Goal: Transaction & Acquisition: Purchase product/service

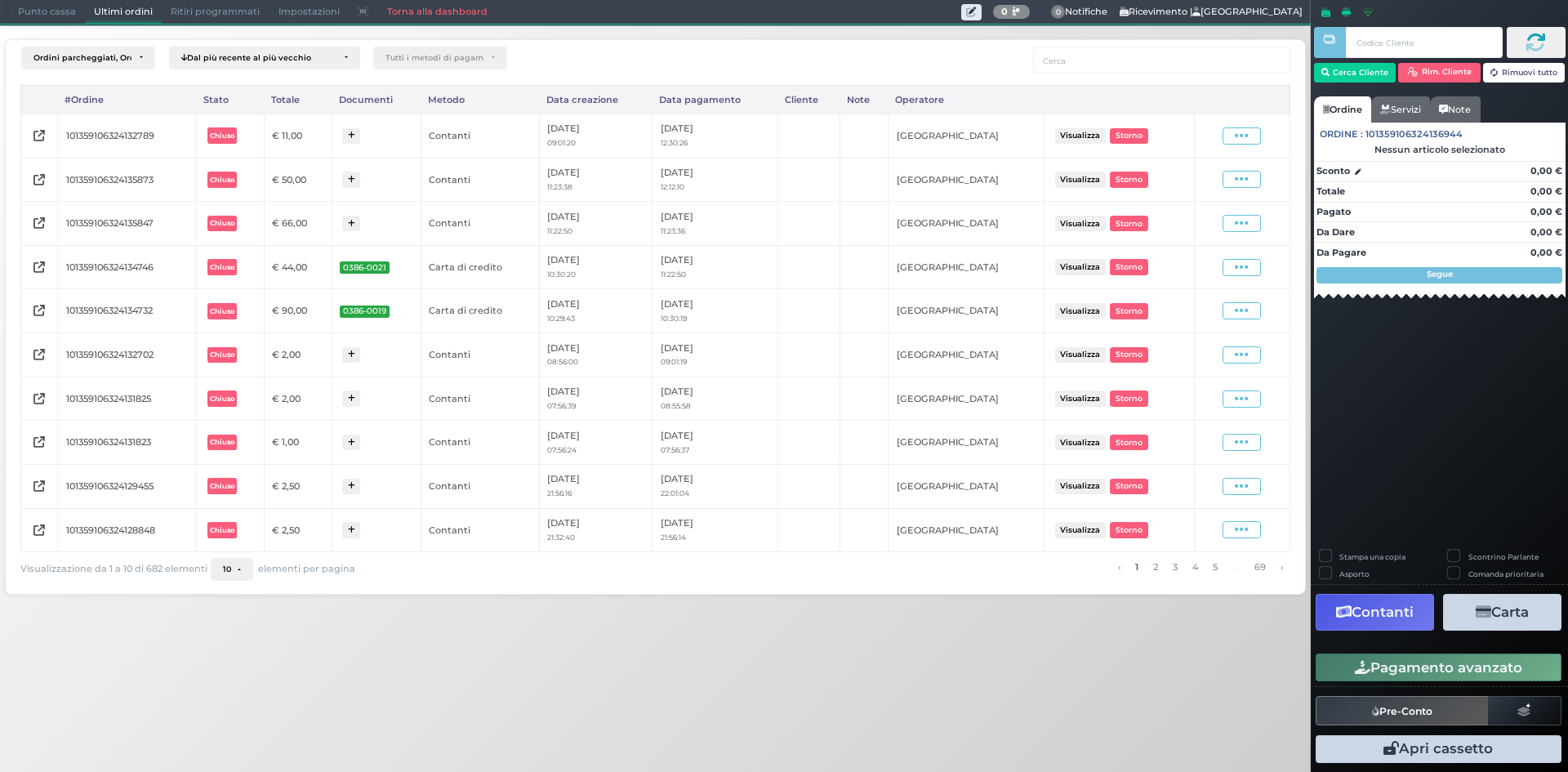
click at [59, 8] on span "Punto cassa" at bounding box center [47, 12] width 76 height 22
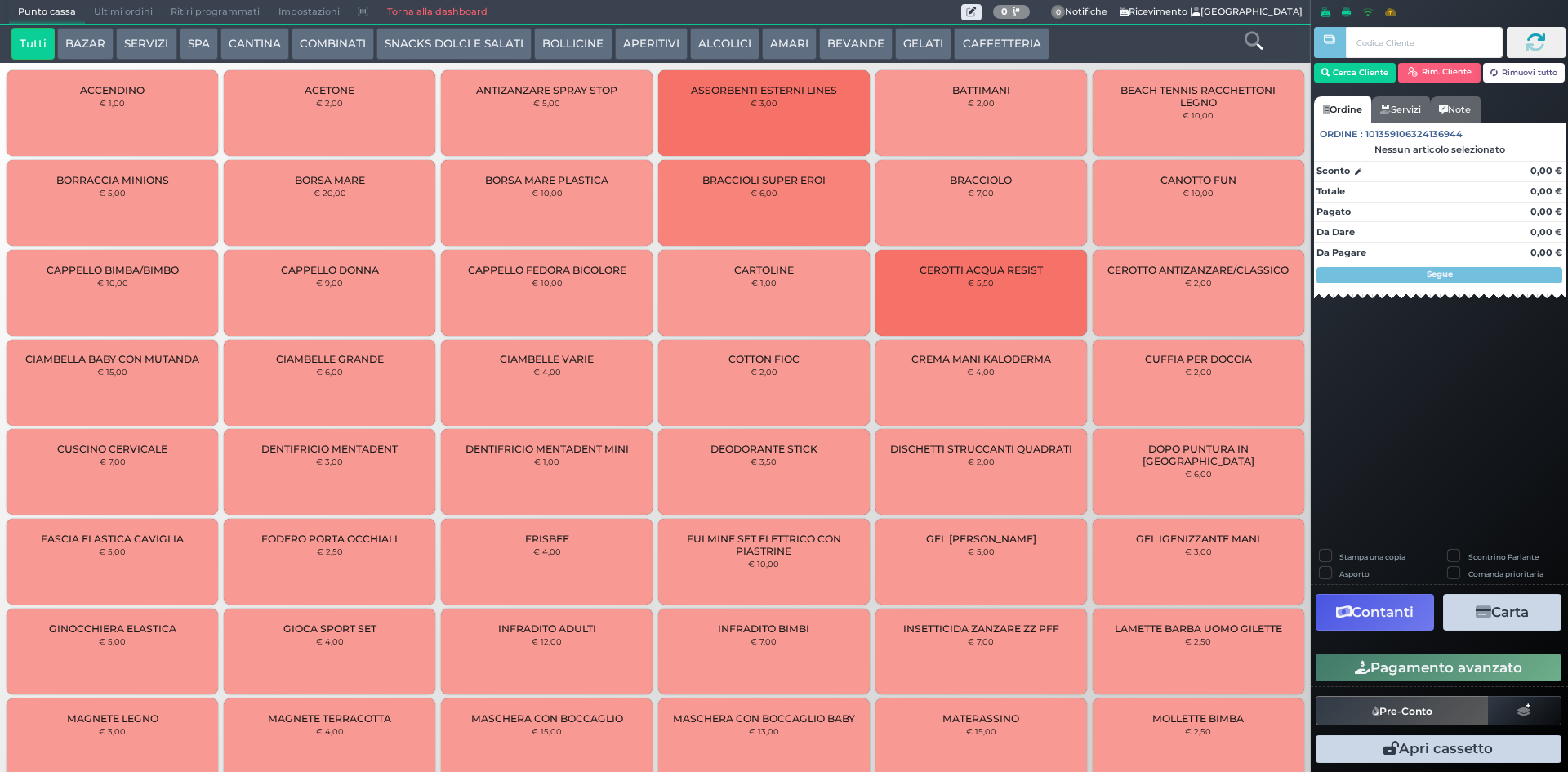
click at [954, 49] on button "CAFFETTERIA" at bounding box center [1001, 45] width 94 height 33
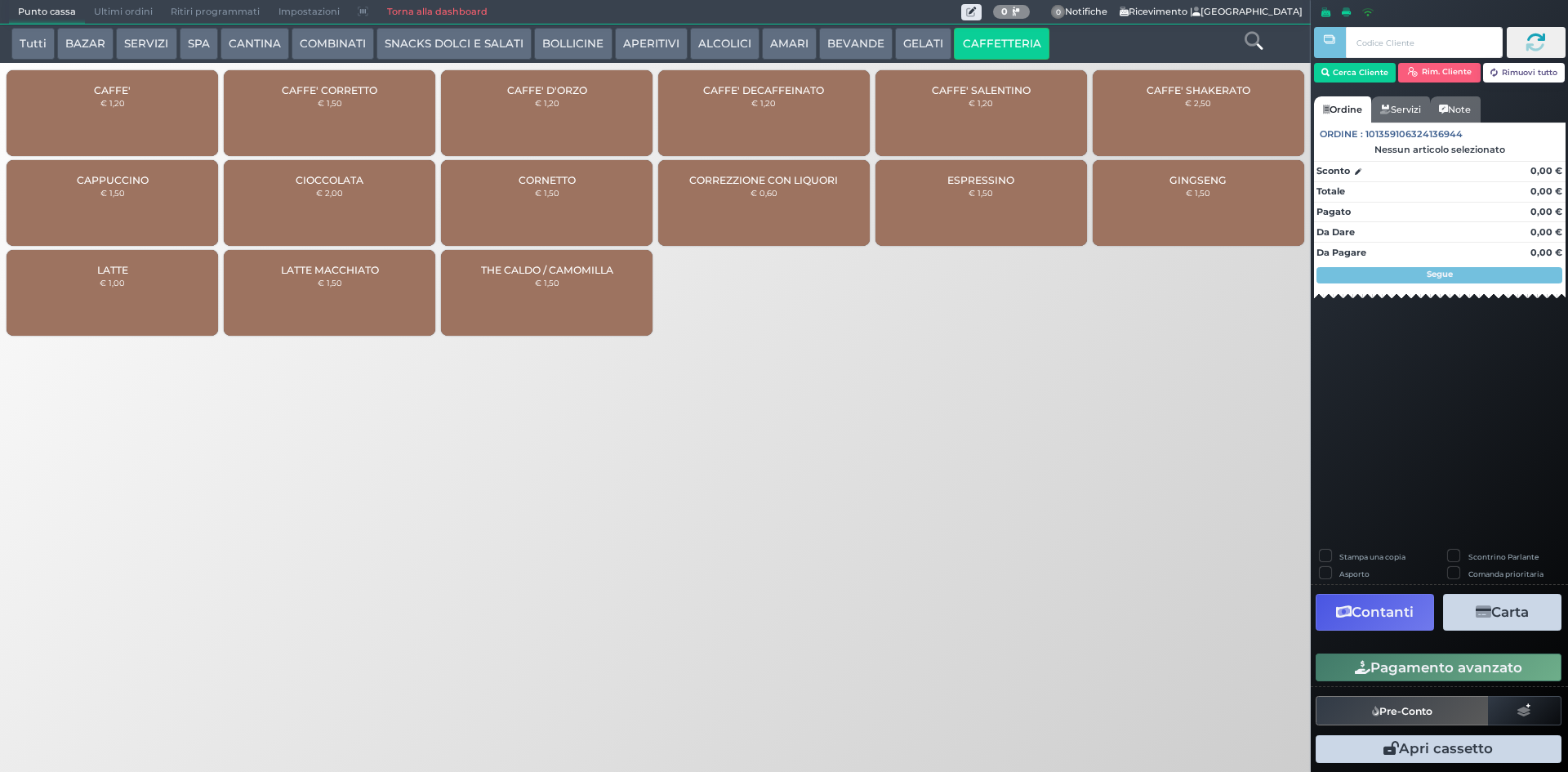
click at [104, 114] on div "CAFFE' € 1,20" at bounding box center [112, 113] width 211 height 86
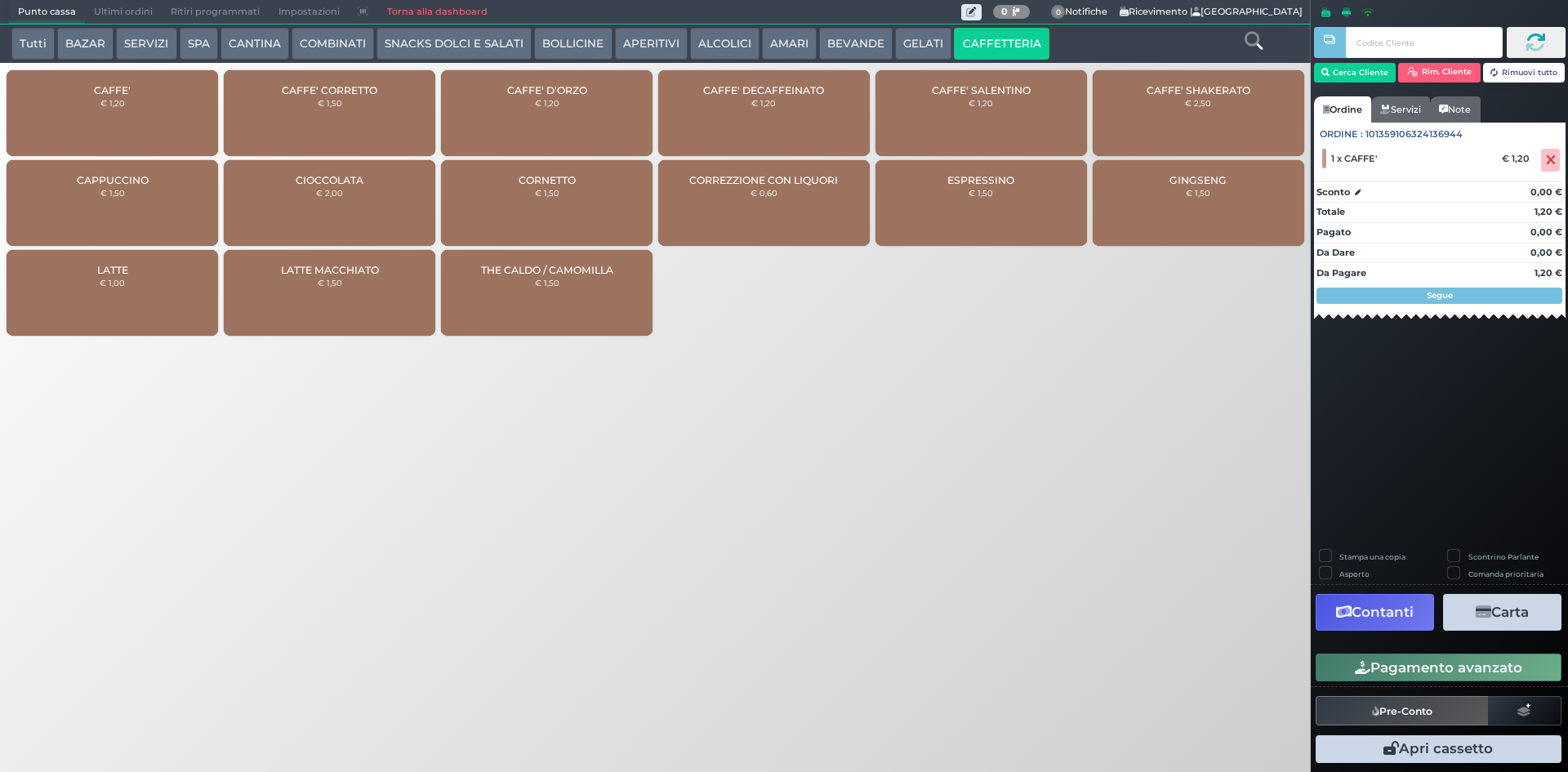
click at [1444, 664] on button "Pagamento avanzato" at bounding box center [1439, 667] width 246 height 28
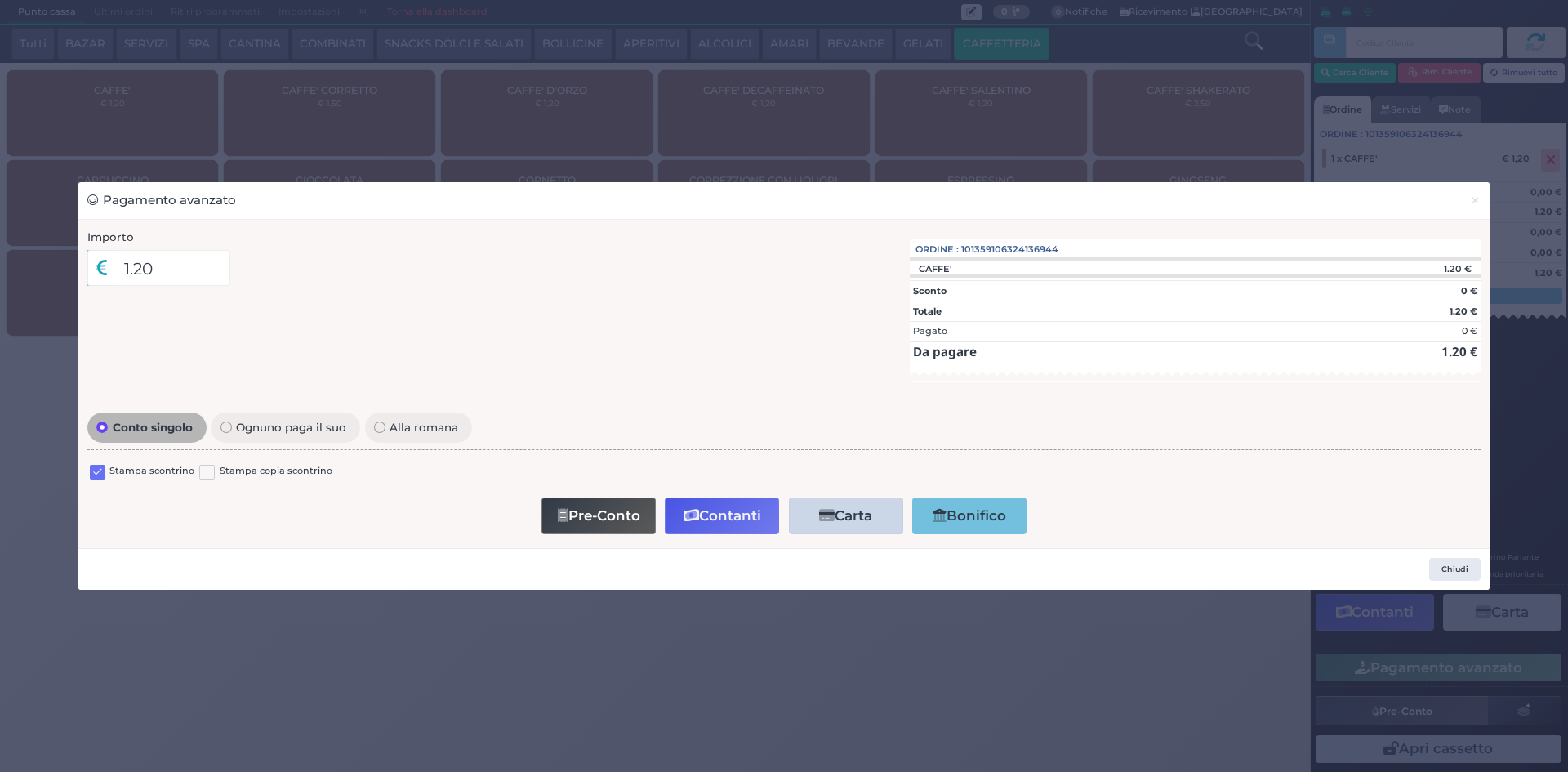
drag, startPoint x: 102, startPoint y: 471, endPoint x: 388, endPoint y: 468, distance: 286.0
click at [102, 472] on label at bounding box center [97, 473] width 16 height 16
click at [0, 0] on input "checkbox" at bounding box center [0, 0] width 0 height 0
click at [736, 508] on button "Contanti" at bounding box center [721, 516] width 114 height 37
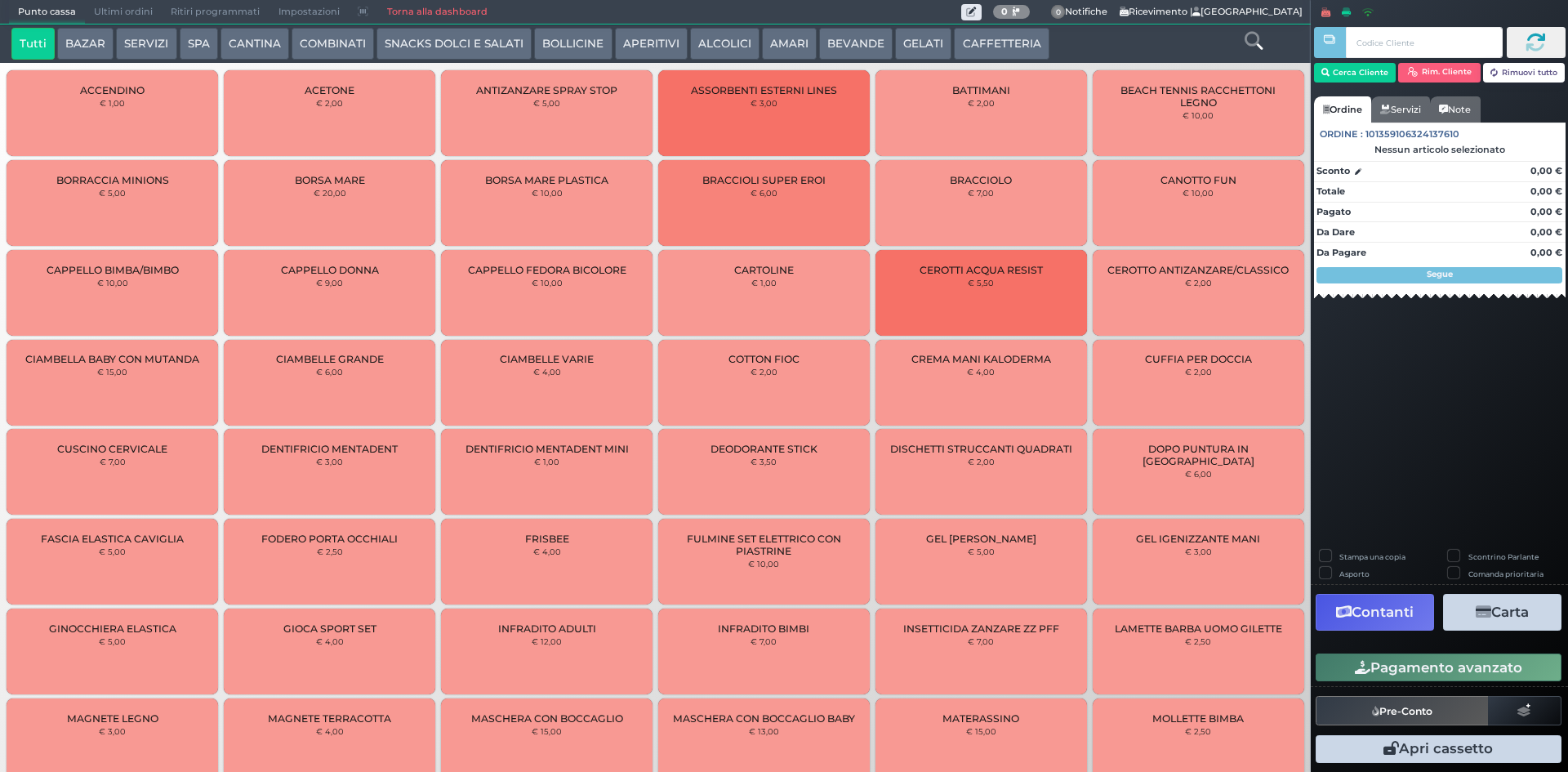
click at [109, 8] on span "Ultimi ordini" at bounding box center [123, 12] width 77 height 22
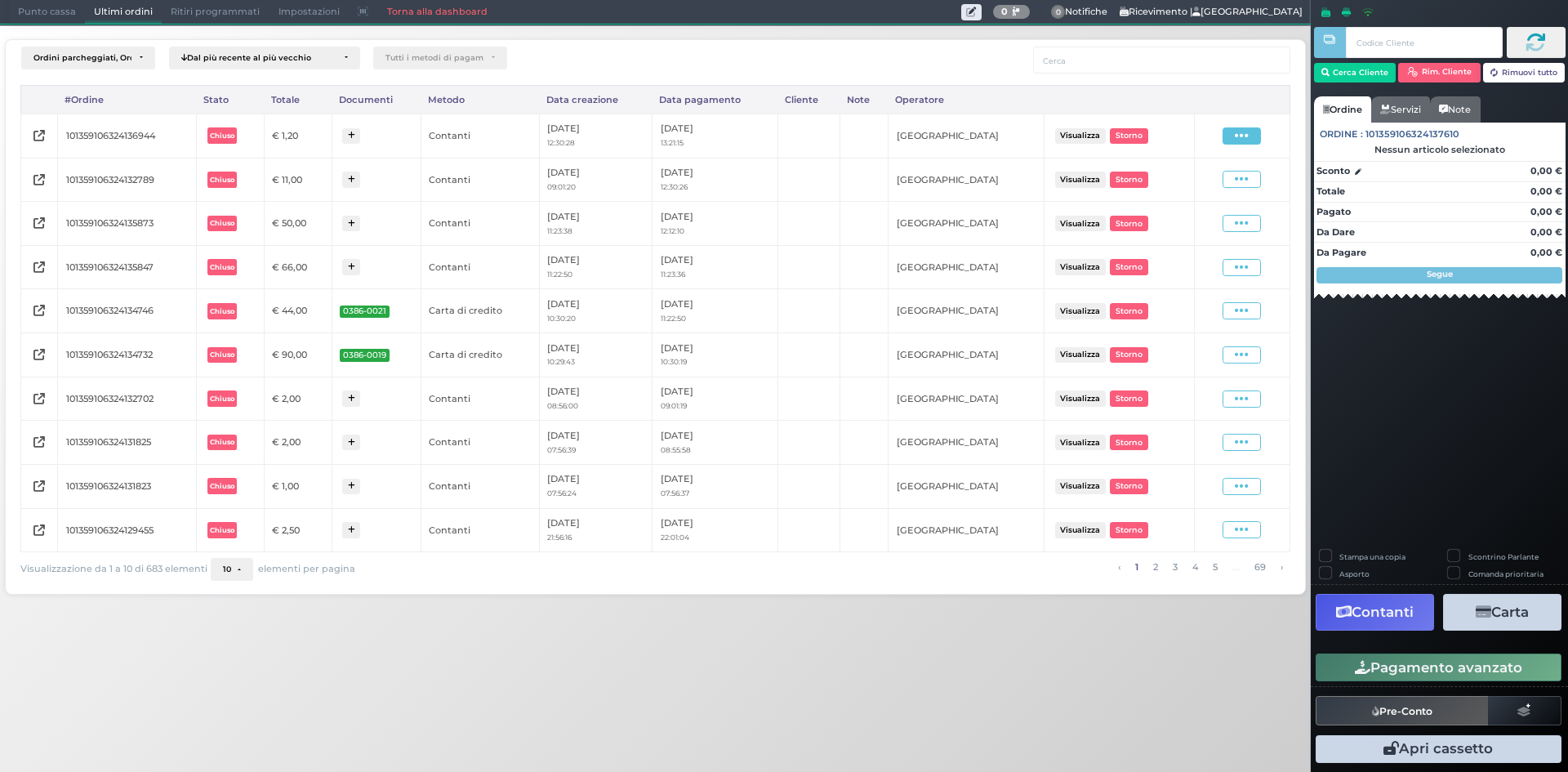
click at [1252, 125] on td "Visualizza Ristampa Pre-Conto Storno" at bounding box center [1242, 135] width 94 height 44
click at [1247, 131] on icon at bounding box center [1242, 136] width 14 height 16
click at [1206, 180] on span "Ristampa Pre-Conto" at bounding box center [1204, 183] width 67 height 28
click at [42, 17] on span "Punto cassa" at bounding box center [47, 12] width 76 height 22
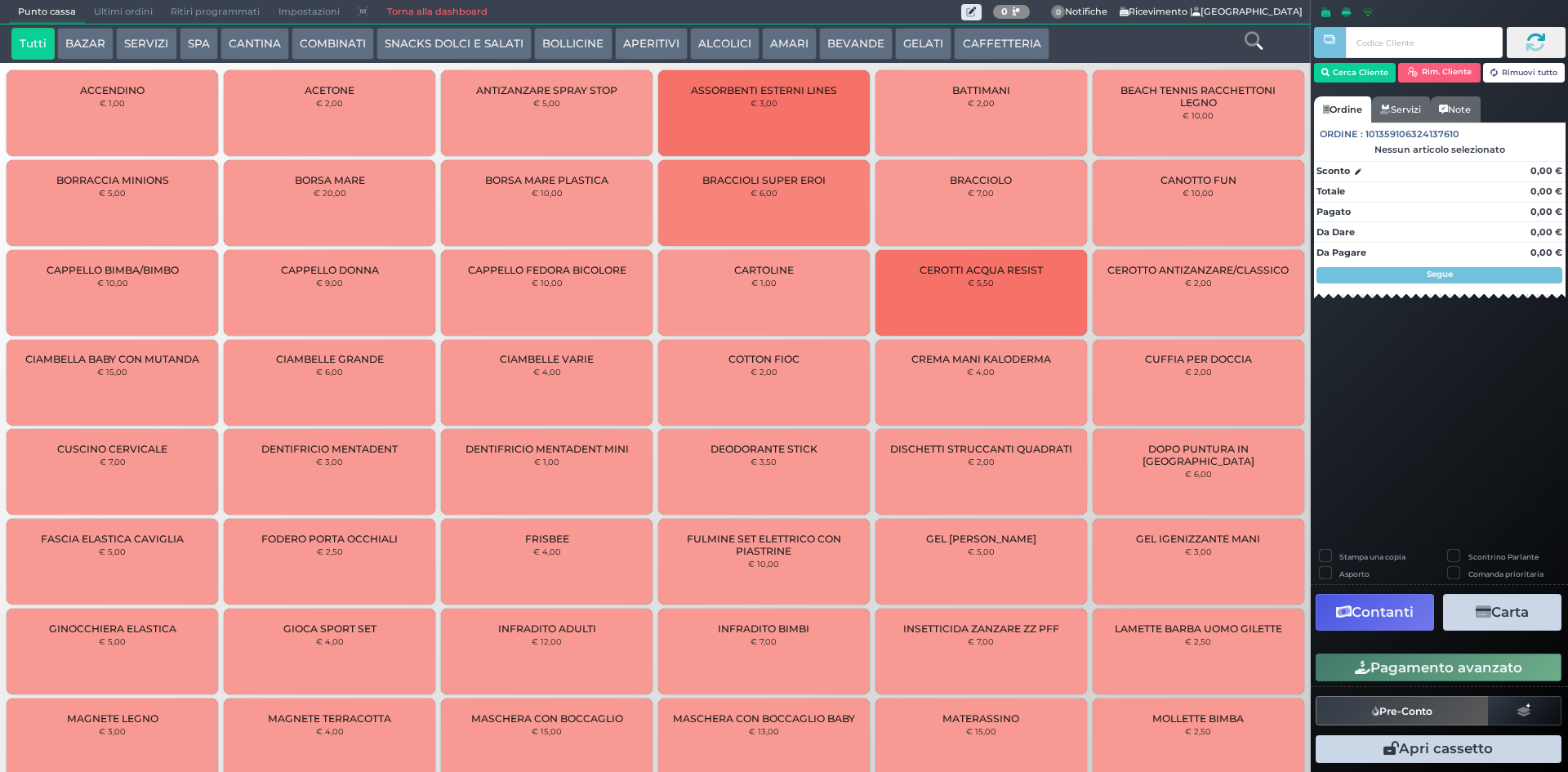
click at [1004, 35] on button "CAFFETTERIA" at bounding box center [1001, 45] width 94 height 33
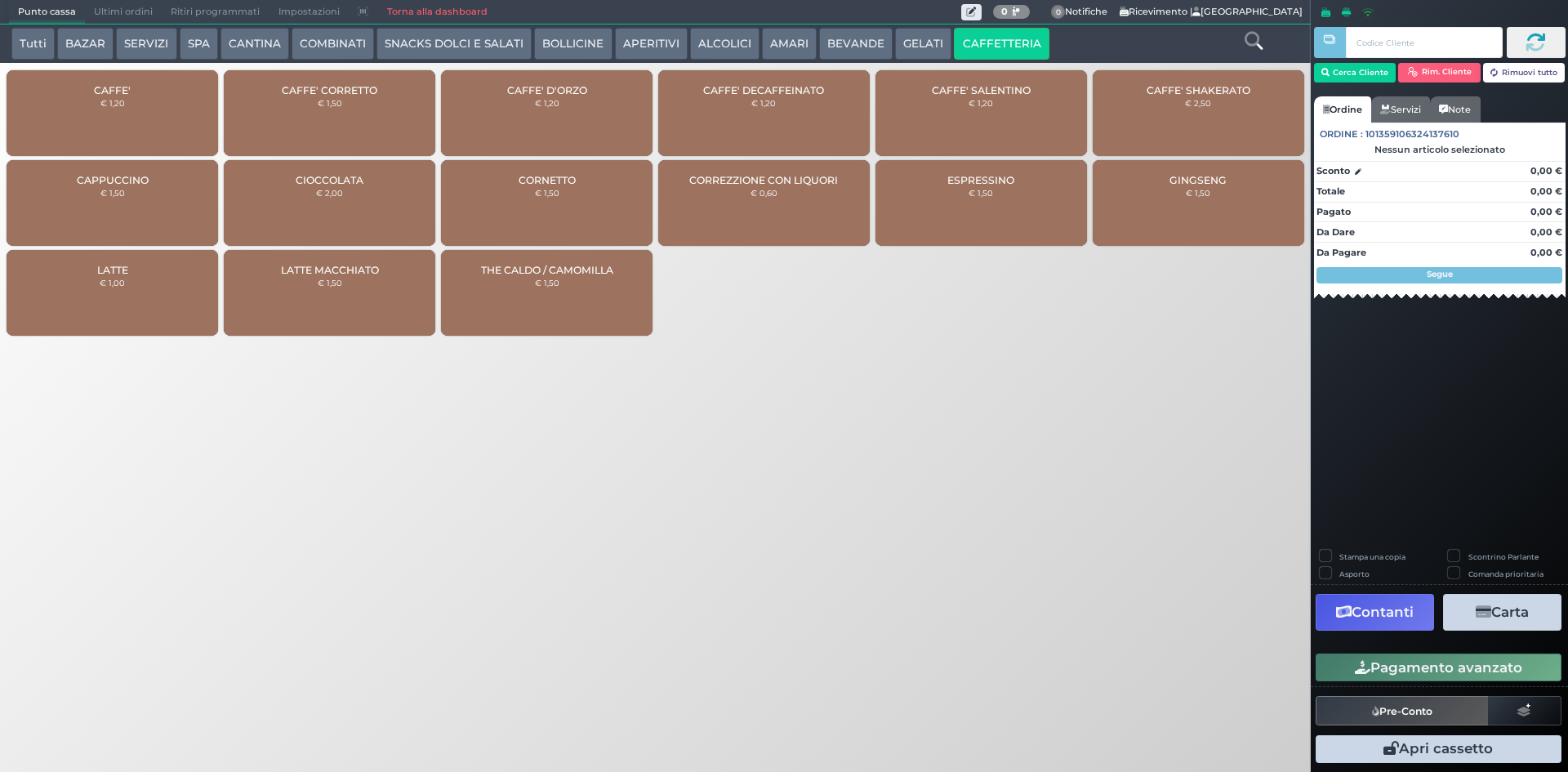
click at [100, 13] on span "Ultimi ordini" at bounding box center [123, 12] width 77 height 22
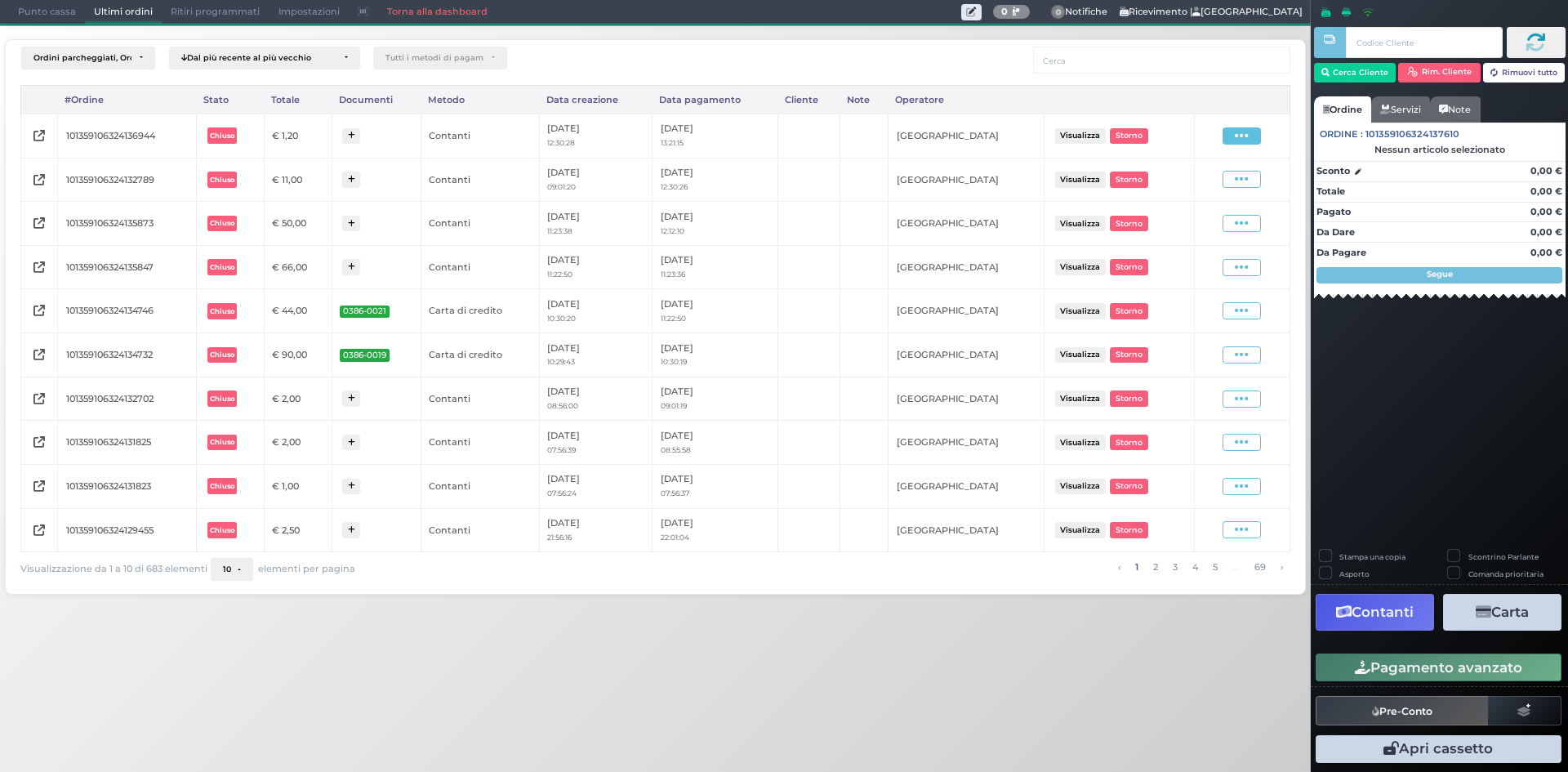
drag, startPoint x: 1222, startPoint y: 141, endPoint x: 1240, endPoint y: 134, distance: 19.3
click at [1226, 139] on div "Visualizza Ristampa Pre-Conto Storno" at bounding box center [1242, 136] width 79 height 18
click at [1240, 134] on icon at bounding box center [1242, 136] width 14 height 16
click at [1214, 187] on span "Ristampa Pre-Conto" at bounding box center [1204, 183] width 67 height 28
click at [54, 13] on span "Punto cassa" at bounding box center [47, 12] width 76 height 22
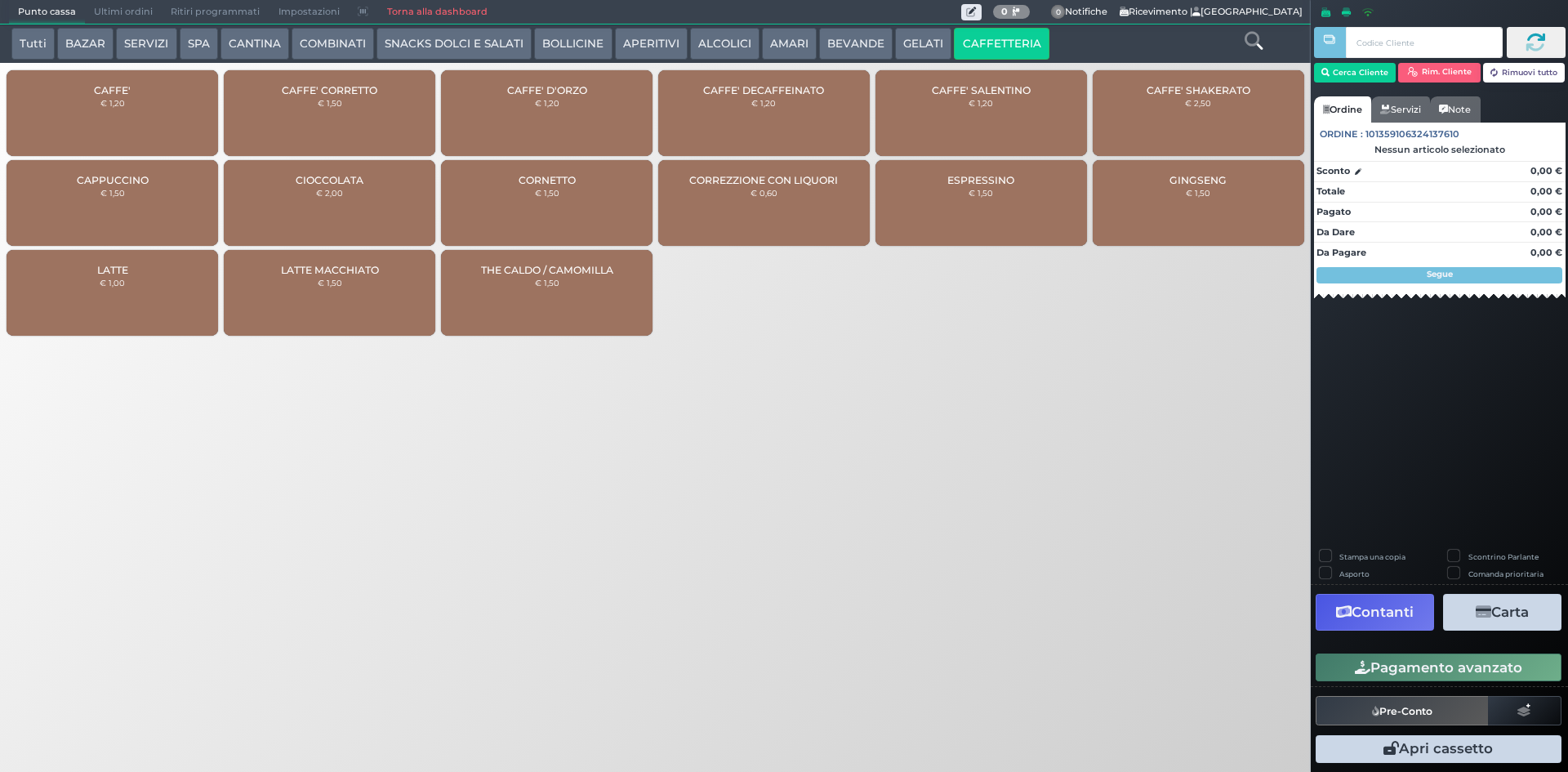
click at [181, 114] on div "CAFFE' € 1,20" at bounding box center [112, 113] width 211 height 86
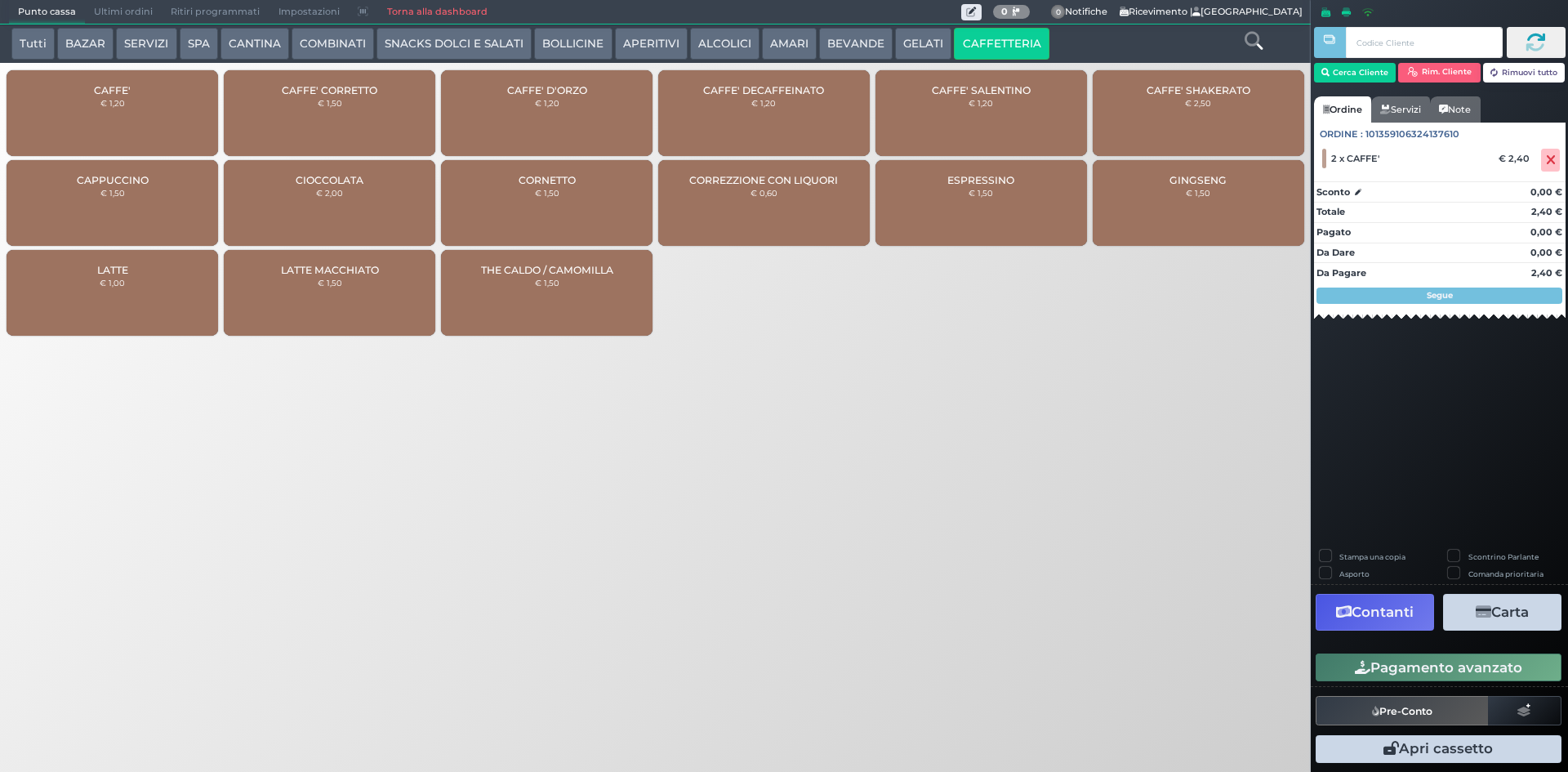
click at [1446, 660] on button "Pagamento avanzato" at bounding box center [1439, 667] width 246 height 28
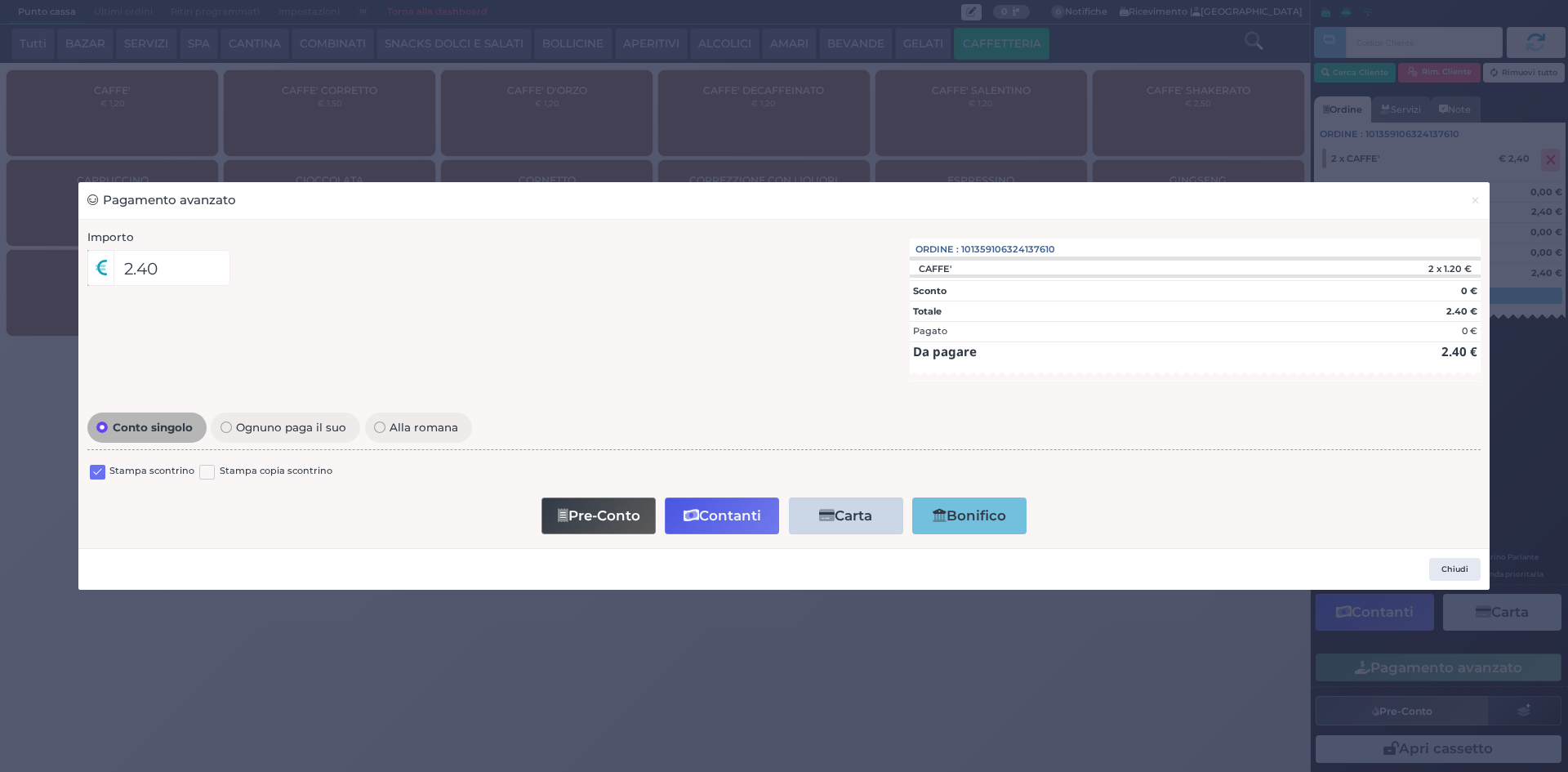
click at [88, 475] on div "Stampa scontrino Stampa copia scontrino" at bounding box center [784, 473] width 1394 height 38
click at [90, 475] on label at bounding box center [97, 473] width 16 height 16
click at [0, 0] on input "checkbox" at bounding box center [0, 0] width 0 height 0
click at [695, 512] on icon "button" at bounding box center [691, 516] width 16 height 14
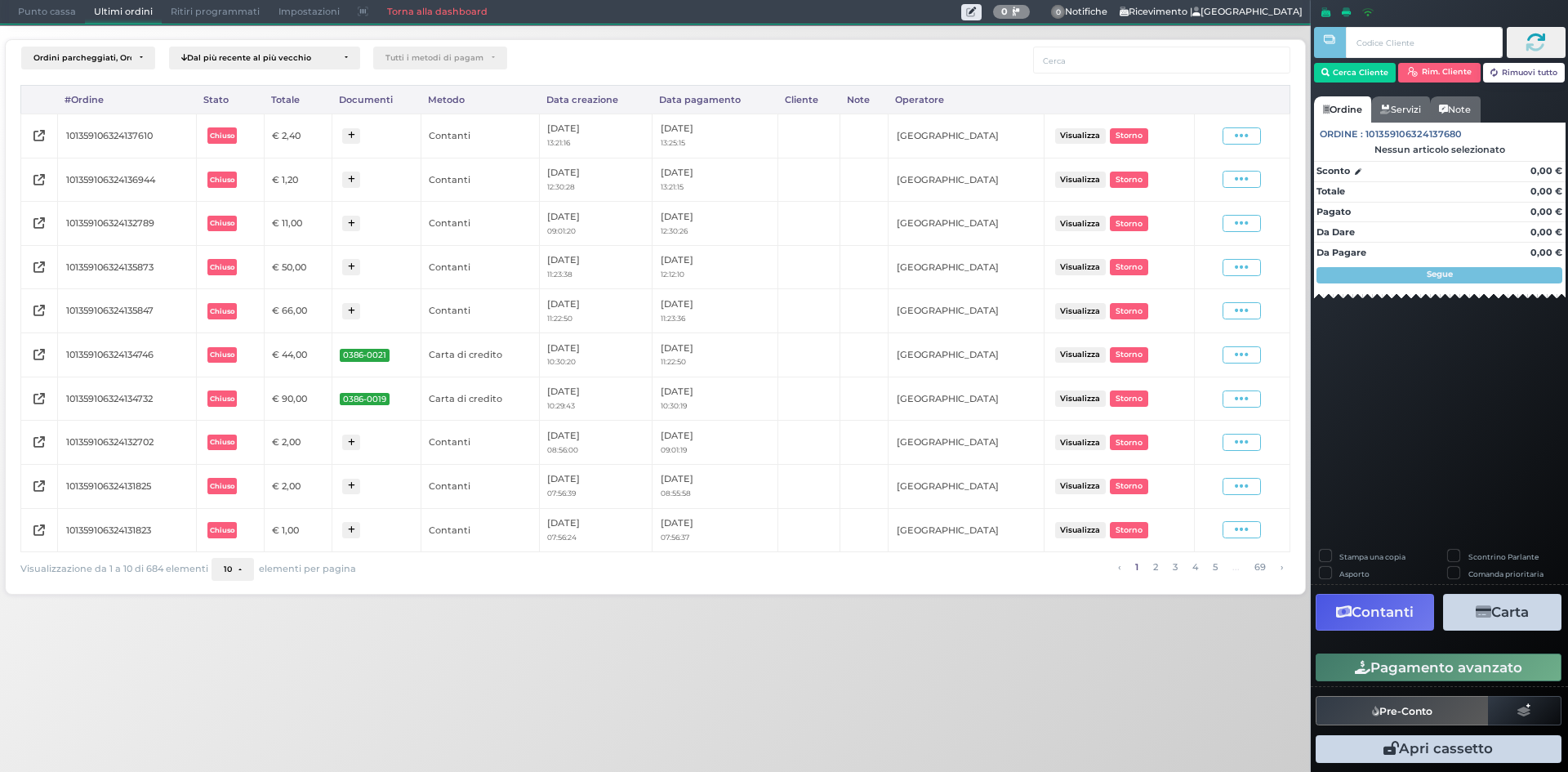
click at [1237, 125] on div "Visualizza Ristampa Pre-Conto Storno" at bounding box center [1242, 135] width 79 height 22
click at [1235, 136] on span at bounding box center [1241, 136] width 38 height 18
click at [1207, 180] on span "Ristampa Pre-Conto" at bounding box center [1204, 183] width 67 height 28
click at [44, 17] on span "Punto cassa" at bounding box center [47, 12] width 76 height 22
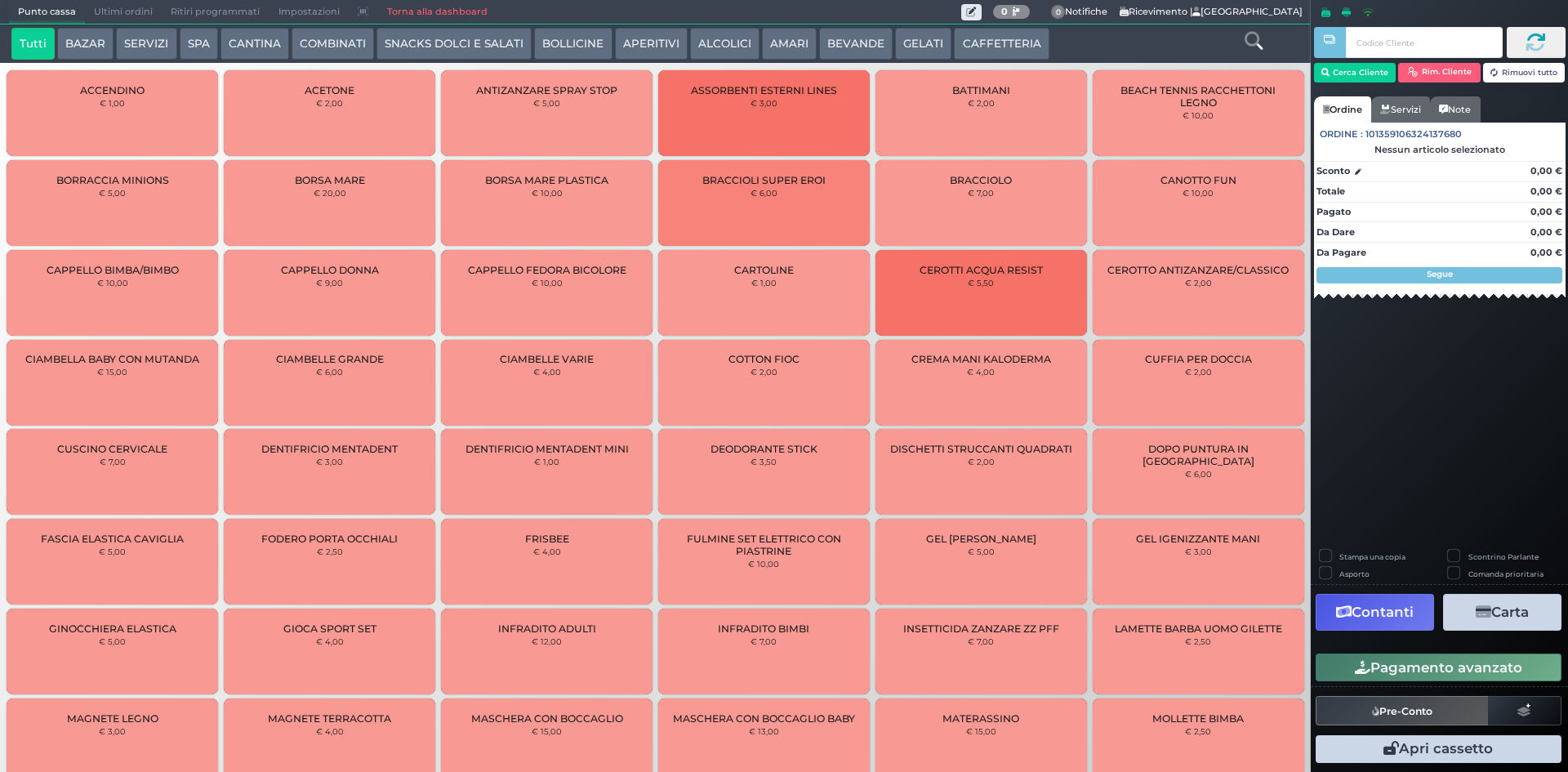
click at [983, 42] on button "CAFFETTERIA" at bounding box center [1001, 45] width 94 height 33
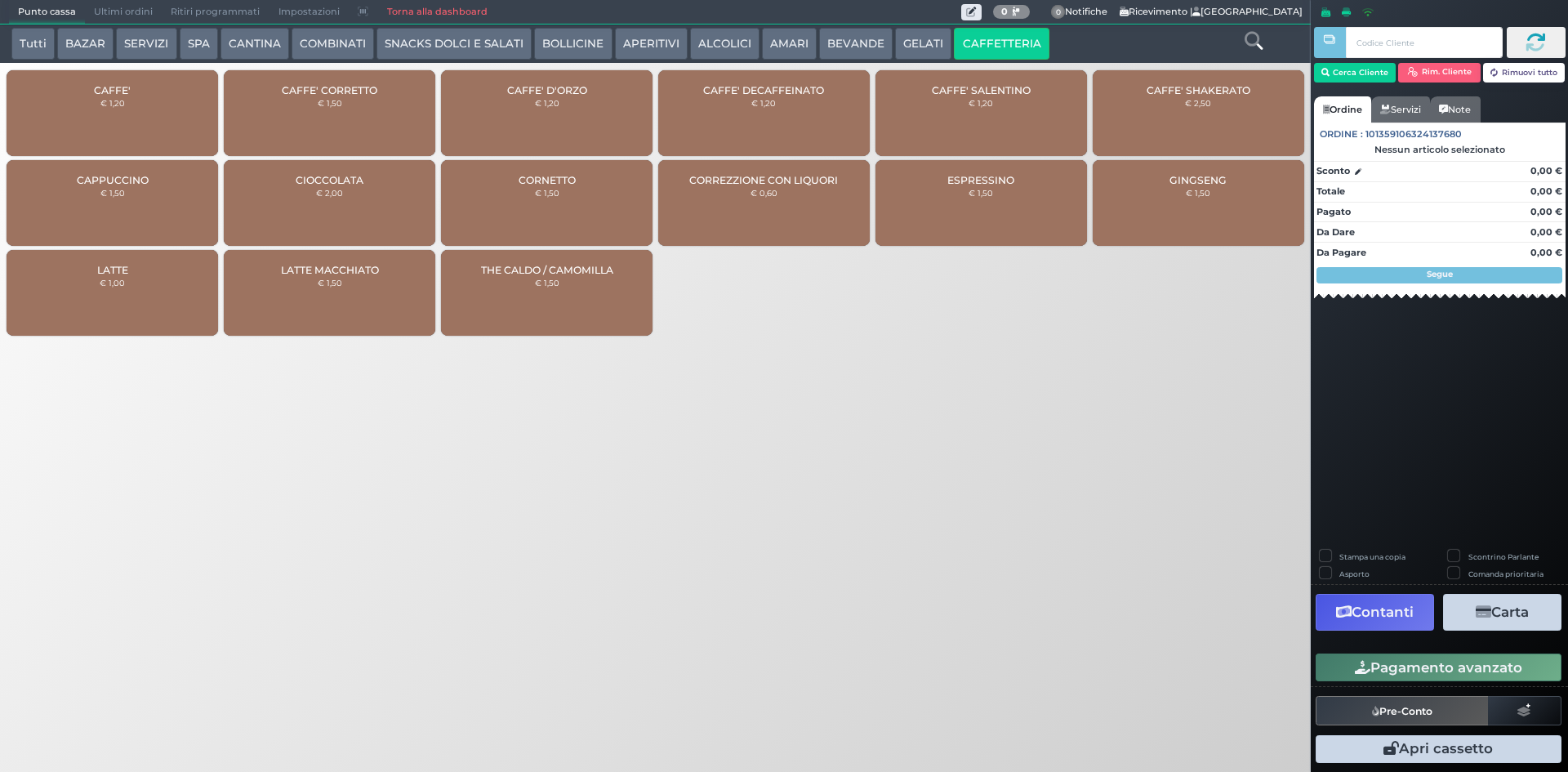
click at [164, 84] on div "CAFFE' € 1,20" at bounding box center [112, 113] width 211 height 86
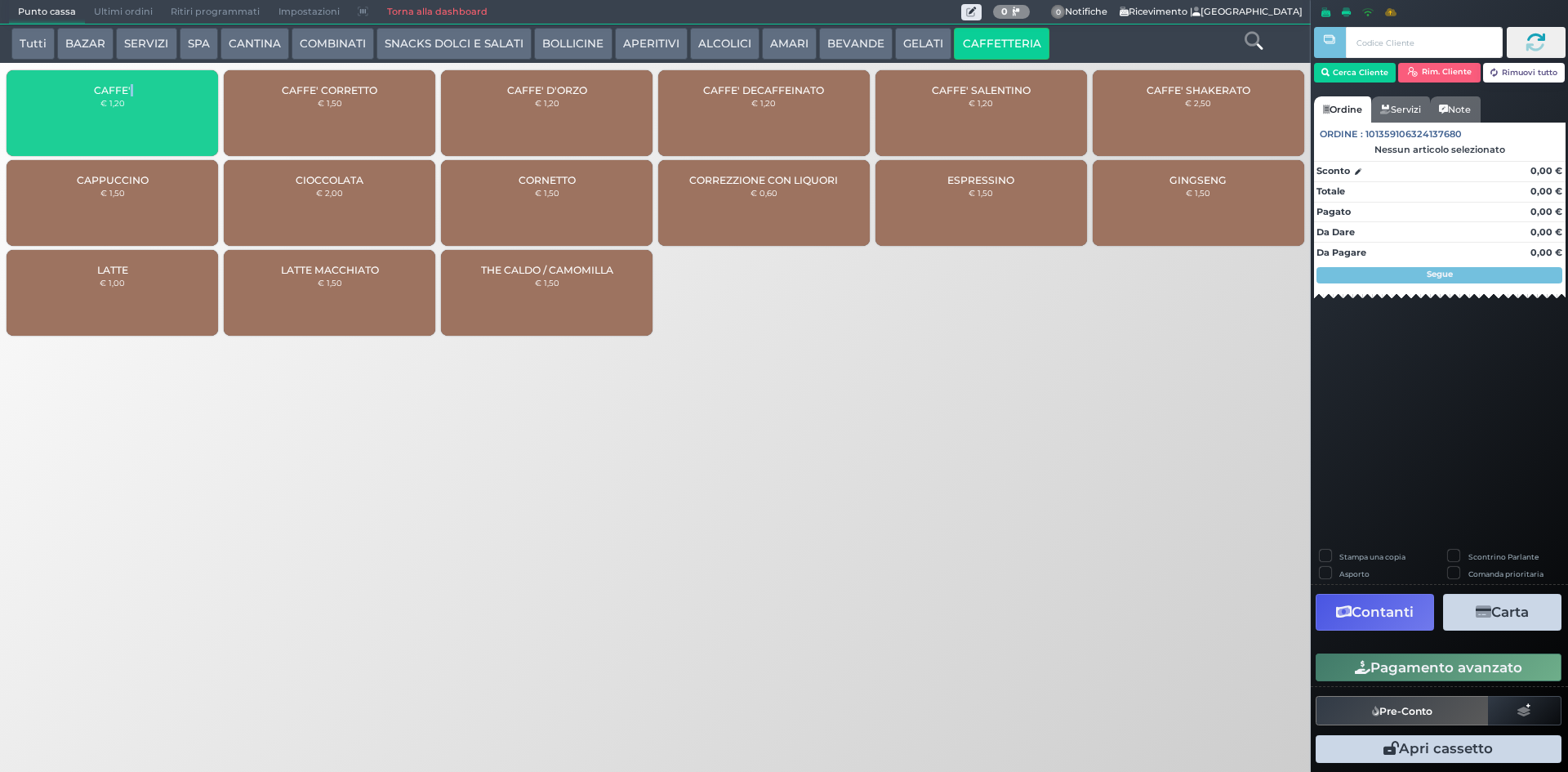
click at [164, 84] on div "CAFFE' € 1,20" at bounding box center [112, 113] width 211 height 86
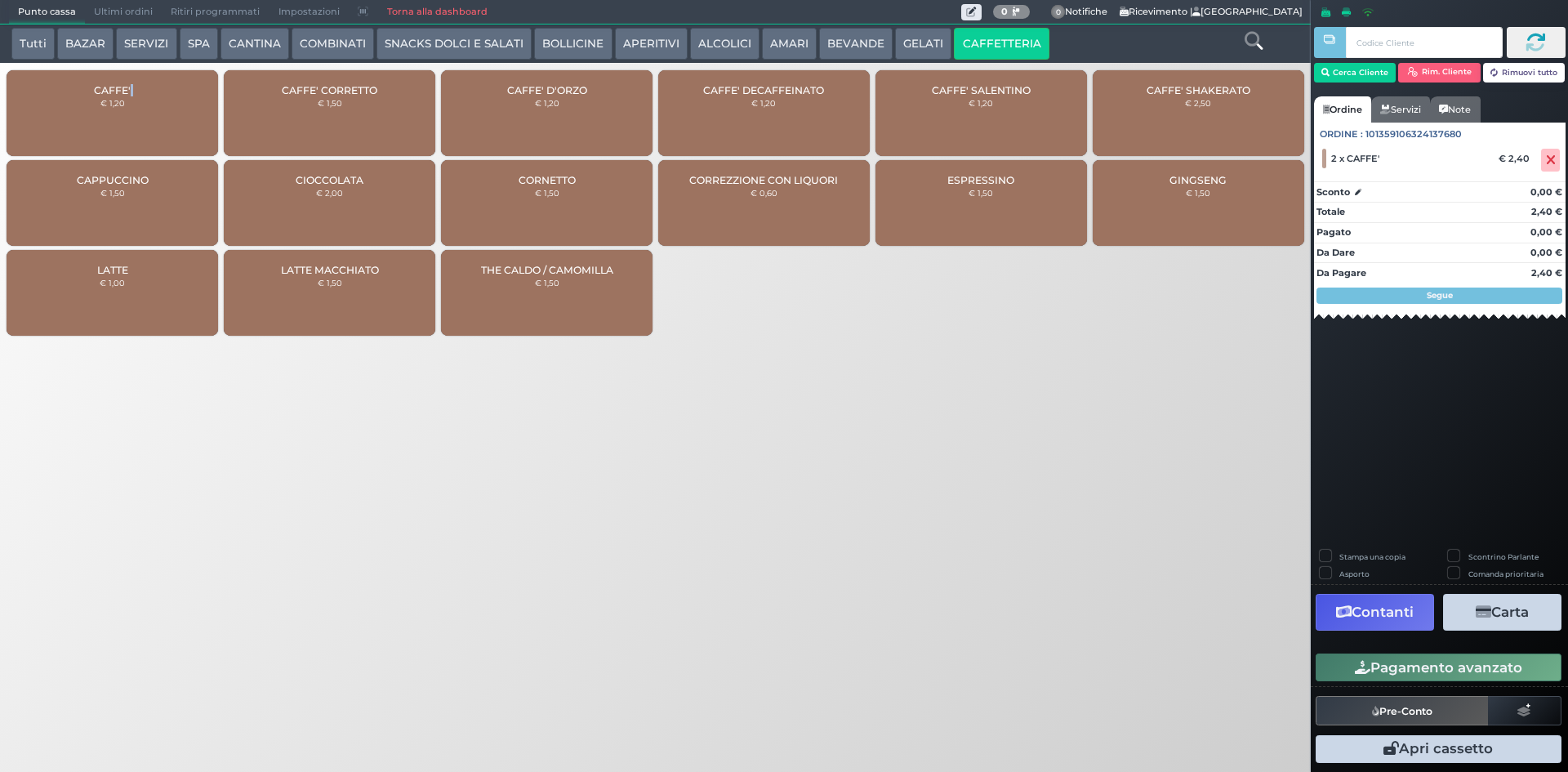
click at [782, 44] on button "AMARI" at bounding box center [789, 45] width 55 height 33
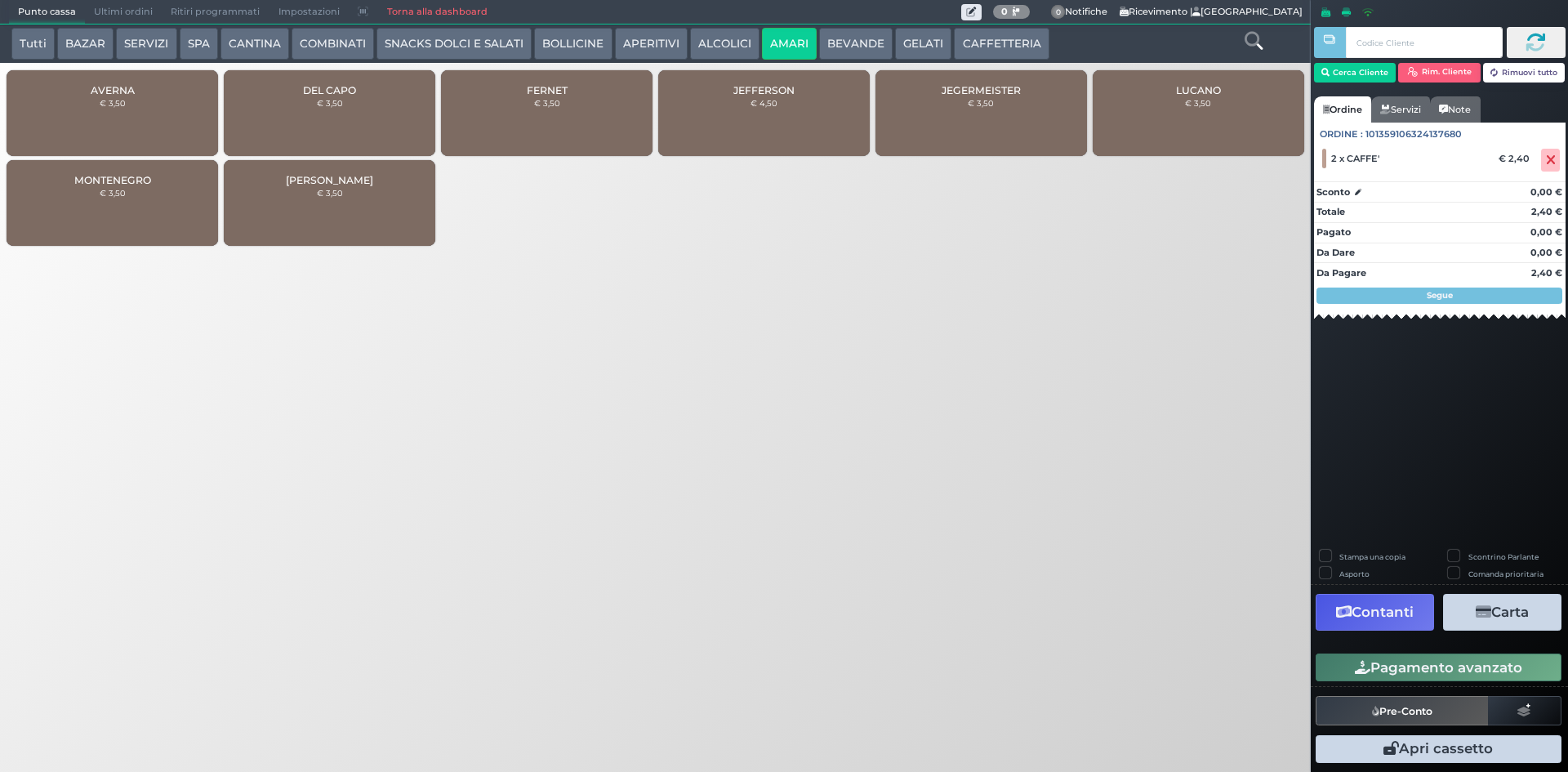
click at [724, 47] on button "ALCOLICI" at bounding box center [724, 45] width 69 height 33
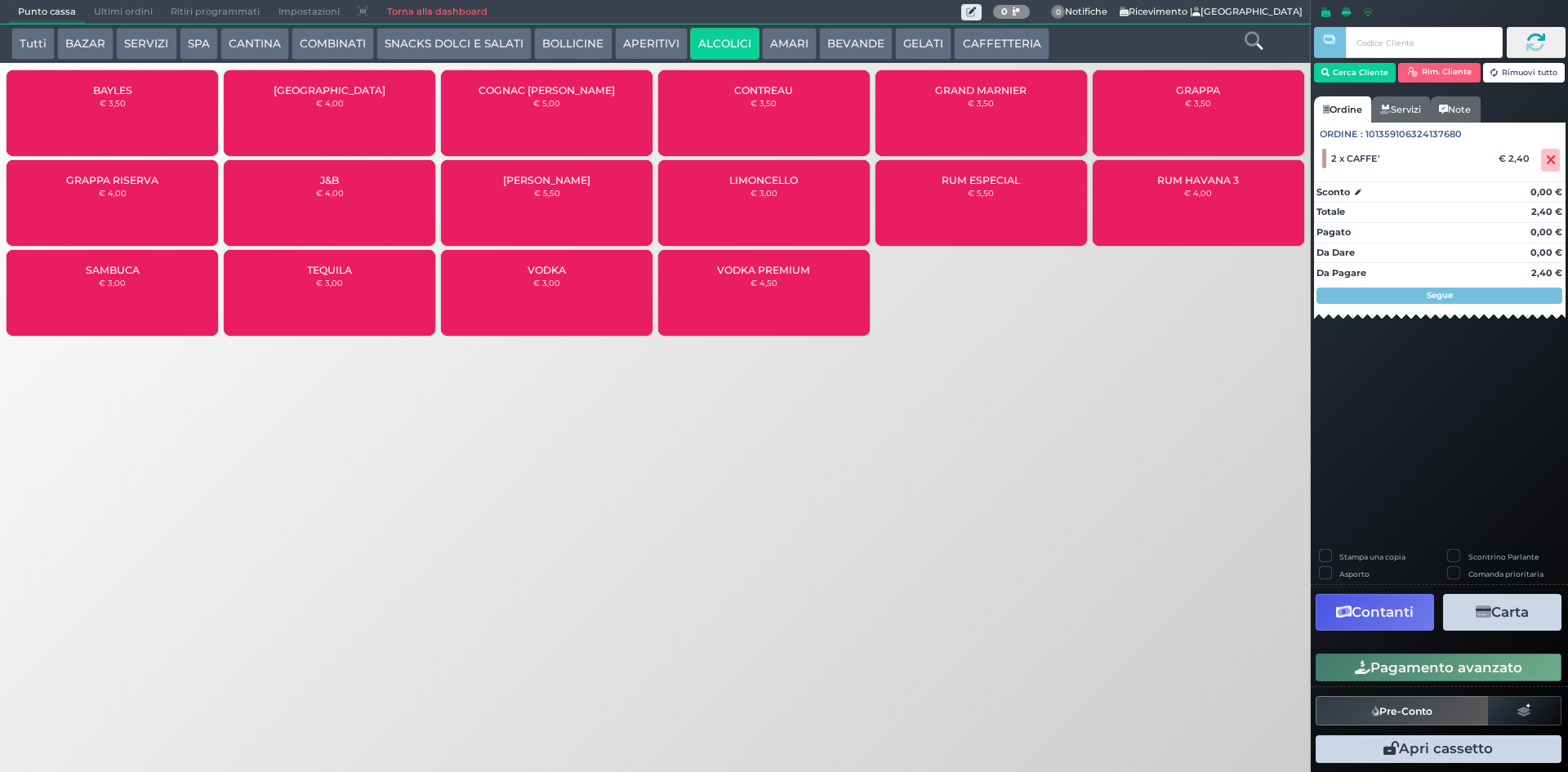
click at [1128, 108] on div "GRAPPA € 3,50" at bounding box center [1198, 113] width 211 height 86
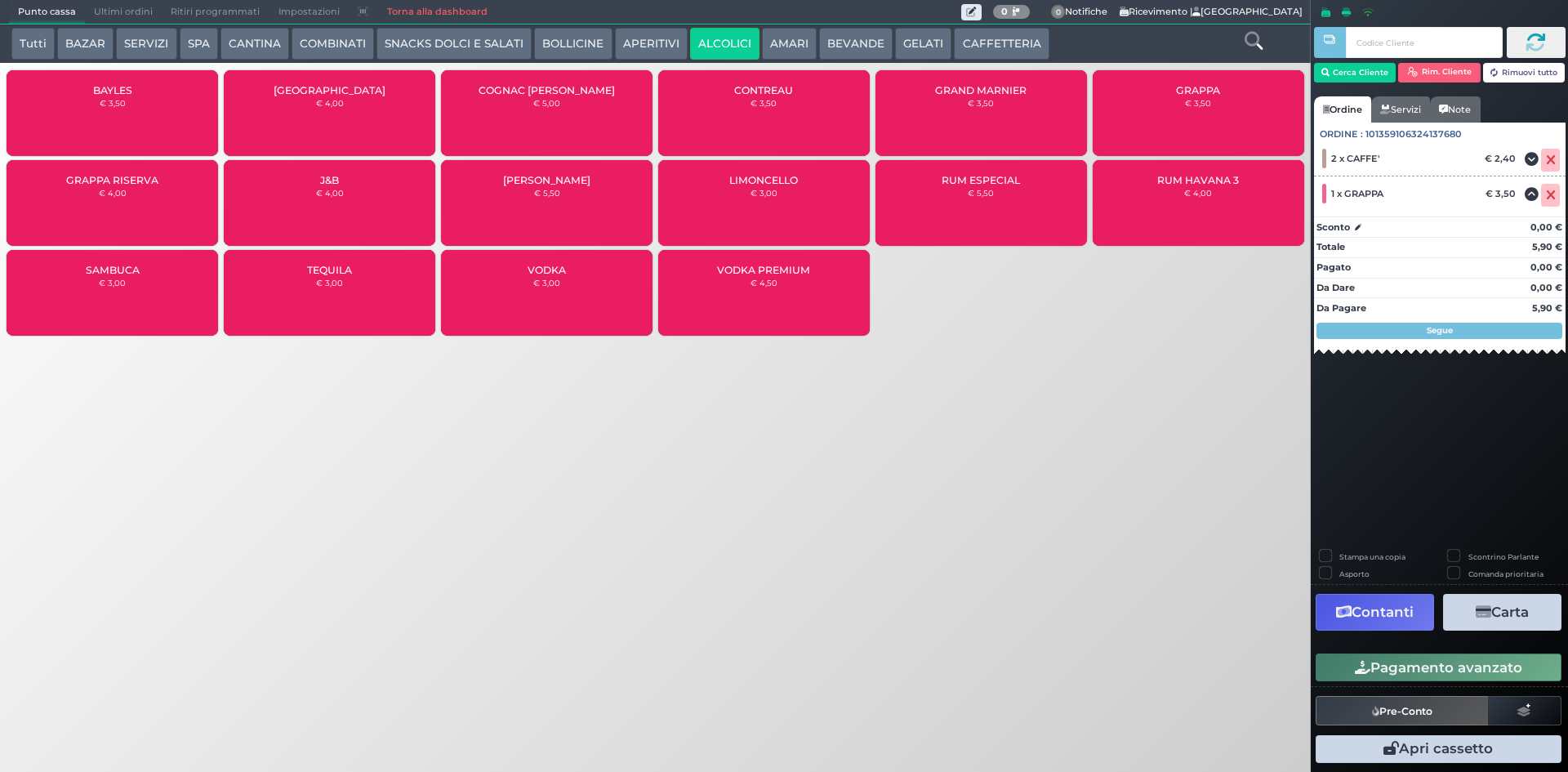
drag, startPoint x: 1374, startPoint y: 674, endPoint x: 1366, endPoint y: 676, distance: 8.2
click at [1374, 674] on button "Pagamento avanzato" at bounding box center [1439, 667] width 246 height 28
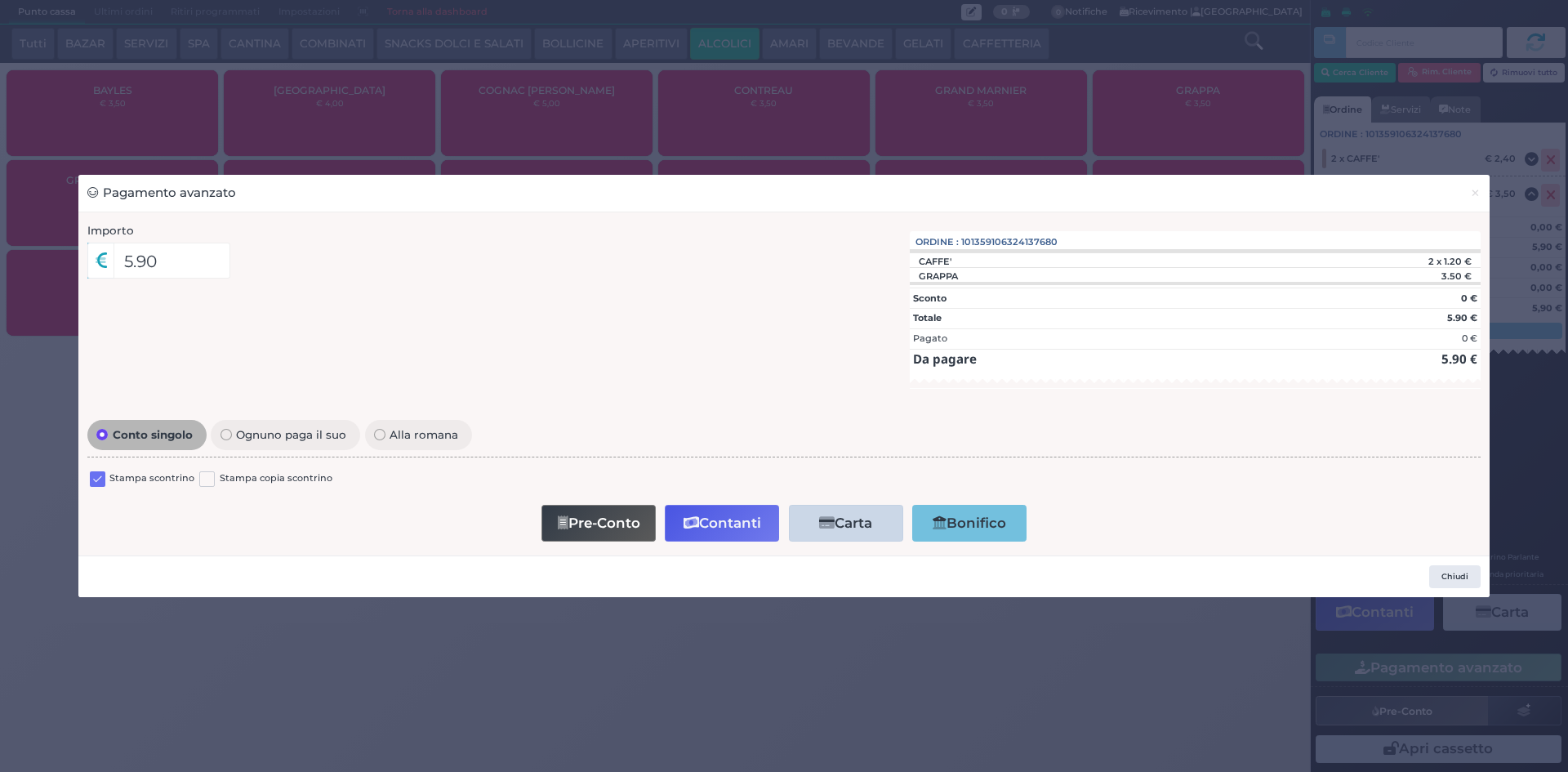
click at [91, 483] on label at bounding box center [97, 479] width 16 height 16
click at [0, 0] on input "checkbox" at bounding box center [0, 0] width 0 height 0
click at [705, 523] on button "Contanti" at bounding box center [721, 524] width 114 height 37
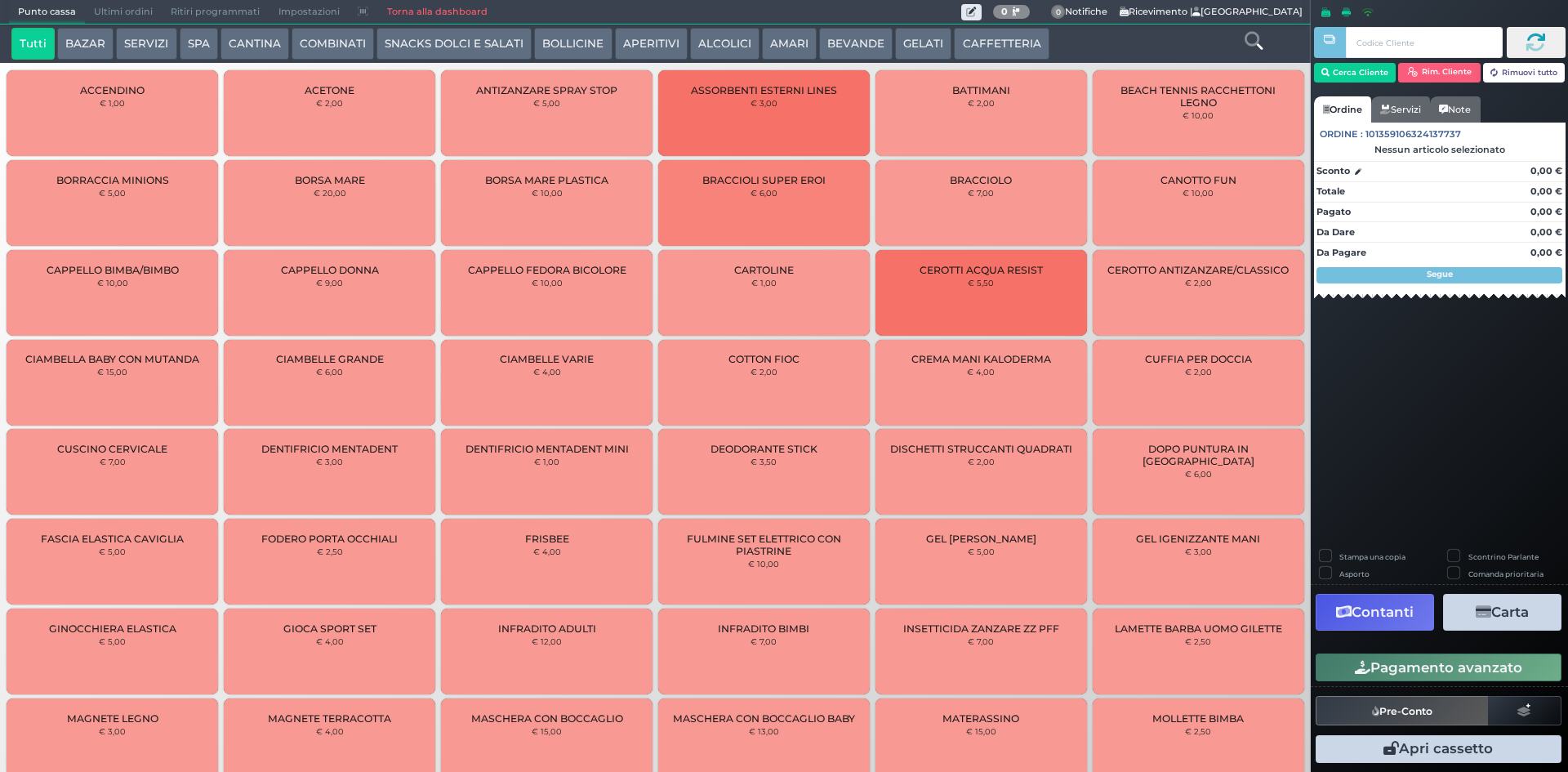
click at [90, 13] on span "Ultimi ordini" at bounding box center [123, 12] width 77 height 22
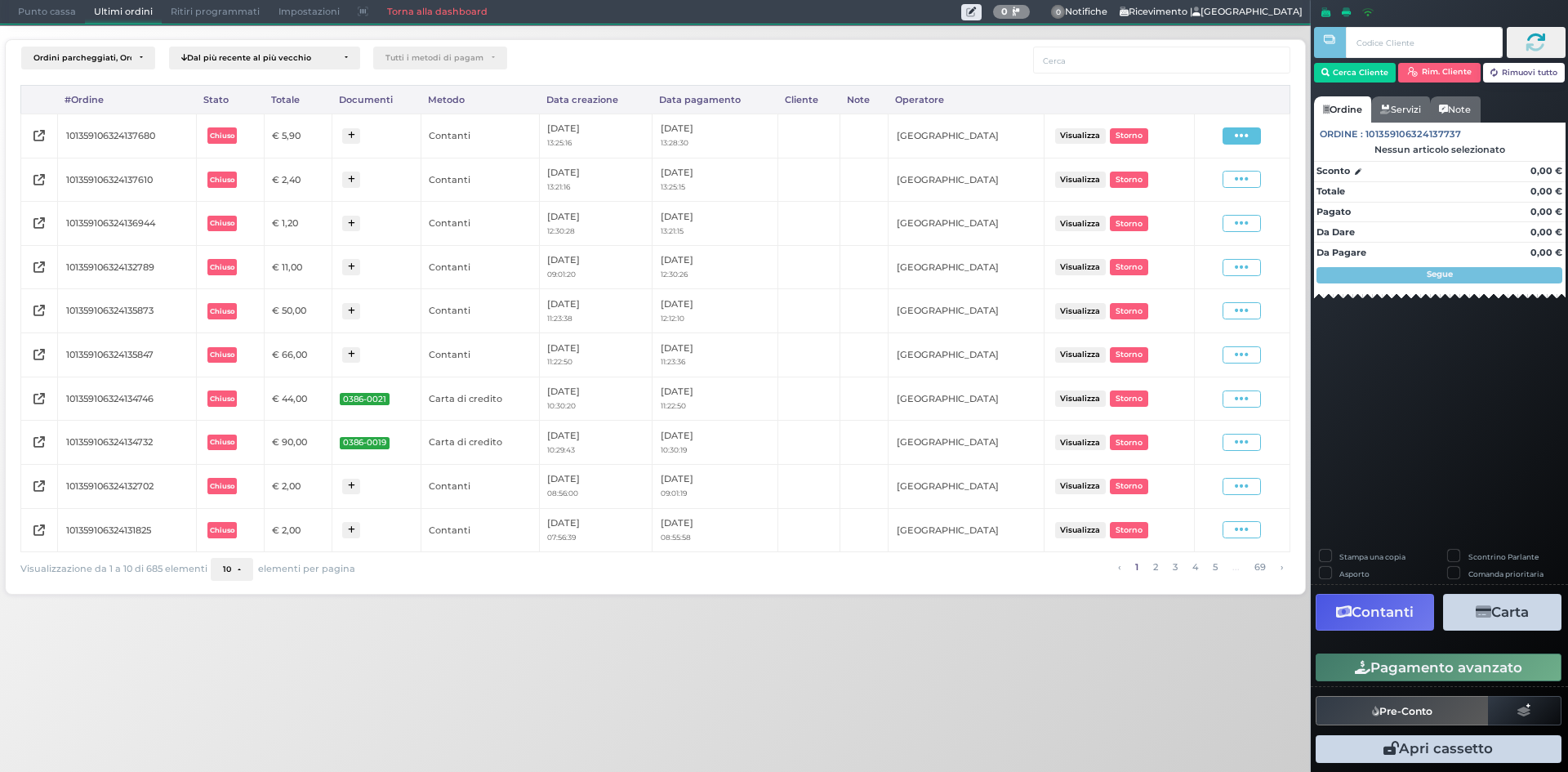
click at [1236, 134] on icon at bounding box center [1242, 136] width 14 height 16
click at [1182, 180] on span "Ristampa Pre-Conto" at bounding box center [1204, 183] width 67 height 28
drag, startPoint x: 24, startPoint y: 19, endPoint x: 114, endPoint y: 155, distance: 163.1
click at [24, 18] on span "Punto cassa" at bounding box center [47, 12] width 76 height 22
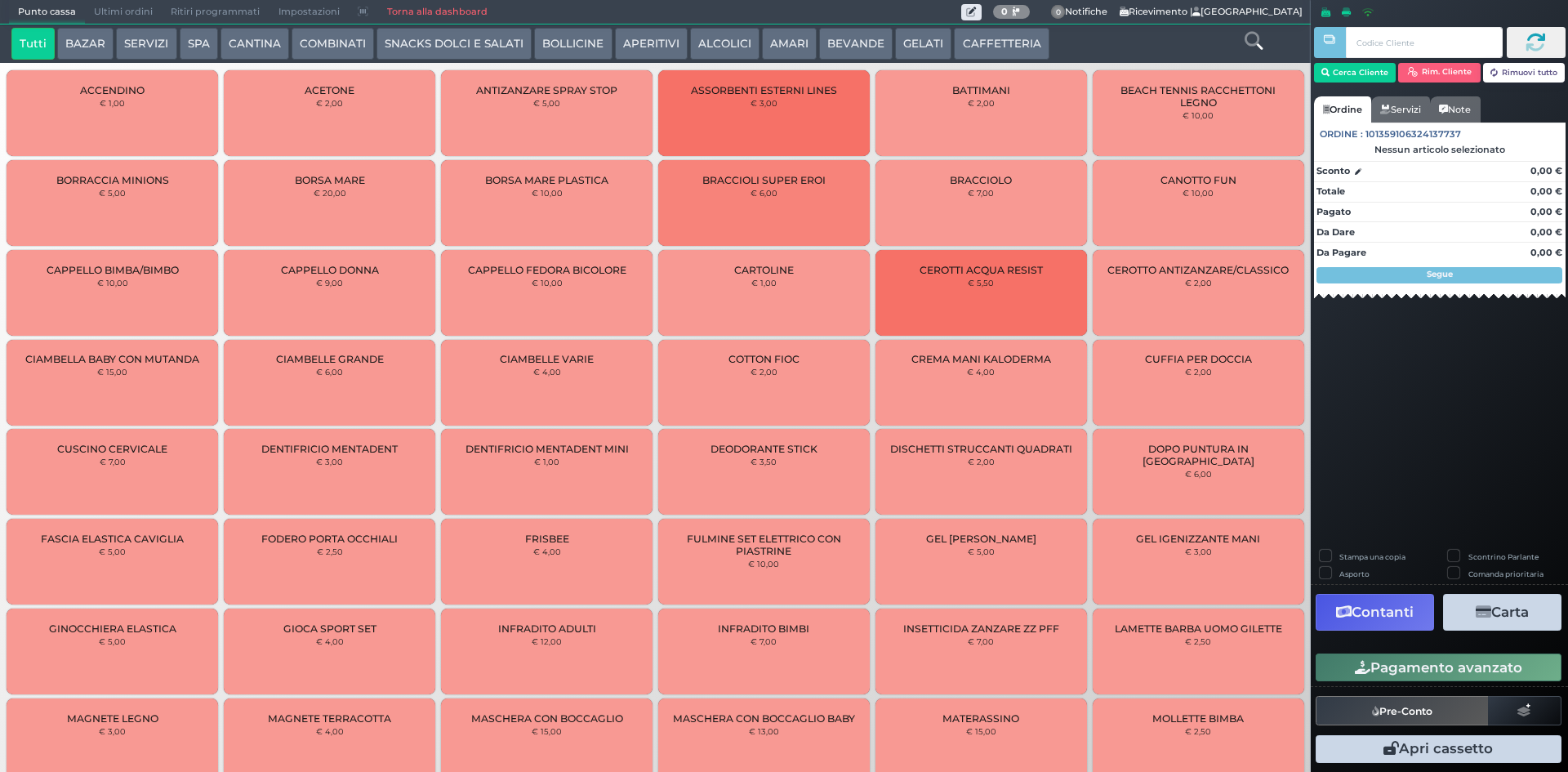
click at [994, 34] on button "CAFFETTERIA" at bounding box center [1001, 45] width 94 height 33
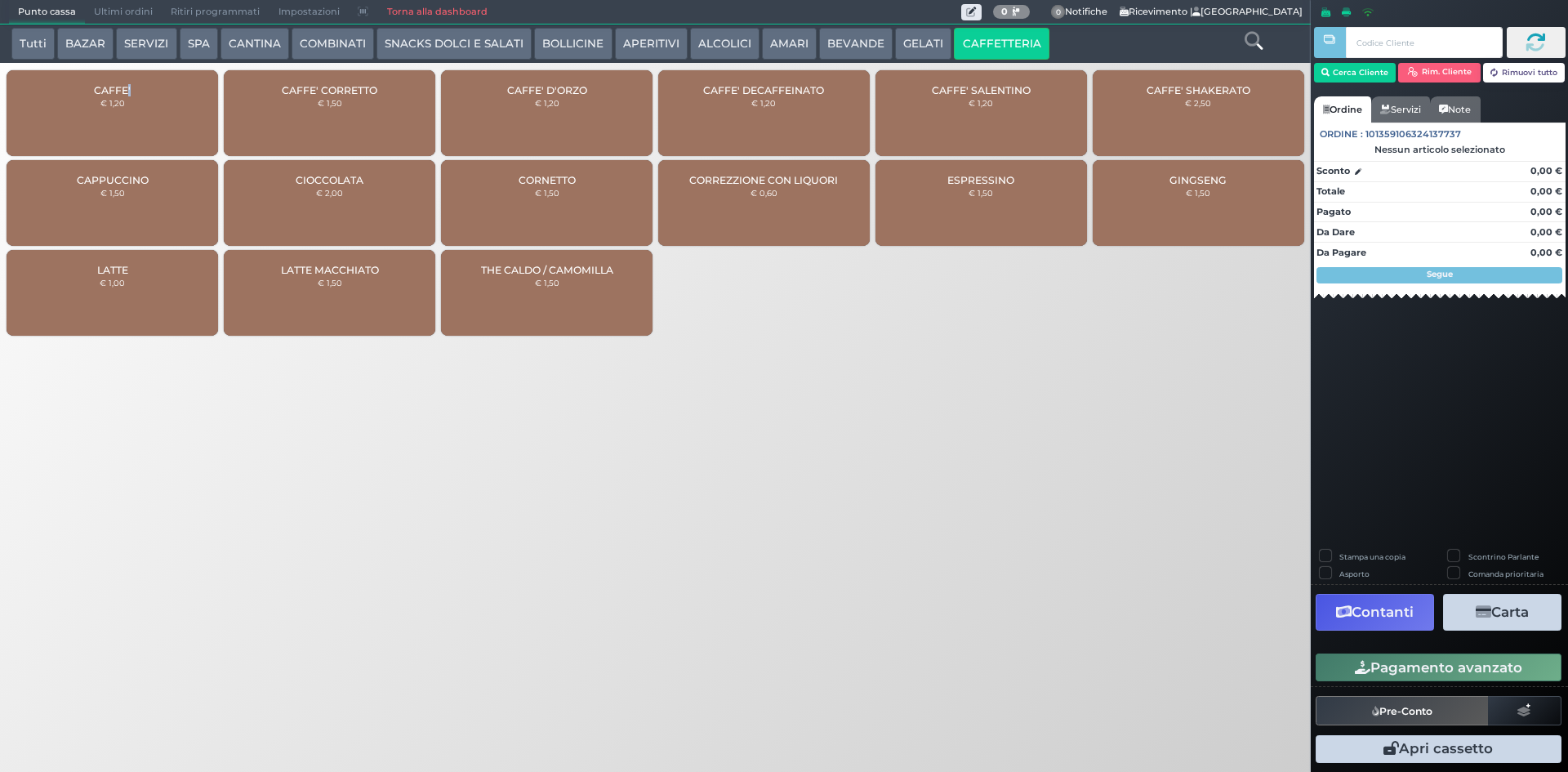
click at [130, 94] on div "CAFFE' € 1,20" at bounding box center [112, 113] width 211 height 86
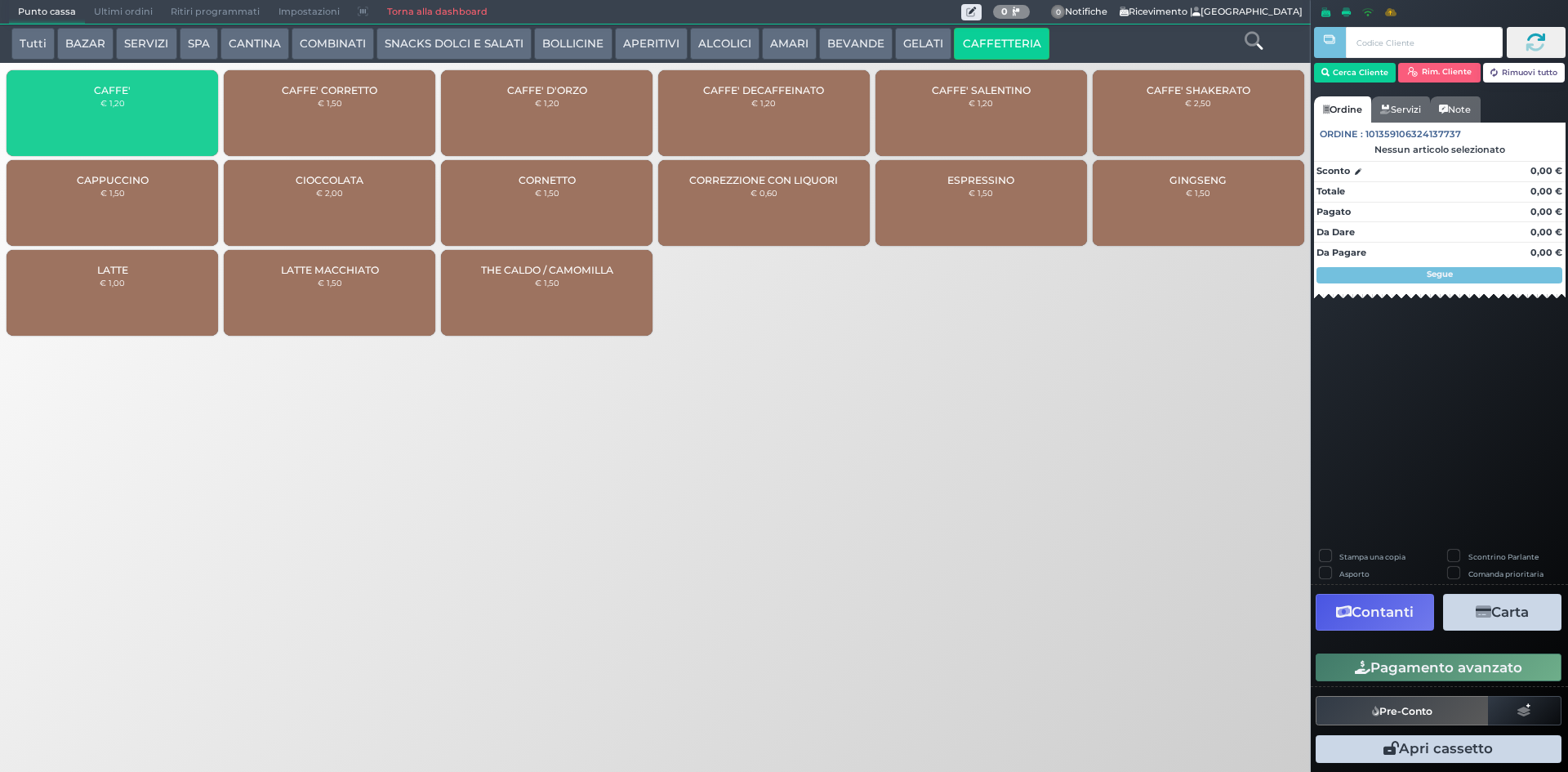
drag, startPoint x: 131, startPoint y: 94, endPoint x: 168, endPoint y: 98, distance: 37.2
click at [132, 94] on div "CAFFE' € 1,20" at bounding box center [112, 113] width 211 height 86
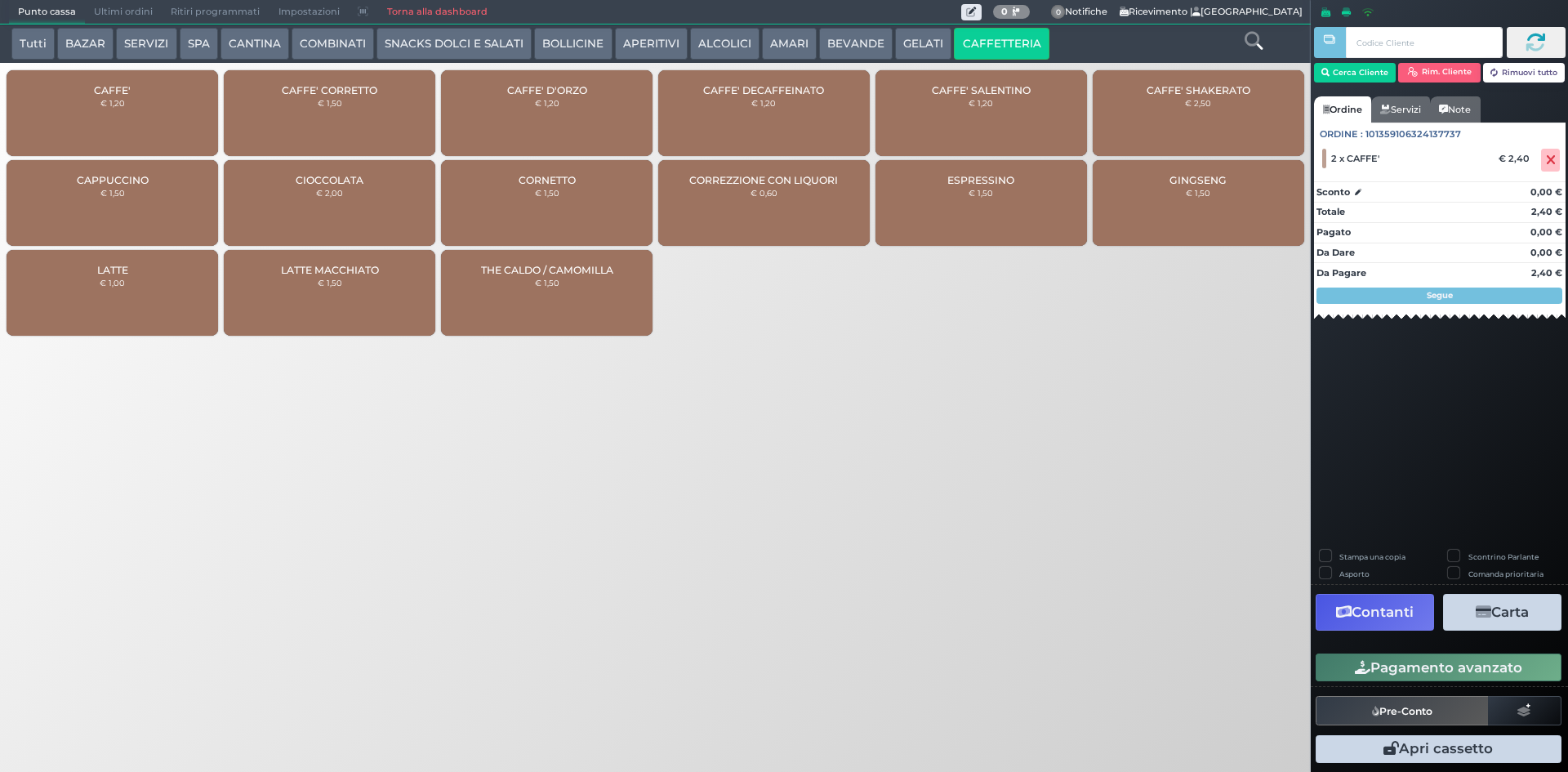
click at [1452, 670] on button "Pagamento avanzato" at bounding box center [1439, 667] width 246 height 28
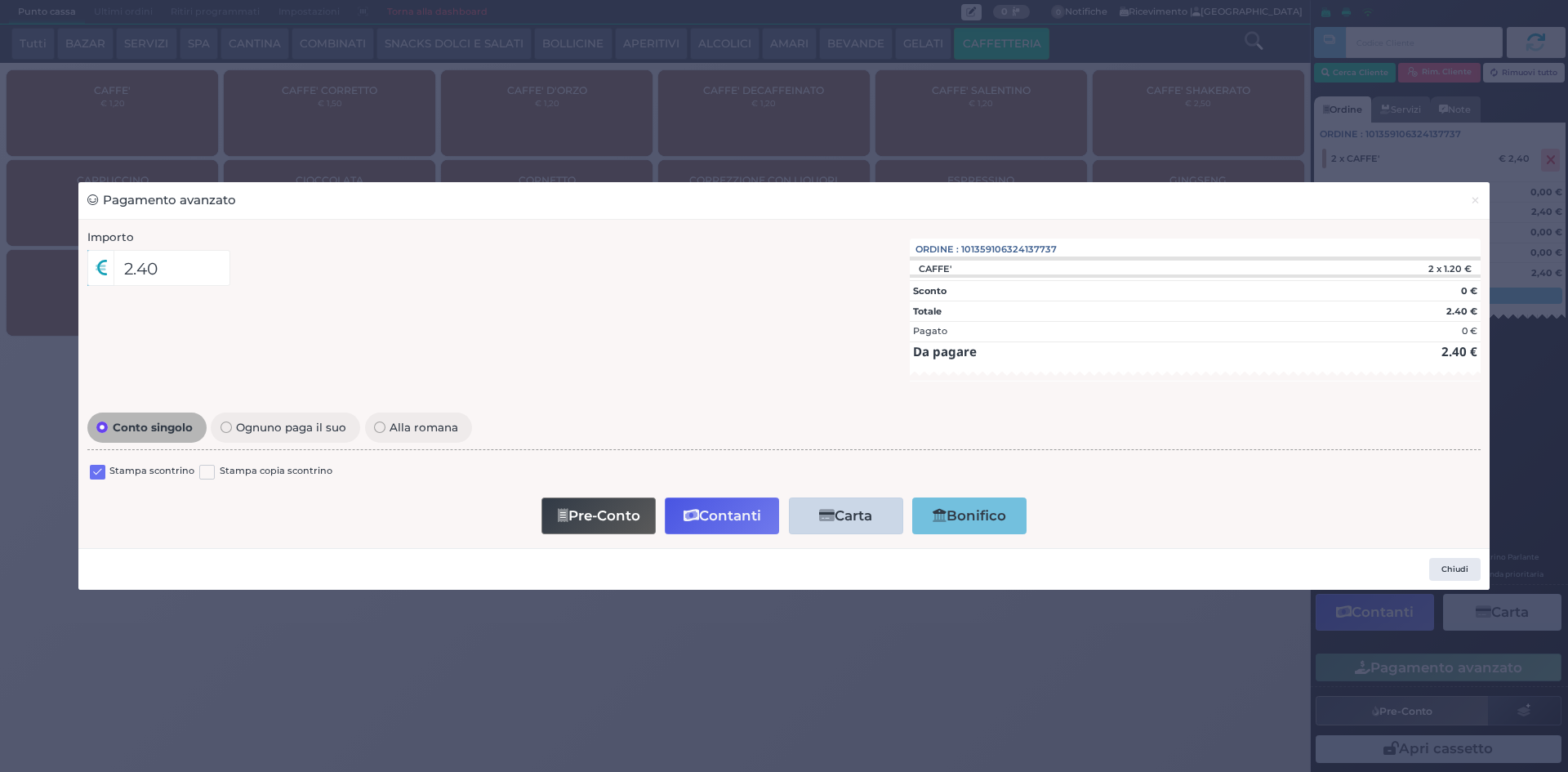
click at [99, 465] on label at bounding box center [97, 473] width 16 height 16
click at [0, 0] on input "checkbox" at bounding box center [0, 0] width 0 height 0
click at [607, 516] on button "Pre-Conto" at bounding box center [598, 516] width 114 height 37
drag, startPoint x: 1477, startPoint y: 202, endPoint x: 1486, endPoint y: 196, distance: 10.8
click at [1477, 202] on span "×" at bounding box center [1476, 200] width 11 height 18
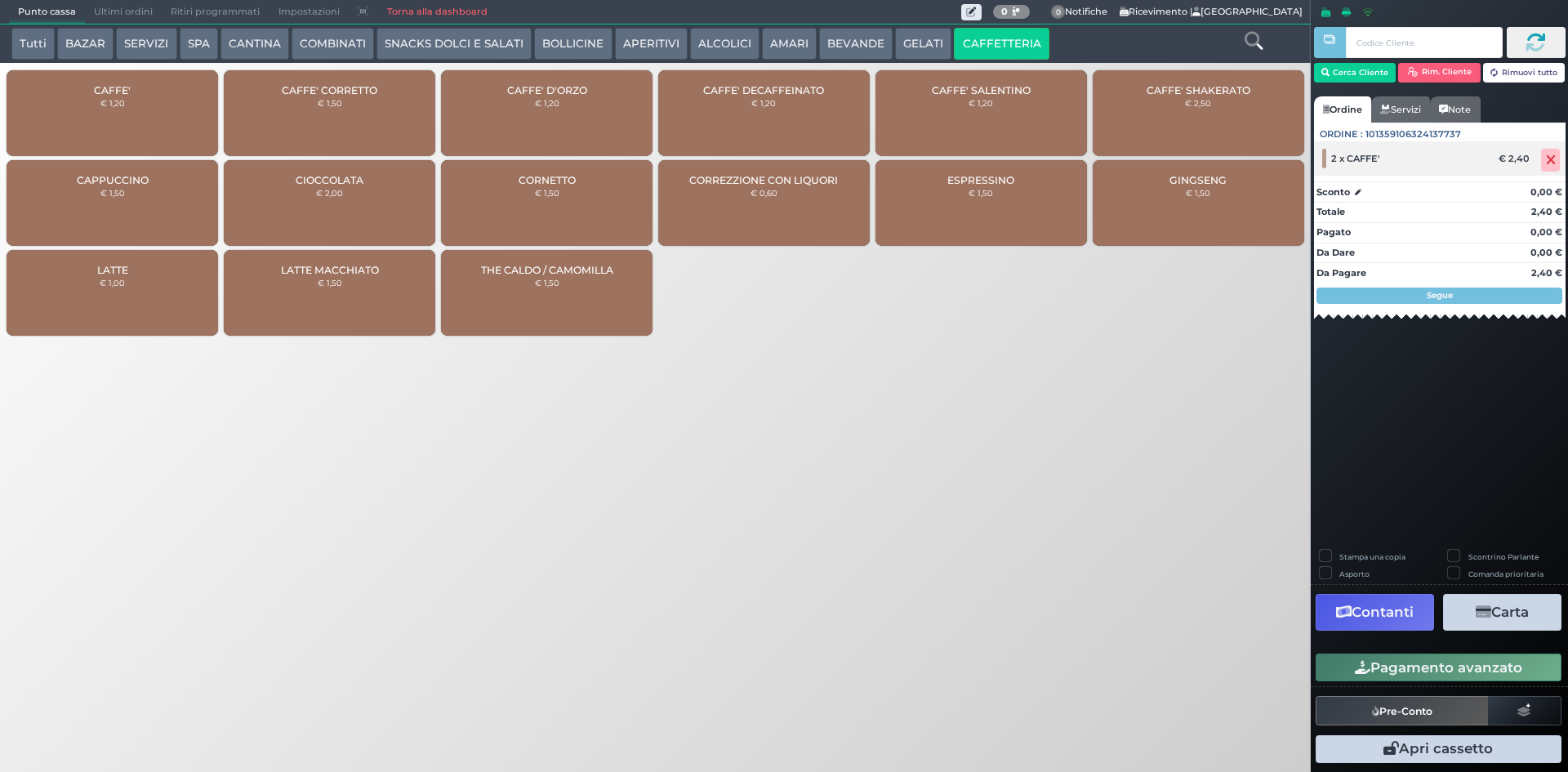
click at [1549, 161] on icon at bounding box center [1551, 160] width 10 height 1
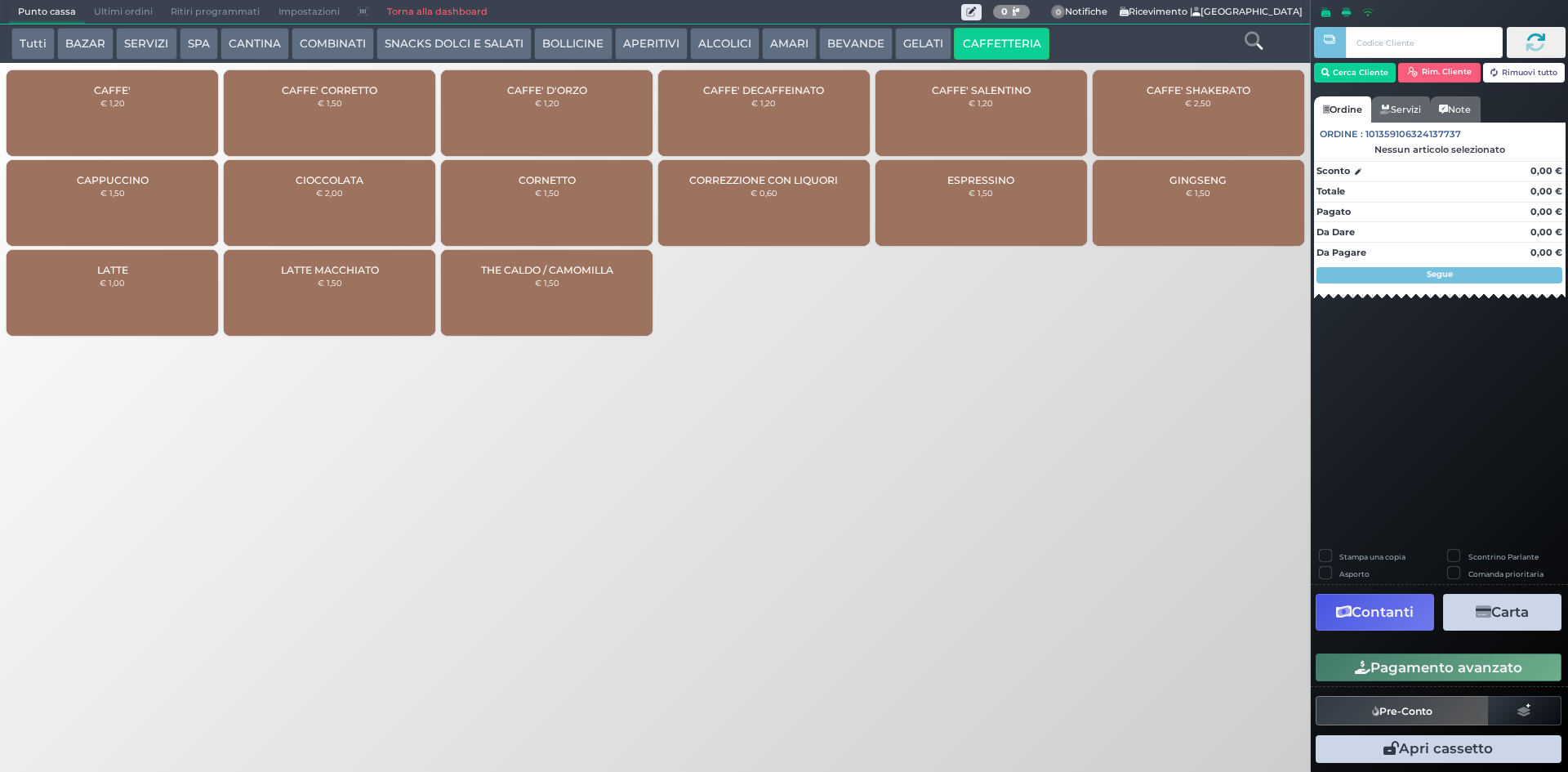
click at [365, 118] on div "CAFFE' CORRETTO € 1,50" at bounding box center [329, 113] width 211 height 86
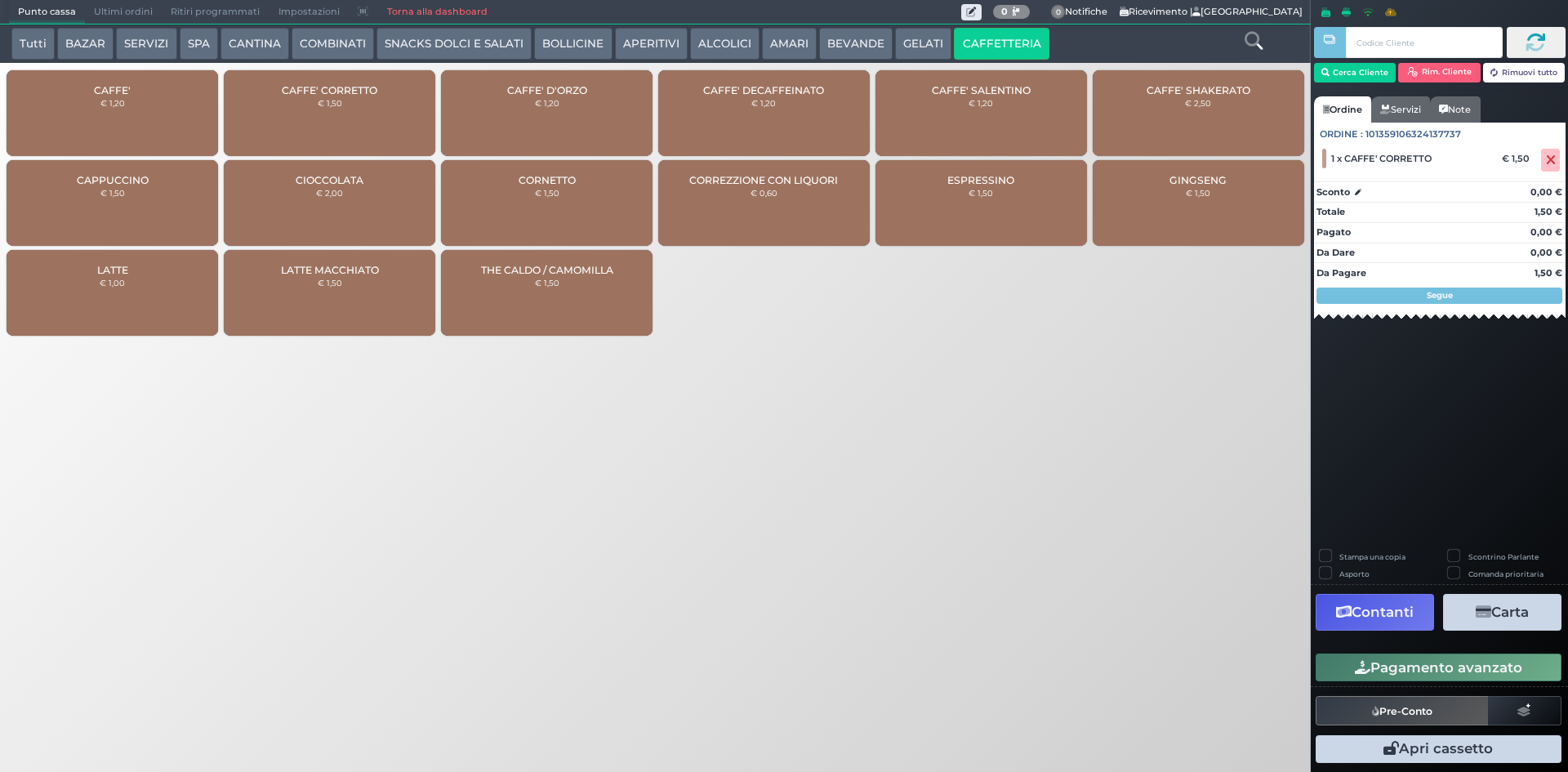
click at [1407, 665] on button "Pagamento avanzato" at bounding box center [1439, 667] width 246 height 28
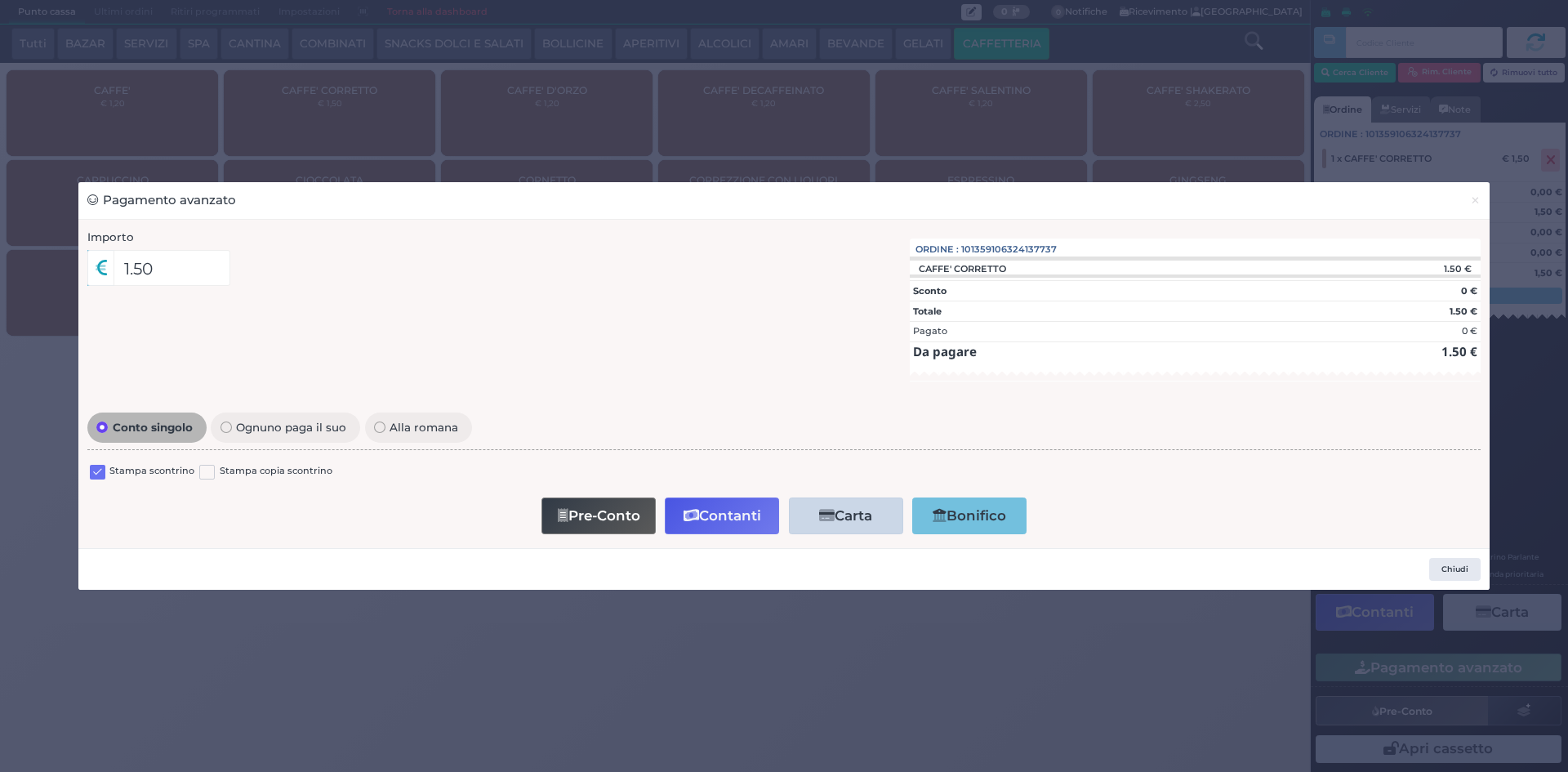
click at [97, 467] on label at bounding box center [97, 473] width 16 height 16
click at [0, 0] on input "checkbox" at bounding box center [0, 0] width 0 height 0
click at [692, 513] on icon "button" at bounding box center [691, 516] width 16 height 14
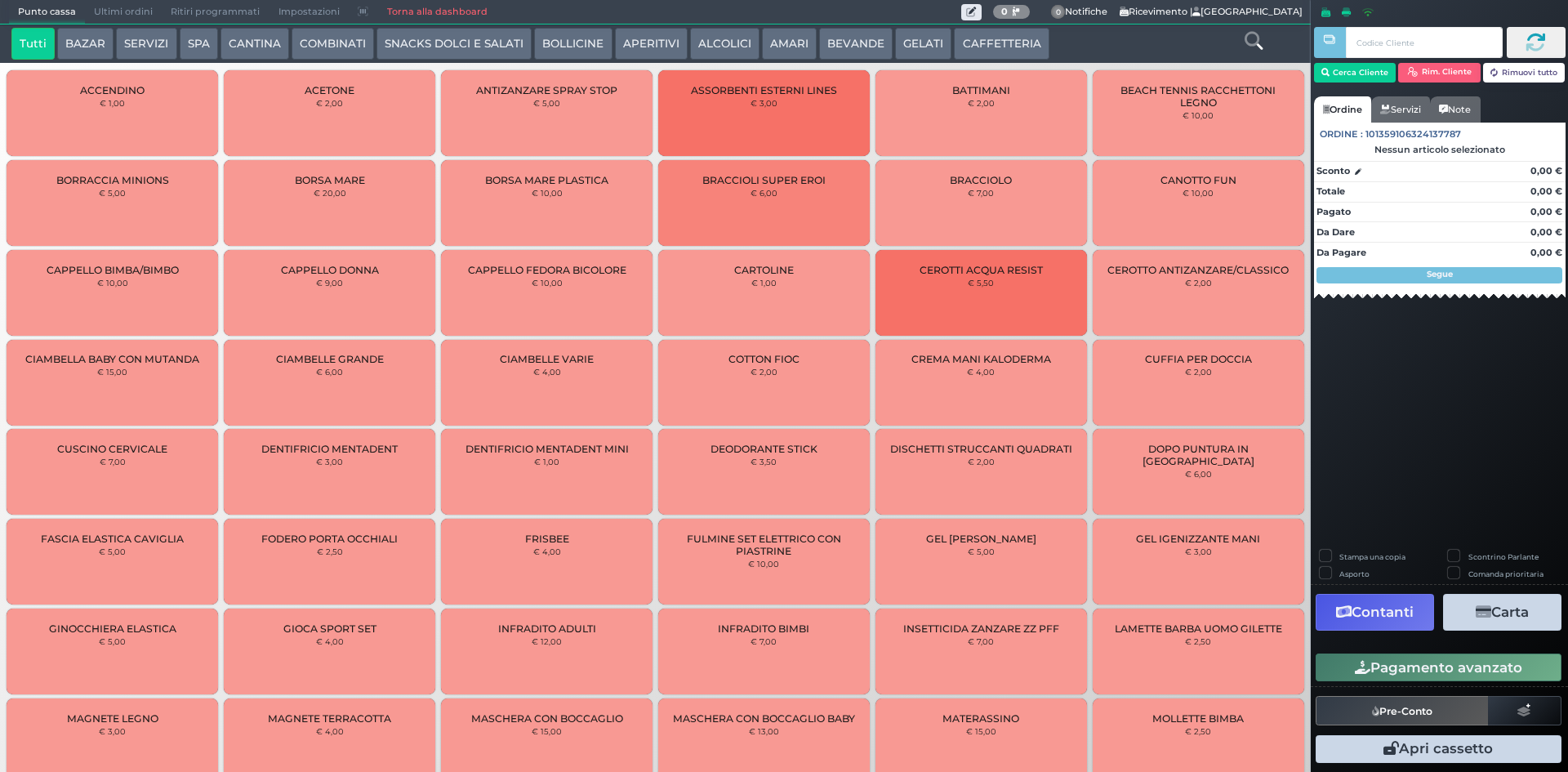
drag, startPoint x: 134, startPoint y: 9, endPoint x: 177, endPoint y: 0, distance: 43.9
click at [134, 8] on span "Ultimi ordini" at bounding box center [123, 12] width 77 height 22
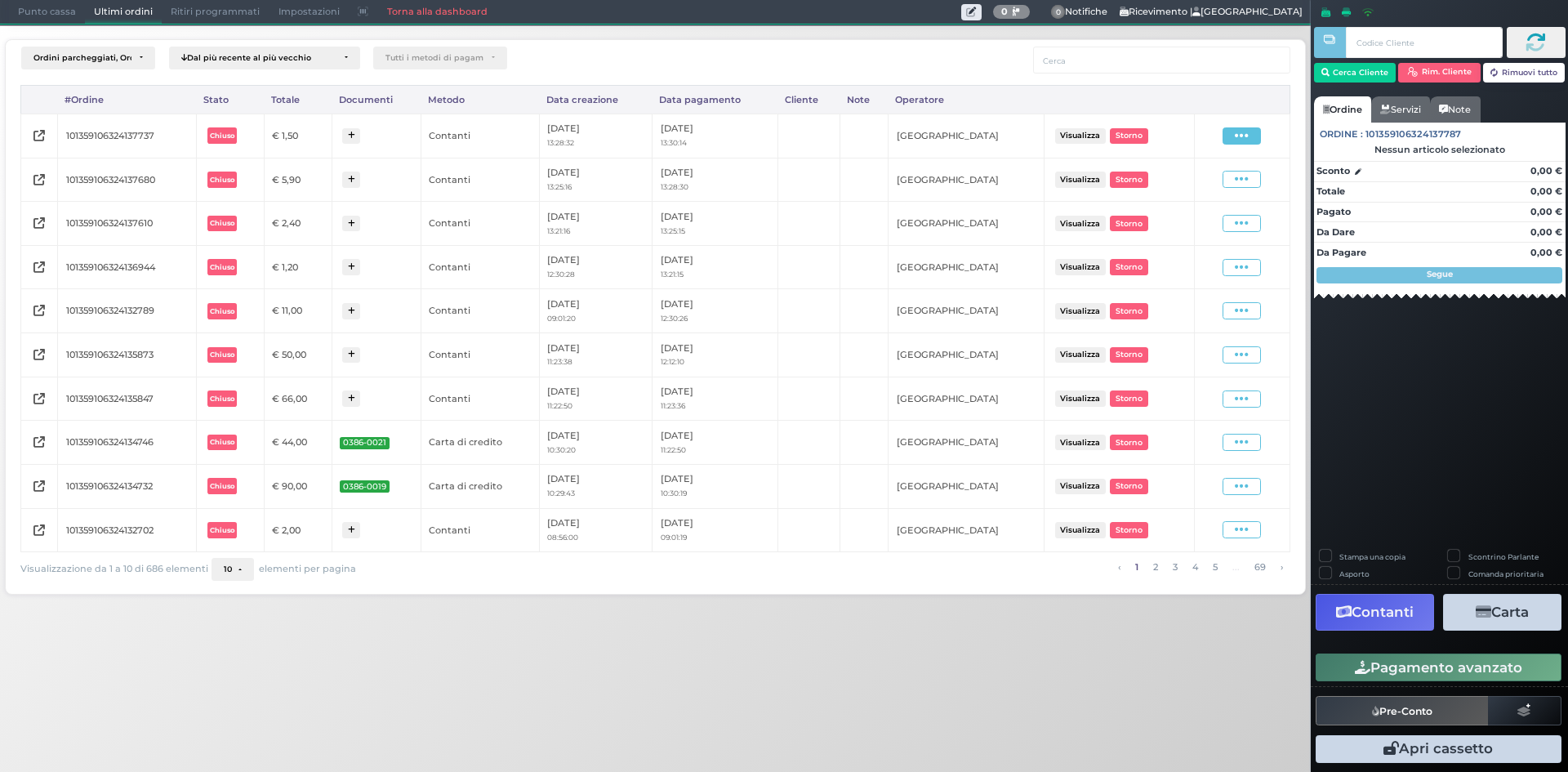
click at [1241, 133] on icon at bounding box center [1242, 136] width 14 height 16
drag, startPoint x: 1206, startPoint y: 175, endPoint x: 1199, endPoint y: 181, distance: 9.2
click at [1206, 175] on span "Ristampa Pre-Conto" at bounding box center [1204, 183] width 67 height 28
click at [18, 21] on span "Punto cassa" at bounding box center [47, 12] width 76 height 22
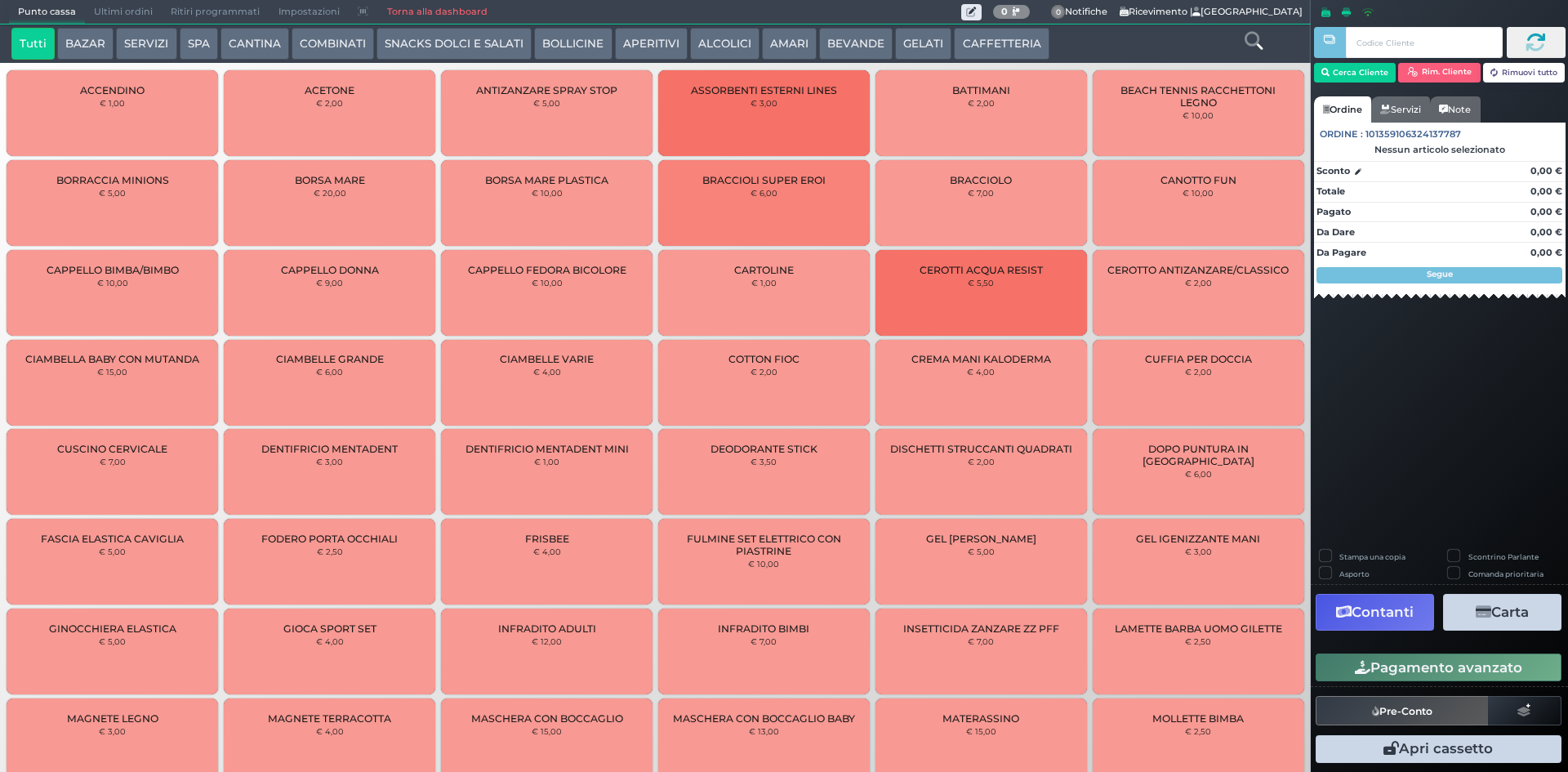
click at [978, 33] on button "CAFFETTERIA" at bounding box center [1001, 45] width 94 height 33
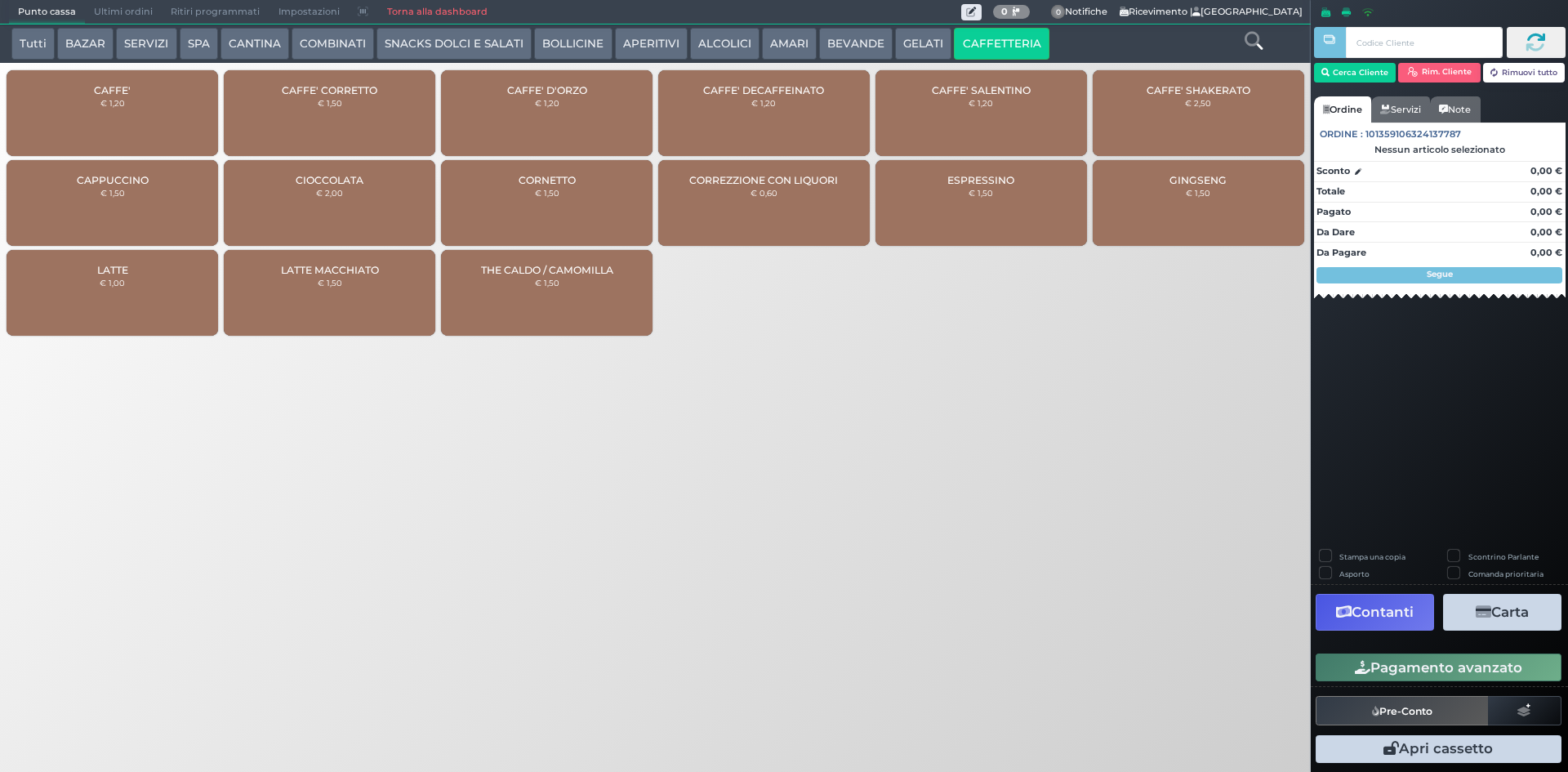
click at [189, 96] on div "CAFFE' € 1,20" at bounding box center [112, 113] width 211 height 86
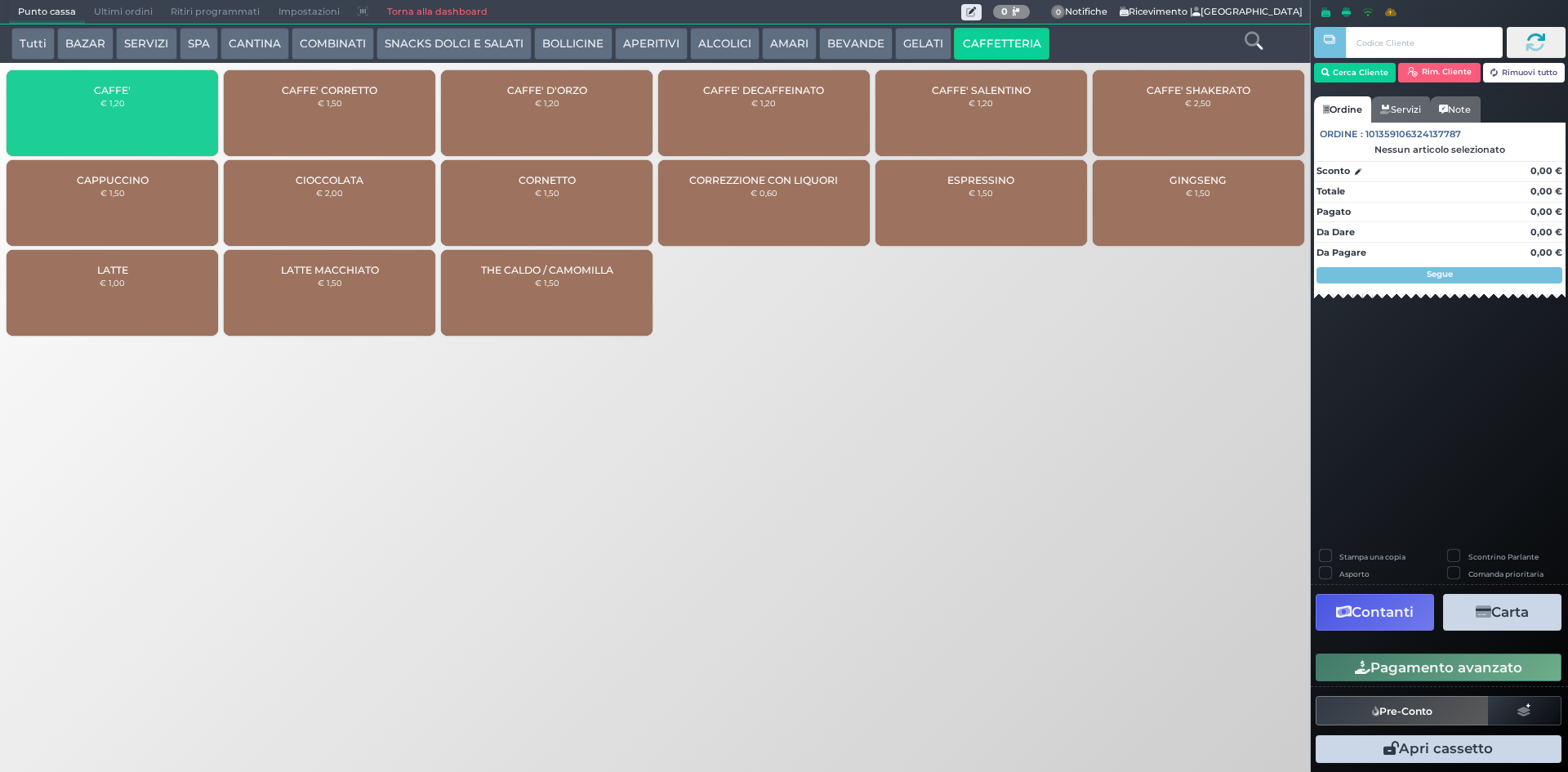
click at [189, 96] on div "CAFFE' € 1,20" at bounding box center [112, 113] width 211 height 86
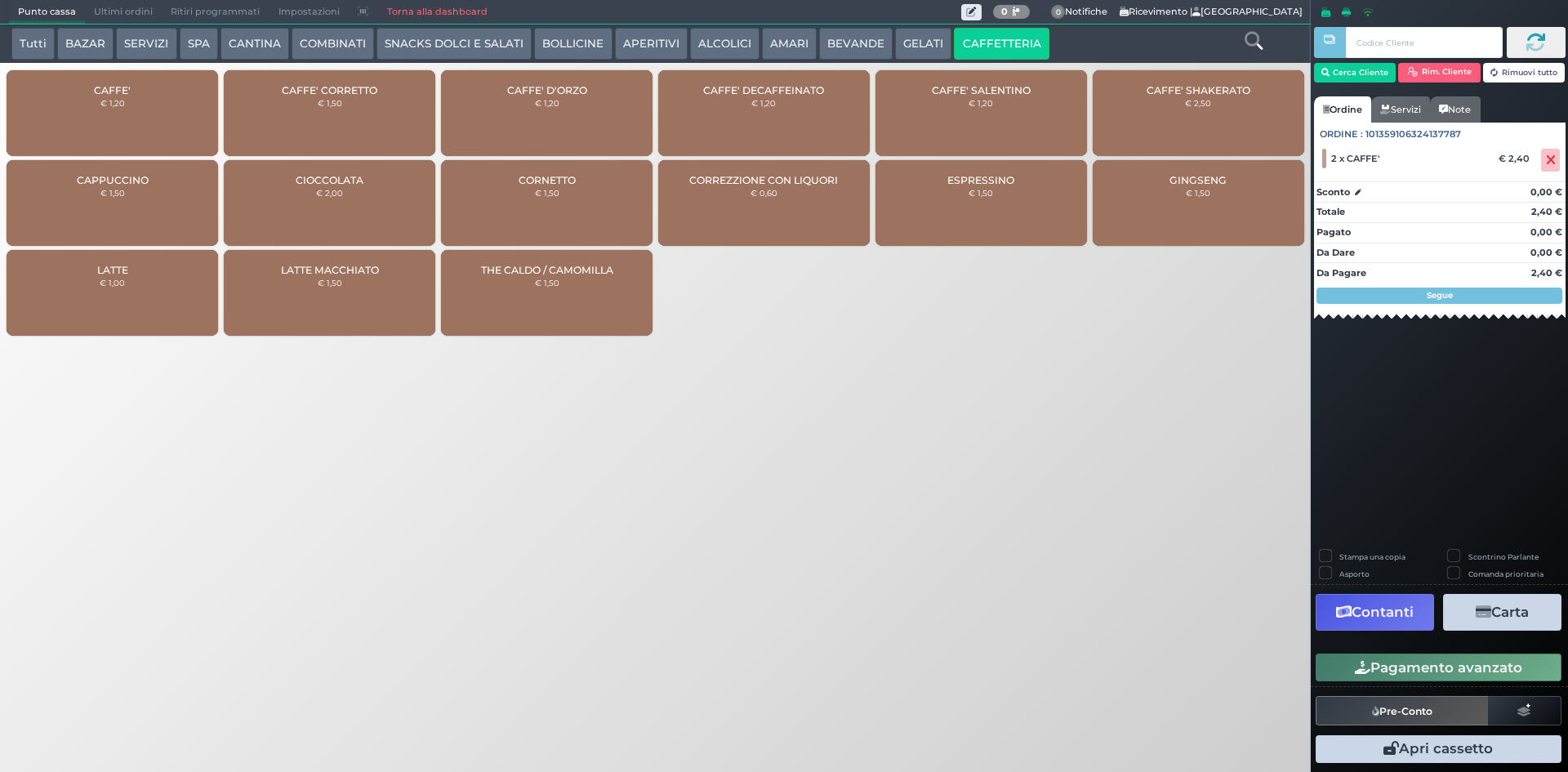
click at [1429, 673] on button "Pagamento avanzato" at bounding box center [1439, 667] width 246 height 28
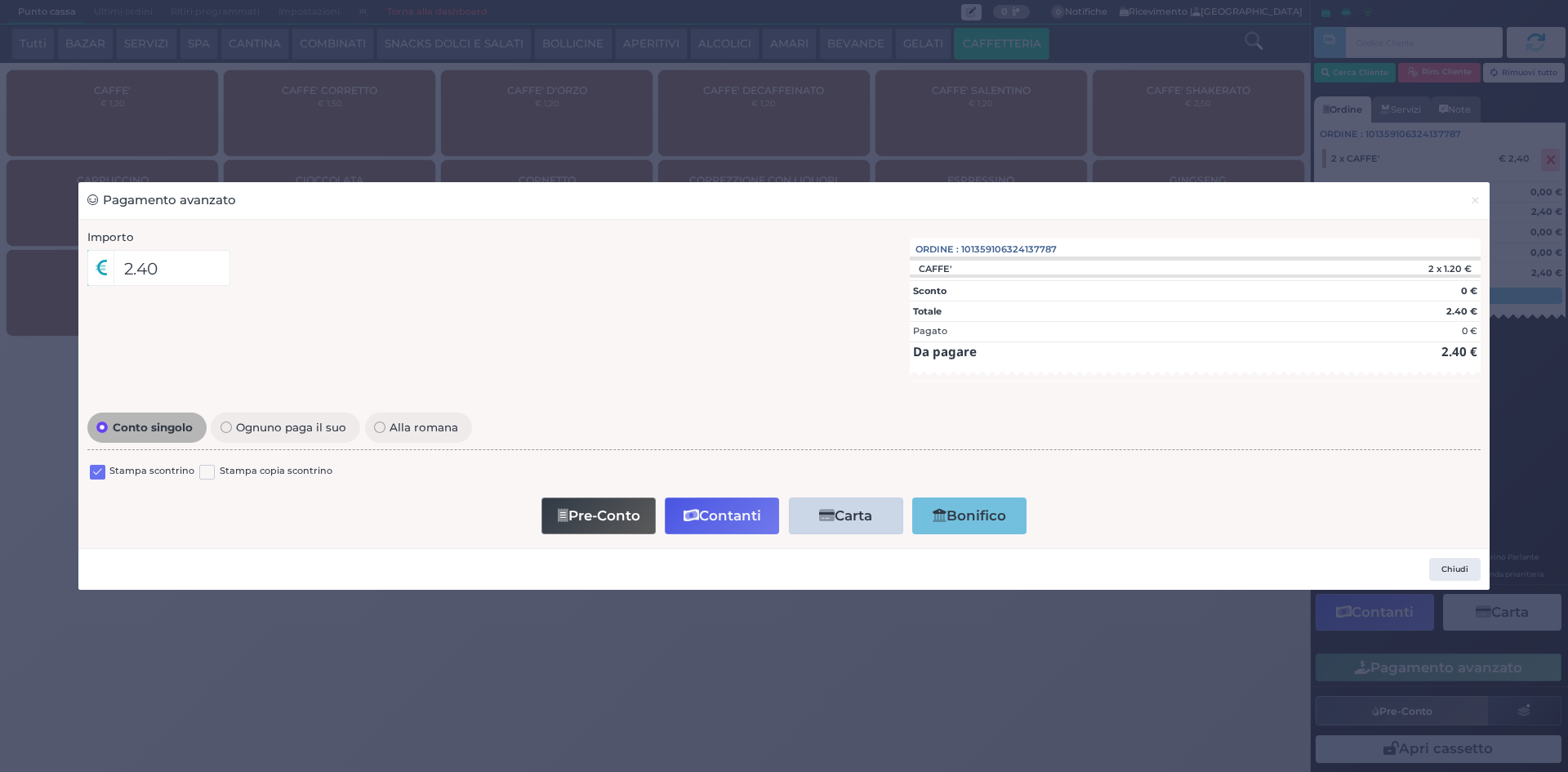
click at [94, 472] on label at bounding box center [97, 473] width 16 height 16
click at [0, 0] on input "checkbox" at bounding box center [0, 0] width 0 height 0
click at [758, 523] on button "Contanti" at bounding box center [721, 516] width 114 height 37
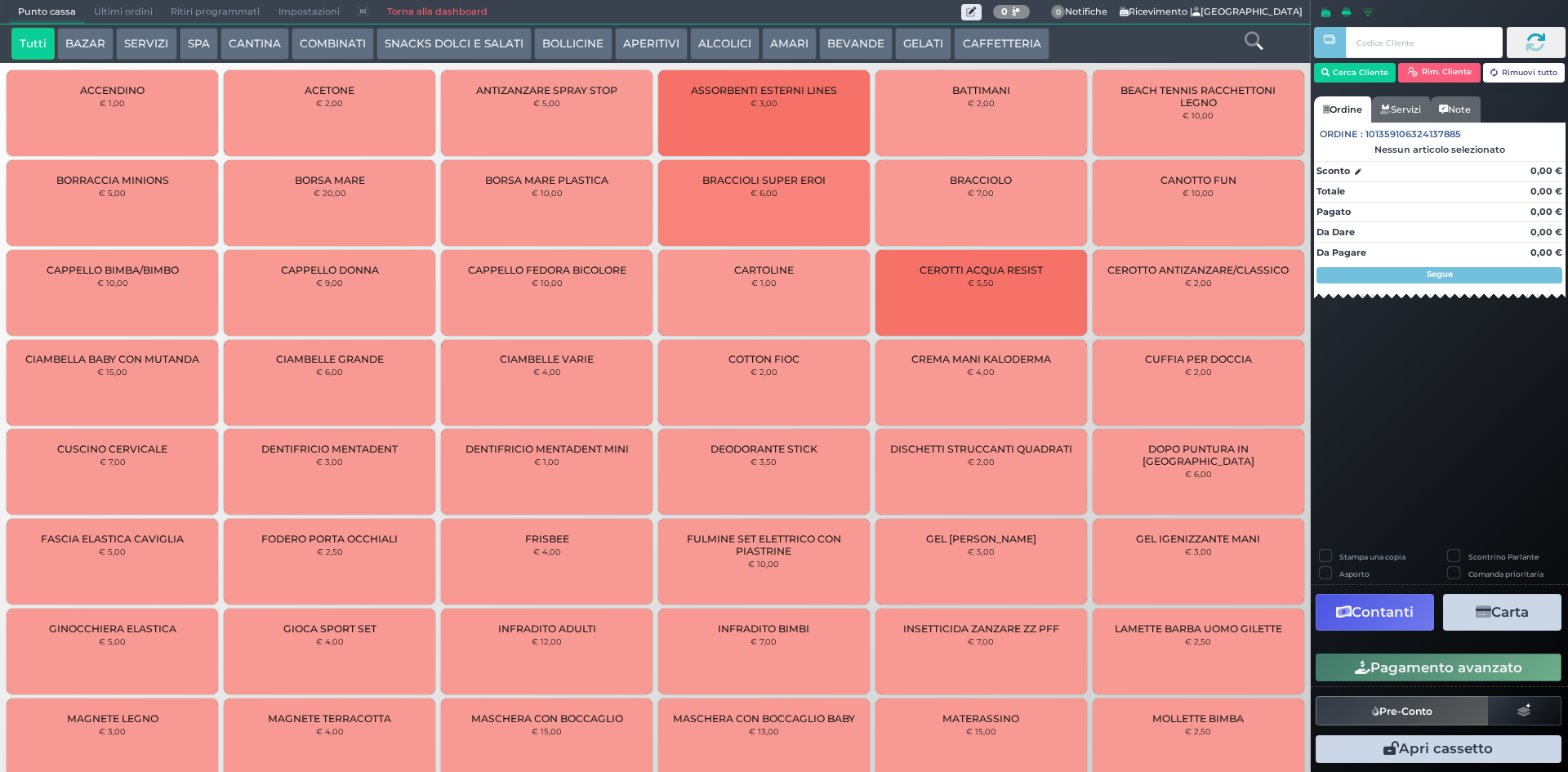
click at [101, 22] on span "Ultimi ordini" at bounding box center [123, 12] width 77 height 22
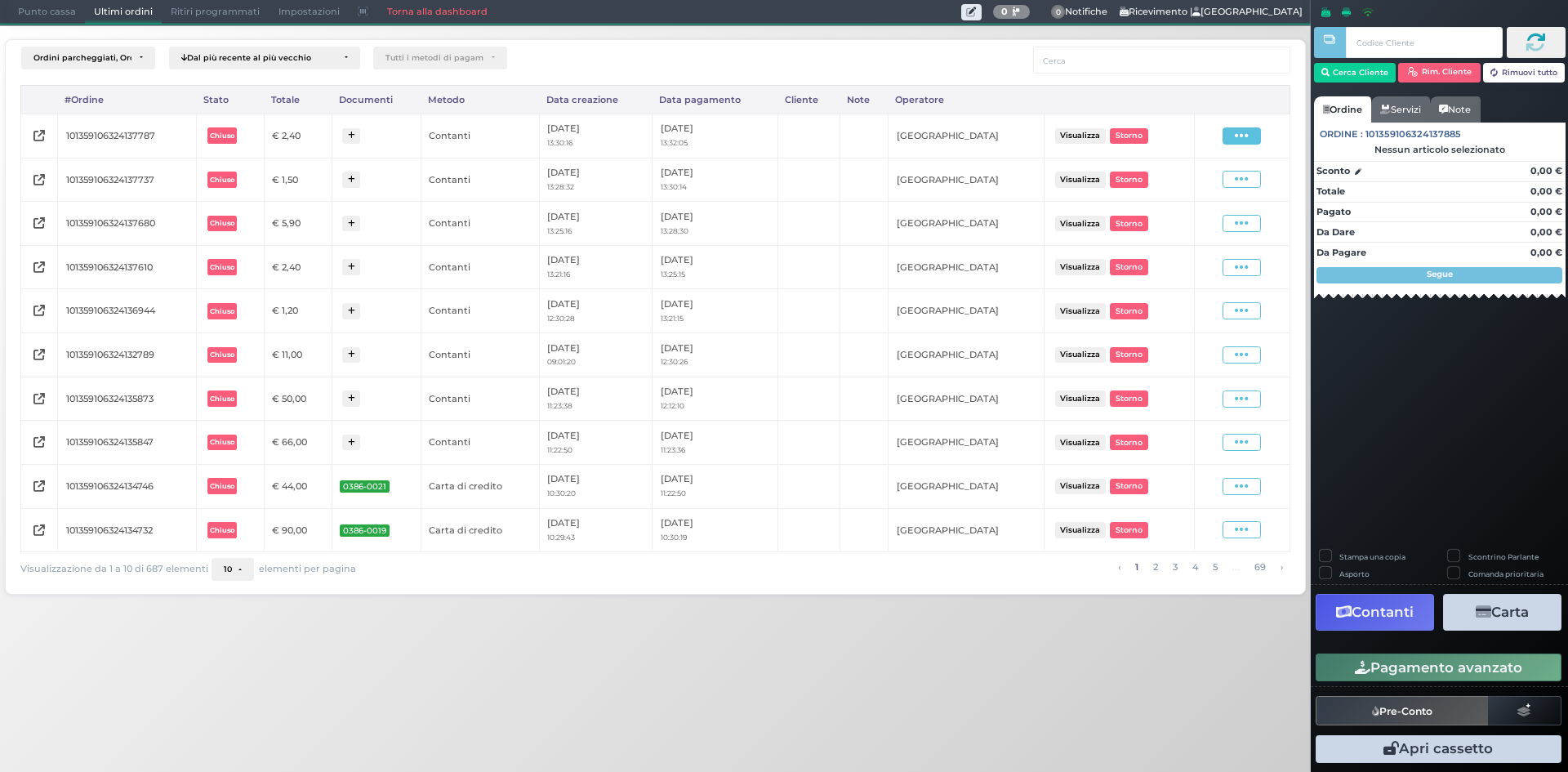
click at [1245, 134] on icon at bounding box center [1242, 136] width 14 height 16
click at [1192, 180] on span "Ristampa Pre-Conto" at bounding box center [1204, 183] width 67 height 28
click at [44, 8] on span "Punto cassa" at bounding box center [47, 12] width 76 height 22
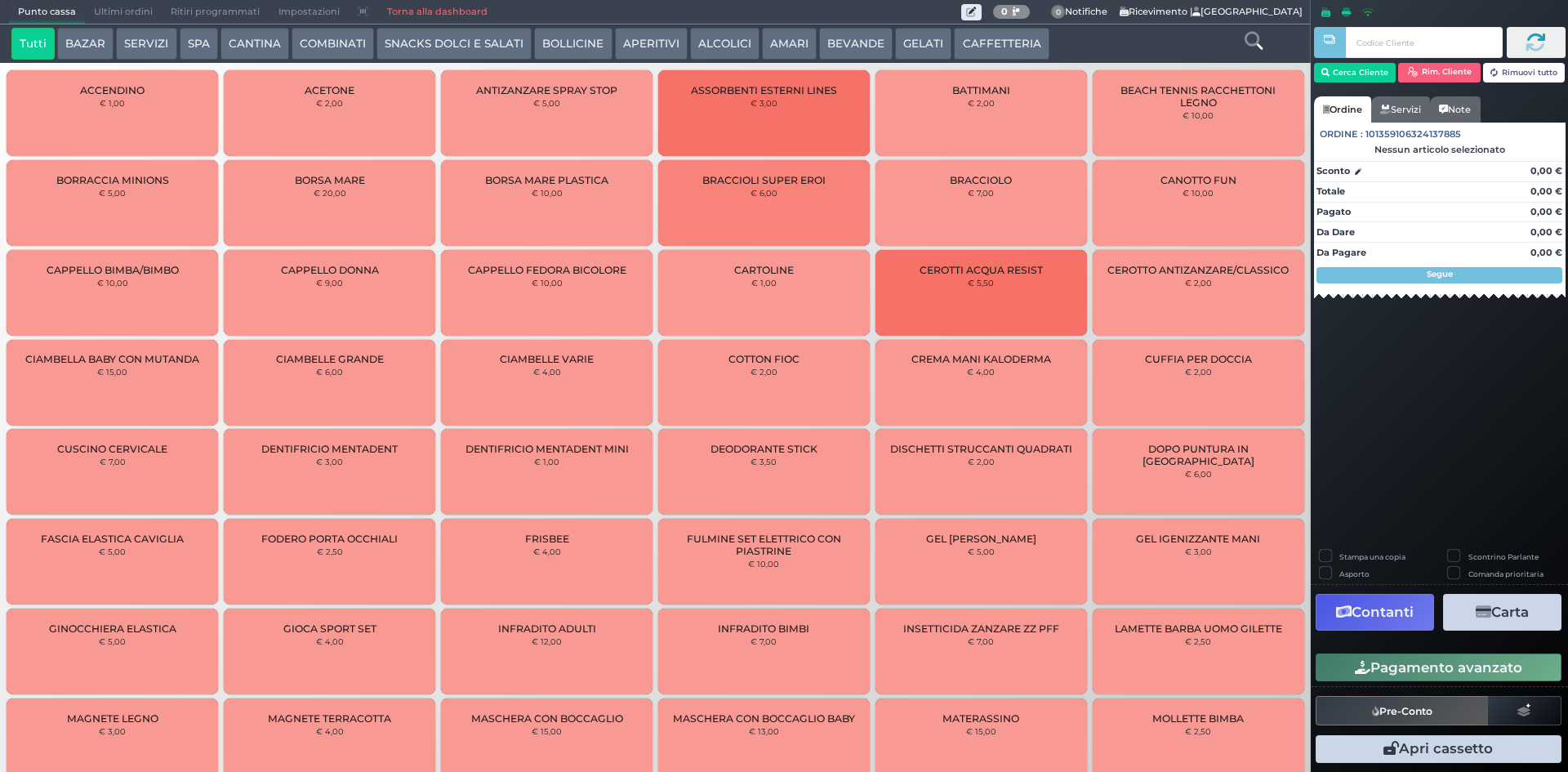
click at [997, 38] on button "CAFFETTERIA" at bounding box center [1001, 45] width 94 height 33
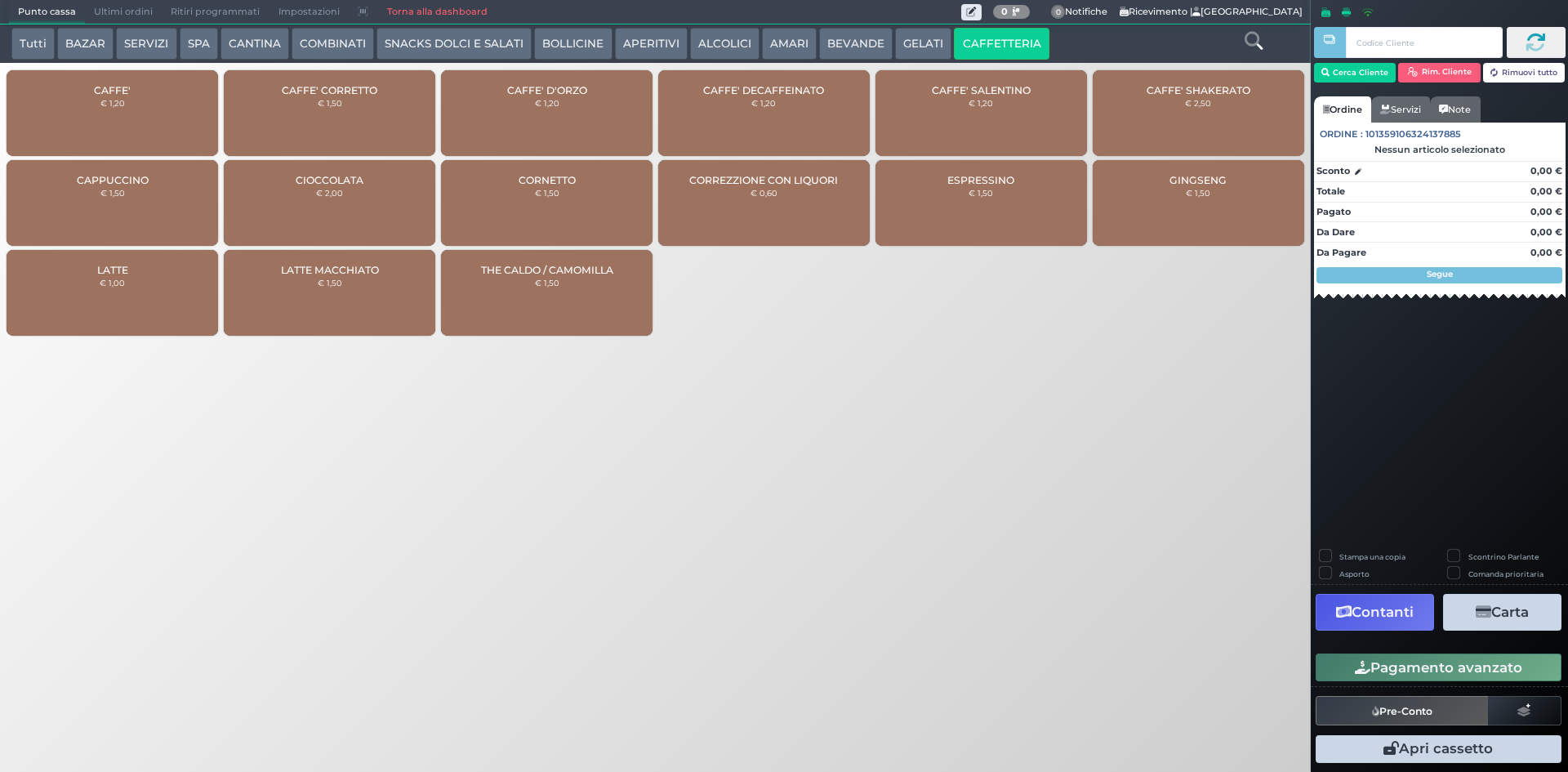
click at [161, 85] on div "CAFFE' € 1,20" at bounding box center [112, 113] width 211 height 86
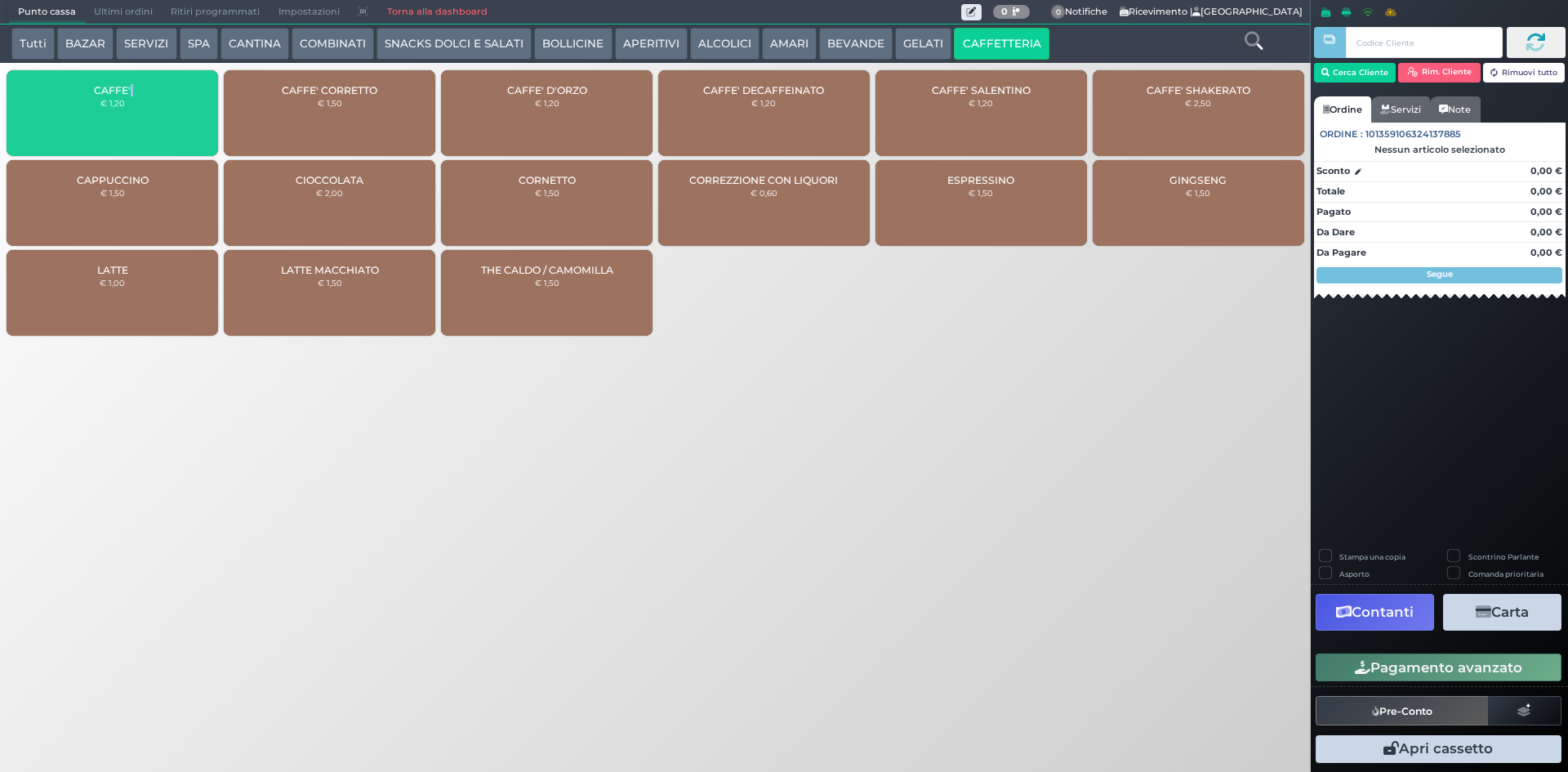
click at [161, 85] on div "CAFFE' € 1,20" at bounding box center [112, 113] width 211 height 86
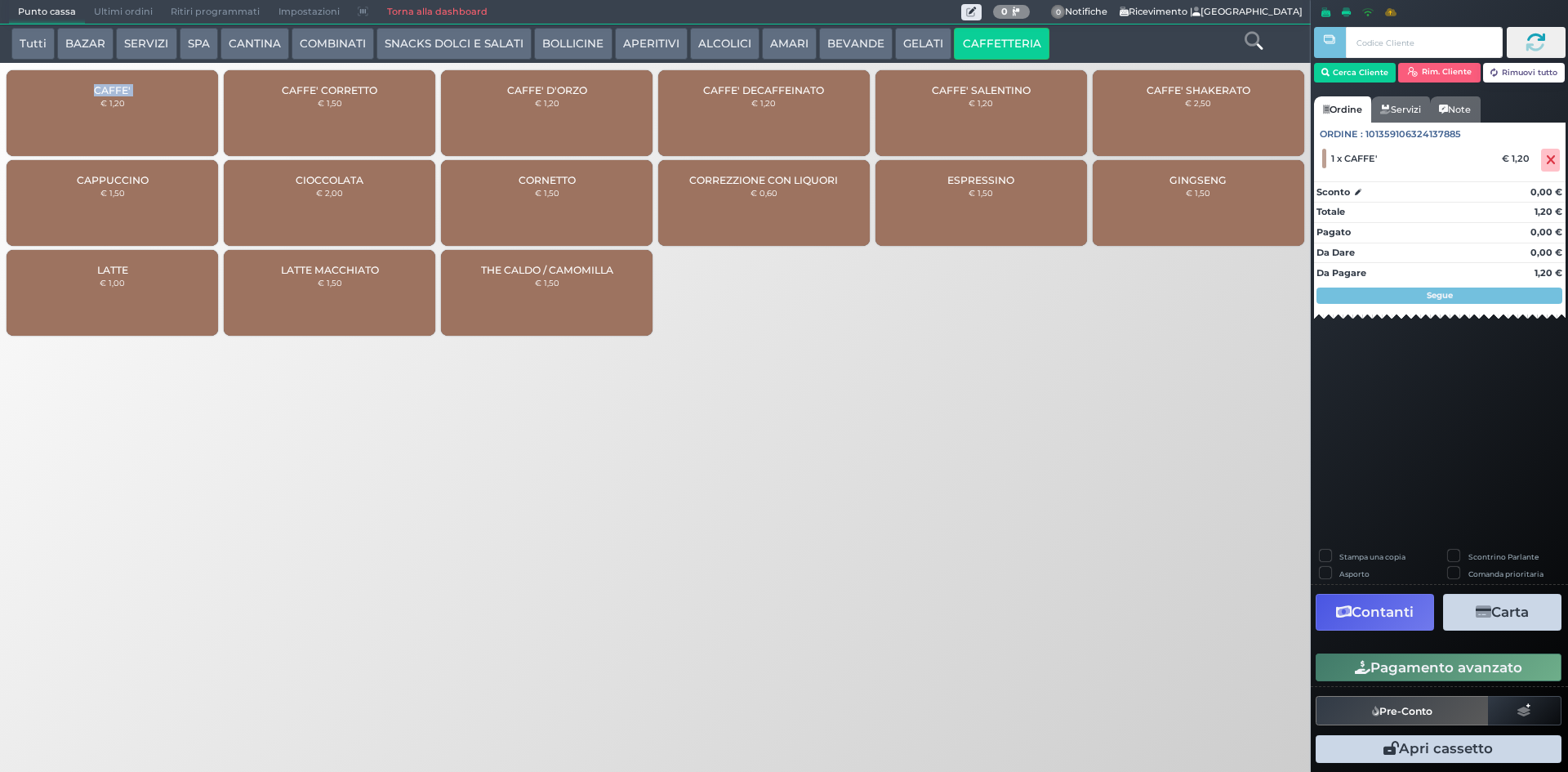
click at [161, 85] on div "CAFFE' € 1,20" at bounding box center [112, 113] width 211 height 86
click at [172, 88] on div "CAFFE' € 1,20" at bounding box center [112, 113] width 211 height 86
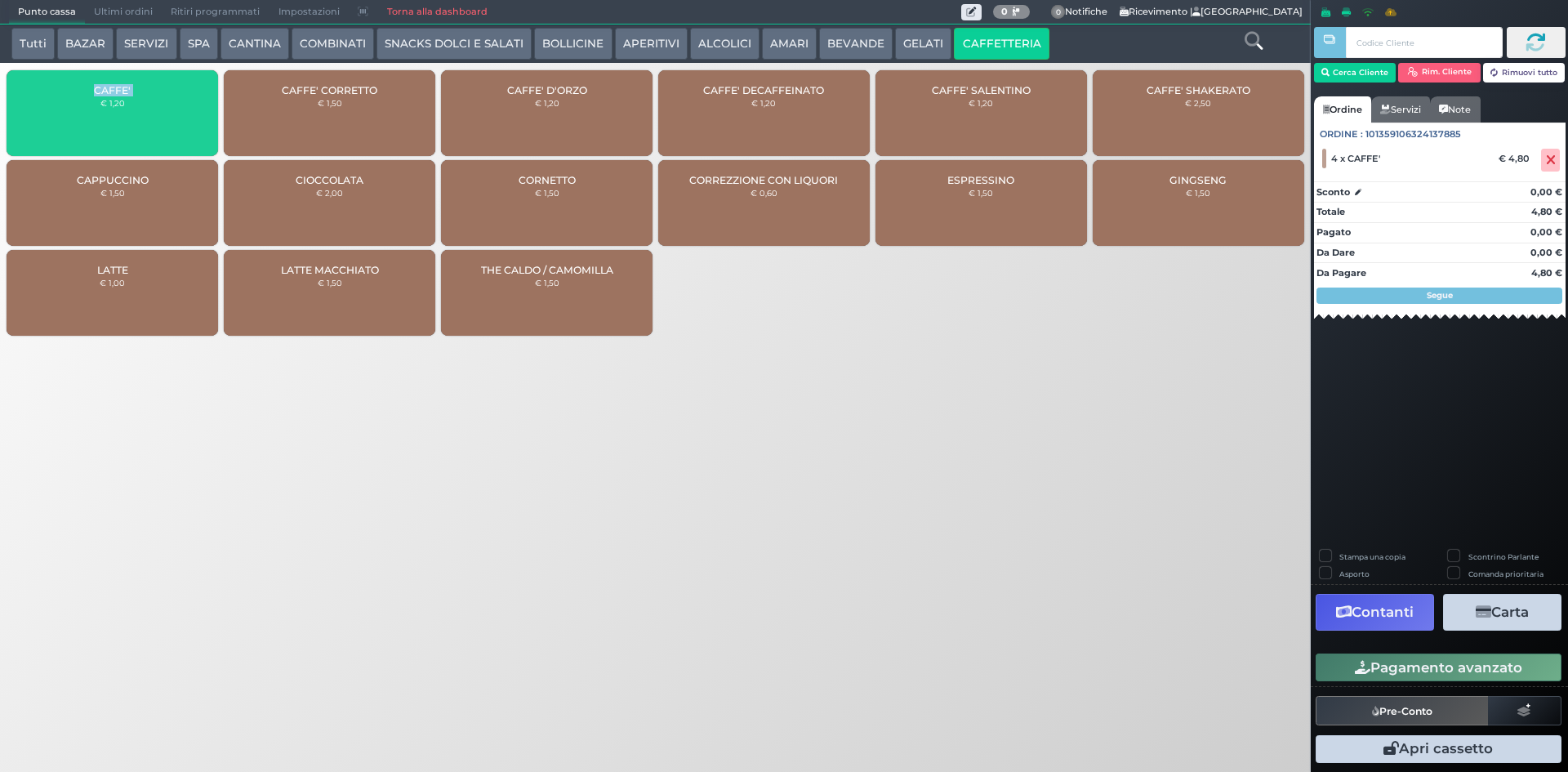
click at [171, 87] on div "CAFFE' € 1,20" at bounding box center [112, 113] width 211 height 86
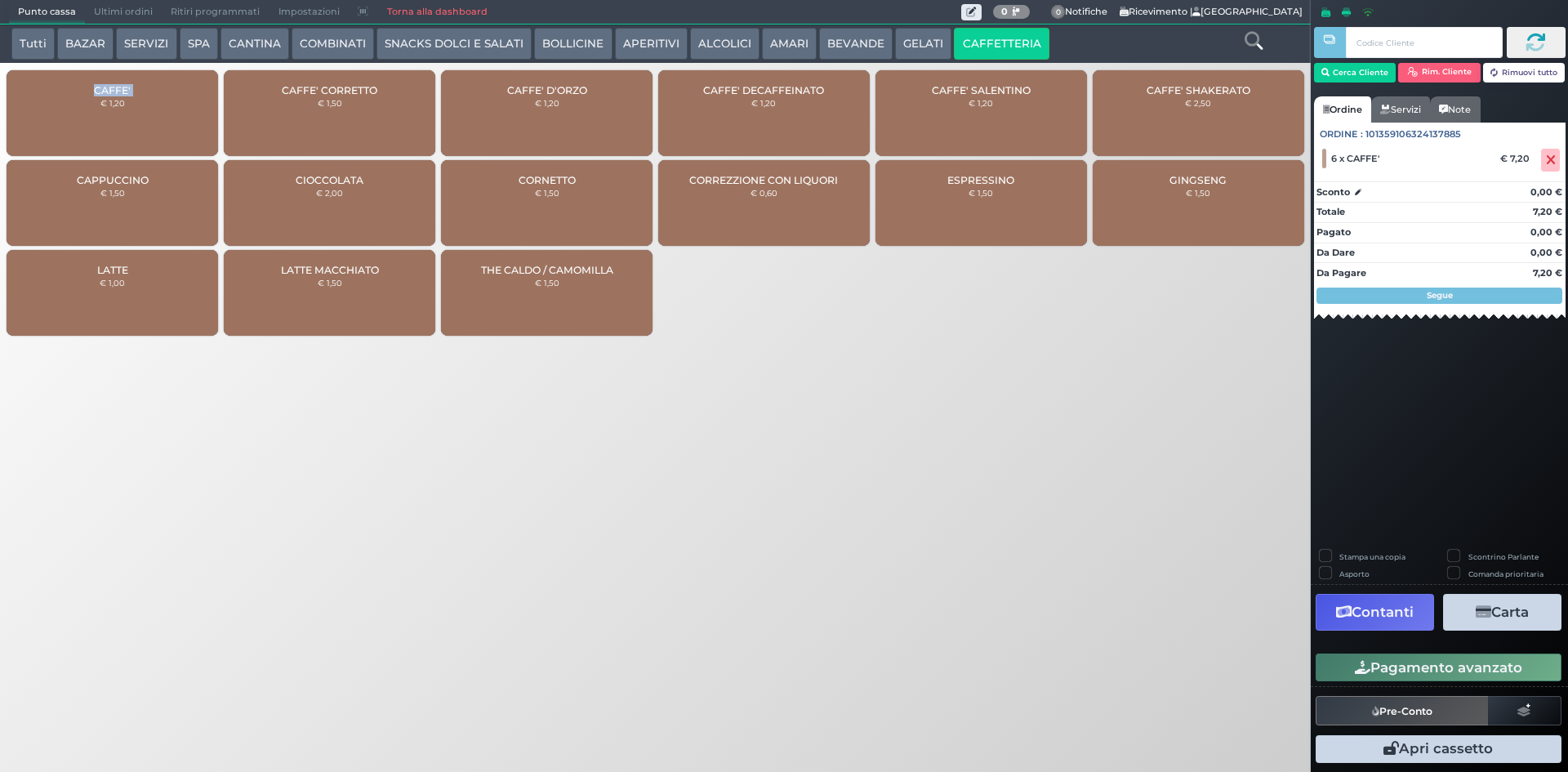
click at [1425, 660] on button "Pagamento avanzato" at bounding box center [1439, 667] width 246 height 28
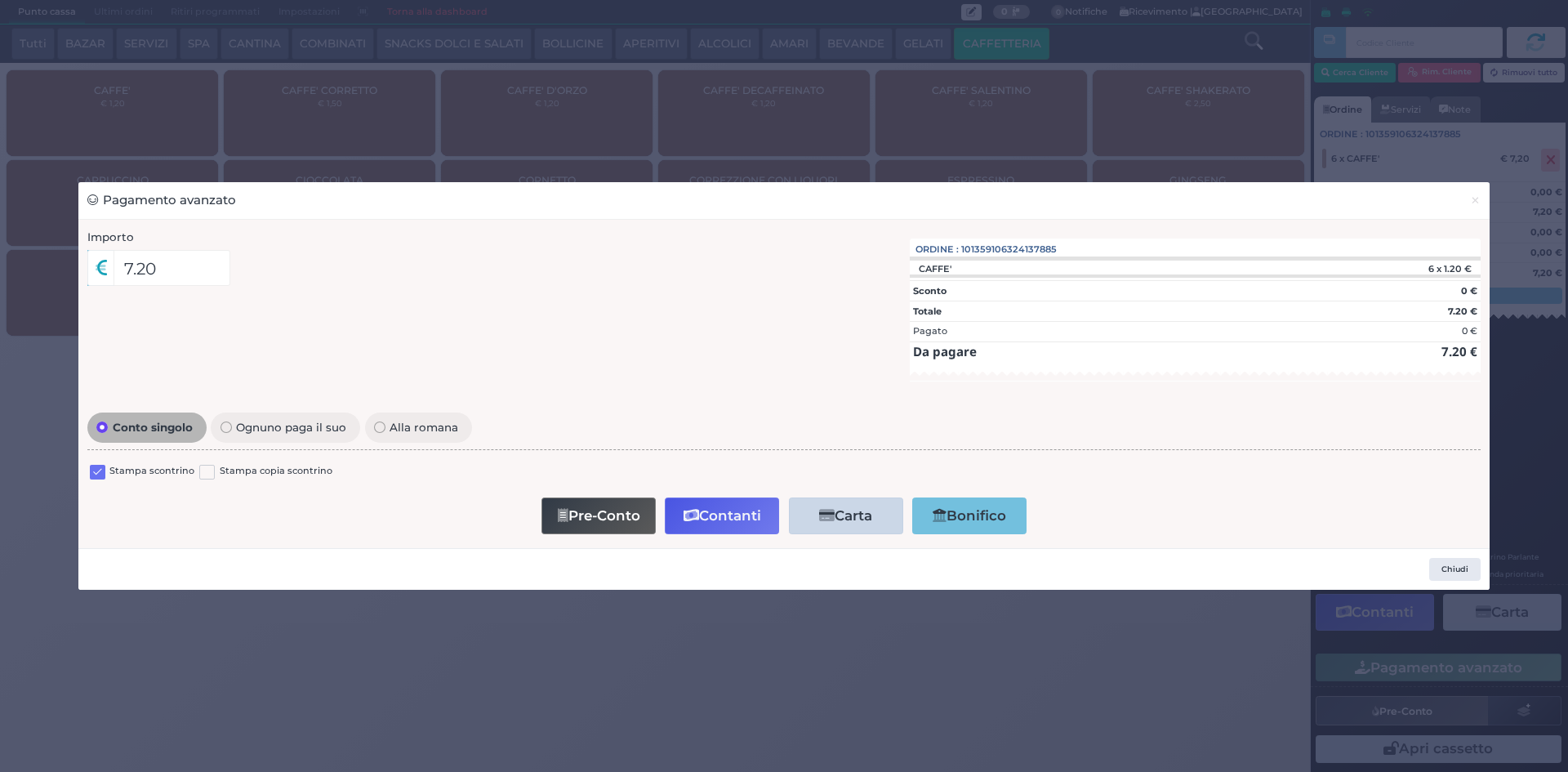
click at [95, 477] on label at bounding box center [97, 473] width 16 height 16
click at [0, 0] on input "checkbox" at bounding box center [0, 0] width 0 height 0
click at [745, 519] on button "Contanti" at bounding box center [721, 516] width 114 height 37
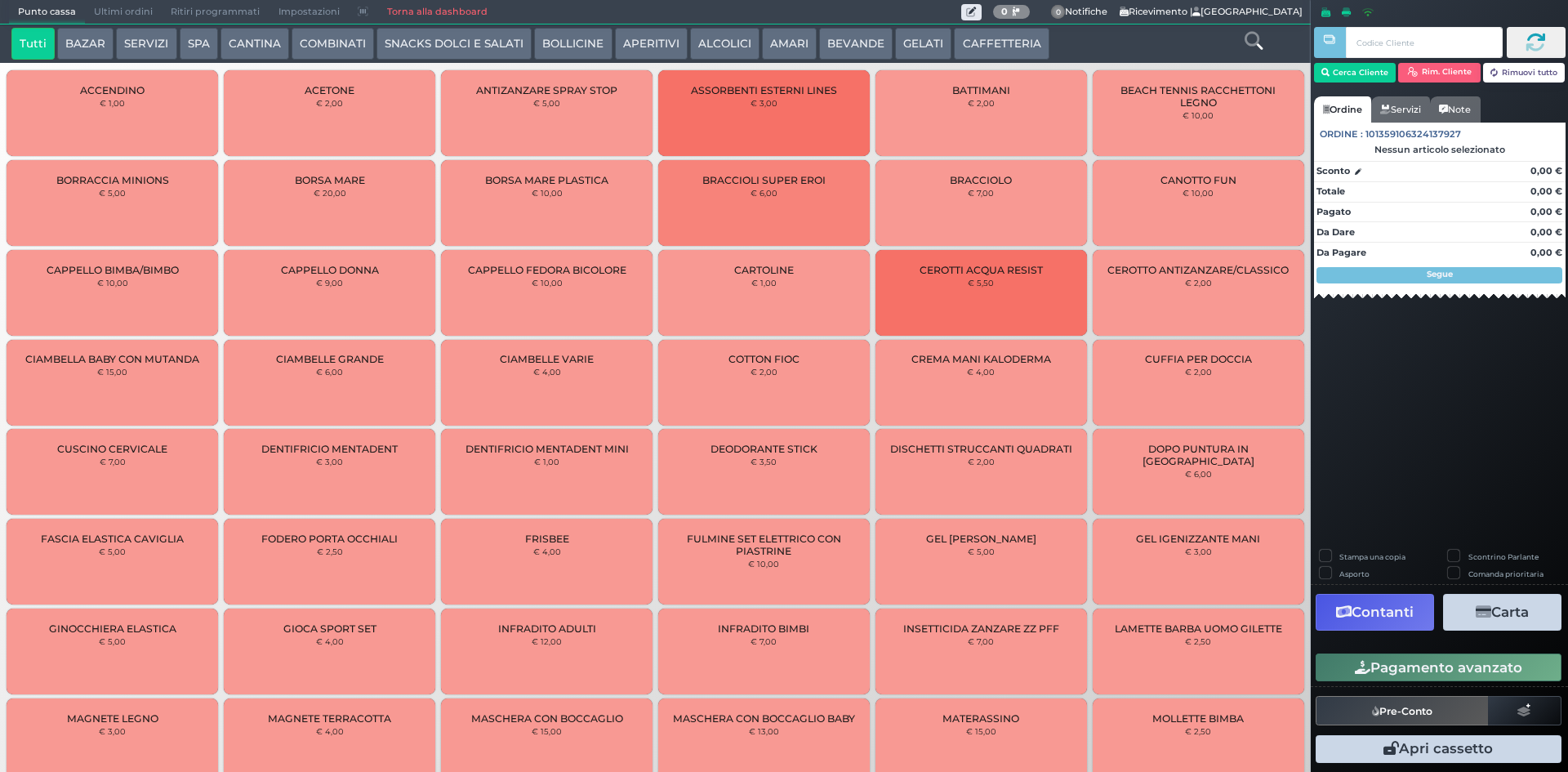
click at [90, 12] on span "Ultimi ordini" at bounding box center [123, 12] width 77 height 22
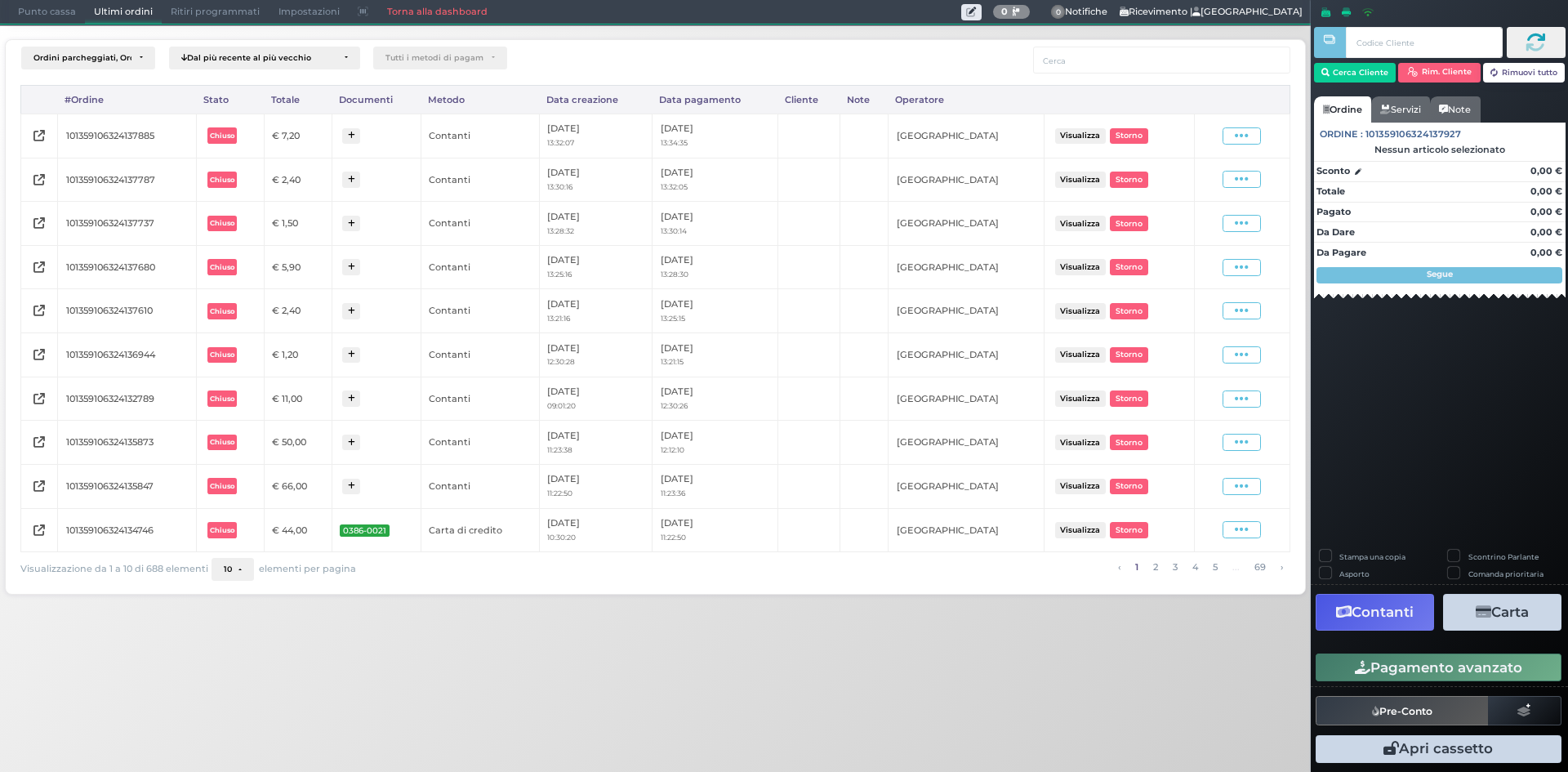
click at [1212, 134] on div "Visualizza Ristampa Pre-Conto [GEOGRAPHIC_DATA]" at bounding box center [1242, 136] width 79 height 18
click at [1239, 134] on icon at bounding box center [1242, 136] width 14 height 16
click at [1221, 178] on span "Ristampa Pre-Conto" at bounding box center [1204, 183] width 67 height 28
click at [36, 8] on span "Punto cassa" at bounding box center [47, 12] width 76 height 22
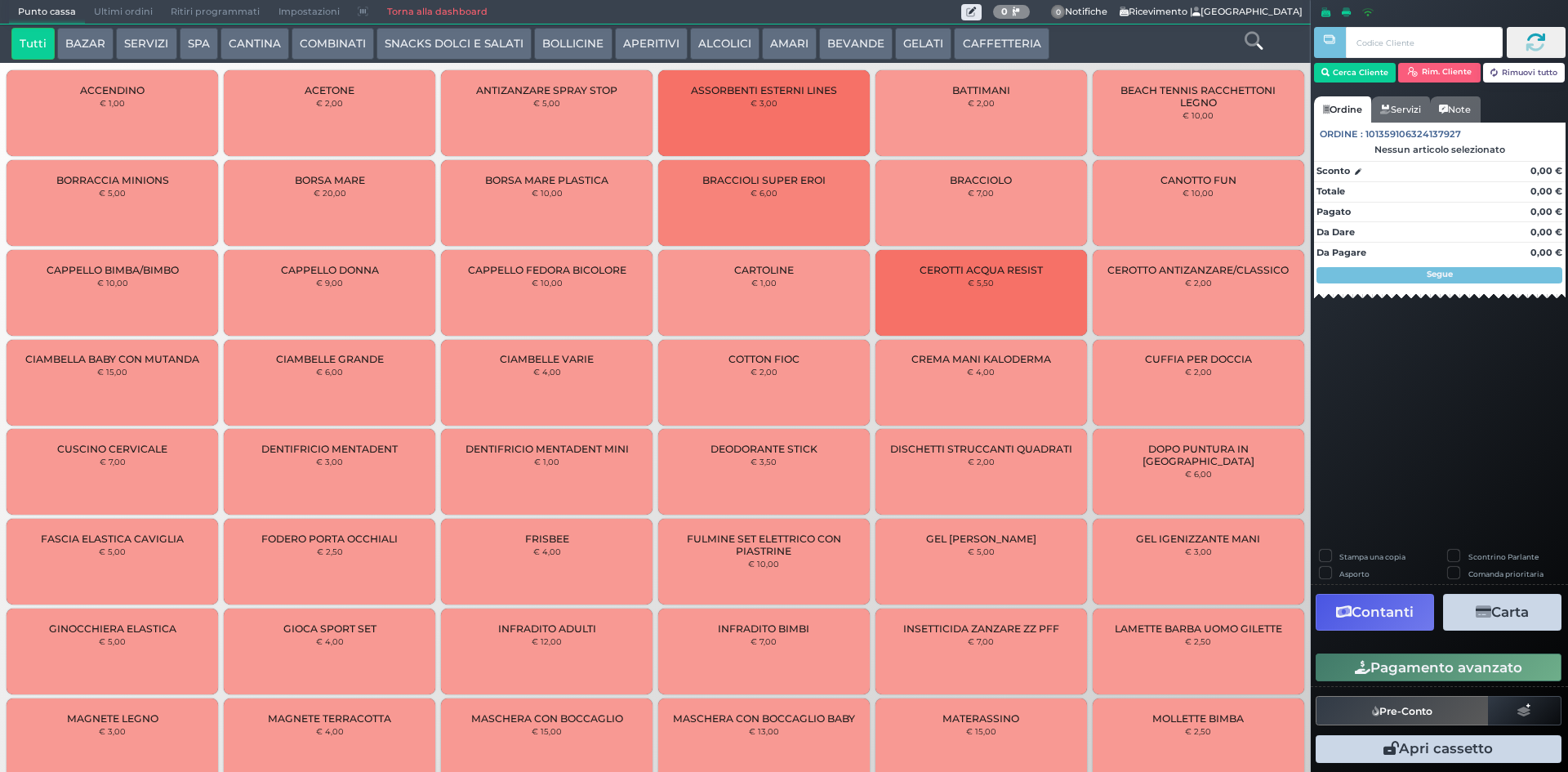
click at [995, 37] on button "CAFFETTERIA" at bounding box center [1001, 45] width 94 height 33
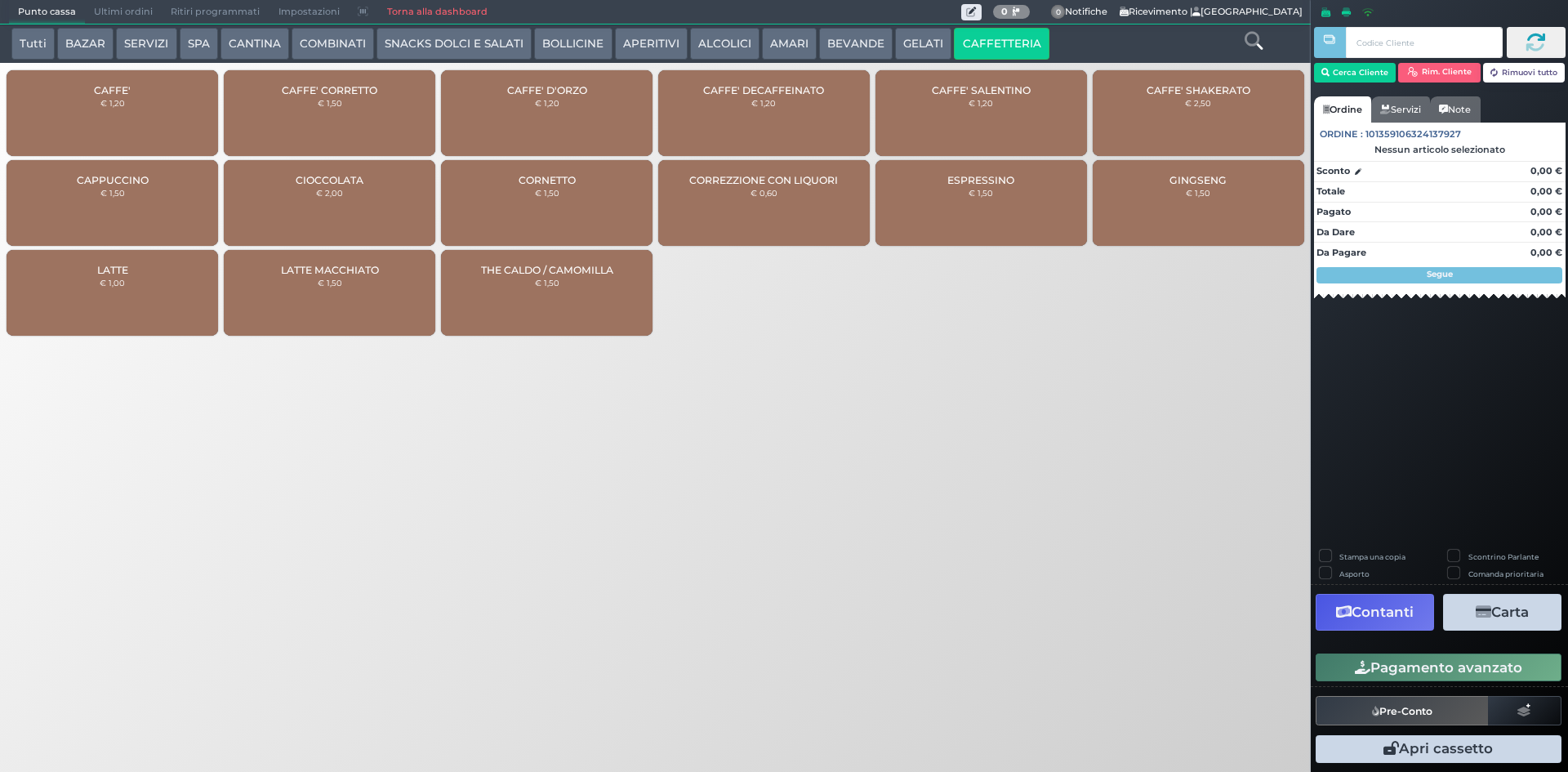
click at [148, 97] on div "CAFFE' € 1,20" at bounding box center [112, 113] width 211 height 86
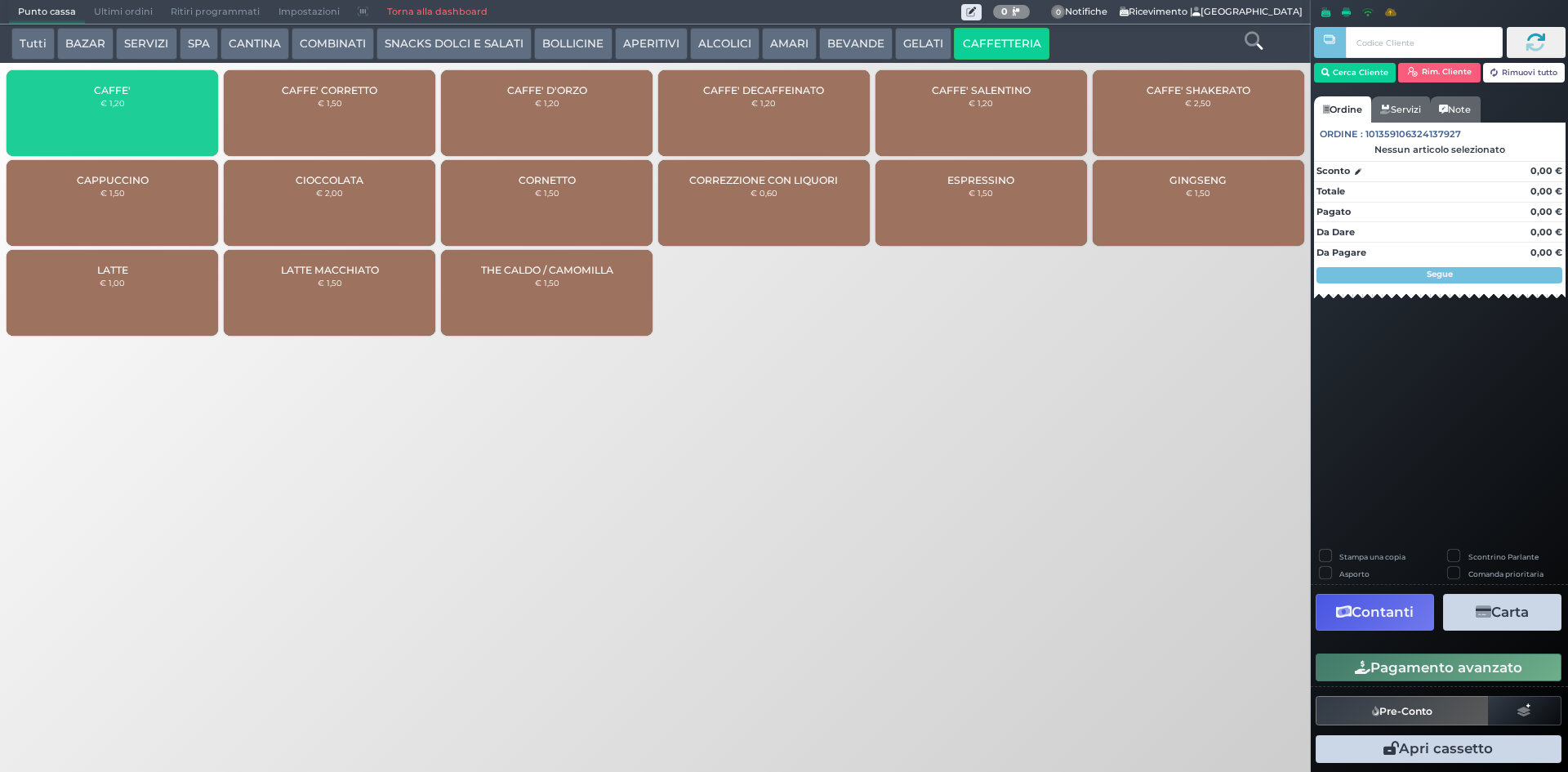
click at [148, 97] on div "CAFFE' € 1,20" at bounding box center [112, 113] width 211 height 86
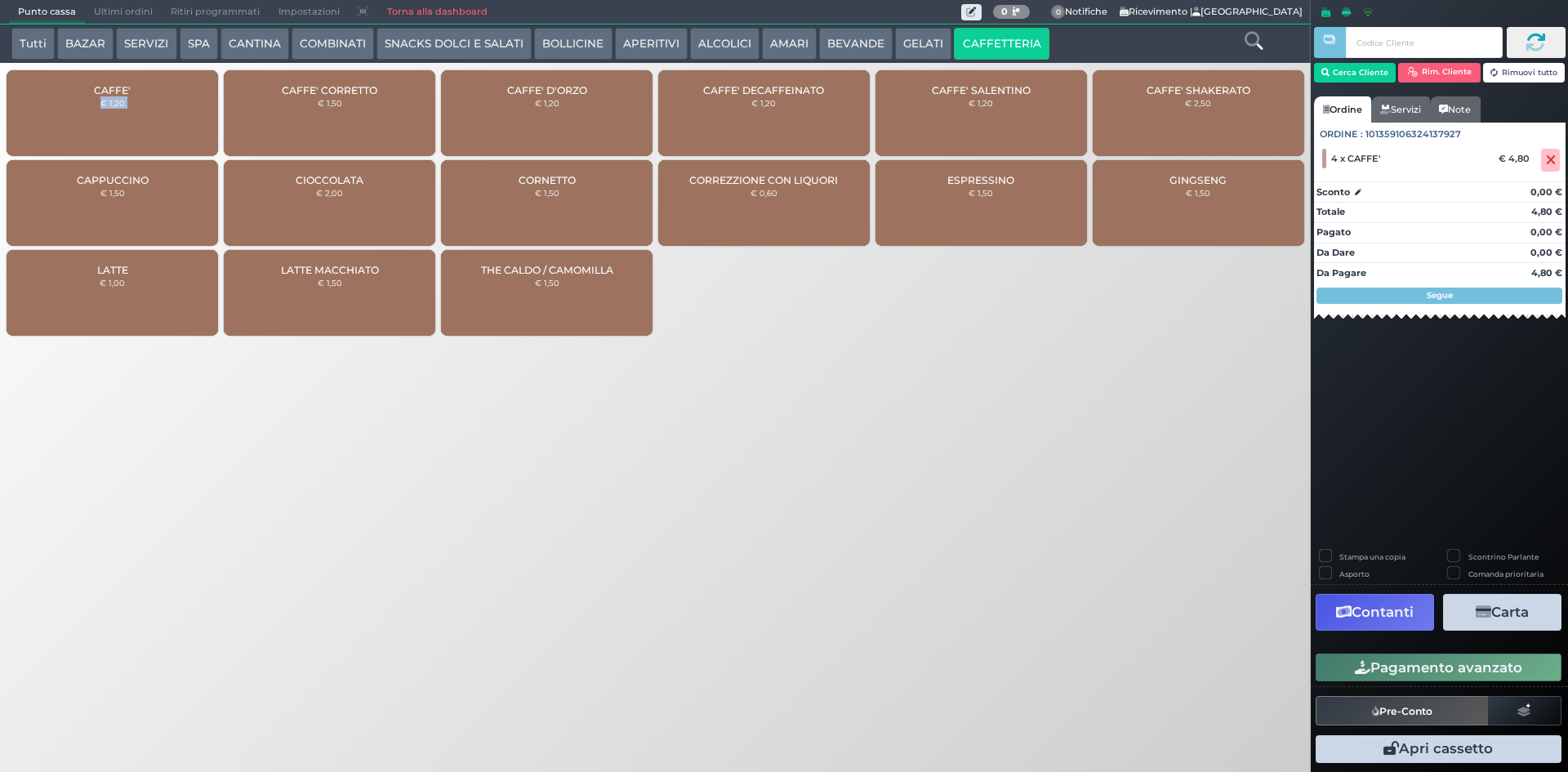
click at [1425, 664] on button "Pagamento avanzato" at bounding box center [1439, 667] width 246 height 28
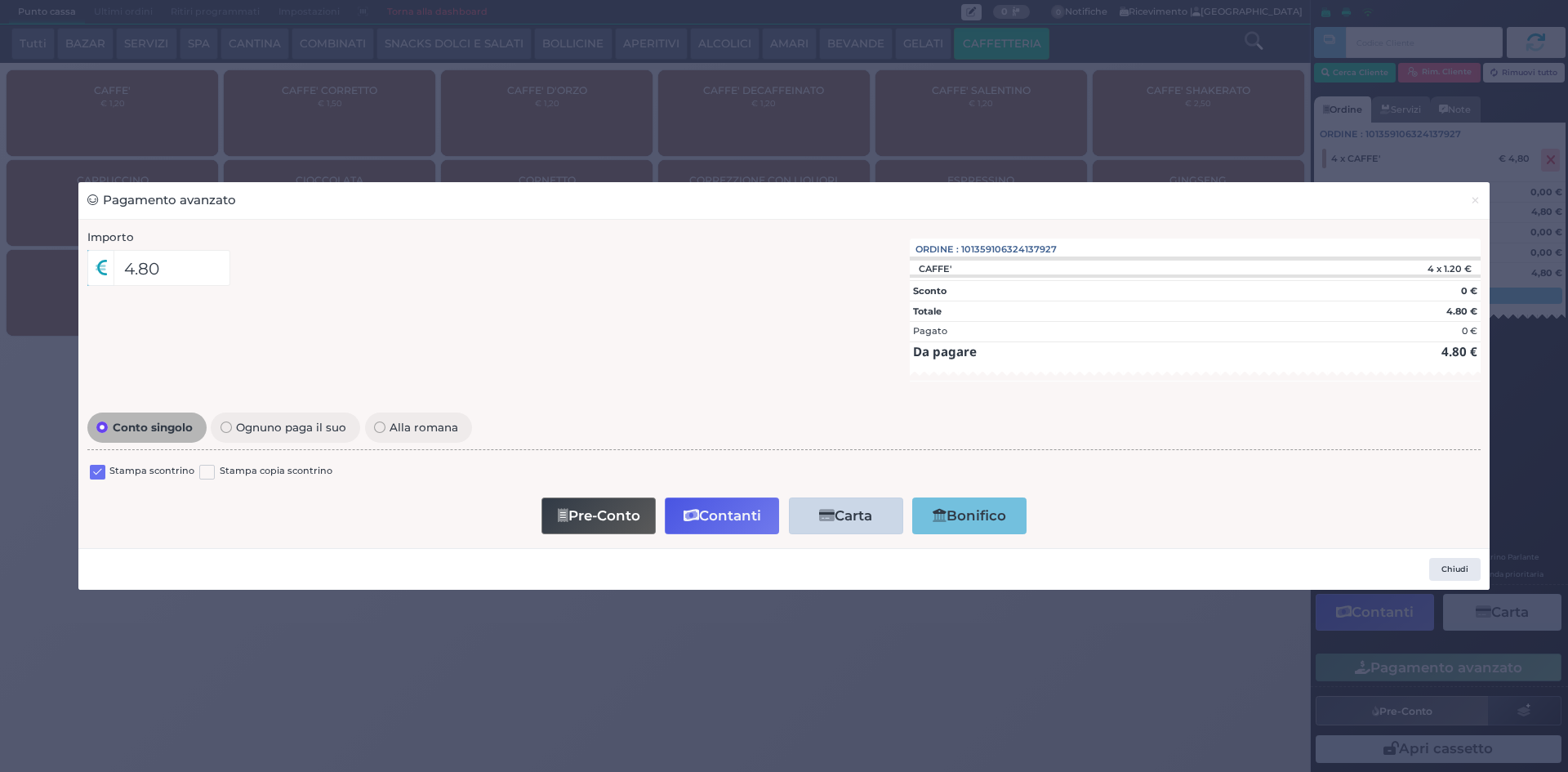
click at [102, 469] on label at bounding box center [97, 473] width 16 height 16
click at [0, 0] on input "checkbox" at bounding box center [0, 0] width 0 height 0
click at [606, 511] on button "Pre-Conto" at bounding box center [598, 516] width 114 height 37
click at [1485, 210] on button "×" at bounding box center [1475, 201] width 28 height 37
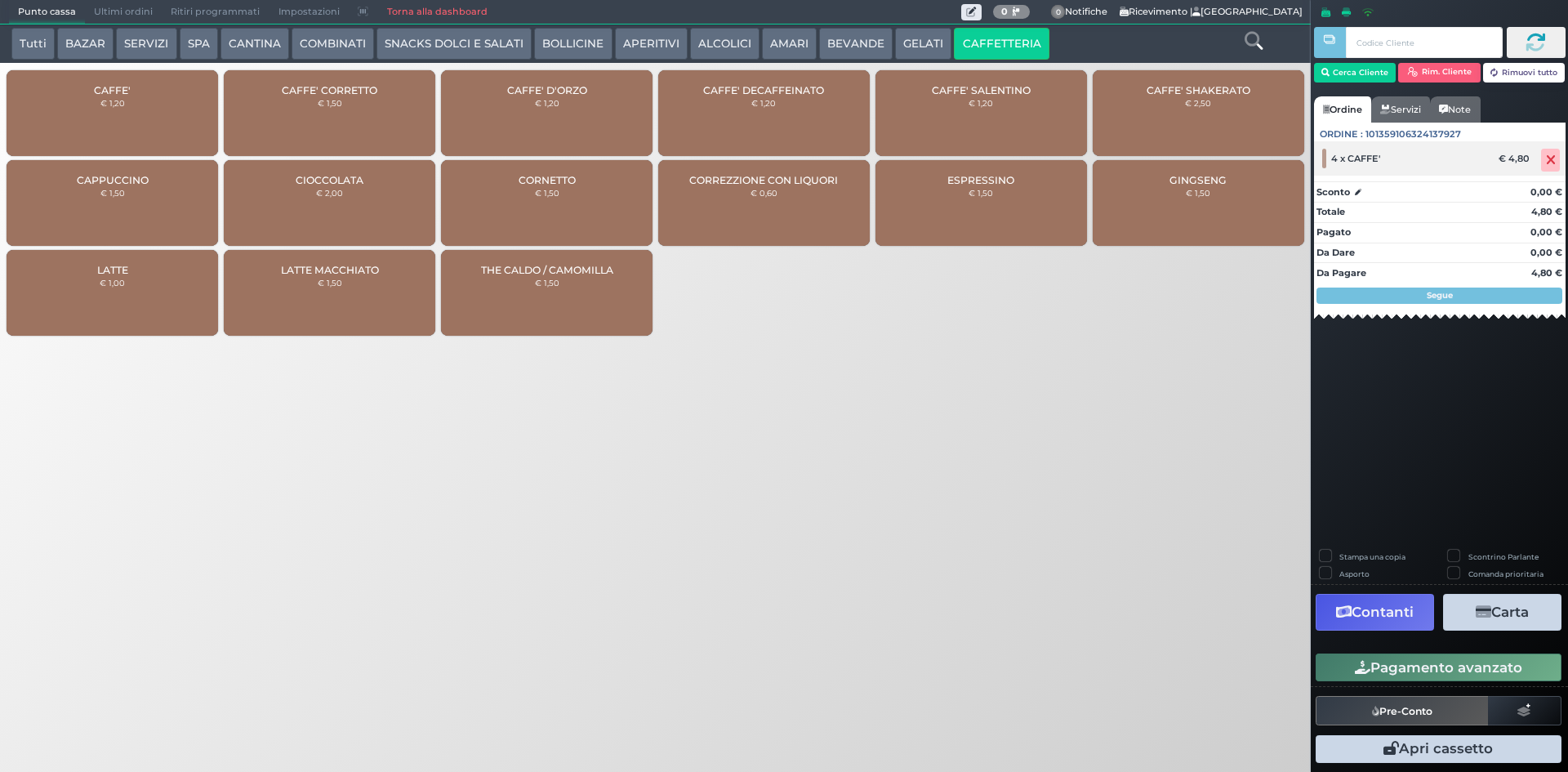
click at [1551, 160] on icon at bounding box center [1551, 160] width 10 height 1
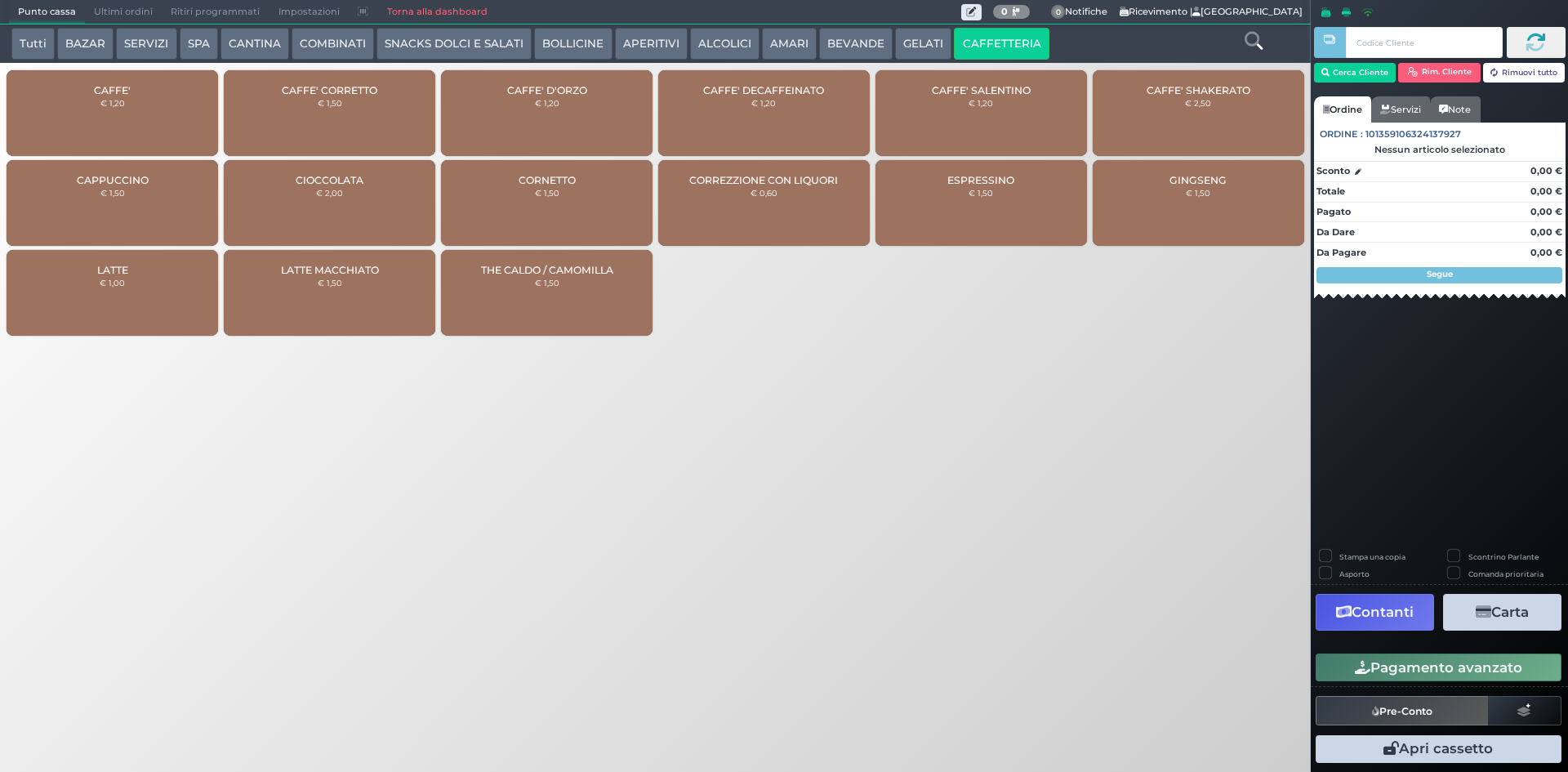
click at [166, 108] on div "CAFFE' € 1,20" at bounding box center [112, 113] width 211 height 86
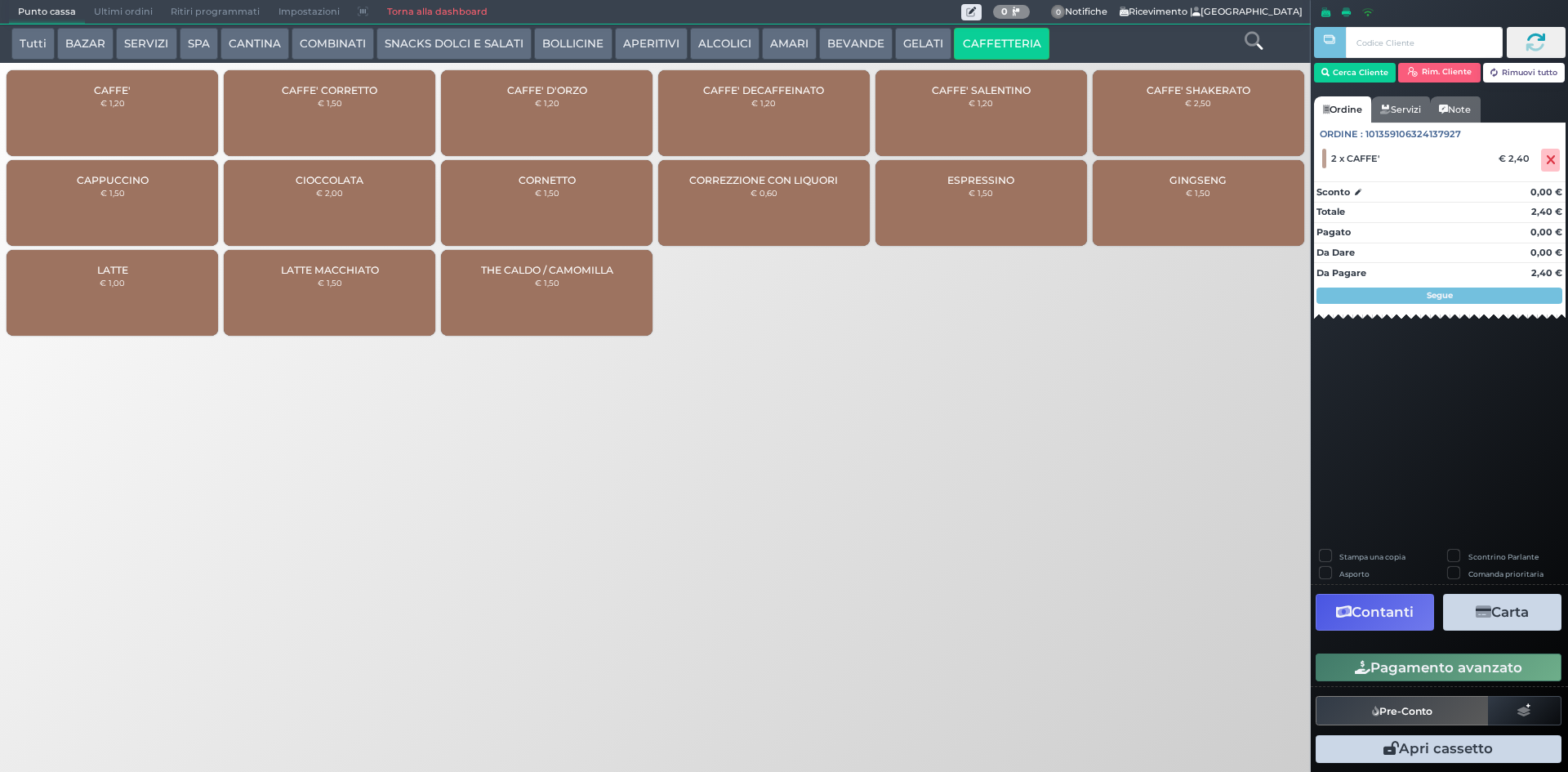
click at [1466, 679] on button "Pagamento avanzato" at bounding box center [1439, 667] width 246 height 28
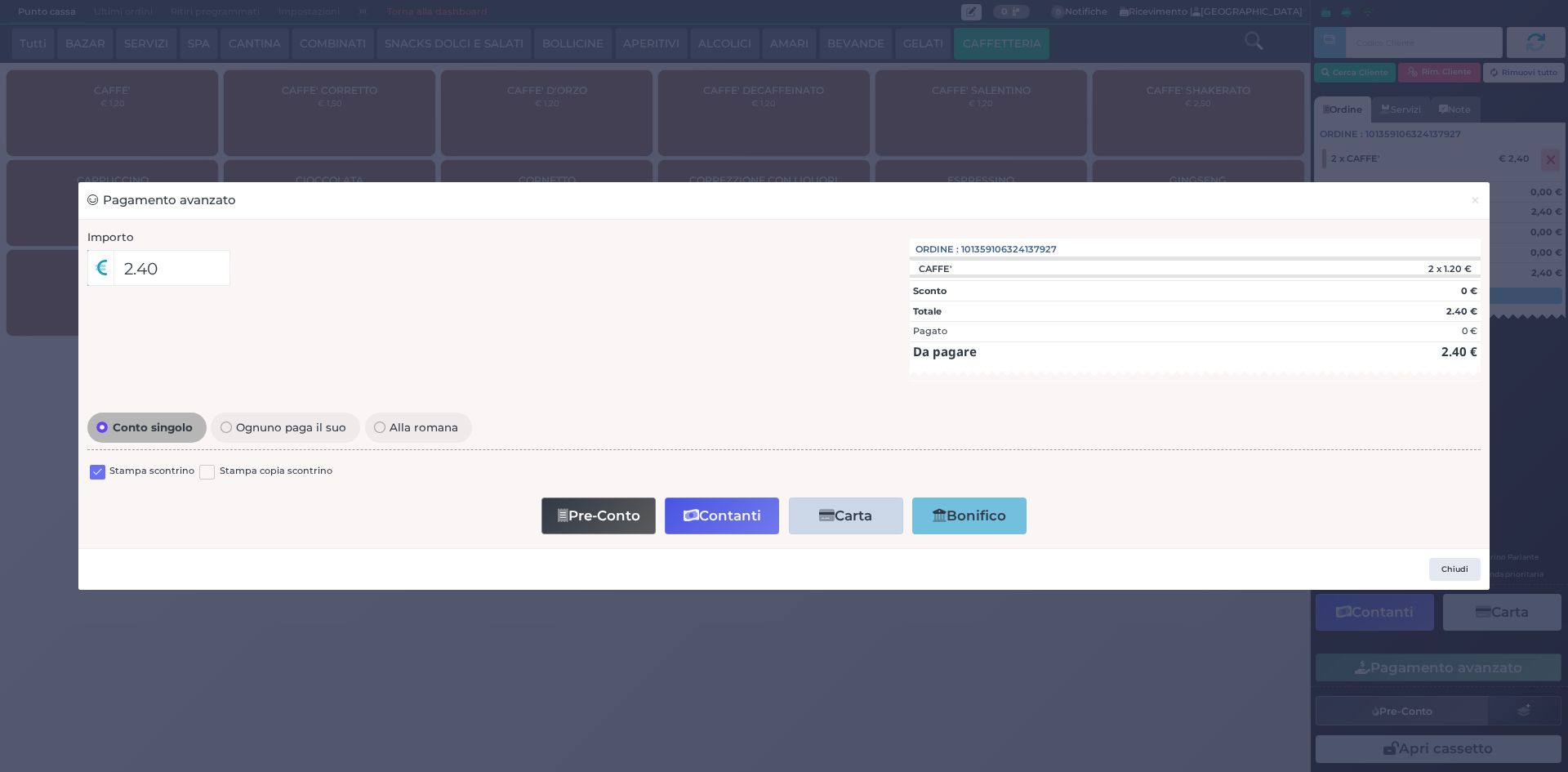
click at [99, 465] on label at bounding box center [97, 473] width 16 height 16
click at [0, 0] on input "checkbox" at bounding box center [0, 0] width 0 height 0
click at [683, 521] on icon "button" at bounding box center [691, 516] width 16 height 14
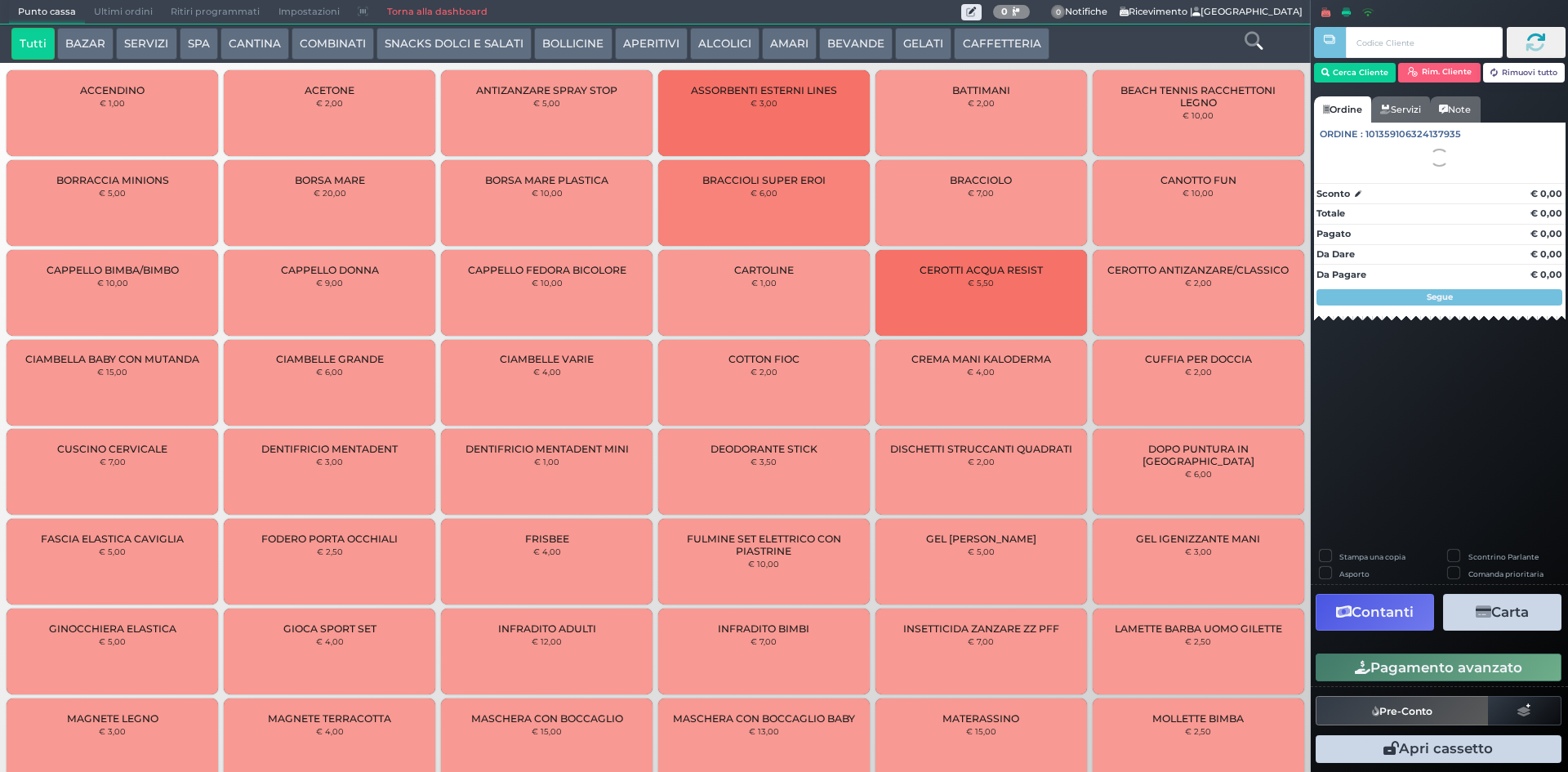
click at [121, 13] on span "Ultimi ordini" at bounding box center [123, 12] width 77 height 22
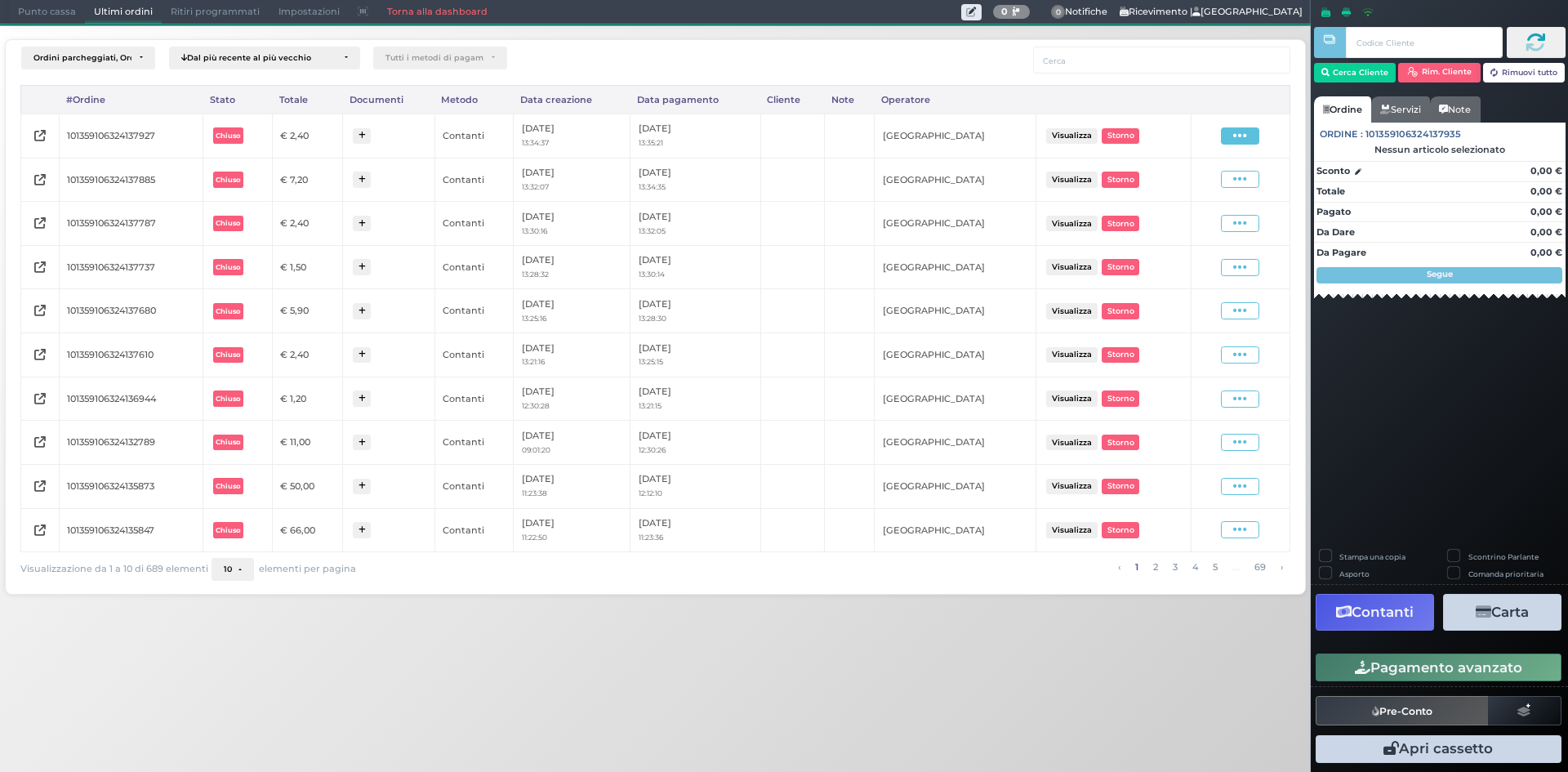
click at [1228, 139] on span at bounding box center [1240, 136] width 38 height 18
click at [1217, 175] on span "Ristampa Pre-Conto" at bounding box center [1202, 183] width 67 height 28
click at [62, 17] on span "Punto cassa" at bounding box center [47, 12] width 76 height 22
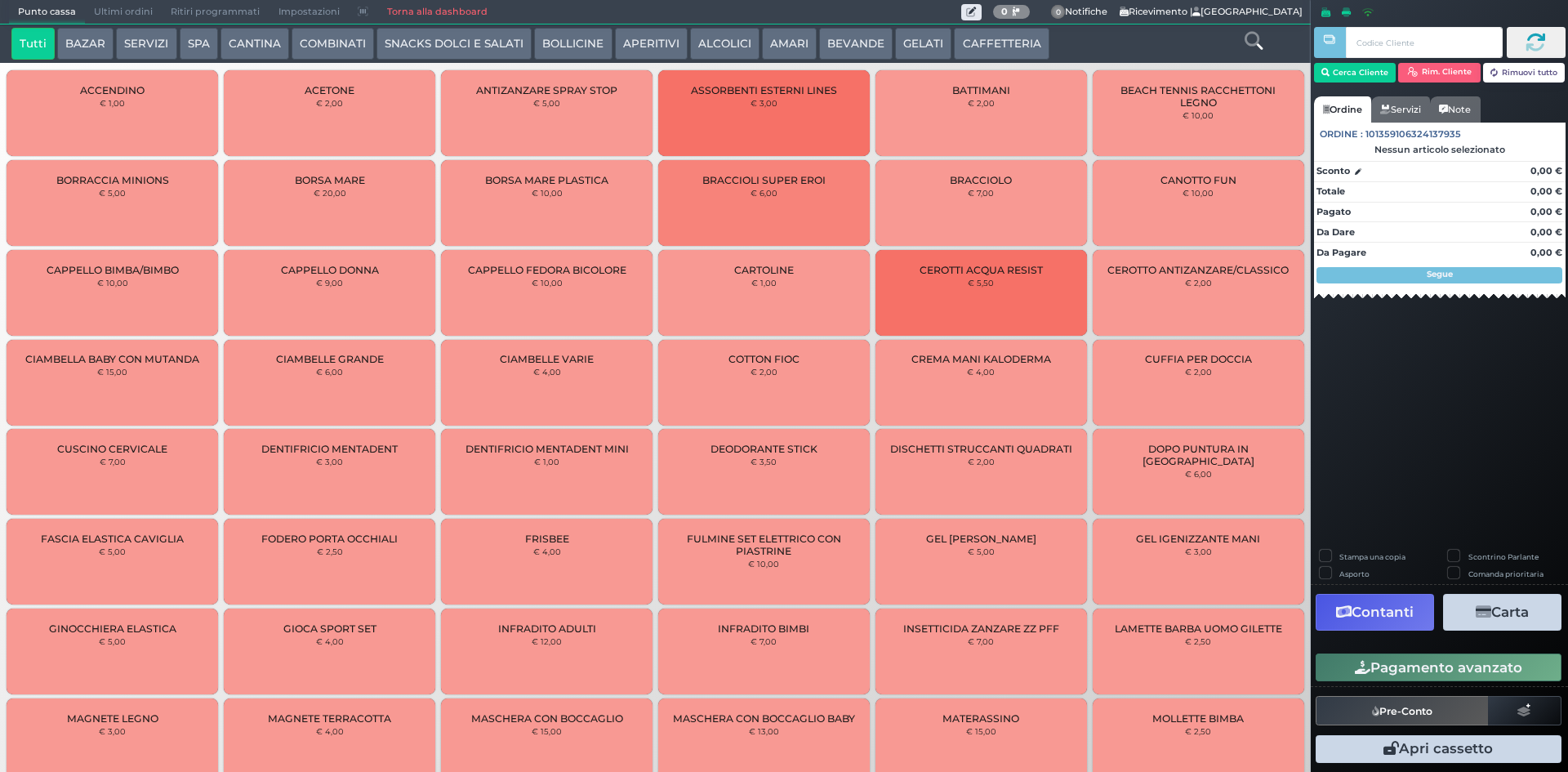
click at [1012, 49] on button "CAFFETTERIA" at bounding box center [1001, 45] width 94 height 33
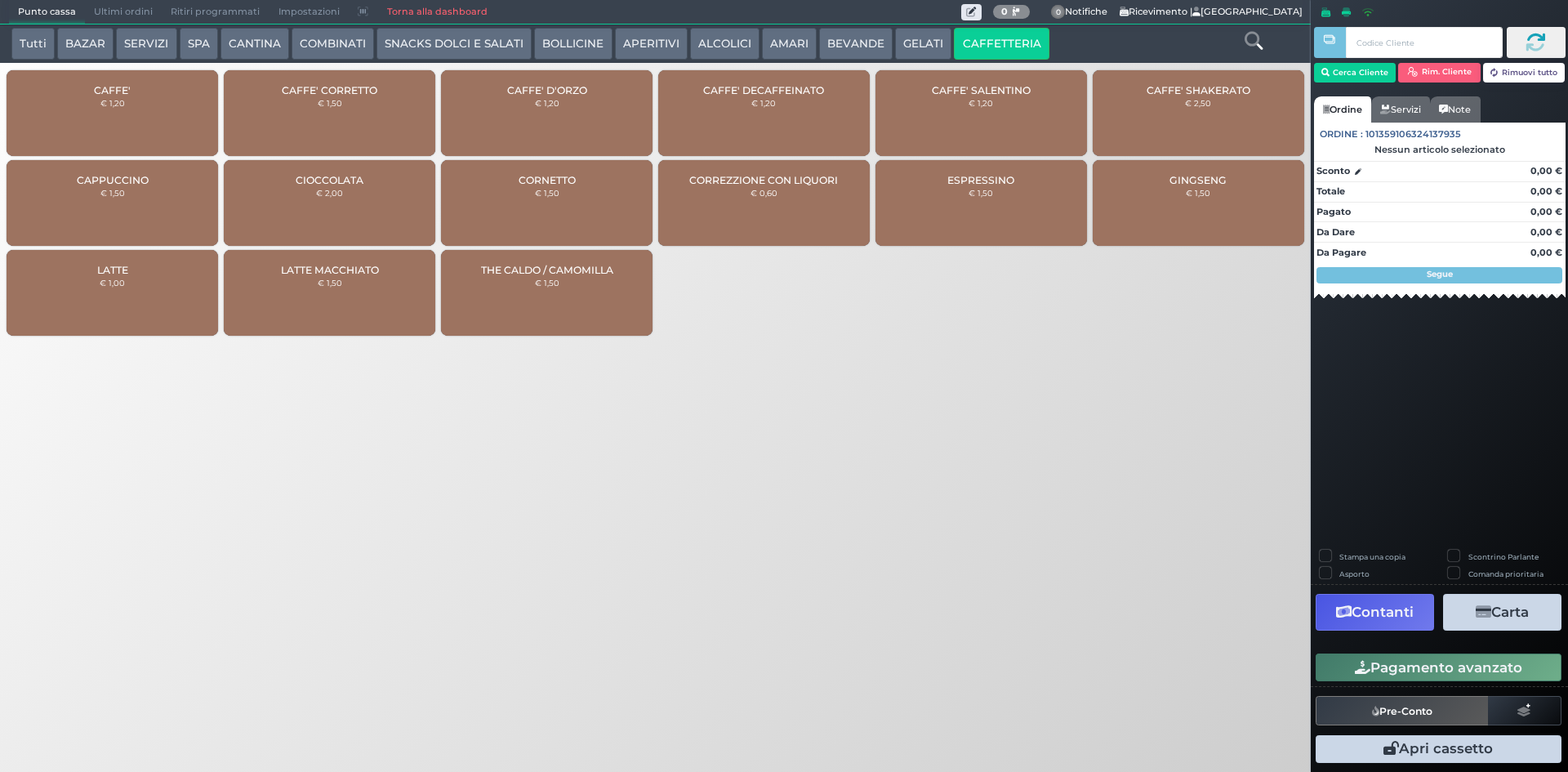
click at [185, 127] on div "CAFFE' € 1,20" at bounding box center [112, 113] width 211 height 86
click at [183, 126] on div "CAFFE' € 1,20" at bounding box center [112, 113] width 211 height 86
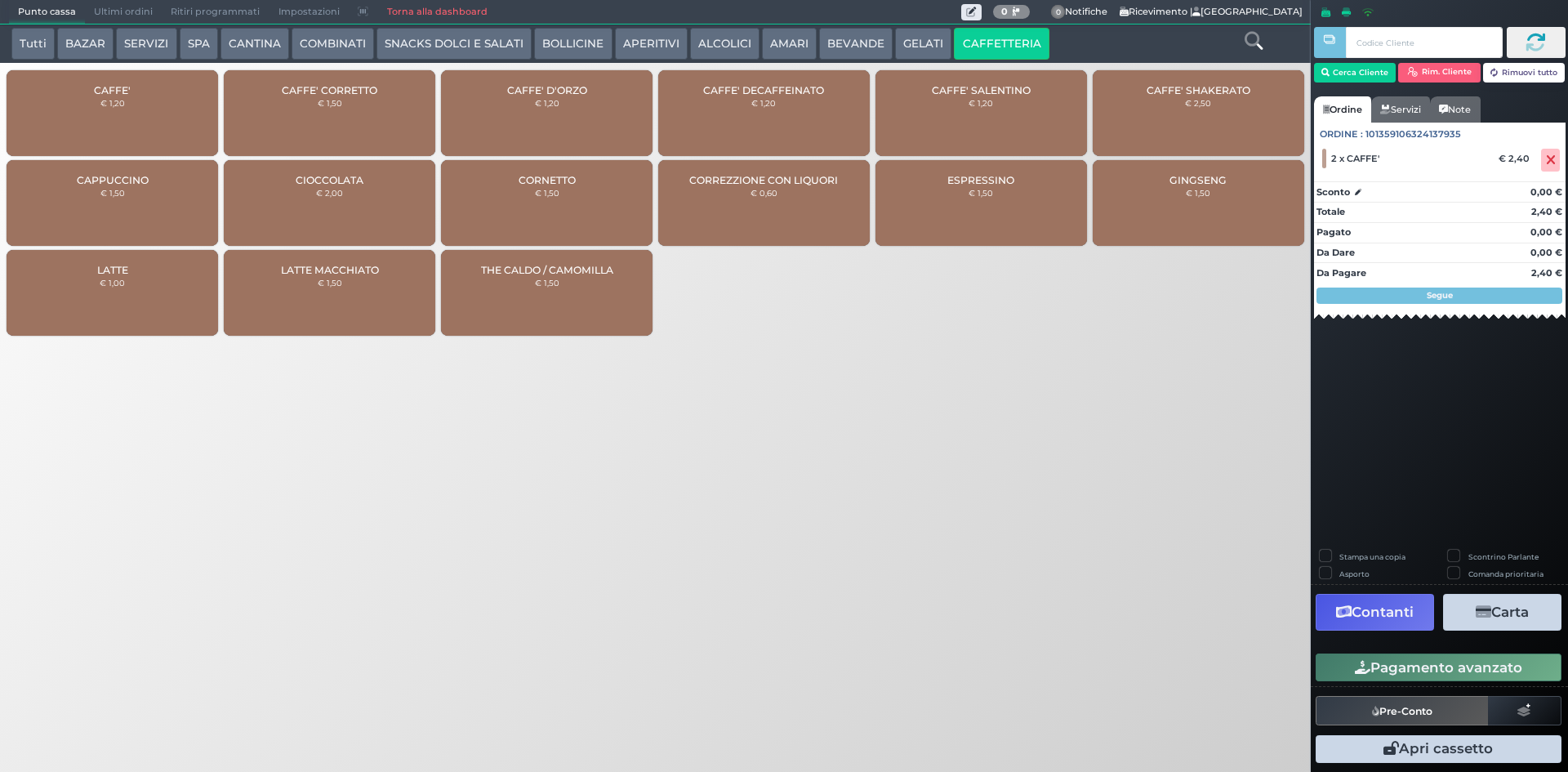
click at [1388, 652] on div "Pagamento avanzato" at bounding box center [1440, 668] width 257 height 37
click at [1436, 661] on button "Pagamento avanzato" at bounding box center [1439, 667] width 246 height 28
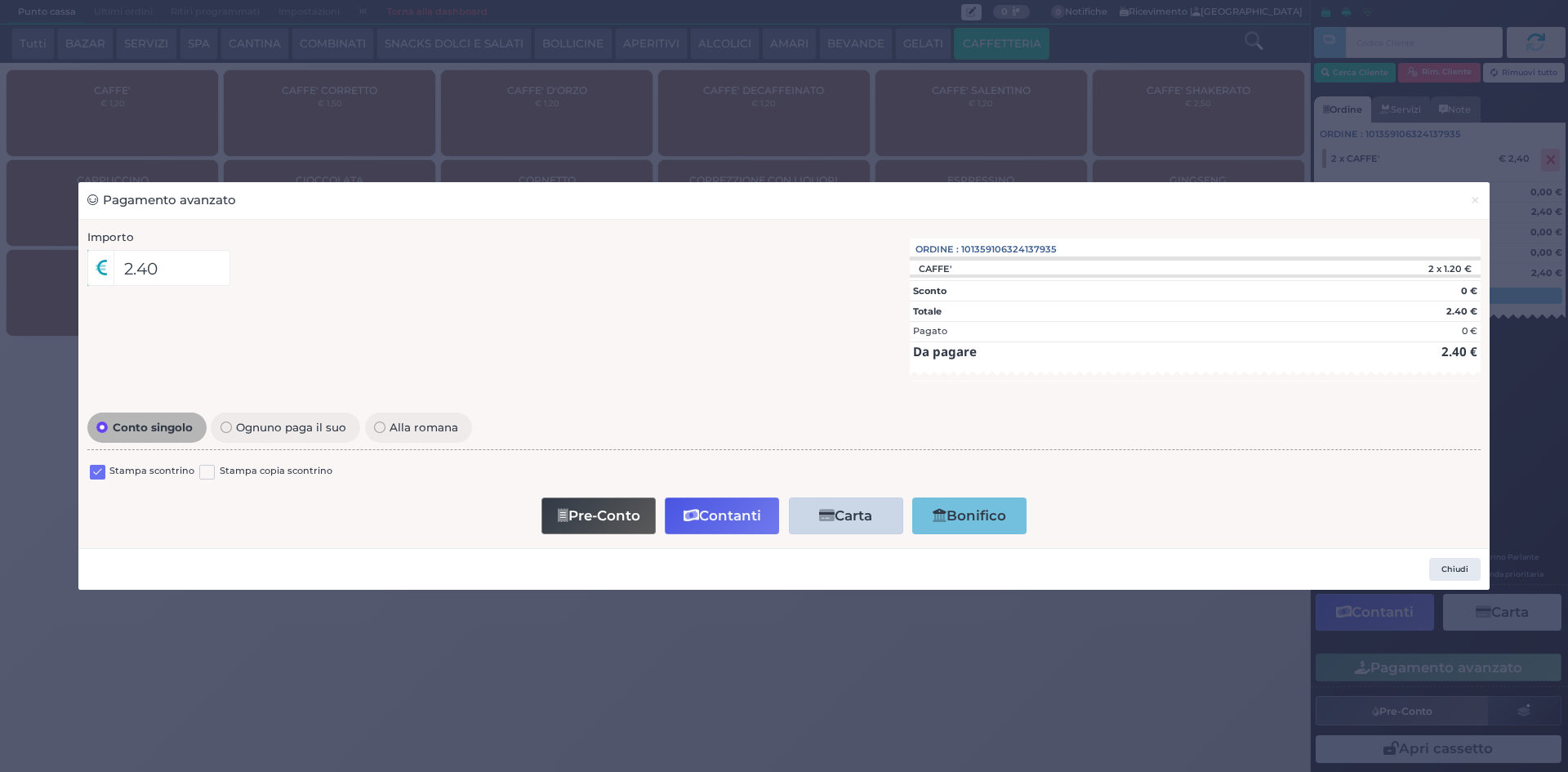
click at [99, 469] on label at bounding box center [97, 473] width 16 height 16
click at [0, 0] on input "checkbox" at bounding box center [0, 0] width 0 height 0
click at [718, 525] on button "Contanti" at bounding box center [721, 516] width 114 height 37
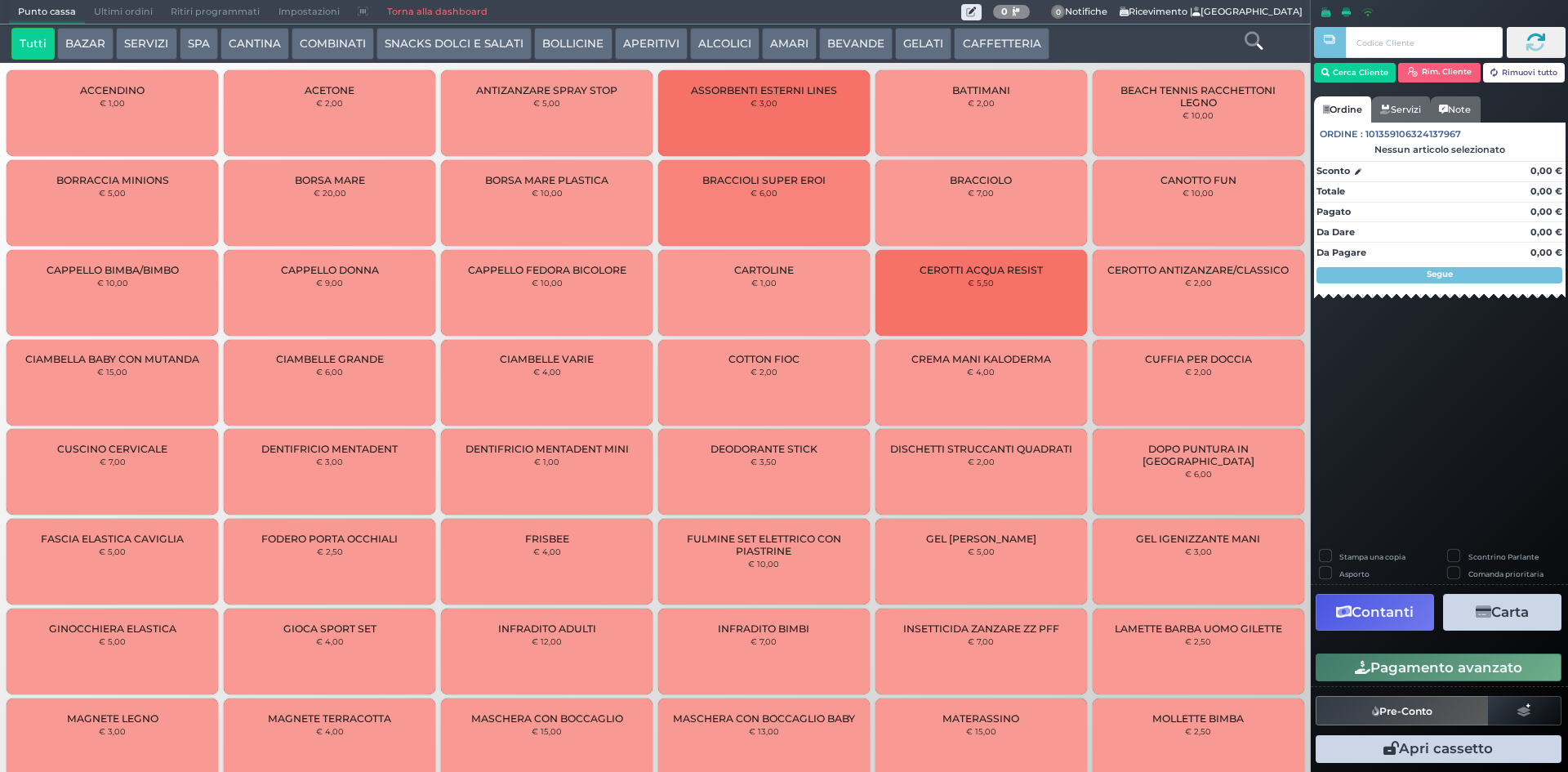
click at [129, 18] on span "Ultimi ordini" at bounding box center [123, 12] width 77 height 22
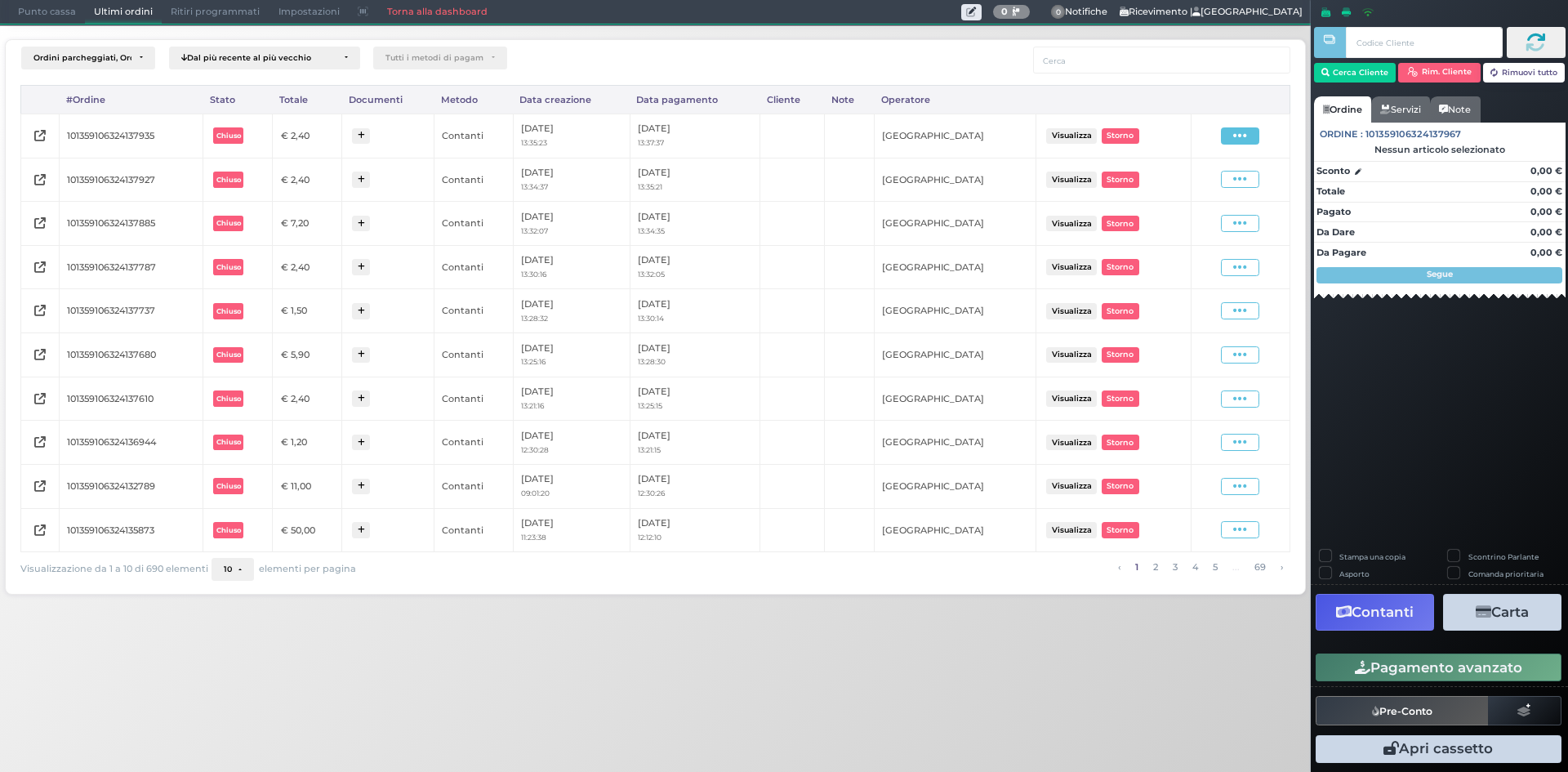
click at [1229, 129] on span at bounding box center [1240, 136] width 38 height 18
click at [1219, 175] on span "Ristampa Pre-Conto" at bounding box center [1201, 183] width 67 height 28
click at [72, 13] on span "Punto cassa" at bounding box center [47, 12] width 76 height 22
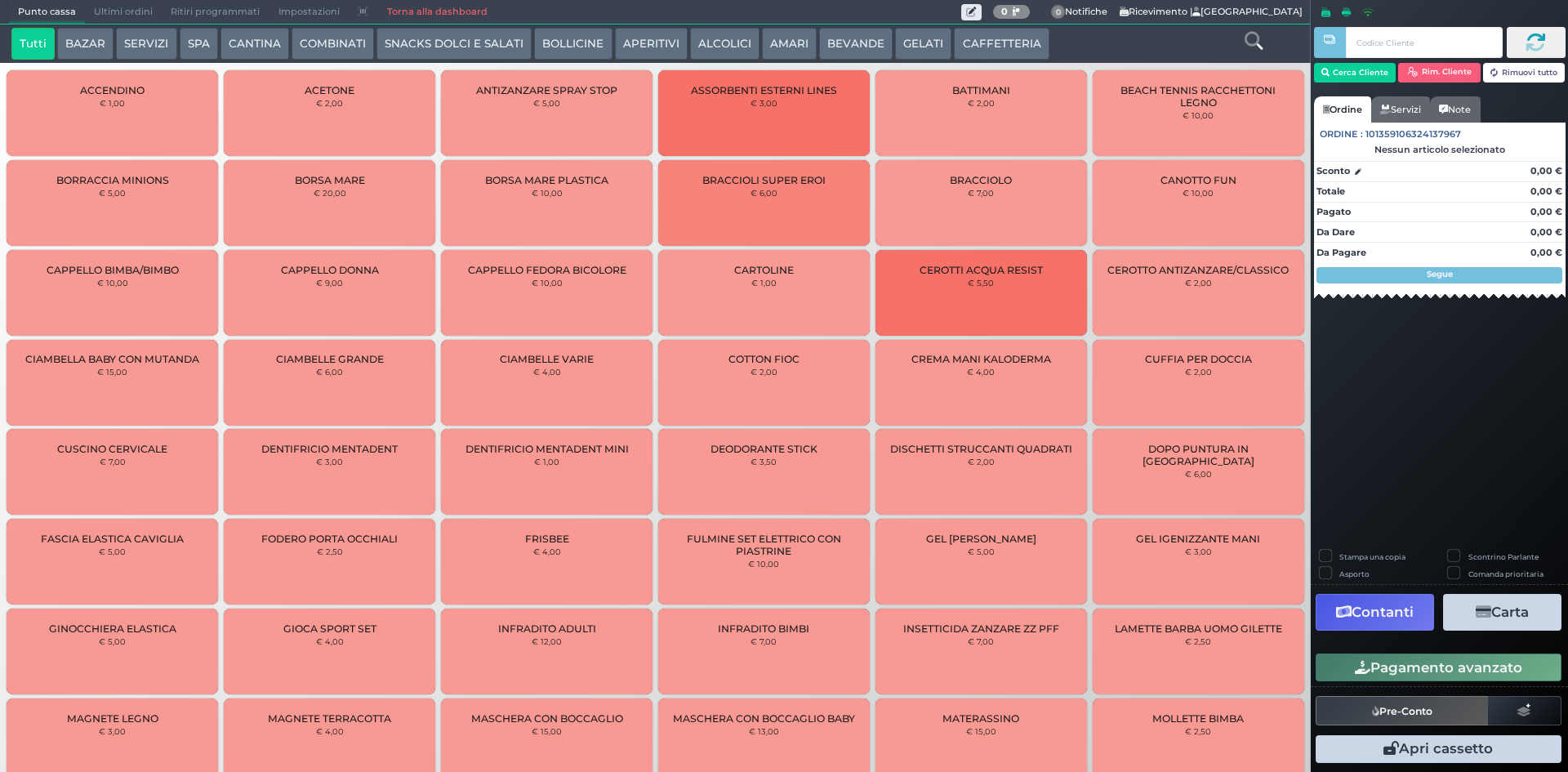
click at [973, 46] on button "CAFFETTERIA" at bounding box center [1001, 45] width 94 height 33
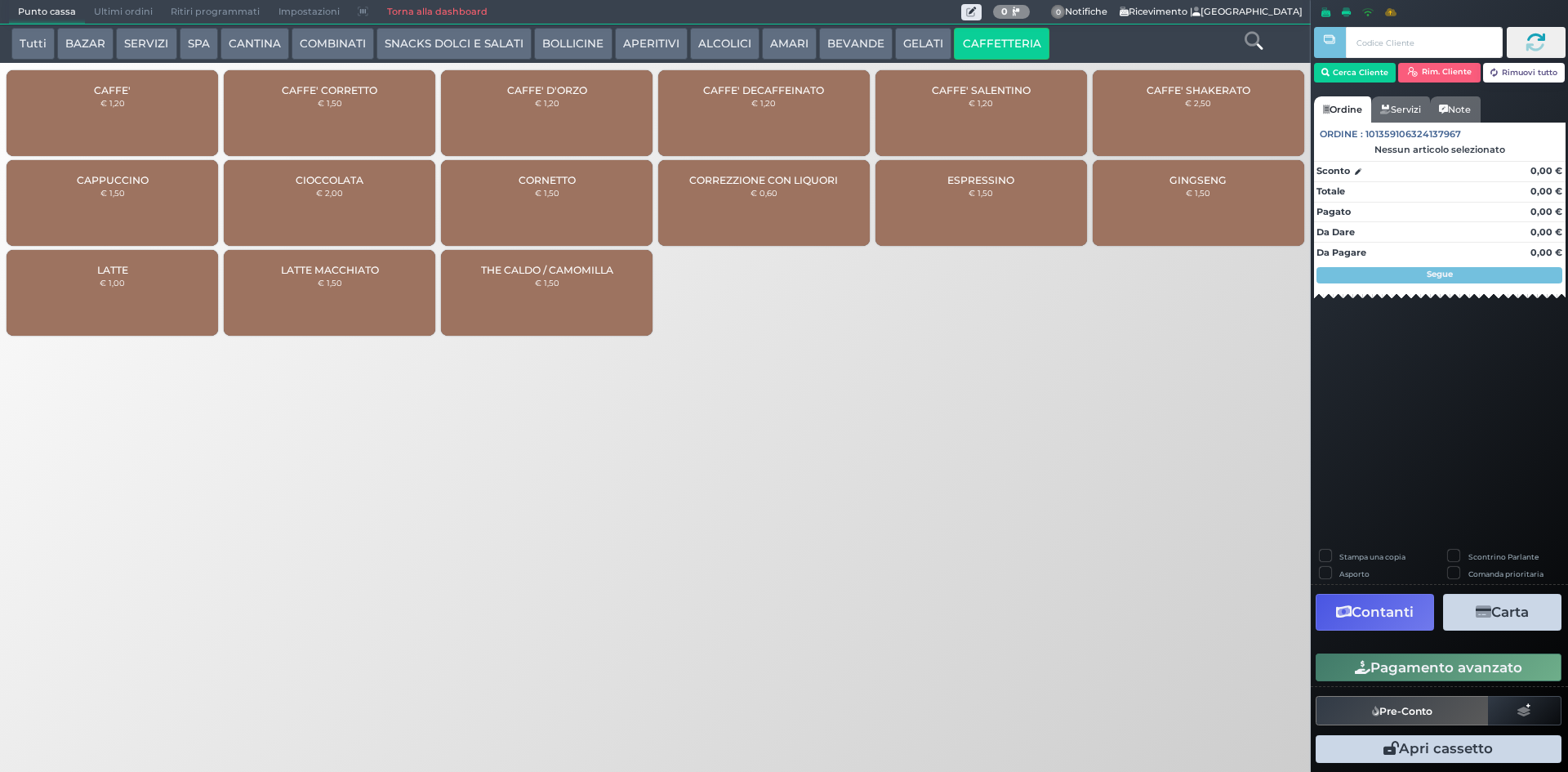
click at [162, 84] on div "CAFFE' € 1,20" at bounding box center [112, 113] width 211 height 86
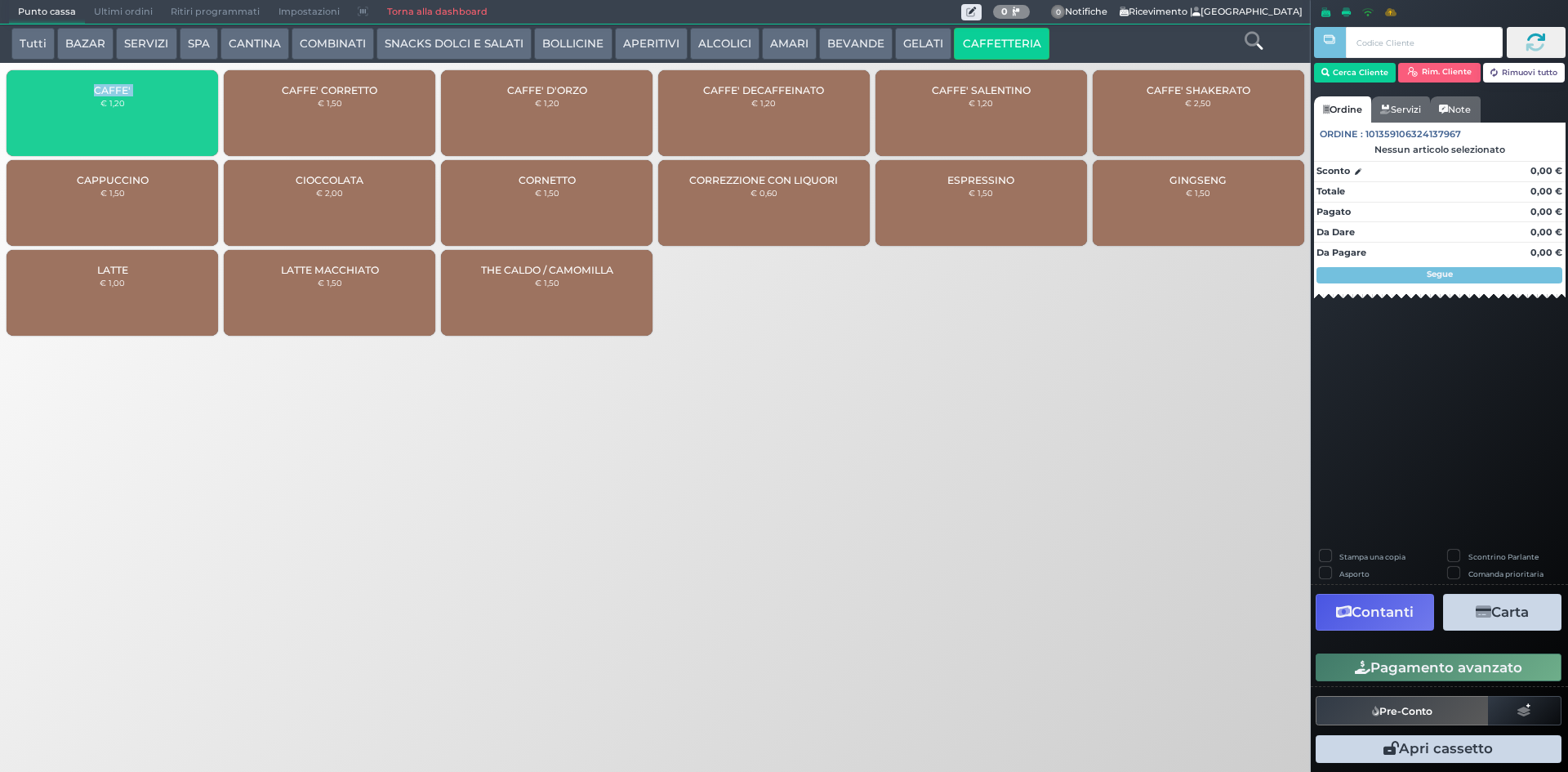
click at [162, 84] on div "CAFFE' € 1,20" at bounding box center [112, 113] width 211 height 86
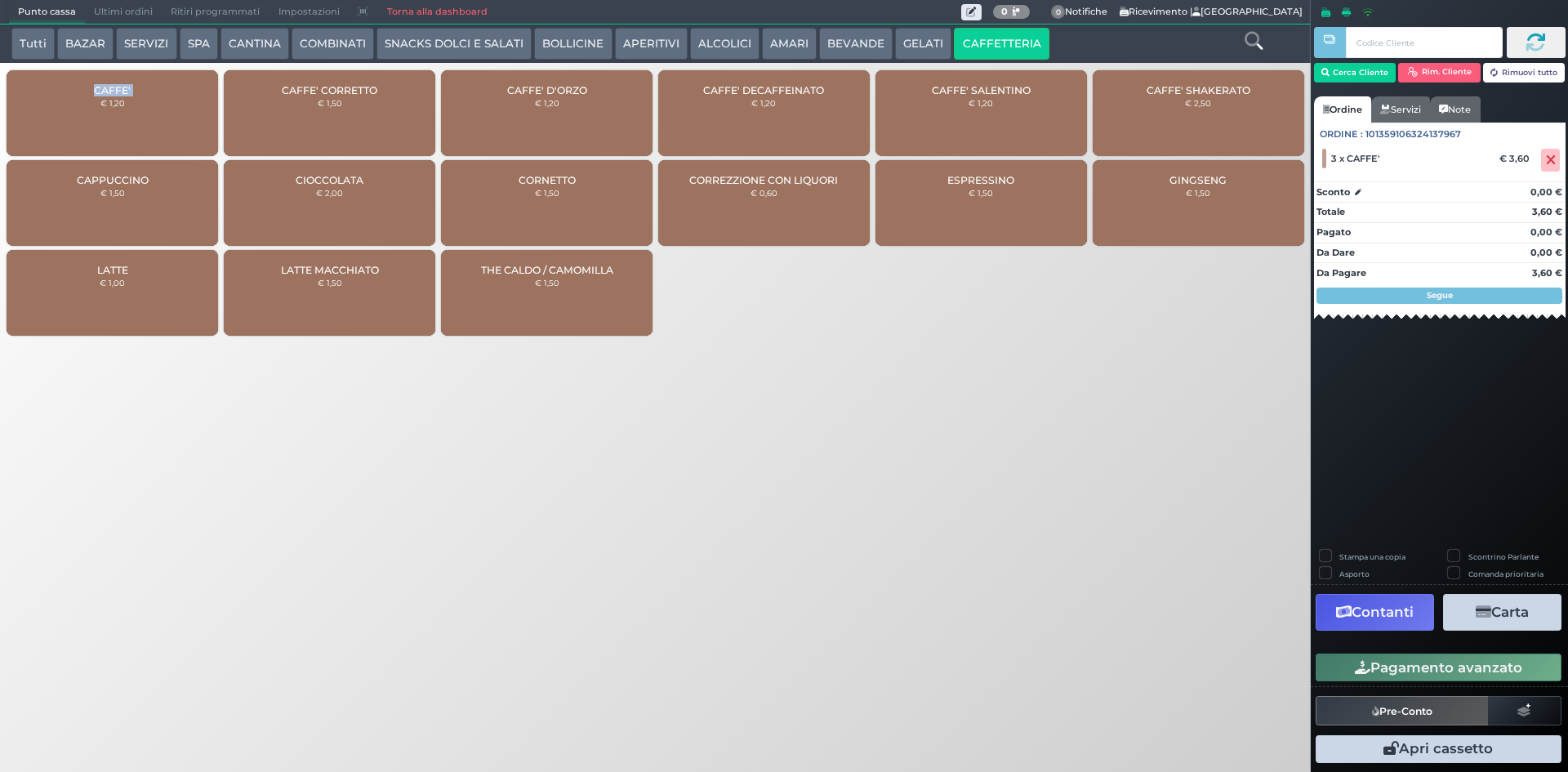
click at [1460, 669] on button "Pagamento avanzato" at bounding box center [1439, 667] width 246 height 28
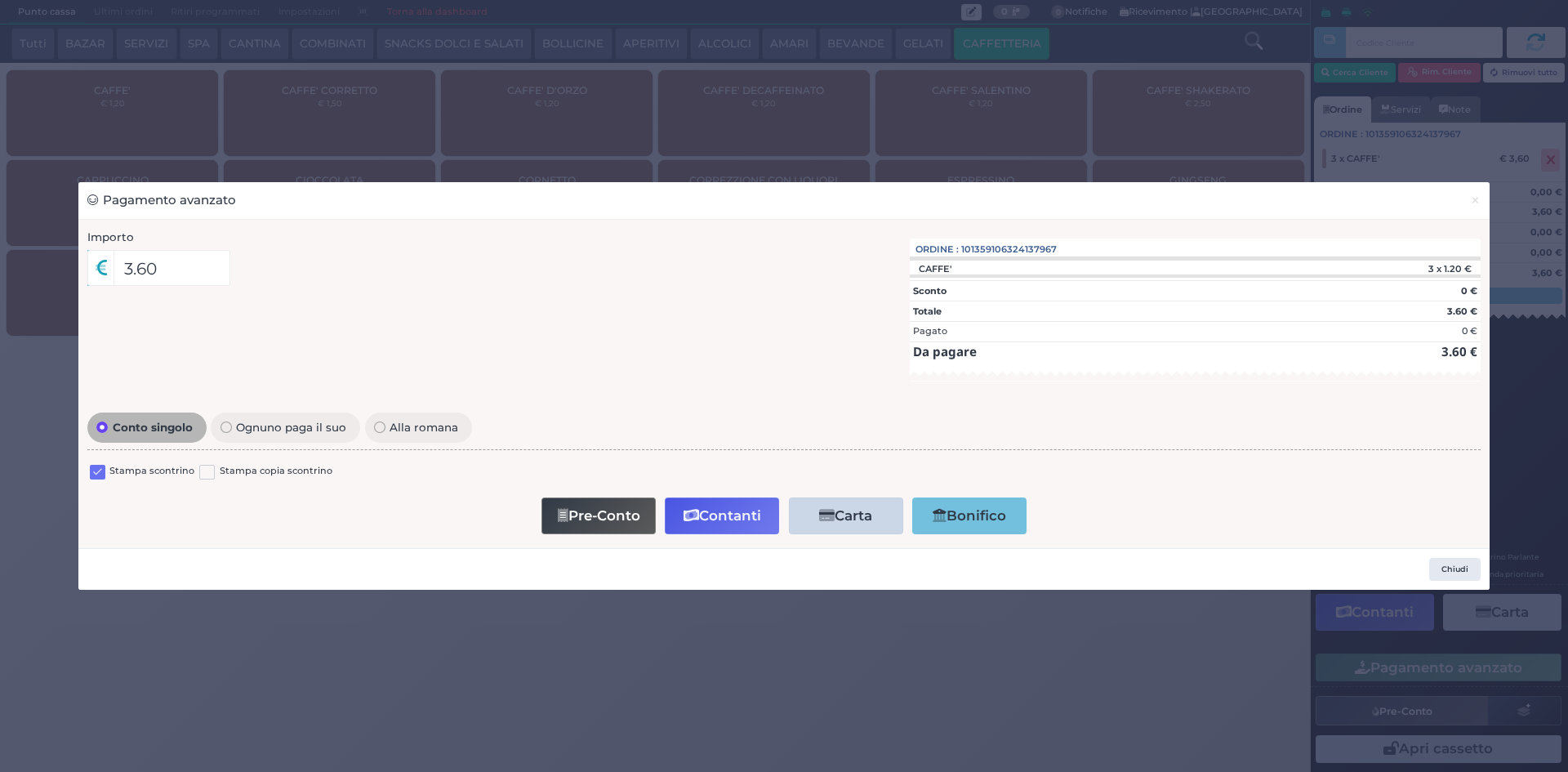
click at [98, 476] on label at bounding box center [97, 473] width 16 height 16
click at [0, 0] on input "checkbox" at bounding box center [0, 0] width 0 height 0
click at [717, 509] on button "Contanti" at bounding box center [721, 516] width 114 height 37
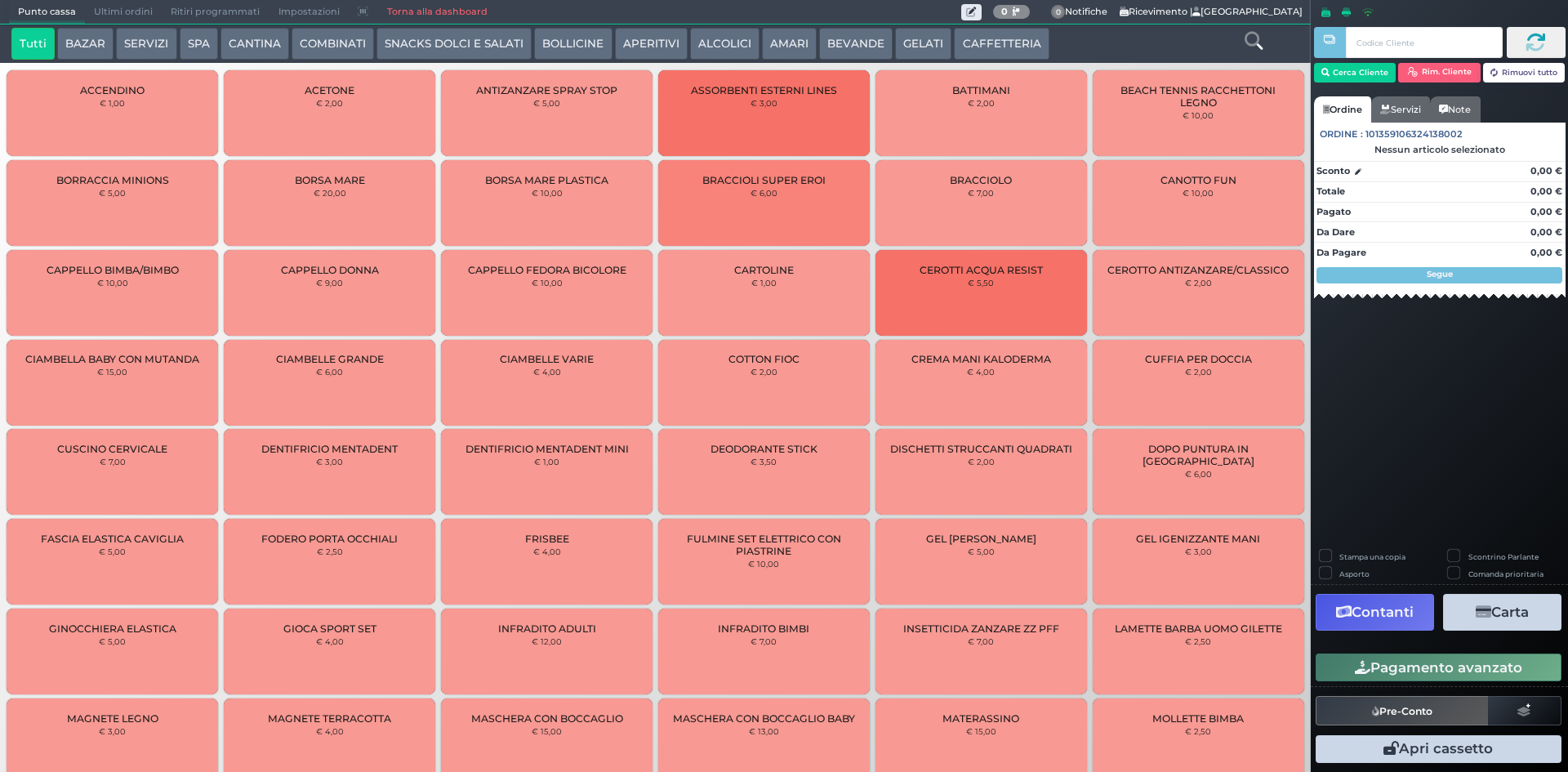
drag, startPoint x: 140, startPoint y: 15, endPoint x: 161, endPoint y: 24, distance: 22.8
click at [139, 14] on span "Ultimi ordini" at bounding box center [123, 12] width 77 height 22
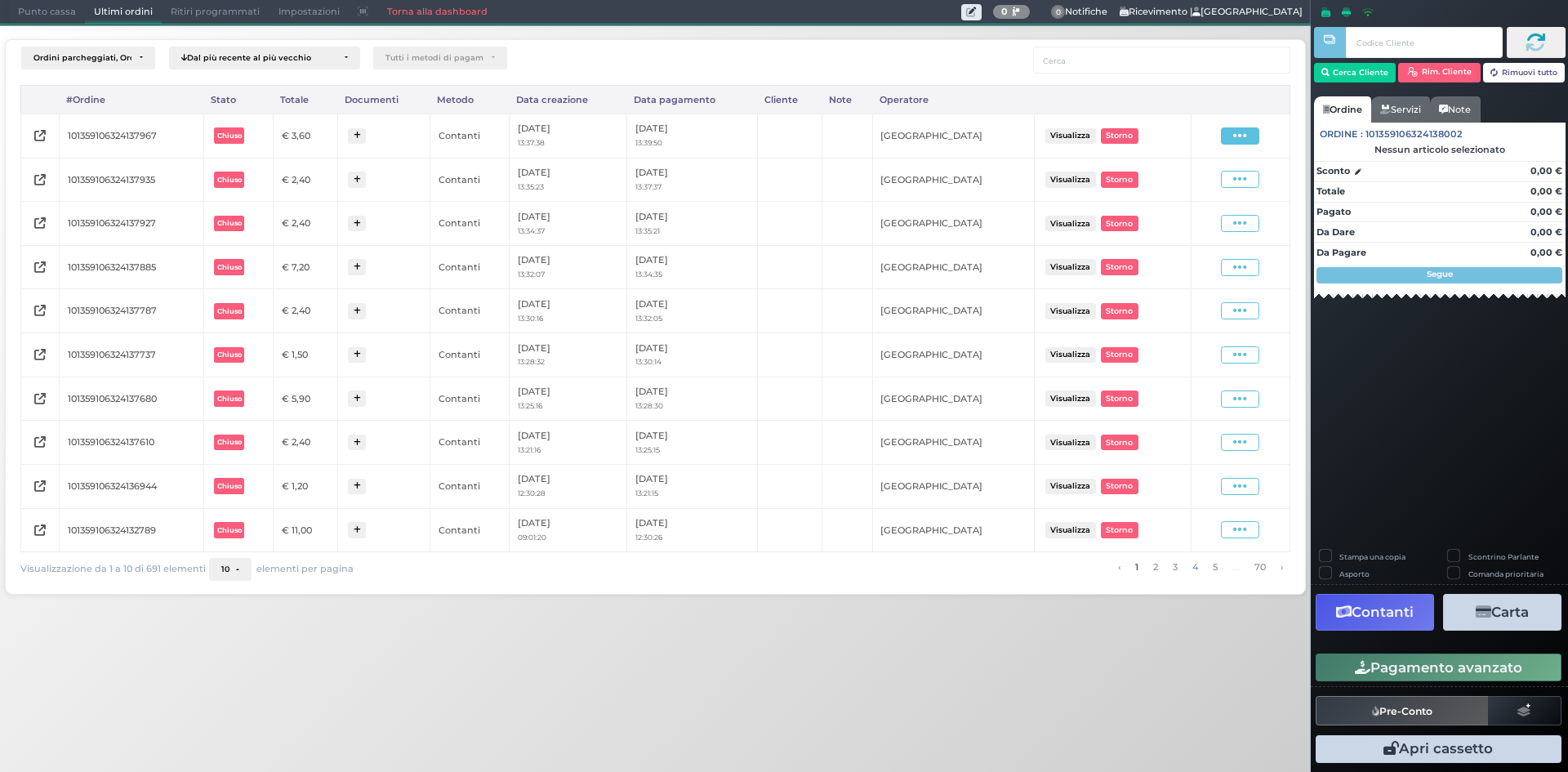
click at [1247, 140] on icon at bounding box center [1240, 136] width 14 height 16
click at [1217, 188] on span "Ristampa Pre-Conto" at bounding box center [1201, 183] width 67 height 28
click at [23, 3] on span "Punto cassa" at bounding box center [47, 12] width 76 height 22
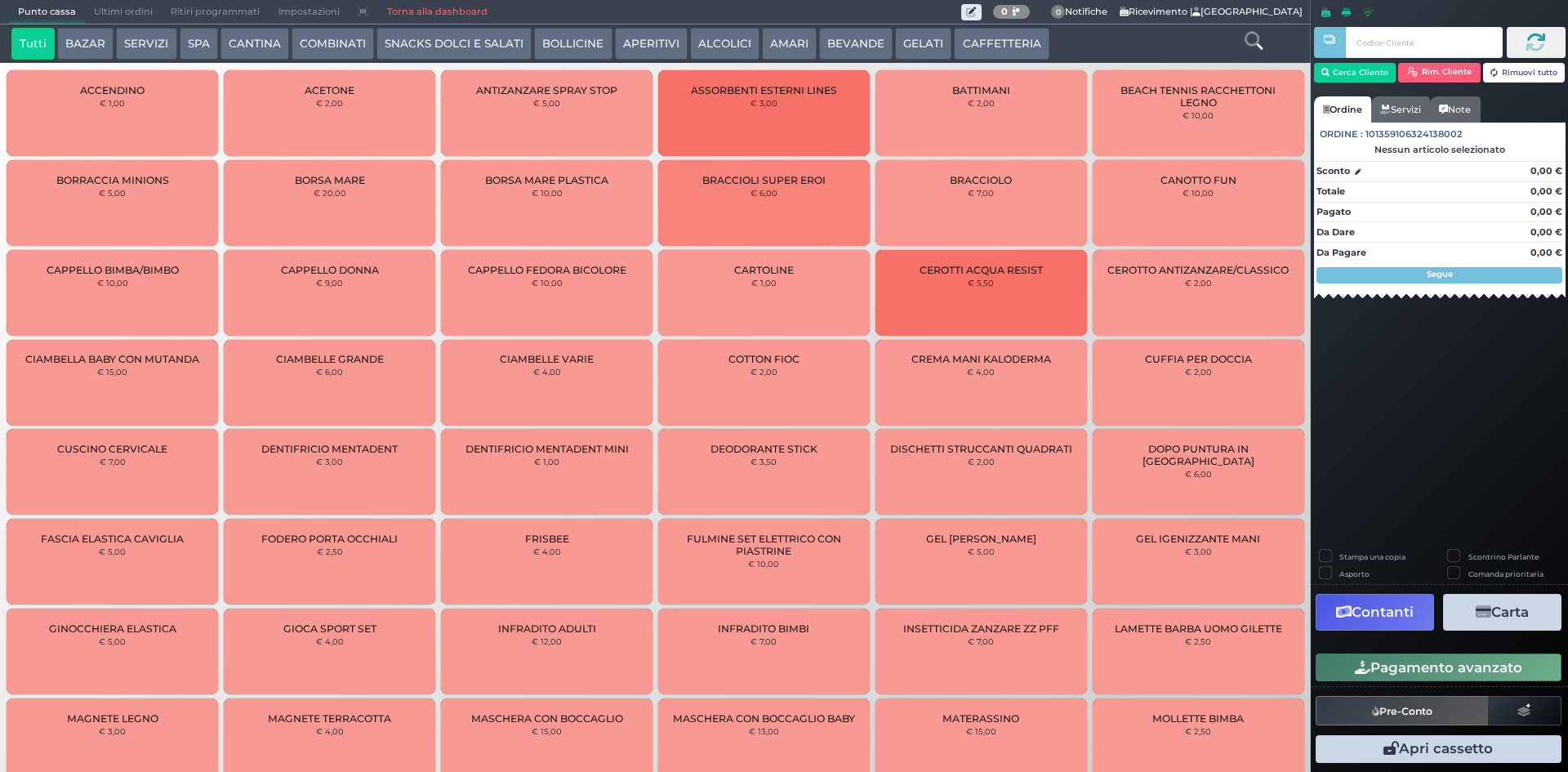
click at [450, 47] on button "SNACKS DOLCI E SALATI" at bounding box center [454, 45] width 155 height 33
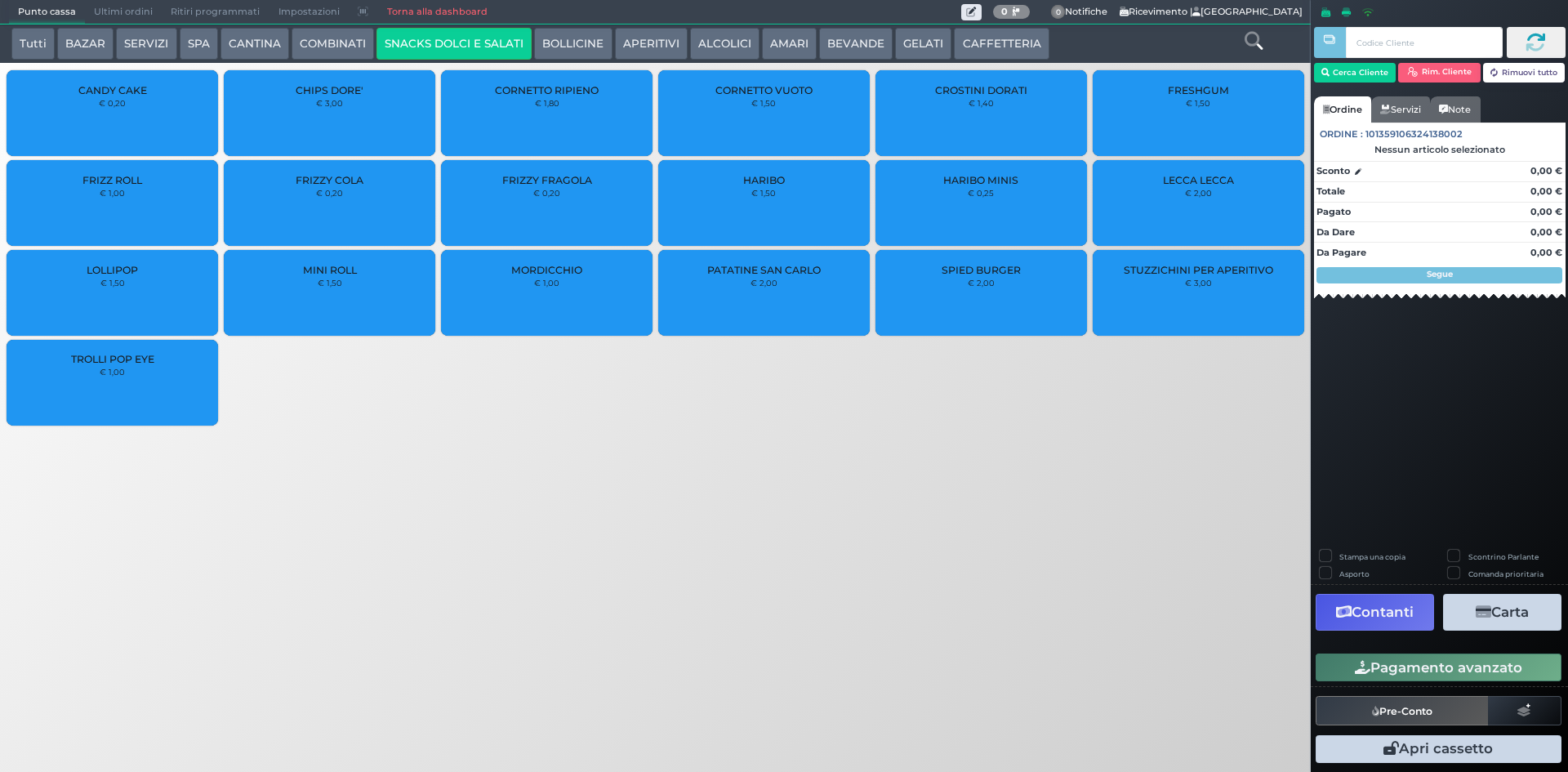
click at [1128, 114] on div "FRESHGUM € 1,50" at bounding box center [1198, 113] width 211 height 86
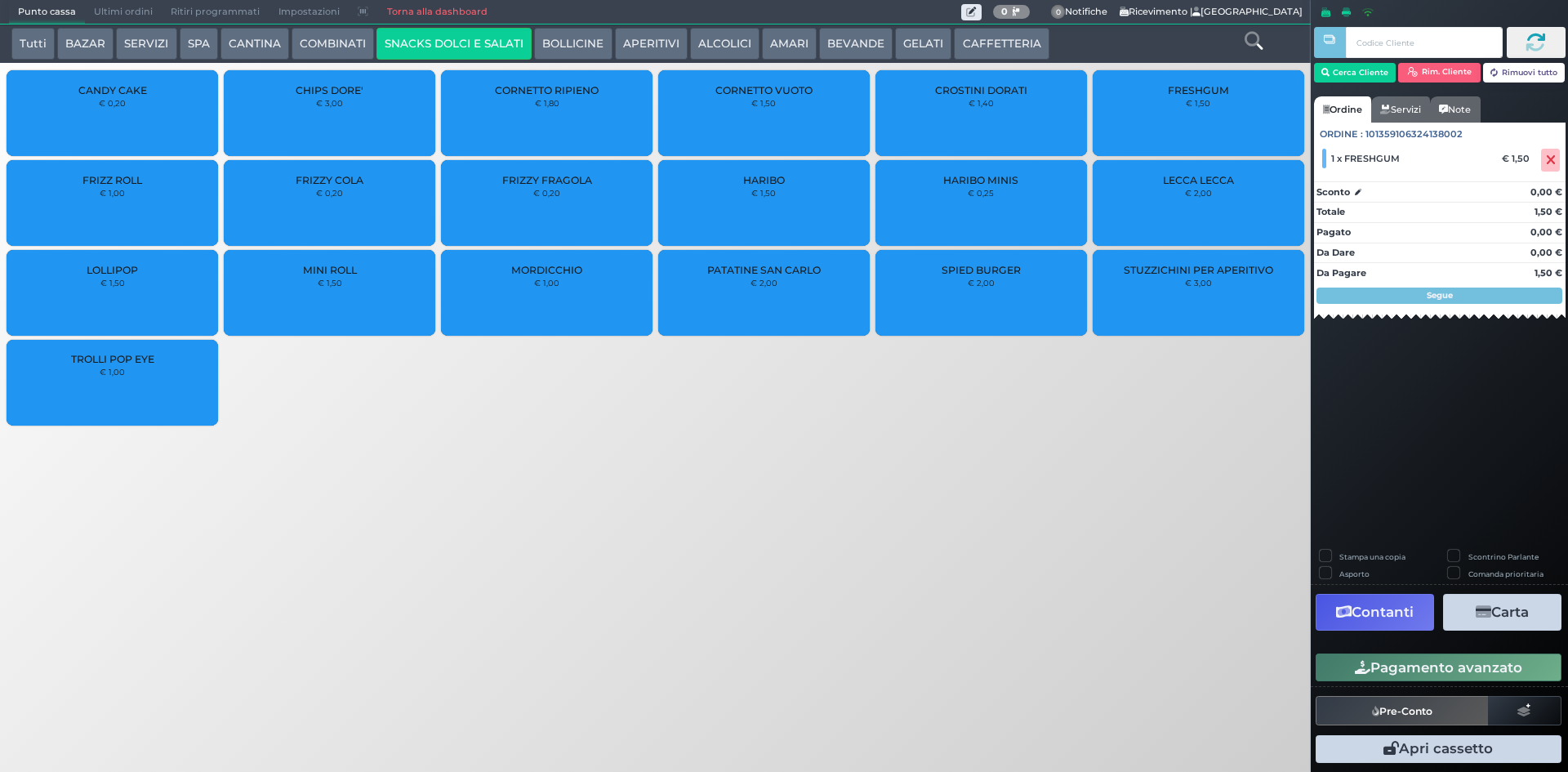
click at [1460, 683] on div "Pagamento avanzato" at bounding box center [1440, 668] width 257 height 37
click at [1488, 651] on div "Pagamento avanzato" at bounding box center [1440, 668] width 257 height 37
click at [1490, 663] on button "Pagamento avanzato" at bounding box center [1439, 667] width 246 height 28
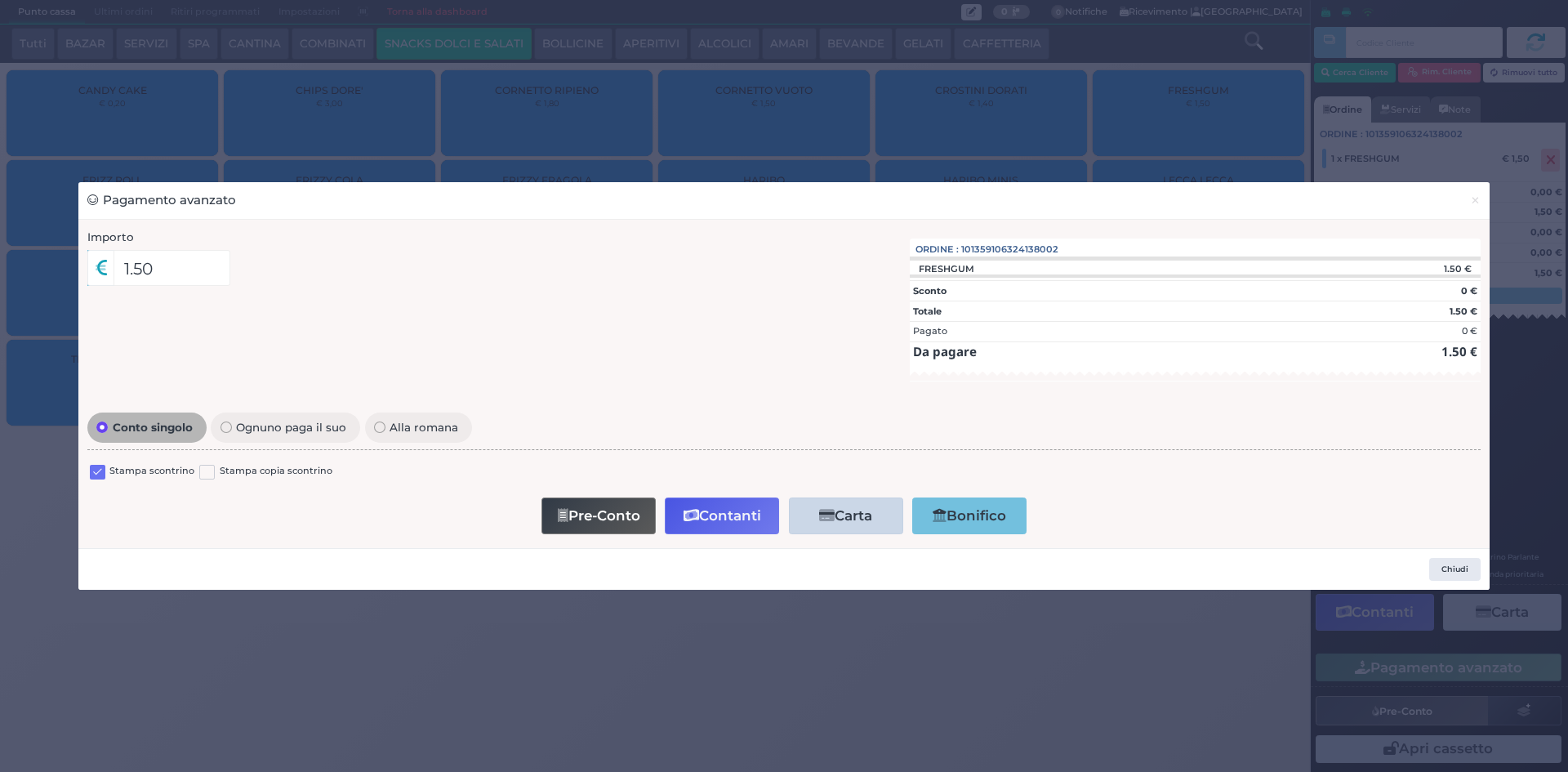
click at [99, 465] on label at bounding box center [97, 473] width 16 height 16
click at [0, 0] on input "checkbox" at bounding box center [0, 0] width 0 height 0
click at [713, 511] on button "Contanti" at bounding box center [721, 516] width 114 height 37
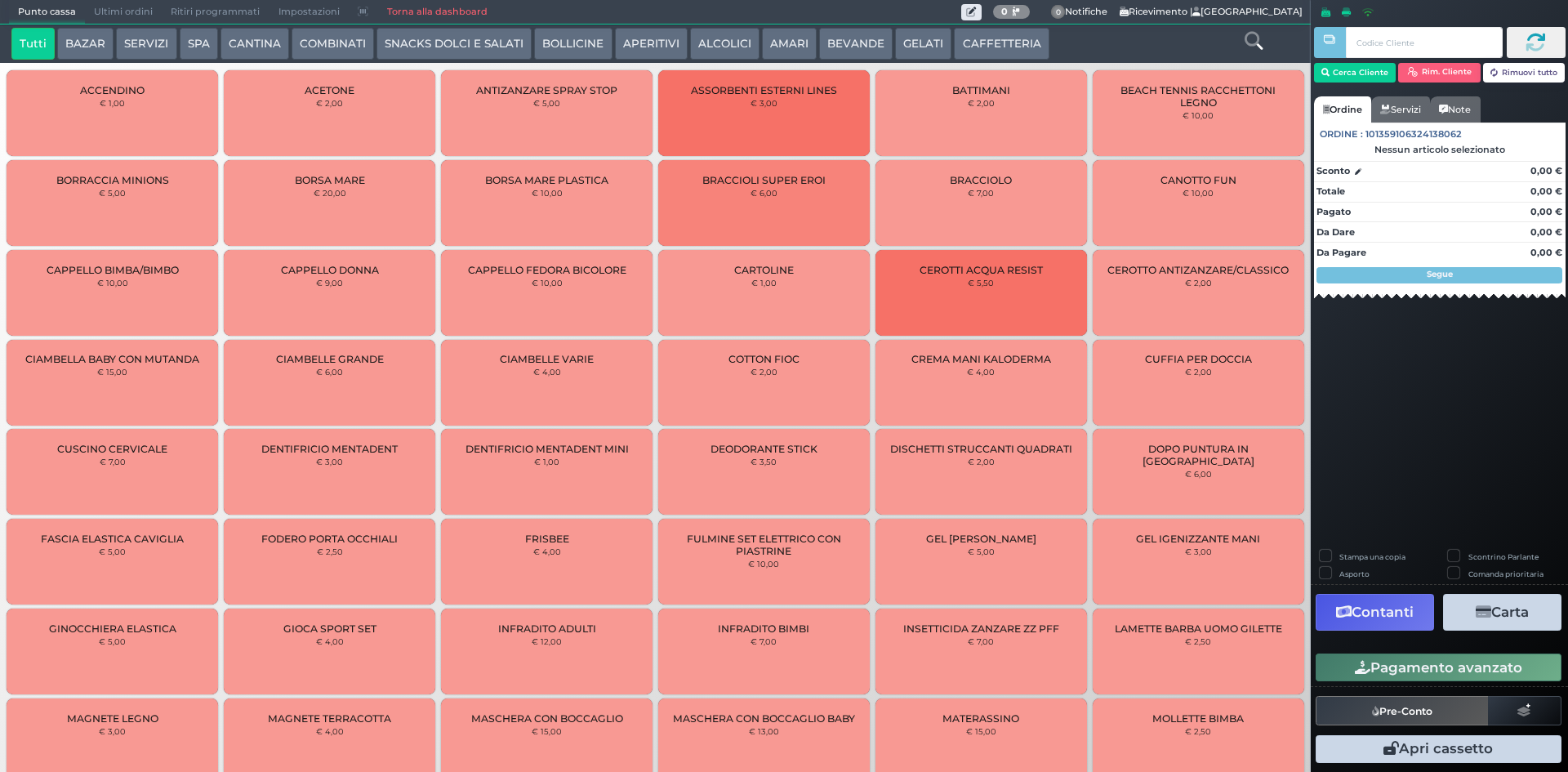
click at [82, 6] on span "Punto cassa" at bounding box center [47, 12] width 76 height 22
click at [129, 1] on span "Ultimi ordini" at bounding box center [123, 12] width 77 height 22
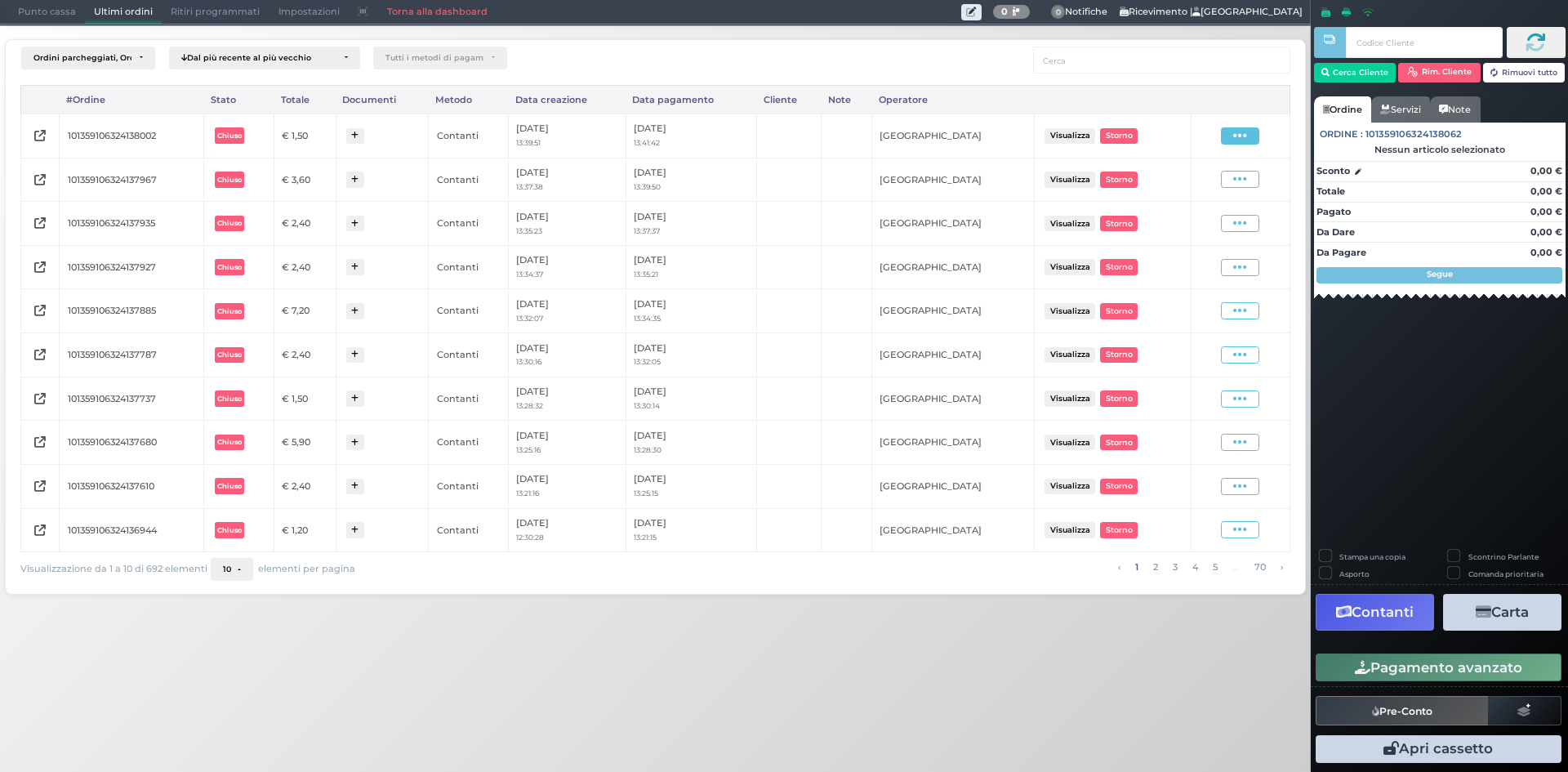
click at [1246, 136] on icon at bounding box center [1240, 136] width 14 height 16
click at [1221, 183] on span "Ristampa Pre-Conto" at bounding box center [1201, 183] width 67 height 28
click at [28, 26] on div "Ordini parcheggiati, Ordini aperti, Ordini chiusi Dal più recente al più vecchi…" at bounding box center [656, 312] width 1329 height 573
click at [33, 20] on span "Punto cassa" at bounding box center [47, 12] width 76 height 22
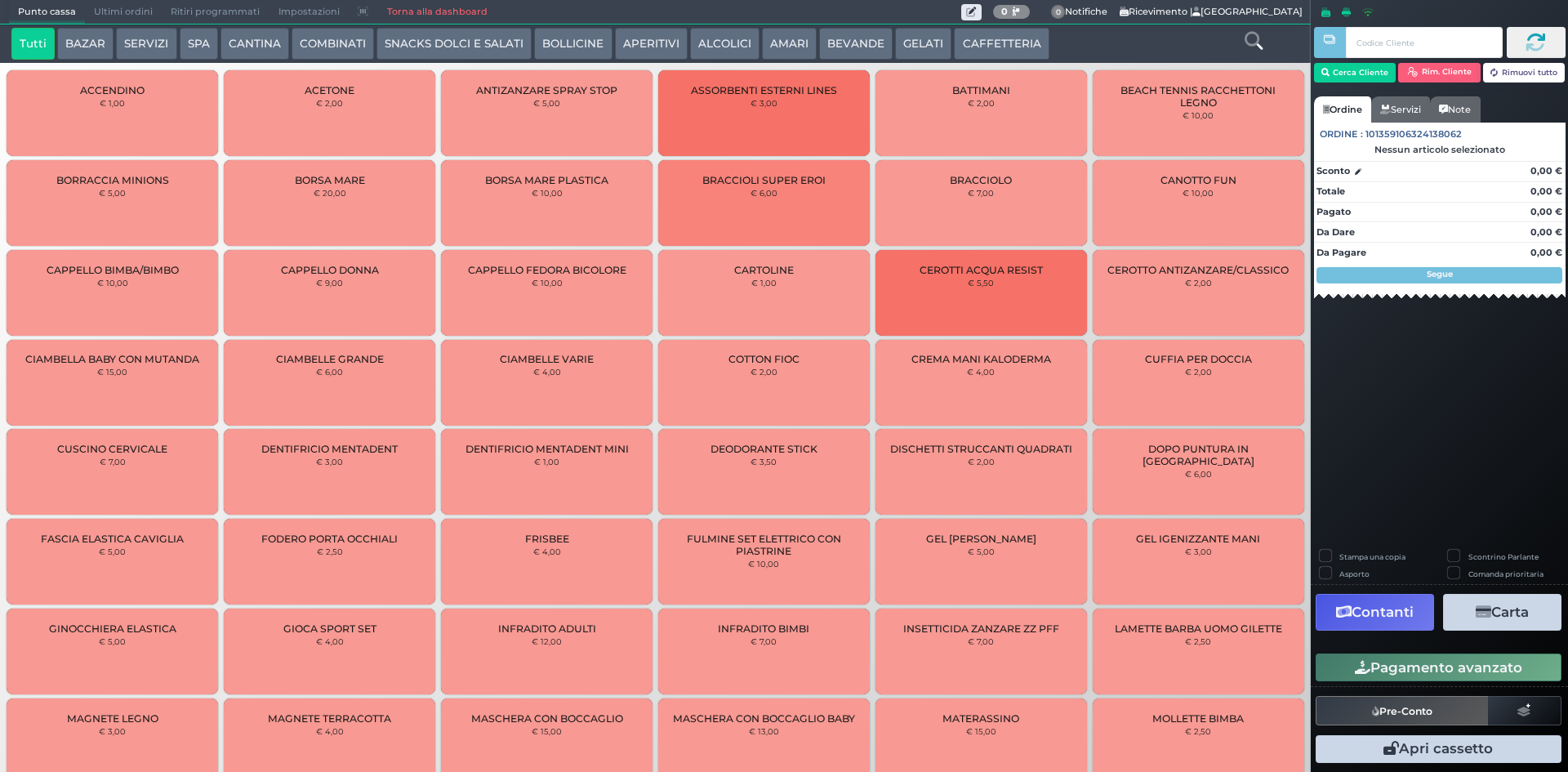
click at [1016, 46] on button "CAFFETTERIA" at bounding box center [1001, 45] width 94 height 33
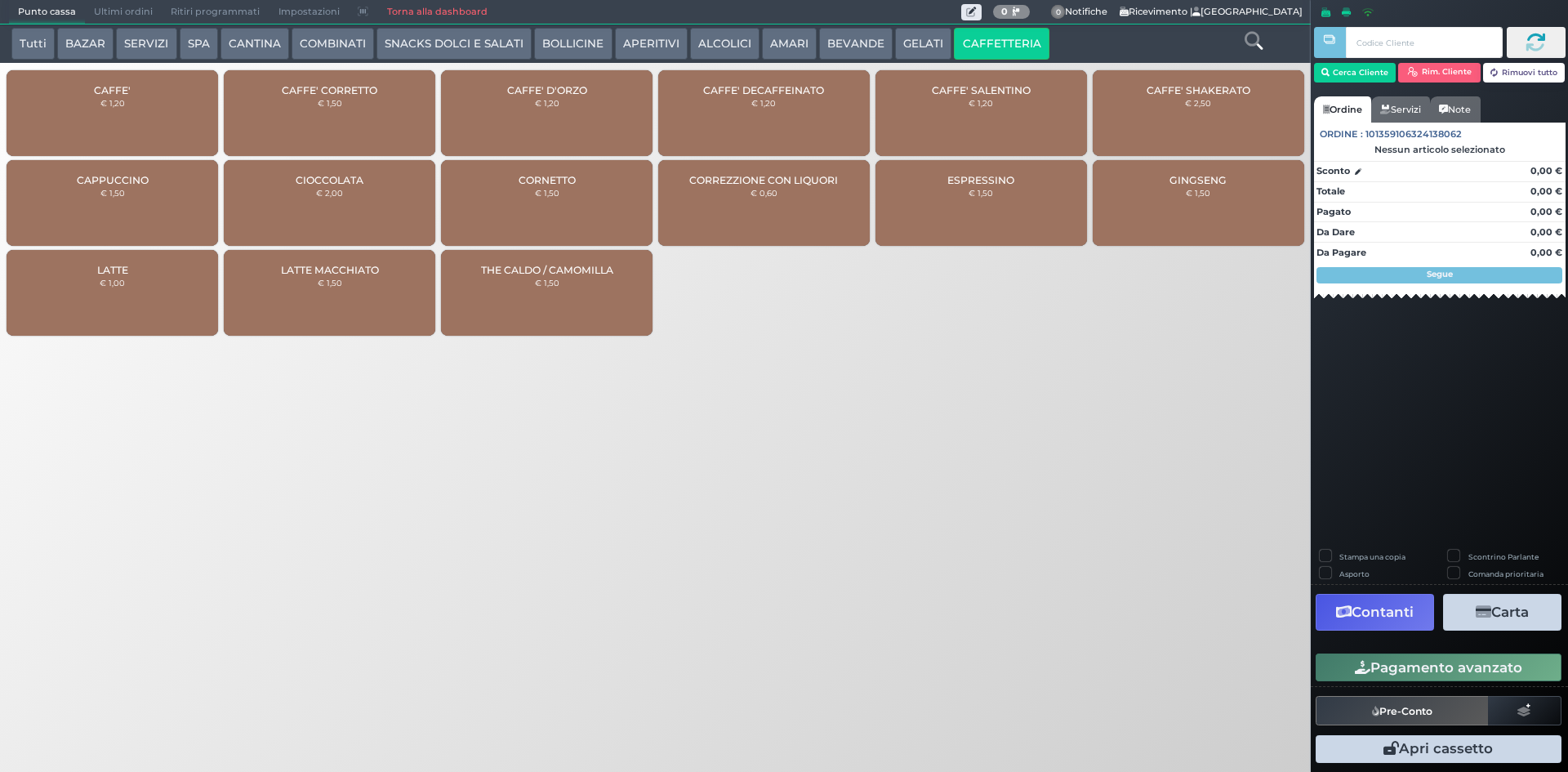
click at [134, 89] on div "CAFFE' € 1,20" at bounding box center [112, 113] width 211 height 86
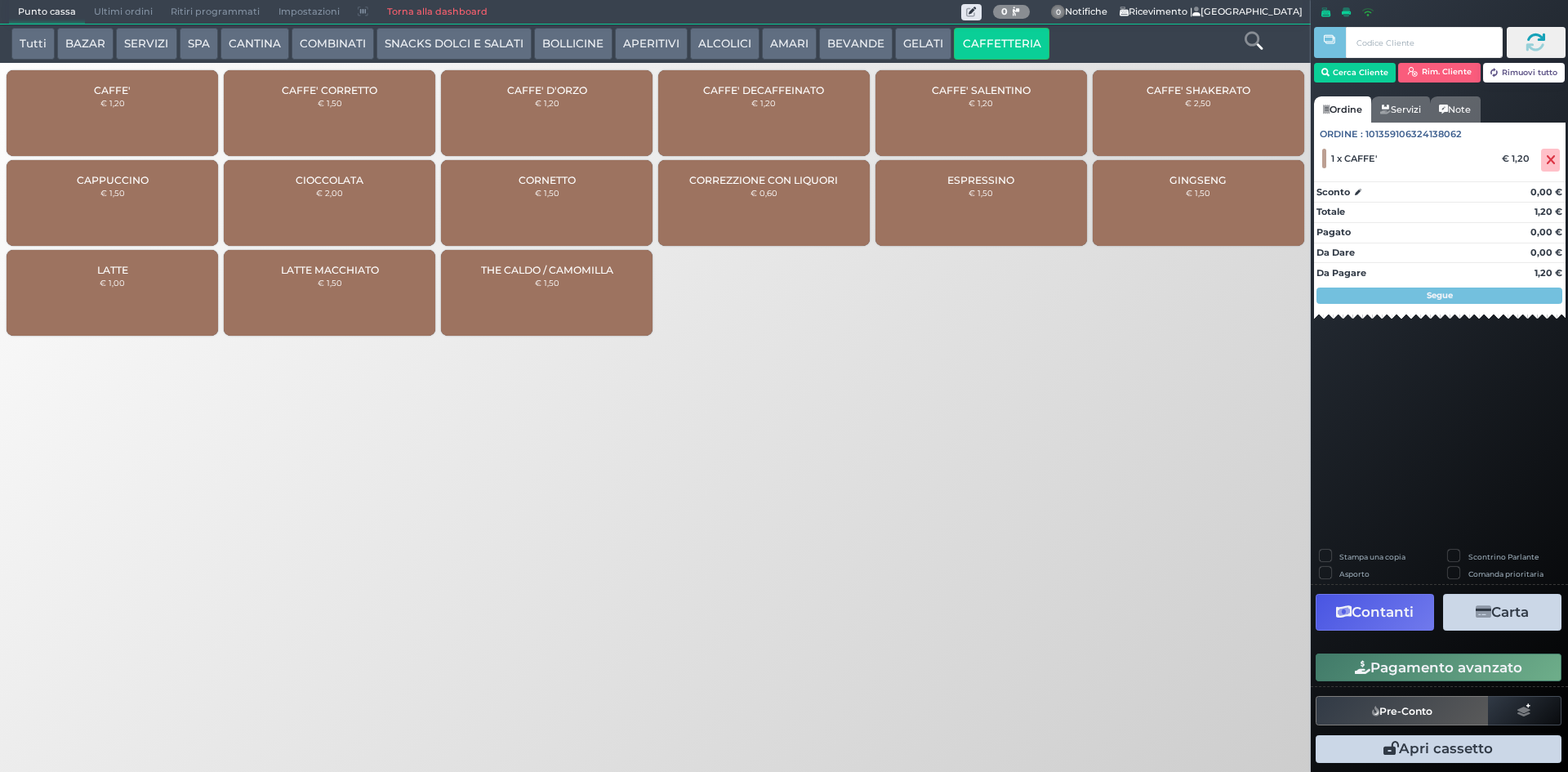
click at [1400, 666] on button "Pagamento avanzato" at bounding box center [1439, 667] width 246 height 28
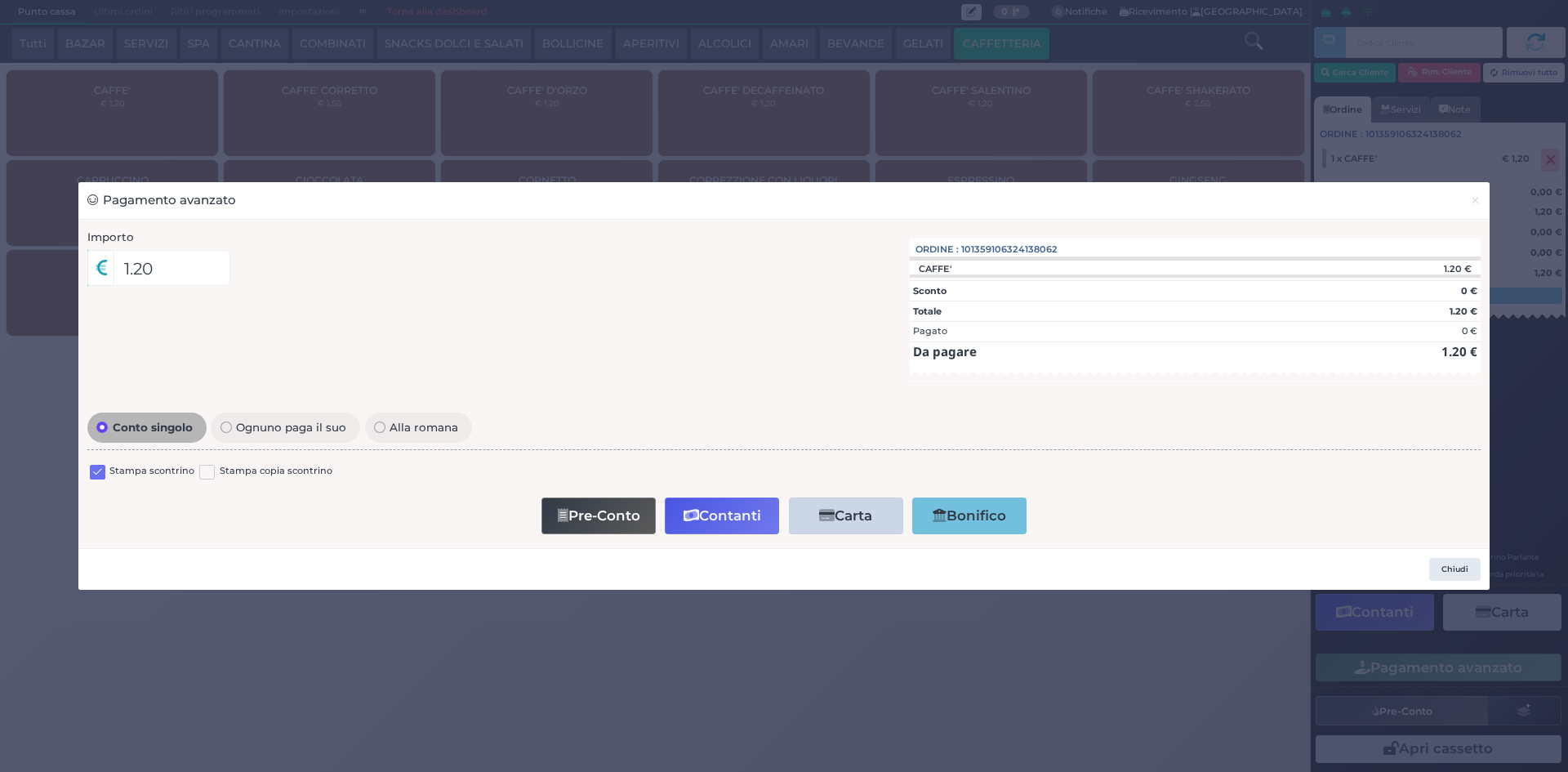
click at [100, 472] on label at bounding box center [97, 473] width 16 height 16
click at [0, 0] on input "checkbox" at bounding box center [0, 0] width 0 height 0
click at [713, 511] on button "Contanti" at bounding box center [721, 516] width 114 height 37
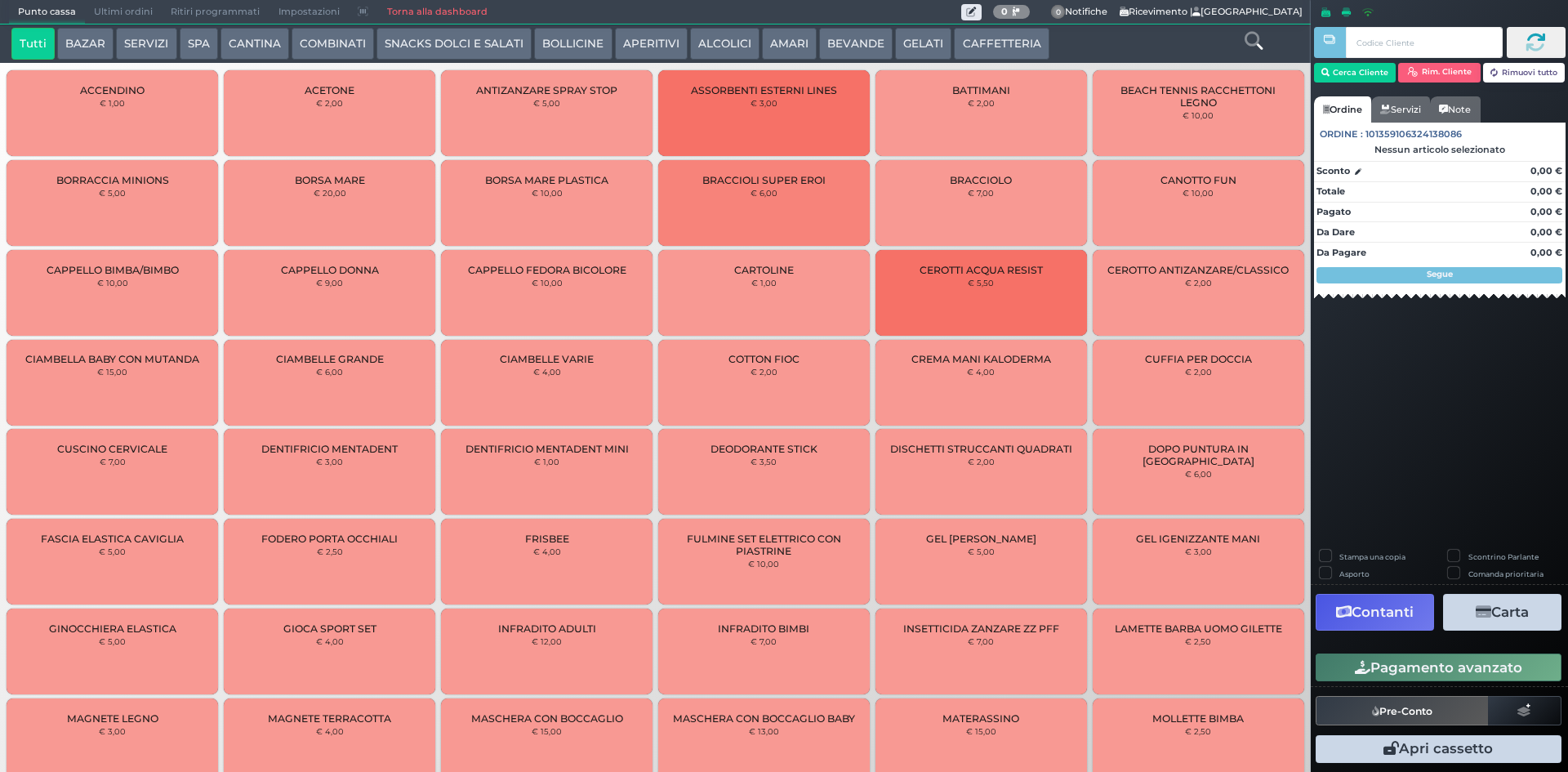
drag, startPoint x: 1003, startPoint y: 47, endPoint x: 892, endPoint y: 56, distance: 111.4
click at [1002, 46] on button "CAFFETTERIA" at bounding box center [1001, 45] width 94 height 33
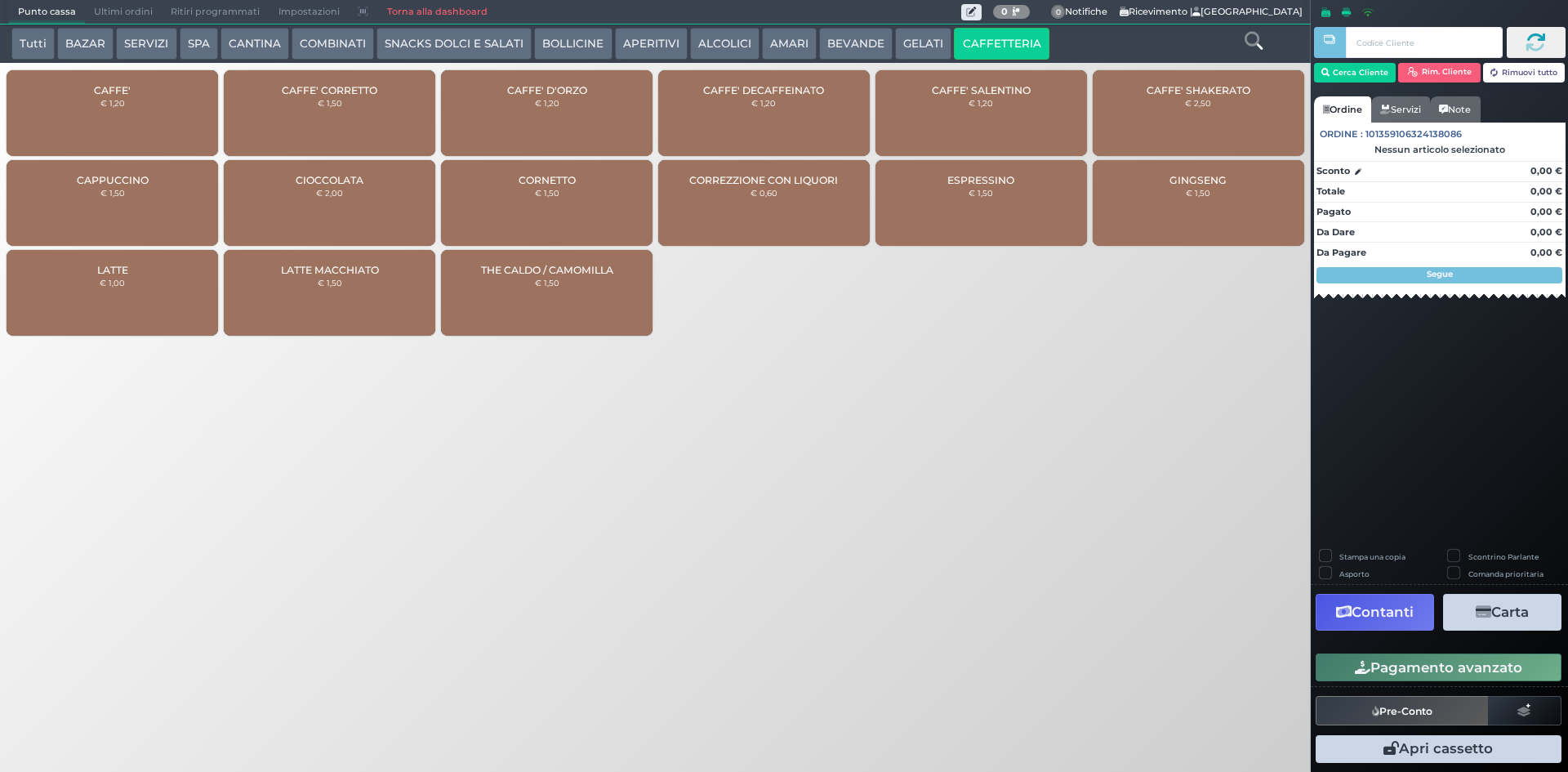
click at [160, 117] on div "CAFFE' € 1,20" at bounding box center [112, 113] width 211 height 86
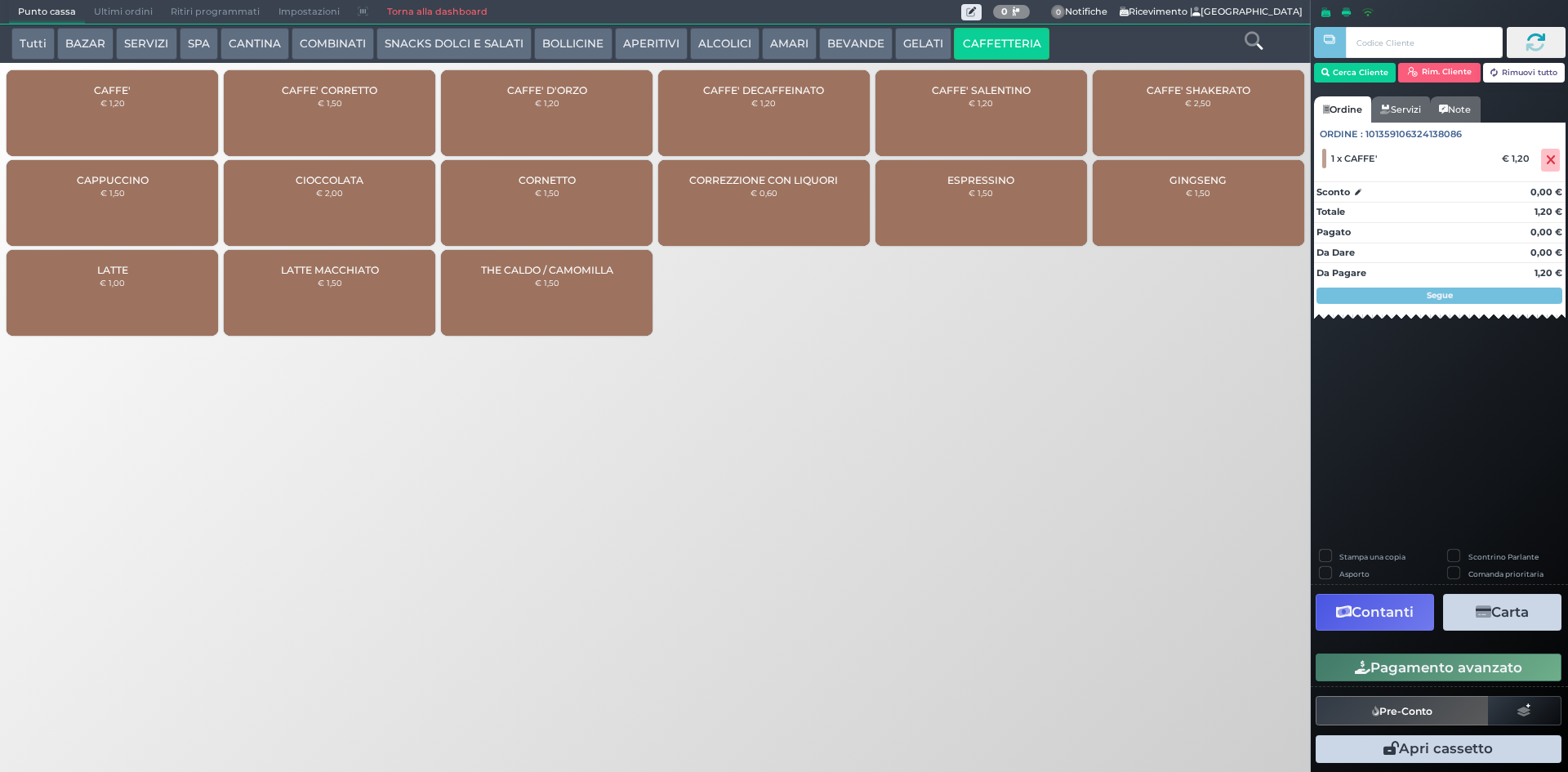
click at [1358, 662] on icon "button" at bounding box center [1363, 668] width 16 height 14
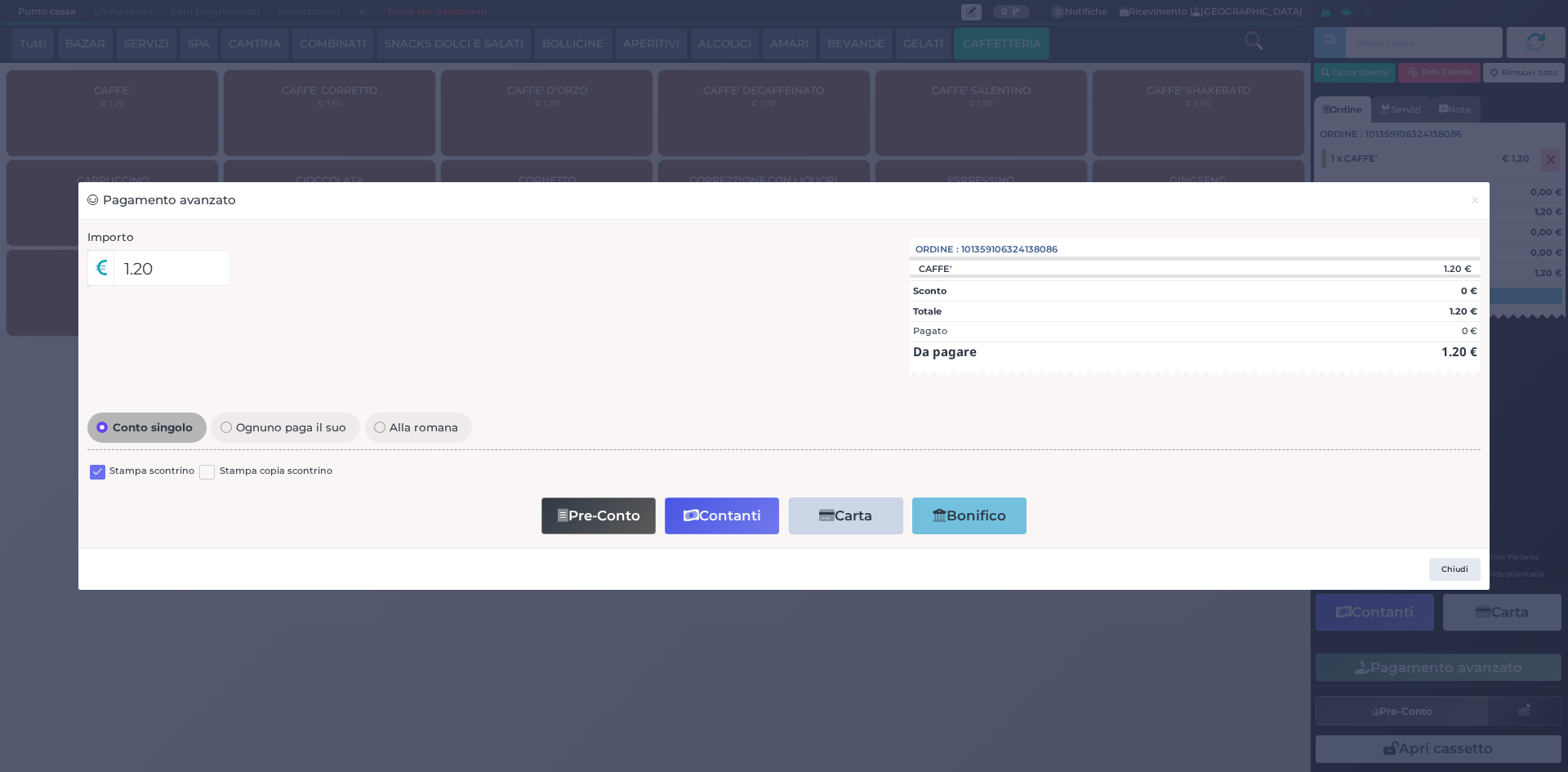
click at [111, 476] on label "Stampa scontrino" at bounding box center [151, 472] width 85 height 16
click at [108, 475] on div "Stampa scontrino" at bounding box center [141, 474] width 104 height 19
click at [105, 471] on div "Stampa scontrino" at bounding box center [141, 474] width 104 height 19
click at [95, 470] on label at bounding box center [97, 473] width 16 height 16
click at [0, 0] on input "checkbox" at bounding box center [0, 0] width 0 height 0
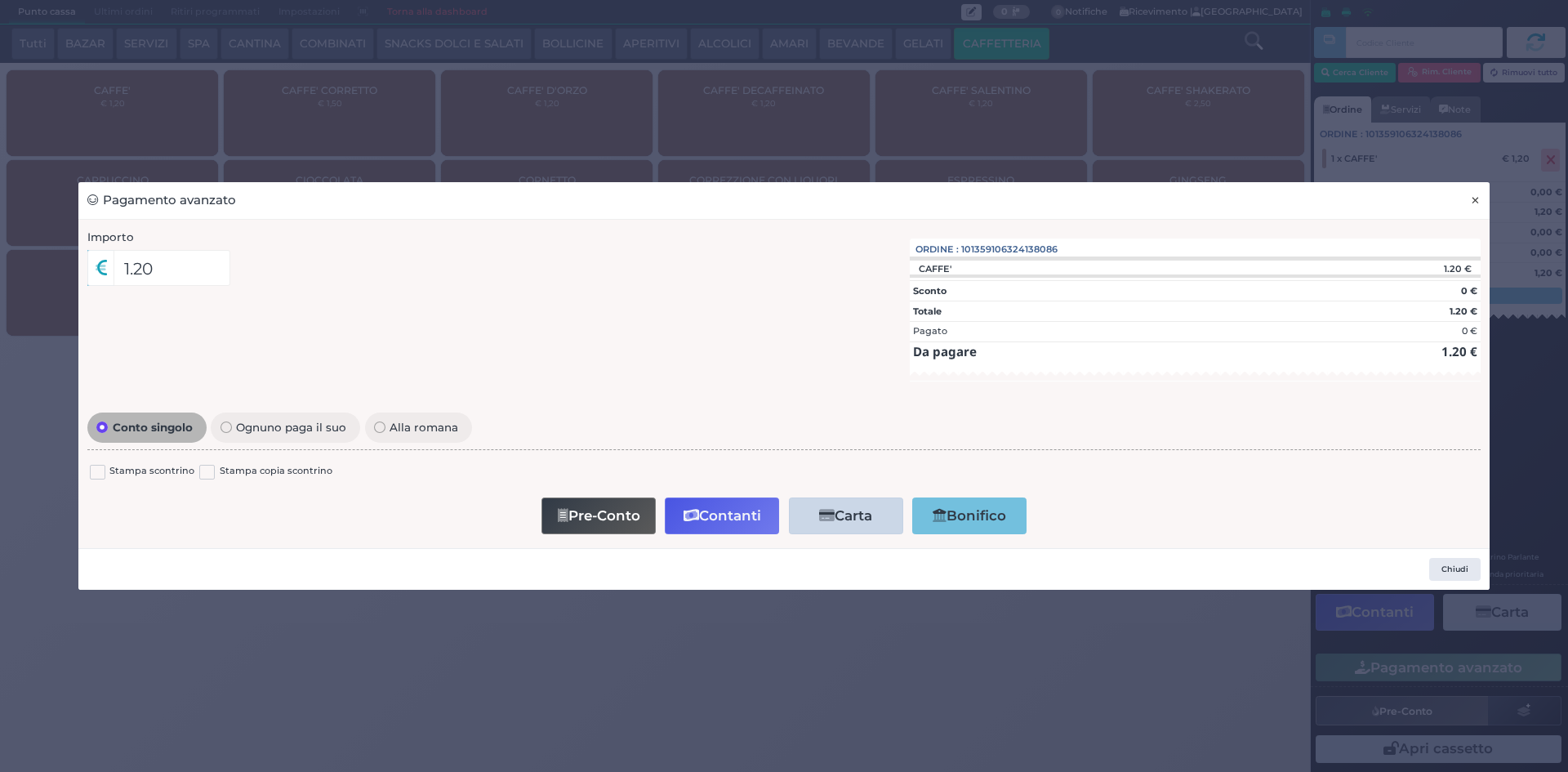
click at [1480, 200] on span "×" at bounding box center [1476, 200] width 11 height 18
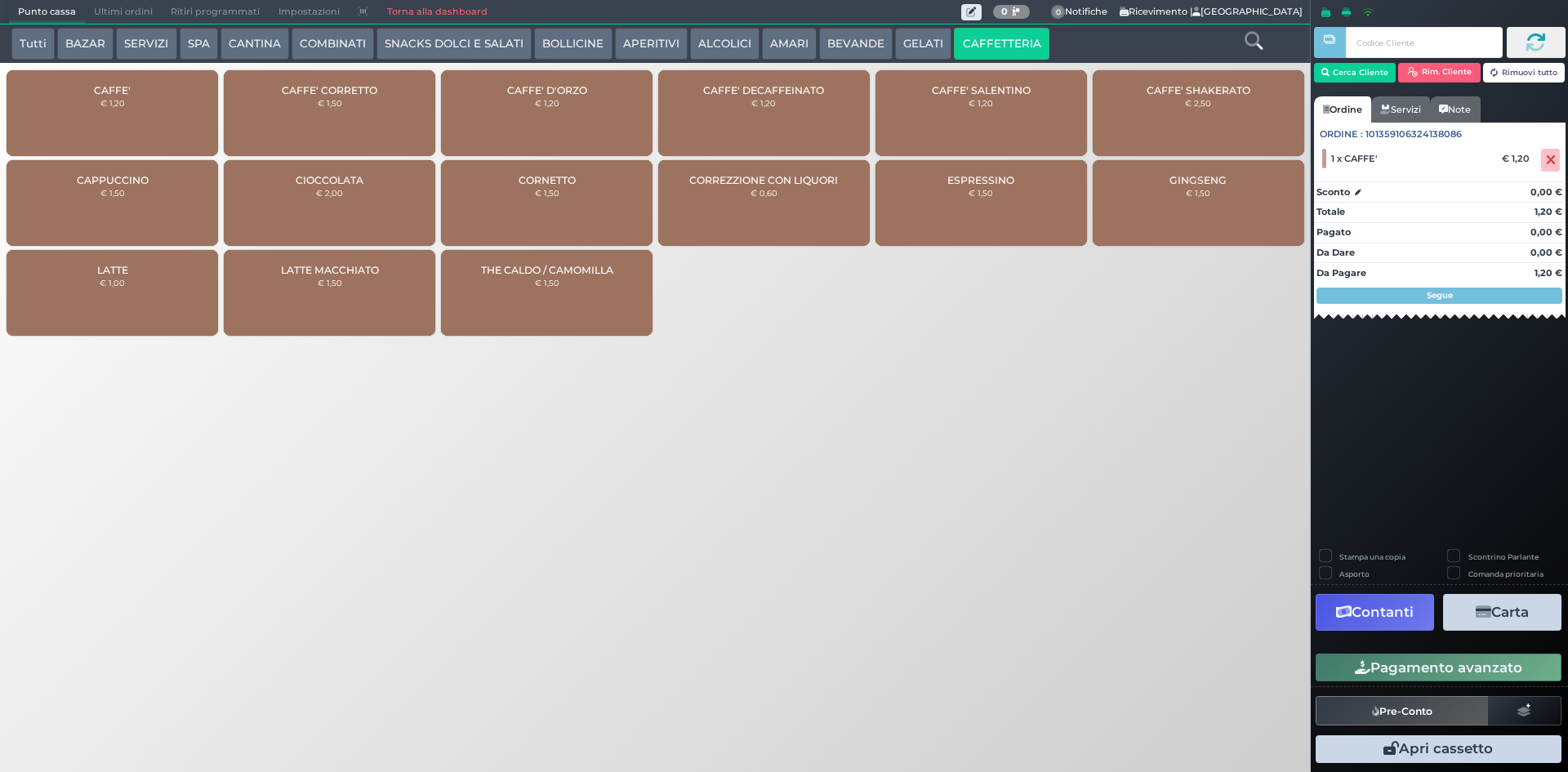
click at [1374, 652] on div "Pagamento avanzato" at bounding box center [1440, 668] width 257 height 37
click at [1369, 652] on div "Pagamento avanzato" at bounding box center [1440, 668] width 257 height 37
click at [1339, 666] on button "Pagamento avanzato" at bounding box center [1439, 667] width 246 height 28
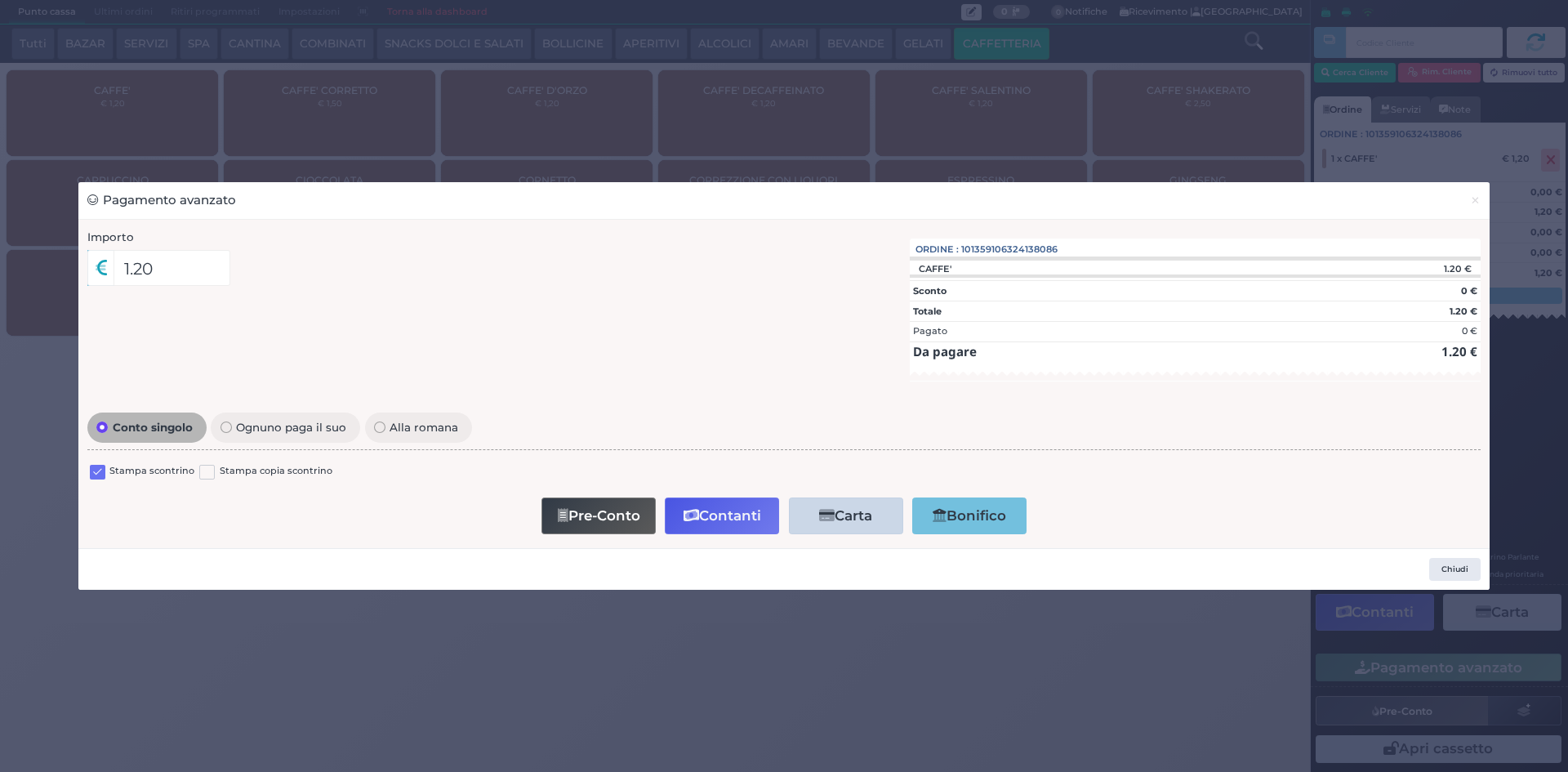
click at [86, 472] on div "Conto singolo Ognuno paga il suo Alla romana Stampa scontrino Stampa copia scon…" at bounding box center [784, 474] width 1410 height 130
click at [91, 470] on label at bounding box center [97, 473] width 16 height 16
click at [0, 0] on input "checkbox" at bounding box center [0, 0] width 0 height 0
click at [527, 507] on div "Pre-Conto Contanti Carta Addebito Card cliente Bonifico" at bounding box center [784, 516] width 1376 height 47
click at [555, 508] on button "Pre-Conto" at bounding box center [598, 516] width 114 height 37
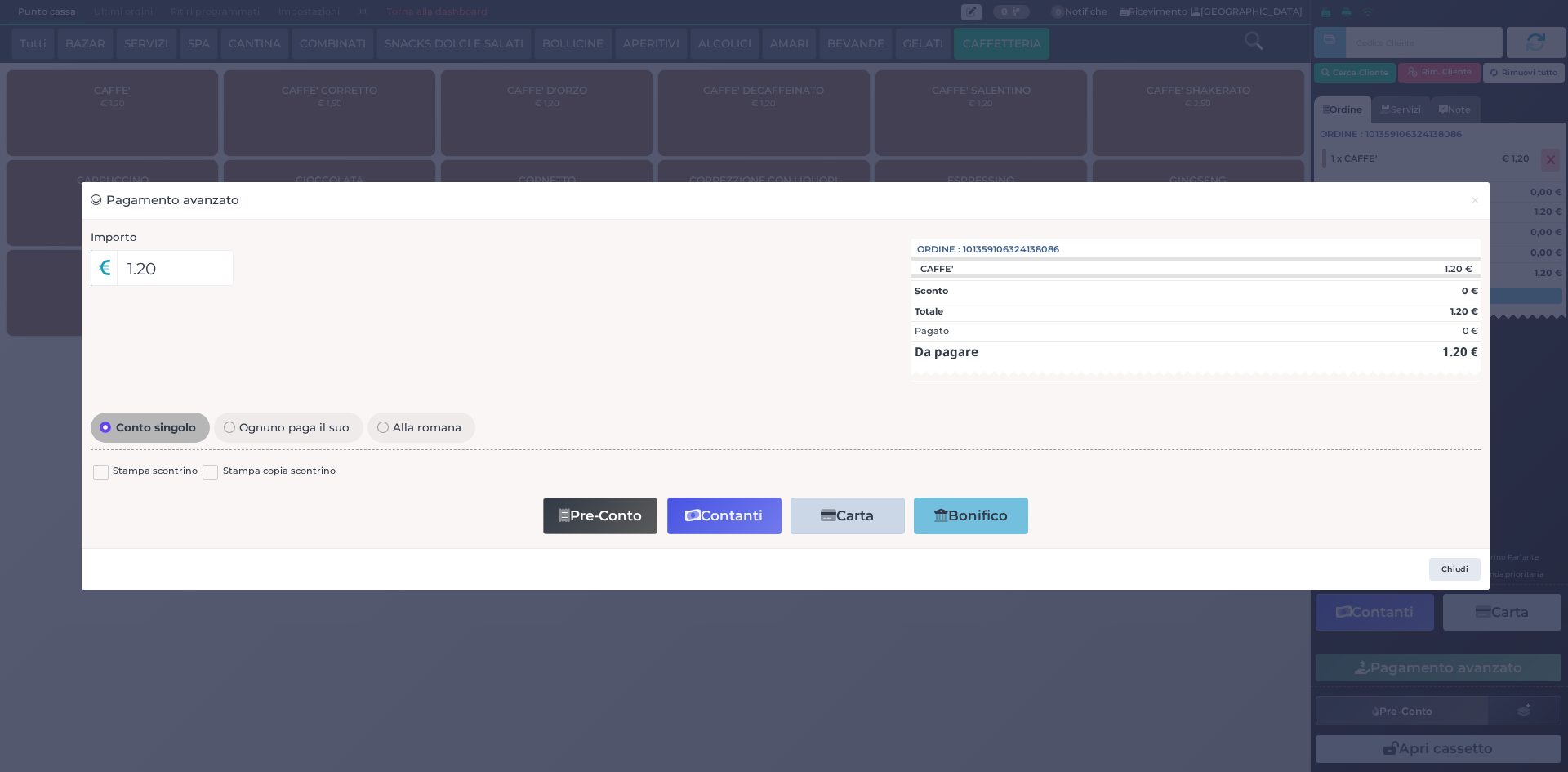
click at [581, 508] on button "Pre-Conto" at bounding box center [600, 516] width 114 height 37
click at [1476, 196] on span "×" at bounding box center [1476, 200] width 11 height 18
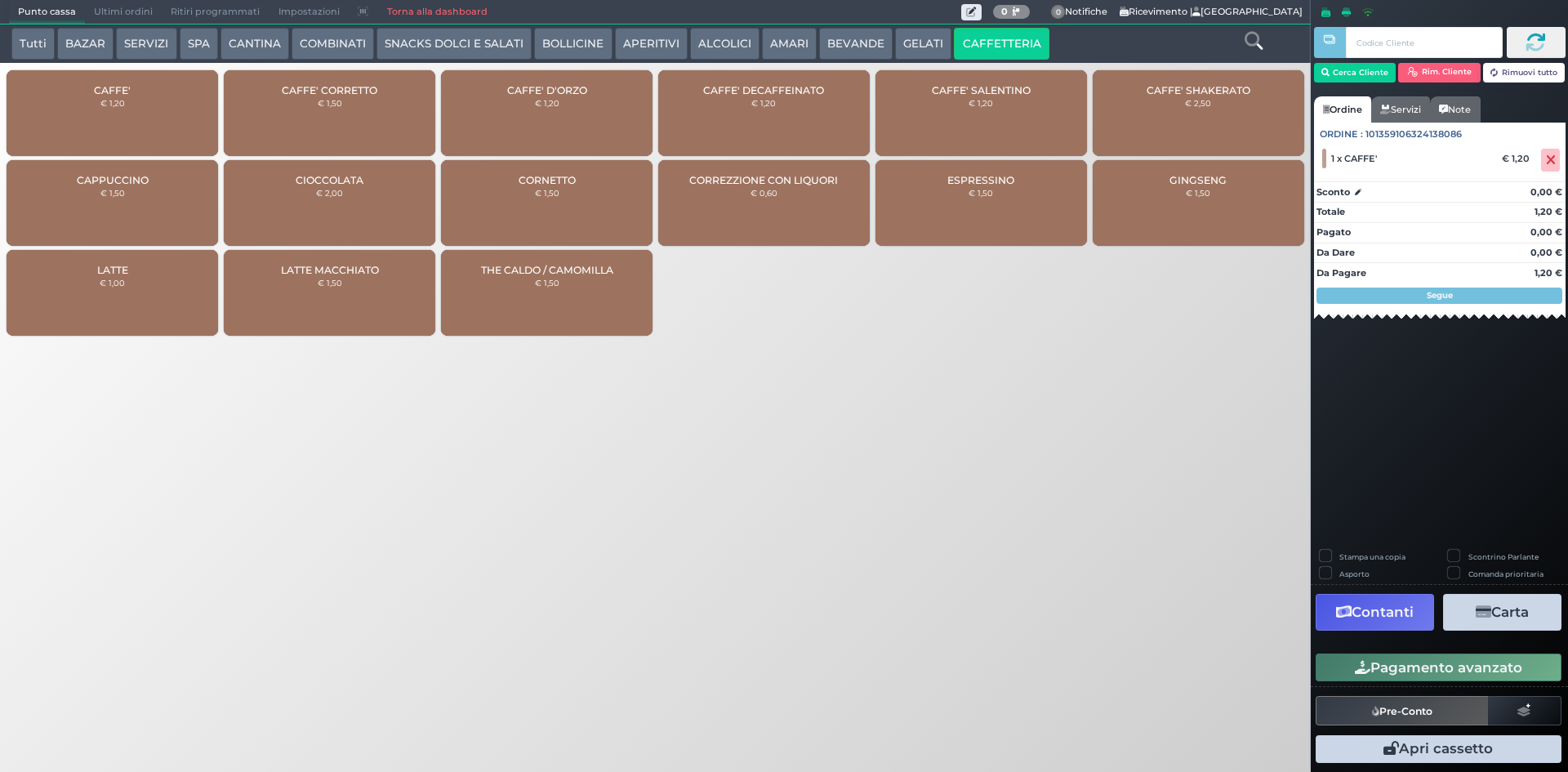
click at [117, 92] on span "CAFFE'" at bounding box center [113, 90] width 37 height 13
click at [1373, 671] on button "Pagamento avanzato" at bounding box center [1439, 667] width 246 height 28
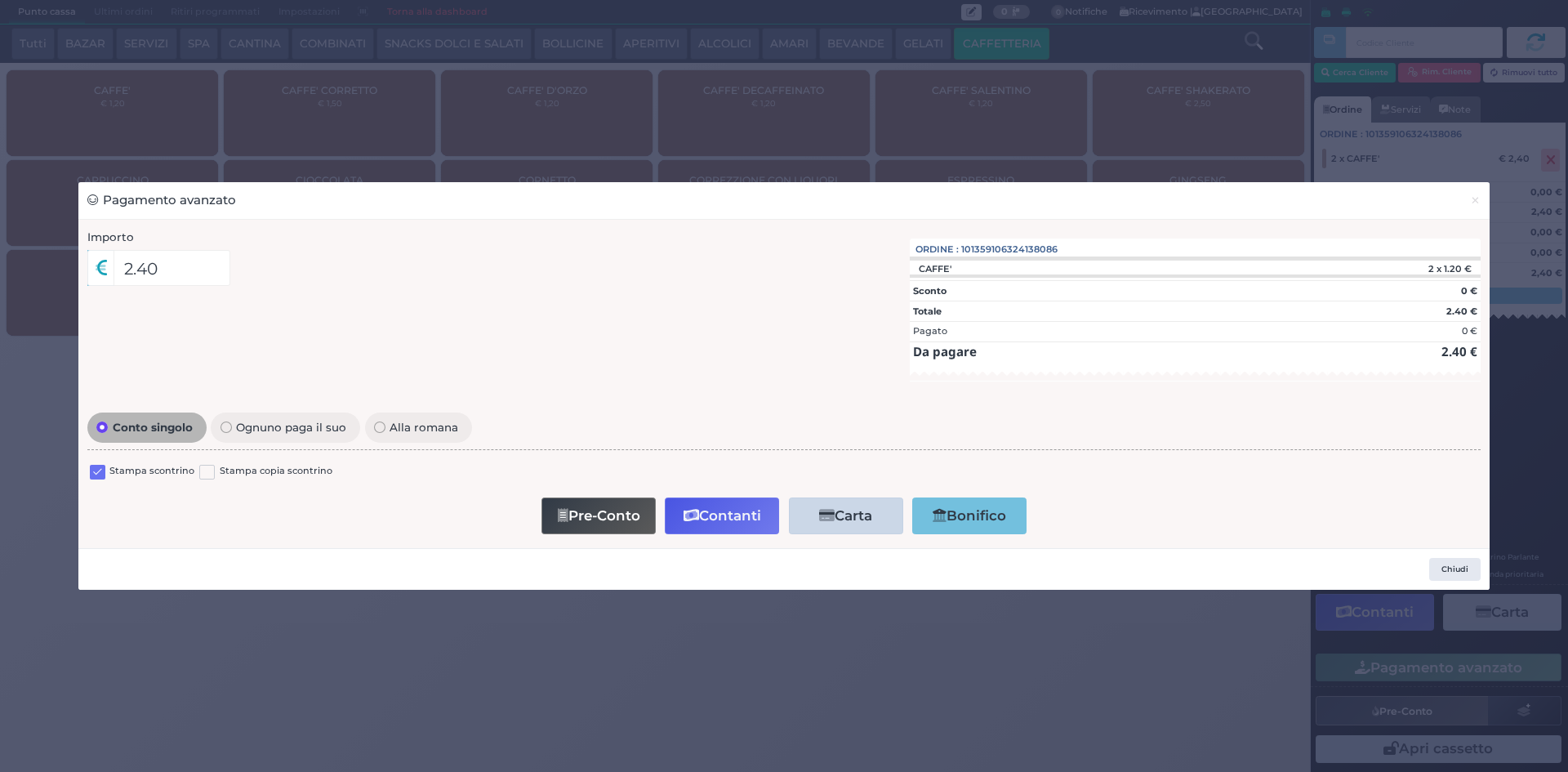
click at [92, 475] on label at bounding box center [97, 473] width 16 height 16
click at [0, 0] on input "checkbox" at bounding box center [0, 0] width 0 height 0
click at [735, 530] on button "Contanti" at bounding box center [721, 516] width 114 height 37
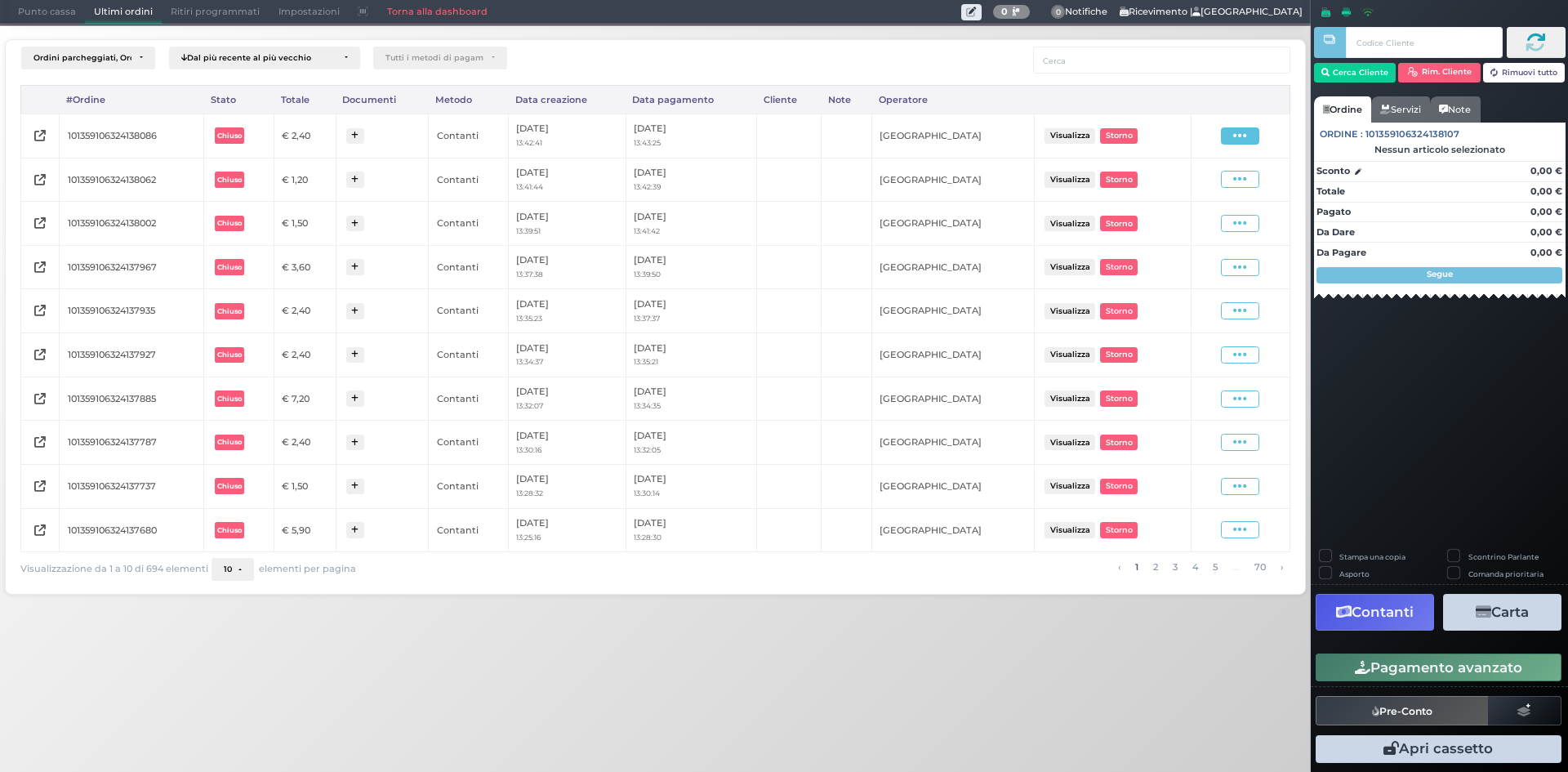
click at [1257, 132] on span at bounding box center [1240, 136] width 38 height 18
click at [1226, 181] on span "Ristampa Pre-Conto" at bounding box center [1201, 183] width 67 height 28
click at [34, 6] on span "Punto cassa" at bounding box center [47, 12] width 76 height 22
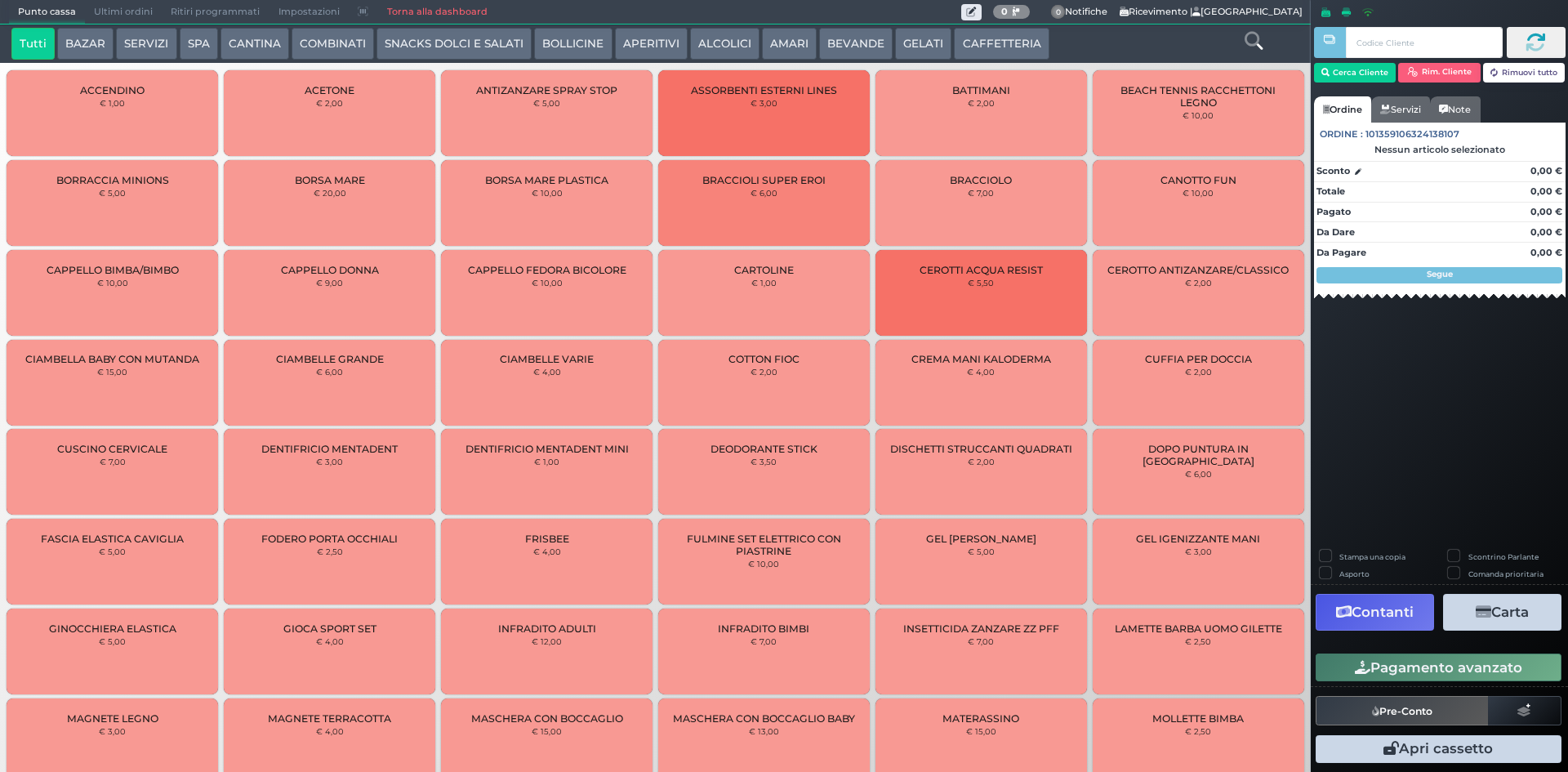
drag, startPoint x: 993, startPoint y: 52, endPoint x: 949, endPoint y: 57, distance: 44.3
click at [993, 51] on button "CAFFETTERIA" at bounding box center [1001, 45] width 94 height 33
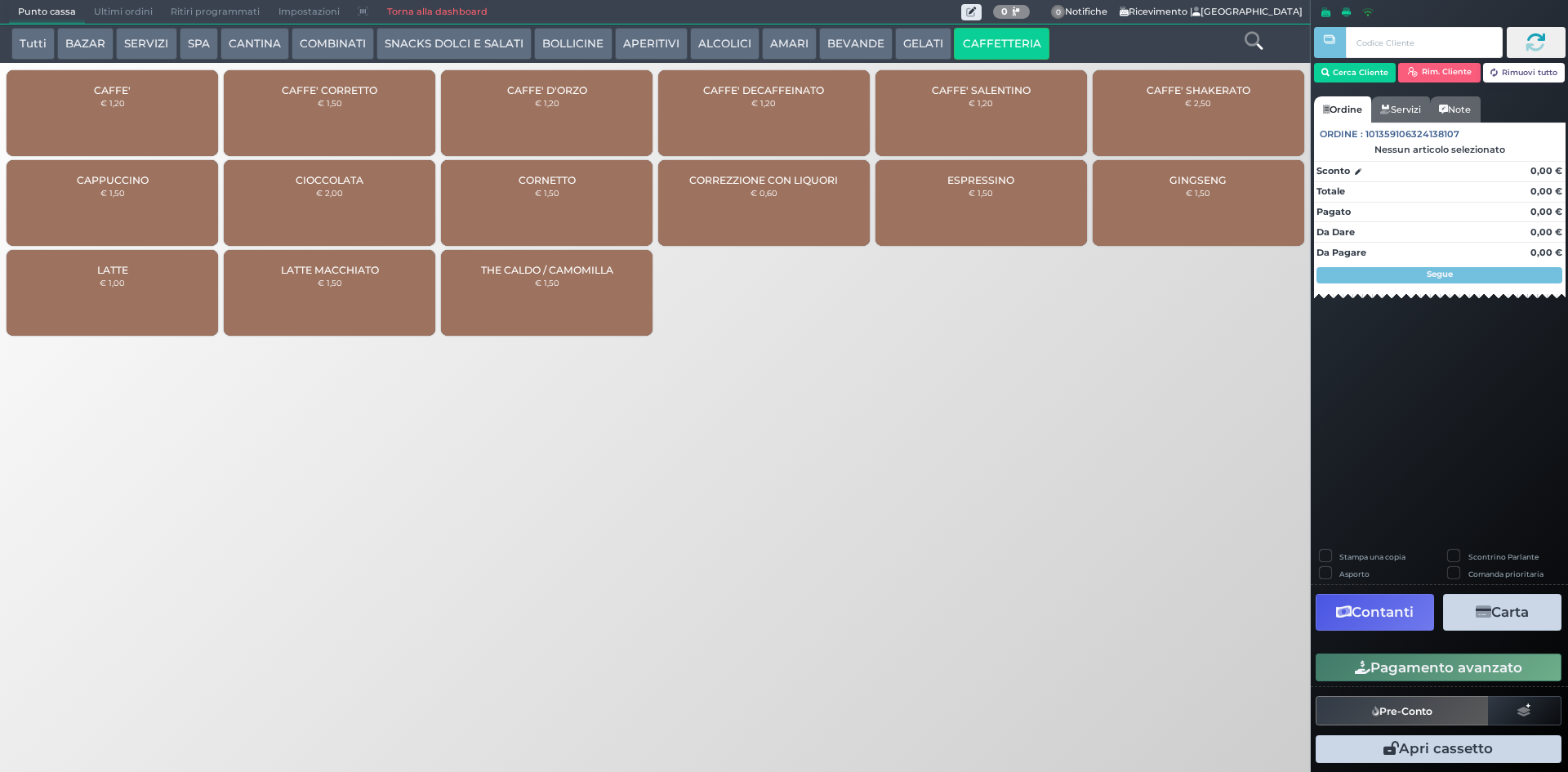
click at [134, 83] on div "CAFFE' € 1,20" at bounding box center [112, 113] width 211 height 86
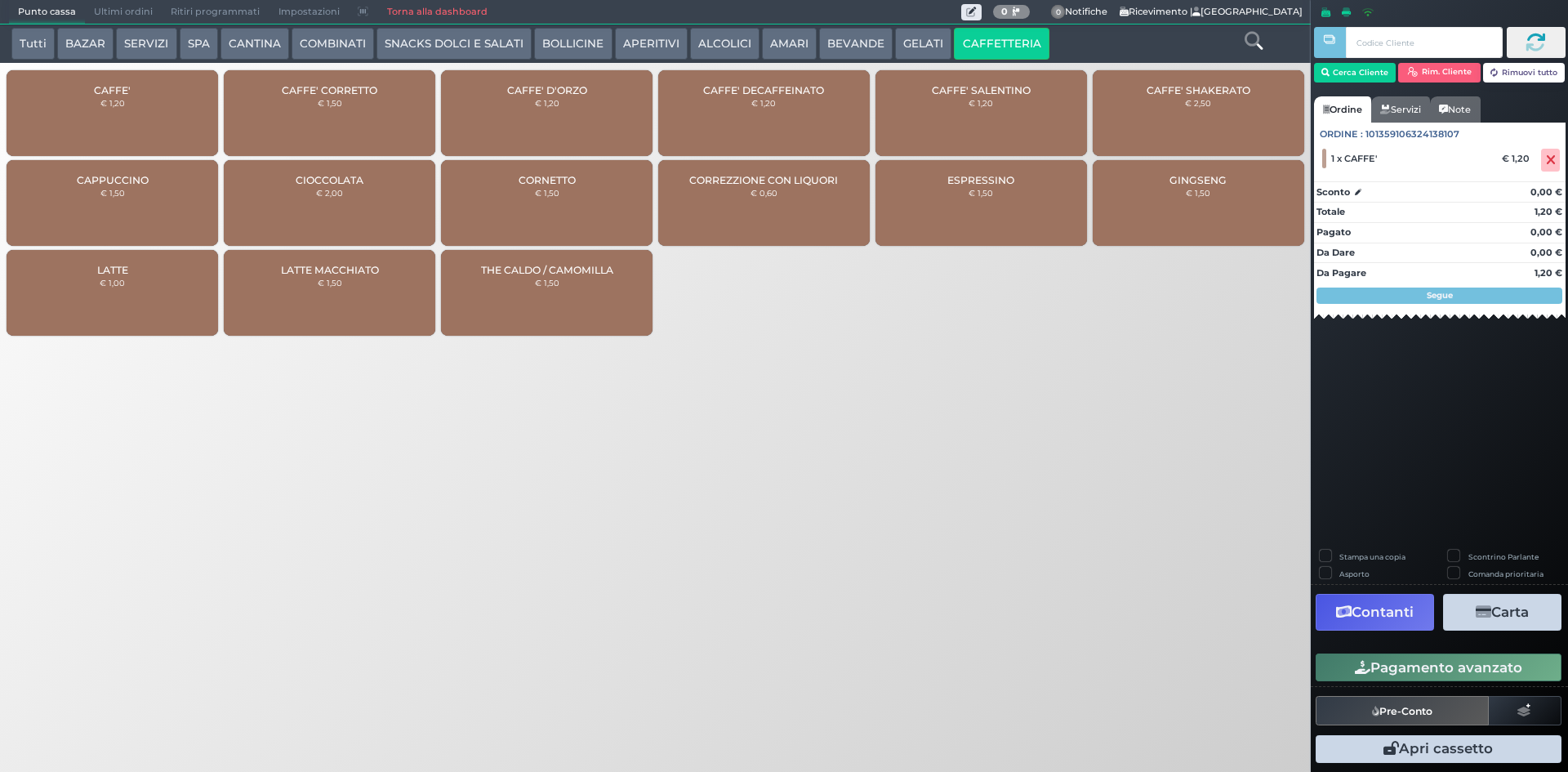
drag, startPoint x: 1367, startPoint y: 699, endPoint x: 1214, endPoint y: 633, distance: 166.6
click at [1214, 633] on div "Punto cassa [GEOGRAPHIC_DATA] Ultimi ordini Delivery Ritiri programmati Imposta…" at bounding box center [784, 386] width 1568 height 772
click at [1376, 680] on button "Pagamento avanzato" at bounding box center [1439, 667] width 246 height 28
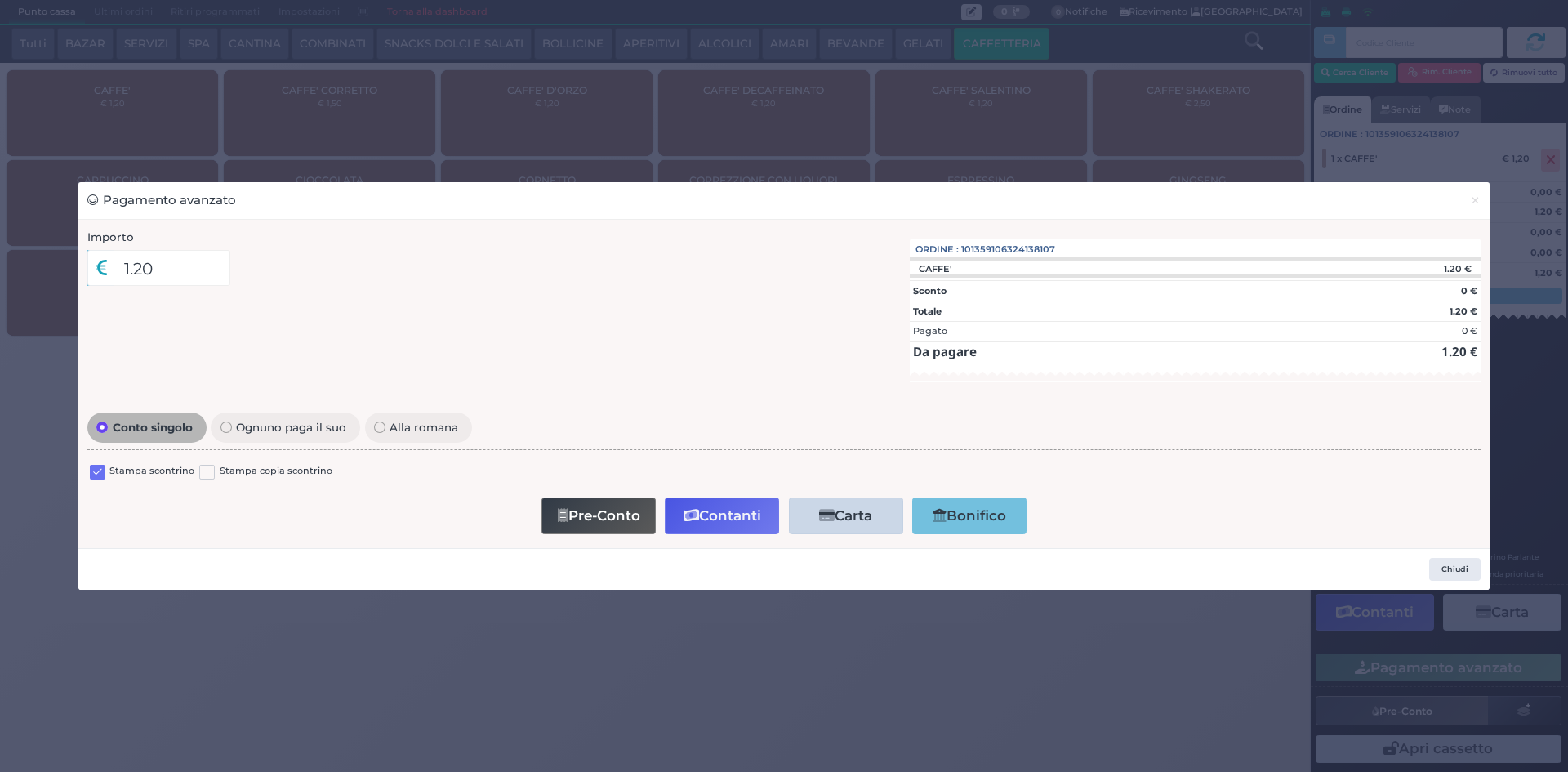
click at [95, 470] on label at bounding box center [97, 473] width 16 height 16
click at [0, 0] on input "checkbox" at bounding box center [0, 0] width 0 height 0
click at [755, 514] on button "Contanti" at bounding box center [721, 516] width 114 height 37
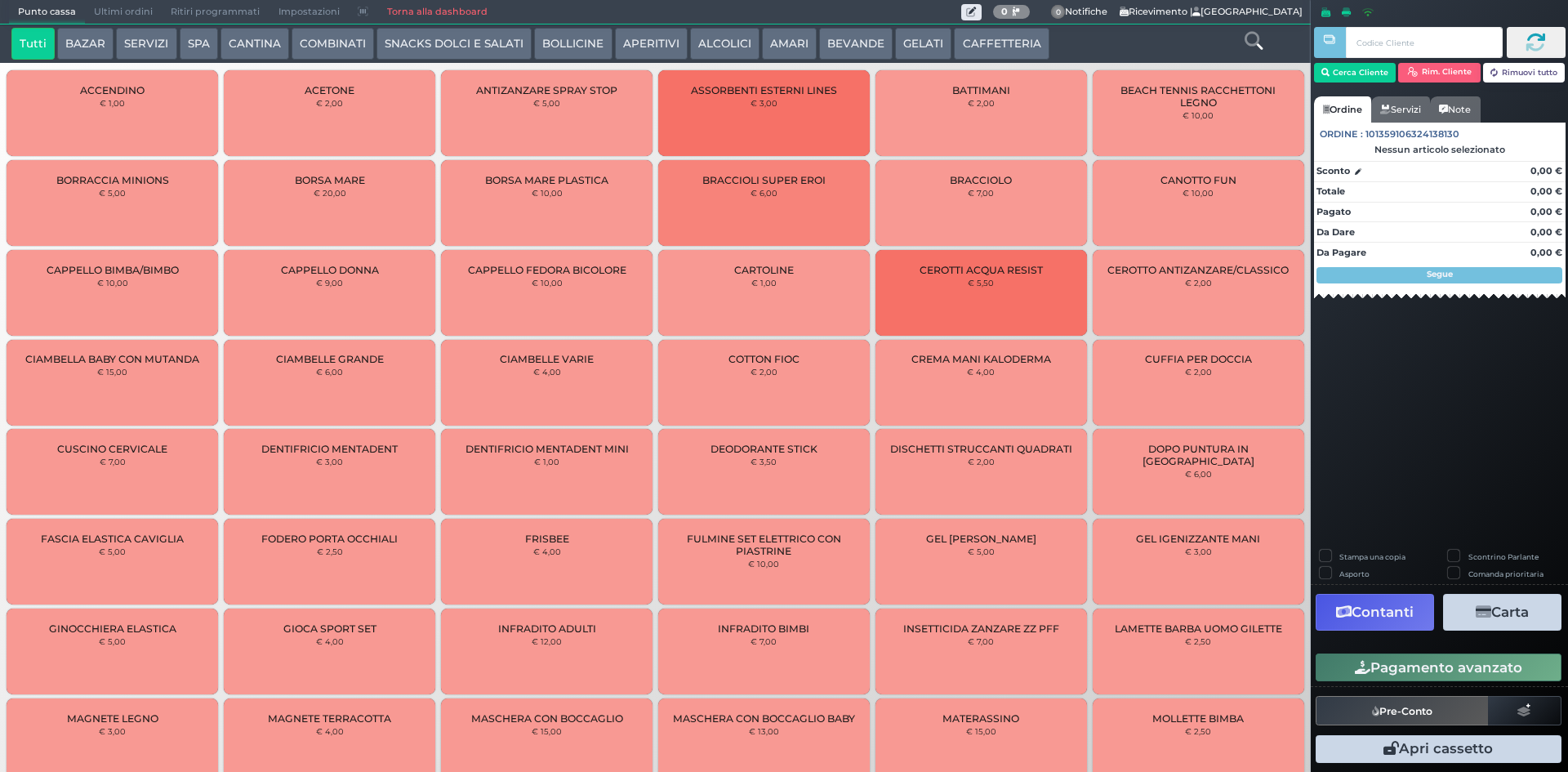
click at [101, 3] on span "Ultimi ordini" at bounding box center [123, 12] width 77 height 22
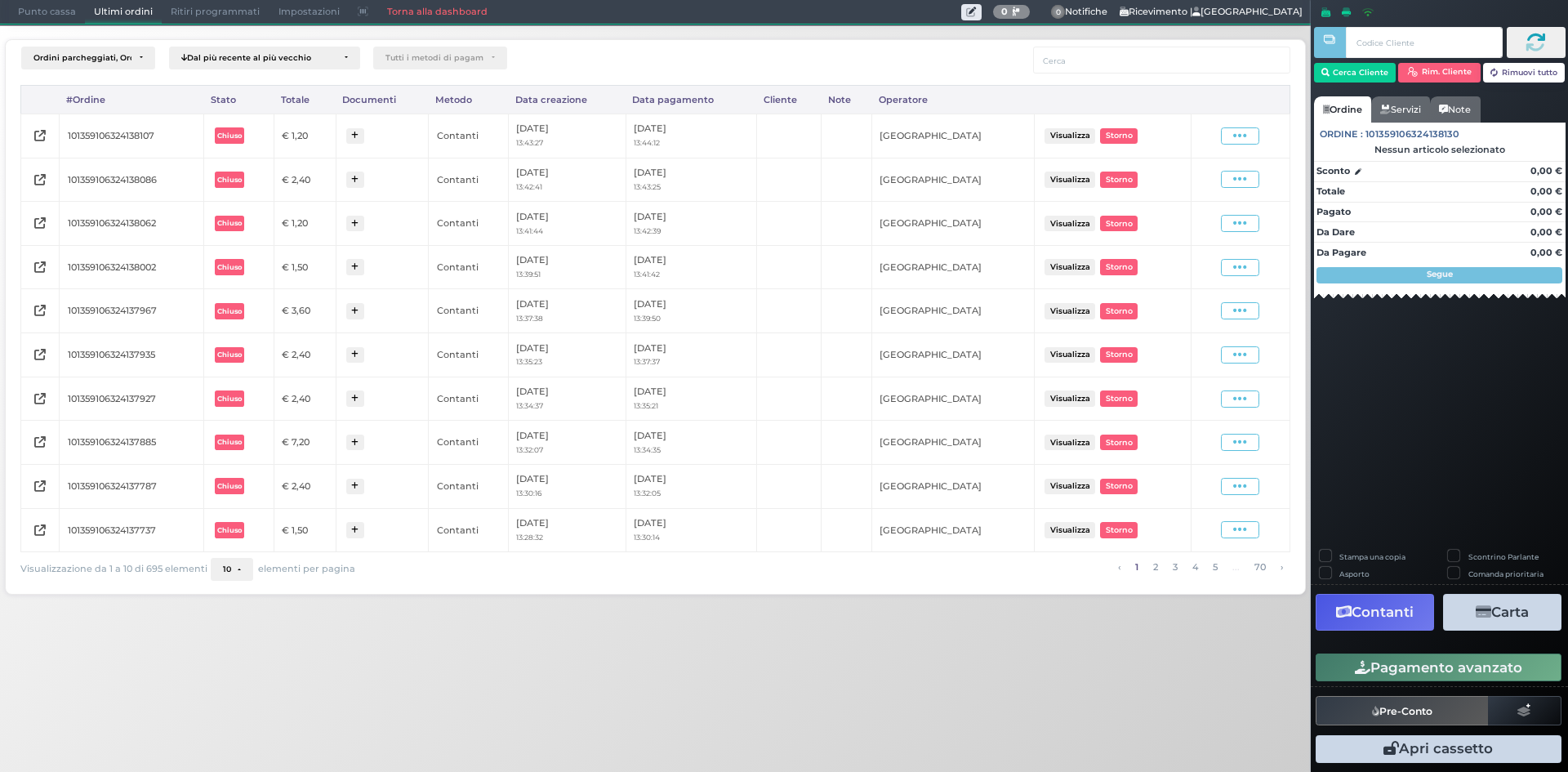
click at [1227, 125] on td "Visualizza Ristampa Pre-Conto [GEOGRAPHIC_DATA]" at bounding box center [1241, 135] width 99 height 44
click at [1229, 127] on div "Visualizza Ristampa Pre-Conto [GEOGRAPHIC_DATA]" at bounding box center [1240, 135] width 83 height 22
click at [1232, 132] on span at bounding box center [1240, 136] width 38 height 18
click at [1209, 182] on span "Ristampa Pre-Conto" at bounding box center [1201, 183] width 67 height 28
click at [48, 4] on span "Punto cassa" at bounding box center [47, 12] width 76 height 22
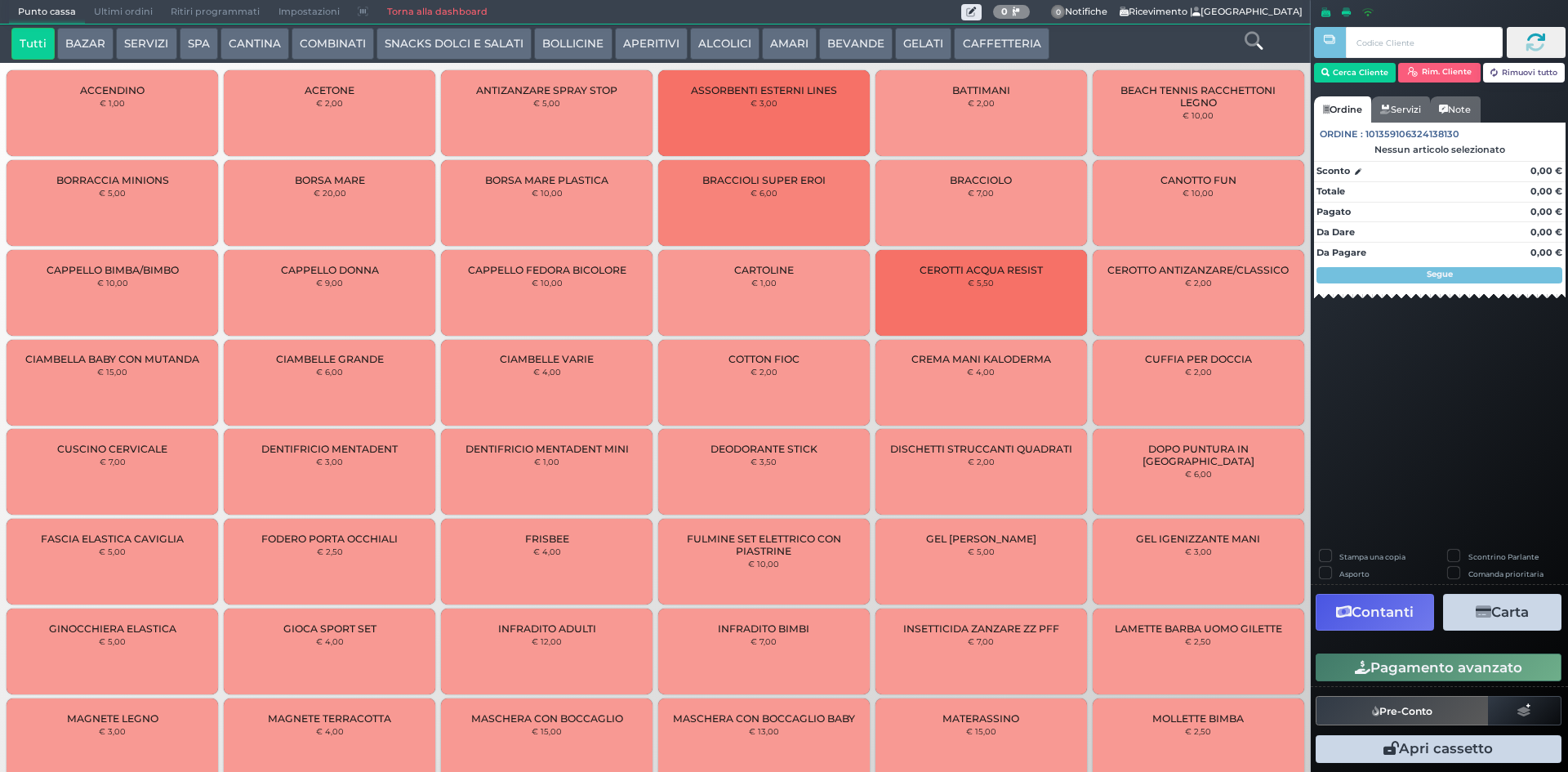
click at [1020, 60] on div "Tutti BAZAR SERVIZI SPA [GEOGRAPHIC_DATA] COMBINATI SNACKS DOLCI E SALATI BOLLI…" at bounding box center [655, 43] width 1311 height 38
drag, startPoint x: 1014, startPoint y: 48, endPoint x: 979, endPoint y: 57, distance: 36.1
click at [1013, 48] on button "CAFFETTERIA" at bounding box center [1001, 45] width 94 height 33
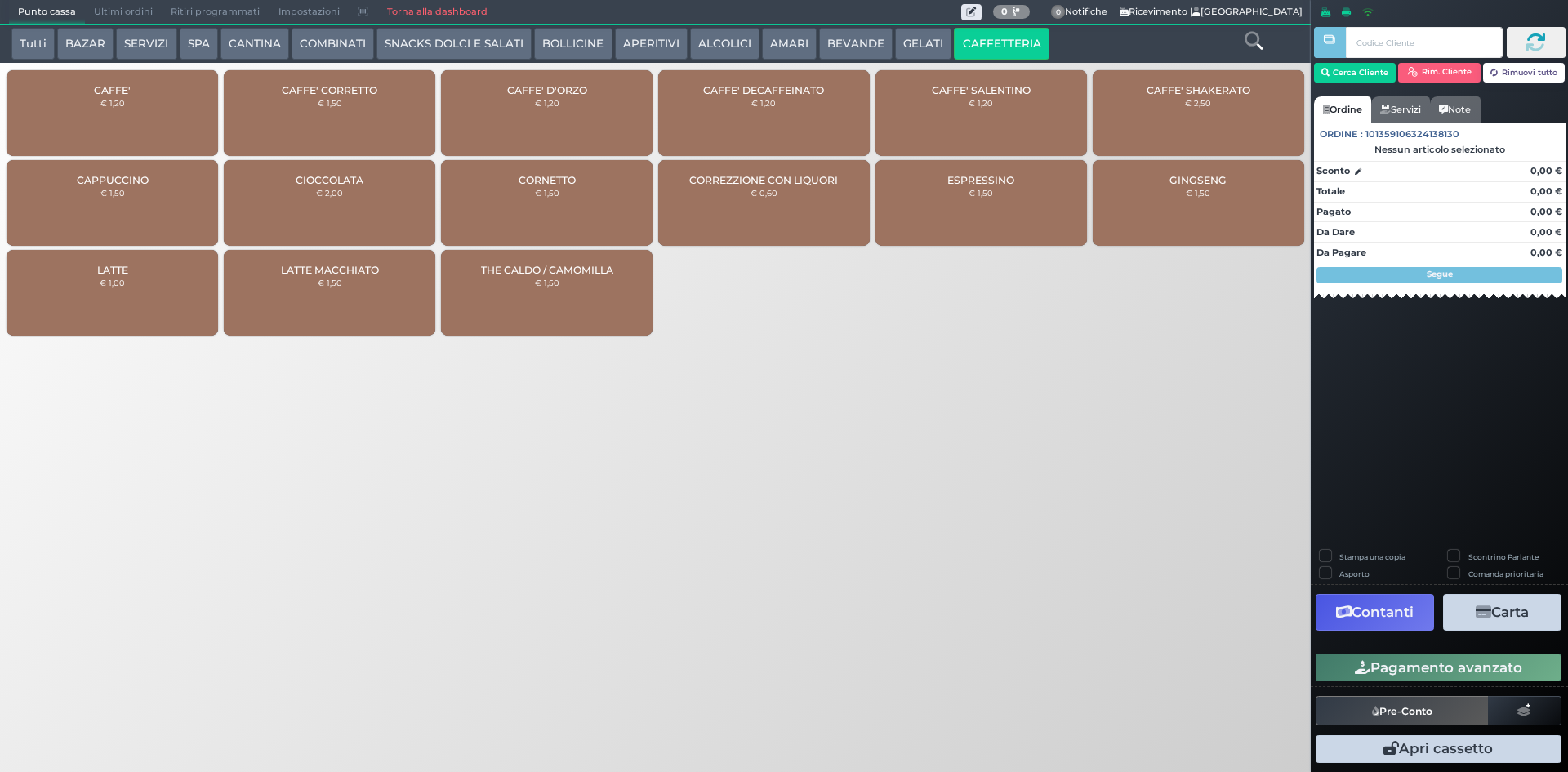
click at [116, 122] on div "CAFFE' € 1,20" at bounding box center [112, 113] width 211 height 86
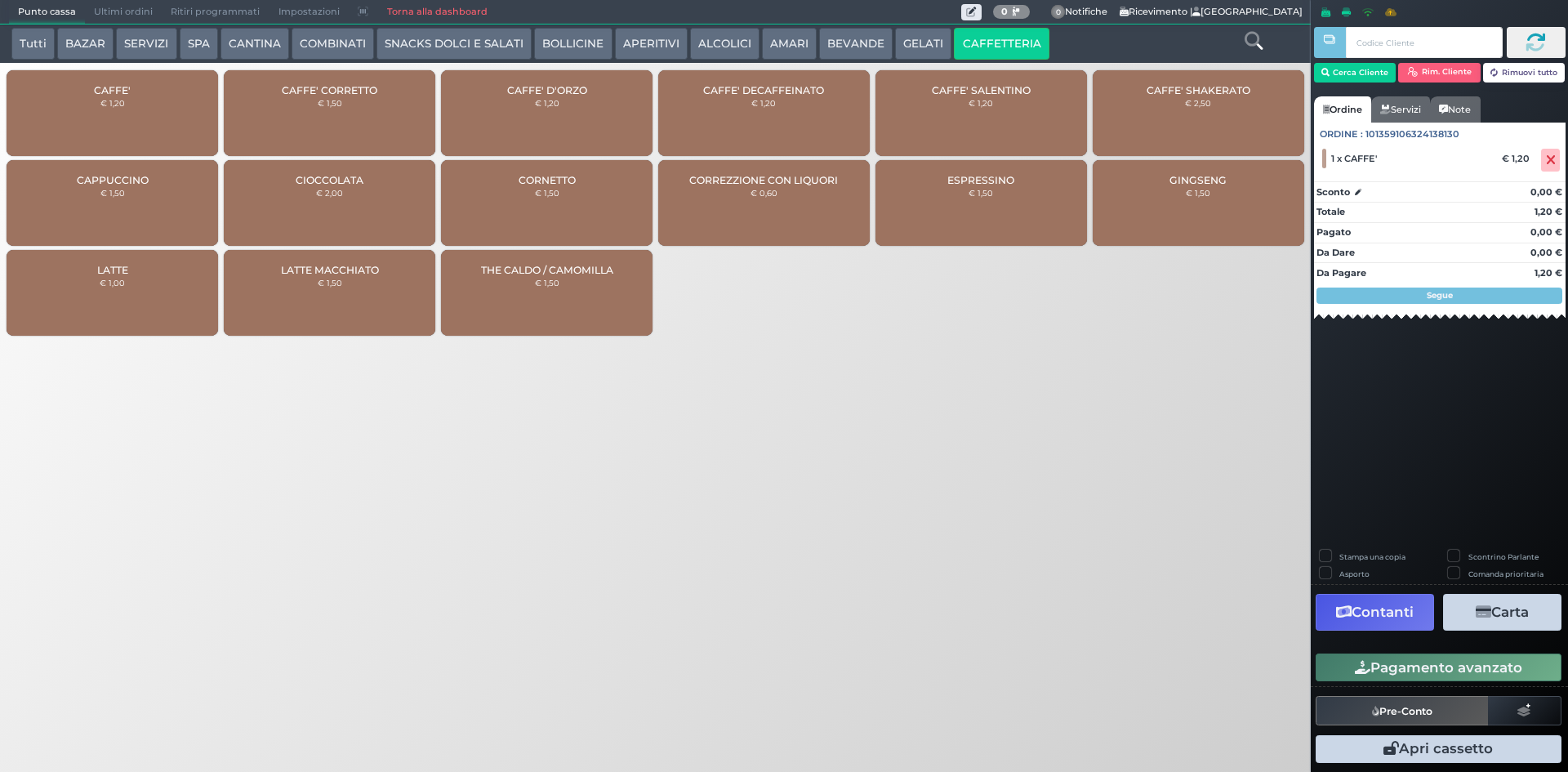
click at [1430, 652] on div "Pagamento avanzato" at bounding box center [1440, 668] width 257 height 37
click at [1431, 665] on button "Pagamento avanzato" at bounding box center [1439, 667] width 246 height 28
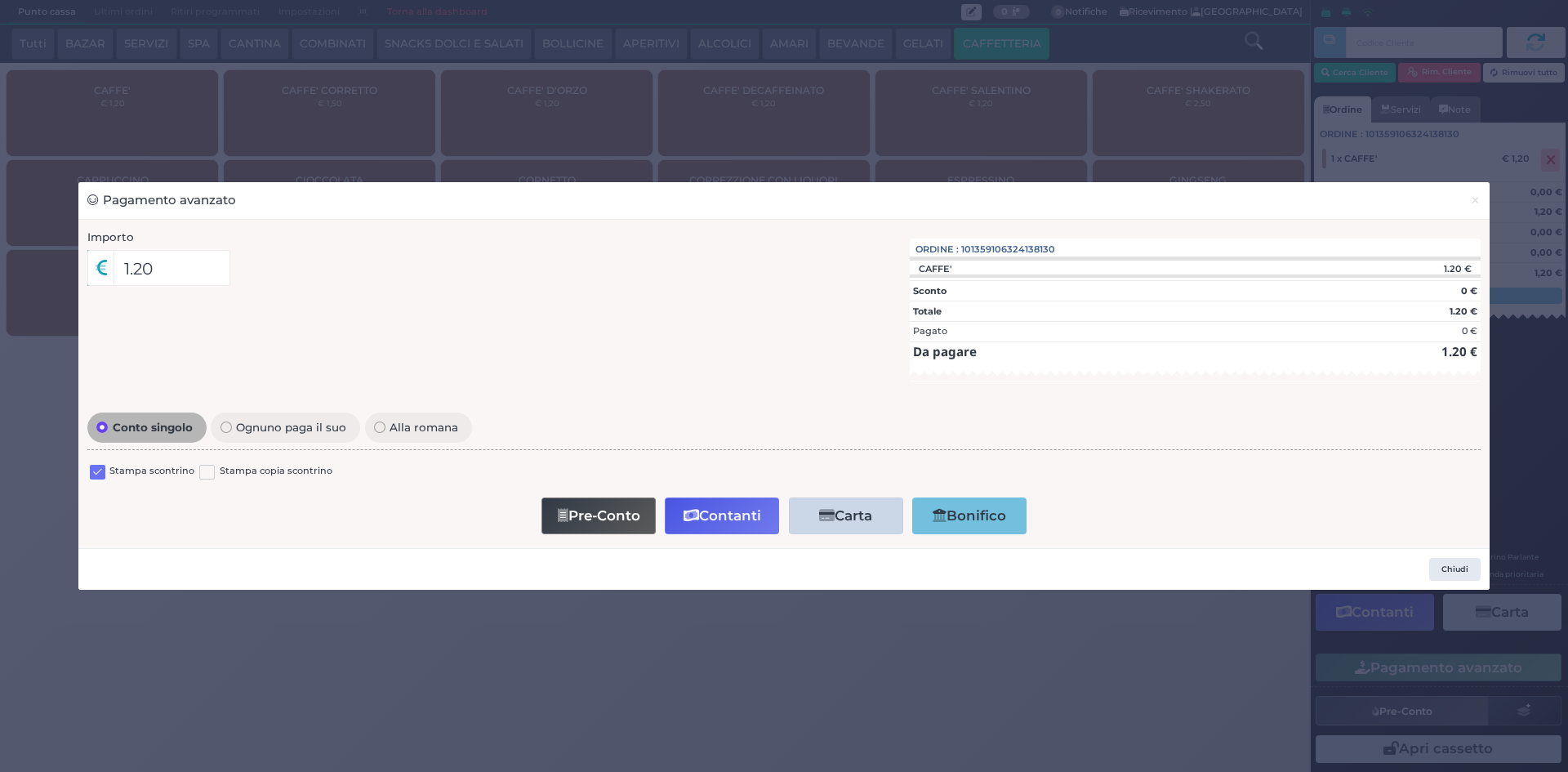
click at [104, 465] on div at bounding box center [97, 474] width 16 height 19
click at [104, 466] on label at bounding box center [97, 473] width 16 height 16
click at [0, 0] on input "checkbox" at bounding box center [0, 0] width 0 height 0
click at [715, 519] on button "Contanti" at bounding box center [721, 516] width 114 height 37
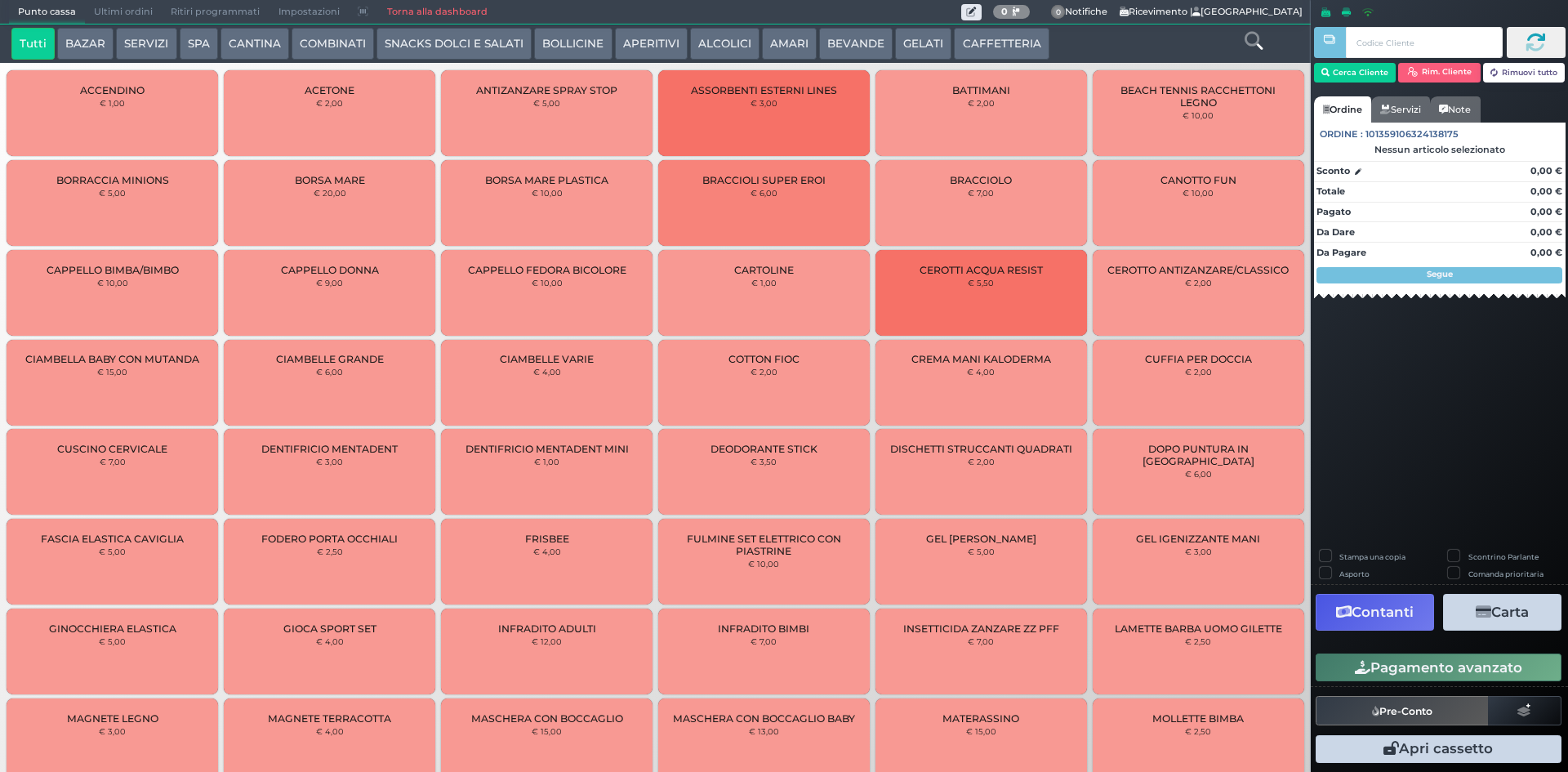
click at [985, 25] on div "Tutti BAZAR SERVIZI SPA CANTINA COMBINATI SNACKS DOLCI E SALATI BOLLICINE APERI…" at bounding box center [655, 43] width 1311 height 38
click at [983, 28] on button "CAFFETTERIA" at bounding box center [1001, 45] width 94 height 33
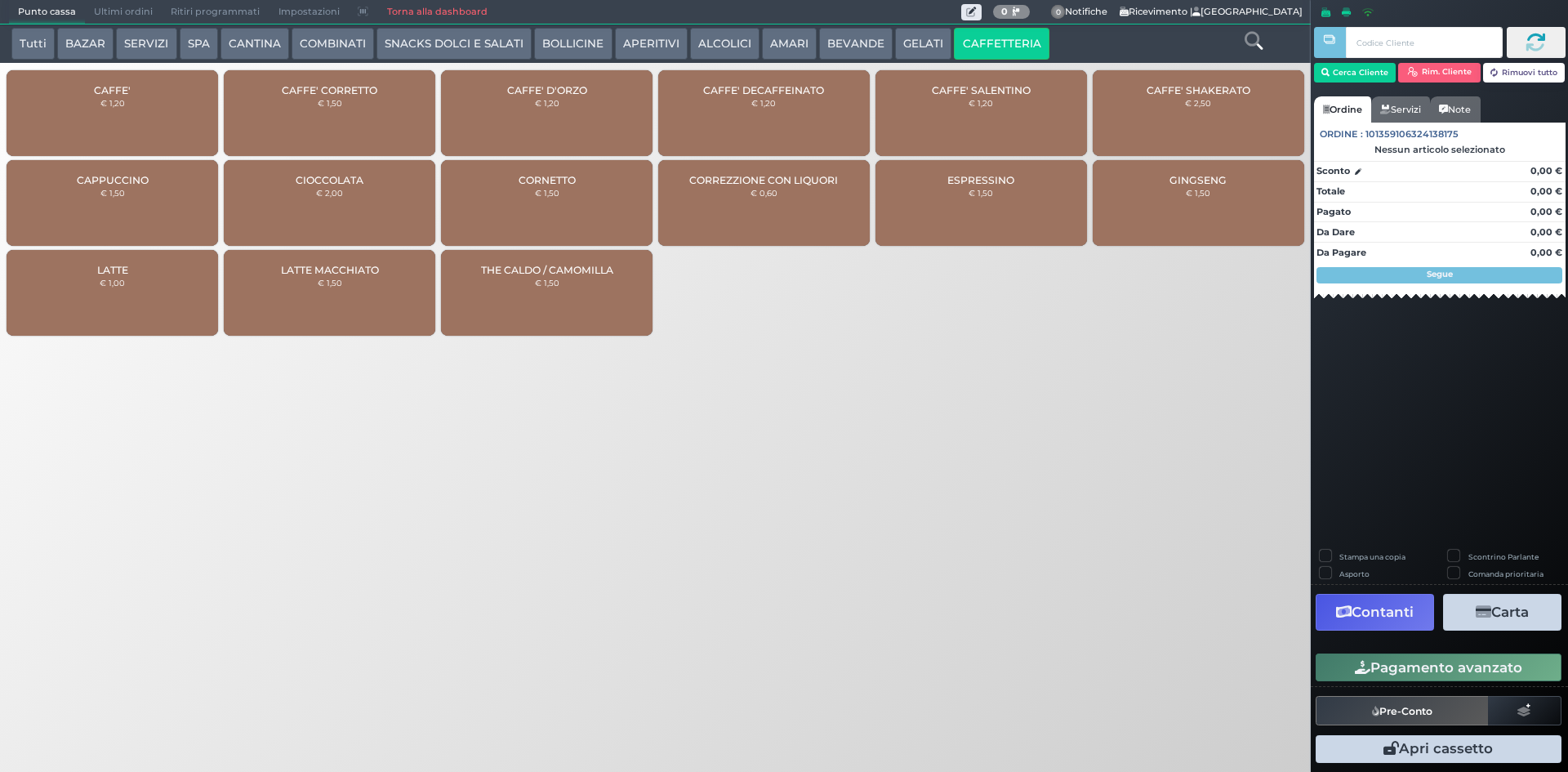
click at [134, 11] on span "Ultimi ordini" at bounding box center [123, 12] width 77 height 22
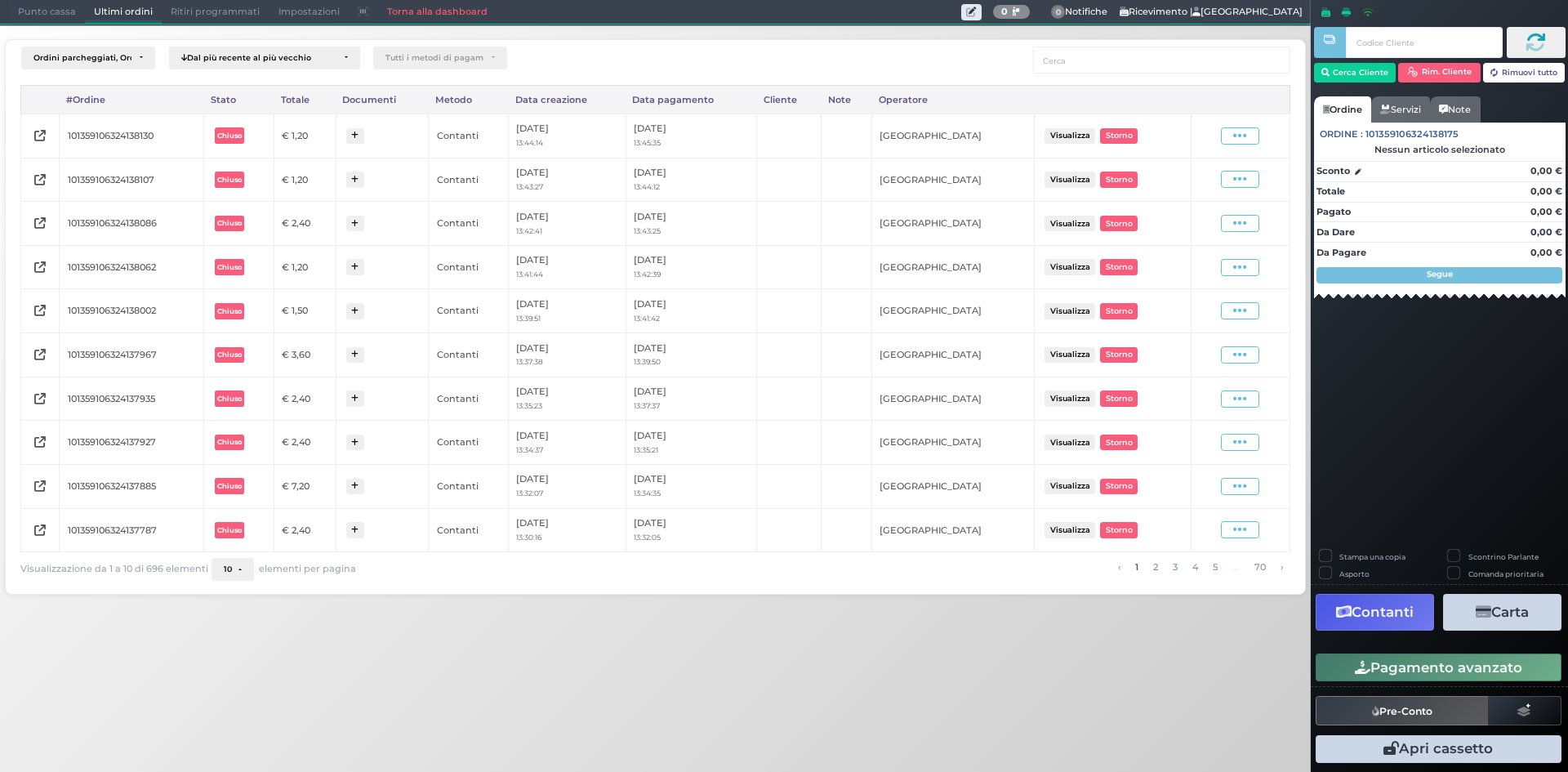
click at [33, 19] on span "Punto cassa" at bounding box center [47, 12] width 76 height 22
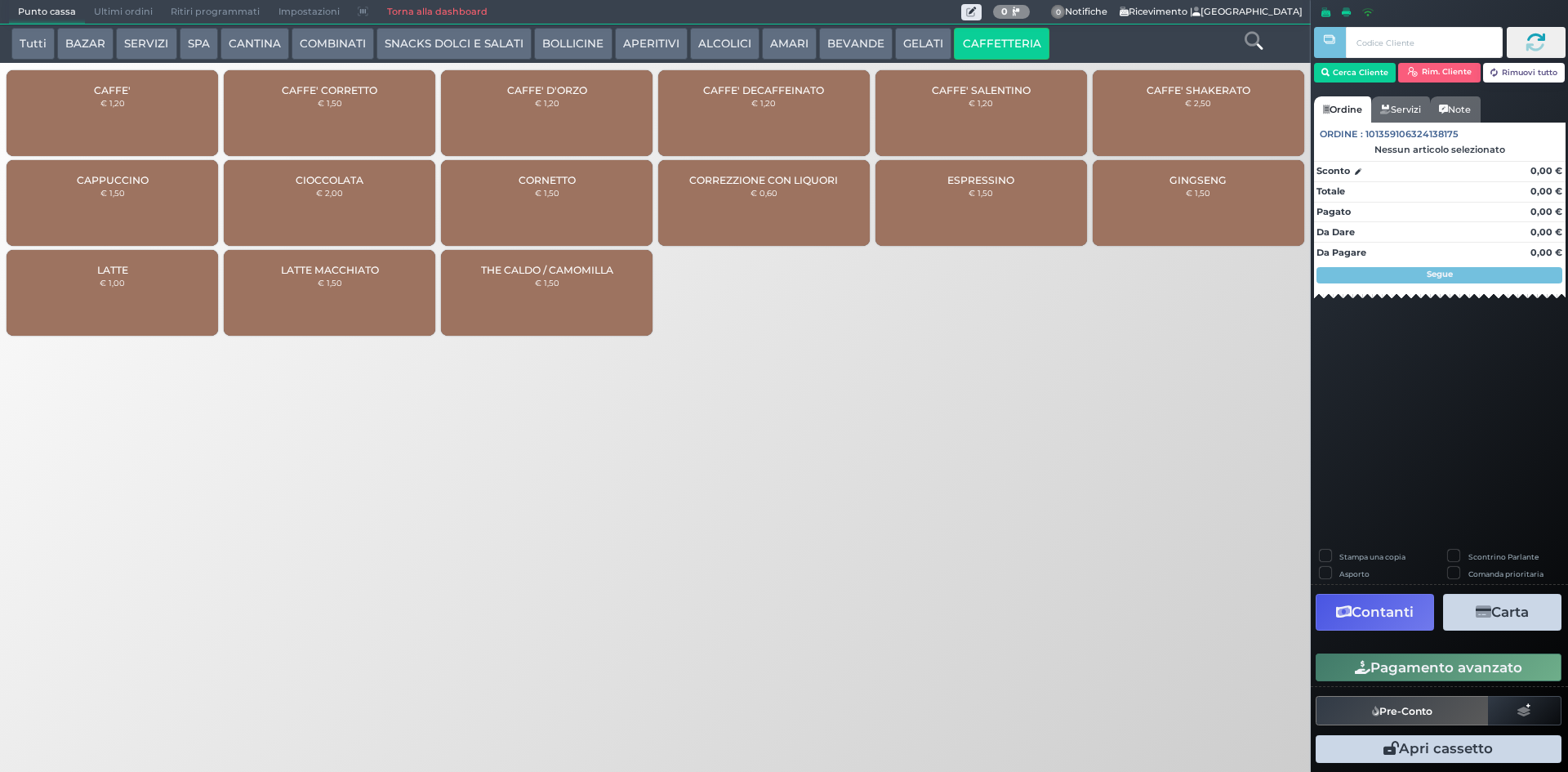
click at [754, 105] on small "€ 1,20" at bounding box center [763, 103] width 24 height 10
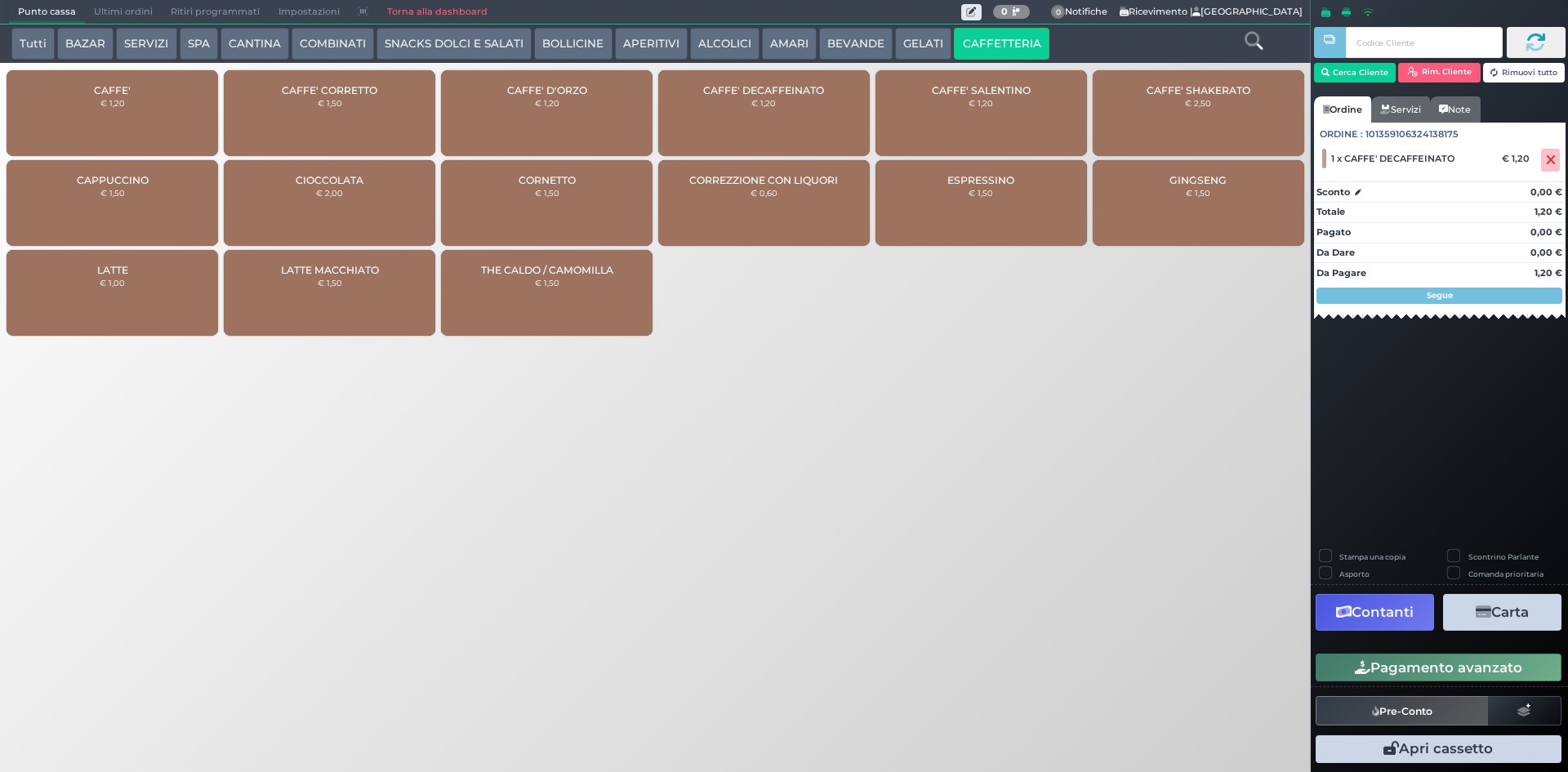
click at [1347, 656] on button "Pagamento avanzato" at bounding box center [1439, 667] width 246 height 28
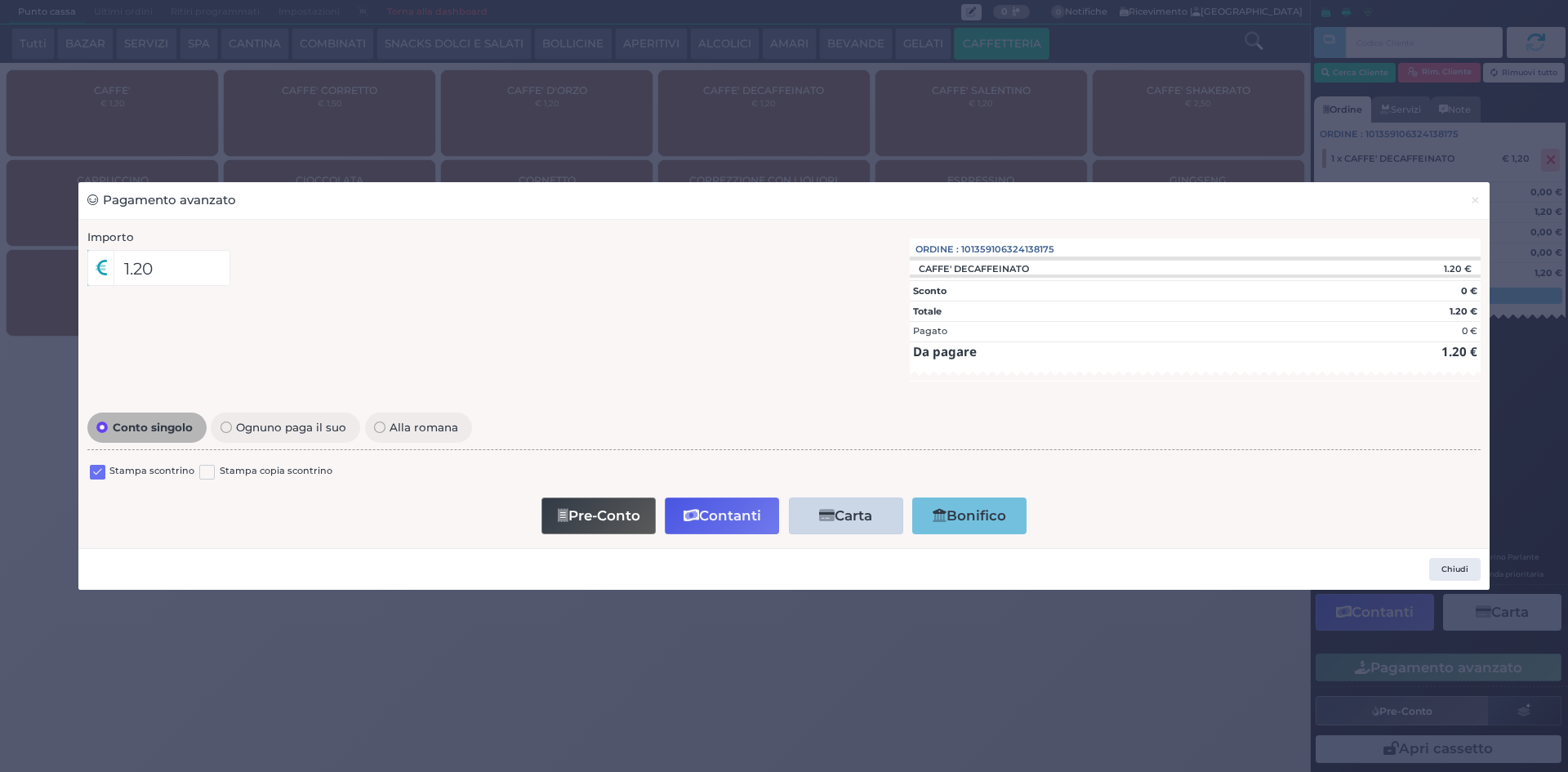
click at [100, 470] on label at bounding box center [97, 473] width 16 height 16
click at [0, 0] on input "checkbox" at bounding box center [0, 0] width 0 height 0
click at [753, 507] on button "Contanti" at bounding box center [721, 516] width 114 height 37
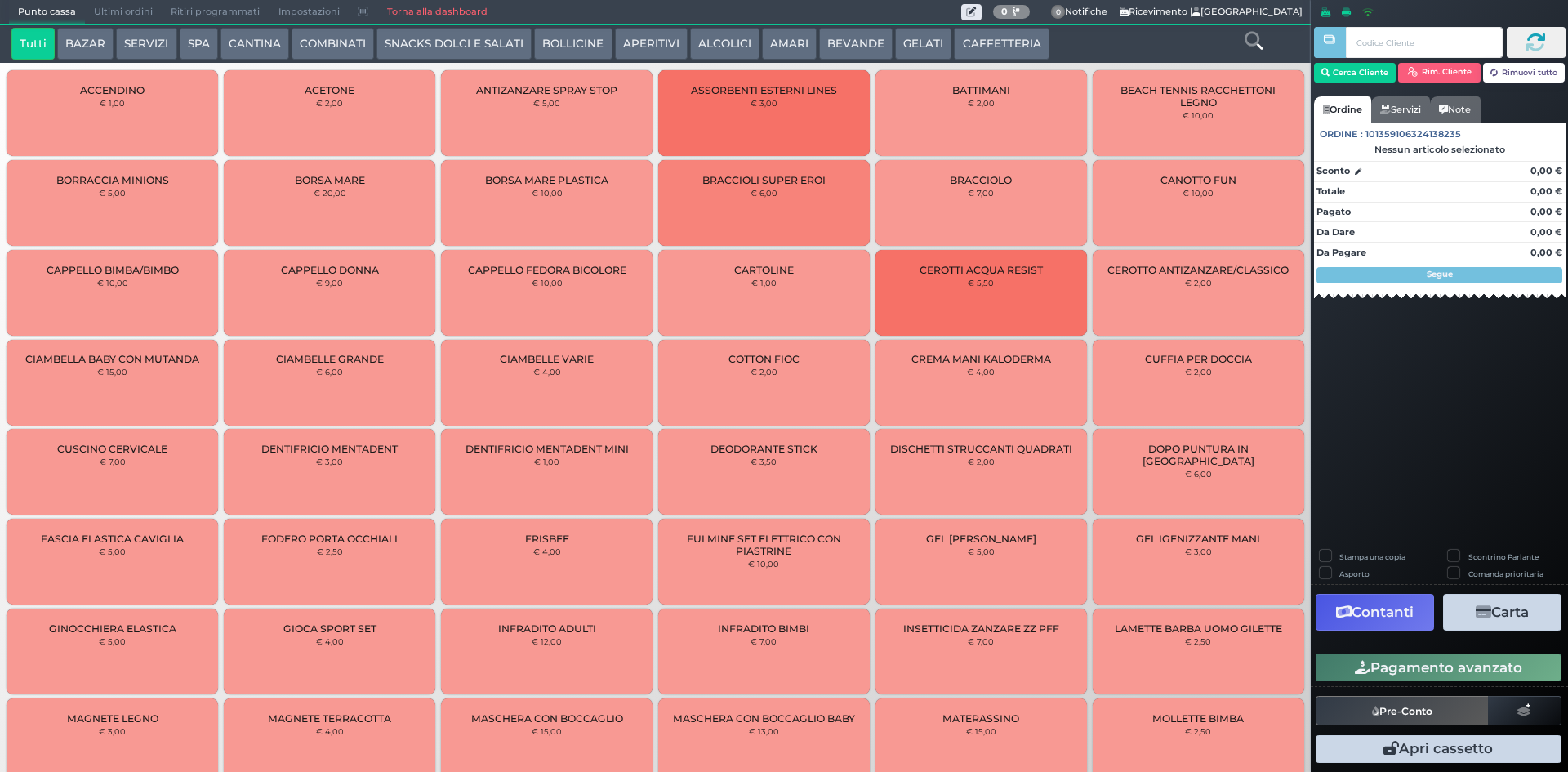
click at [144, 9] on span "Ultimi ordini" at bounding box center [123, 12] width 77 height 22
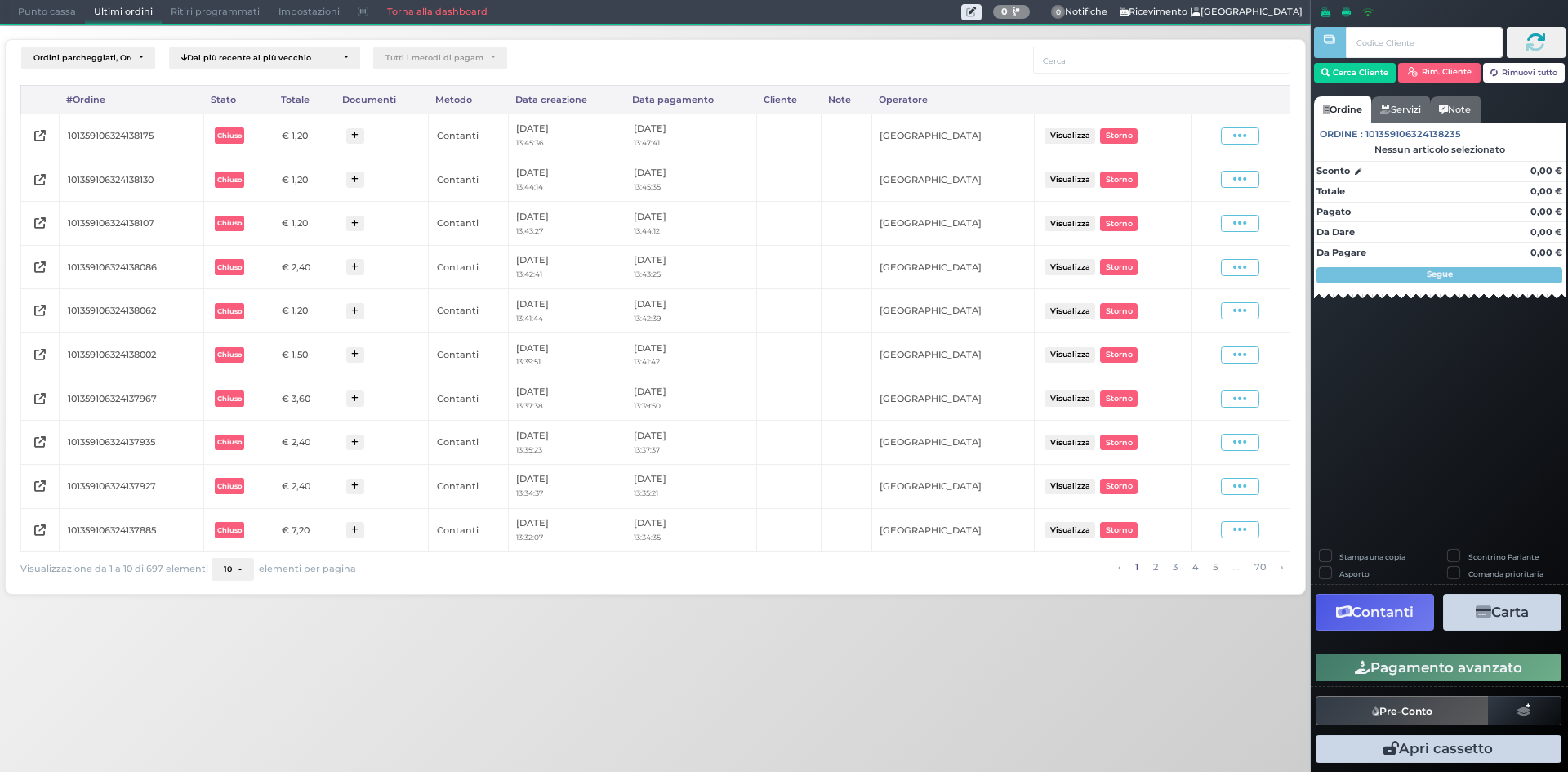
click at [1250, 145] on div "Visualizza Ristampa Pre-Conto [GEOGRAPHIC_DATA]" at bounding box center [1240, 135] width 83 height 22
click at [1247, 140] on icon at bounding box center [1240, 136] width 14 height 16
click at [1172, 180] on span "Ristampa Pre-Conto" at bounding box center [1201, 183] width 67 height 28
click at [45, 13] on span "Punto cassa" at bounding box center [47, 12] width 76 height 22
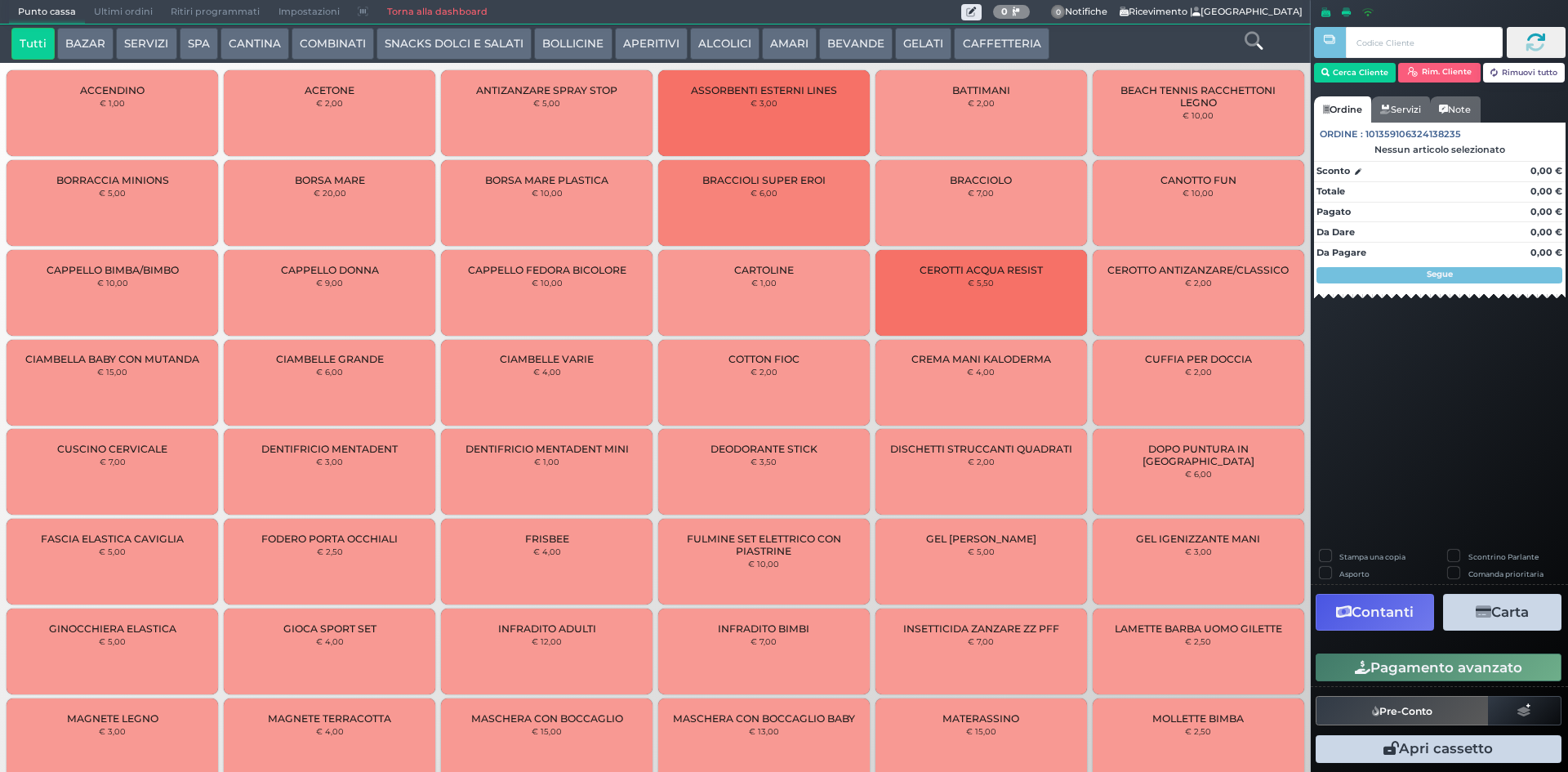
click at [972, 37] on button "CAFFETTERIA" at bounding box center [1001, 45] width 94 height 33
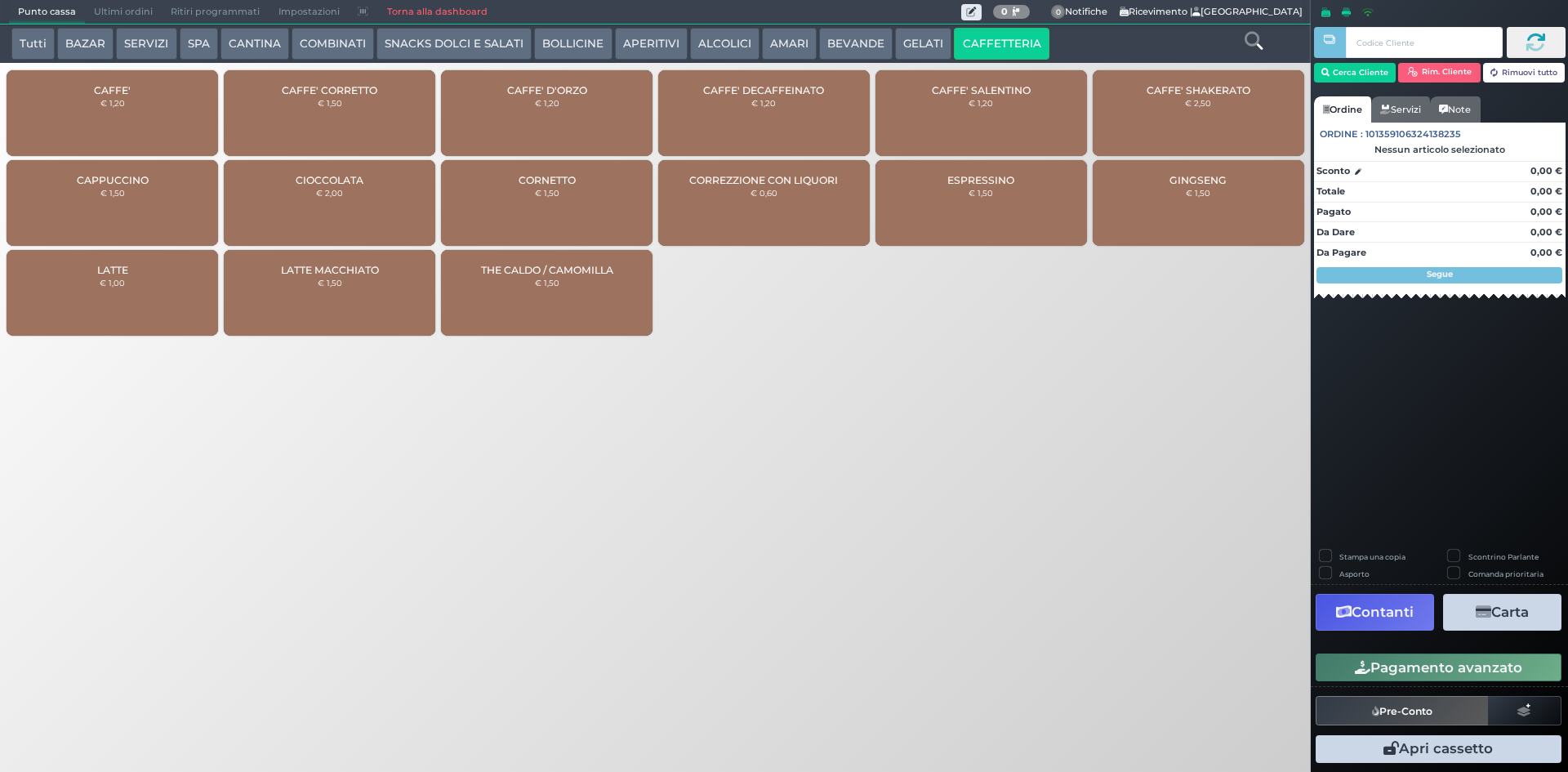
click at [197, 116] on div "CAFFE' € 1,20" at bounding box center [112, 113] width 211 height 86
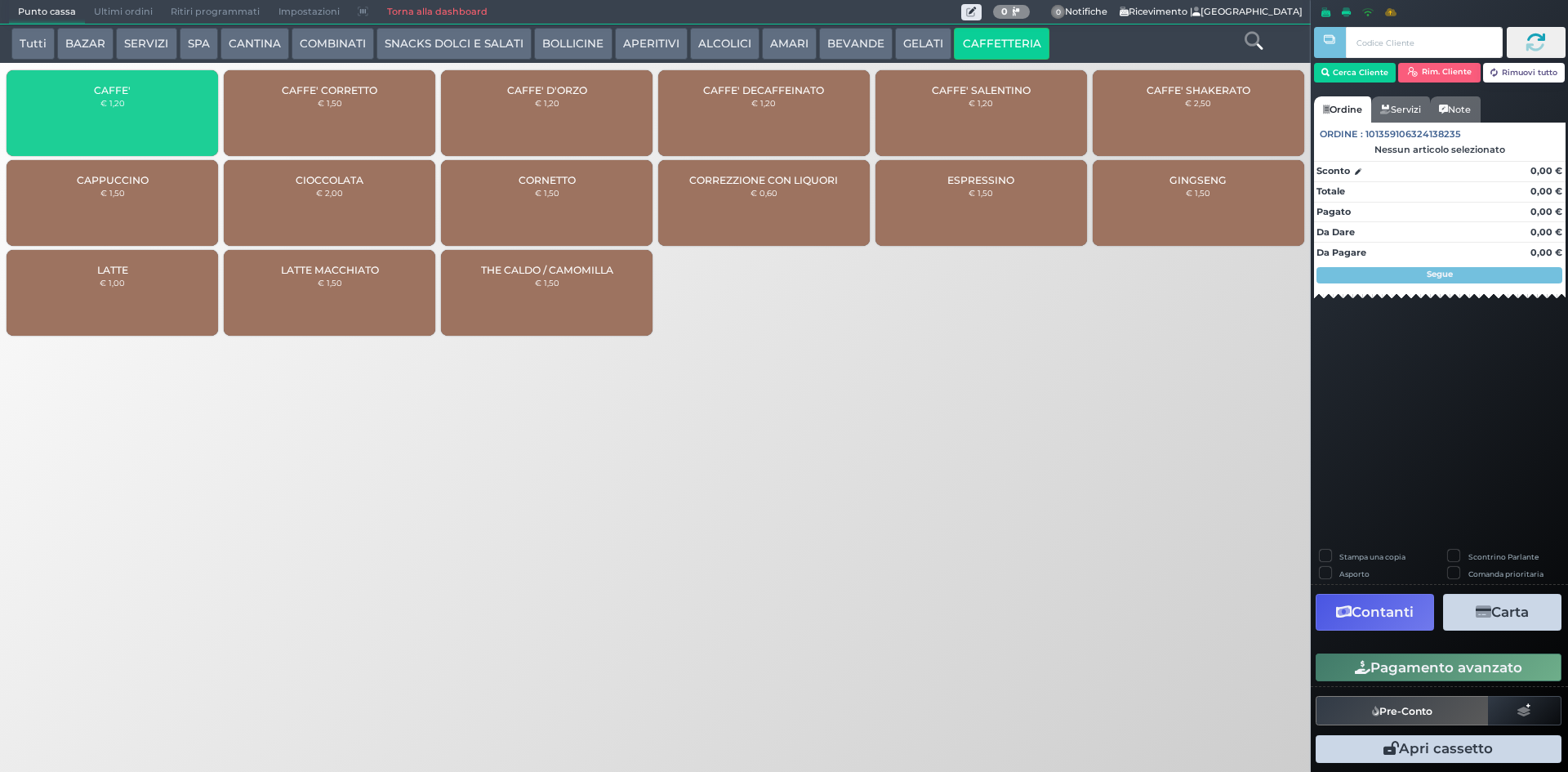
click at [197, 116] on div "CAFFE' € 1,20" at bounding box center [112, 113] width 211 height 86
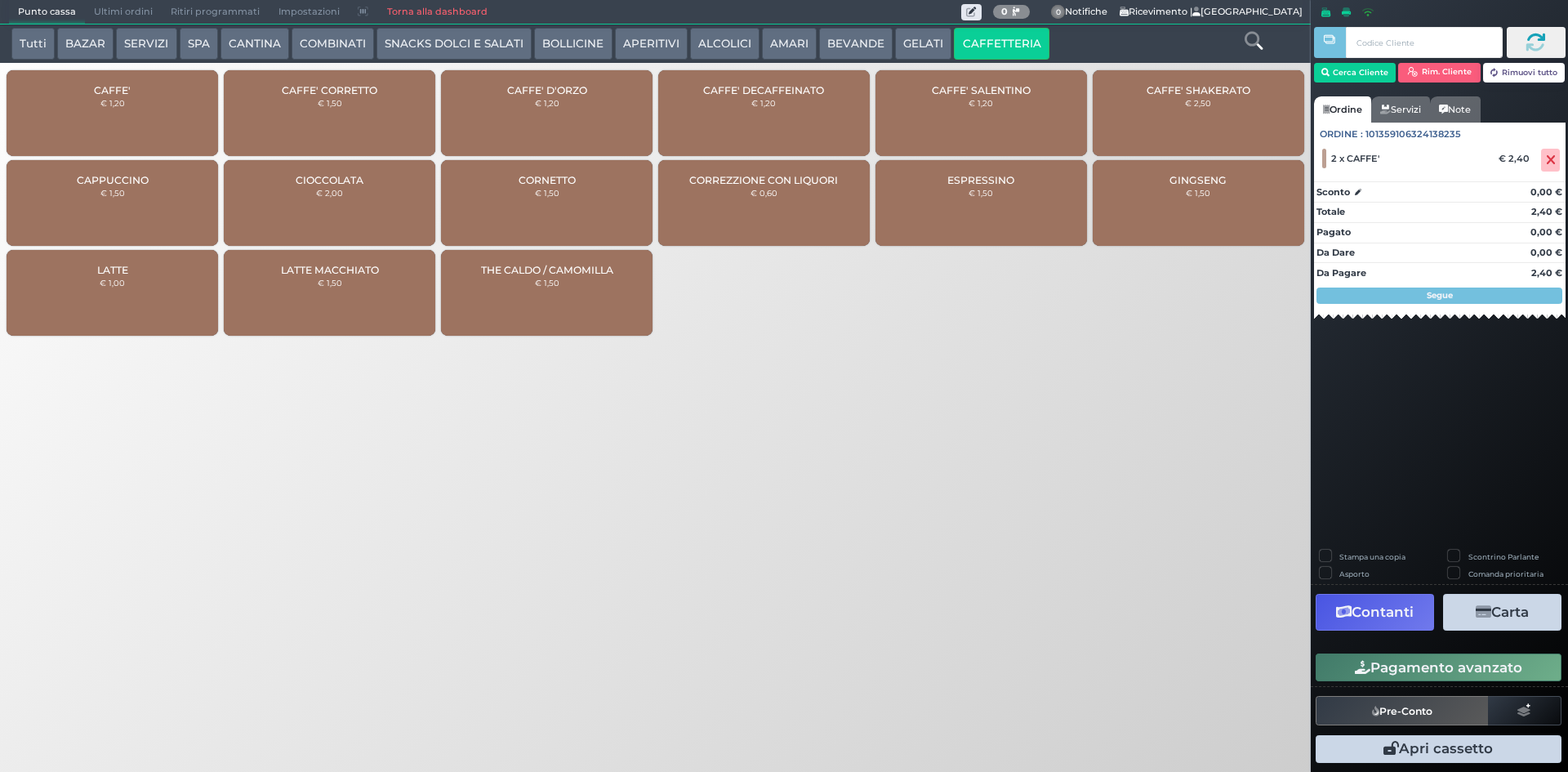
drag, startPoint x: 1401, startPoint y: 677, endPoint x: 1393, endPoint y: 664, distance: 15.3
click at [1400, 675] on button "Pagamento avanzato" at bounding box center [1439, 667] width 246 height 28
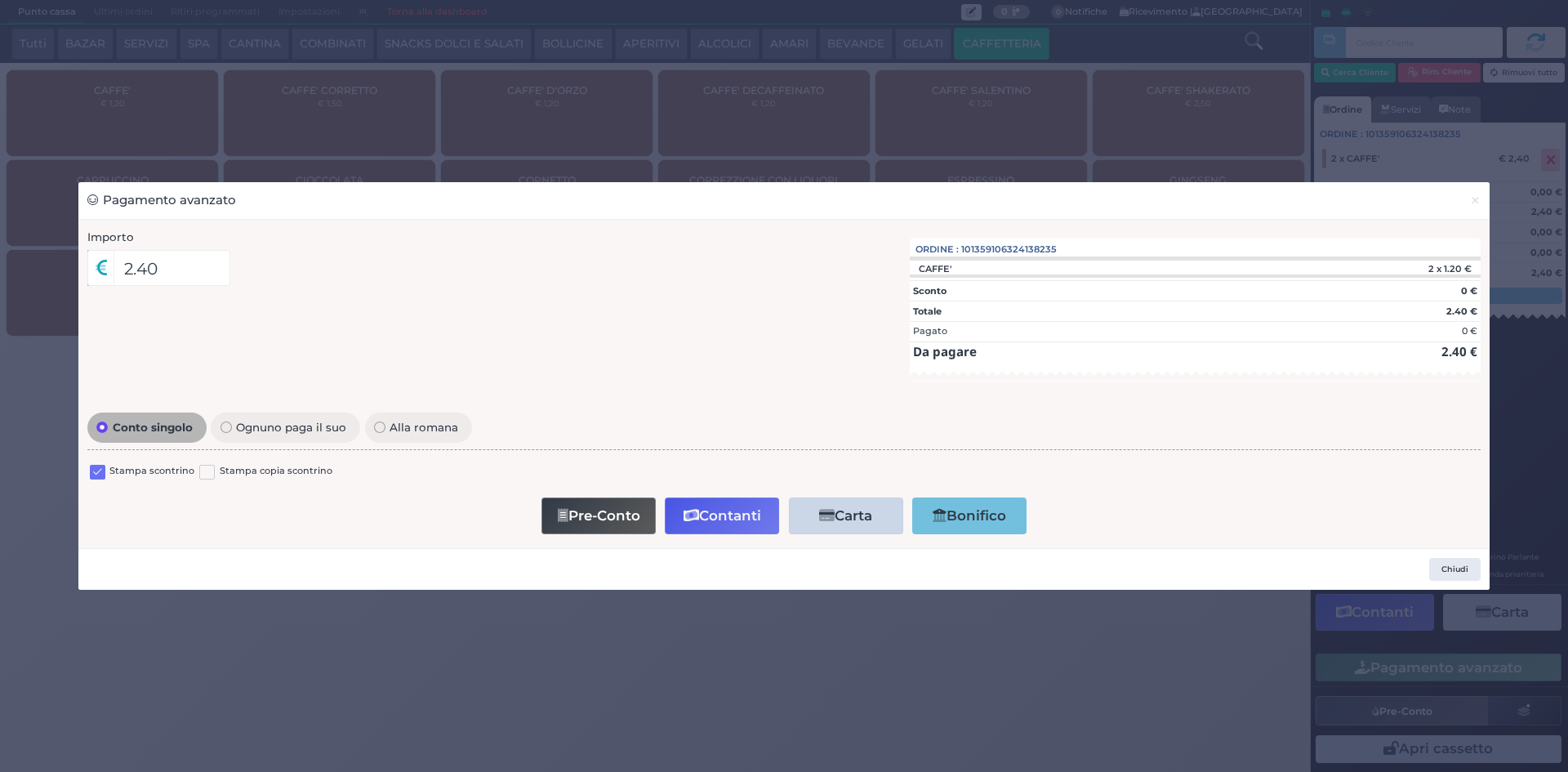
click at [91, 469] on label at bounding box center [97, 473] width 16 height 16
click at [0, 0] on input "checkbox" at bounding box center [0, 0] width 0 height 0
drag, startPoint x: 682, startPoint y: 524, endPoint x: 682, endPoint y: 512, distance: 12.0
click at [682, 523] on button "Contanti" at bounding box center [721, 516] width 114 height 37
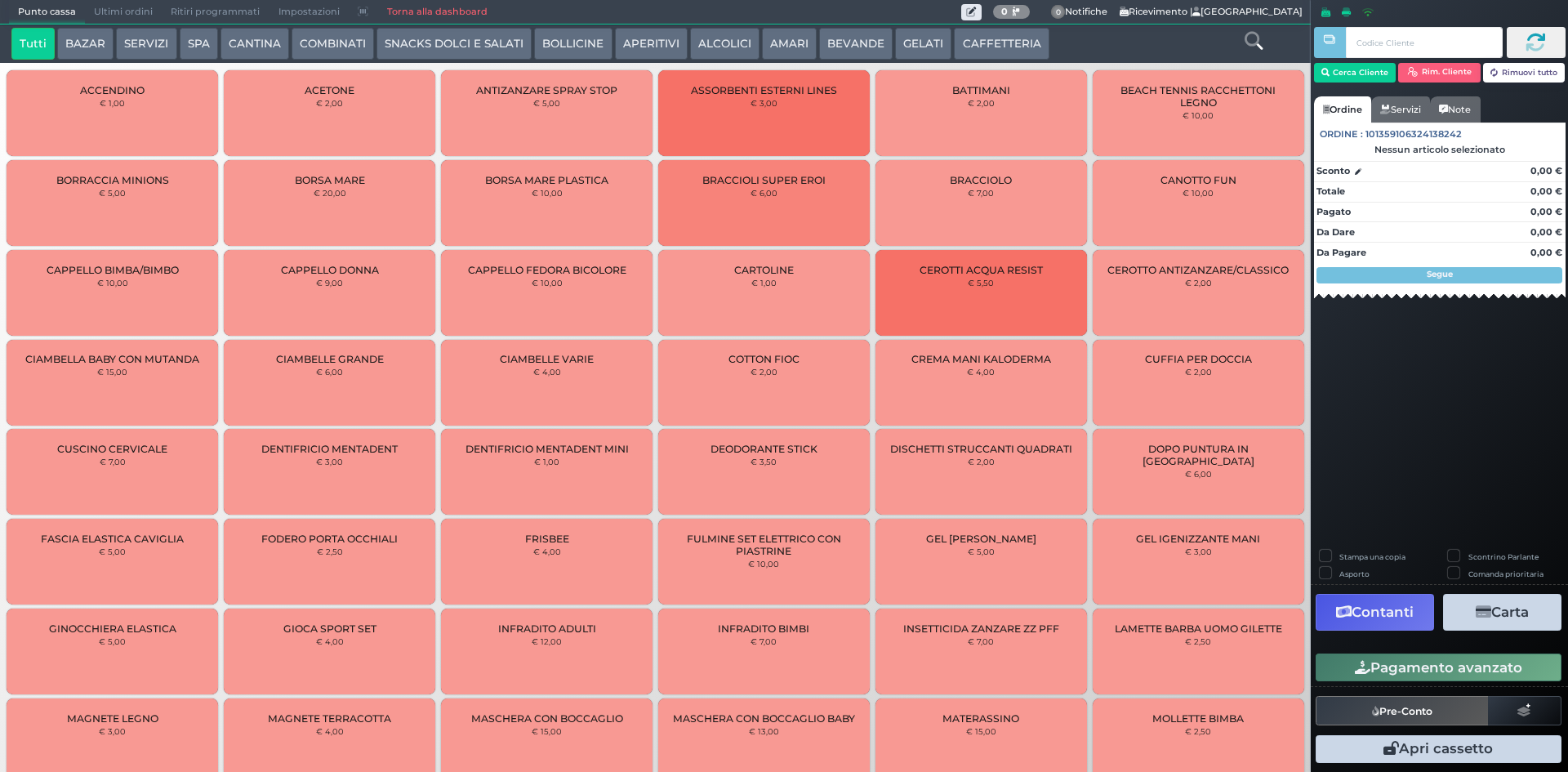
click at [120, 2] on span "Ultimi ordini" at bounding box center [123, 12] width 77 height 22
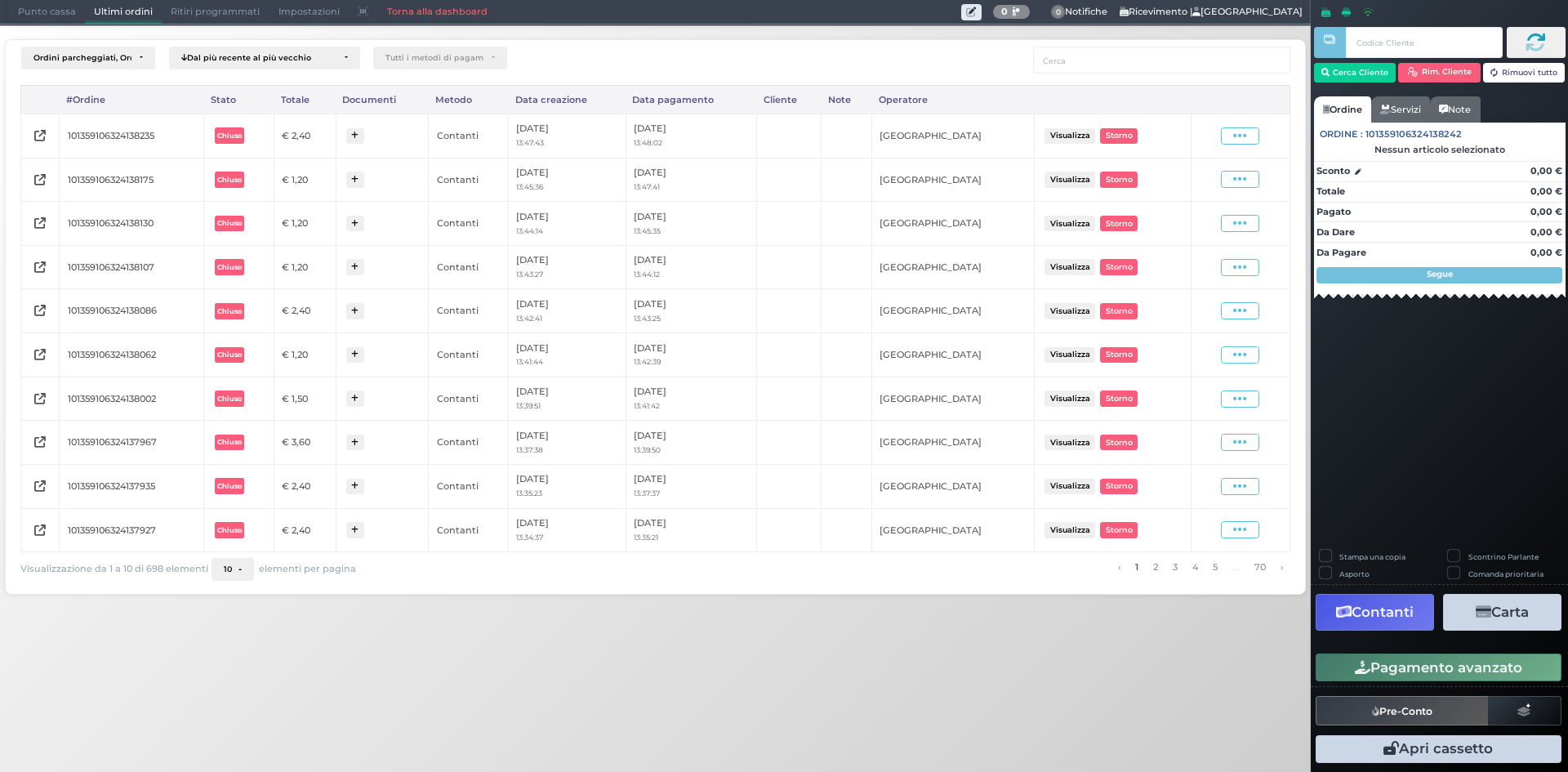
click at [1217, 137] on div "Visualizza Ristampa Pre-Conto Storno" at bounding box center [1240, 136] width 83 height 18
click at [1219, 137] on div "Visualizza Ristampa Pre-Conto Storno" at bounding box center [1240, 136] width 83 height 18
click at [1238, 139] on icon at bounding box center [1240, 136] width 14 height 16
click at [1214, 181] on span "Ristampa Pre-Conto" at bounding box center [1201, 183] width 67 height 28
click at [9, 10] on span "Punto cassa" at bounding box center [47, 12] width 76 height 22
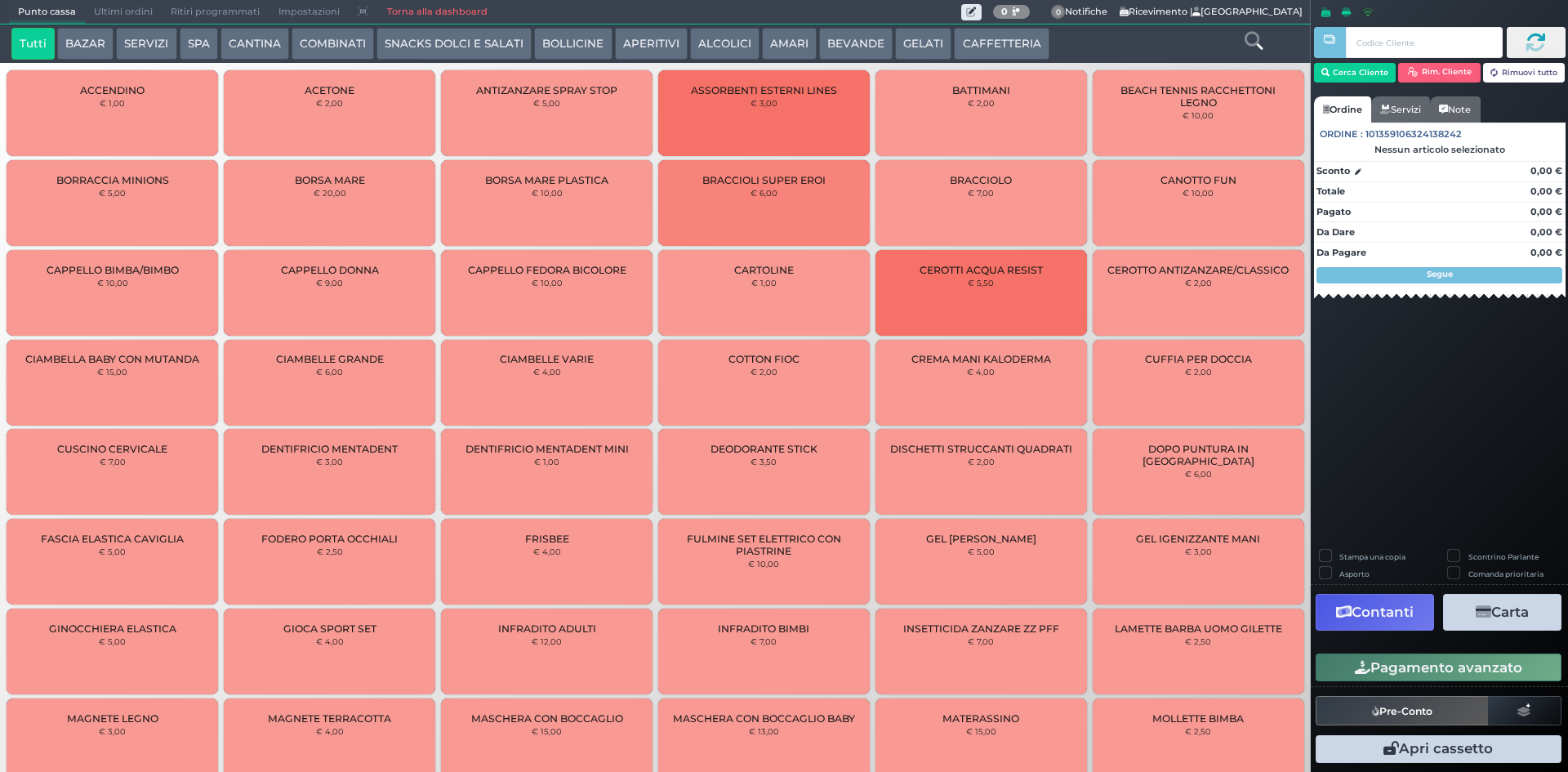
click at [134, 11] on span "Ultimi ordini" at bounding box center [123, 12] width 77 height 22
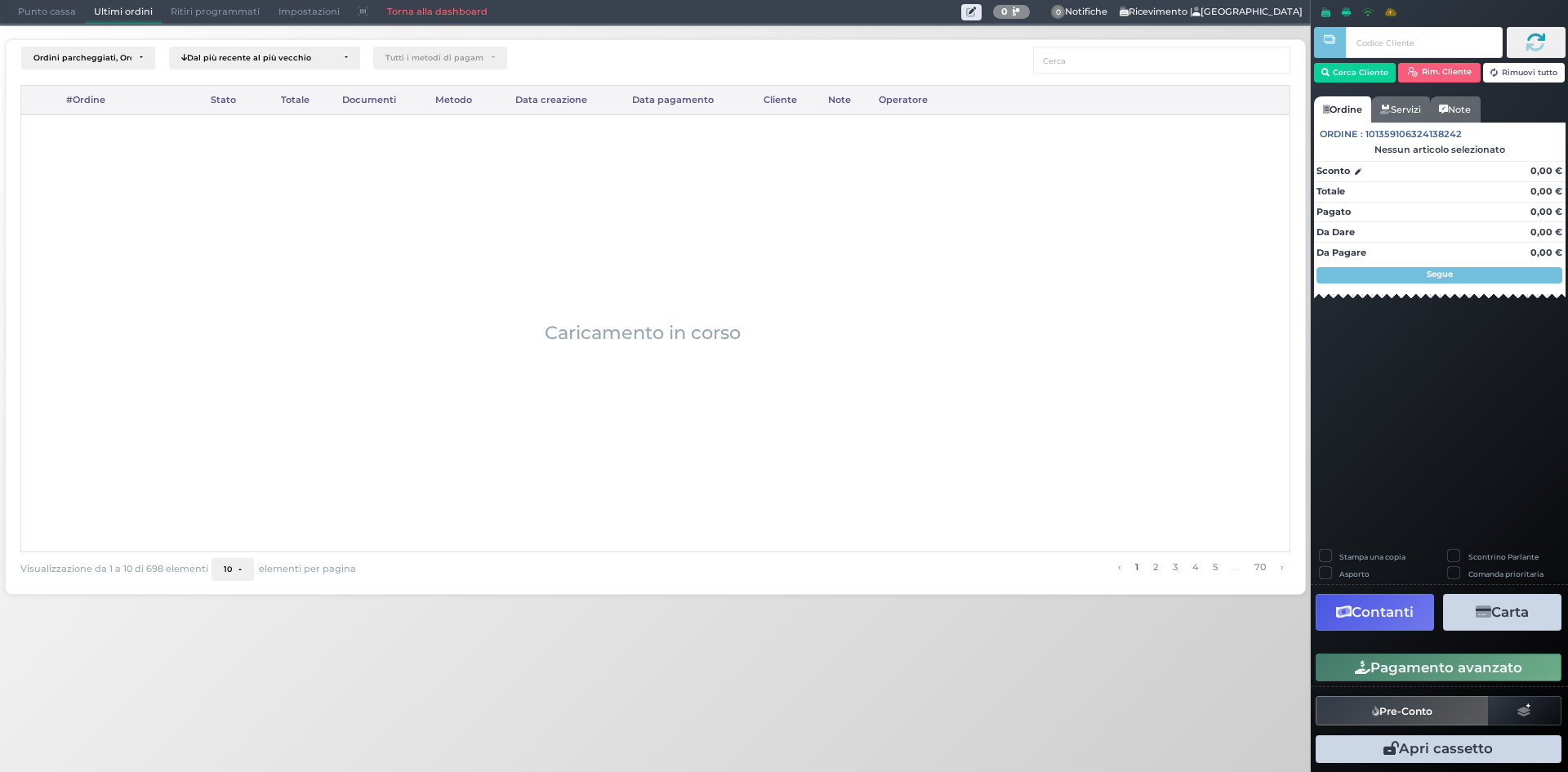
click at [31, 7] on span "Punto cassa" at bounding box center [47, 12] width 76 height 22
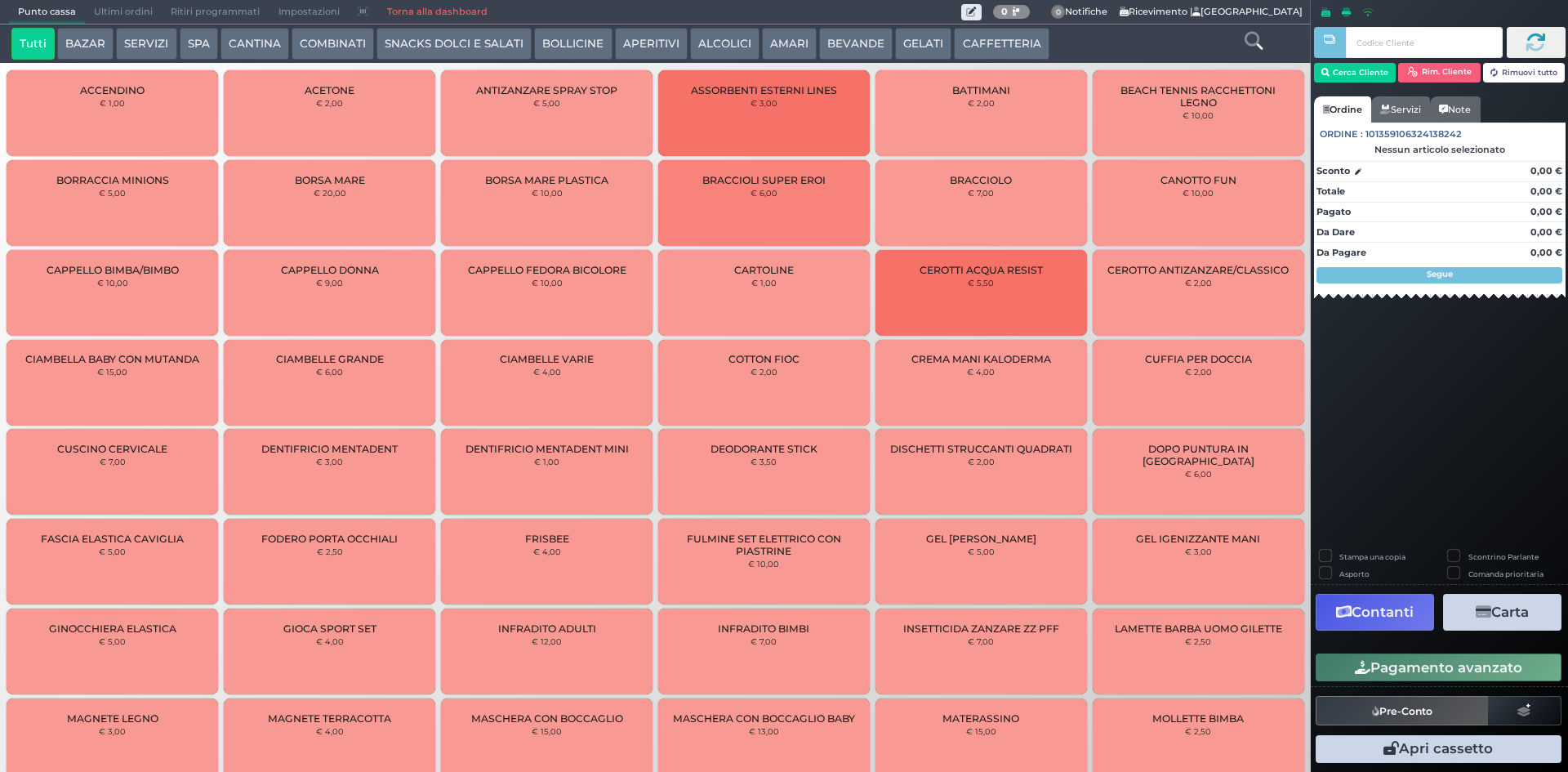
click at [99, 11] on span "Ultimi ordini" at bounding box center [123, 12] width 77 height 22
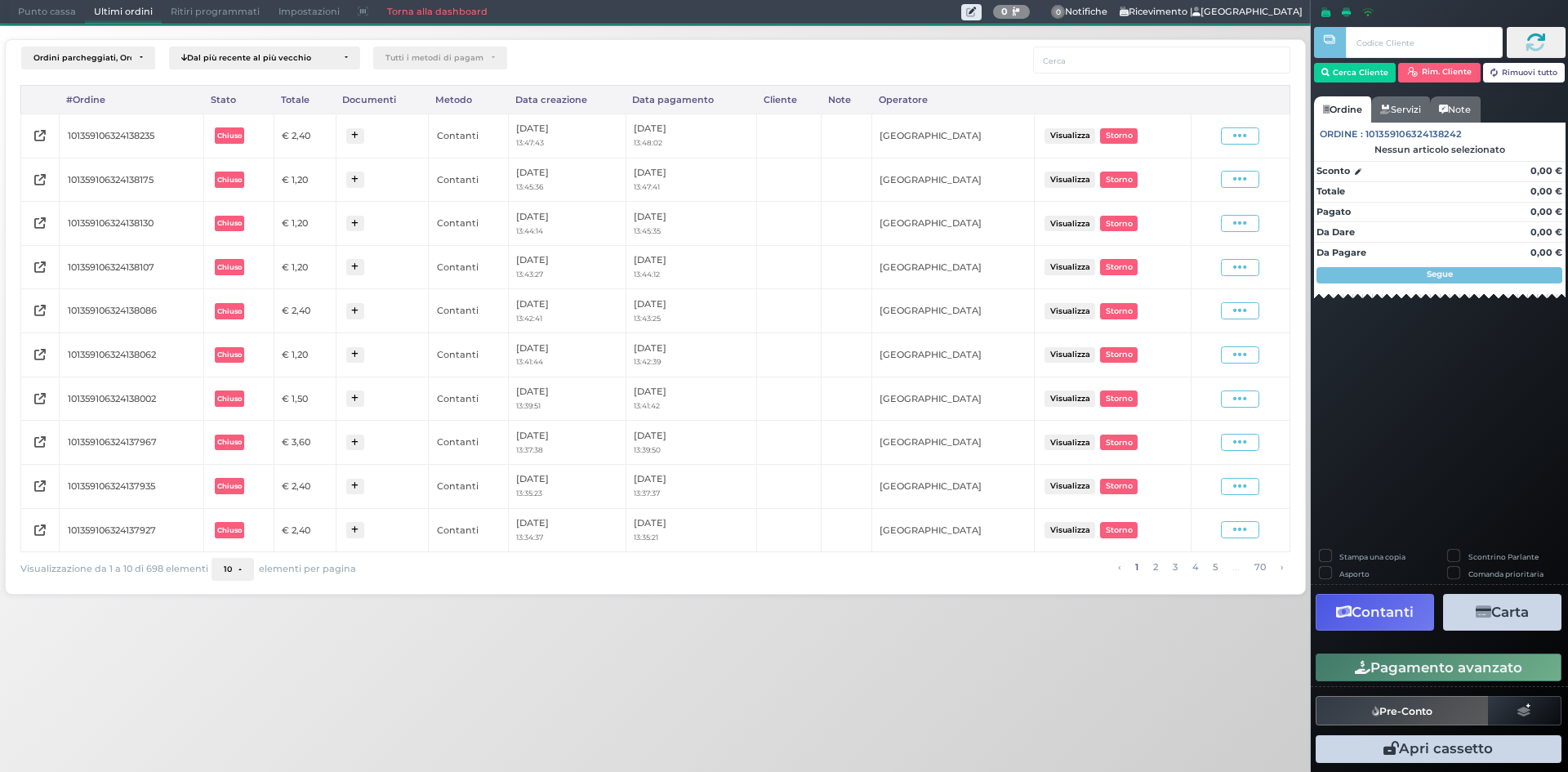
click at [49, 10] on span "Punto cassa" at bounding box center [47, 12] width 76 height 22
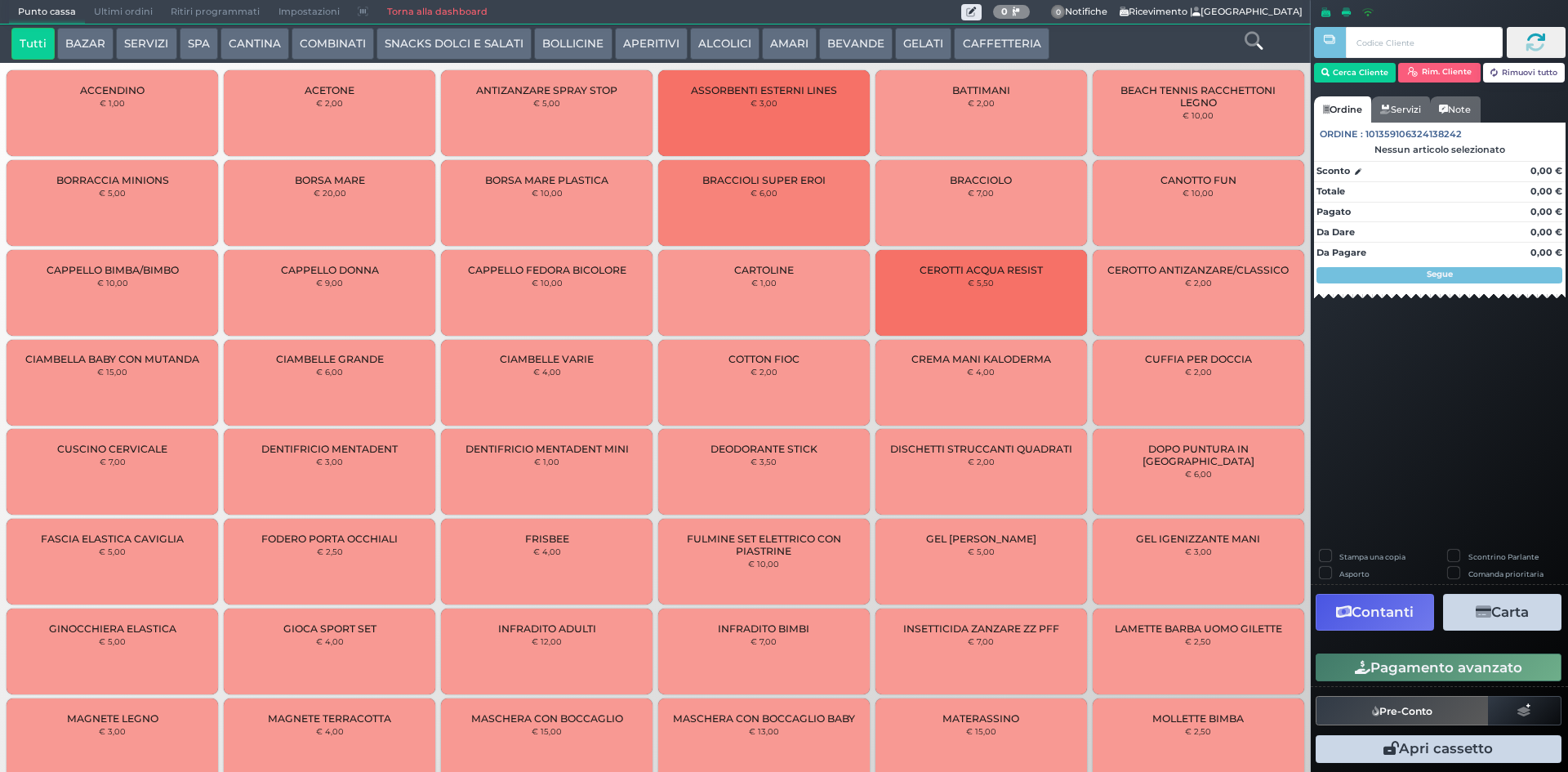
click at [104, 12] on span "Ultimi ordini" at bounding box center [123, 12] width 77 height 22
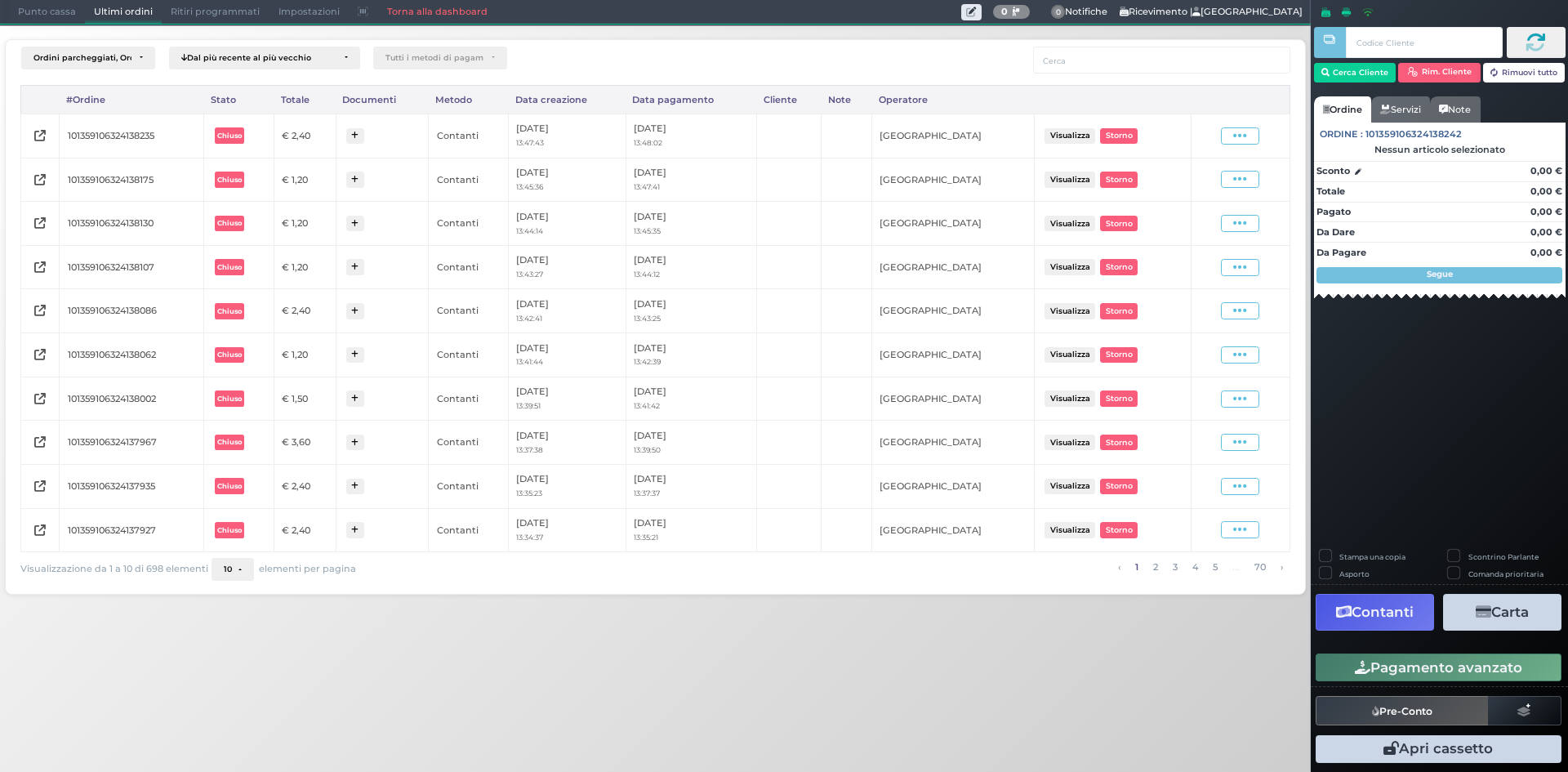
click at [47, 11] on span "Punto cassa" at bounding box center [47, 12] width 76 height 22
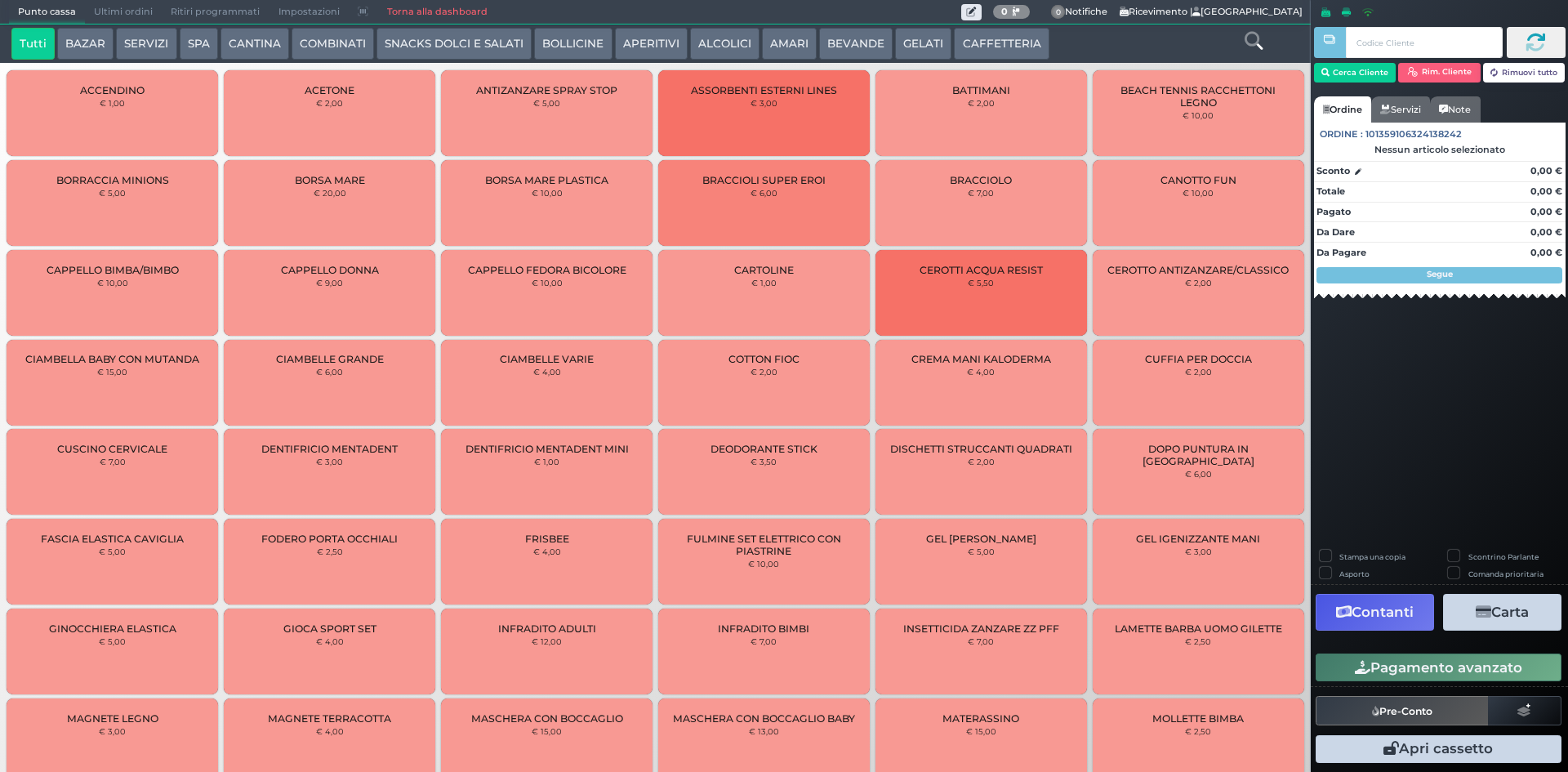
click at [1013, 54] on button "CAFFETTERIA" at bounding box center [1001, 45] width 94 height 33
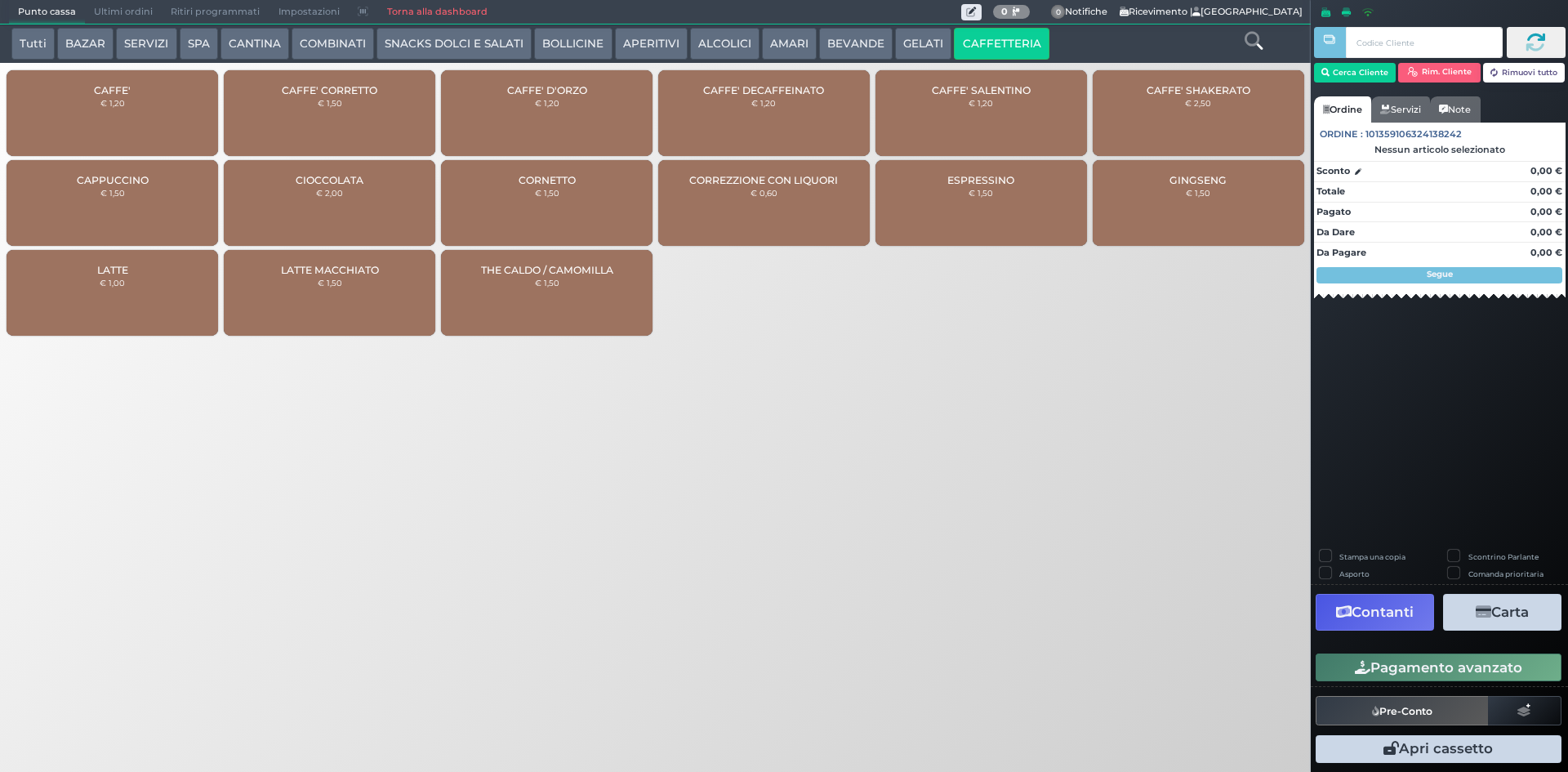
click at [179, 113] on div "CAFFE' € 1,20" at bounding box center [112, 113] width 211 height 86
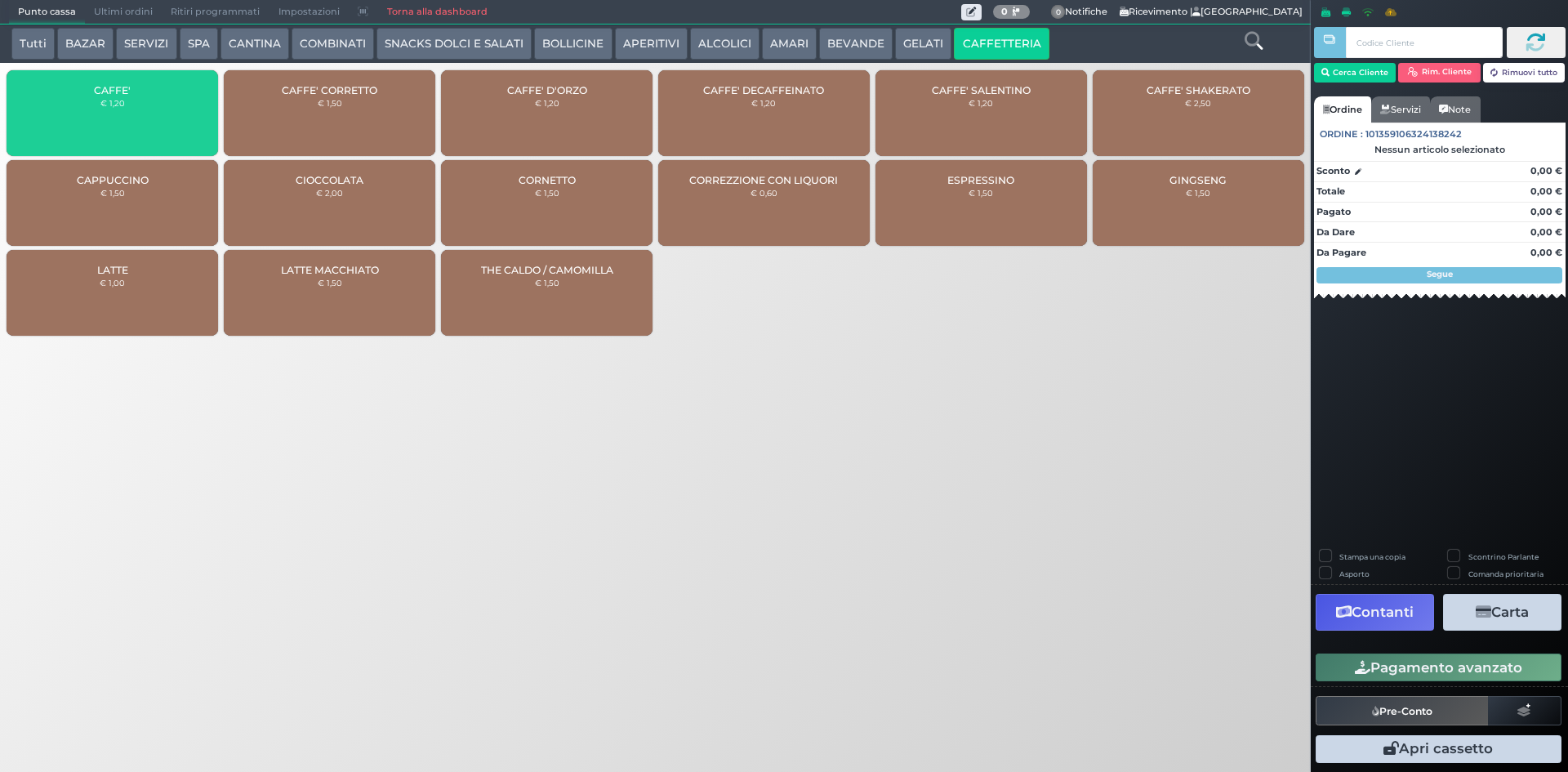
click at [179, 113] on div "CAFFE' € 1,20" at bounding box center [112, 113] width 211 height 86
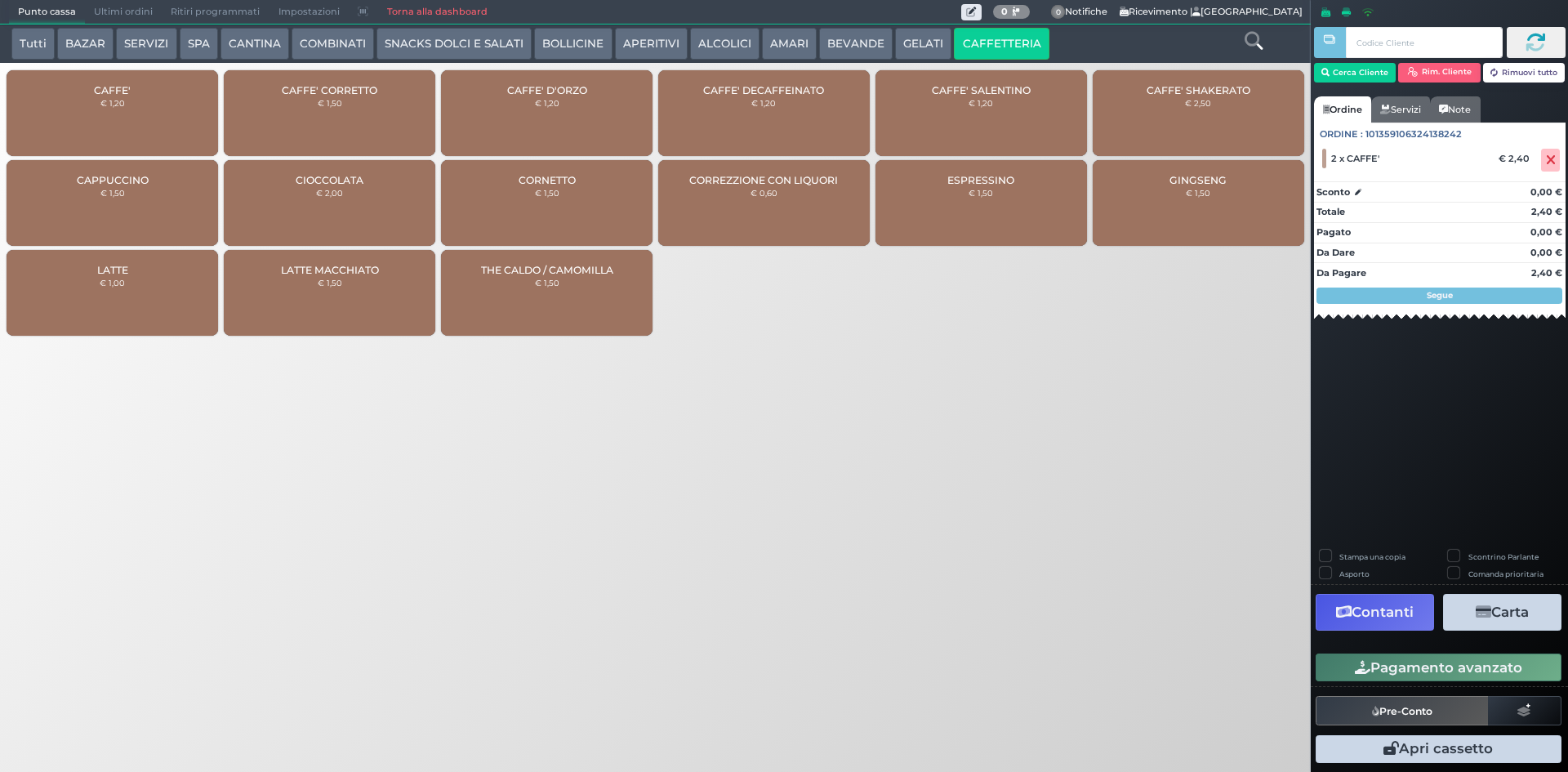
click at [1421, 667] on button "Pagamento avanzato" at bounding box center [1439, 667] width 246 height 28
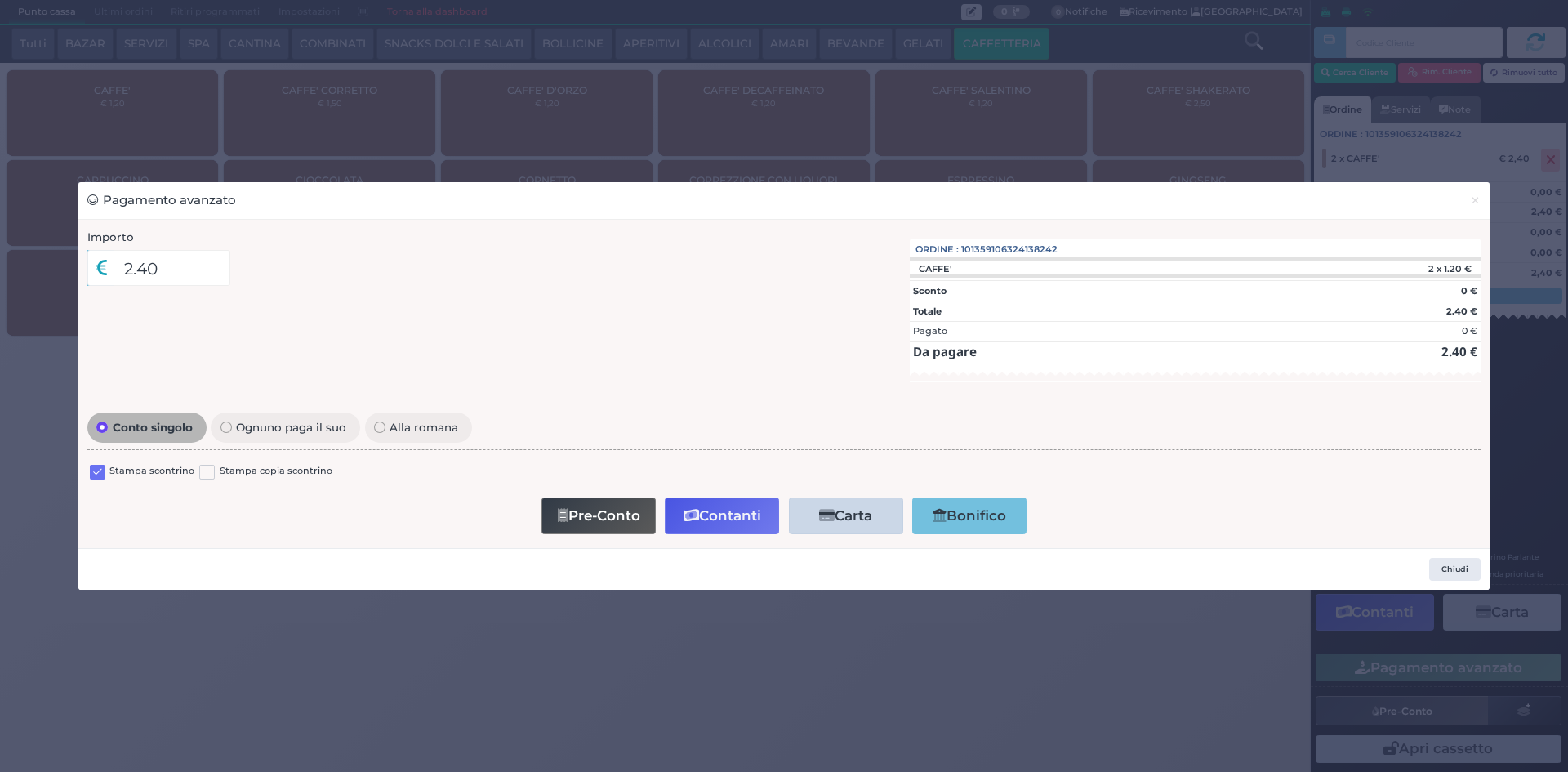
click at [94, 468] on label at bounding box center [97, 473] width 16 height 16
click at [0, 0] on input "checkbox" at bounding box center [0, 0] width 0 height 0
click at [667, 521] on button "Contanti" at bounding box center [721, 516] width 114 height 37
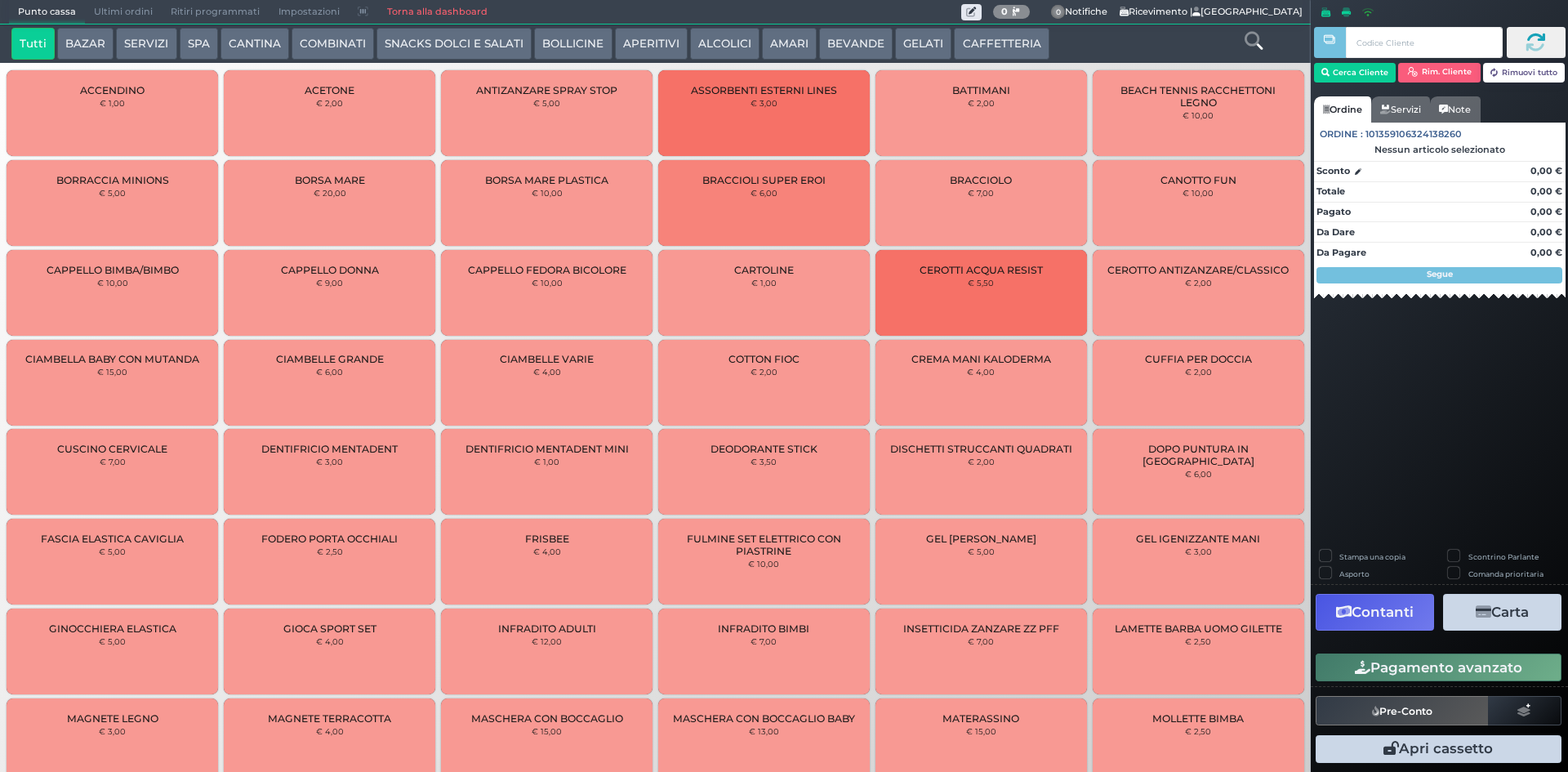
click at [145, 9] on span "Ultimi ordini" at bounding box center [123, 12] width 77 height 22
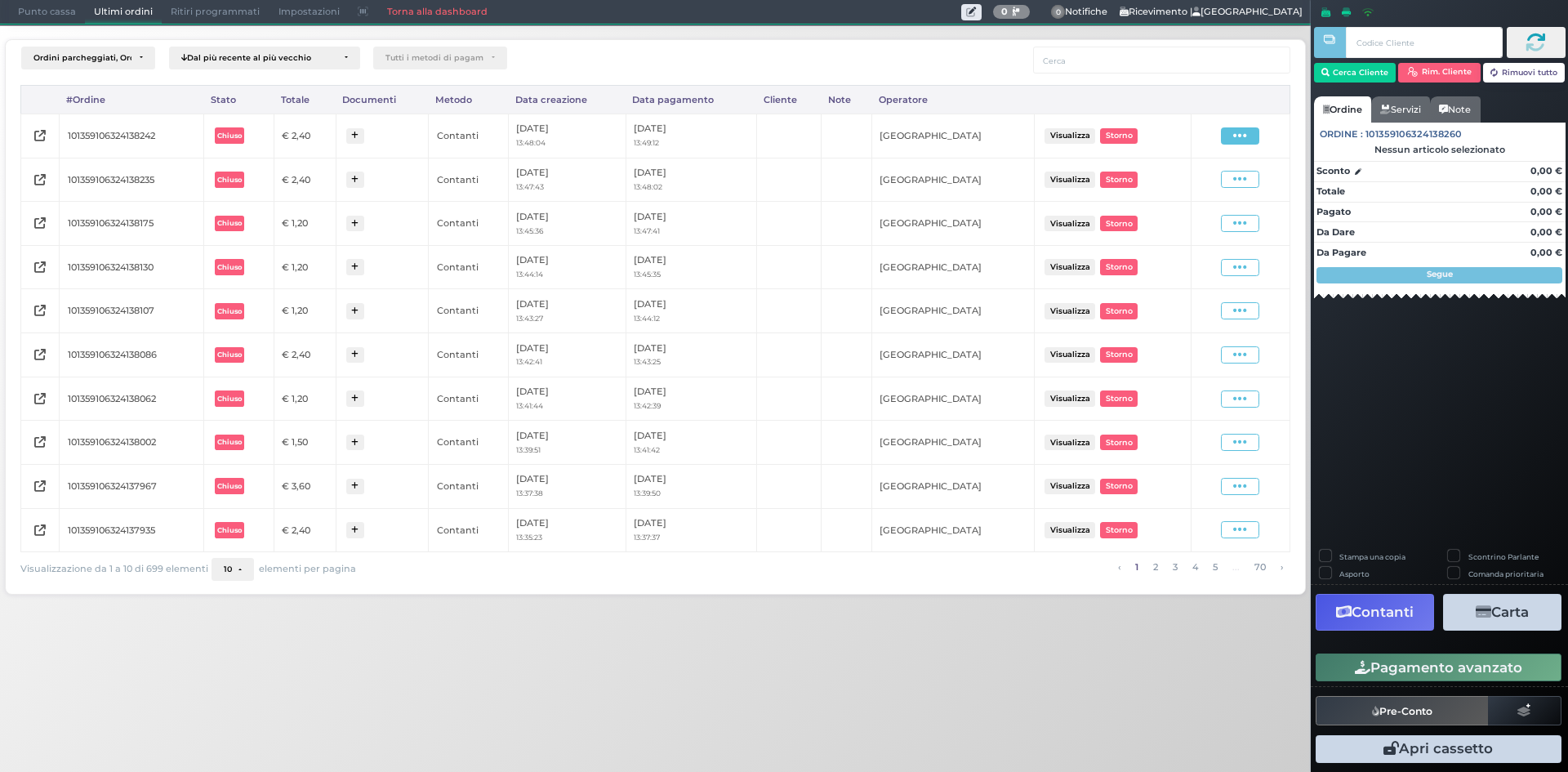
click at [1228, 134] on span at bounding box center [1240, 136] width 38 height 18
click at [1211, 184] on span "Ristampa Pre-Conto" at bounding box center [1201, 183] width 67 height 28
click at [54, 8] on span "Punto cassa" at bounding box center [47, 12] width 76 height 22
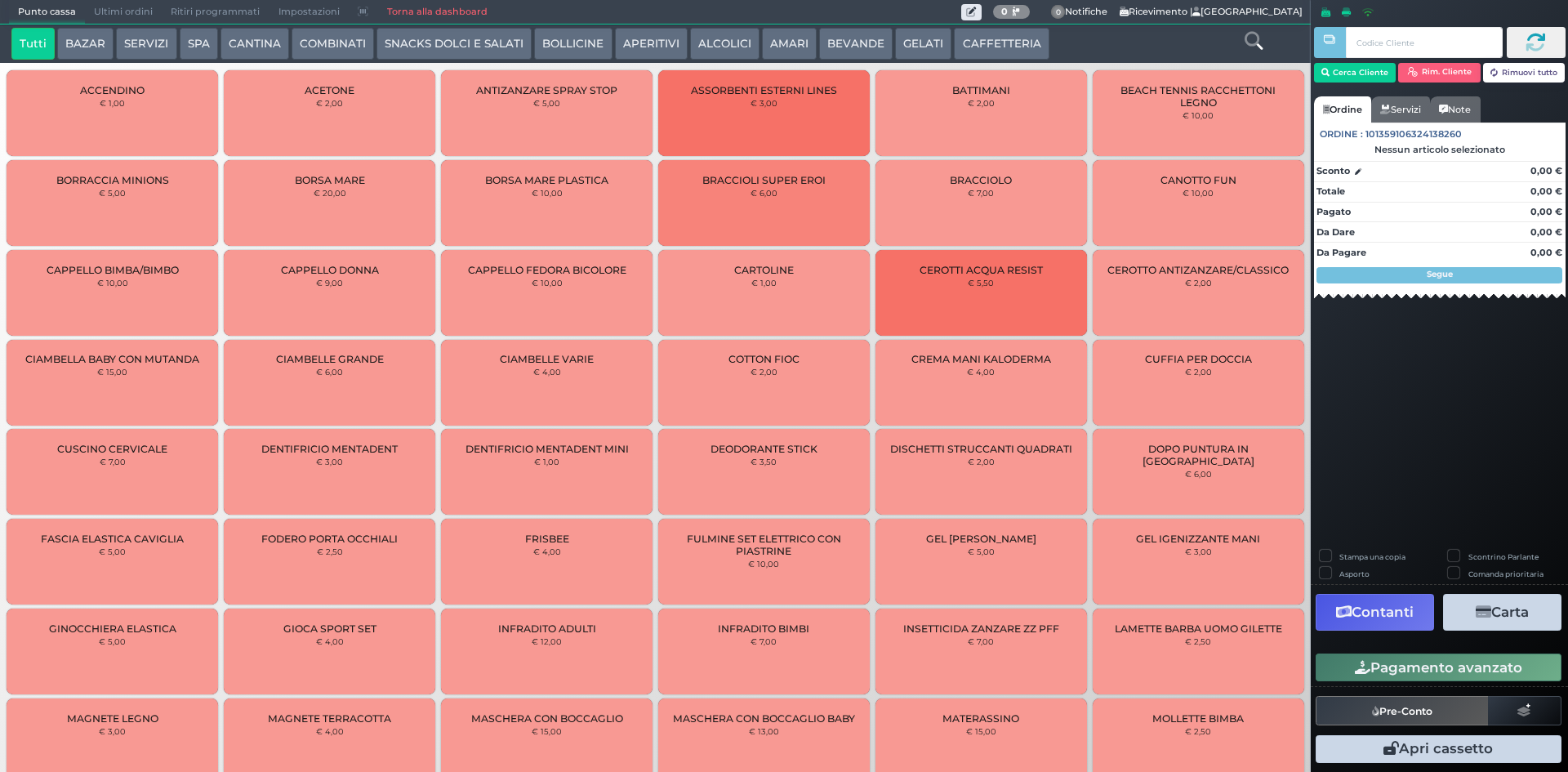
click at [966, 49] on button "CAFFETTERIA" at bounding box center [1001, 45] width 94 height 33
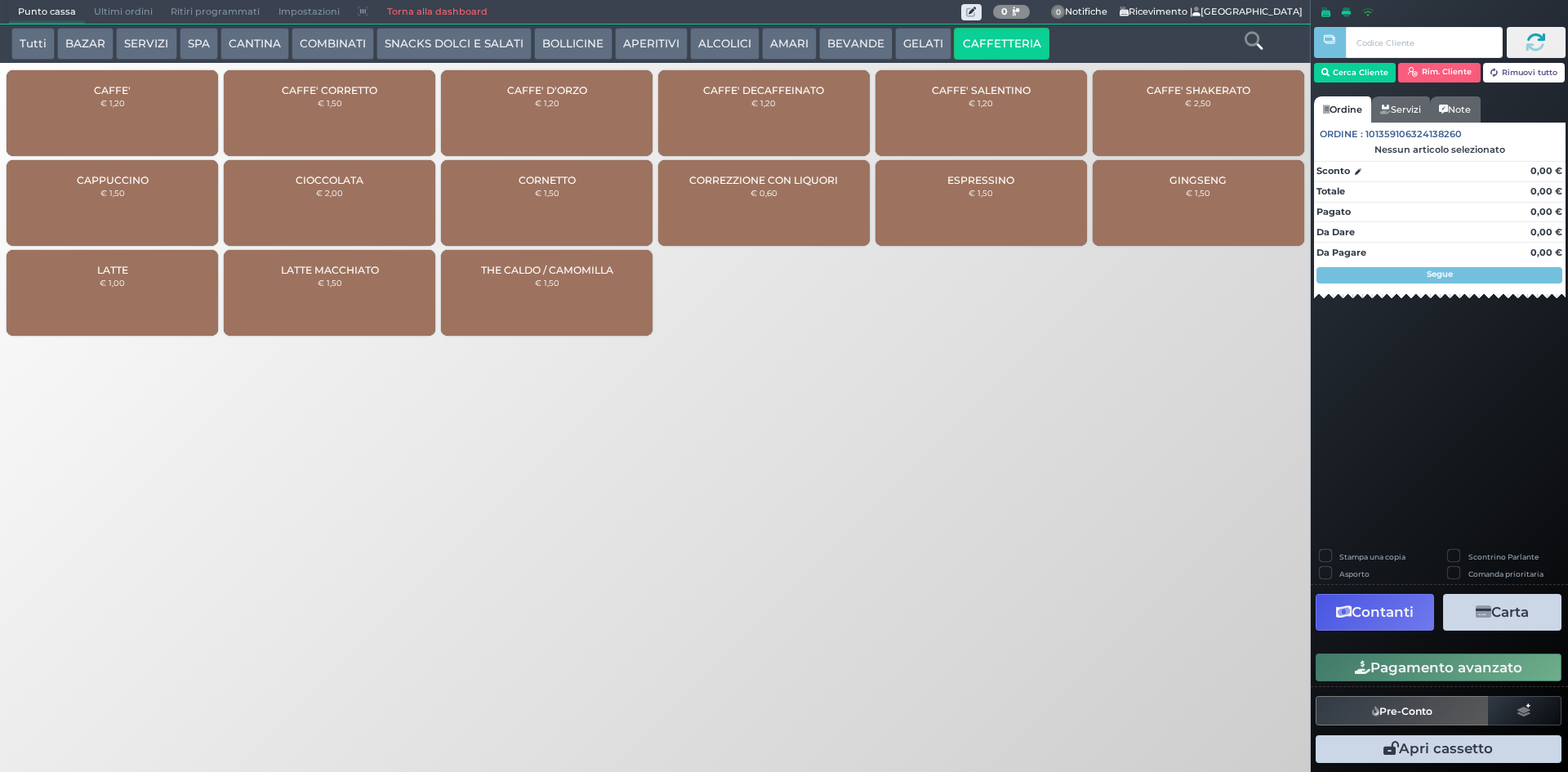
click at [126, 107] on div "CAFFE' € 1,20" at bounding box center [112, 113] width 211 height 86
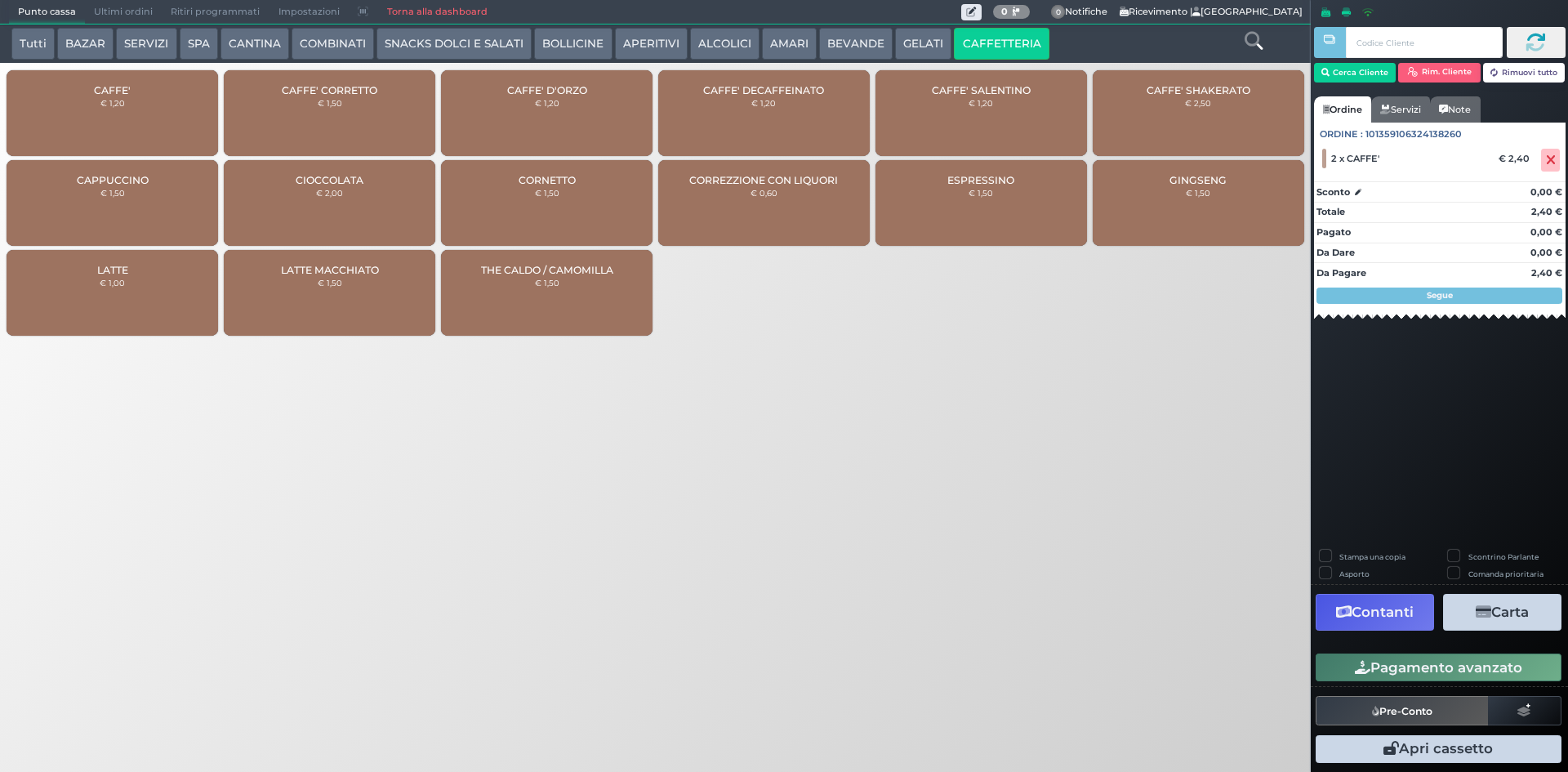
click at [1398, 658] on button "Pagamento avanzato" at bounding box center [1439, 667] width 246 height 28
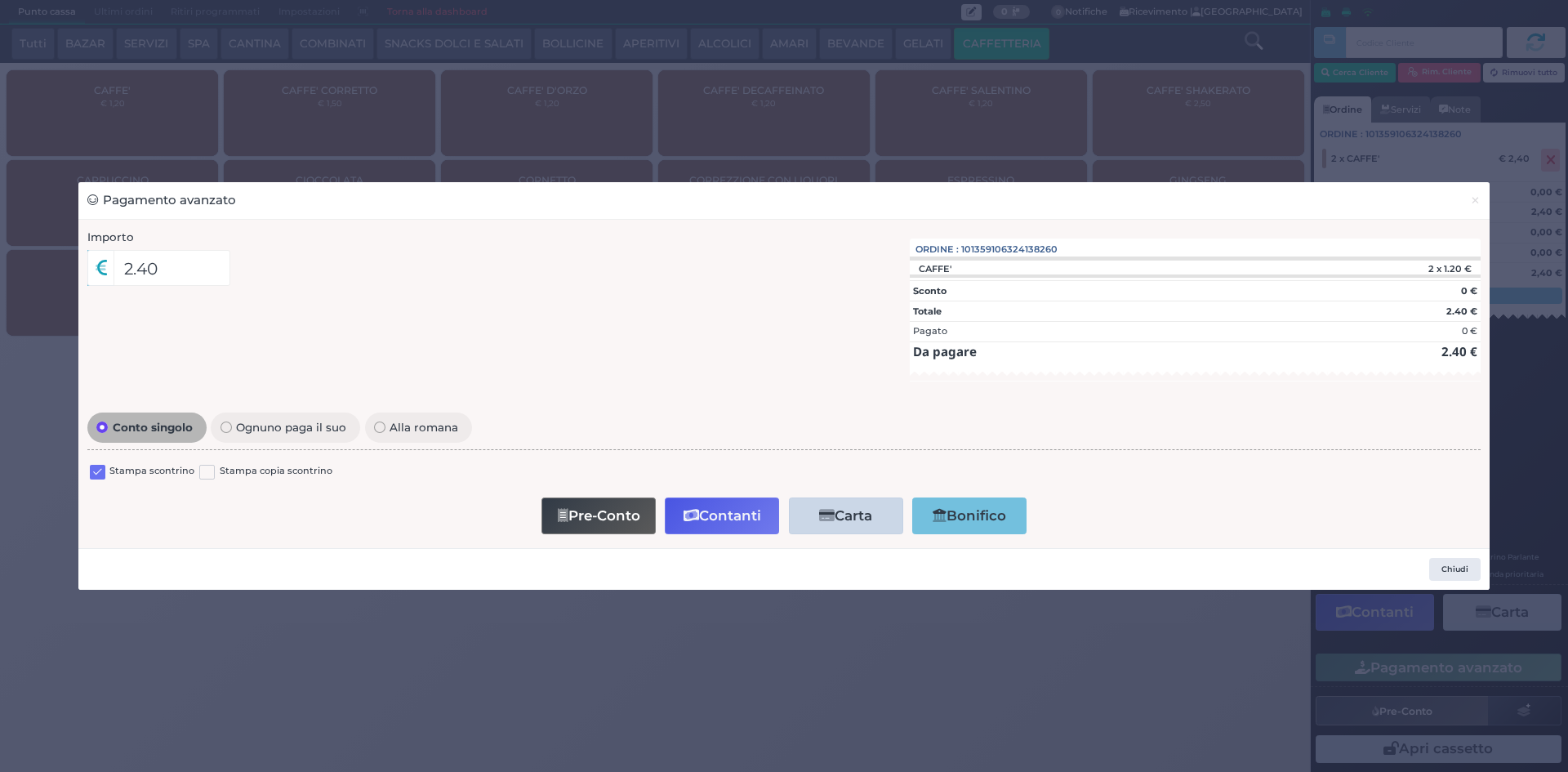
click at [97, 476] on label at bounding box center [97, 473] width 16 height 16
click at [0, 0] on input "checkbox" at bounding box center [0, 0] width 0 height 0
click at [576, 533] on button "Pre-Conto" at bounding box center [598, 516] width 114 height 37
click at [1472, 197] on span "×" at bounding box center [1476, 200] width 11 height 18
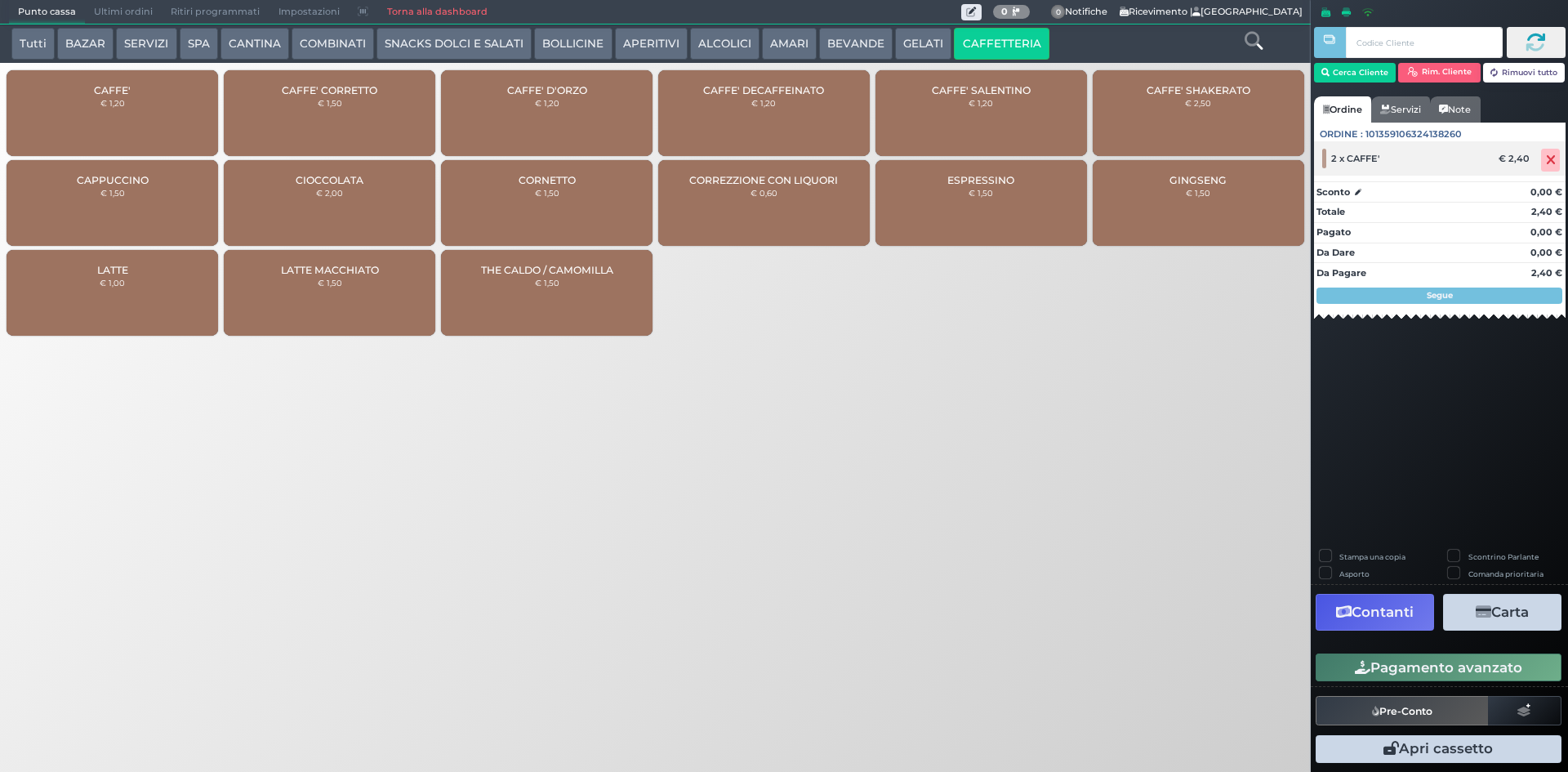
click at [1561, 162] on div at bounding box center [1552, 160] width 27 height 22
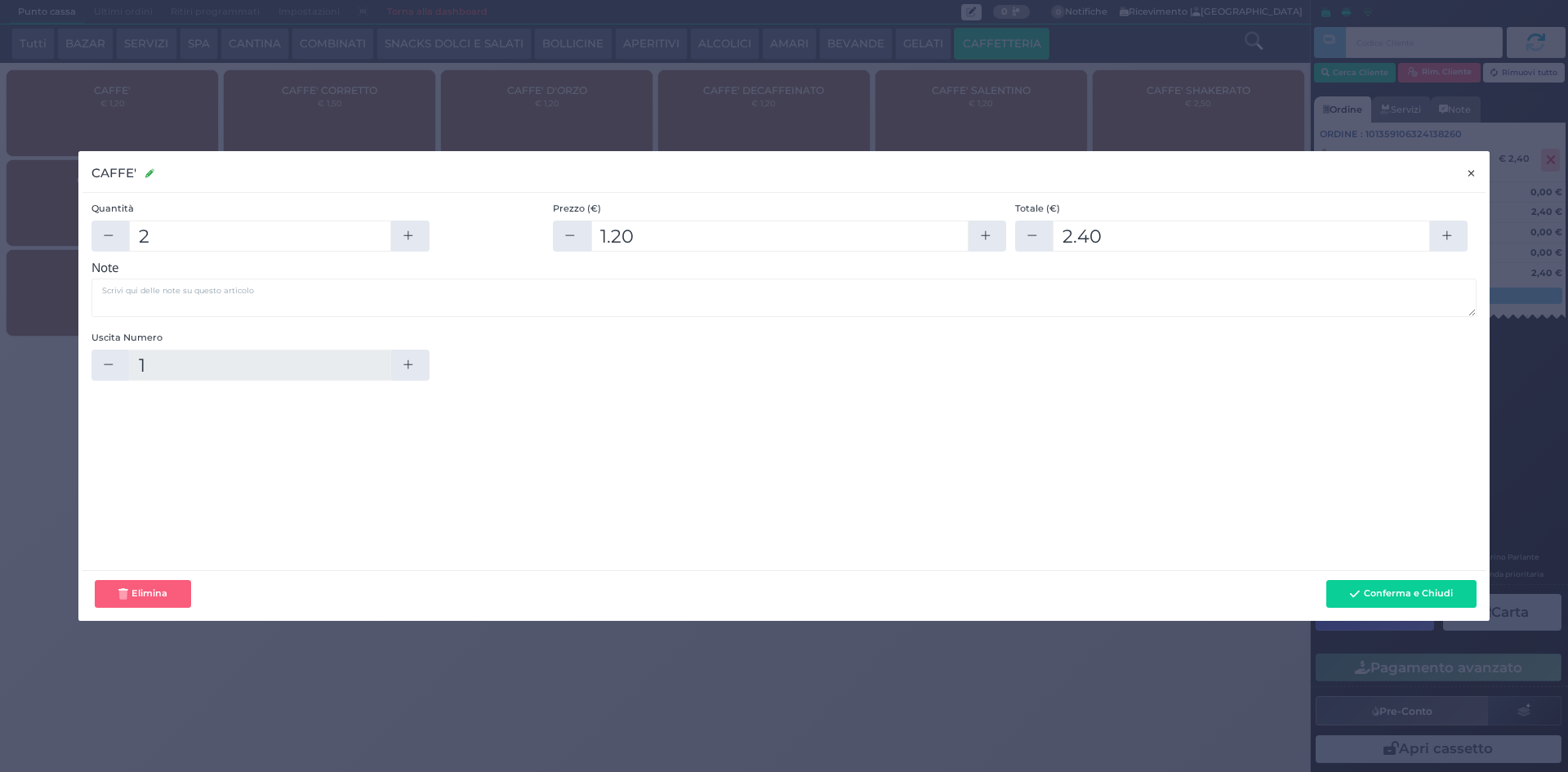
click at [1476, 180] on span "×" at bounding box center [1471, 173] width 11 height 18
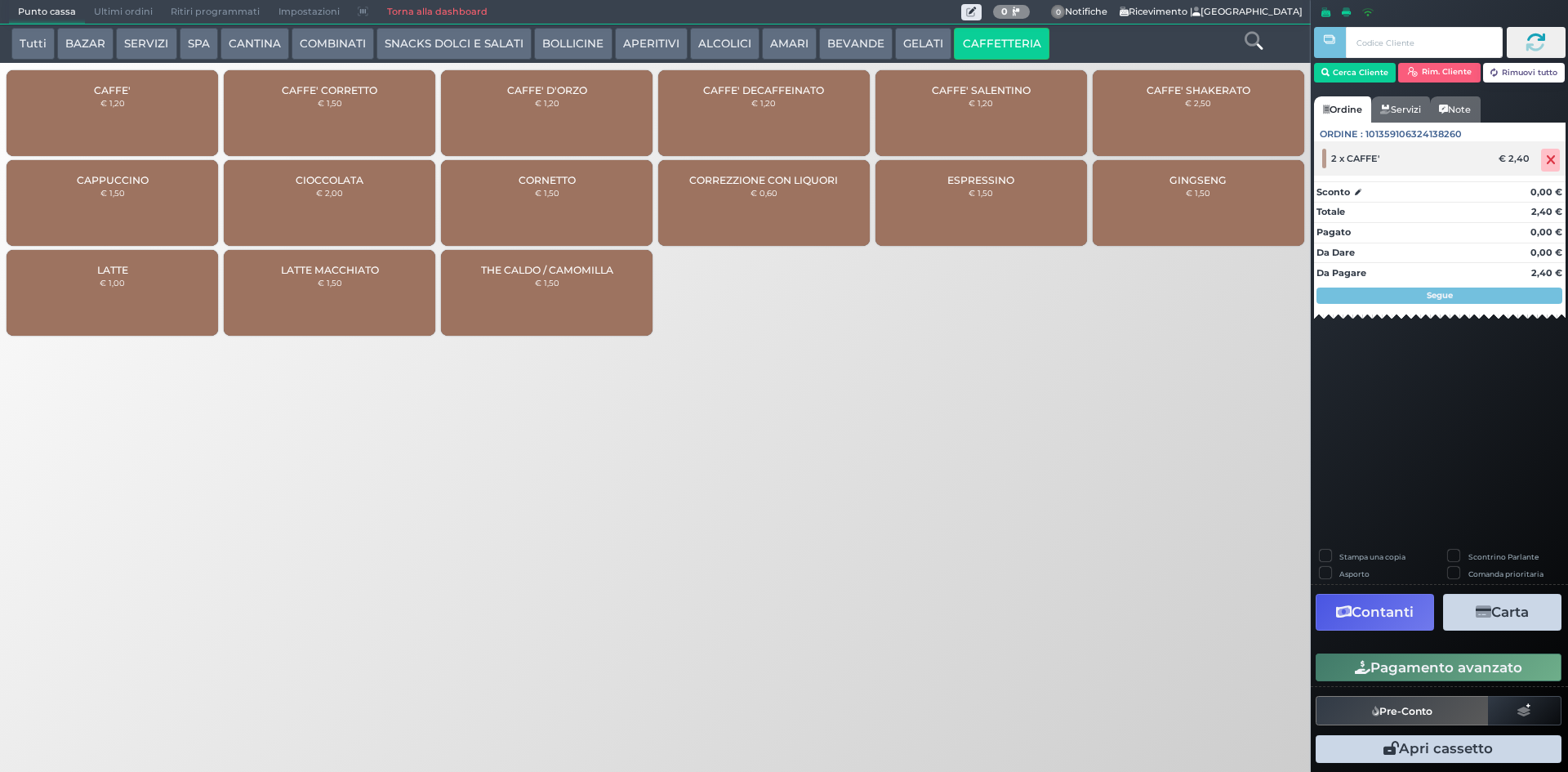
click at [1561, 160] on div at bounding box center [1552, 160] width 27 height 22
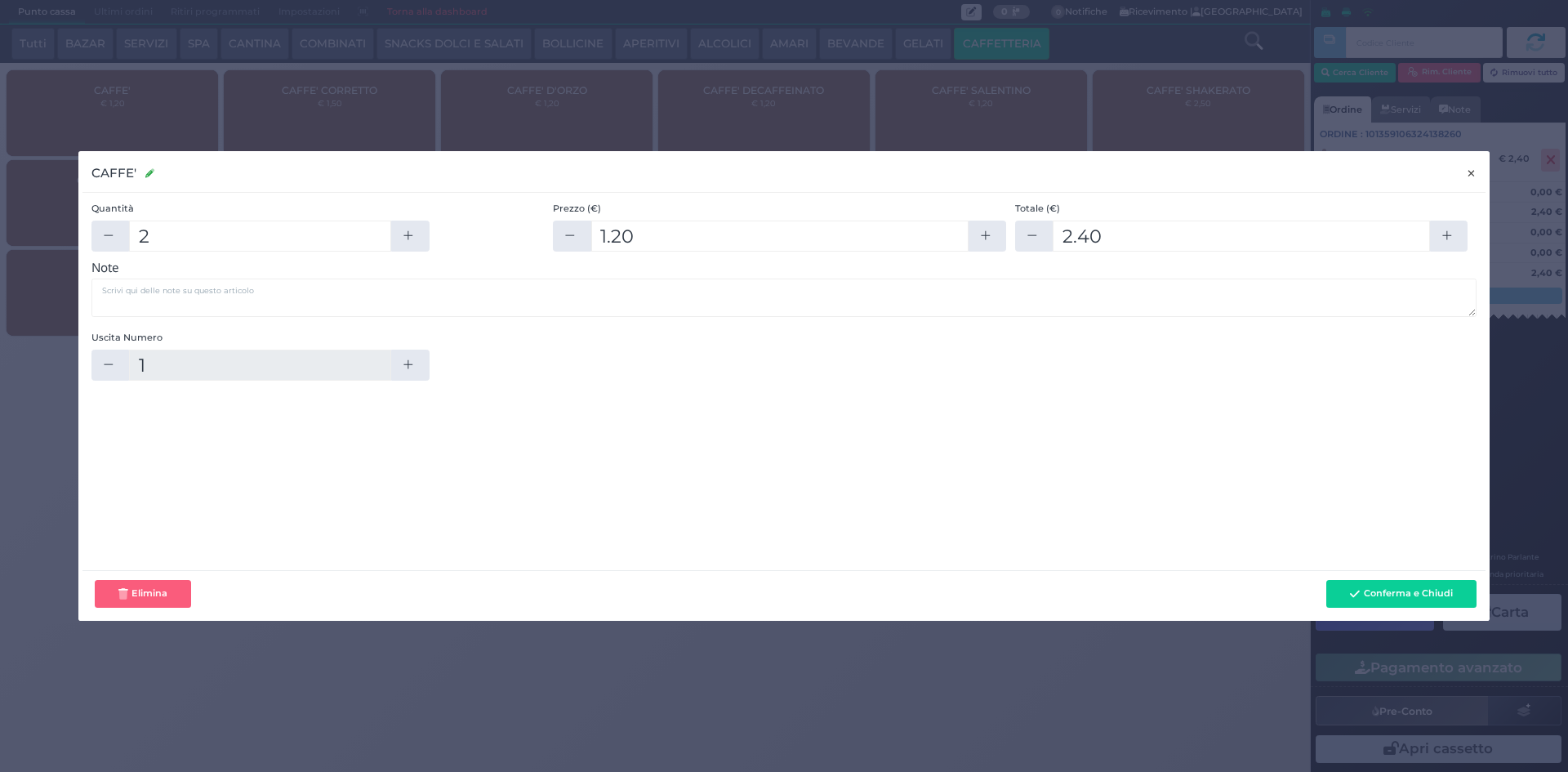
click at [1476, 170] on span "×" at bounding box center [1471, 173] width 11 height 18
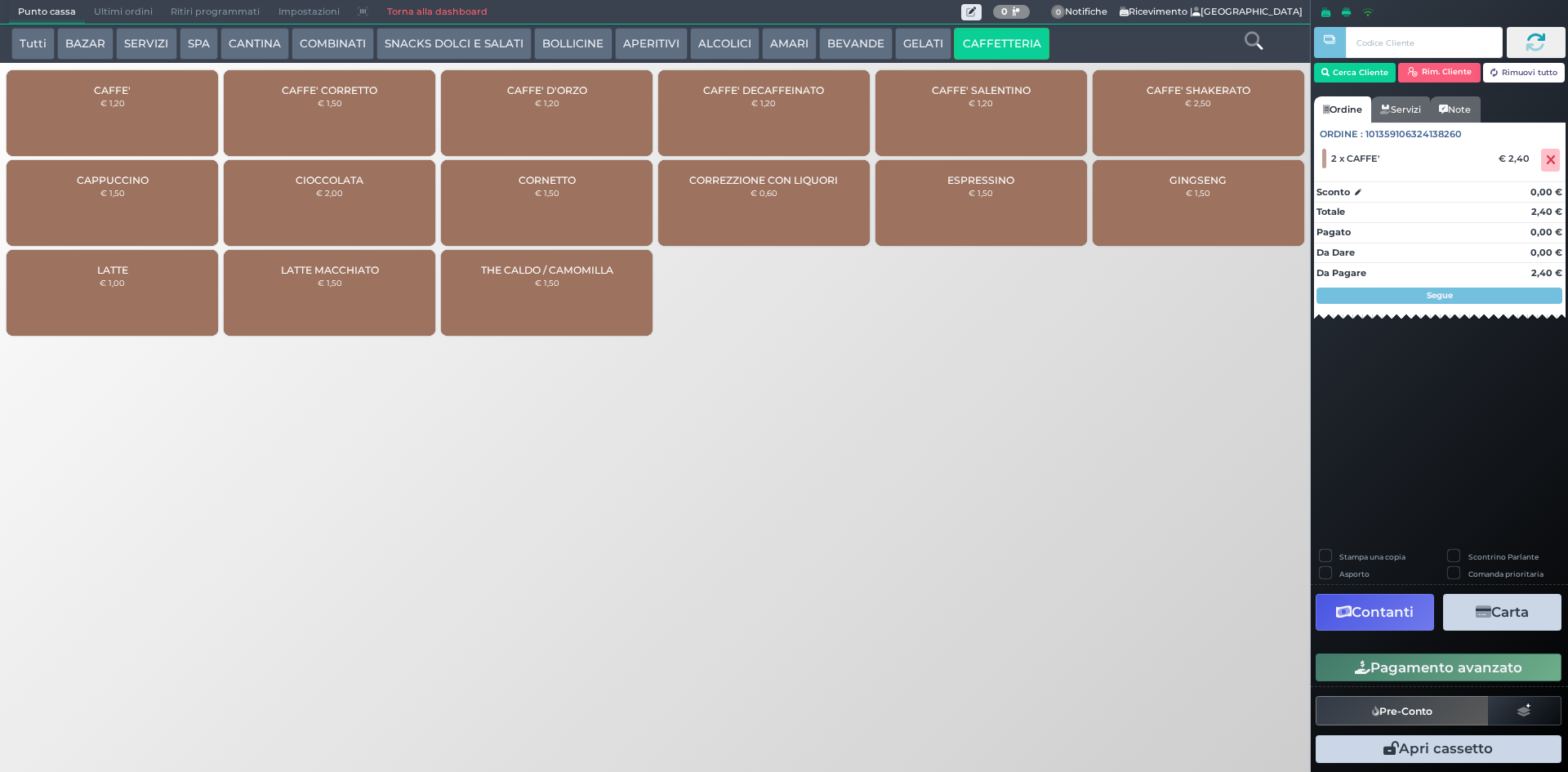
click at [719, 107] on div "CAFFE' DECAFFEINATO € 1,20" at bounding box center [763, 113] width 211 height 86
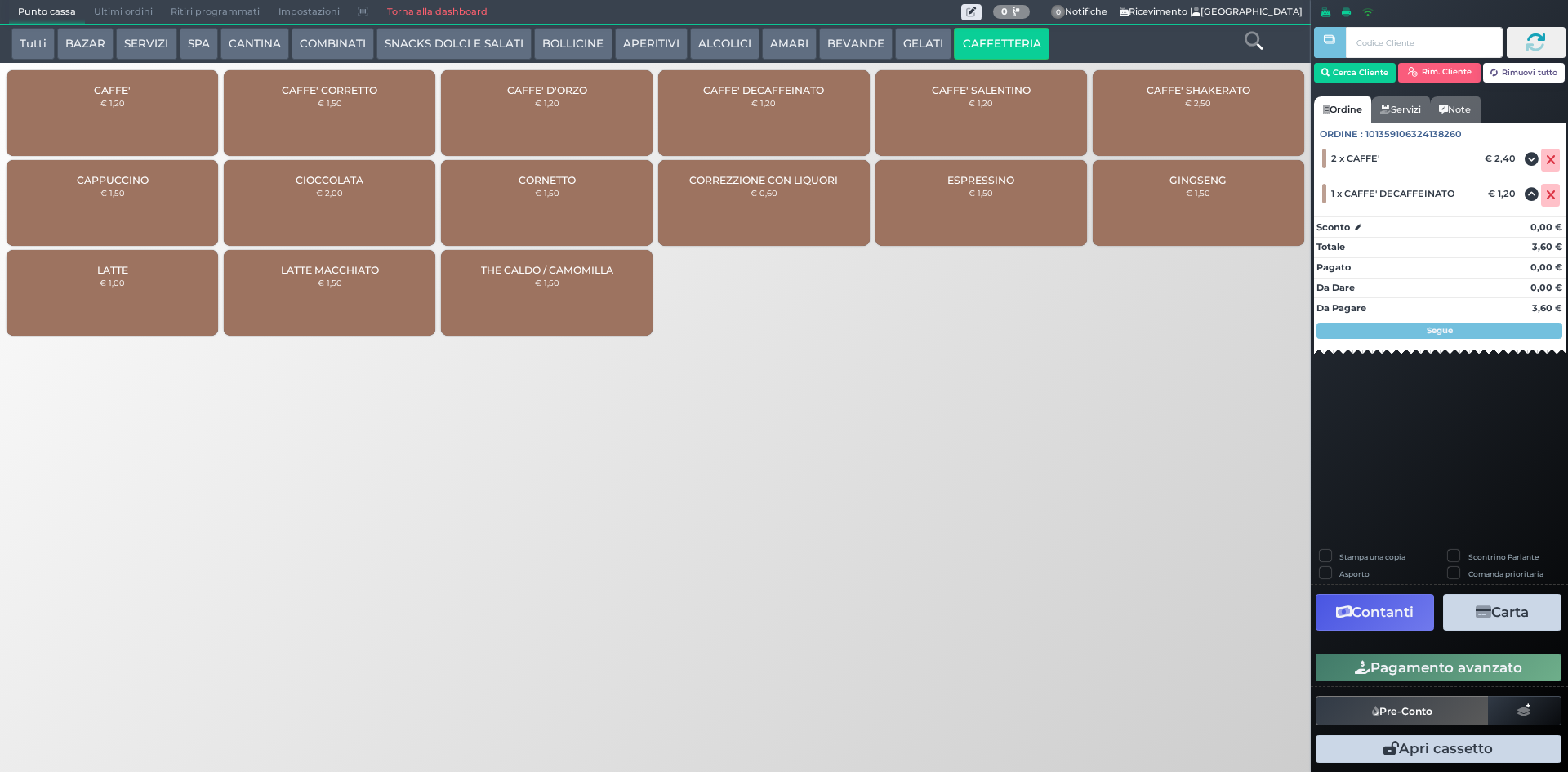
click at [178, 86] on div "CAFFE' € 1,20" at bounding box center [112, 113] width 211 height 86
click at [1539, 161] on div at bounding box center [1546, 160] width 41 height 22
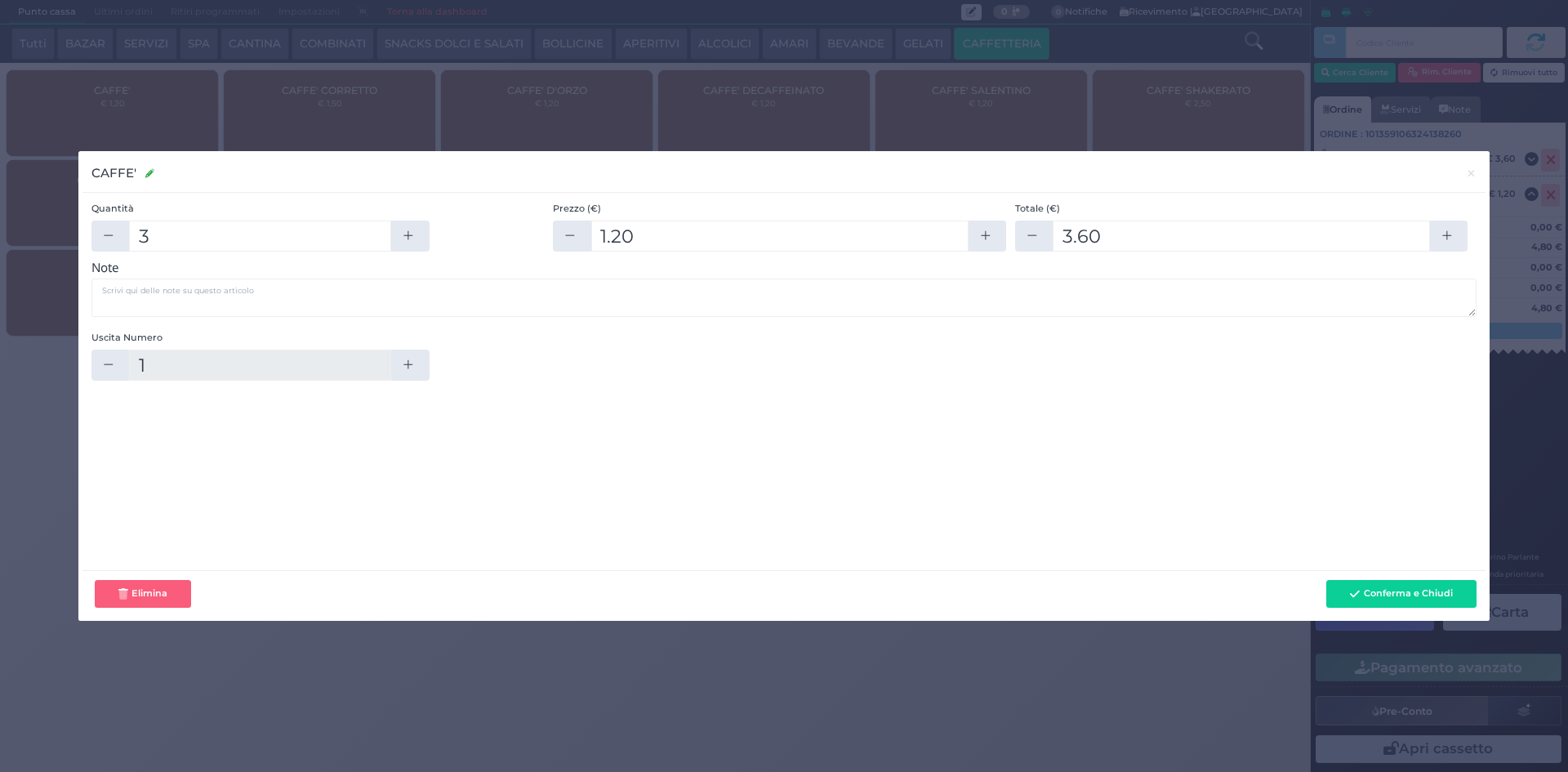
click at [1542, 161] on div "CAFFE' CAFFE' × Quantità 3 Prezzo (€) 1.20 Totale (€) 3.60 Note Uscita Numero" at bounding box center [784, 386] width 1568 height 772
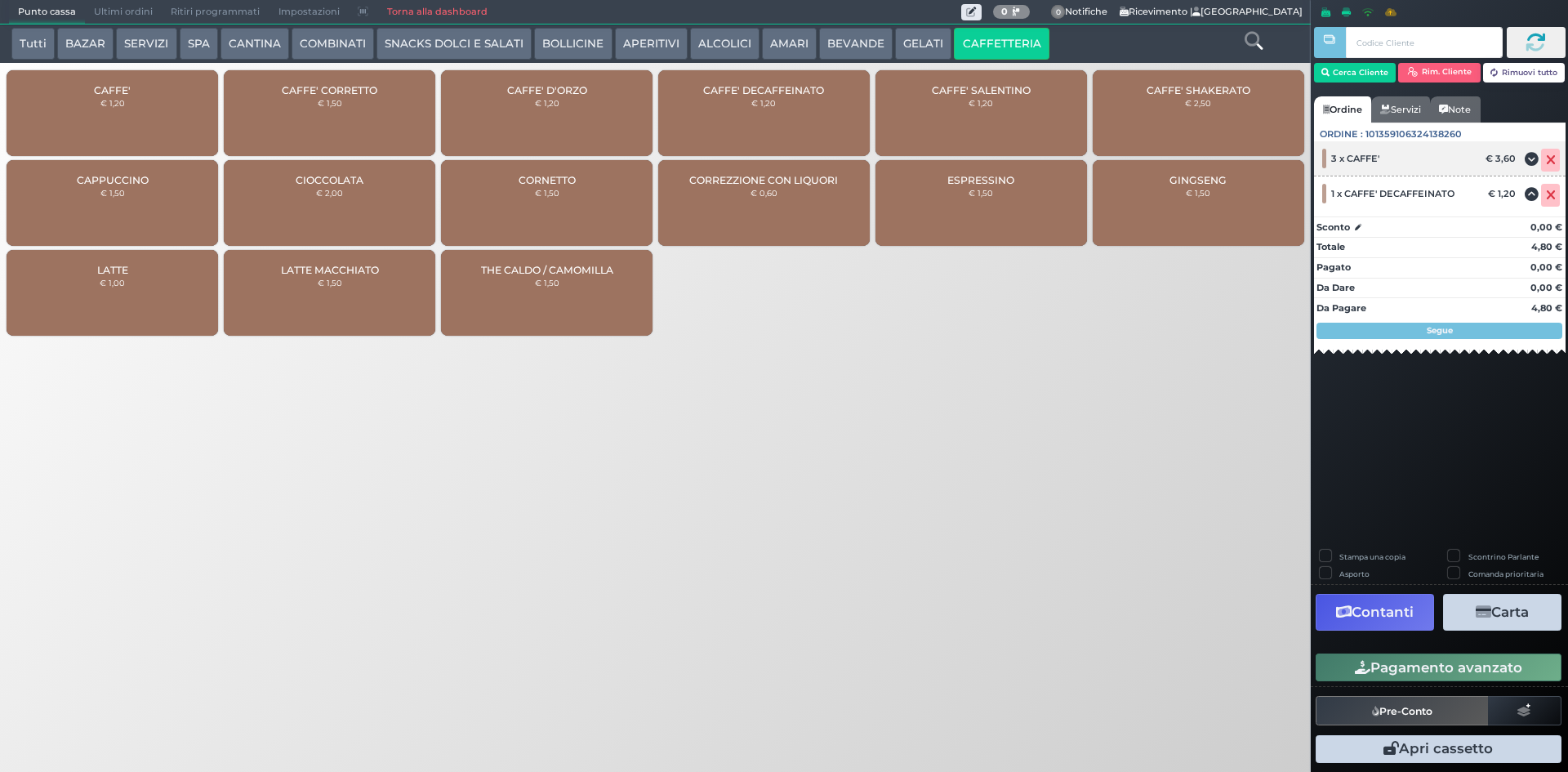
click at [1548, 161] on icon at bounding box center [1551, 160] width 10 height 1
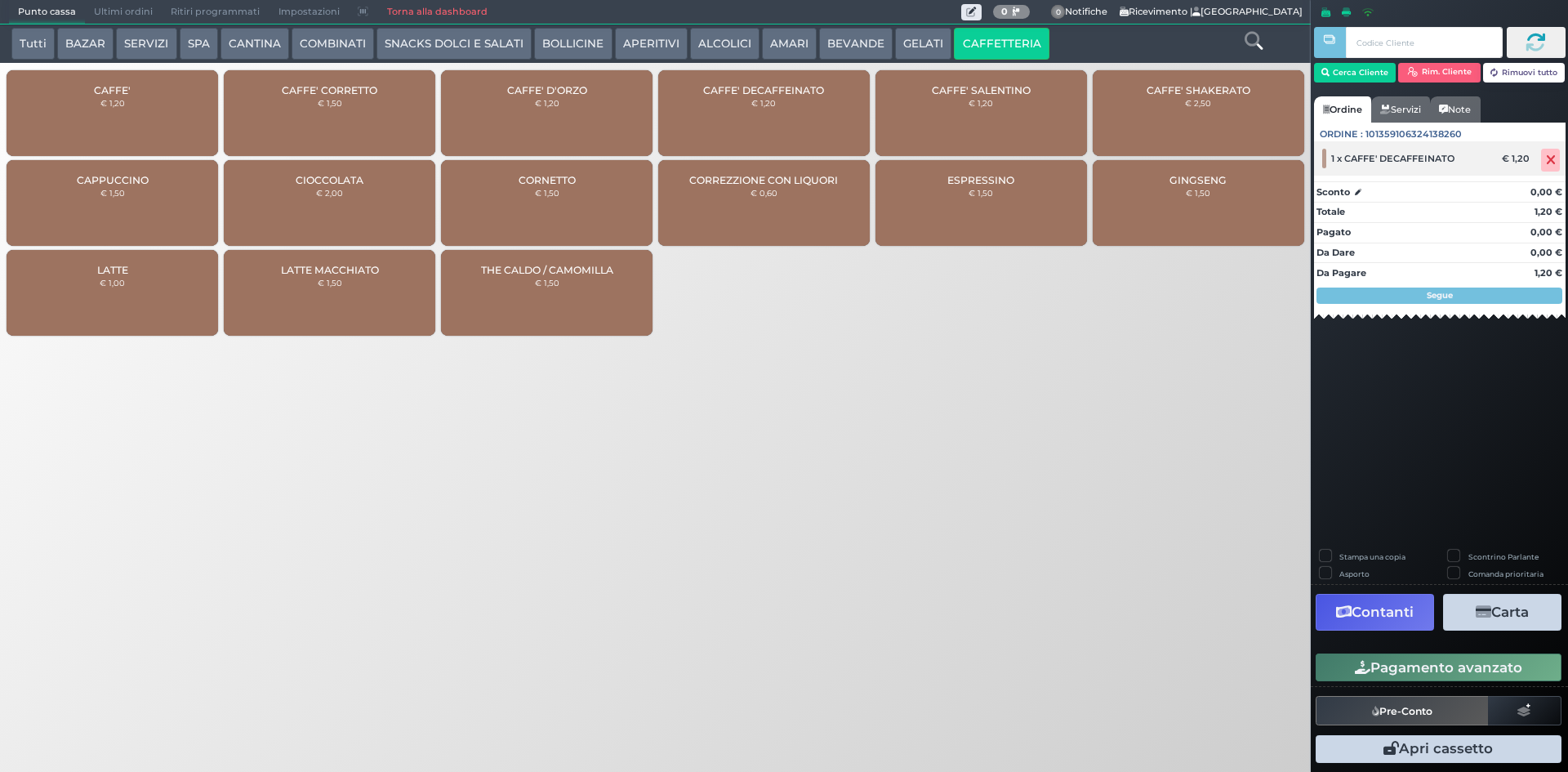
click at [1553, 161] on icon at bounding box center [1551, 160] width 10 height 1
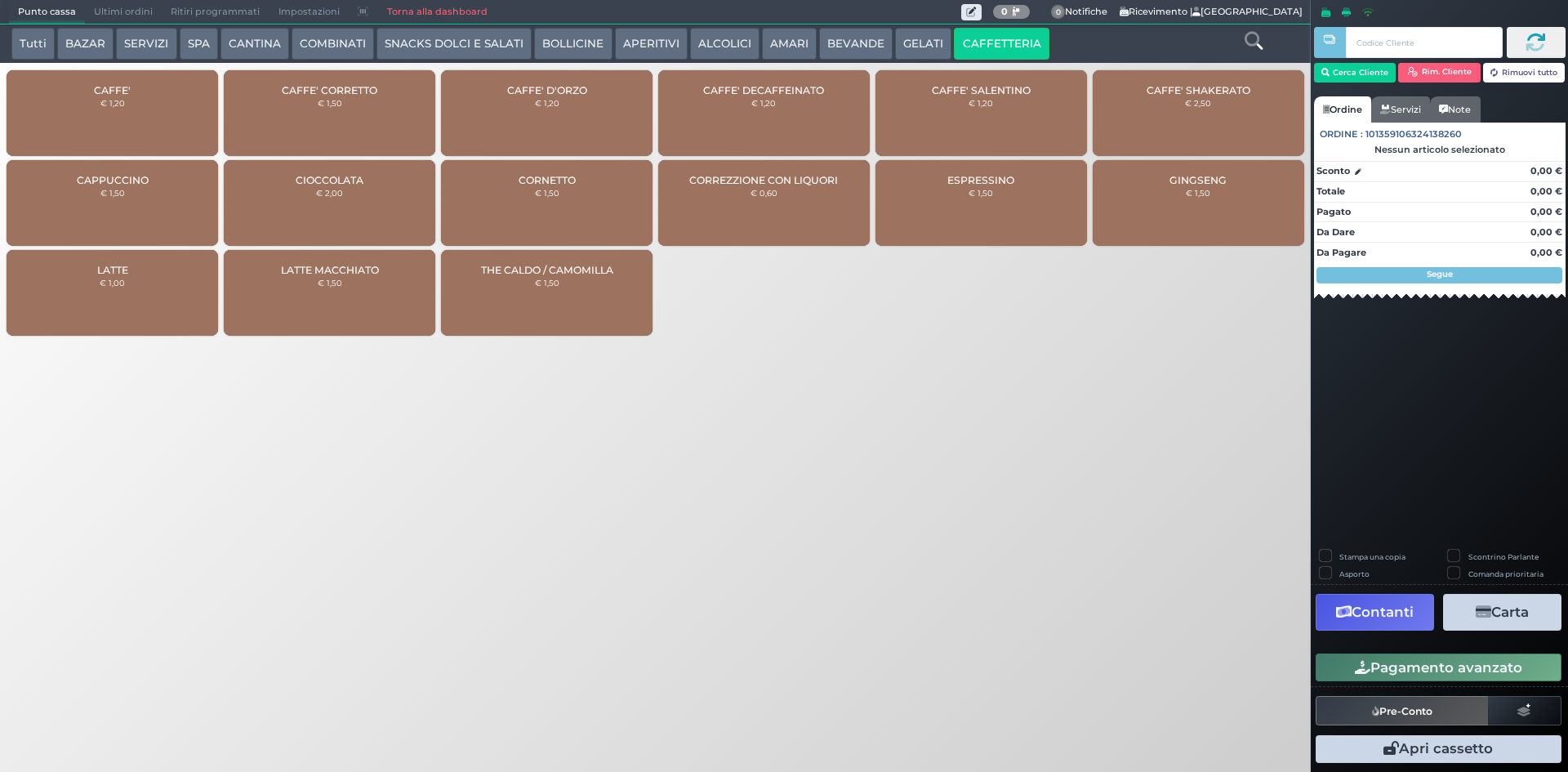
click at [745, 93] on span "CAFFE' DECAFFEINATO" at bounding box center [764, 90] width 121 height 13
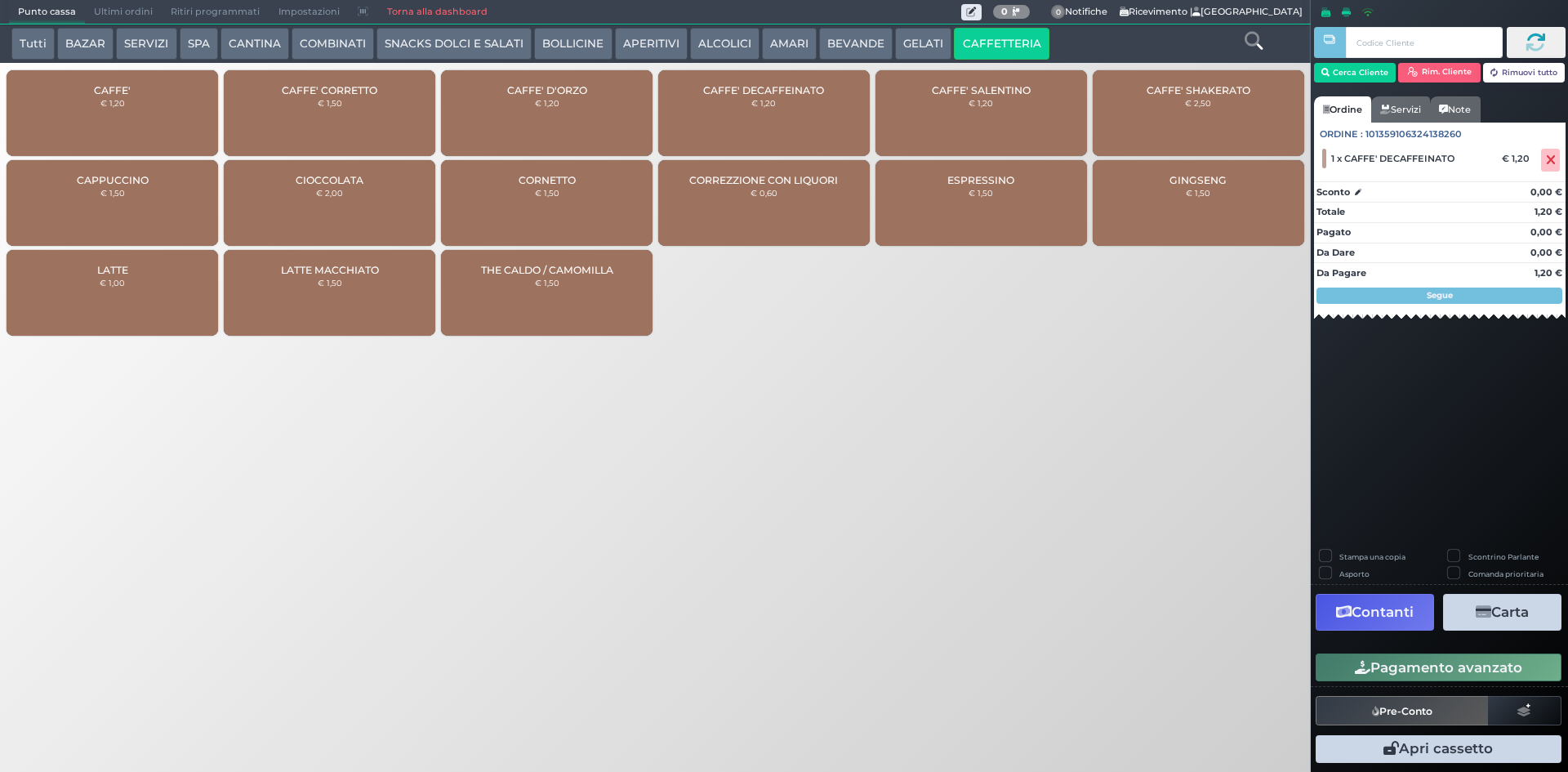
click at [140, 112] on div "CAFFE' € 1,20" at bounding box center [112, 113] width 211 height 86
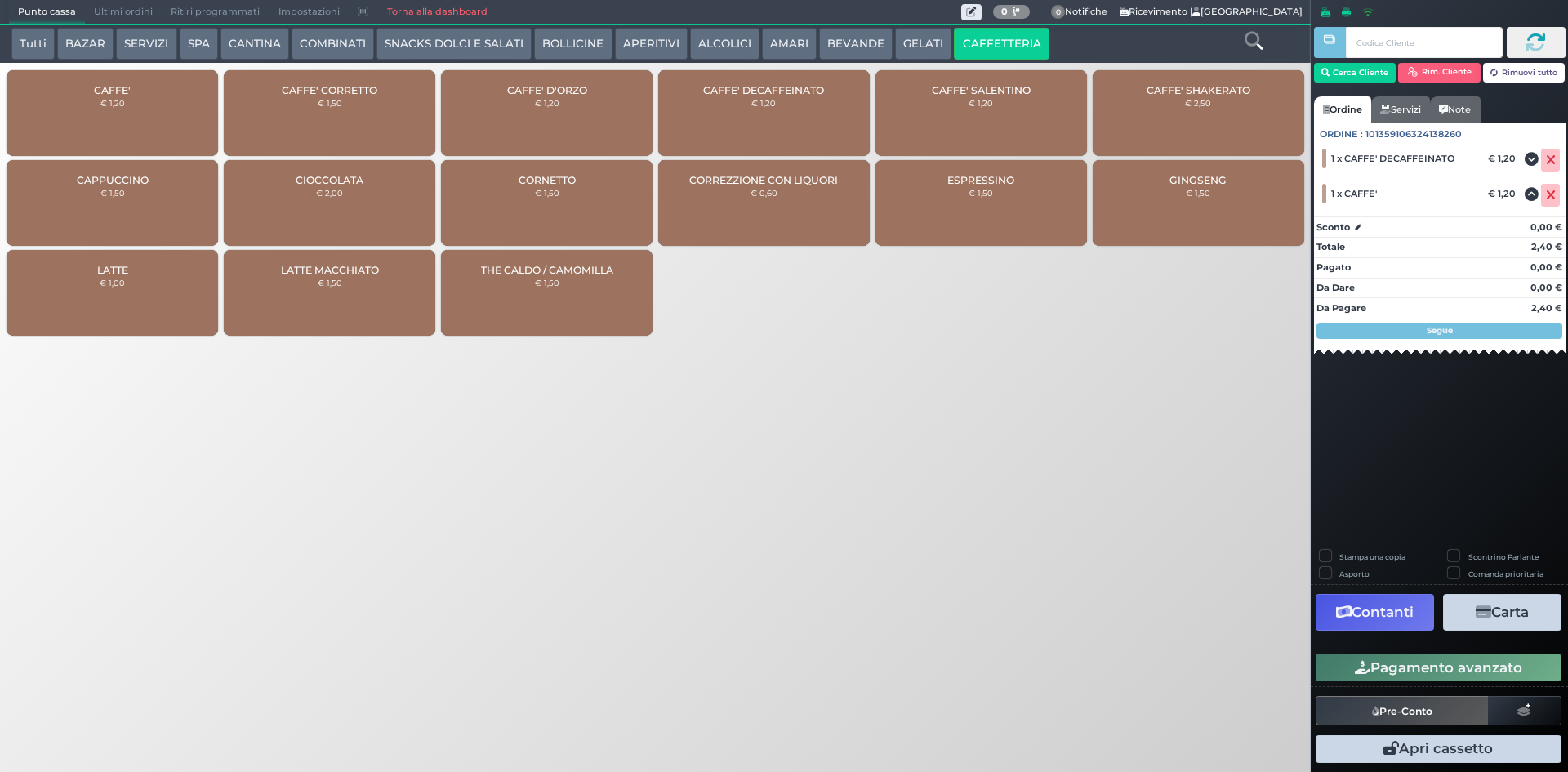
click at [339, 108] on div "CAFFE' CORRETTO € 1,50" at bounding box center [329, 113] width 211 height 86
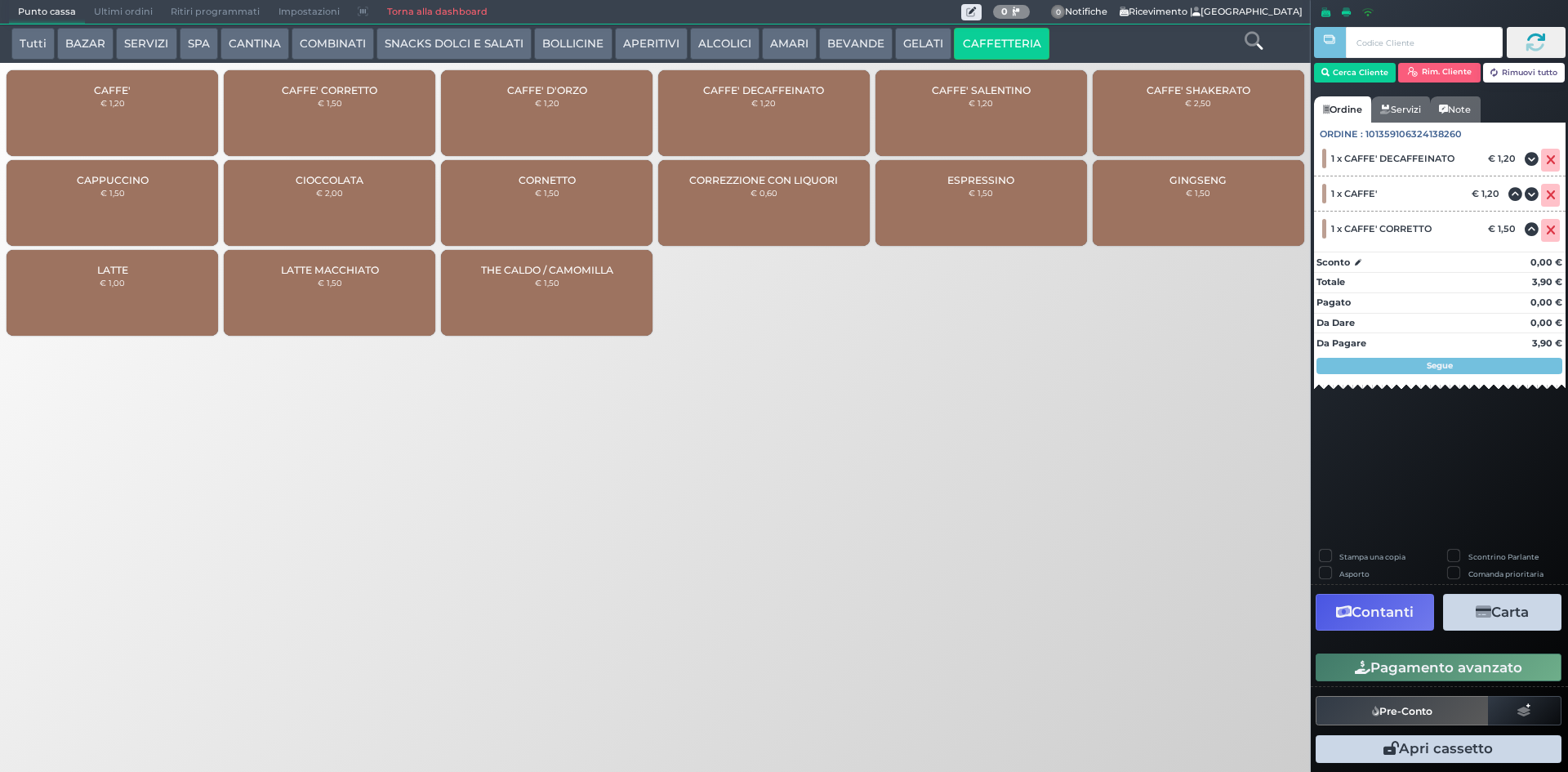
click at [923, 43] on button "GELATI" at bounding box center [924, 45] width 56 height 33
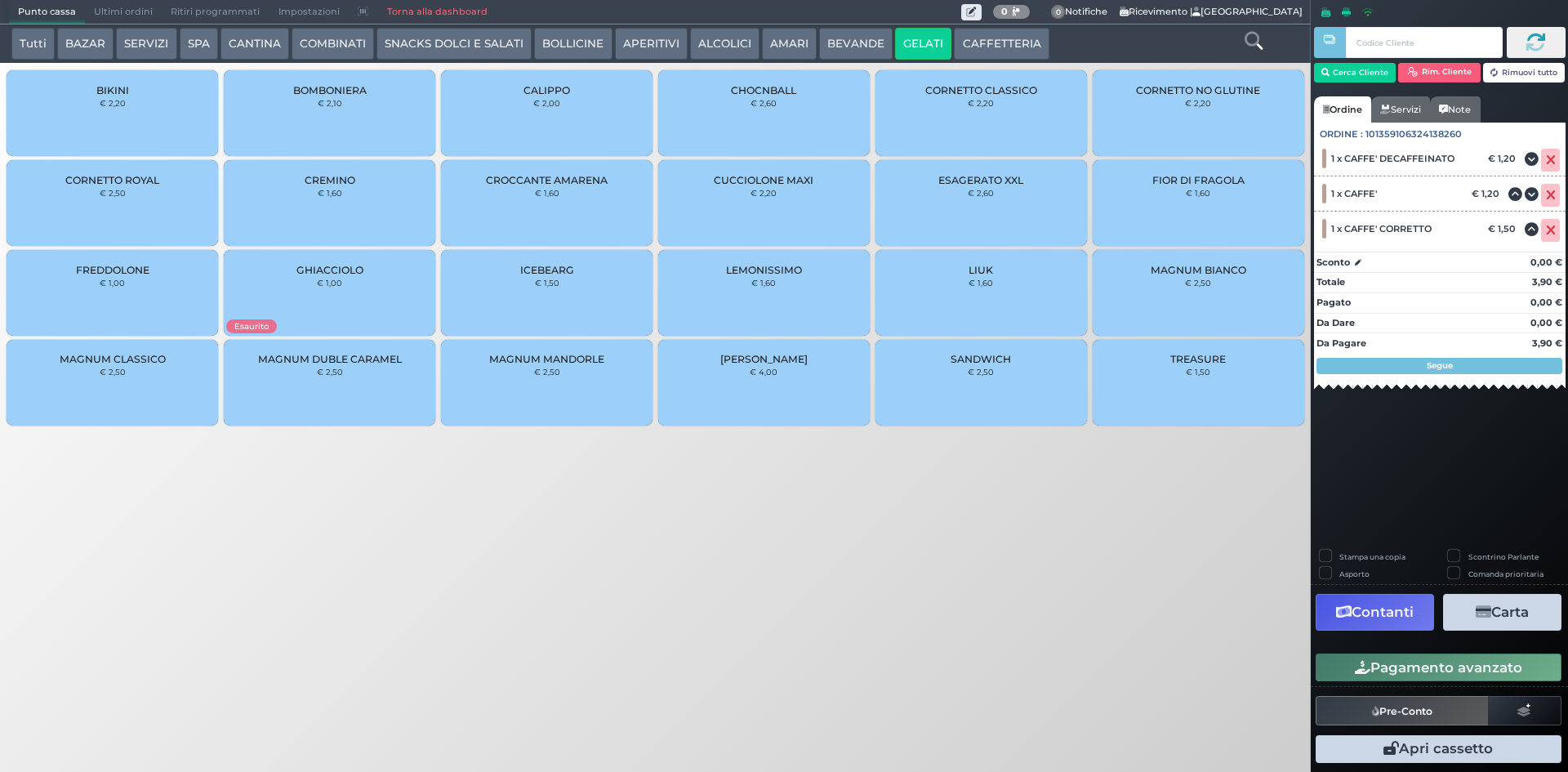
click at [984, 90] on span "CORNETTO CLASSICO" at bounding box center [981, 90] width 112 height 13
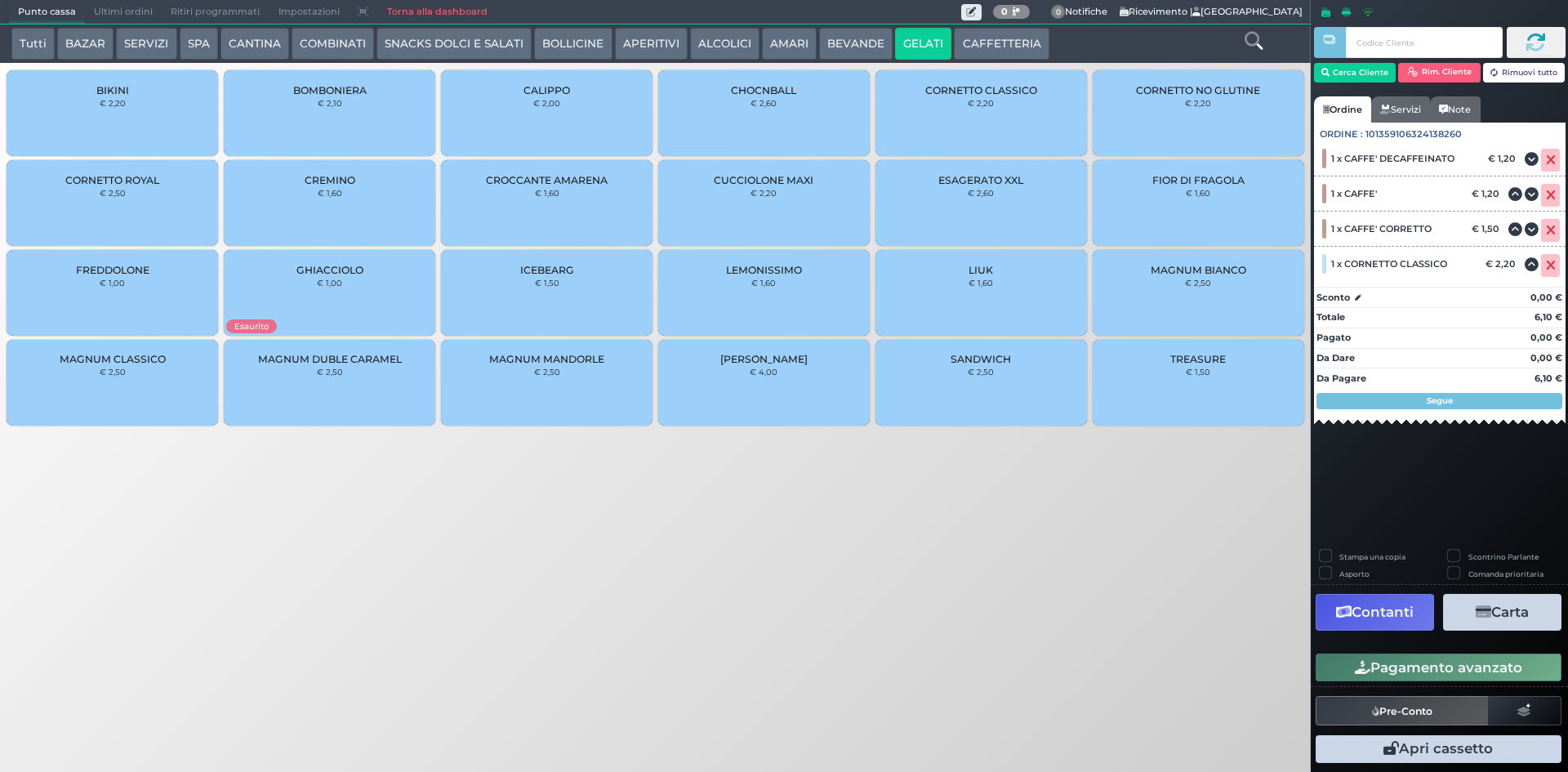
click at [1376, 676] on button "Pagamento avanzato" at bounding box center [1439, 667] width 246 height 28
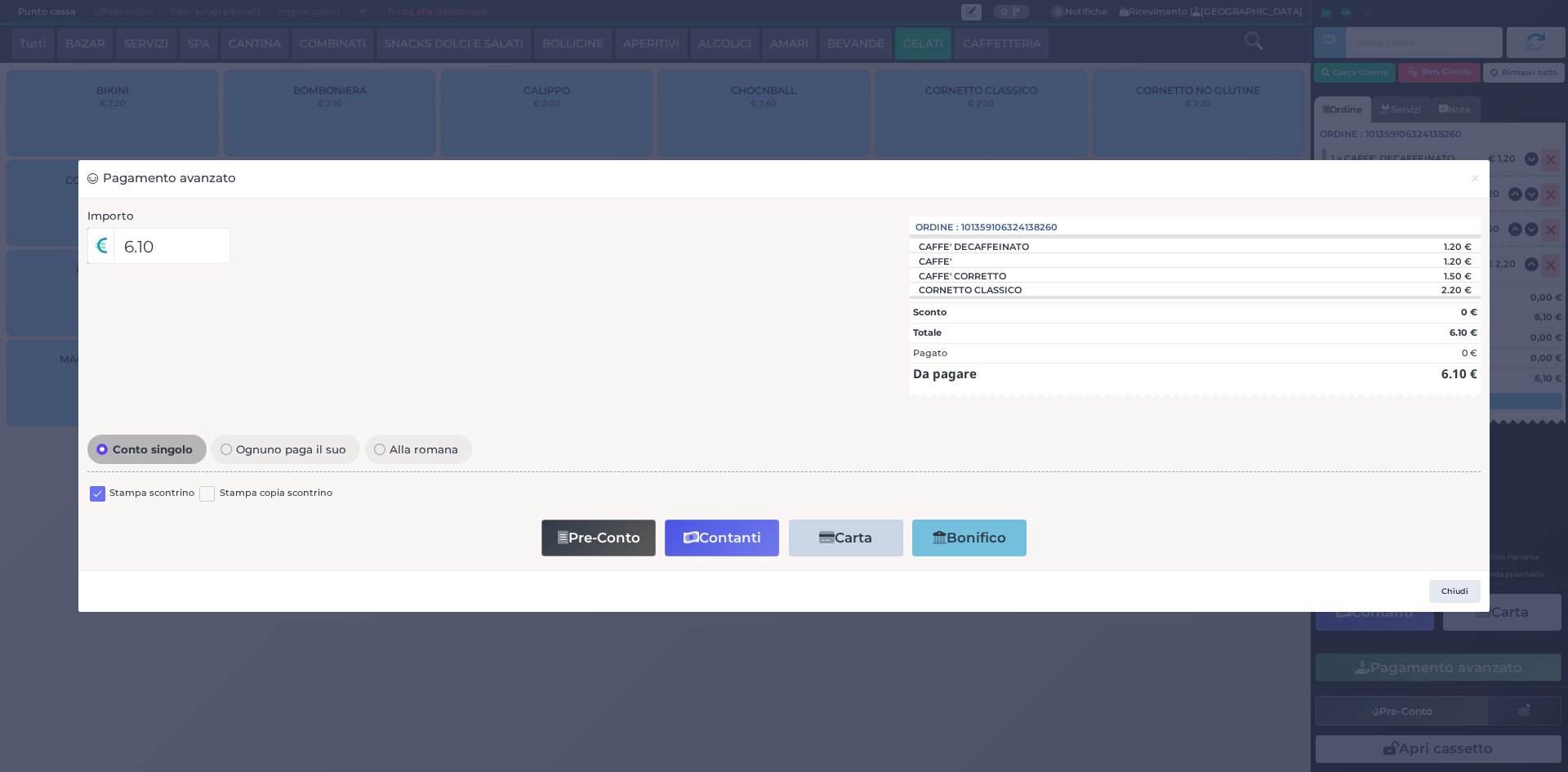
click at [95, 501] on div at bounding box center [97, 496] width 16 height 19
click at [96, 497] on label at bounding box center [97, 494] width 16 height 16
click at [0, 0] on input "checkbox" at bounding box center [0, 0] width 0 height 0
click at [689, 539] on icon "button" at bounding box center [691, 537] width 16 height 14
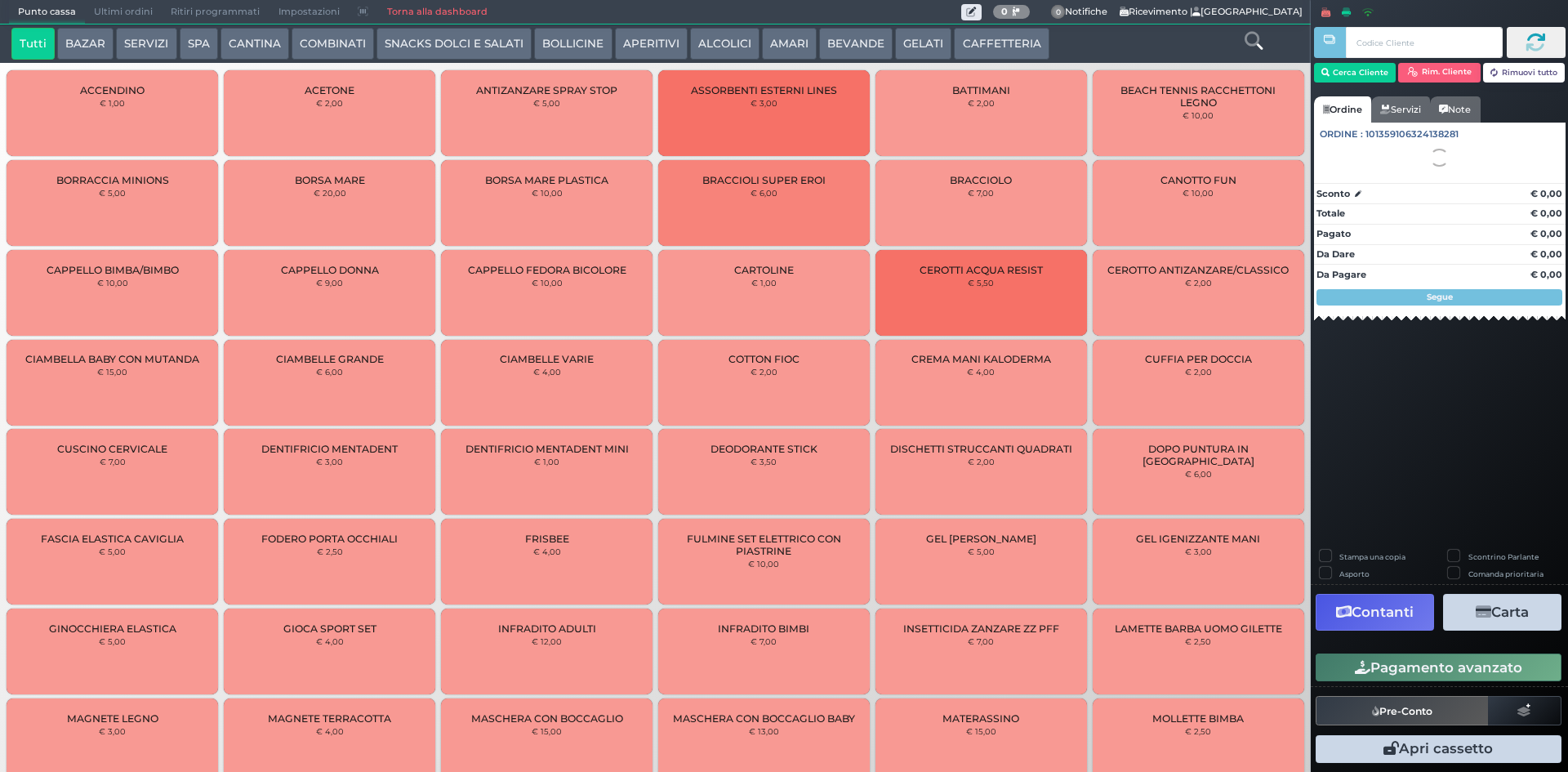
click at [131, 15] on span "Ultimi ordini" at bounding box center [123, 12] width 77 height 22
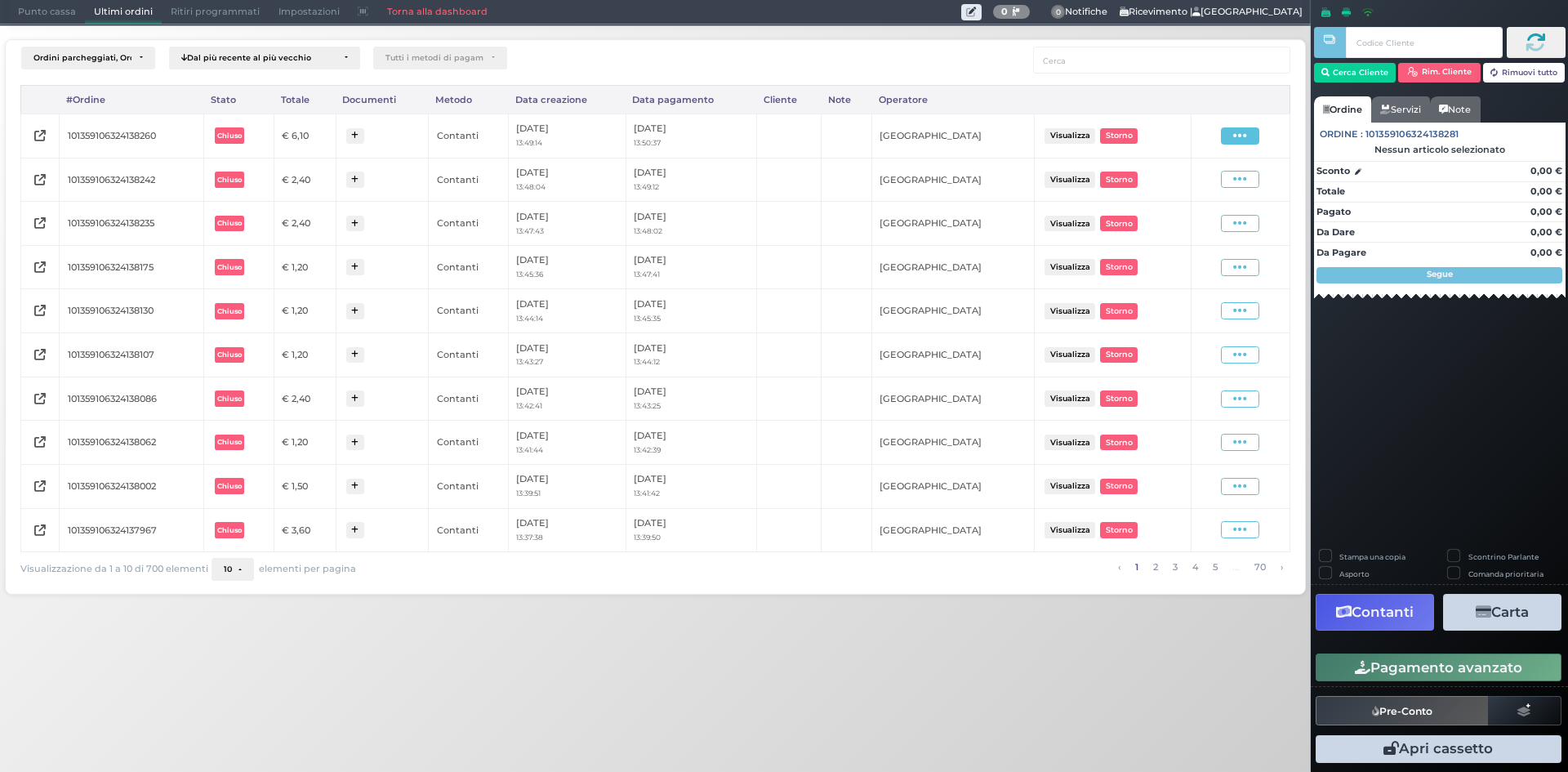
click at [1247, 133] on icon at bounding box center [1240, 136] width 14 height 16
click at [1222, 177] on span "Ristampa Pre-Conto" at bounding box center [1201, 183] width 67 height 28
click at [43, 18] on span "Punto cassa" at bounding box center [47, 12] width 76 height 22
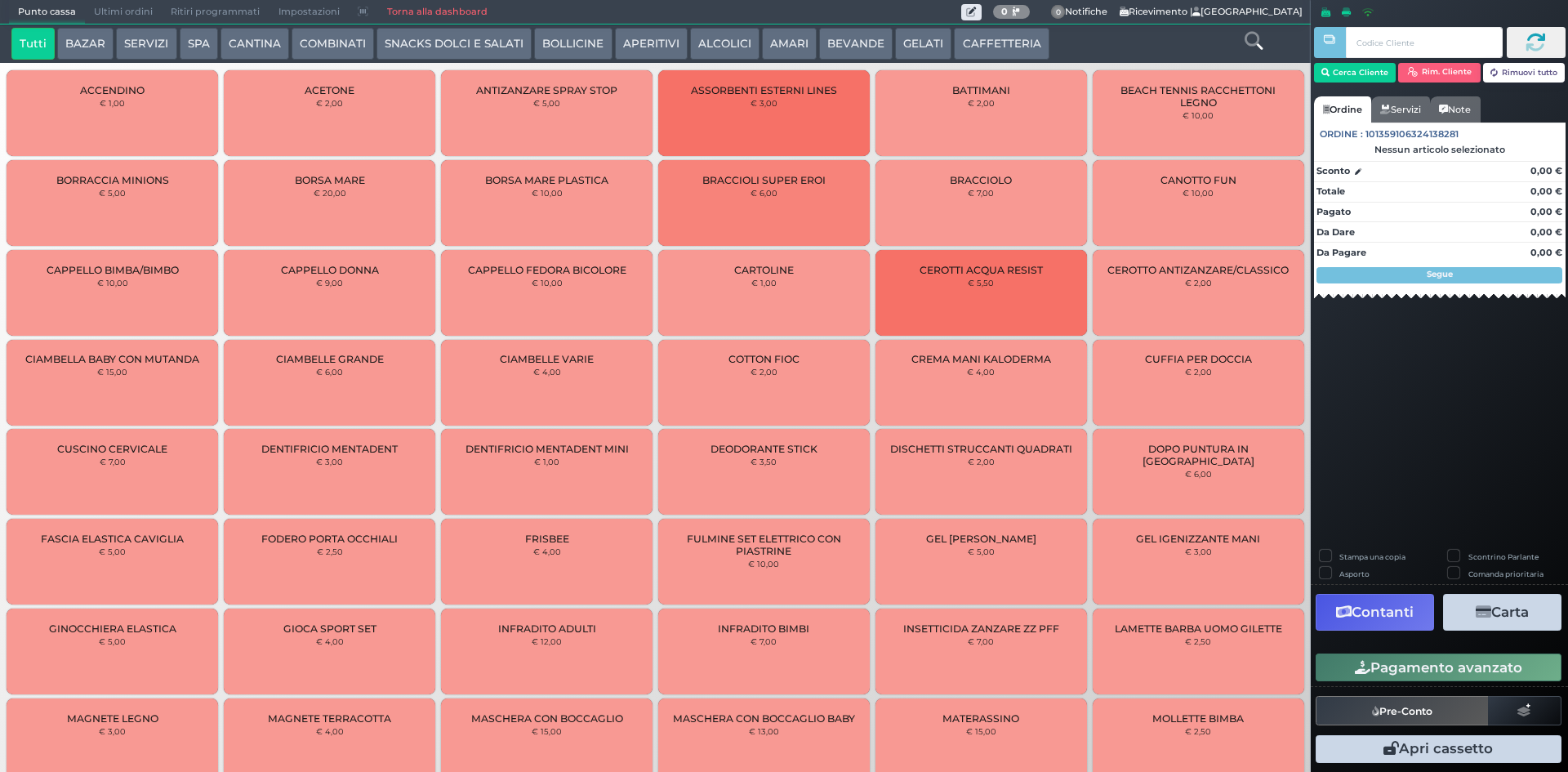
click at [970, 41] on button "CAFFETTERIA" at bounding box center [1001, 45] width 94 height 33
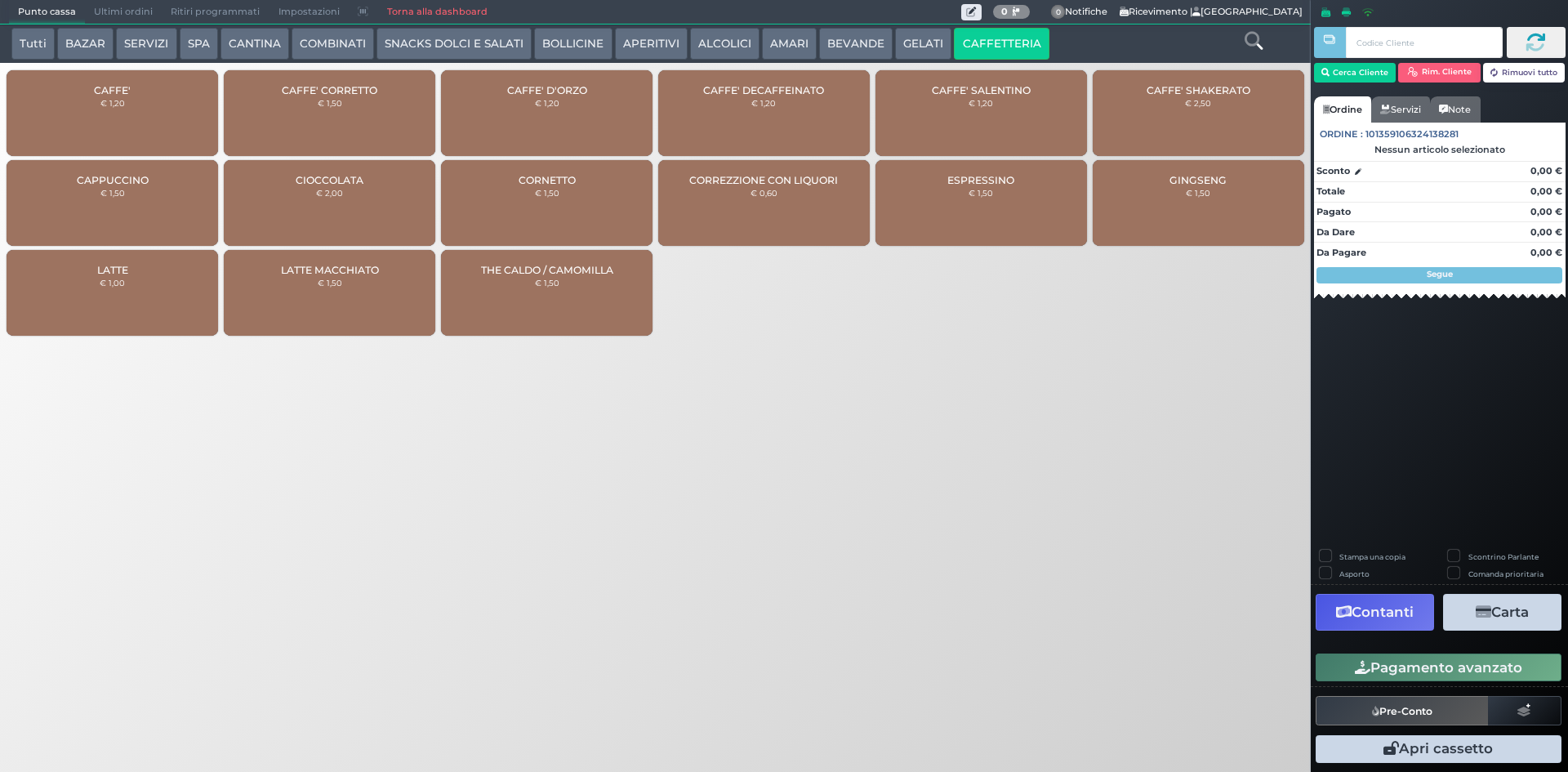
click at [40, 40] on button "Tutti" at bounding box center [33, 45] width 43 height 33
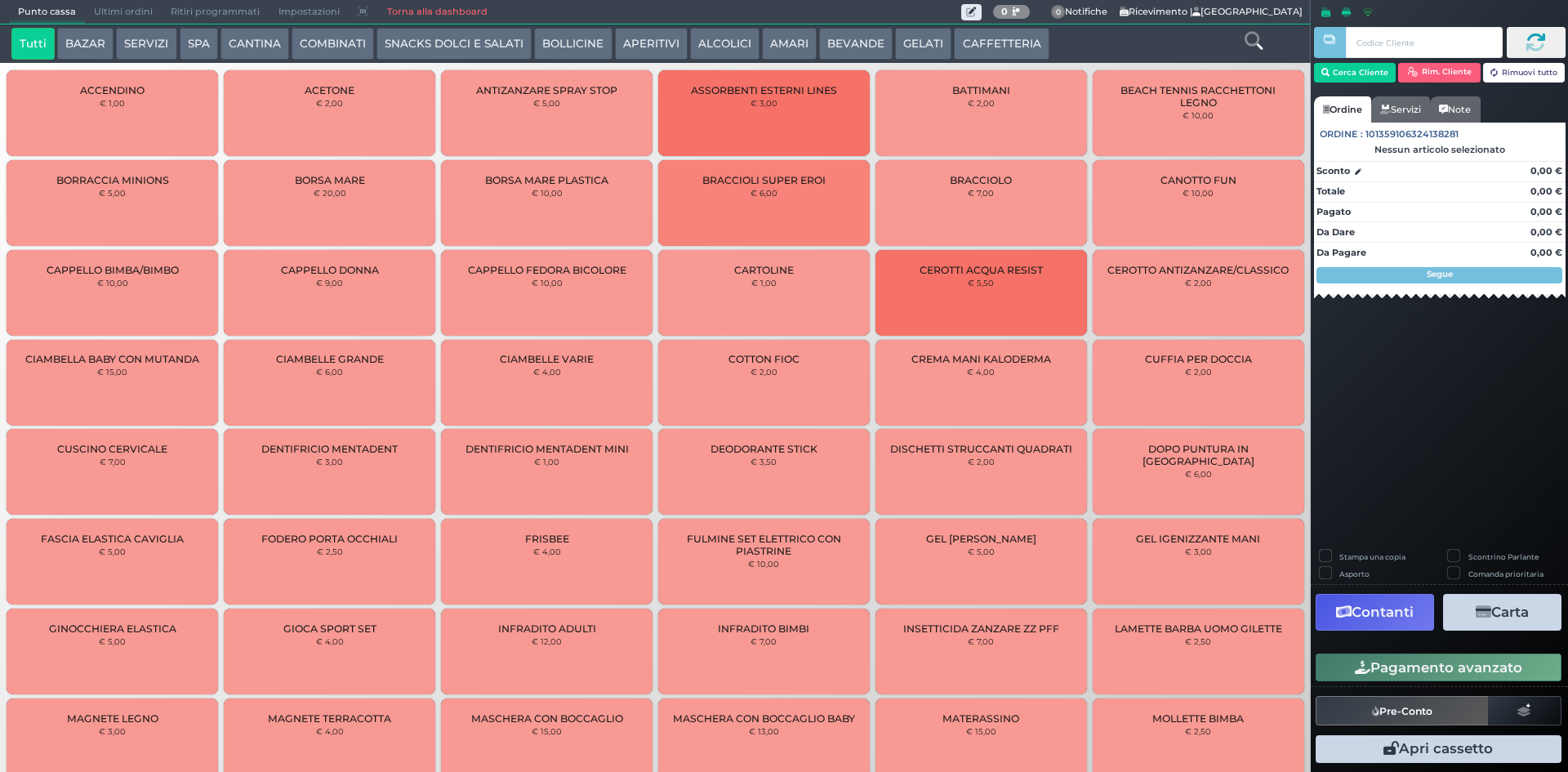
click at [115, 10] on span "Ultimi ordini" at bounding box center [123, 12] width 77 height 22
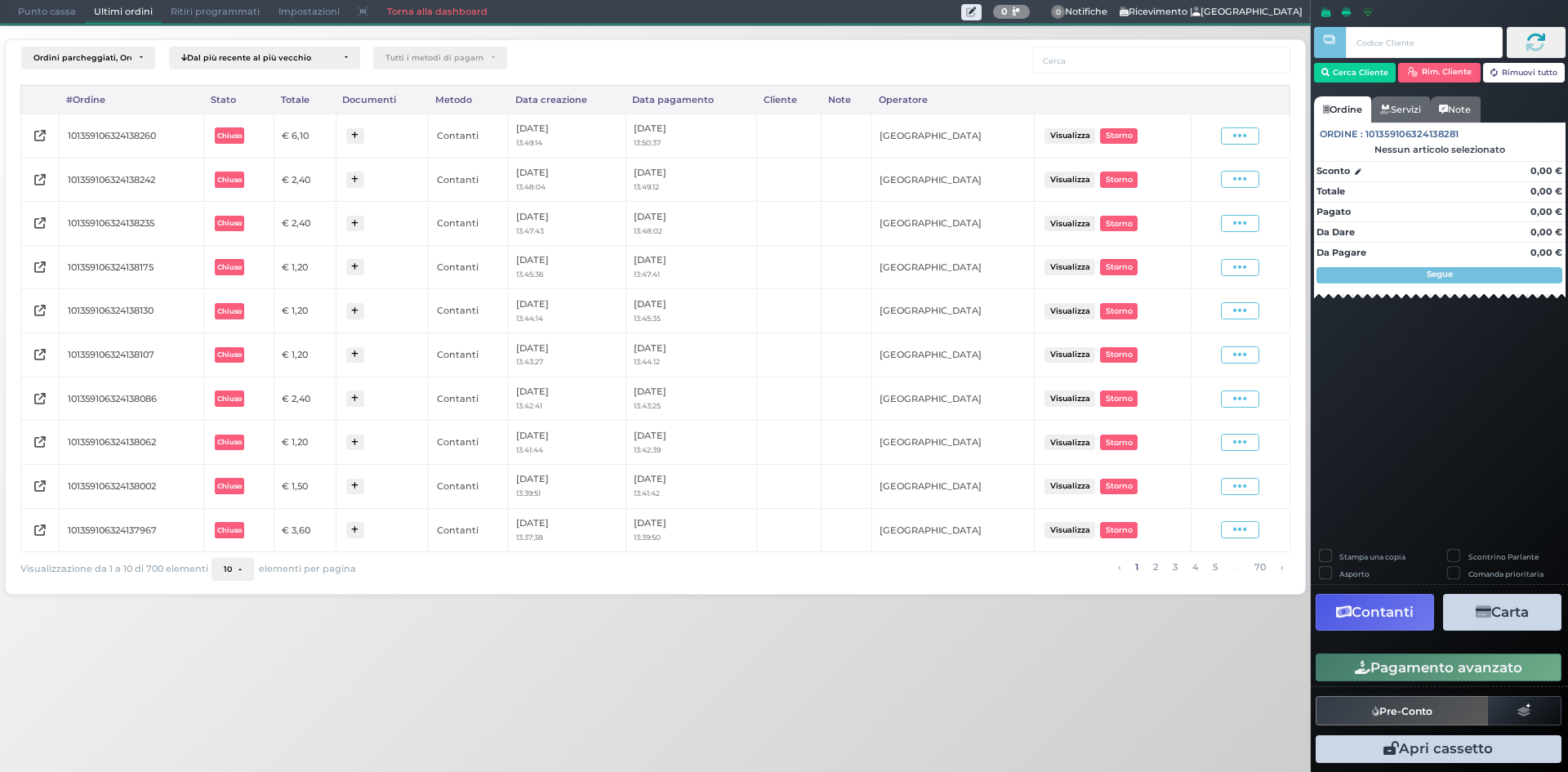
click at [38, 5] on span "Punto cassa" at bounding box center [47, 12] width 76 height 22
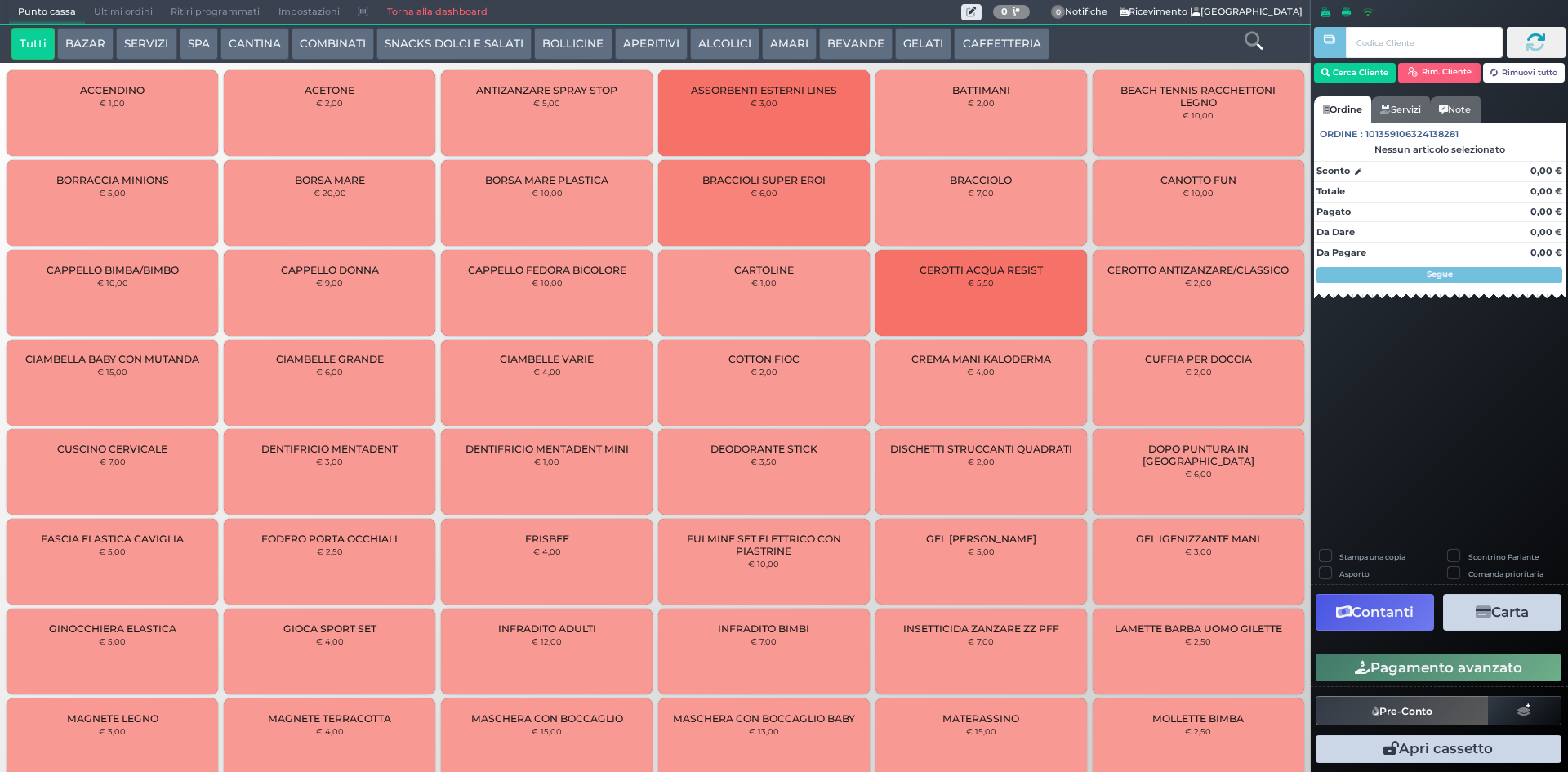
click at [989, 40] on button "CAFFETTERIA" at bounding box center [1001, 45] width 94 height 33
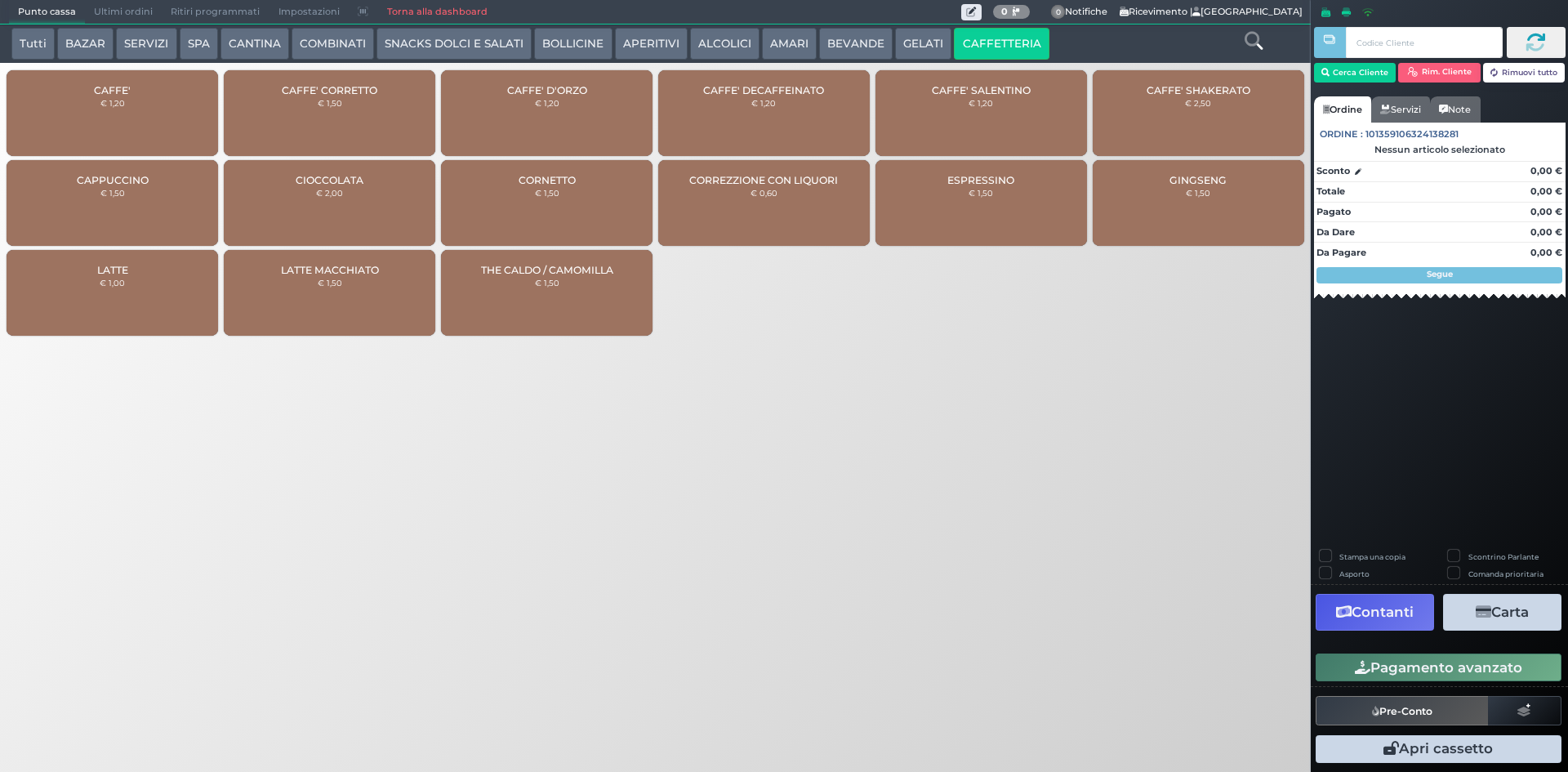
click at [131, 147] on div "CAFFE' € 1,20" at bounding box center [112, 113] width 211 height 86
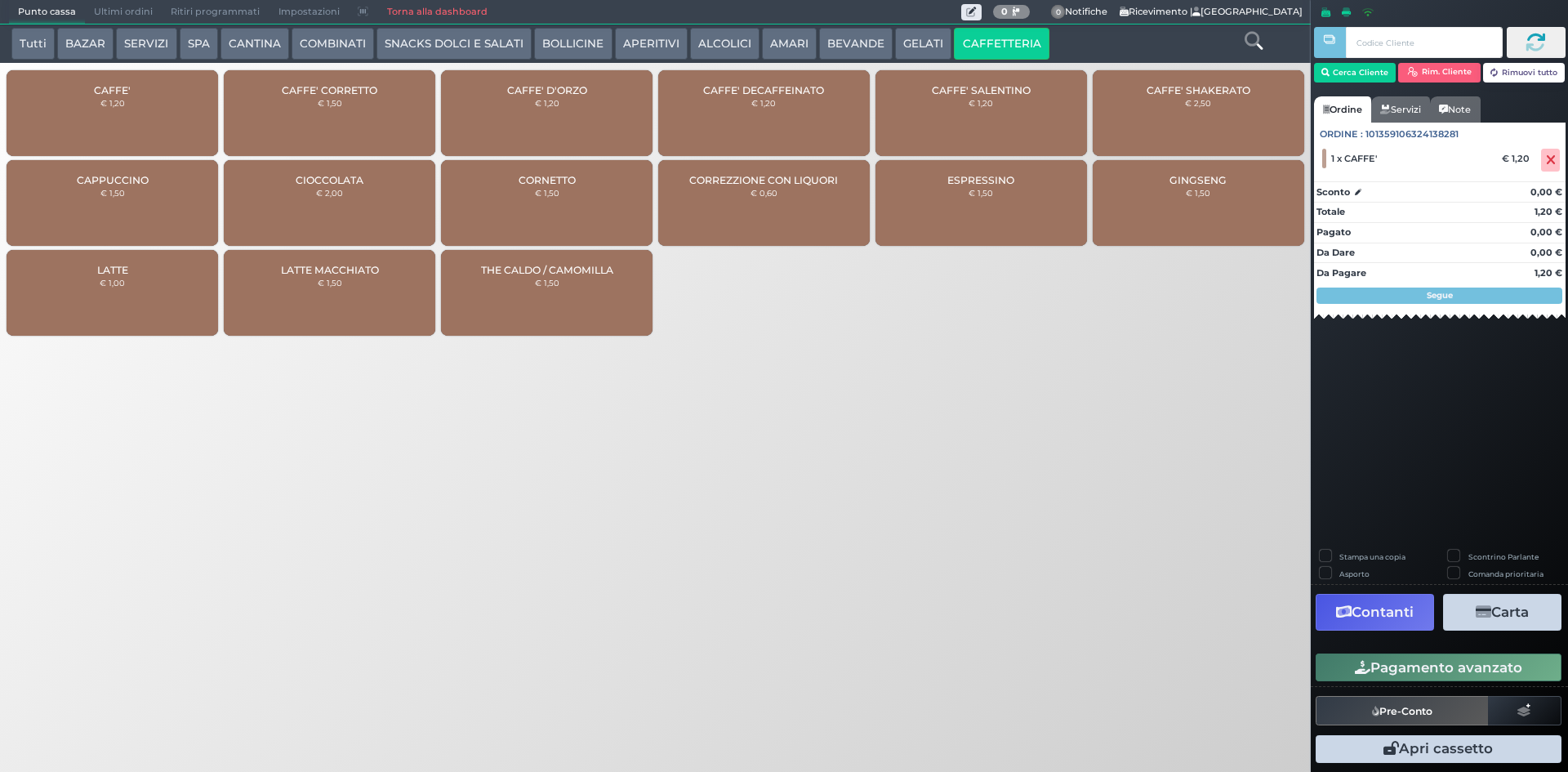
click at [1418, 679] on button "Pagamento avanzato" at bounding box center [1439, 667] width 246 height 28
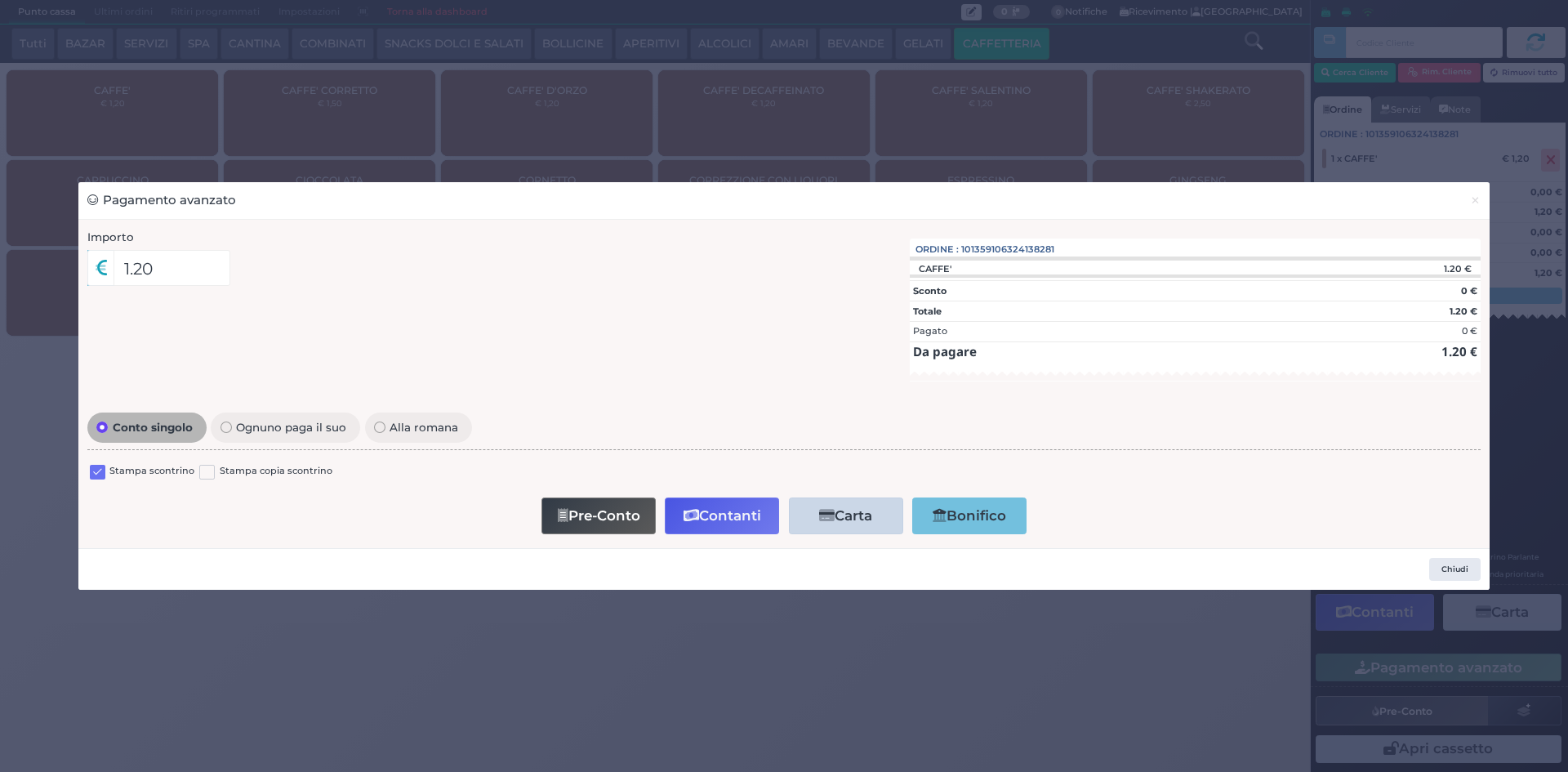
click at [97, 472] on label at bounding box center [97, 473] width 16 height 16
click at [0, 0] on input "checkbox" at bounding box center [0, 0] width 0 height 0
click at [582, 515] on button "Pre-Conto" at bounding box center [598, 516] width 114 height 37
click at [1480, 202] on span "×" at bounding box center [1476, 200] width 11 height 18
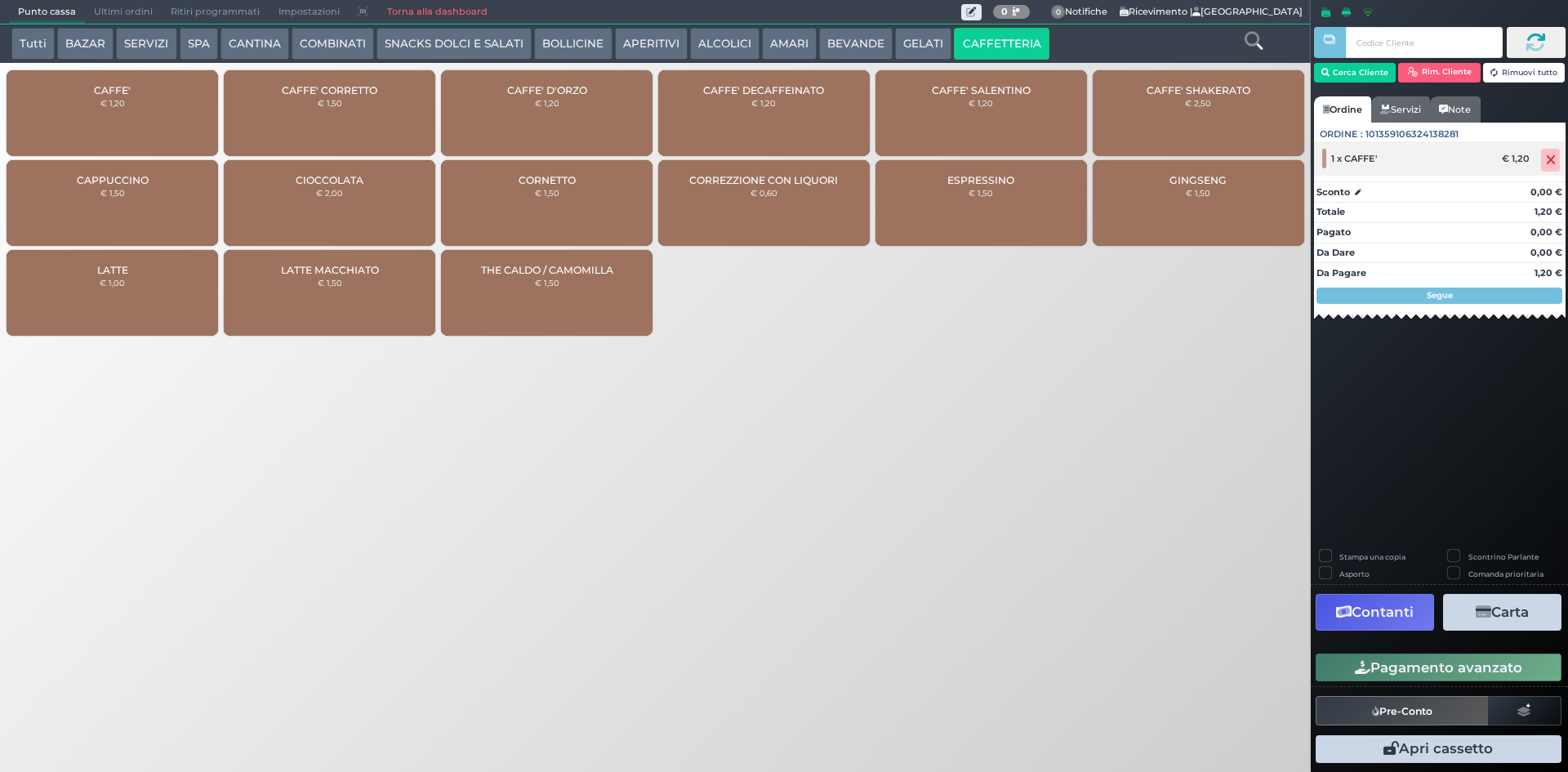
click at [1557, 156] on span at bounding box center [1550, 160] width 18 height 22
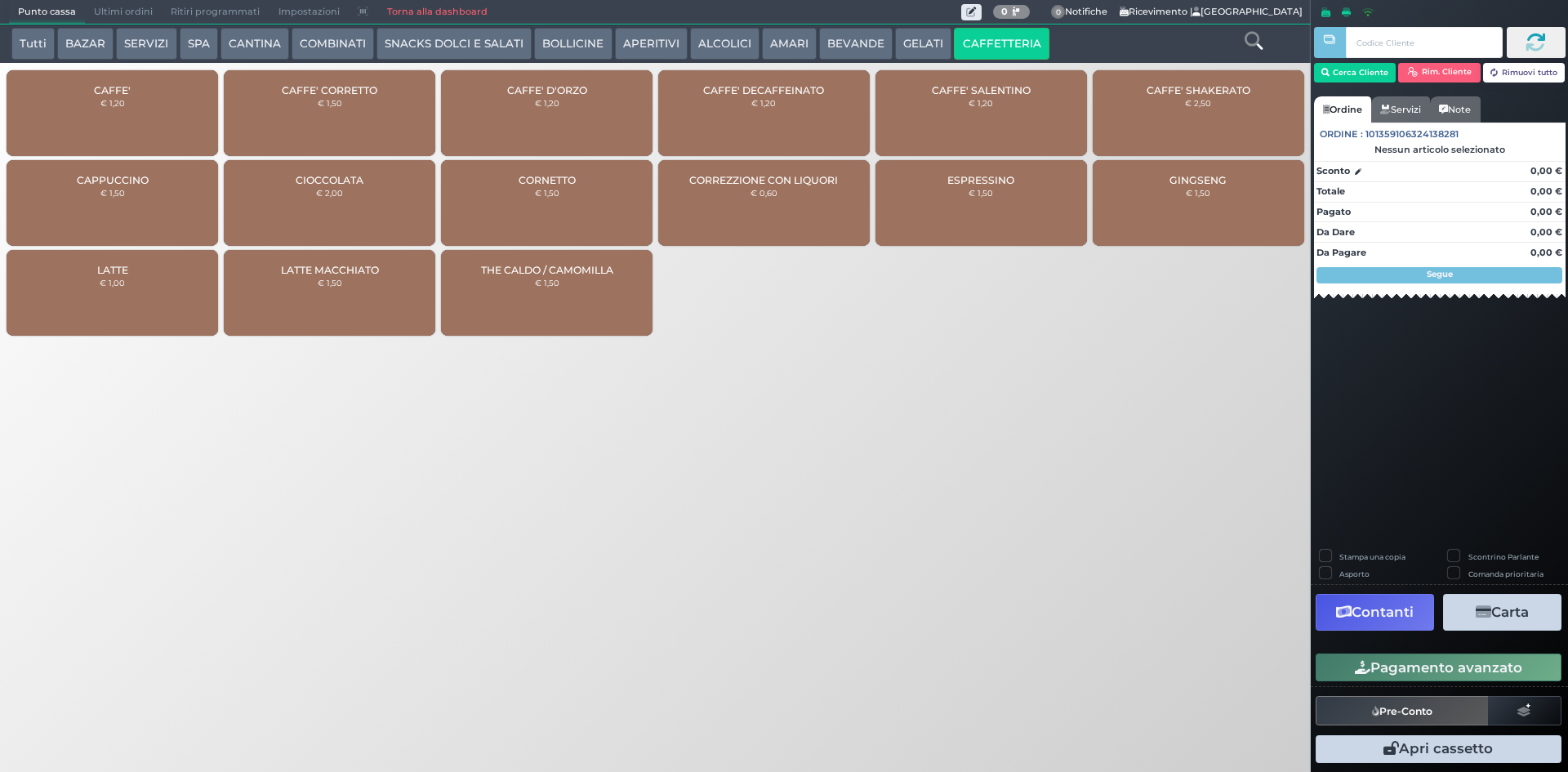
click at [131, 118] on div "CAFFE' € 1,20" at bounding box center [112, 113] width 211 height 86
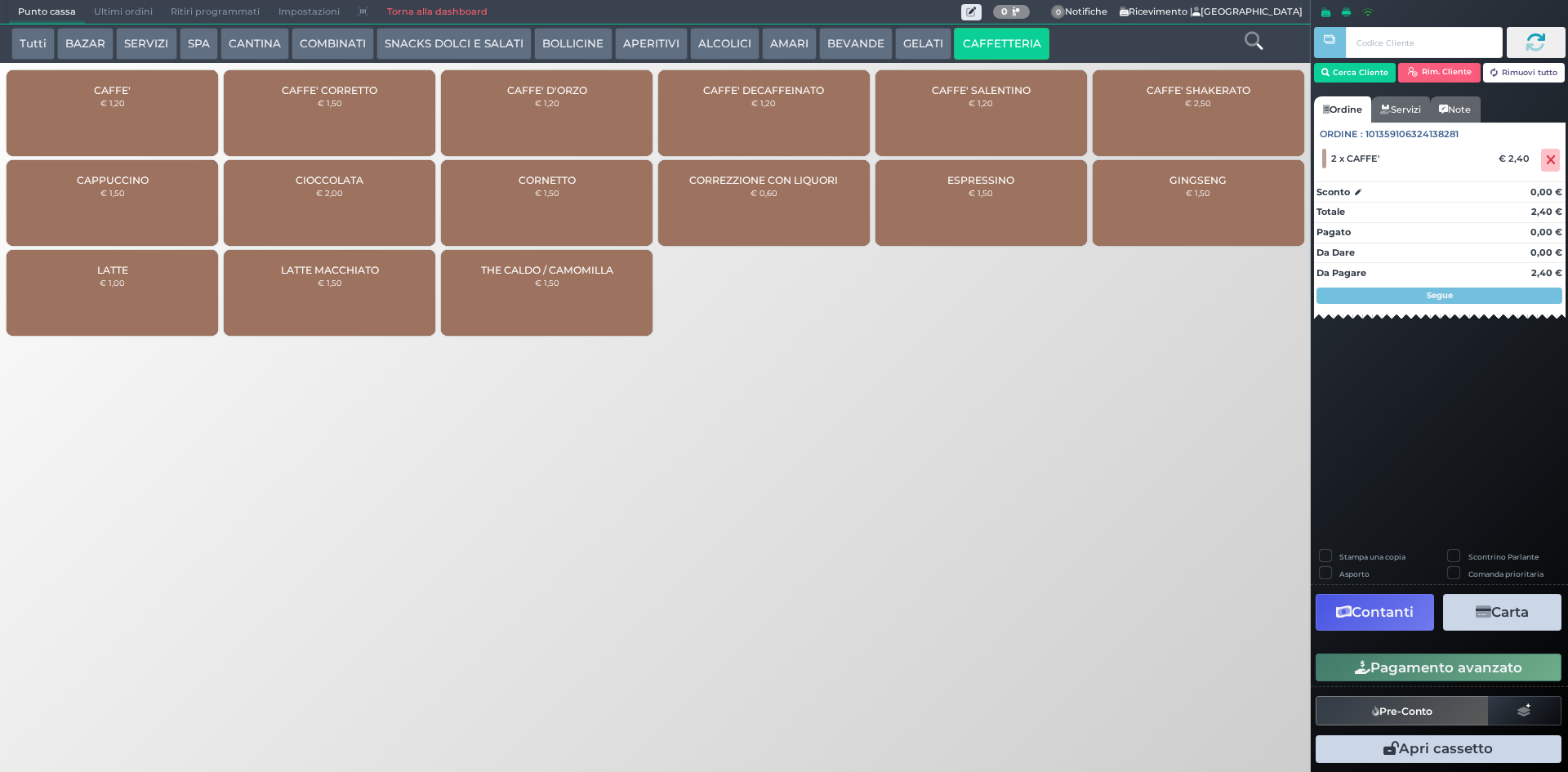
click at [399, 123] on div "CAFFE' CORRETTO € 1,50" at bounding box center [329, 113] width 211 height 86
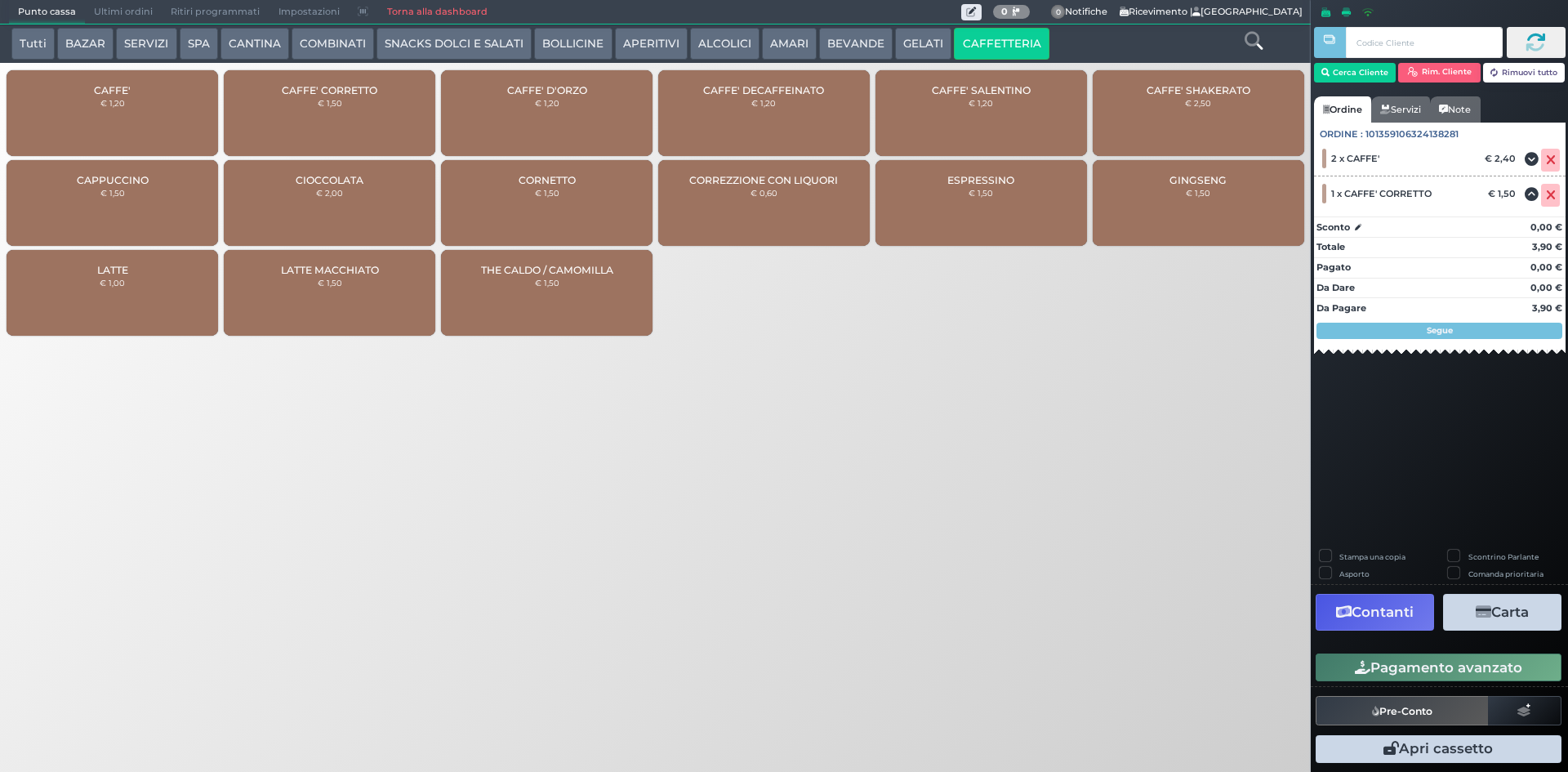
click at [1332, 554] on div "Stampa una copia" at bounding box center [1375, 559] width 112 height 18
click at [1331, 556] on div "Stampa una copia" at bounding box center [1375, 559] width 112 height 18
click at [1339, 551] on label "Stampa una copia" at bounding box center [1372, 556] width 66 height 11
checkbox input "true"
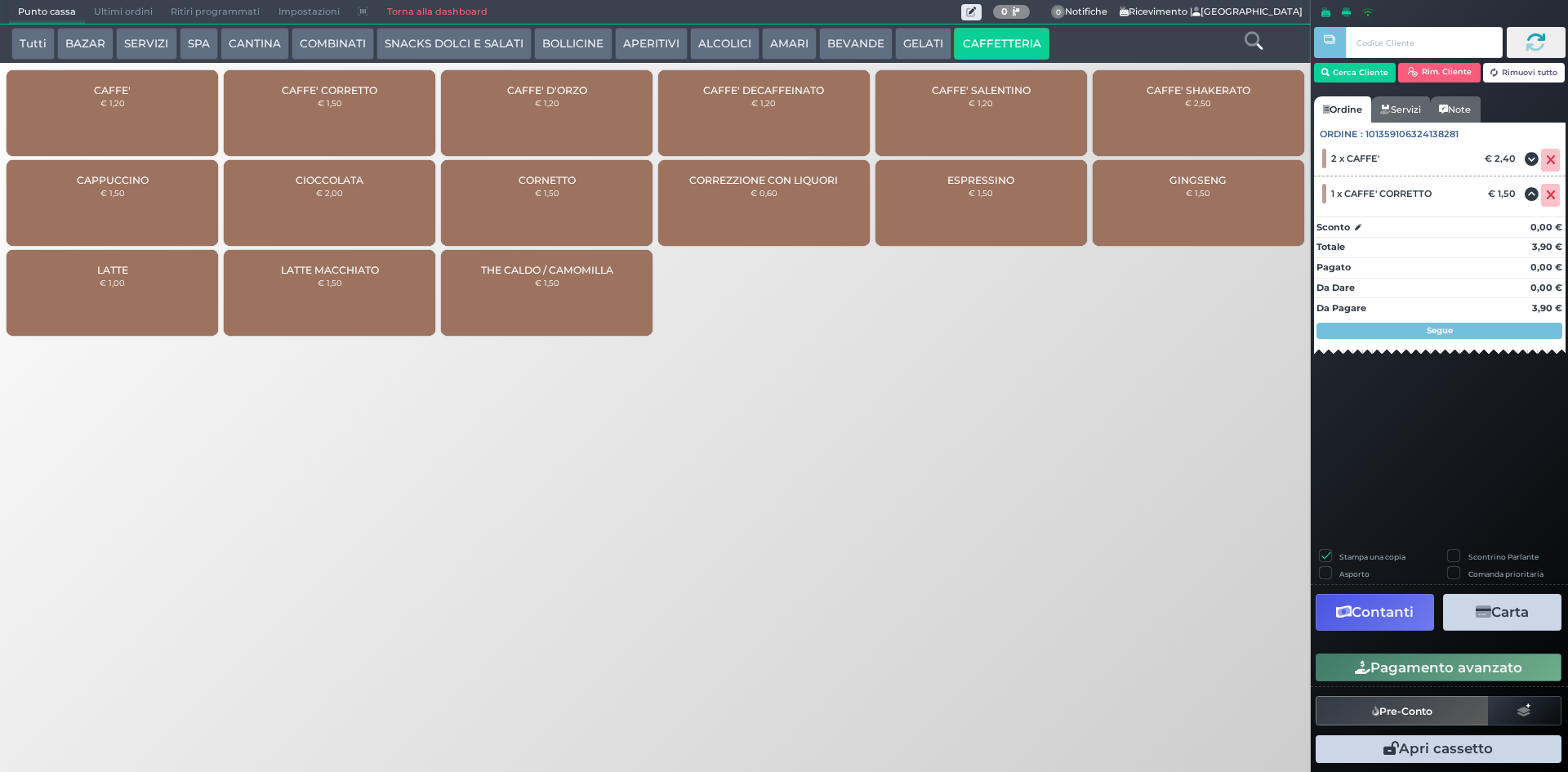
click at [1473, 620] on button "Carta" at bounding box center [1503, 612] width 119 height 37
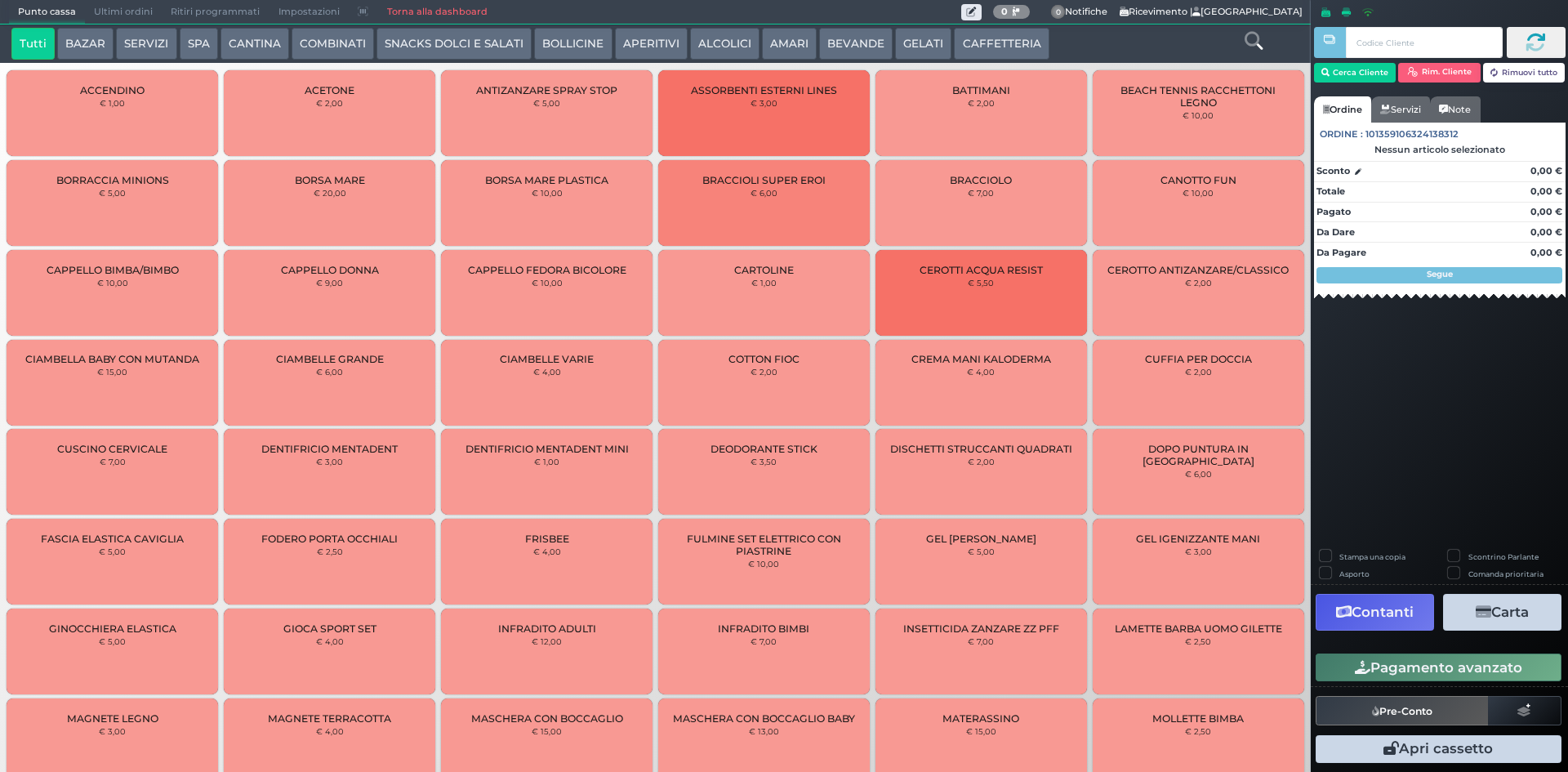
click at [978, 25] on div "Tutti BAZAR SERVIZI SPA [GEOGRAPHIC_DATA] COMBINATI SNACKS DOLCI E SALATI BOLLI…" at bounding box center [655, 43] width 1311 height 38
click at [967, 36] on button "CAFFETTERIA" at bounding box center [1001, 45] width 94 height 33
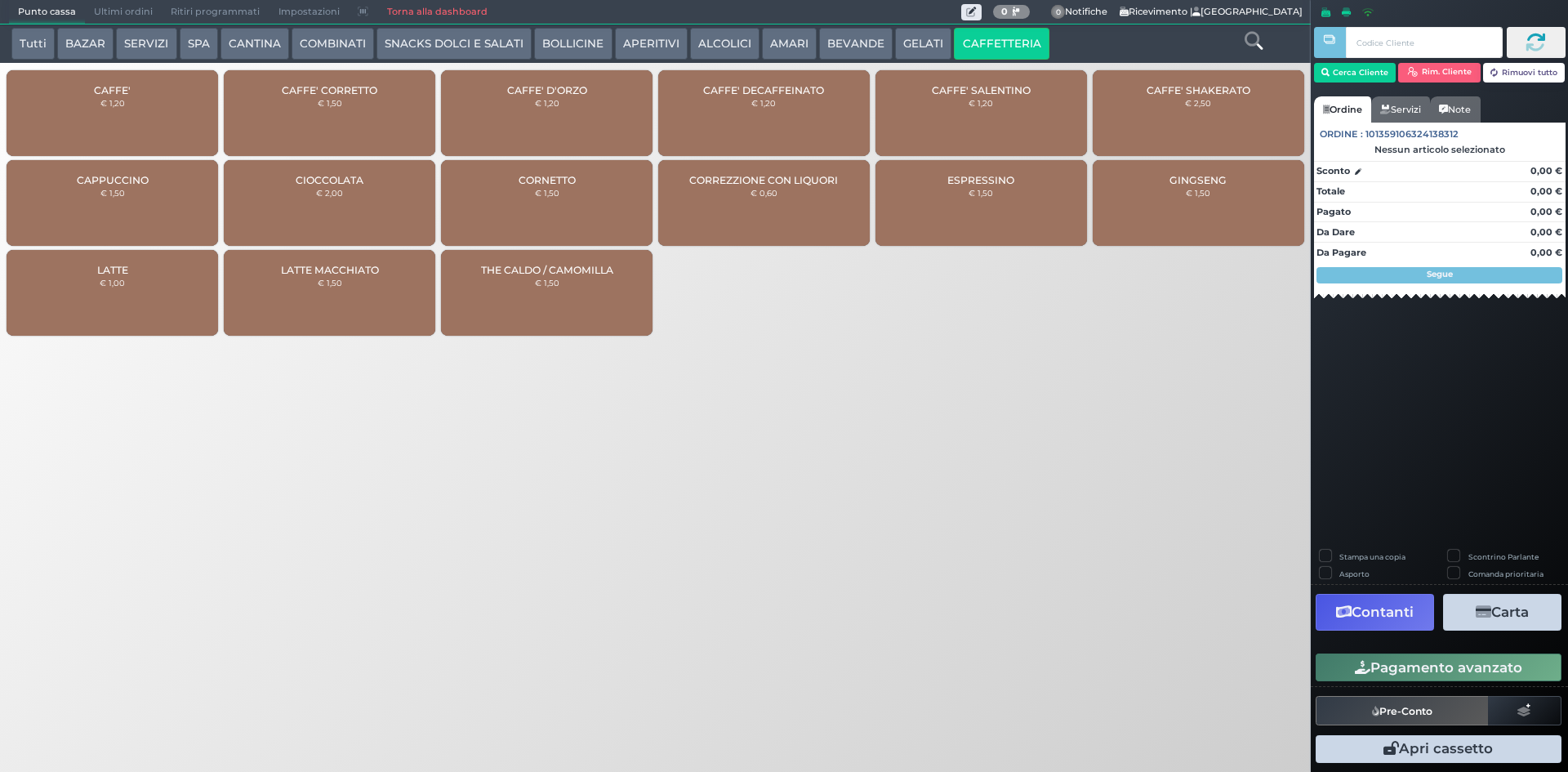
click at [94, 109] on div "CAFFE' € 1,20" at bounding box center [112, 113] width 211 height 86
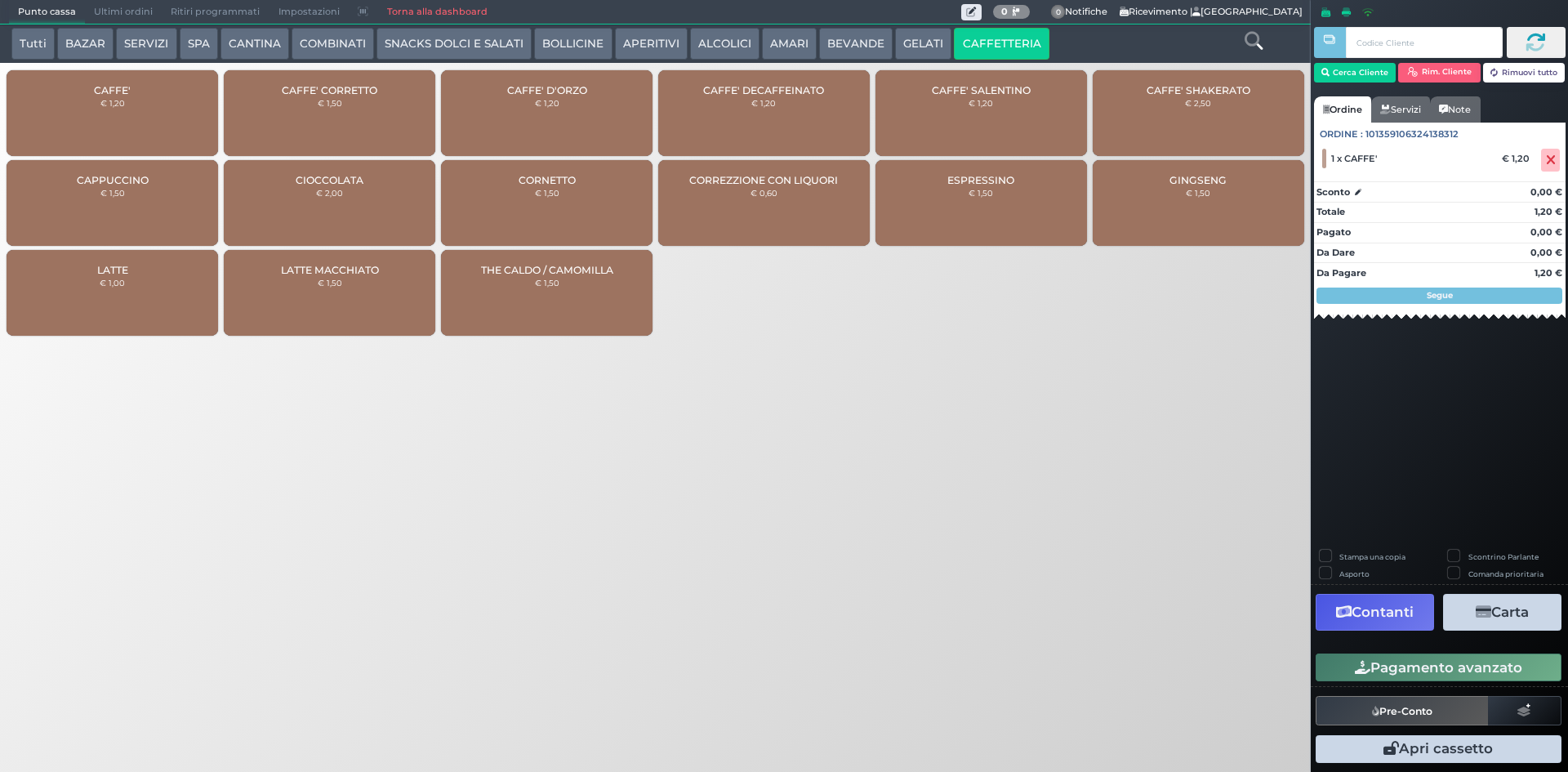
click at [549, 124] on div "CAFFE' D'ORZO € 1,20" at bounding box center [546, 113] width 211 height 86
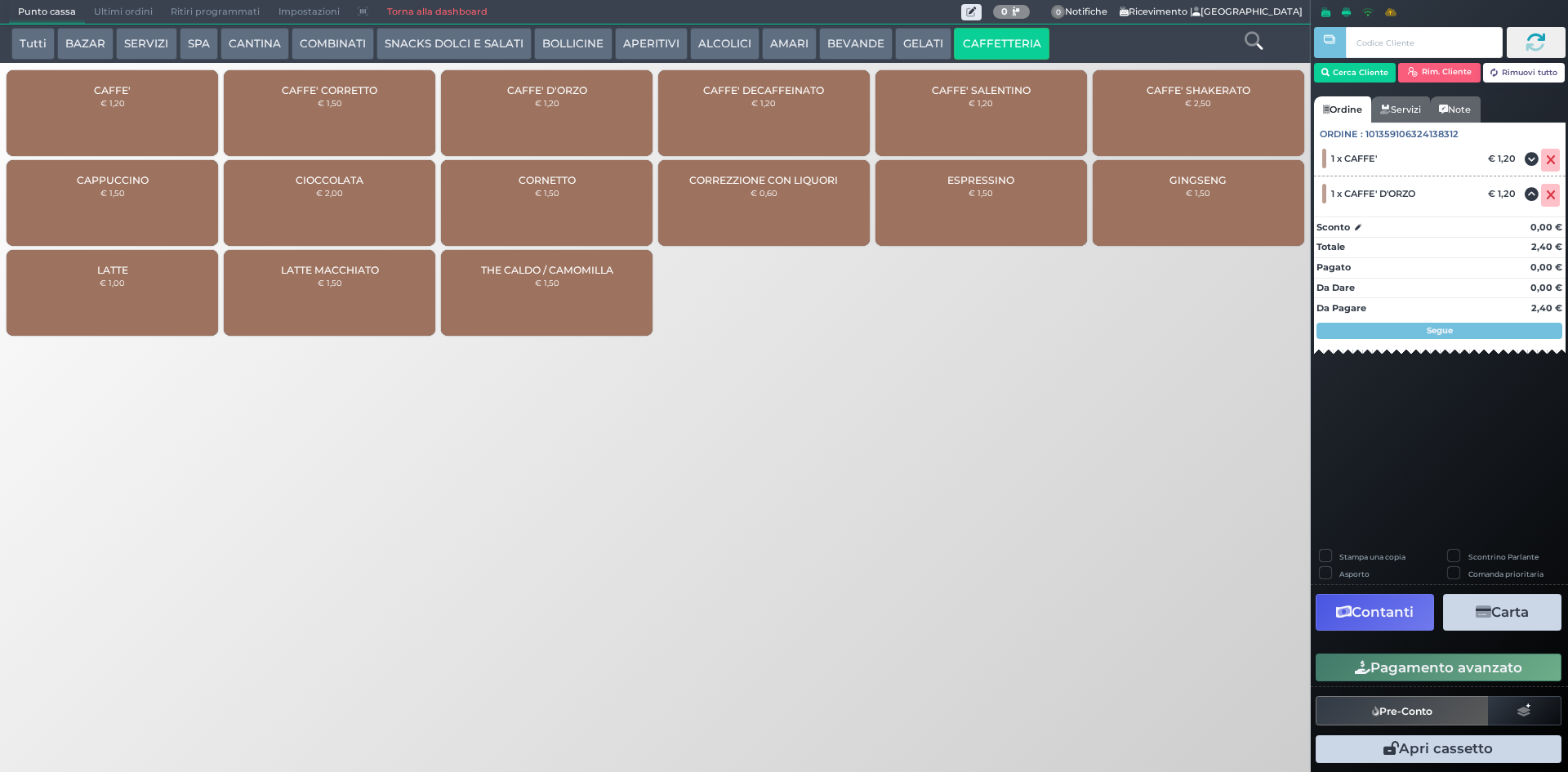
click at [1525, 673] on button "Pagamento avanzato" at bounding box center [1439, 667] width 246 height 28
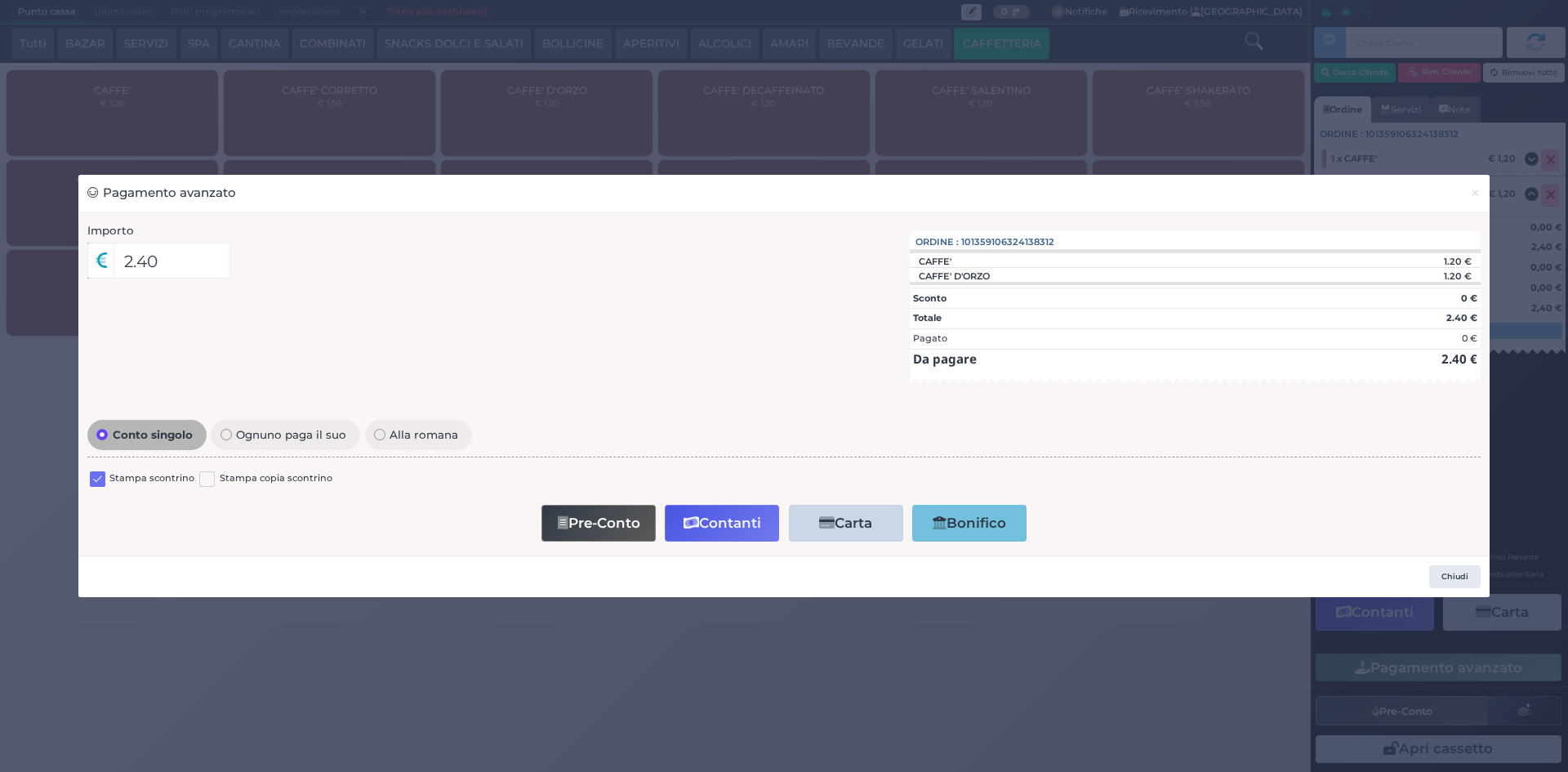
click at [92, 475] on label at bounding box center [97, 479] width 16 height 16
click at [0, 0] on input "checkbox" at bounding box center [0, 0] width 0 height 0
click at [602, 517] on button "Pre-Conto" at bounding box center [598, 524] width 114 height 37
click at [1477, 191] on span "×" at bounding box center [1476, 193] width 11 height 18
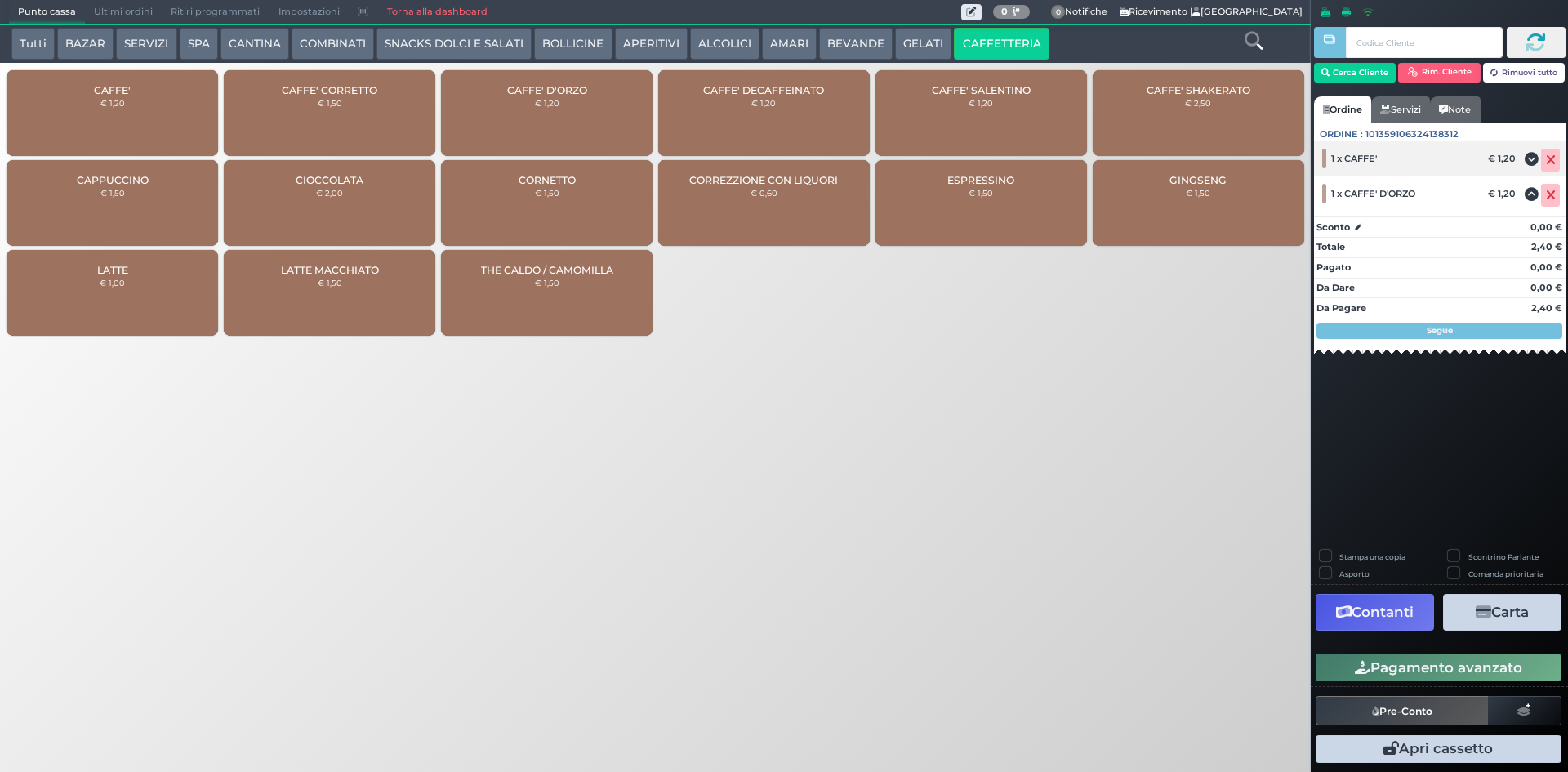
click at [1552, 160] on icon at bounding box center [1551, 160] width 10 height 1
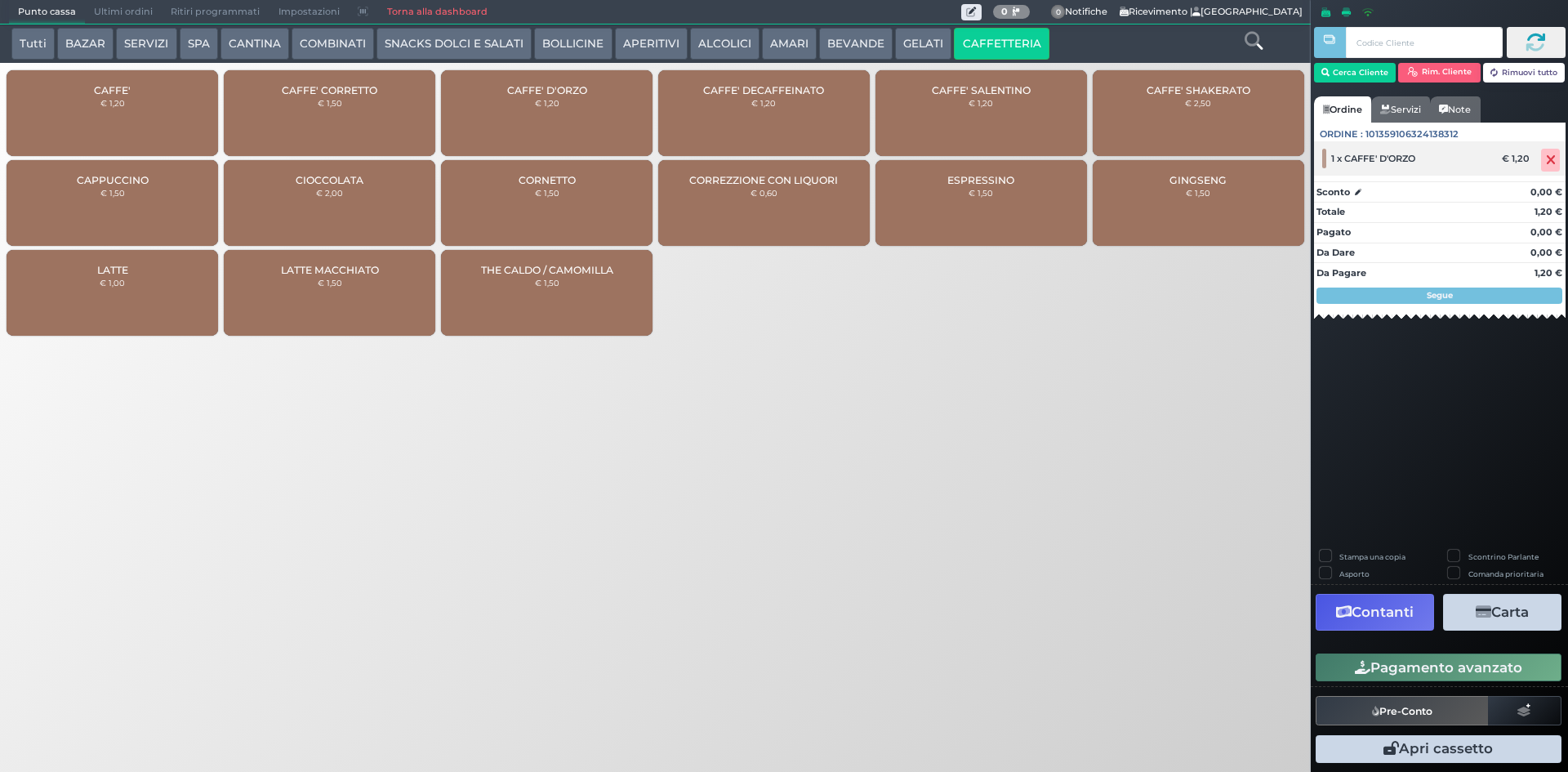
click at [1554, 161] on icon at bounding box center [1551, 160] width 10 height 1
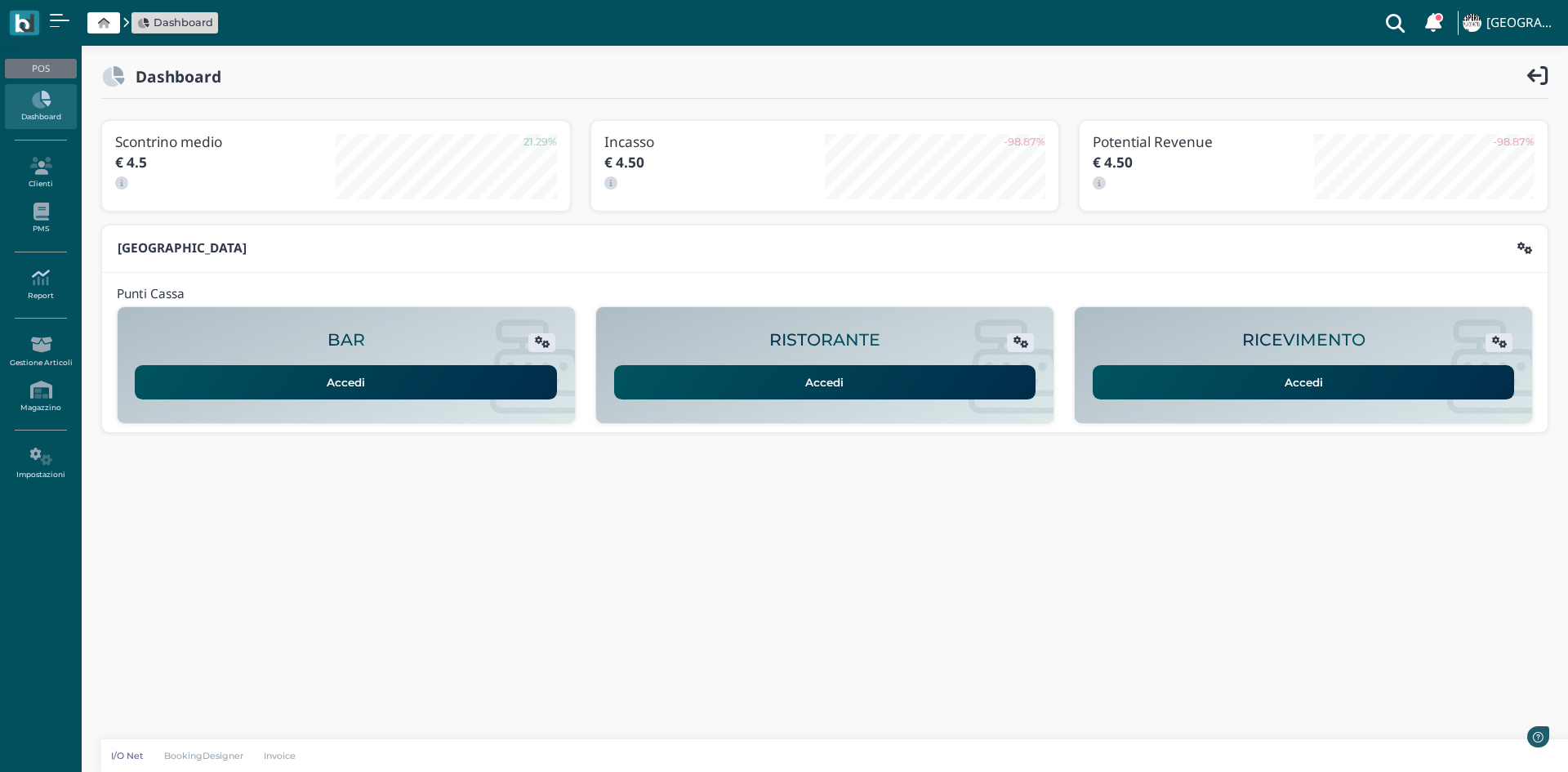
click at [42, 269] on icon at bounding box center [40, 277] width 71 height 18
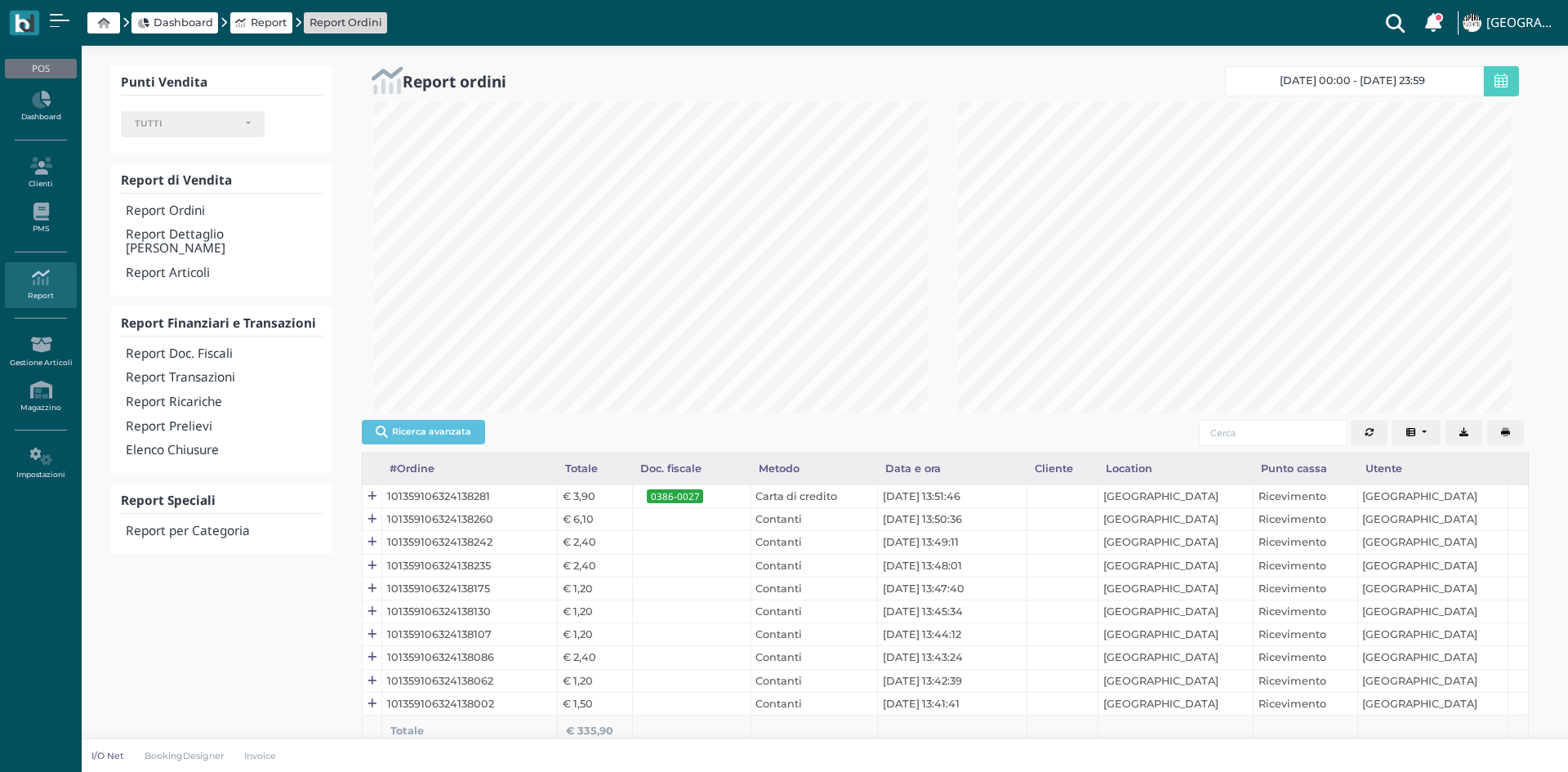
select select
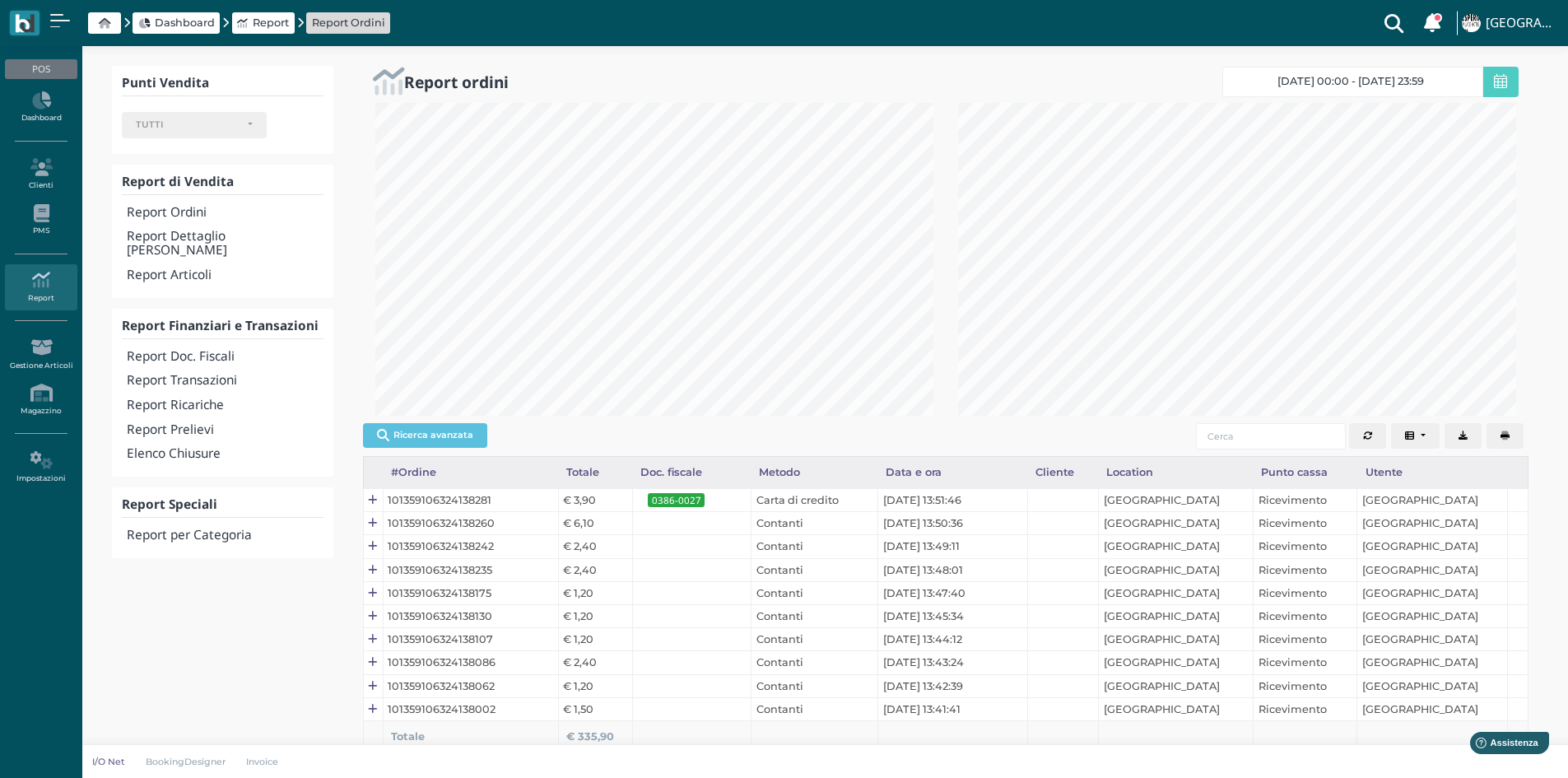
click at [204, 374] on h4 "Report Transazioni" at bounding box center [225, 381] width 196 height 14
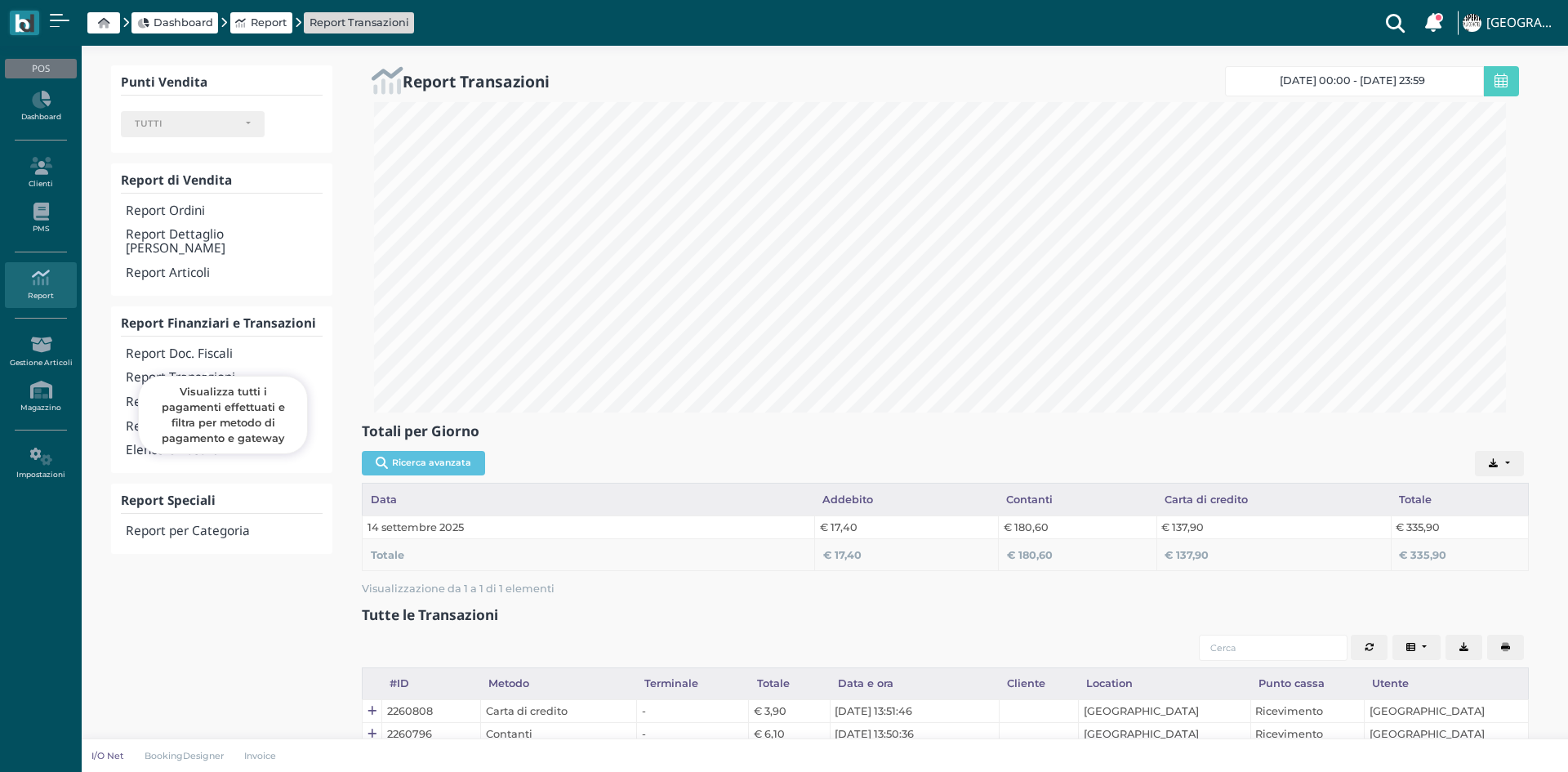
select select
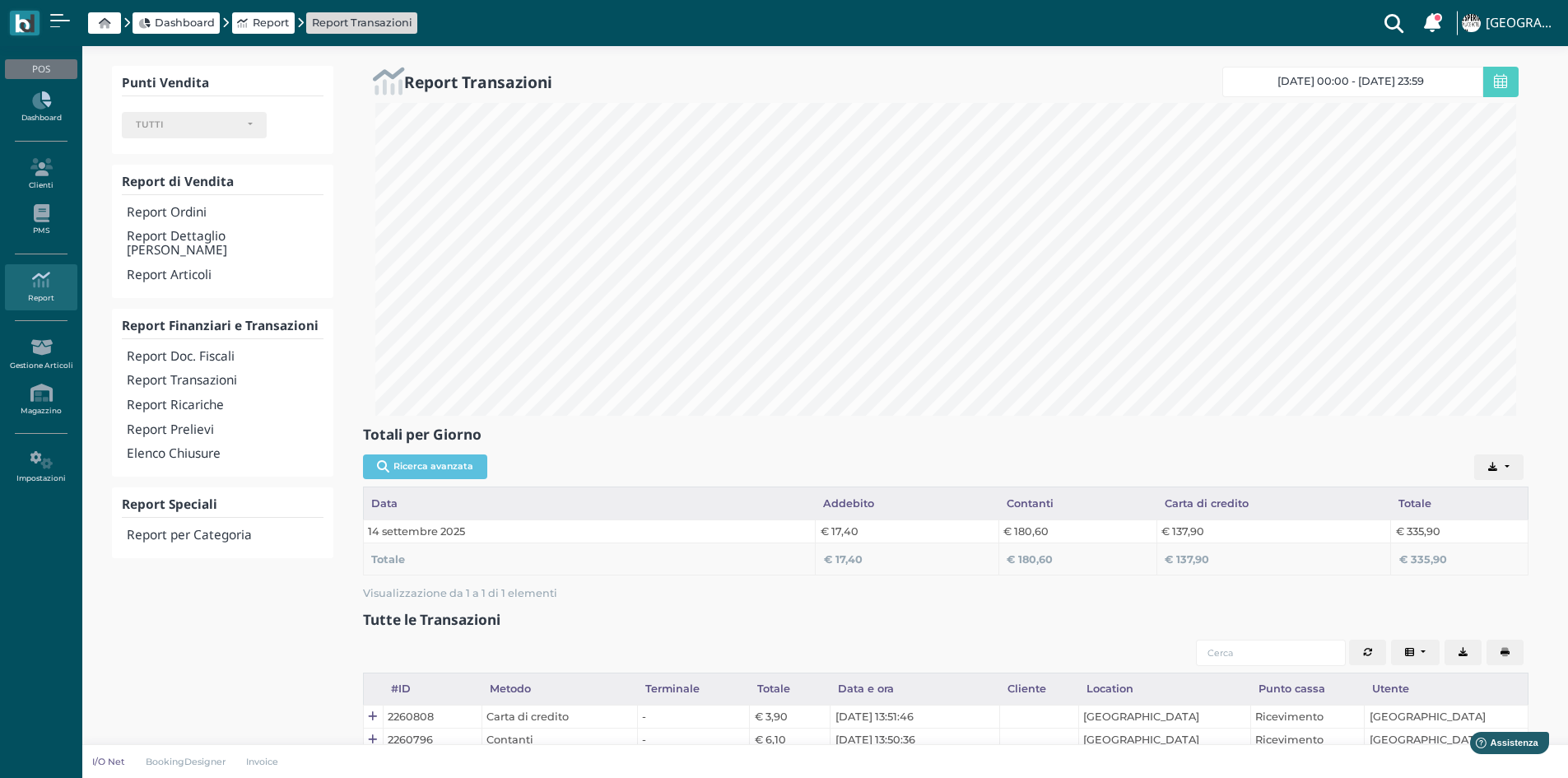
click at [40, 107] on icon at bounding box center [40, 100] width 72 height 18
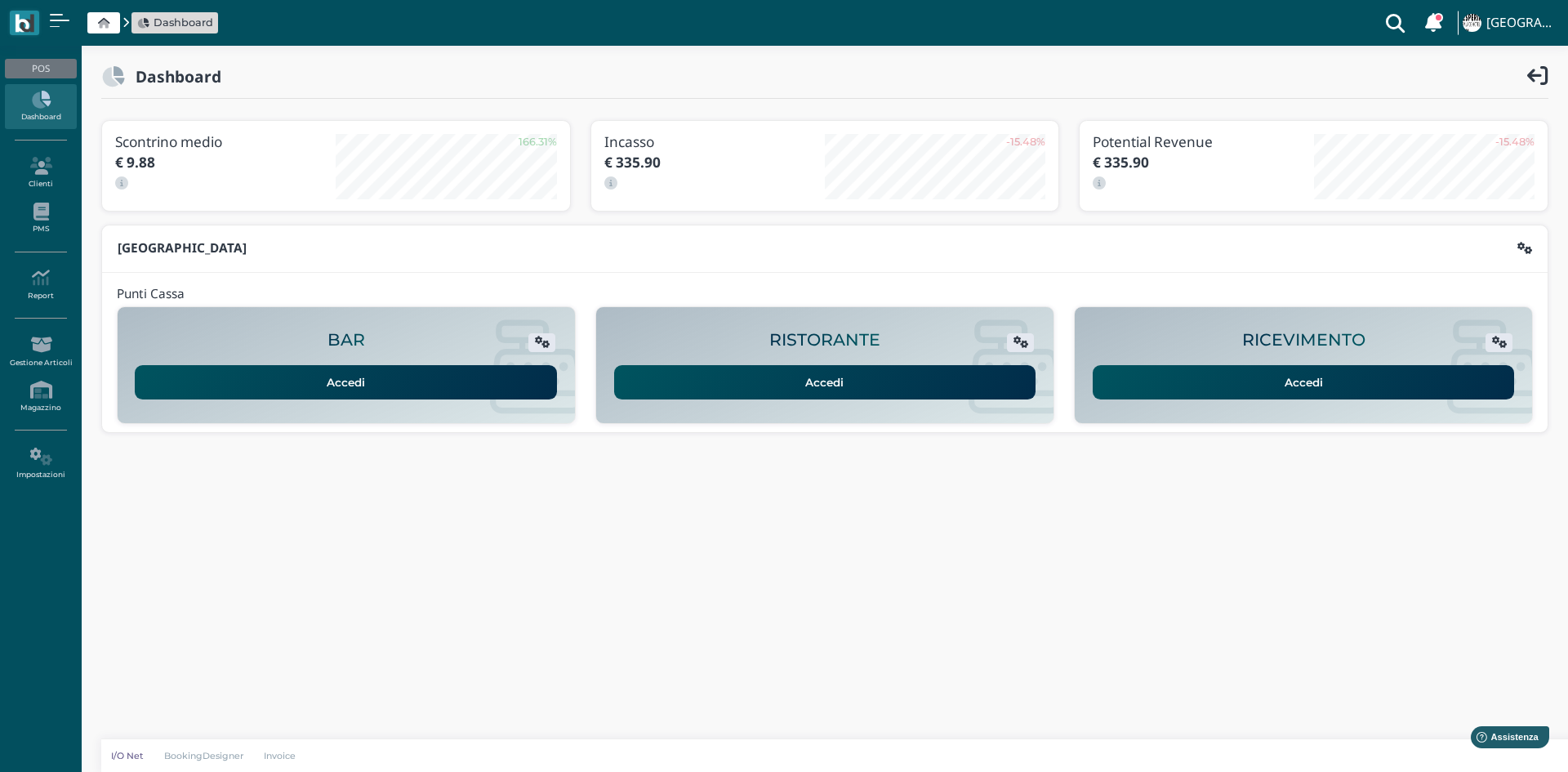
click at [1299, 385] on link "Accedi" at bounding box center [1304, 382] width 422 height 34
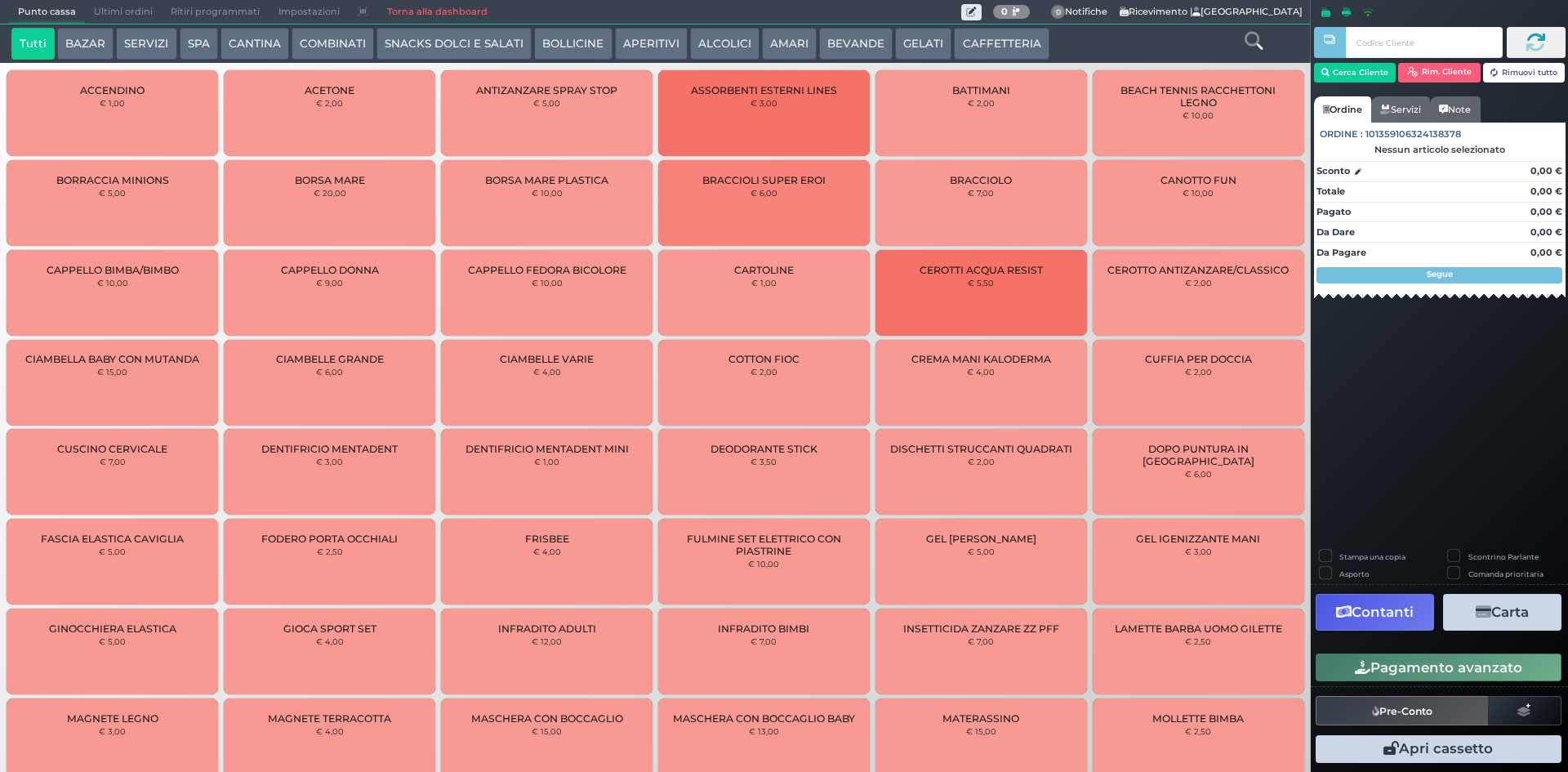
drag, startPoint x: 1003, startPoint y: 51, endPoint x: 939, endPoint y: 59, distance: 64.5
click at [999, 51] on button "CAFFETTERIA" at bounding box center [1001, 45] width 94 height 33
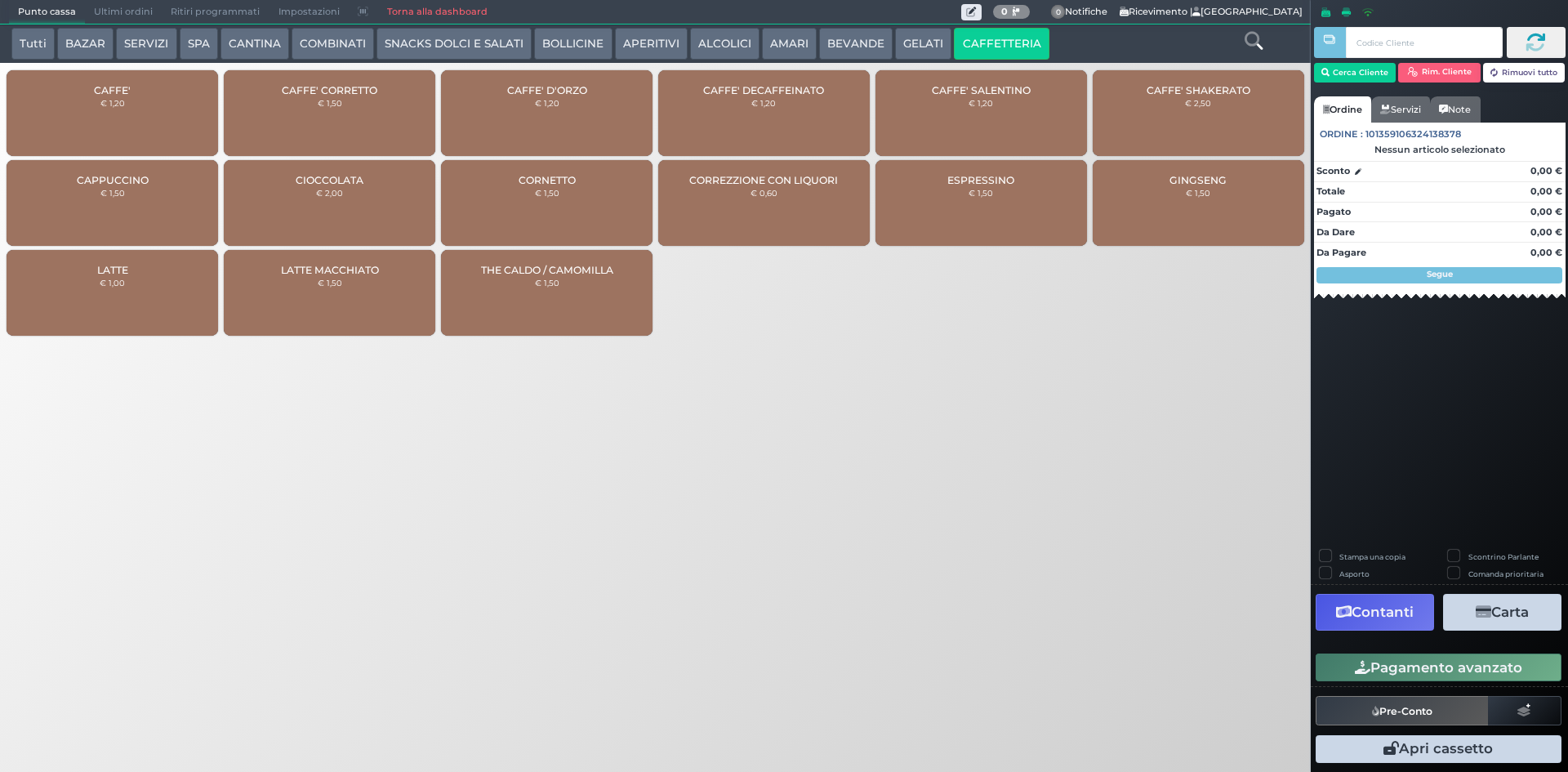
click at [142, 105] on div "CAFFE' € 1,20" at bounding box center [112, 113] width 211 height 86
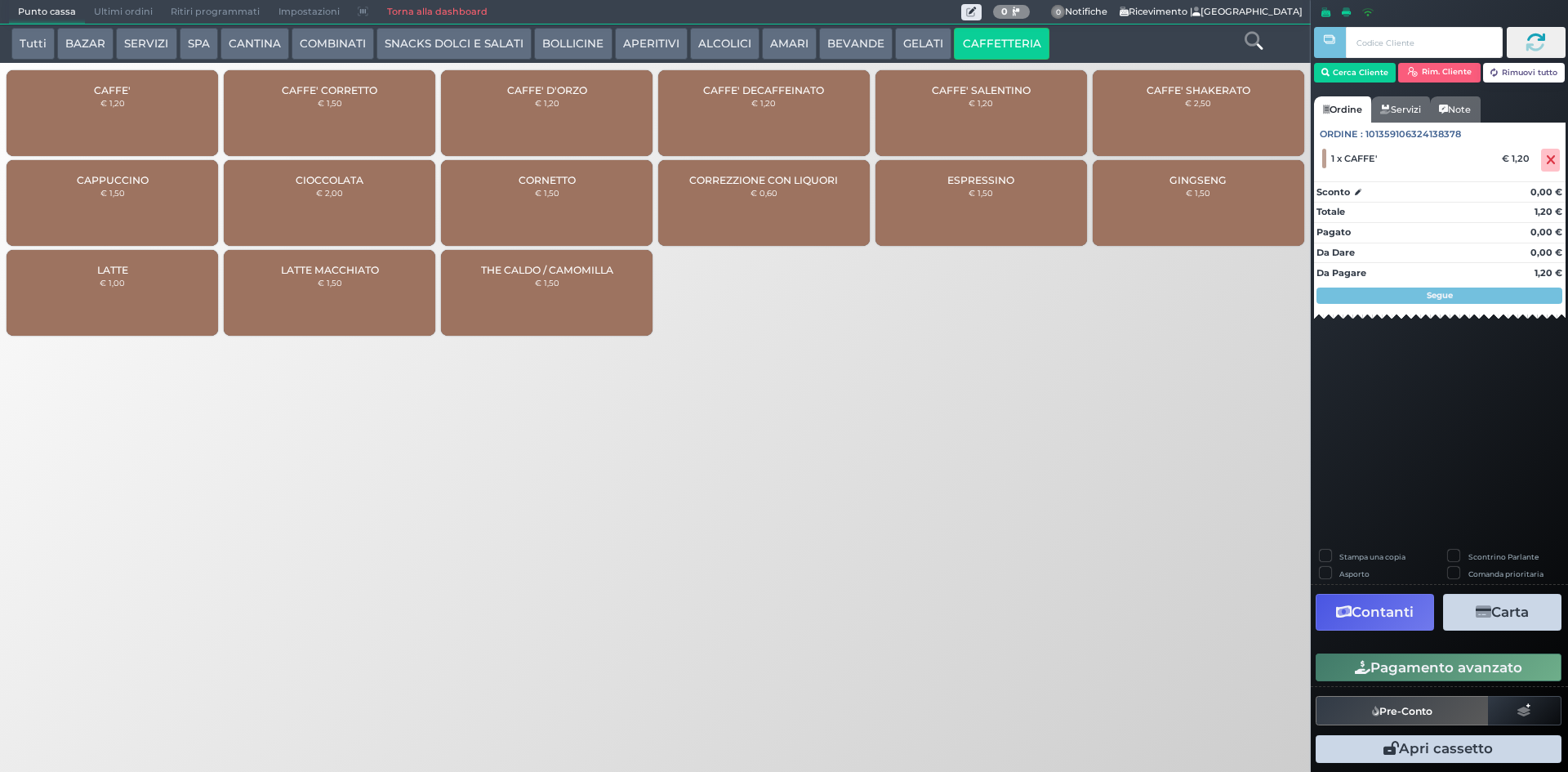
click at [1410, 669] on button "Pagamento avanzato" at bounding box center [1439, 667] width 246 height 28
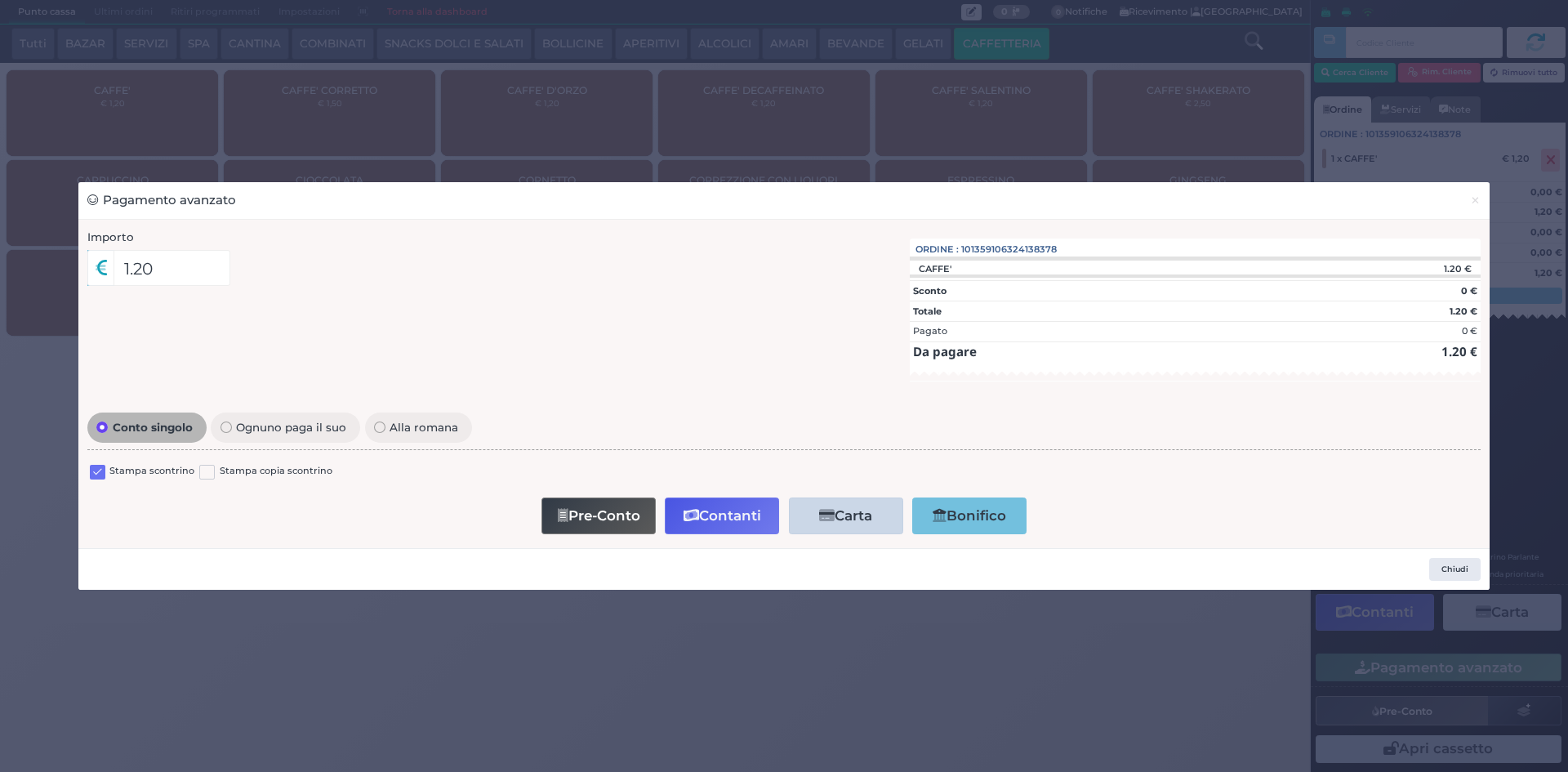
click at [100, 469] on label at bounding box center [97, 473] width 16 height 16
click at [0, 0] on input "checkbox" at bounding box center [0, 0] width 0 height 0
click at [754, 531] on button "Contanti" at bounding box center [721, 516] width 114 height 37
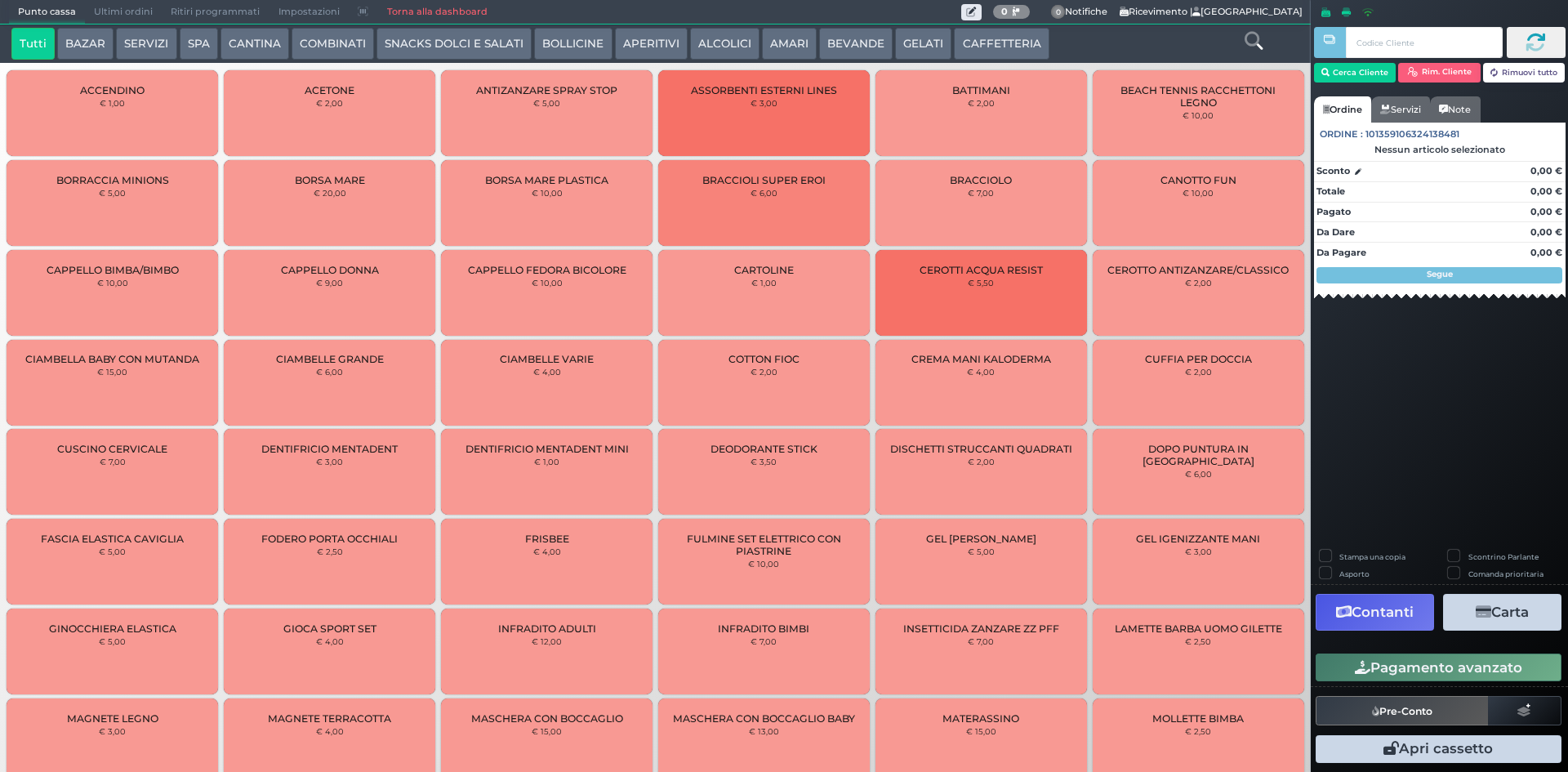
click at [123, 14] on span "Ultimi ordini" at bounding box center [123, 12] width 77 height 22
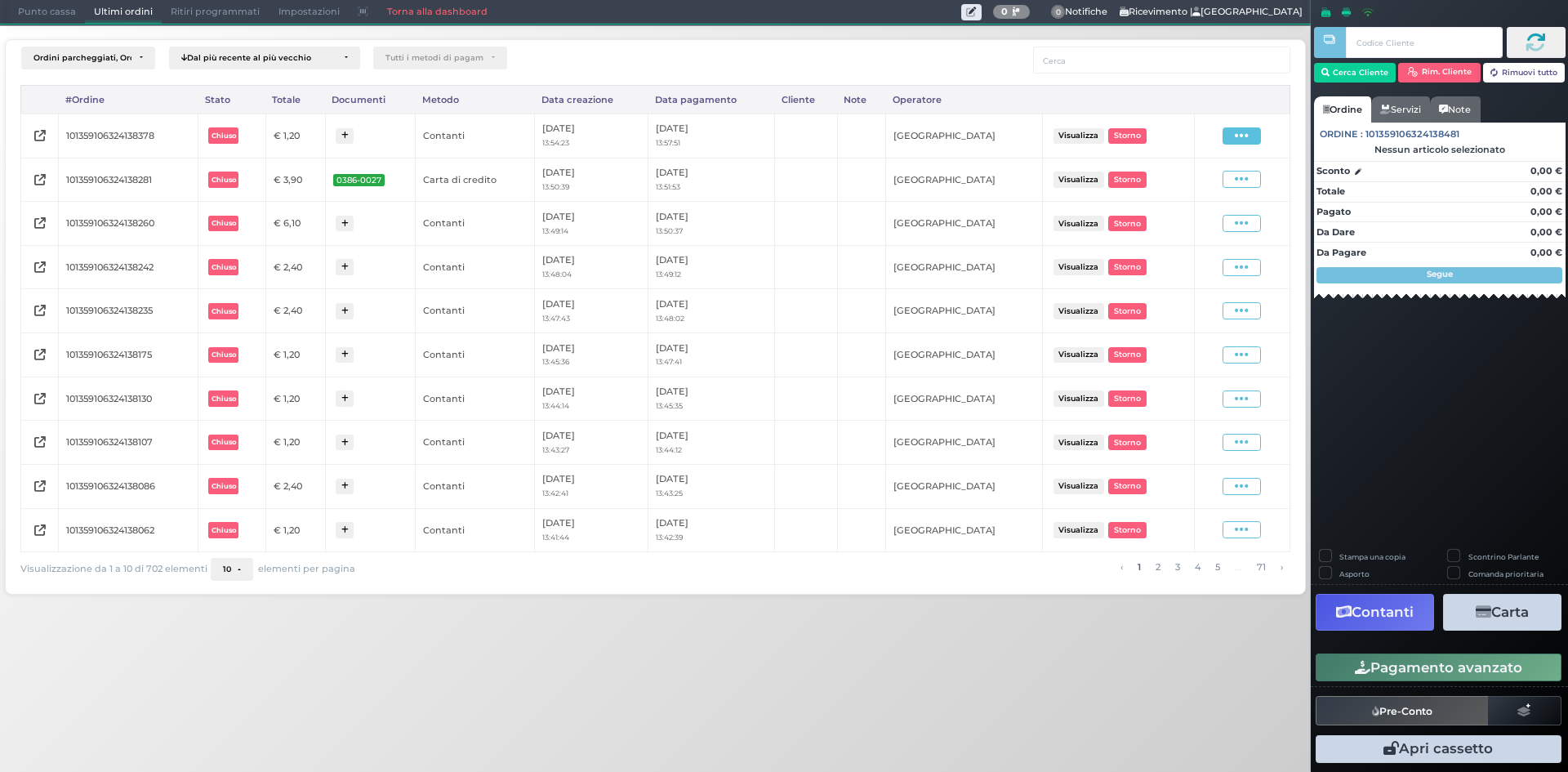
click at [1254, 139] on span at bounding box center [1241, 136] width 38 height 18
click at [1218, 186] on span "Ristampa Pre-Conto" at bounding box center [1203, 183] width 67 height 28
click at [31, 29] on div "Ordini parcheggiati, Ordini aperti, Ordini chiusi Dal più recente al più vecchi…" at bounding box center [656, 312] width 1329 height 573
click at [32, 17] on span "Punto cassa" at bounding box center [47, 12] width 76 height 22
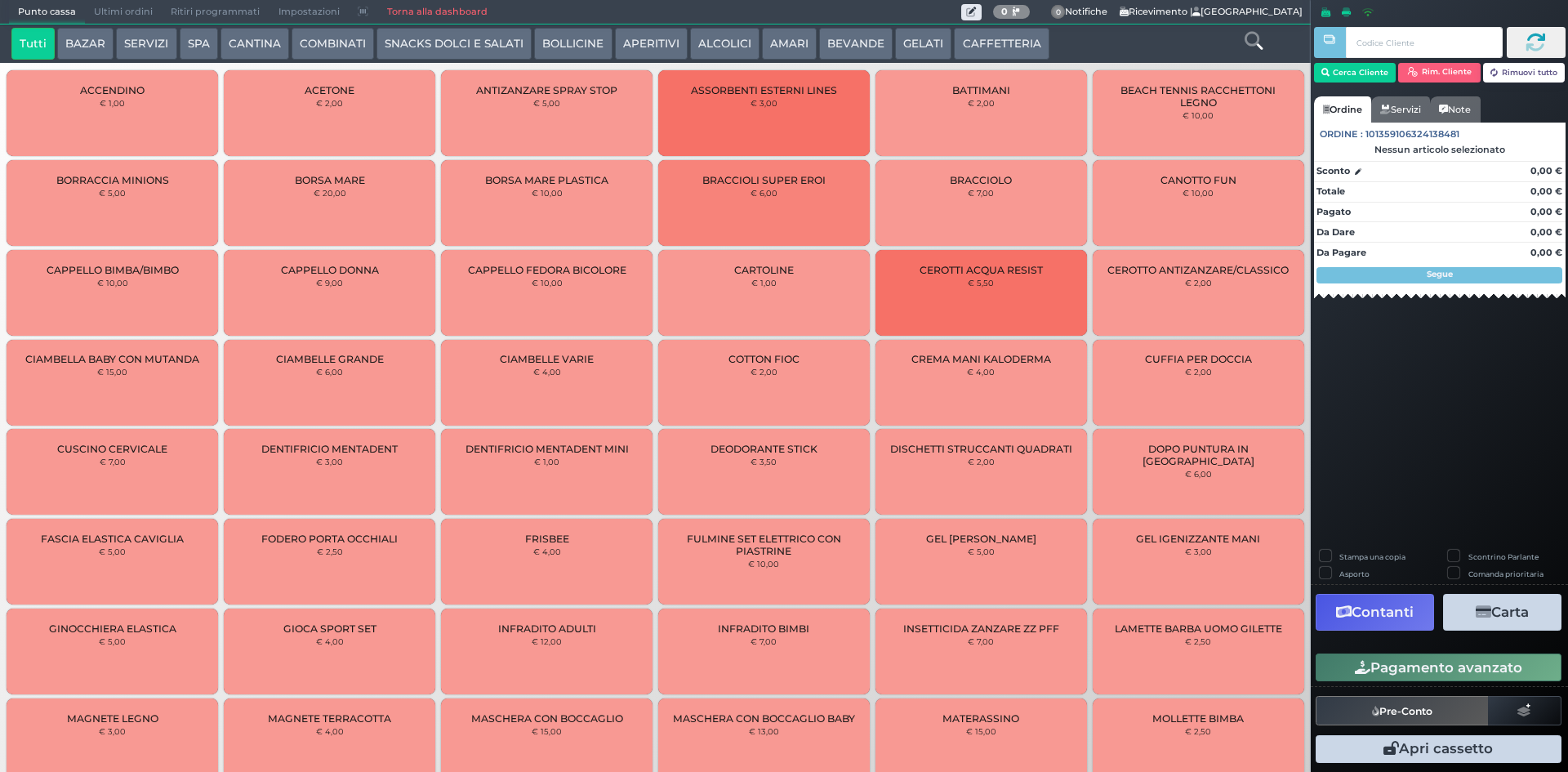
click at [988, 49] on button "CAFFETTERIA" at bounding box center [1001, 45] width 94 height 33
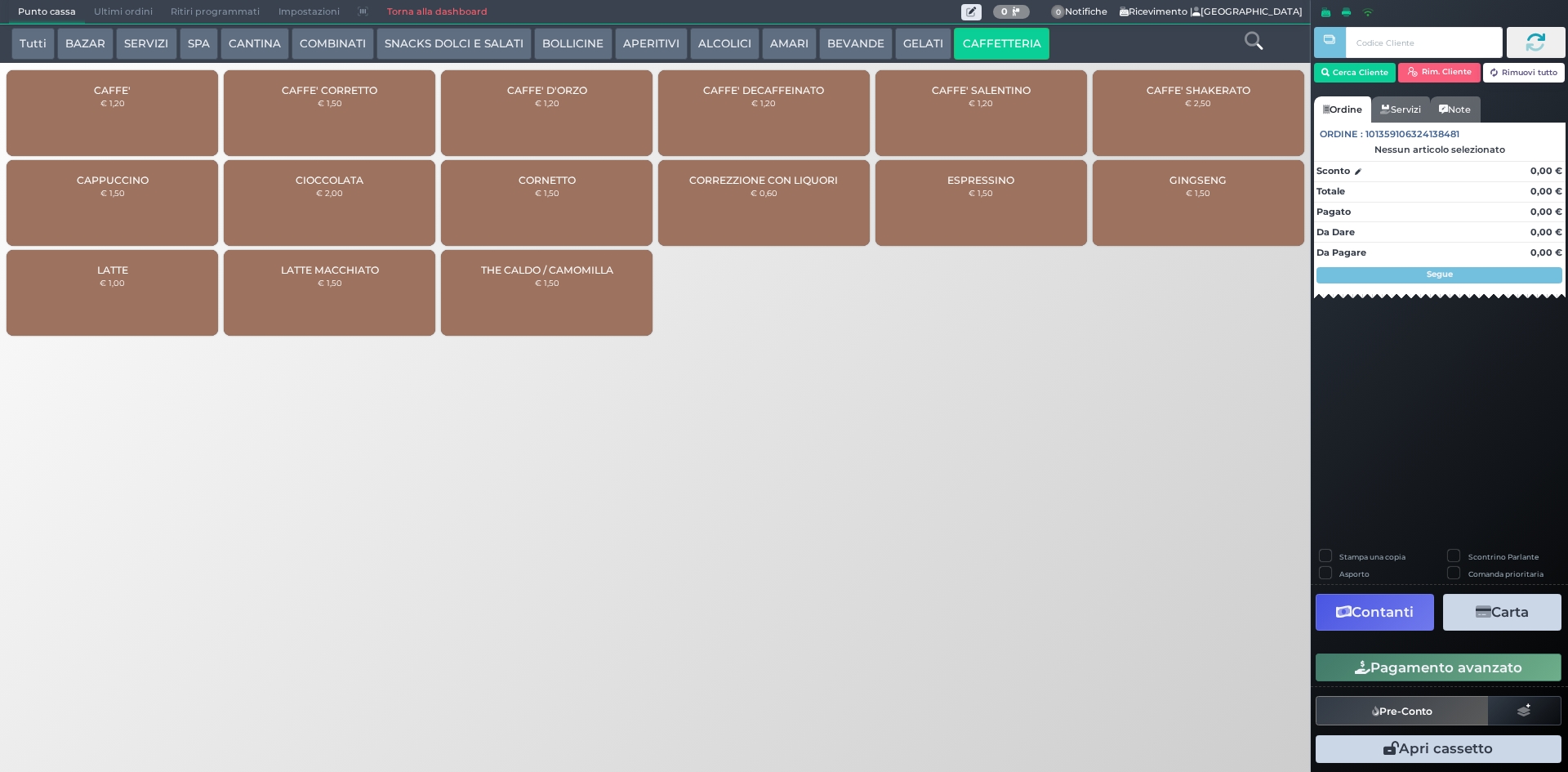
click at [140, 89] on div "CAFFE' € 1,20" at bounding box center [112, 113] width 211 height 86
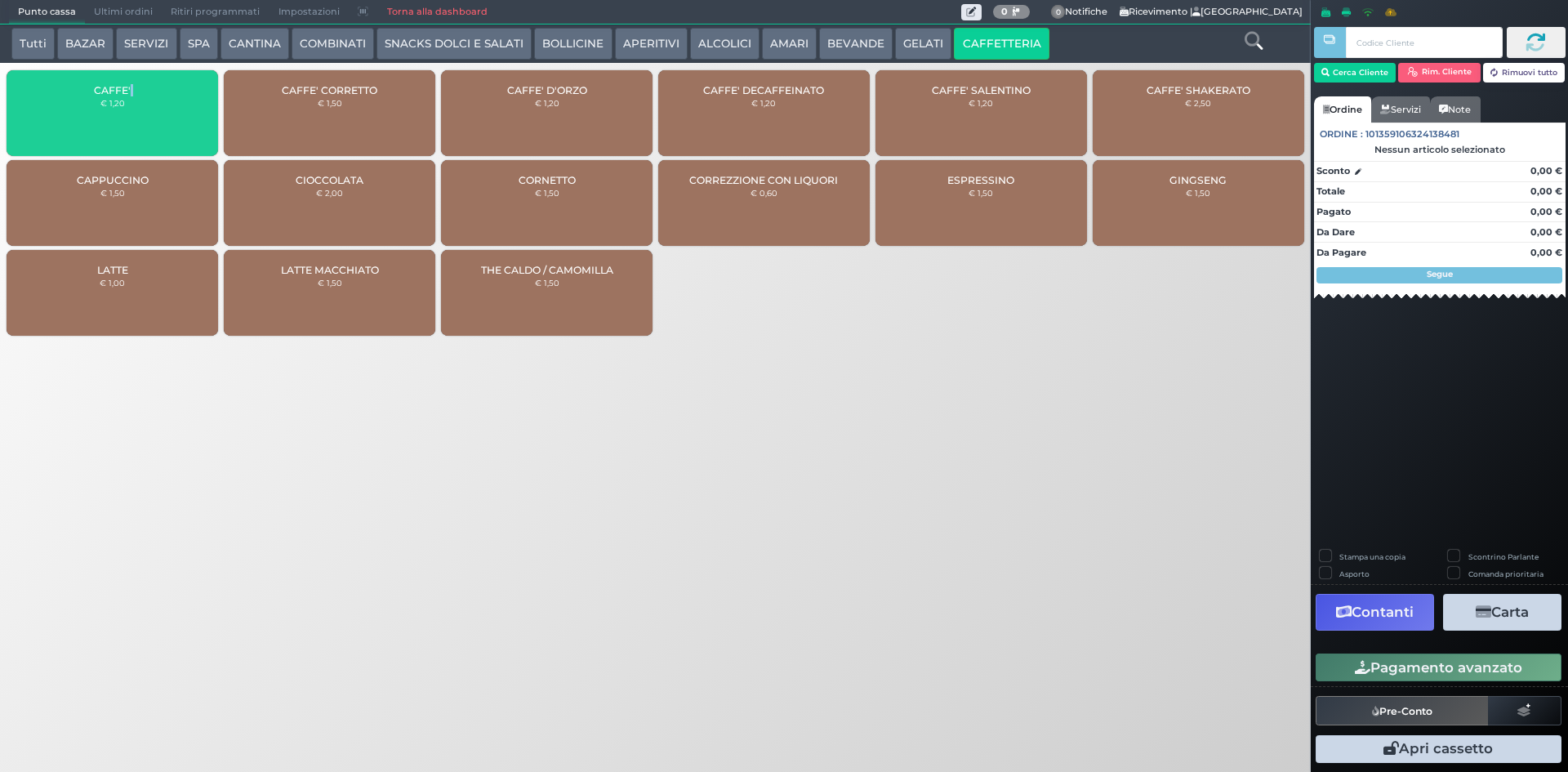
click at [140, 89] on div "CAFFE' € 1,20" at bounding box center [112, 113] width 211 height 86
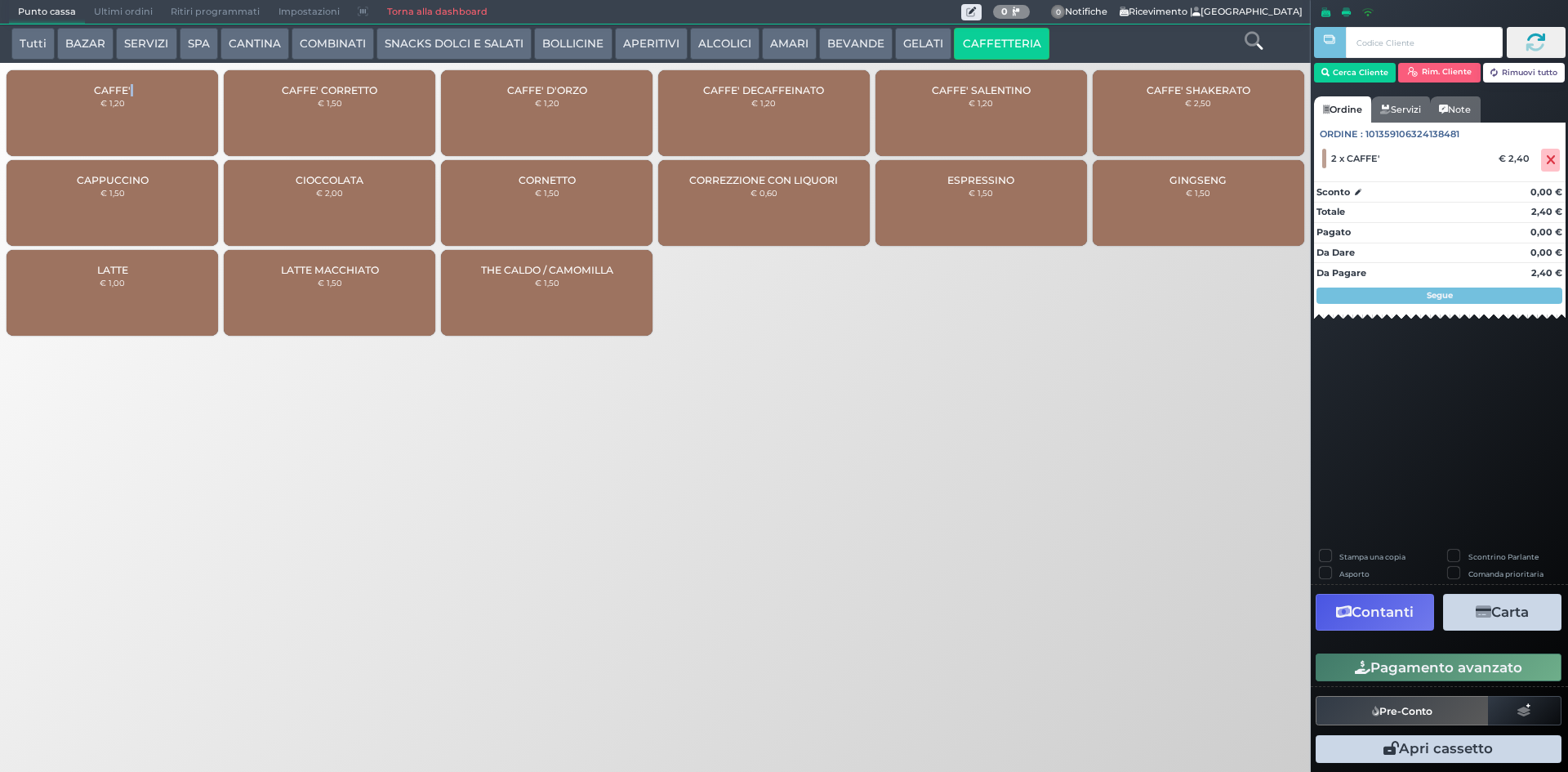
click at [94, 114] on div "CAFFE' € 1,20" at bounding box center [112, 113] width 211 height 86
click at [1379, 670] on button "Pagamento avanzato" at bounding box center [1439, 667] width 246 height 28
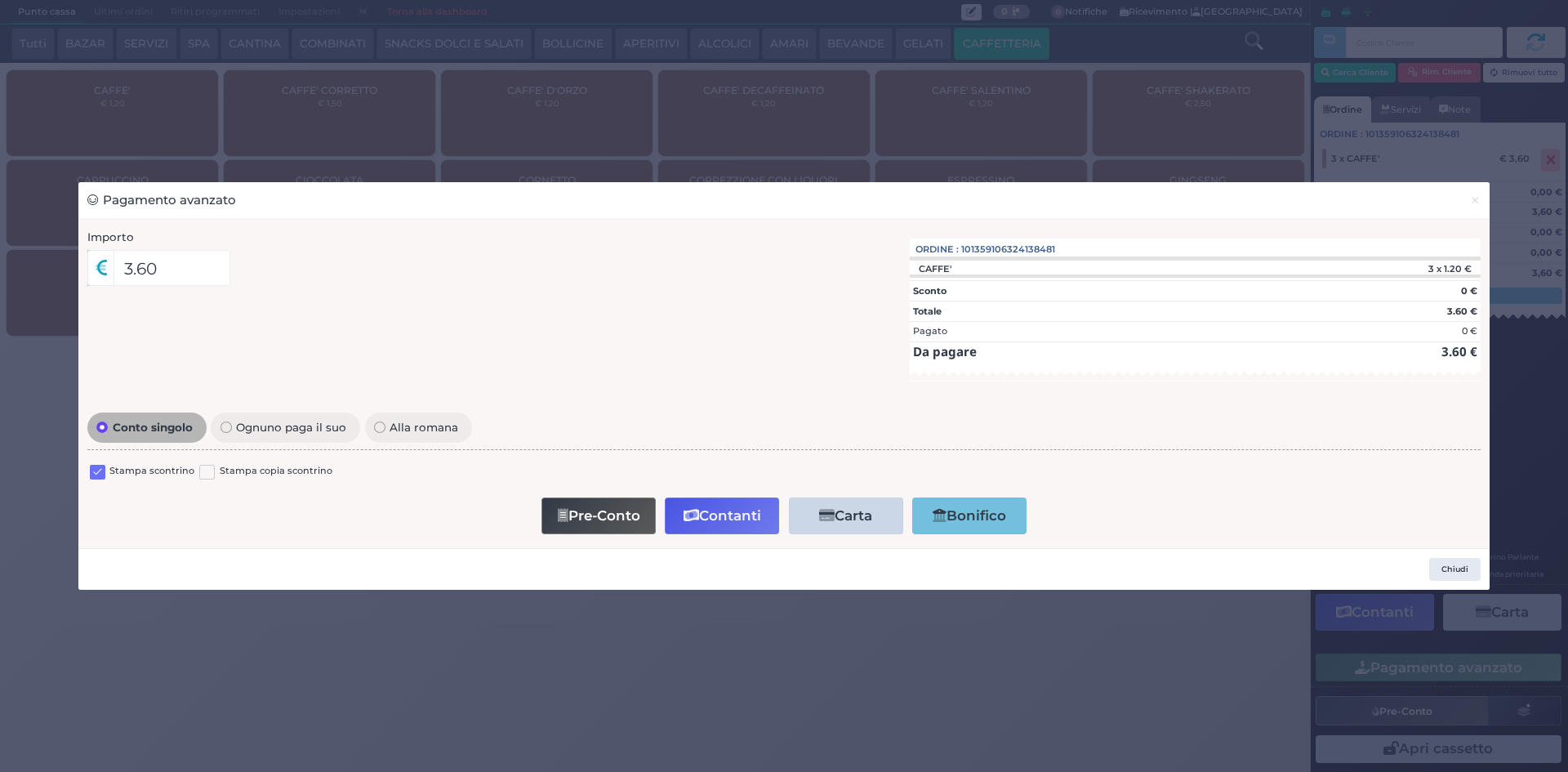
click at [93, 474] on label at bounding box center [97, 473] width 16 height 16
click at [0, 0] on input "checkbox" at bounding box center [0, 0] width 0 height 0
click at [737, 526] on button "Contanti" at bounding box center [721, 516] width 114 height 37
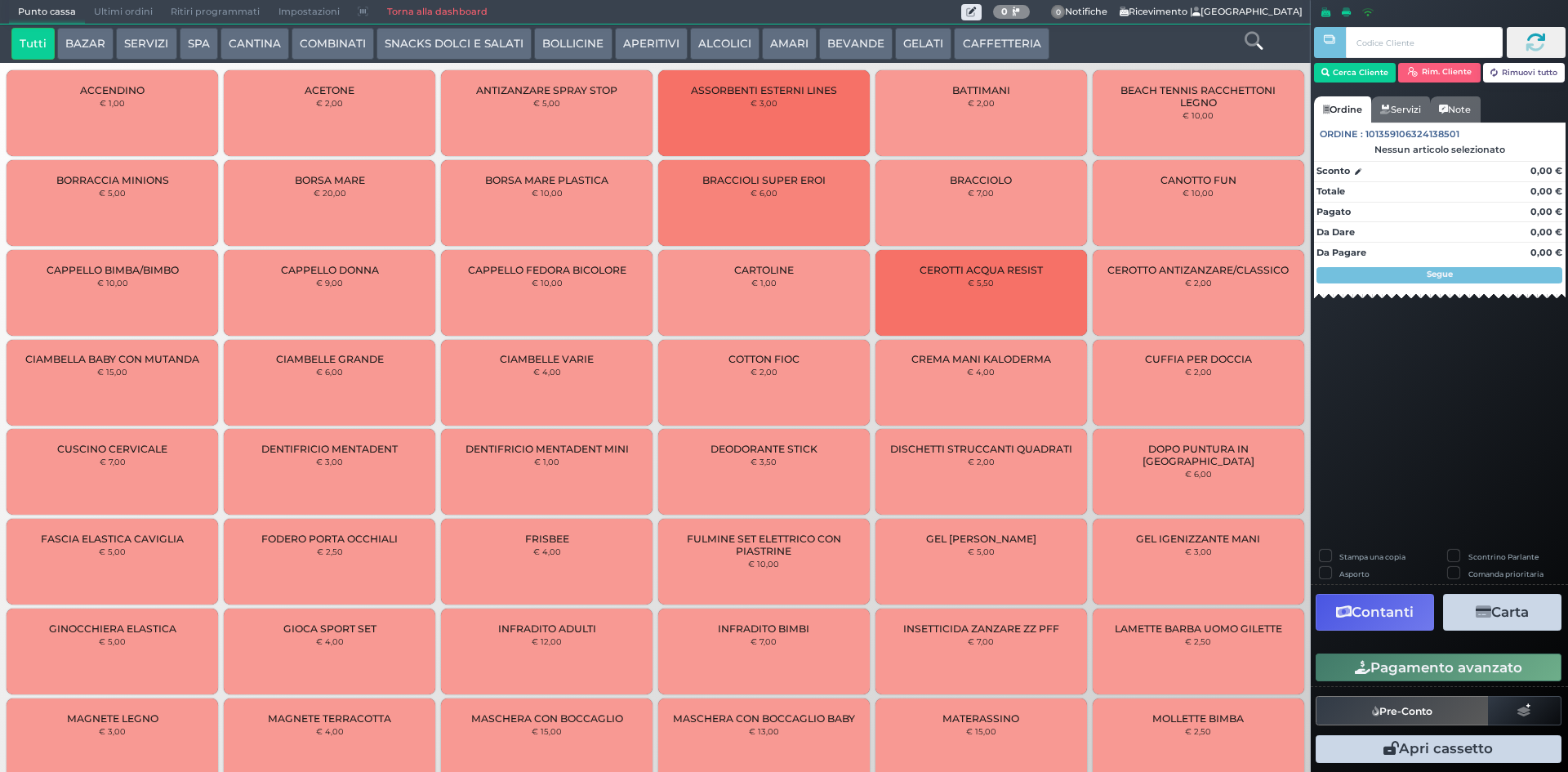
click at [109, 7] on span "Ultimi ordini" at bounding box center [123, 12] width 77 height 22
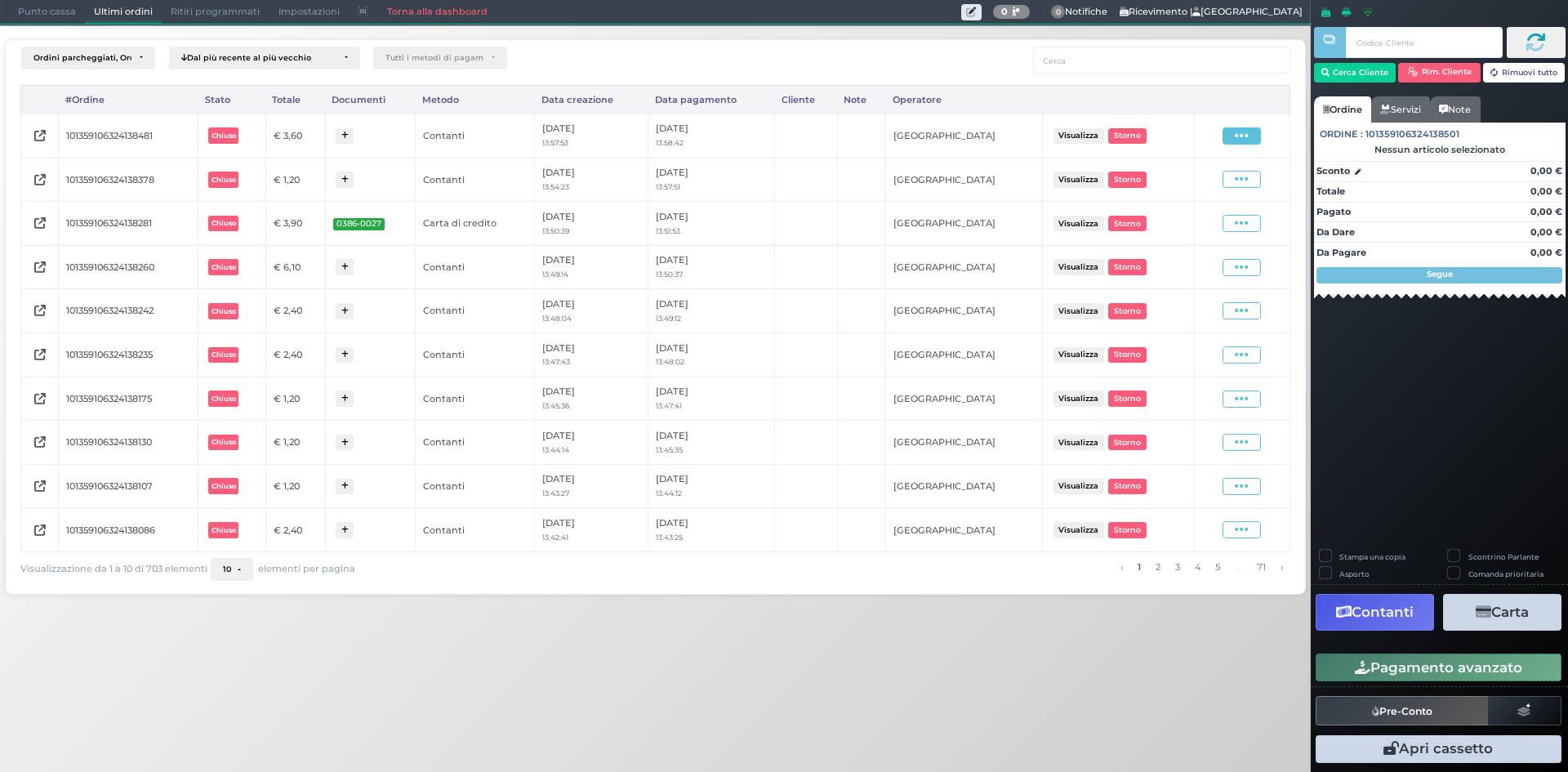
click at [1225, 140] on span at bounding box center [1241, 136] width 38 height 18
click at [1222, 176] on span "Ristampa Pre-Conto" at bounding box center [1203, 183] width 67 height 28
drag, startPoint x: 51, startPoint y: 7, endPoint x: 303, endPoint y: 31, distance: 253.1
click at [52, 7] on span "Punto cassa" at bounding box center [47, 12] width 76 height 22
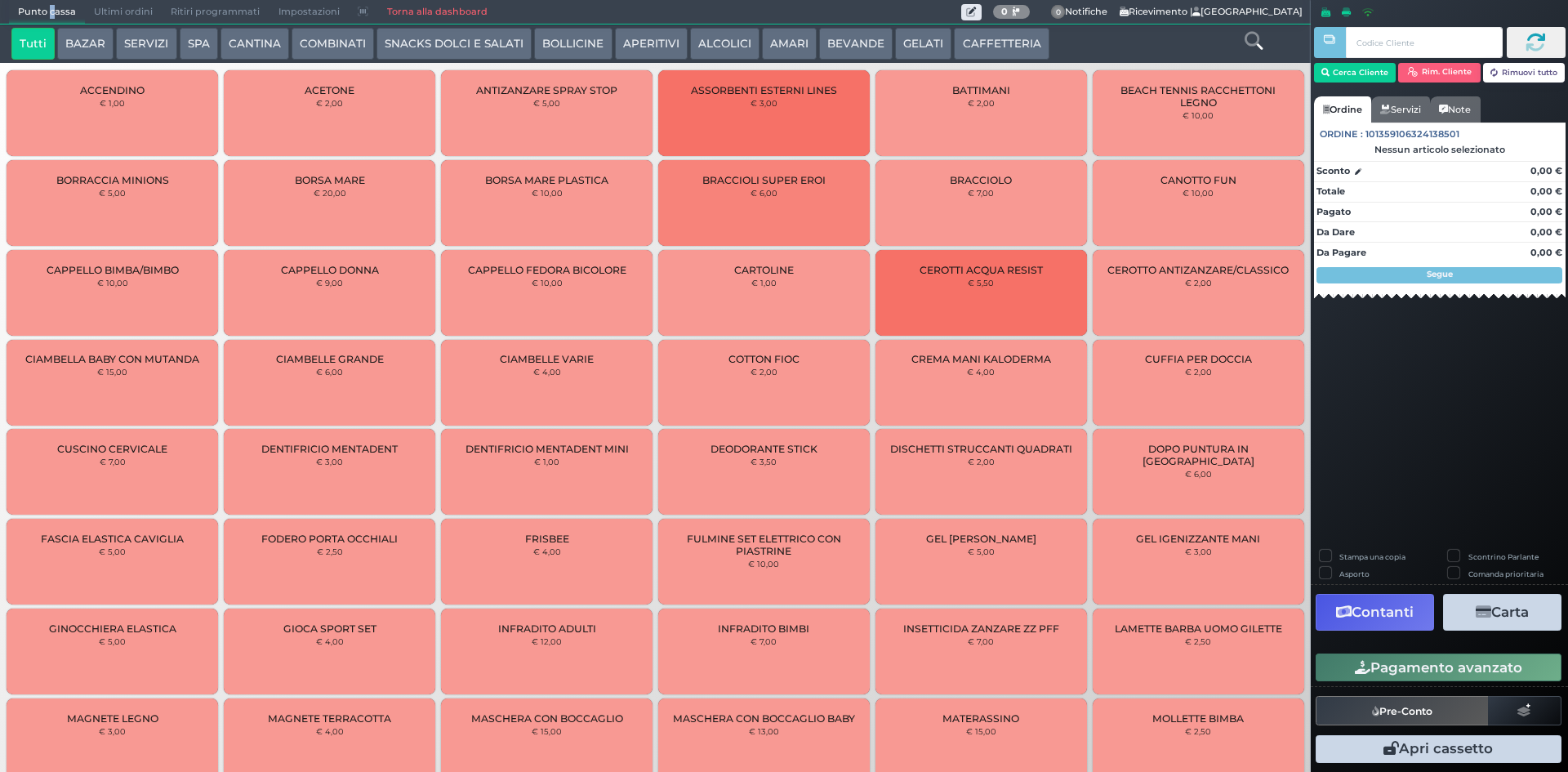
drag, startPoint x: 981, startPoint y: 43, endPoint x: 967, endPoint y: 42, distance: 14.0
click at [981, 43] on button "CAFFETTERIA" at bounding box center [1001, 45] width 94 height 33
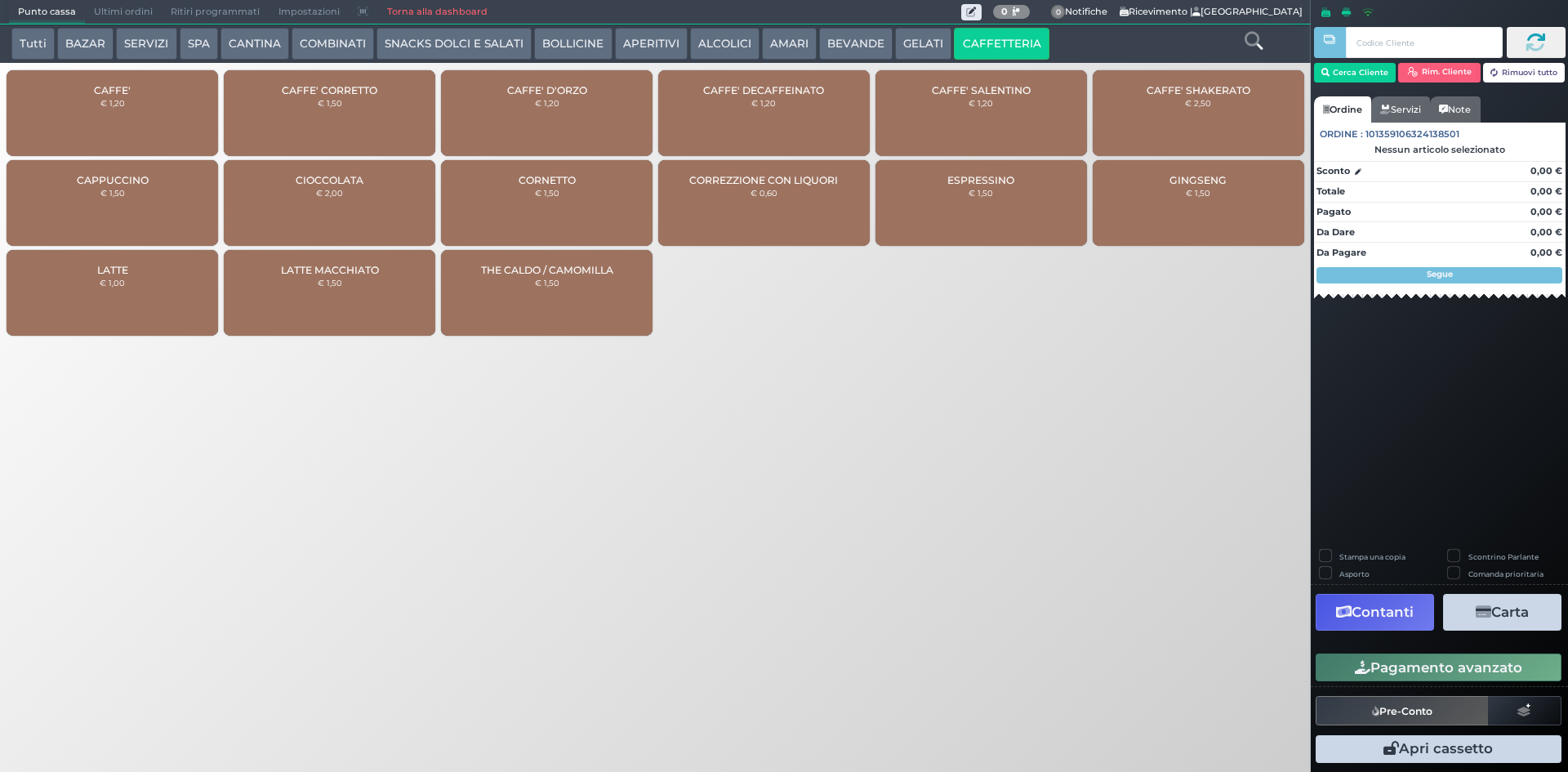
click at [98, 98] on div "CAFFE' € 1,20" at bounding box center [112, 113] width 211 height 86
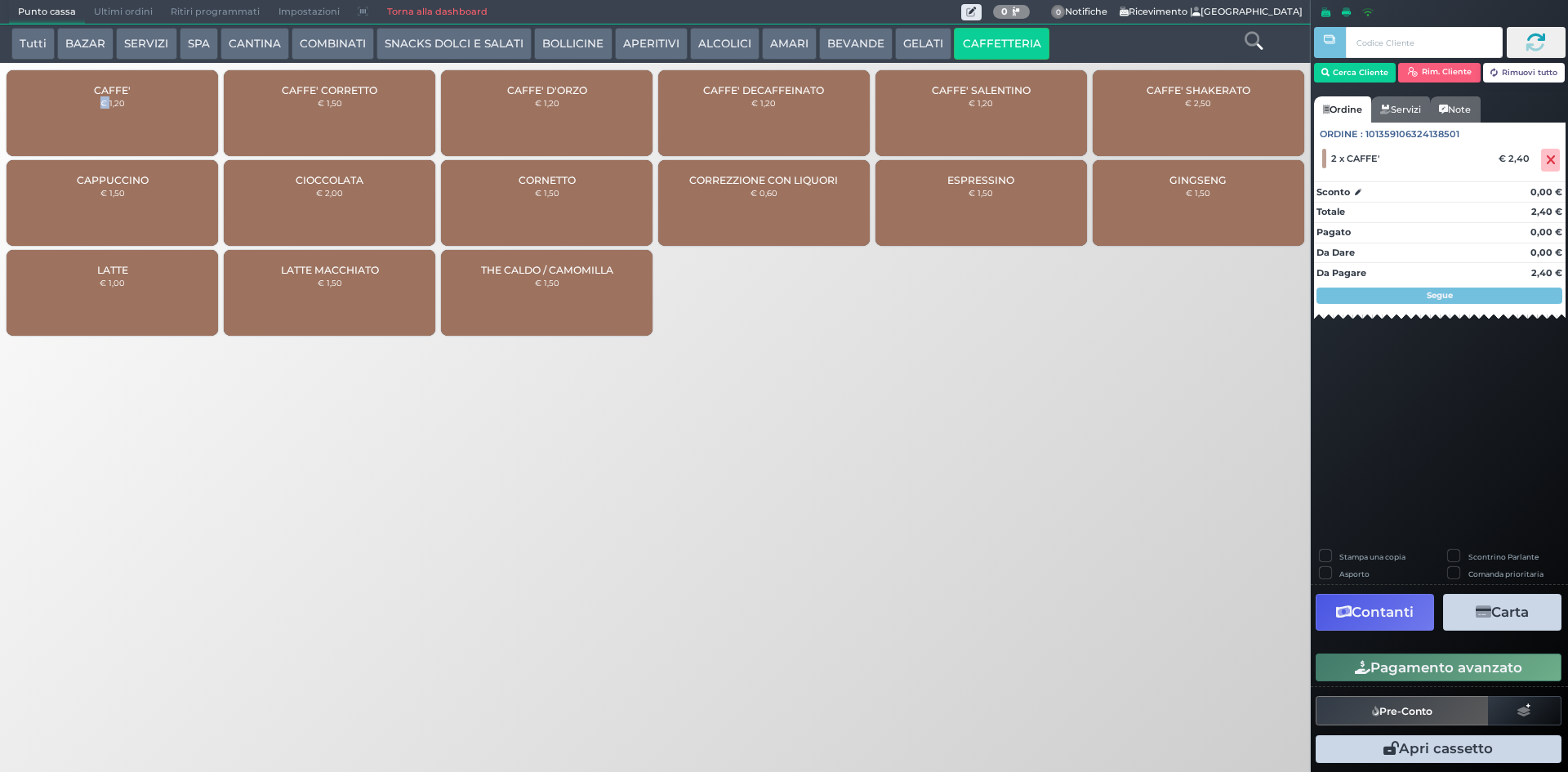
click at [1395, 669] on button "Pagamento avanzato" at bounding box center [1439, 667] width 246 height 28
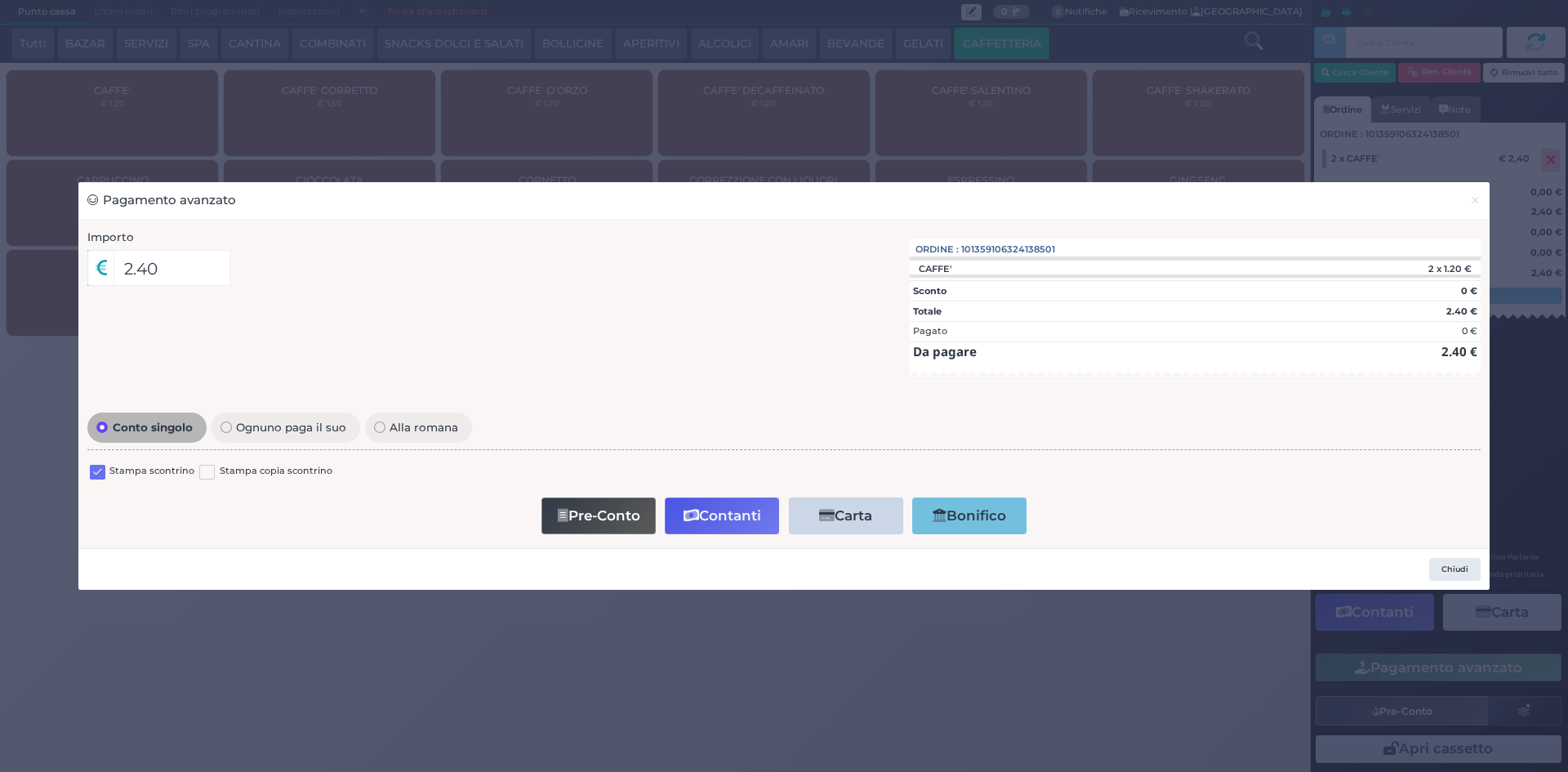
drag, startPoint x: 94, startPoint y: 475, endPoint x: 121, endPoint y: 458, distance: 31.9
click at [96, 475] on label at bounding box center [97, 473] width 16 height 16
click at [0, 0] on input "checkbox" at bounding box center [0, 0] width 0 height 0
click at [593, 512] on button "Pre-Conto" at bounding box center [598, 516] width 114 height 37
click at [1488, 202] on button "×" at bounding box center [1475, 201] width 28 height 37
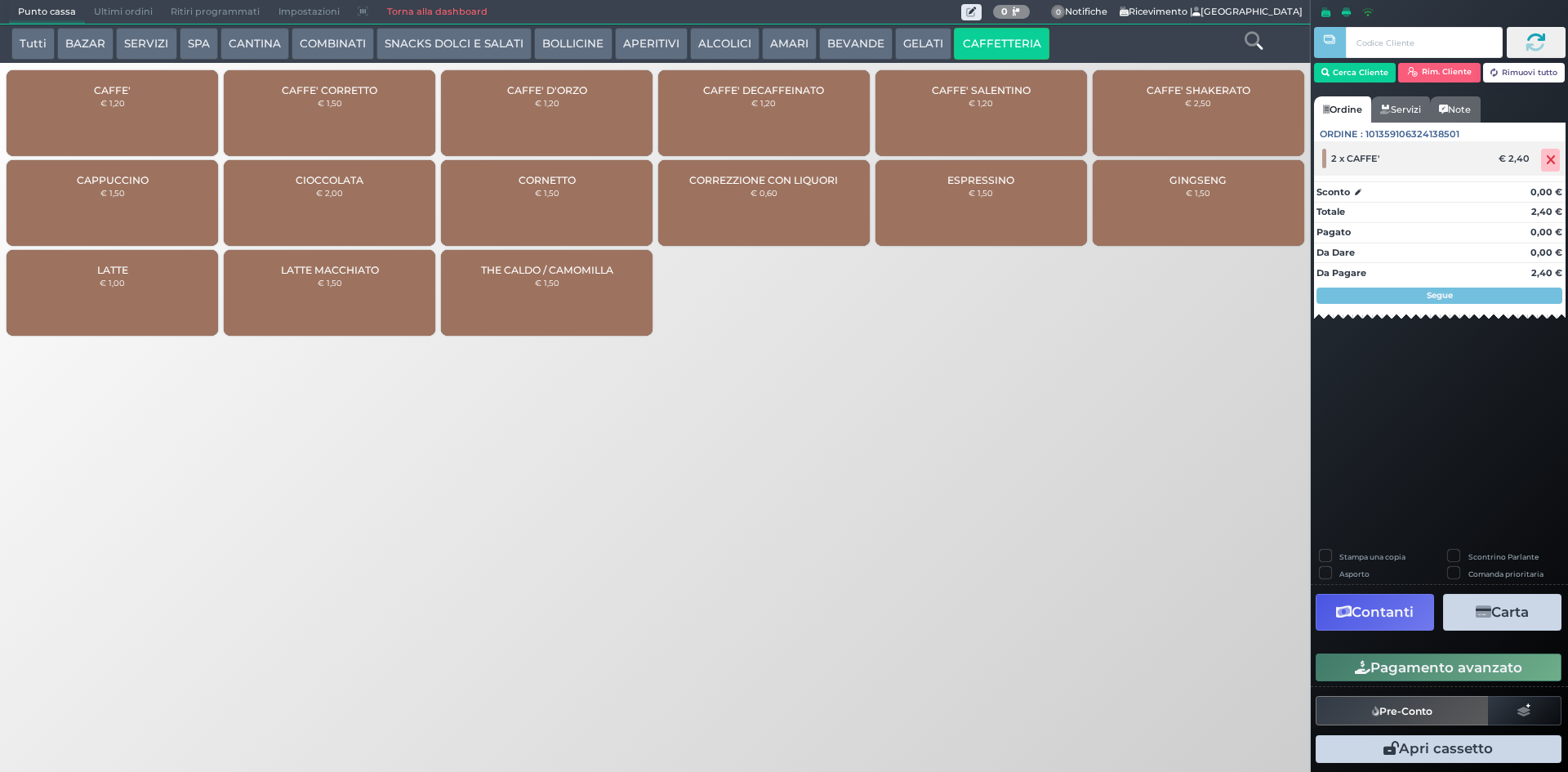
click at [1550, 160] on icon at bounding box center [1551, 160] width 10 height 1
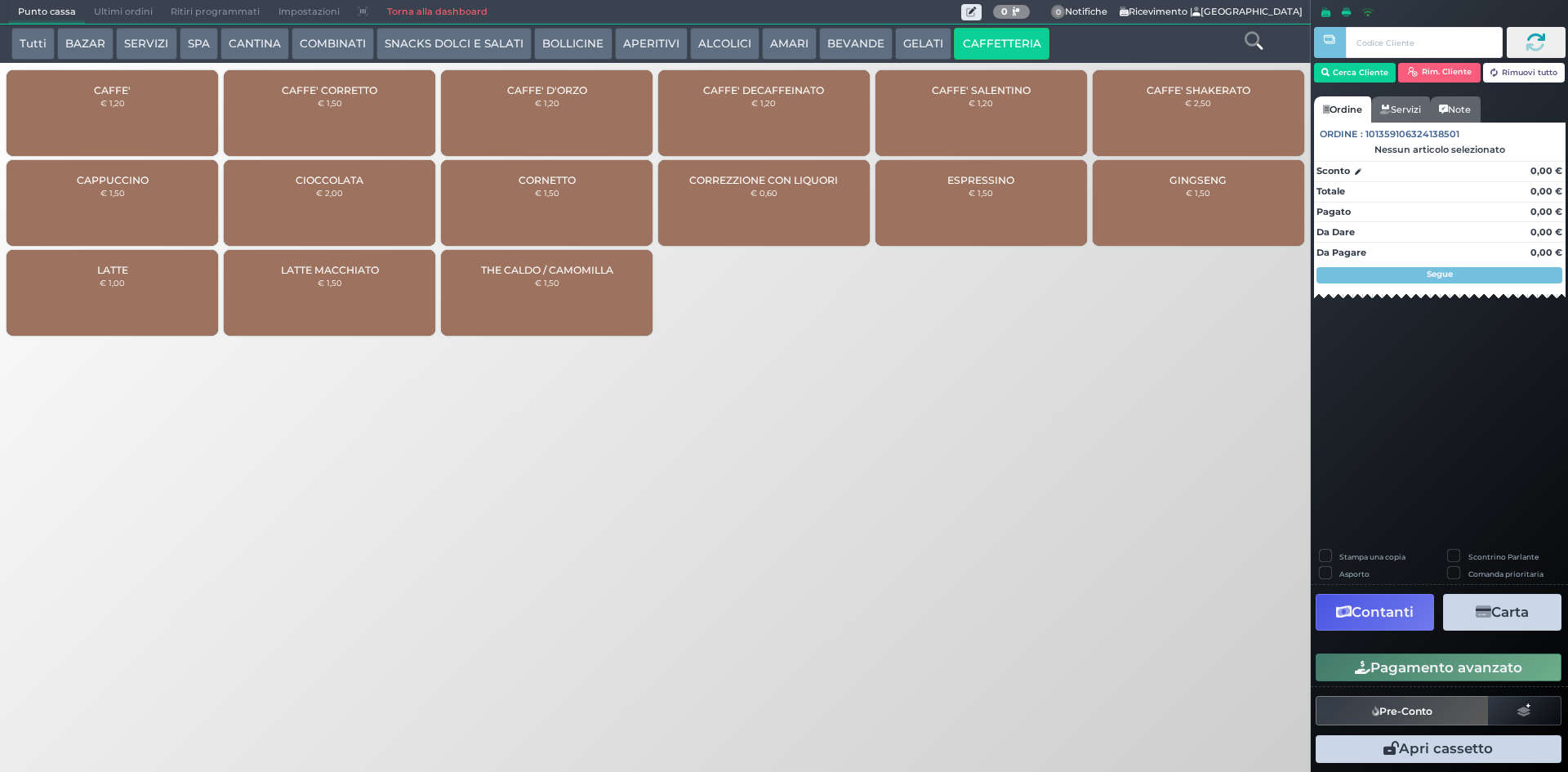
click at [971, 30] on button "CAFFETTERIA" at bounding box center [1001, 45] width 94 height 33
click at [120, 105] on small "€ 1,20" at bounding box center [112, 103] width 24 height 10
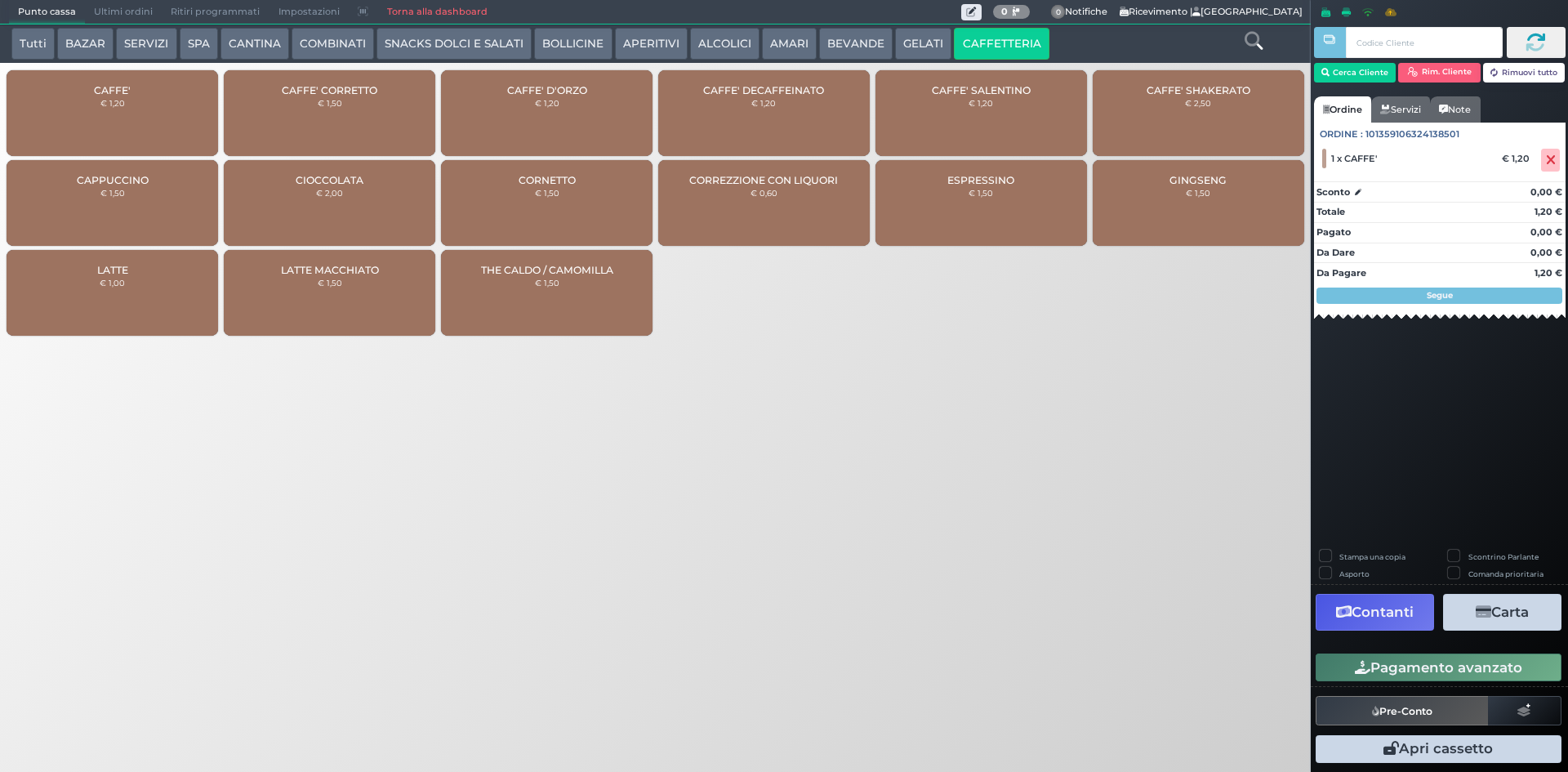
click at [113, 110] on div "CAFFE' € 1,20" at bounding box center [112, 113] width 211 height 86
click at [1475, 670] on button "Pagamento avanzato" at bounding box center [1439, 667] width 246 height 28
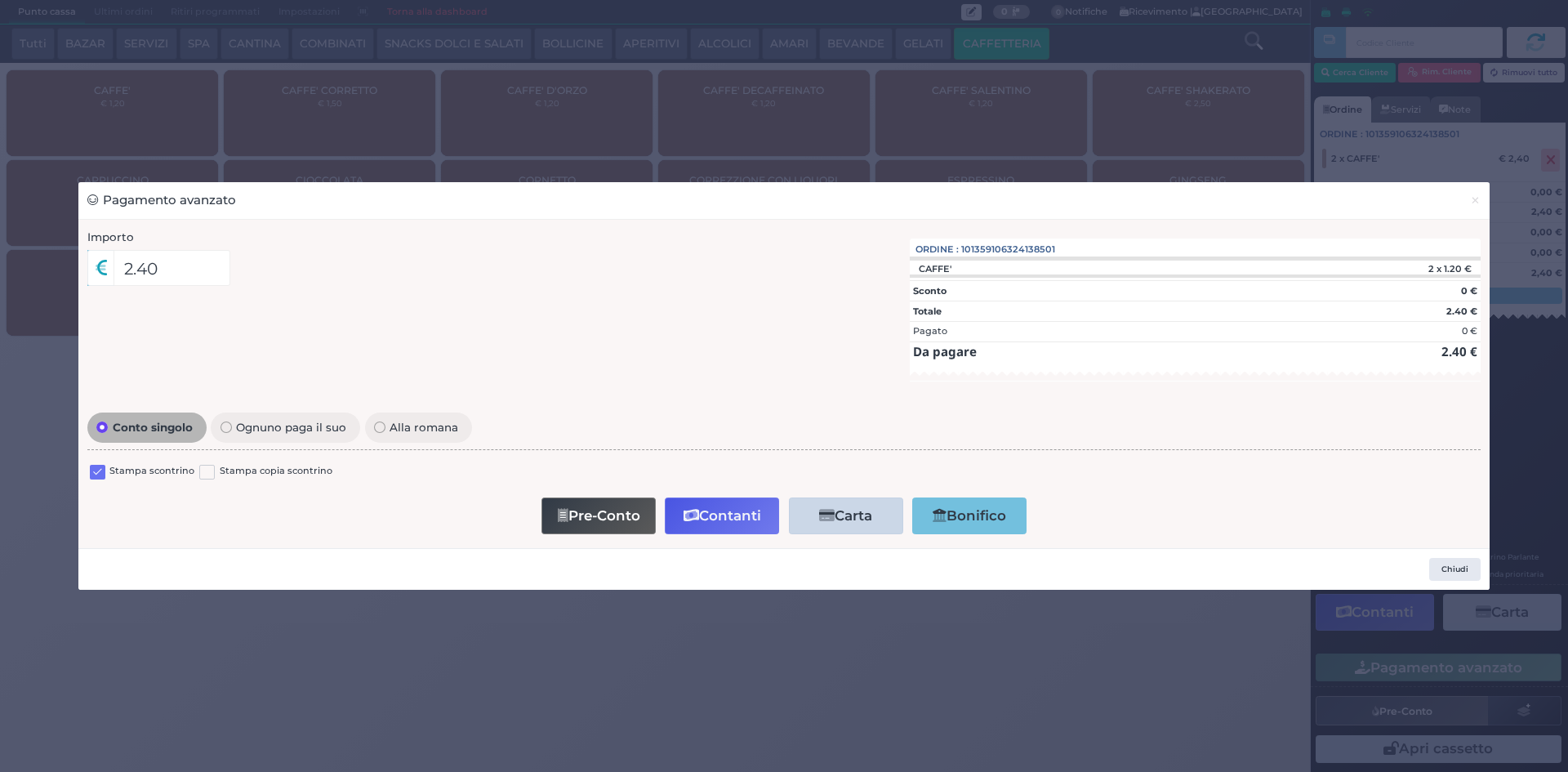
click at [99, 464] on div at bounding box center [97, 474] width 16 height 19
click at [102, 469] on label at bounding box center [97, 473] width 16 height 16
click at [0, 0] on input "checkbox" at bounding box center [0, 0] width 0 height 0
click at [718, 520] on button "Contanti" at bounding box center [721, 516] width 114 height 37
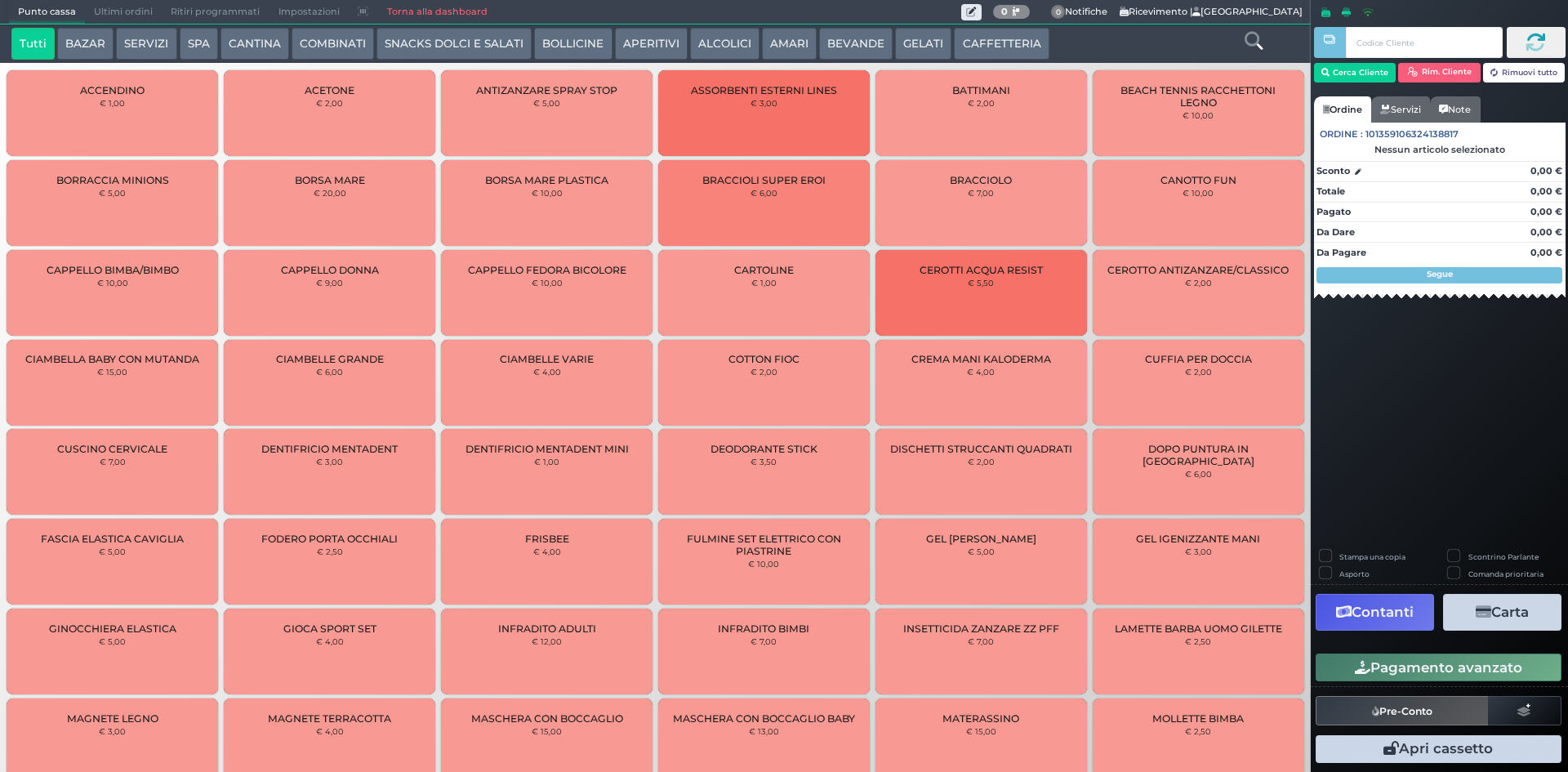
click at [139, 13] on span "Ultimi ordini" at bounding box center [123, 12] width 77 height 22
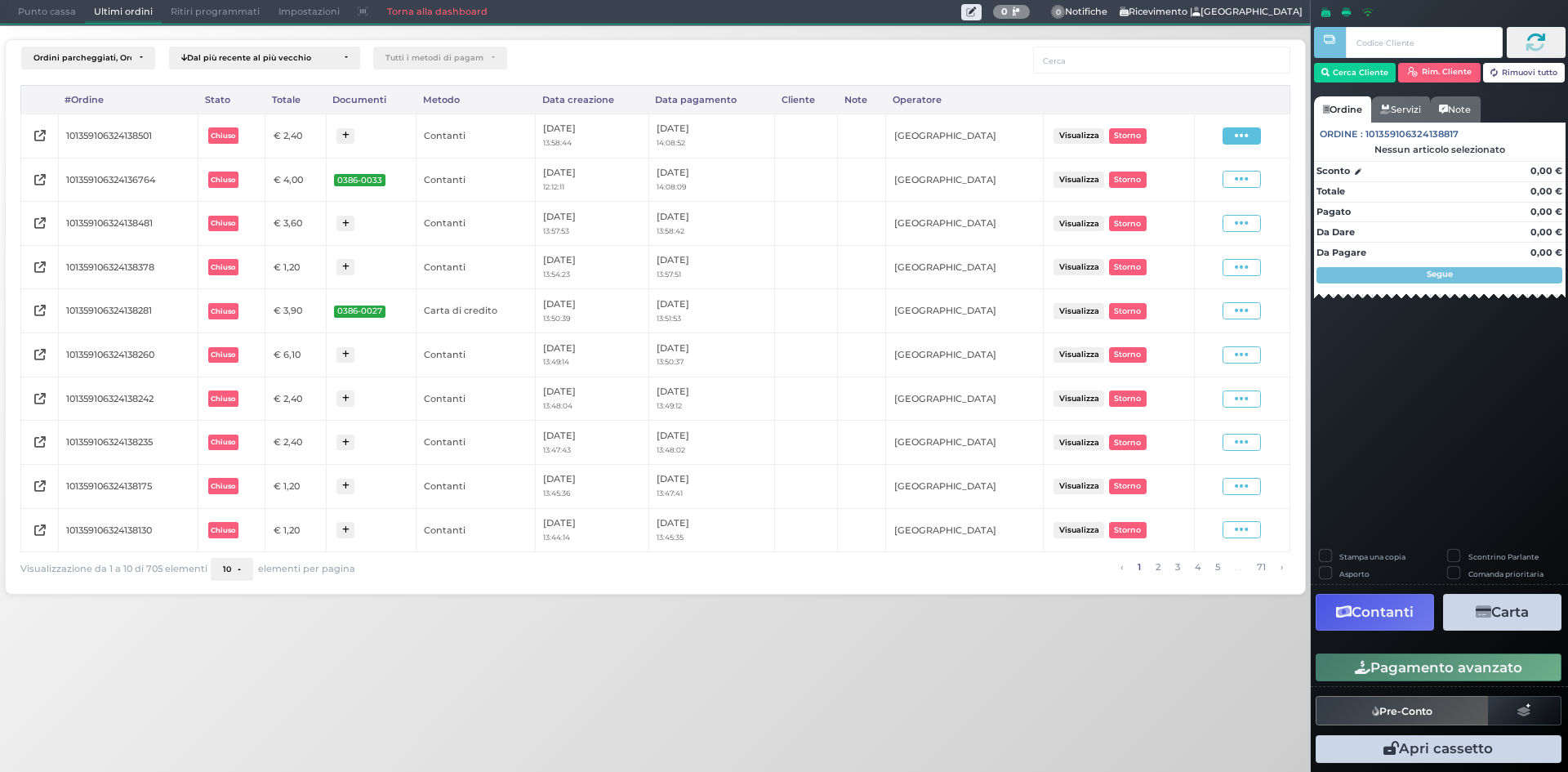
click at [1245, 134] on icon at bounding box center [1242, 136] width 14 height 16
click at [1191, 185] on span "Ristampa Pre-Conto" at bounding box center [1203, 183] width 67 height 28
click at [52, 10] on span "Punto cassa" at bounding box center [47, 12] width 76 height 22
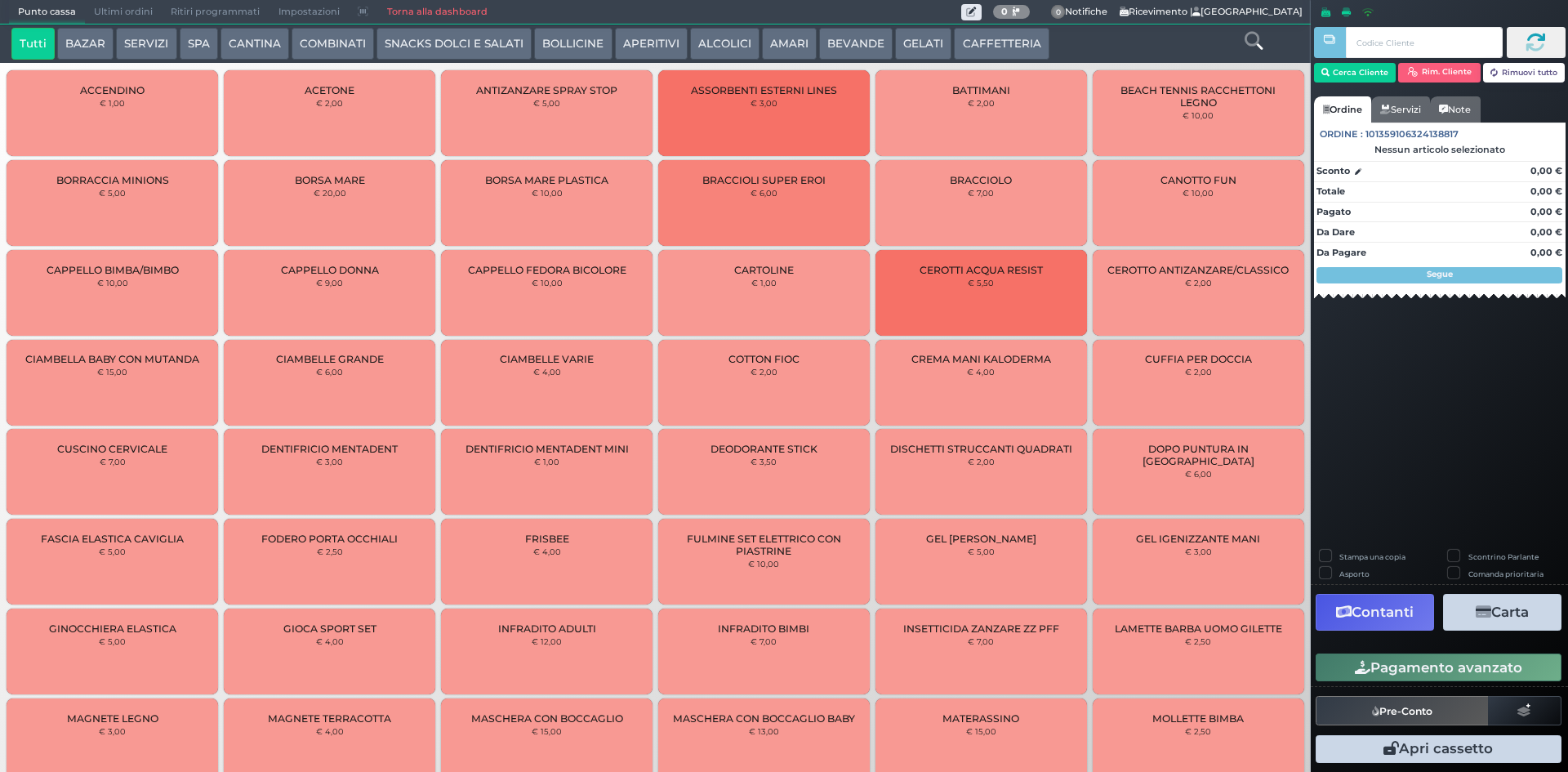
drag, startPoint x: 966, startPoint y: 41, endPoint x: 775, endPoint y: 62, distance: 192.2
click at [966, 42] on button "CAFFETTERIA" at bounding box center [1001, 45] width 94 height 33
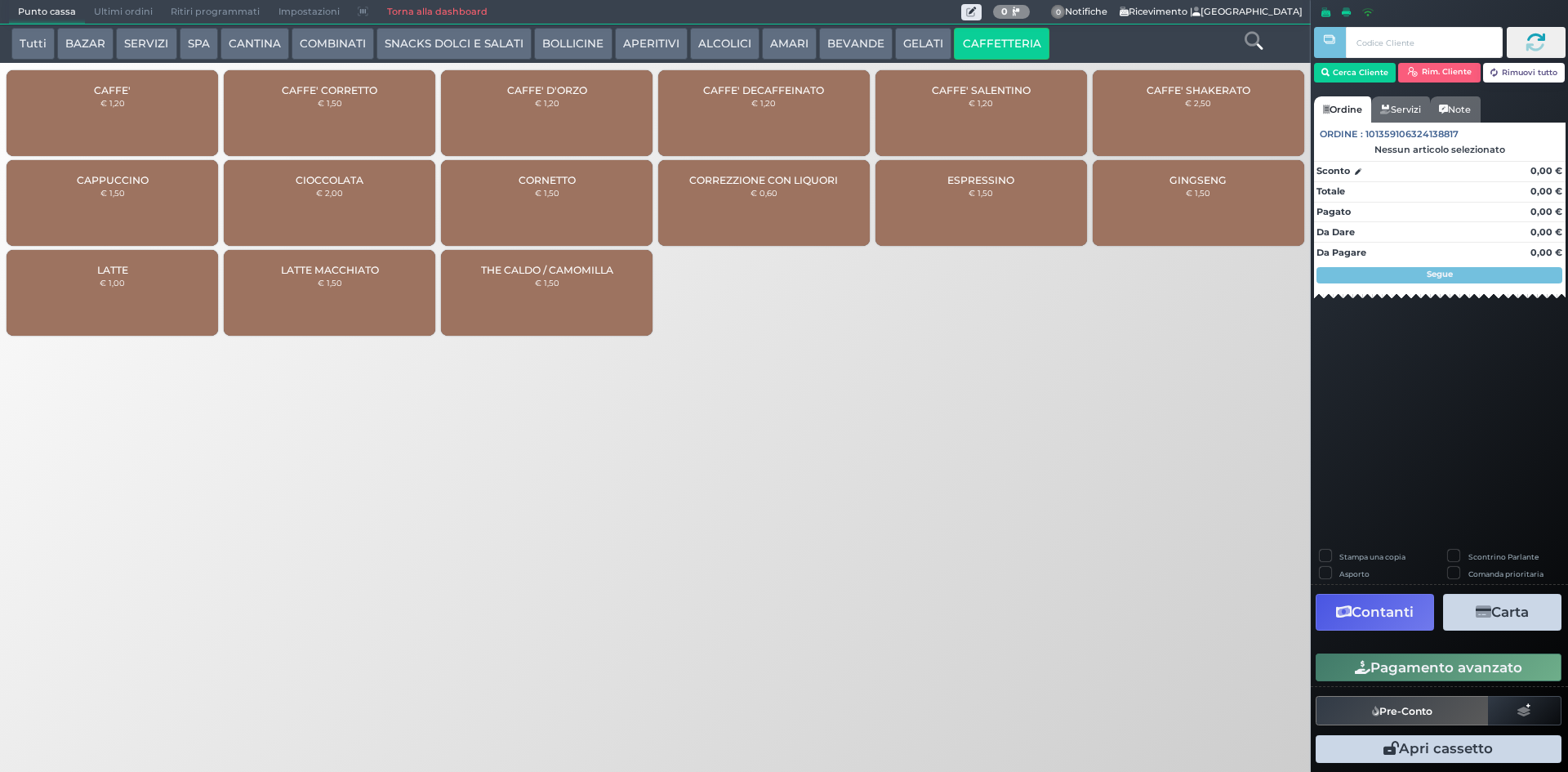
click at [162, 99] on div "CAFFE' € 1,20" at bounding box center [112, 113] width 211 height 86
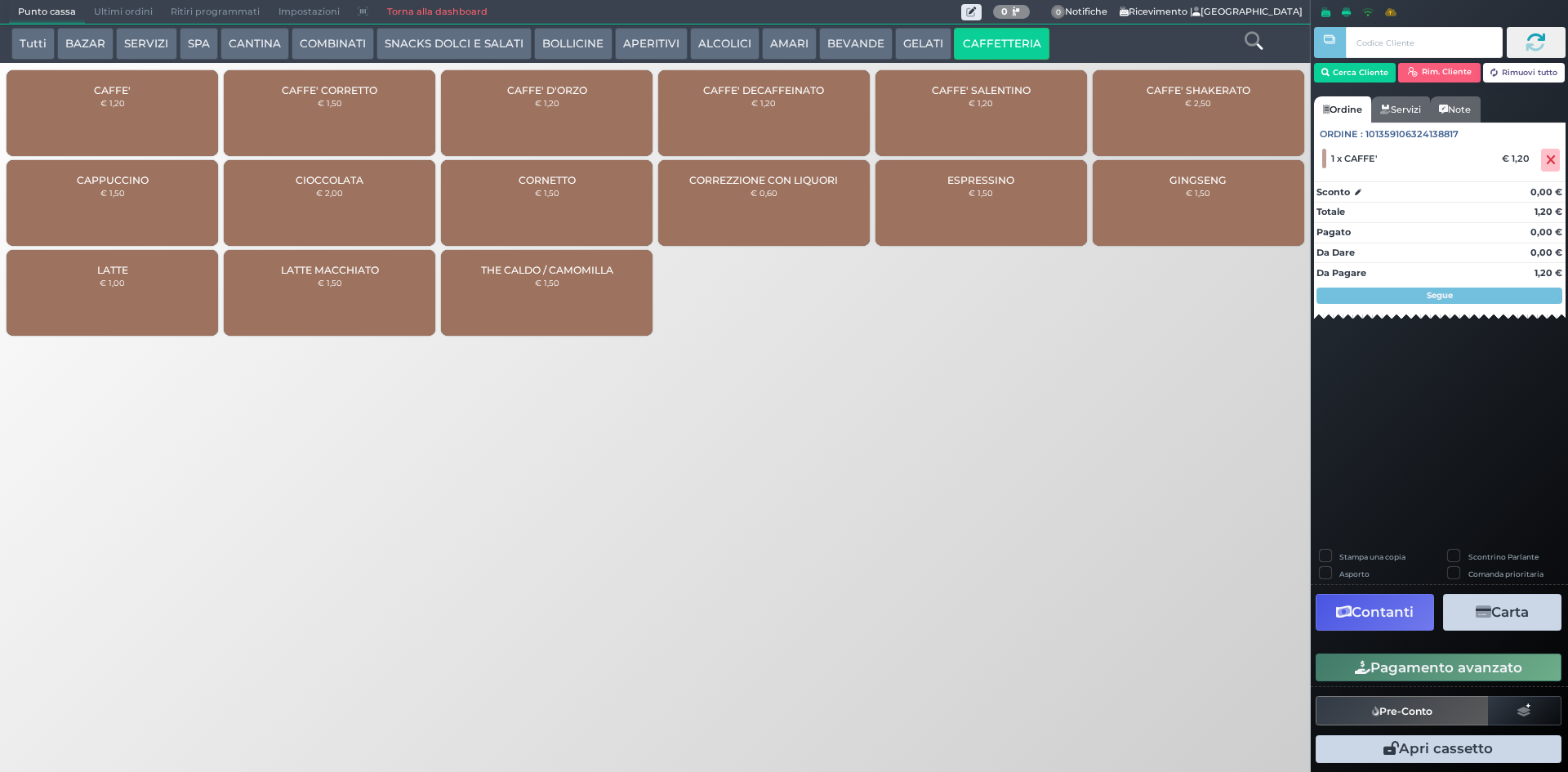
click at [129, 115] on div "CAFFE' € 1,20" at bounding box center [112, 113] width 211 height 86
click at [1432, 666] on button "Pagamento avanzato" at bounding box center [1439, 667] width 246 height 28
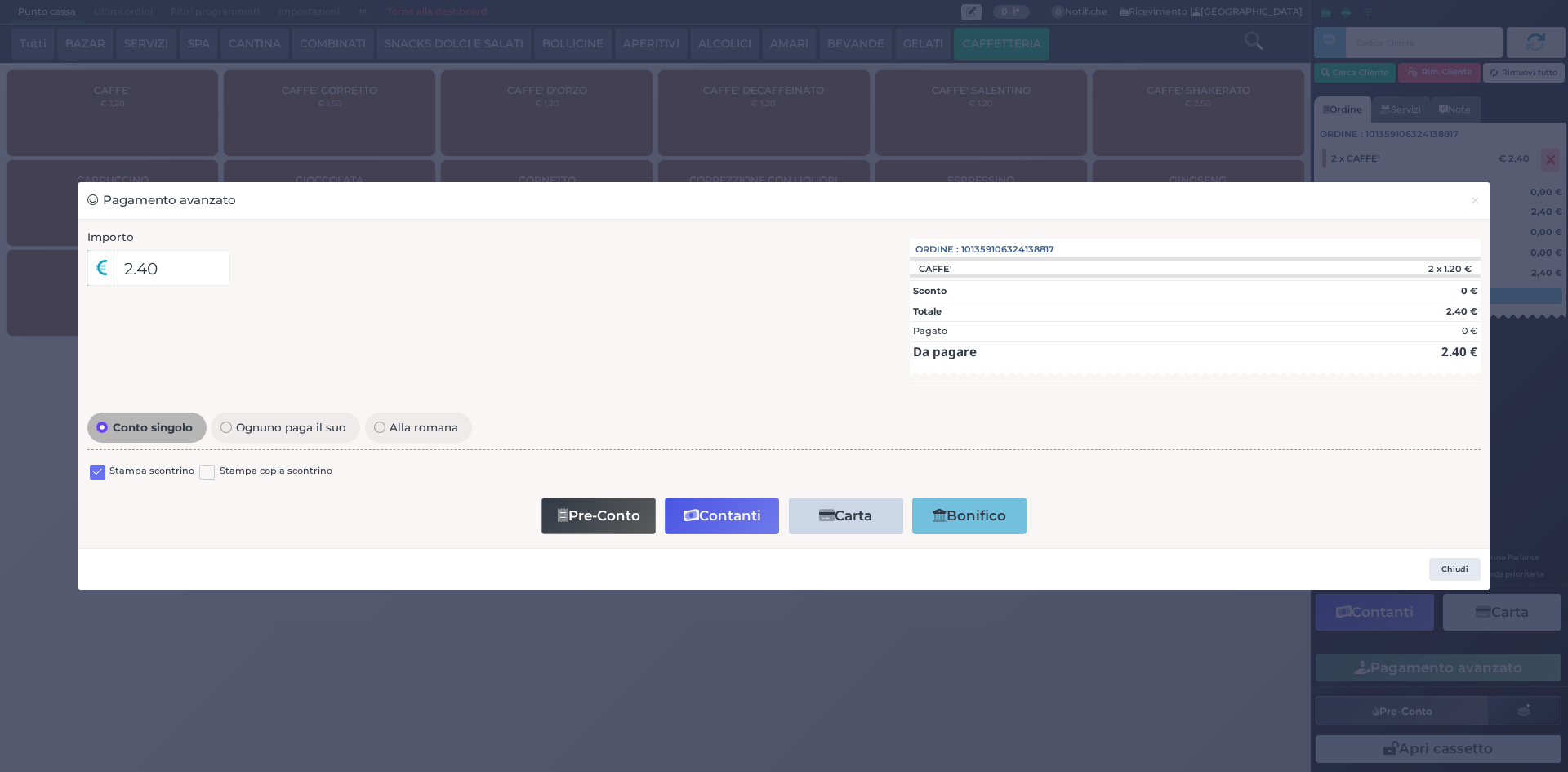
click at [101, 471] on label at bounding box center [97, 473] width 16 height 16
click at [0, 0] on input "checkbox" at bounding box center [0, 0] width 0 height 0
click at [731, 505] on button "Contanti" at bounding box center [721, 516] width 114 height 37
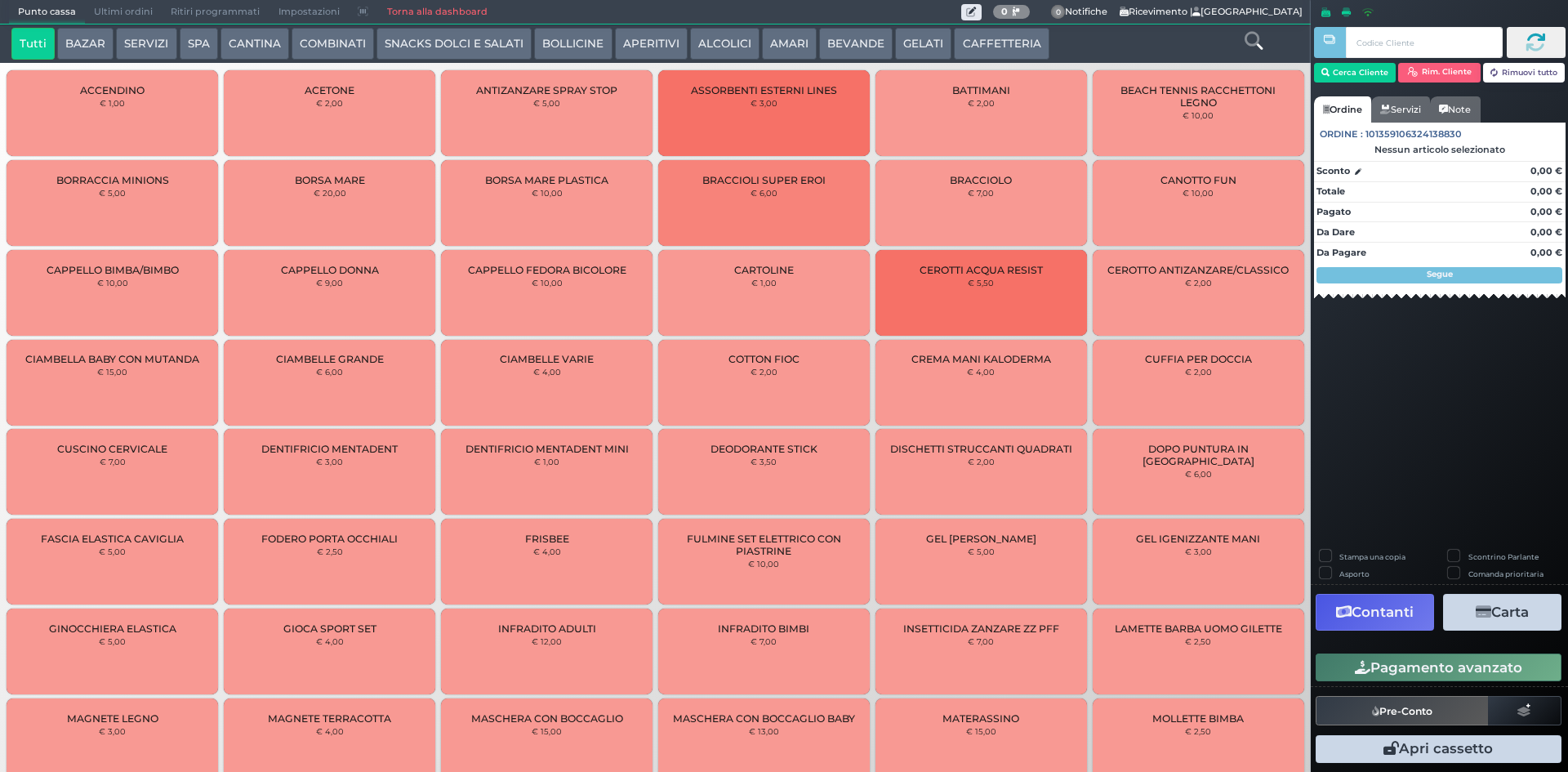
click at [138, 8] on span "Ultimi ordini" at bounding box center [123, 12] width 77 height 22
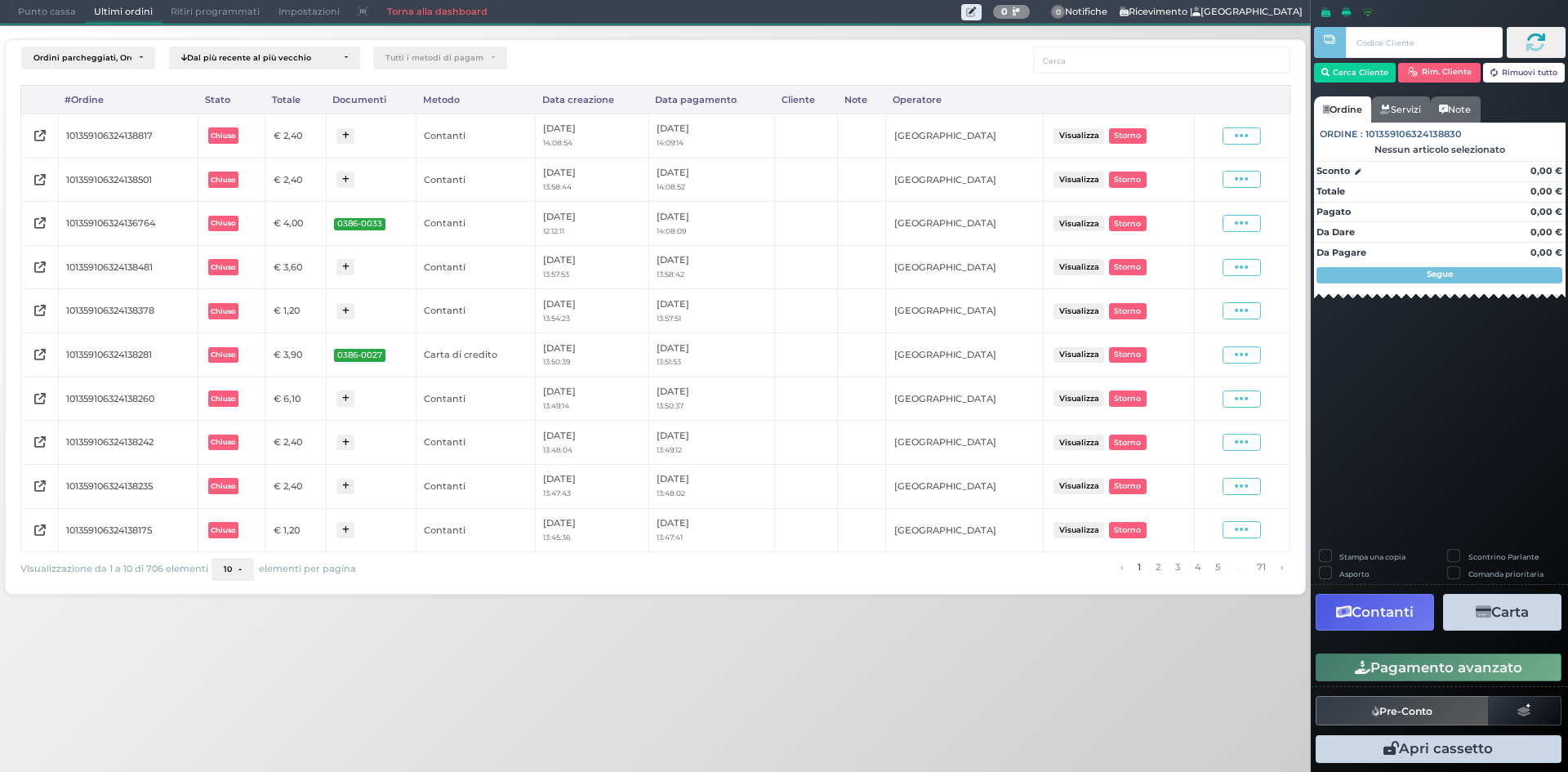
click at [1238, 133] on icon at bounding box center [1242, 136] width 14 height 16
click at [1218, 180] on span "Ristampa Pre-Conto" at bounding box center [1203, 183] width 67 height 28
click at [64, 12] on span "Punto cassa" at bounding box center [47, 12] width 76 height 22
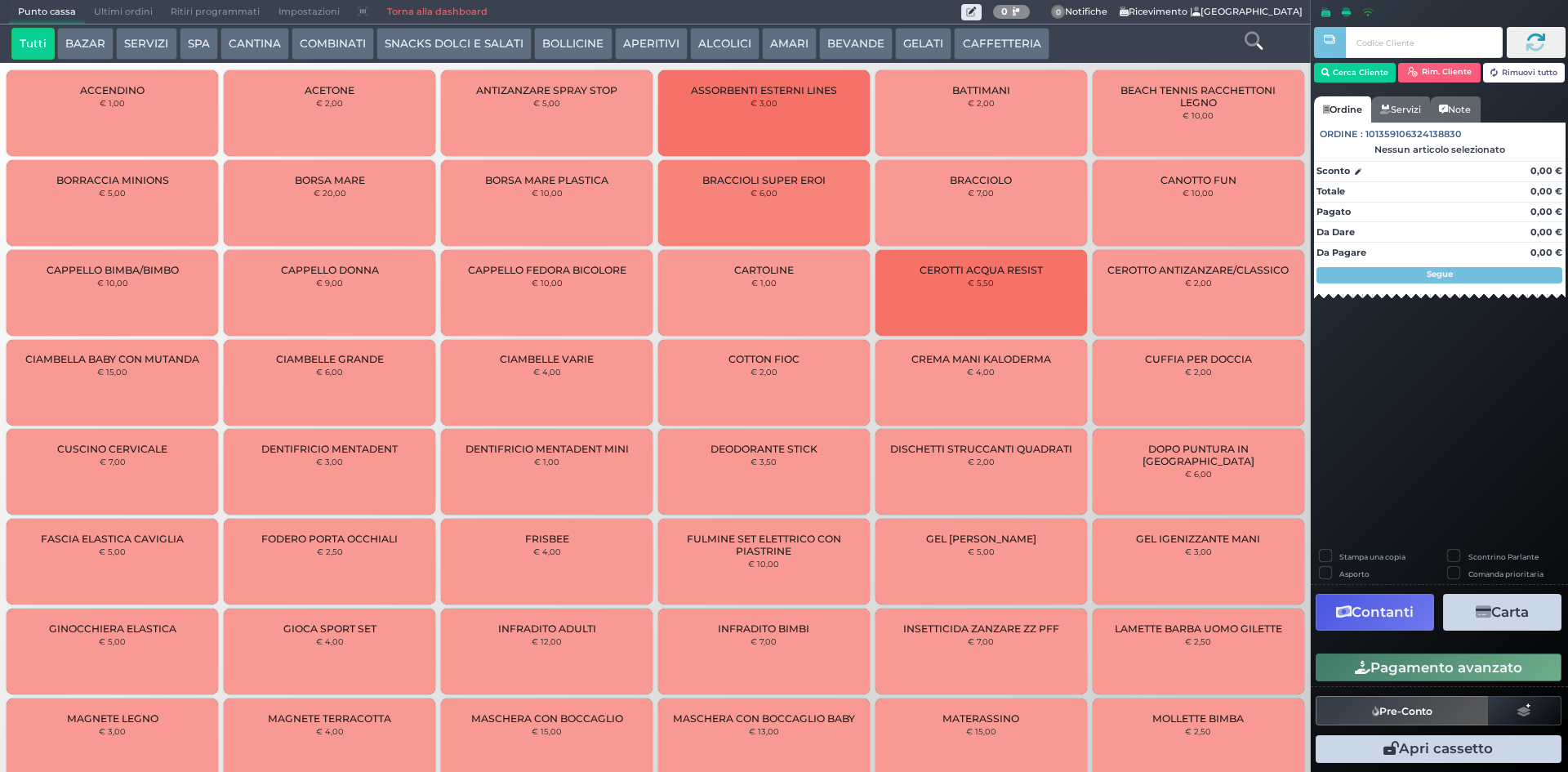
click at [987, 42] on button "CAFFETTERIA" at bounding box center [1001, 45] width 94 height 33
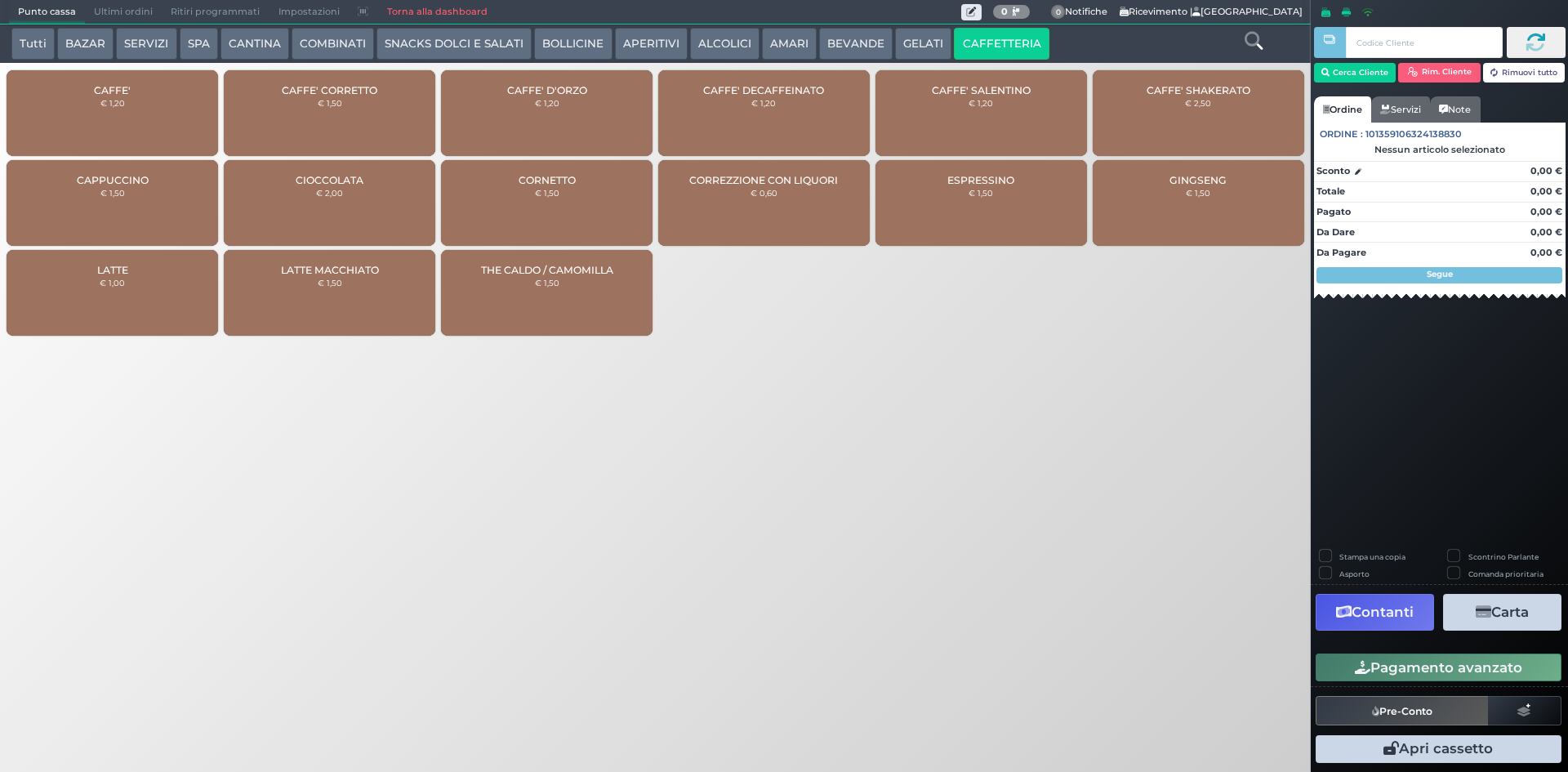
click at [155, 114] on div "CAFFE' € 1,20" at bounding box center [112, 113] width 211 height 86
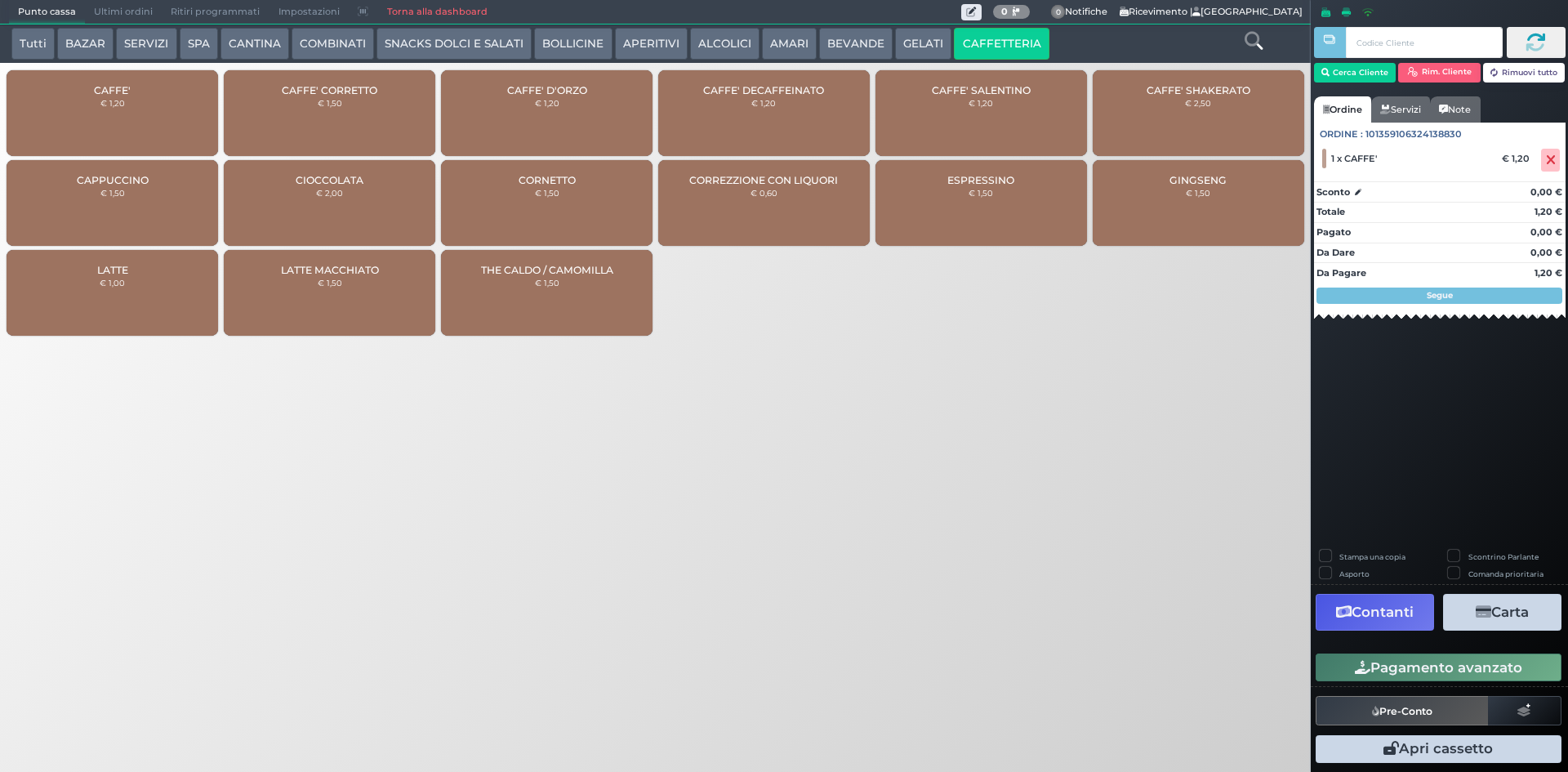
click at [1485, 672] on button "Pagamento avanzato" at bounding box center [1439, 667] width 246 height 28
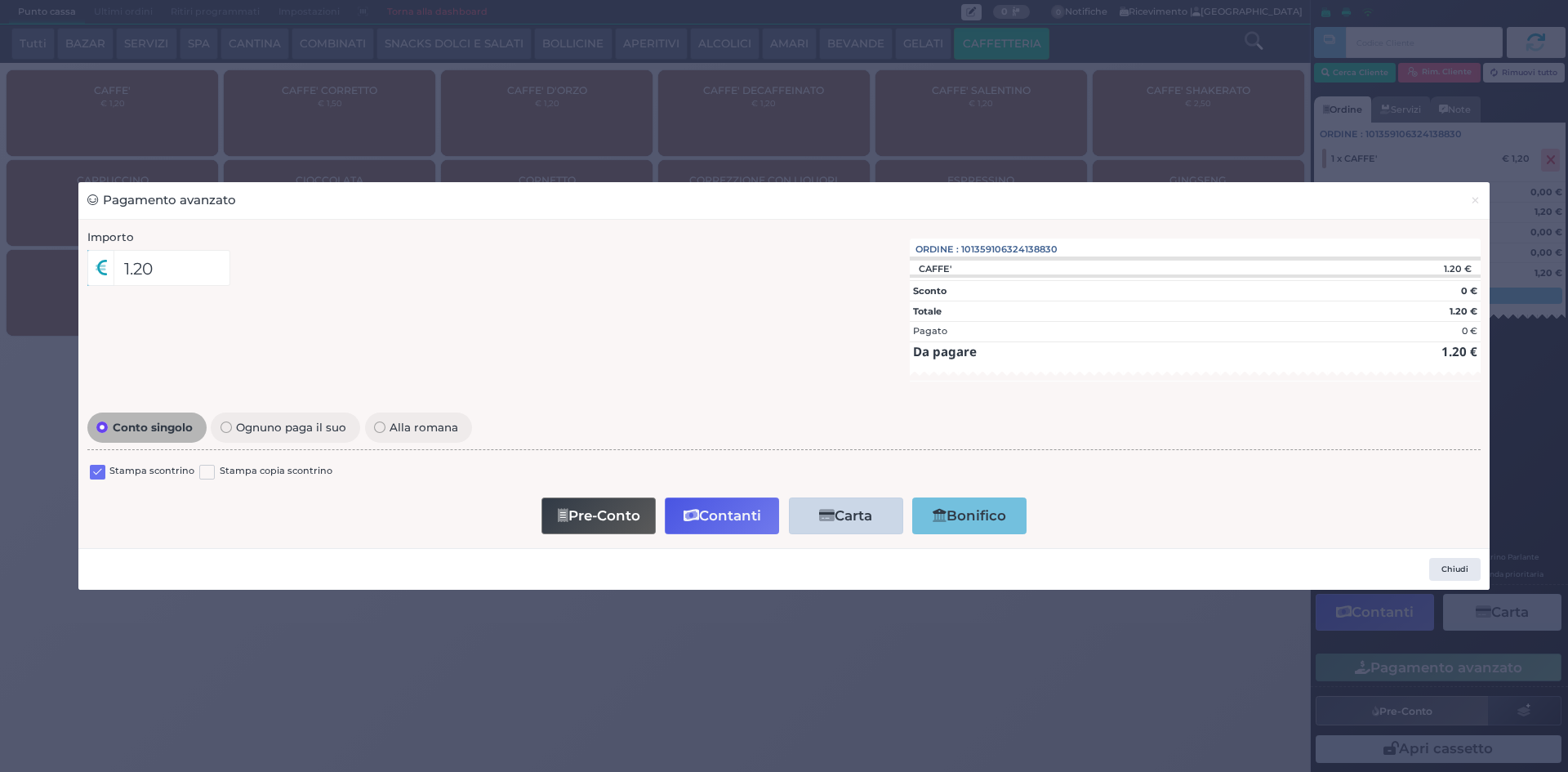
click at [100, 470] on label at bounding box center [97, 473] width 16 height 16
click at [0, 0] on input "checkbox" at bounding box center [0, 0] width 0 height 0
click at [715, 514] on button "Contanti" at bounding box center [721, 516] width 114 height 37
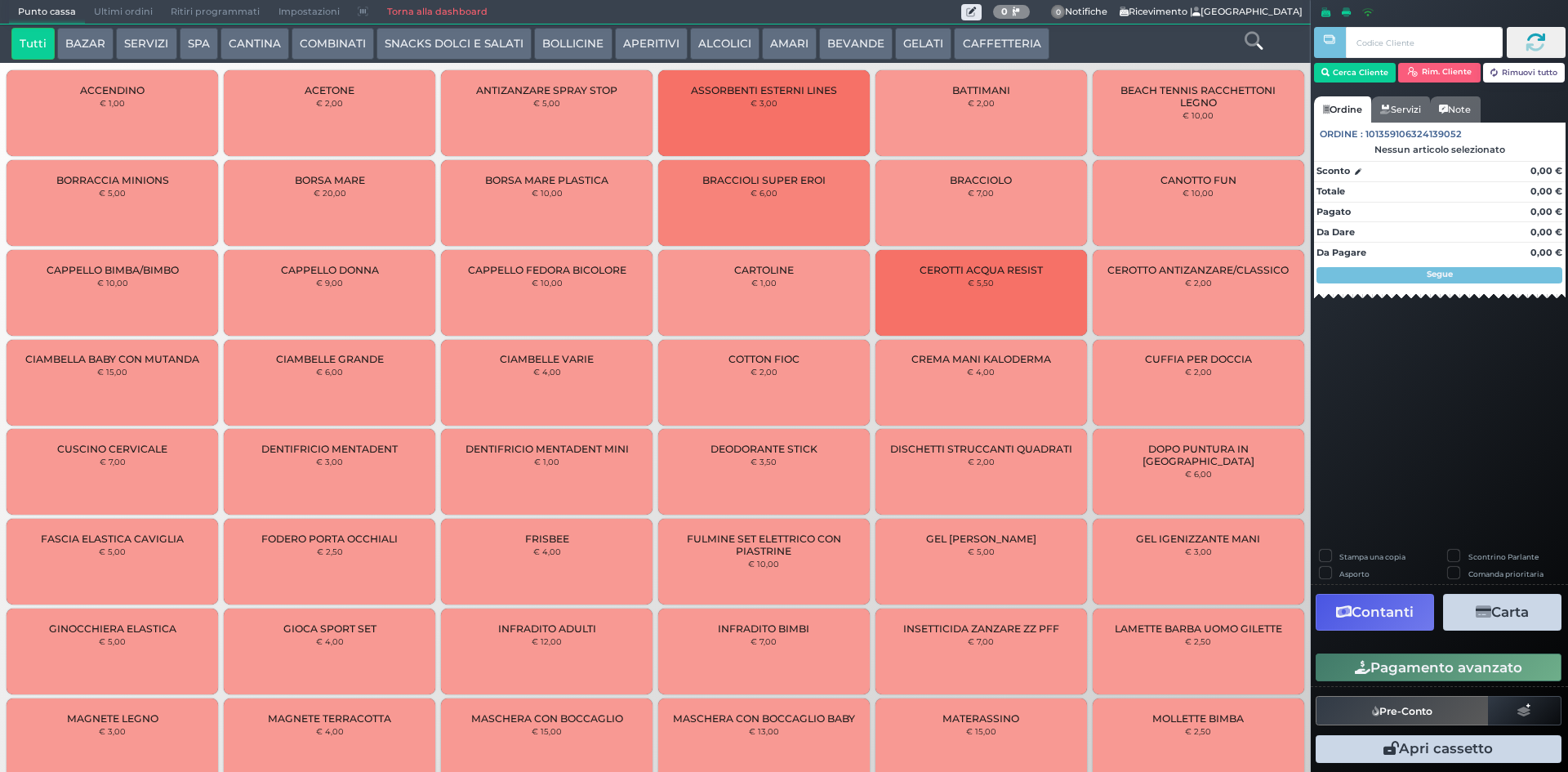
drag, startPoint x: 133, startPoint y: 11, endPoint x: 355, endPoint y: 15, distance: 222.0
click at [133, 11] on span "Ultimi ordini" at bounding box center [123, 12] width 77 height 22
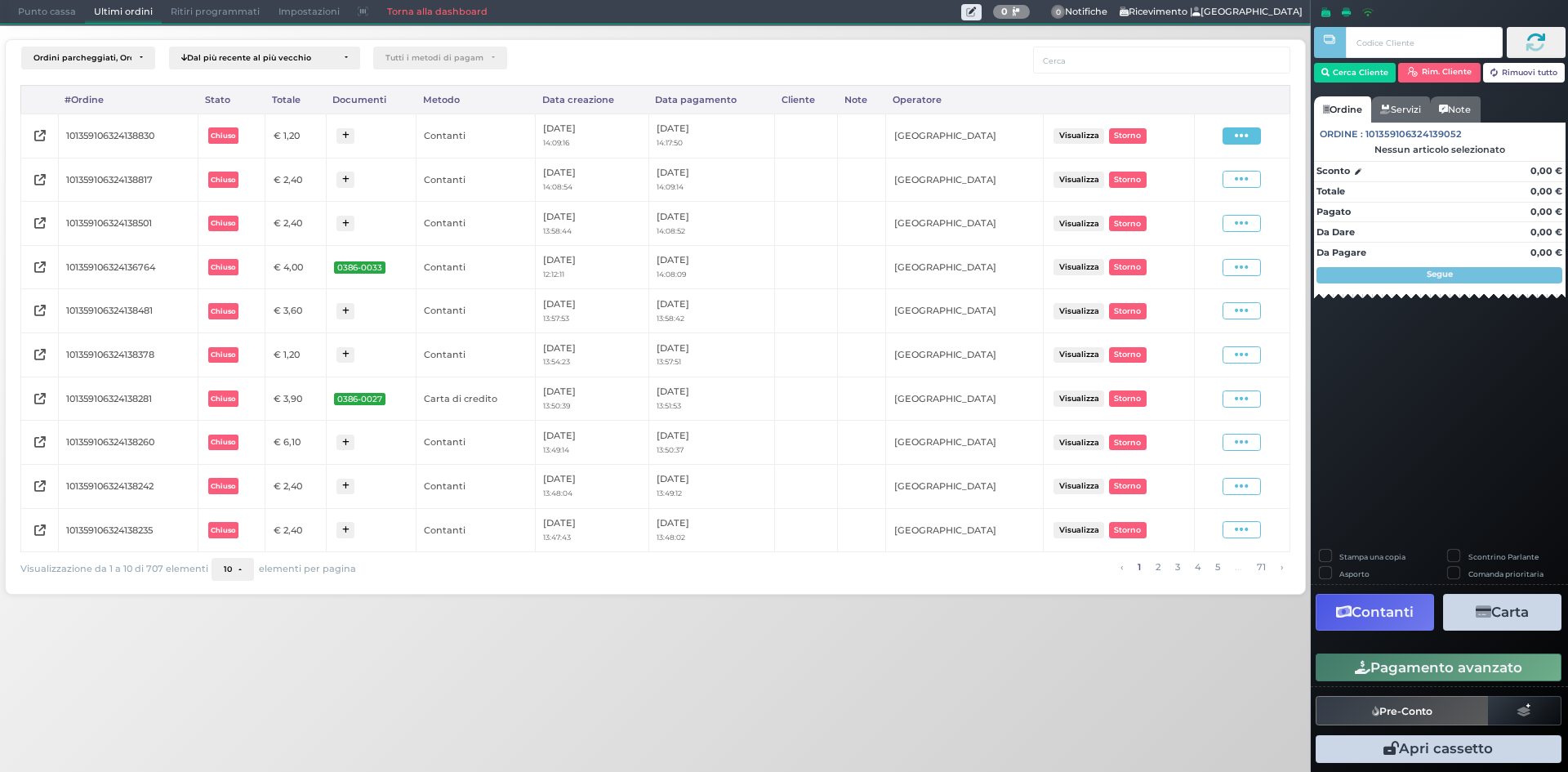
click at [1232, 131] on span at bounding box center [1241, 136] width 38 height 18
click at [1206, 193] on span "Ristampa Pre-Conto" at bounding box center [1203, 183] width 67 height 28
click at [43, 13] on span "Punto cassa" at bounding box center [47, 12] width 76 height 22
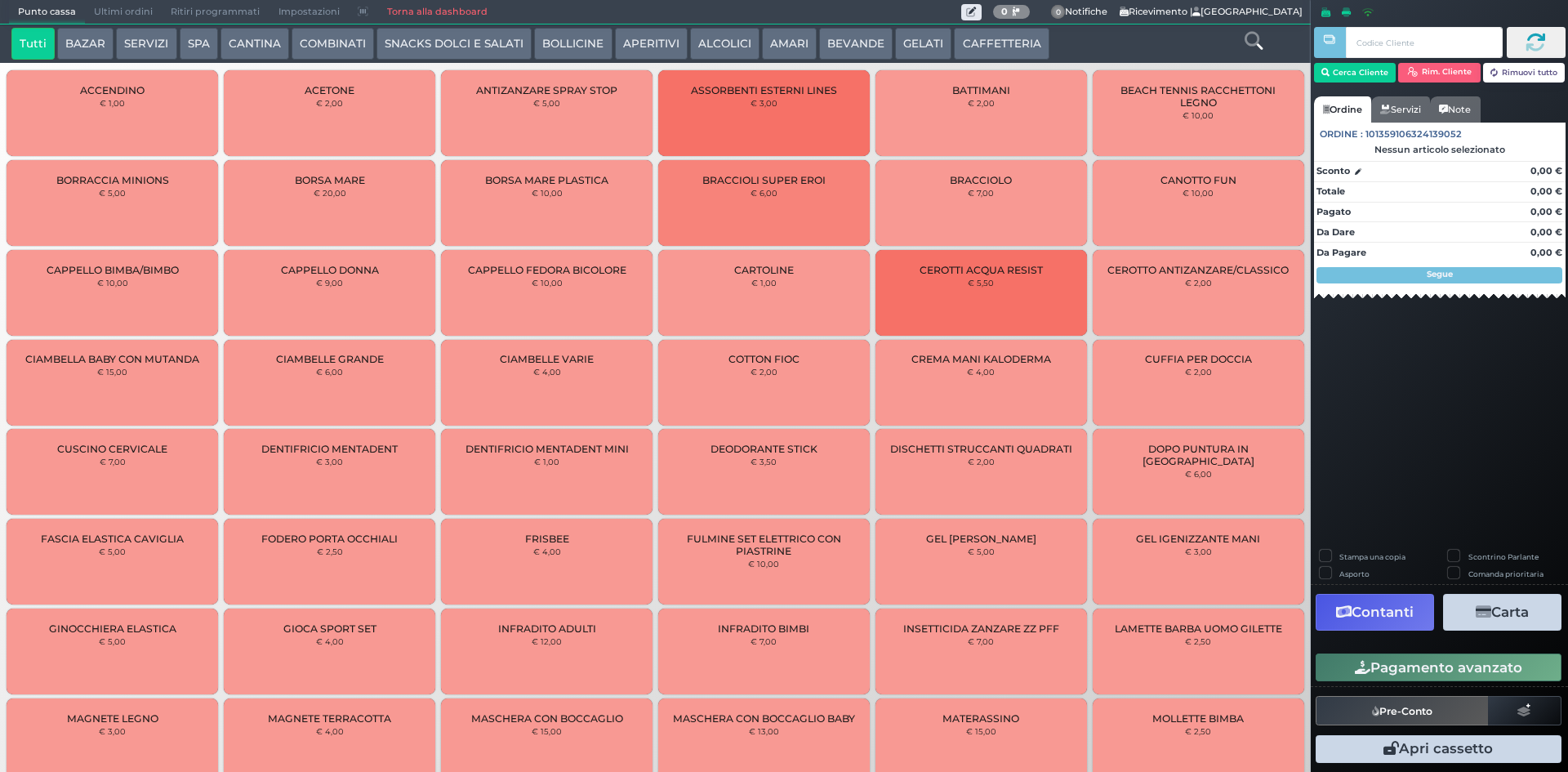
click at [835, 46] on button "BEVANDE" at bounding box center [857, 45] width 74 height 33
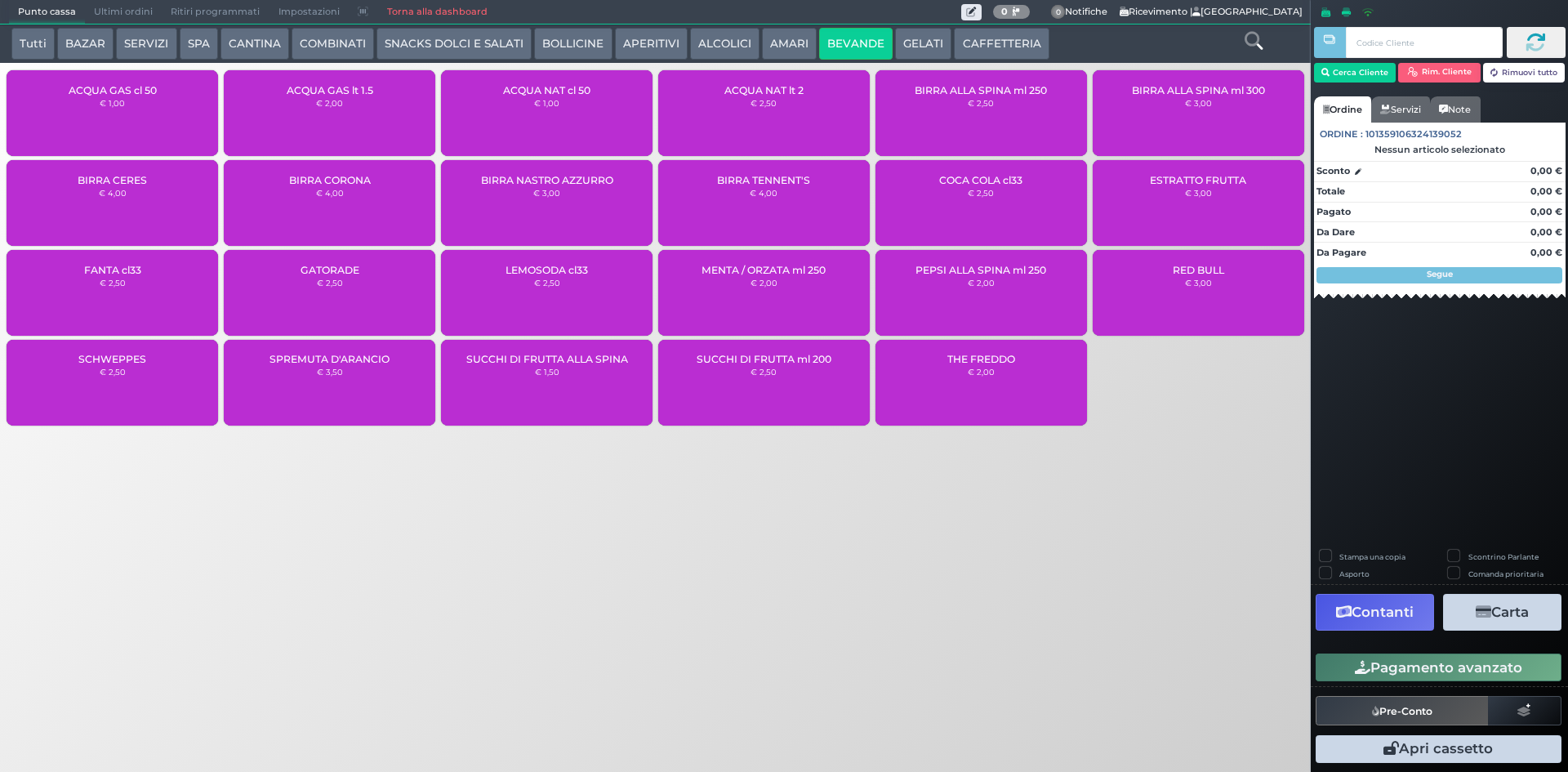
click at [764, 101] on small "€ 2,50" at bounding box center [763, 103] width 26 height 10
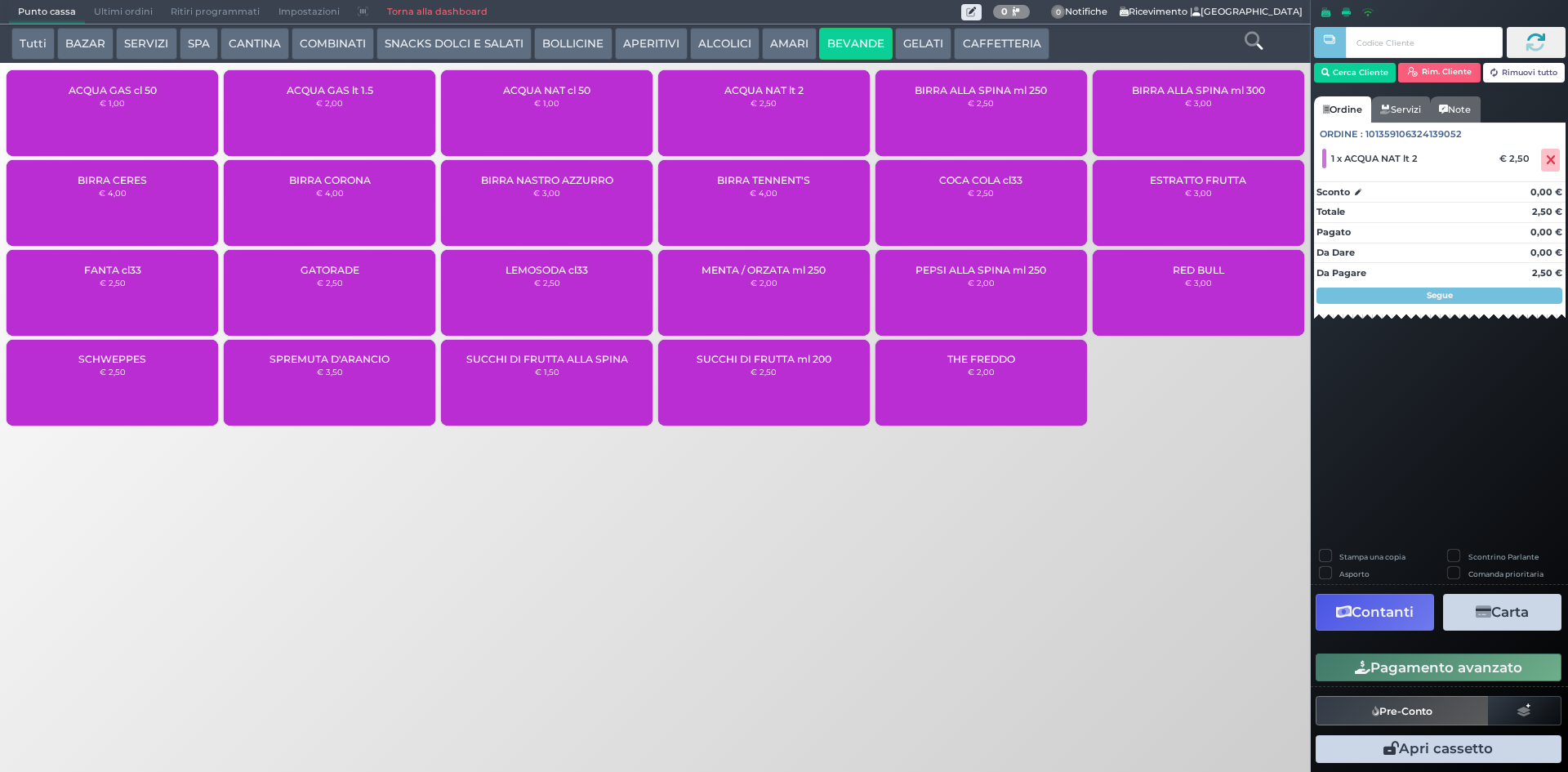
click at [1410, 665] on button "Pagamento avanzato" at bounding box center [1439, 667] width 246 height 28
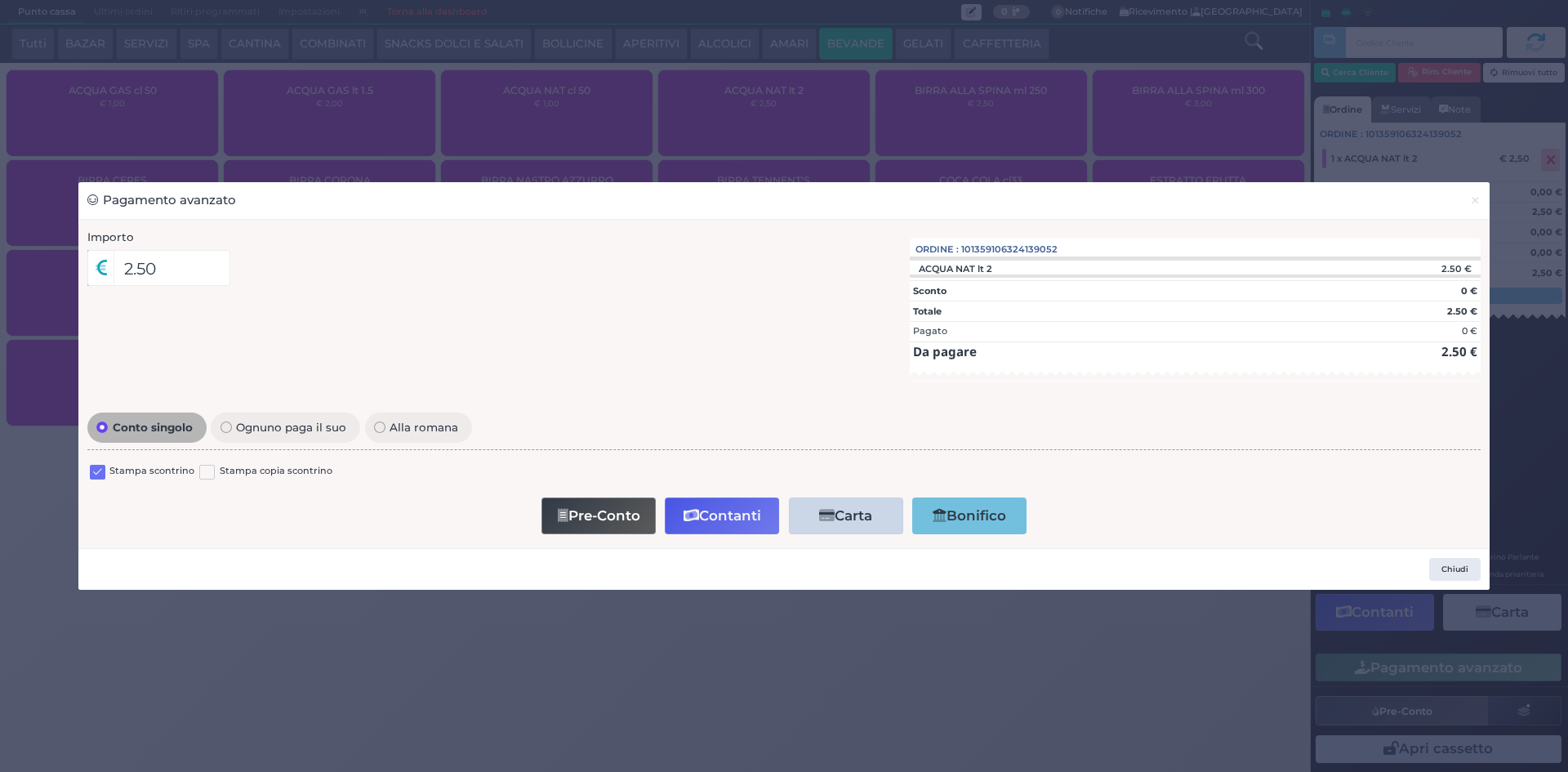
click at [104, 470] on label at bounding box center [97, 473] width 16 height 16
click at [0, 0] on input "checkbox" at bounding box center [0, 0] width 0 height 0
click at [702, 516] on button "Contanti" at bounding box center [721, 516] width 114 height 37
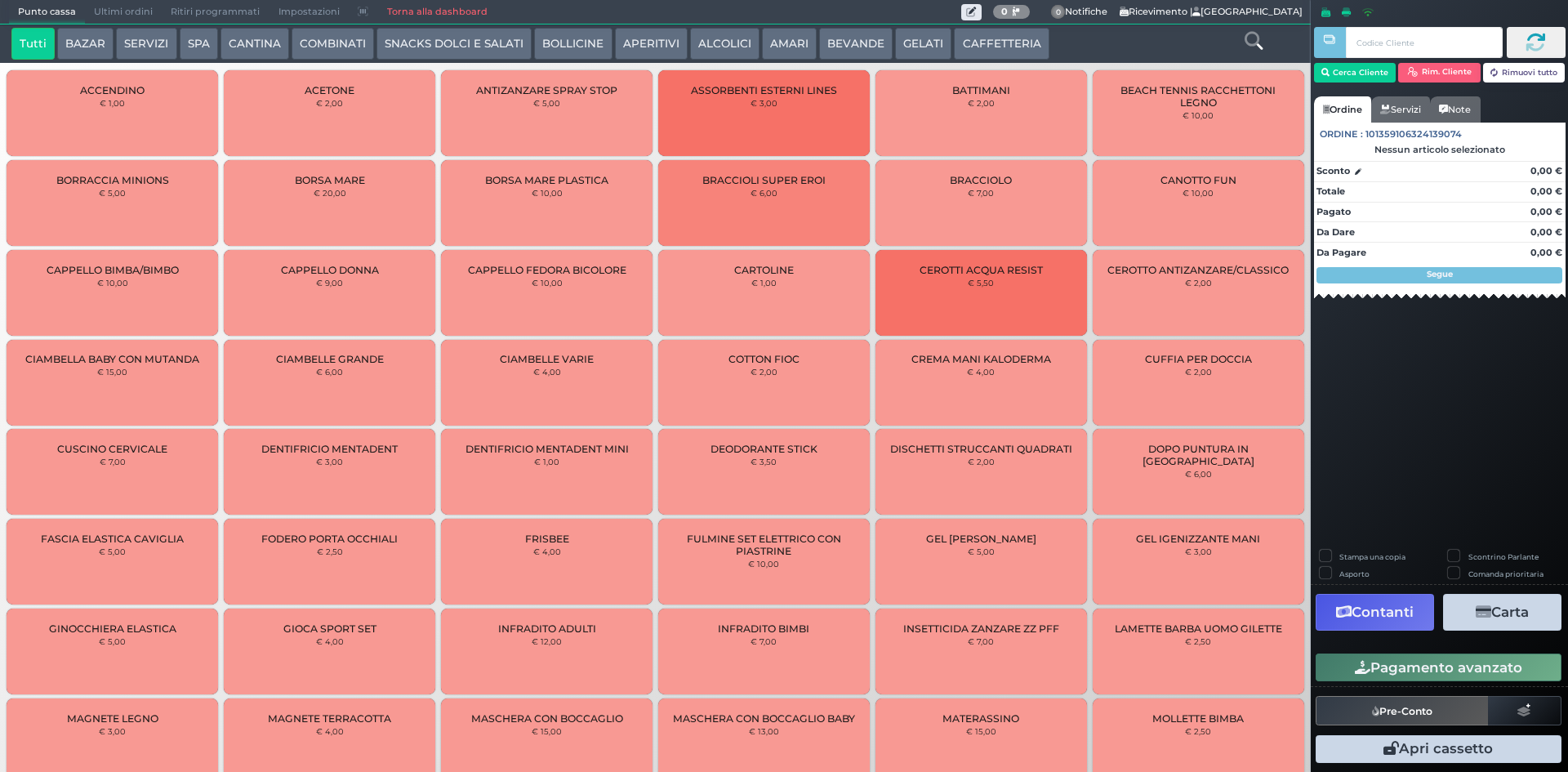
click at [125, 7] on span "Ultimi ordini" at bounding box center [123, 12] width 77 height 22
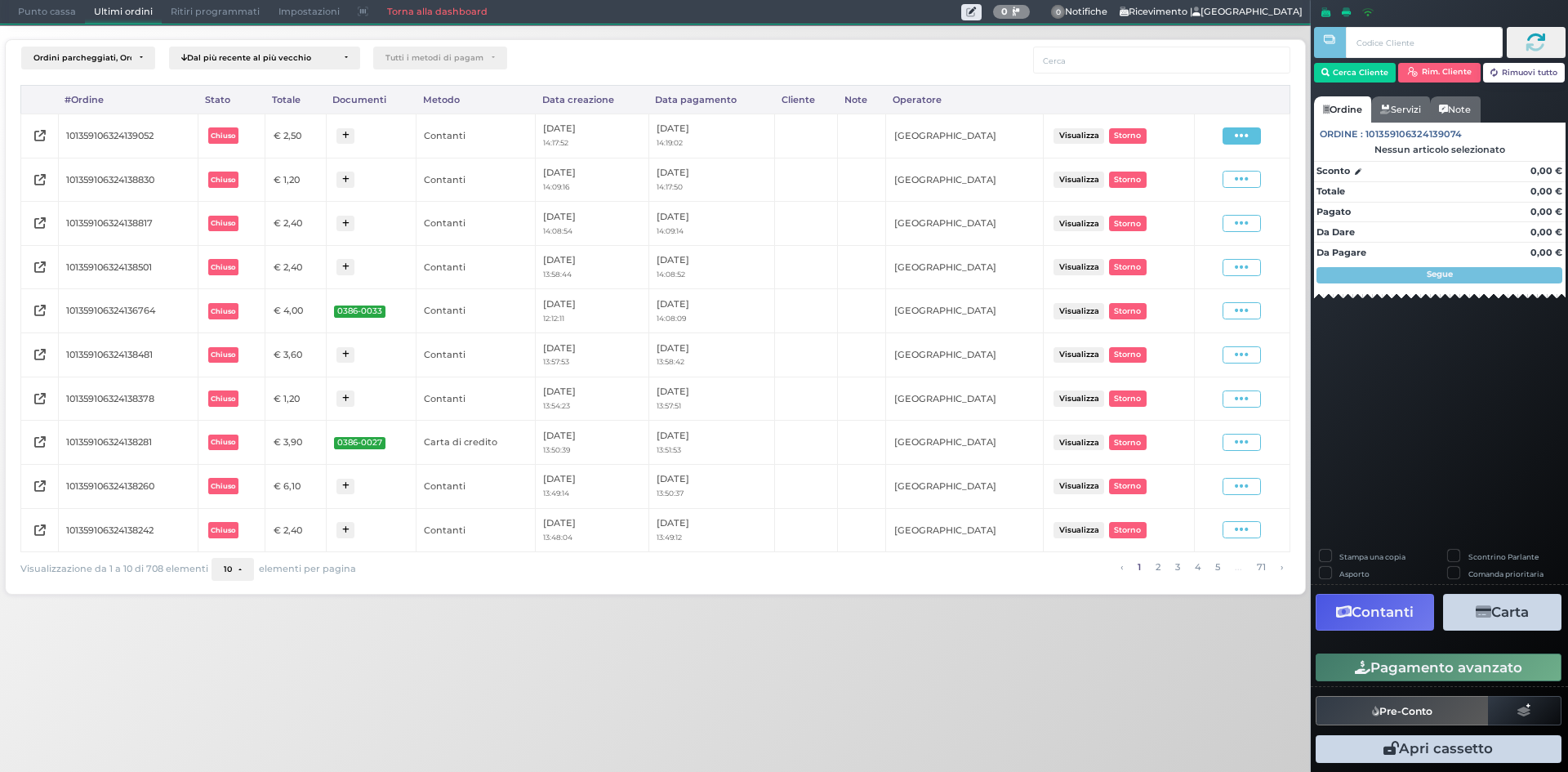
click at [1241, 140] on icon at bounding box center [1242, 136] width 14 height 16
click at [1217, 193] on span "Ristampa Pre-Conto" at bounding box center [1203, 183] width 67 height 28
click at [48, 13] on span "Punto cassa" at bounding box center [47, 12] width 76 height 22
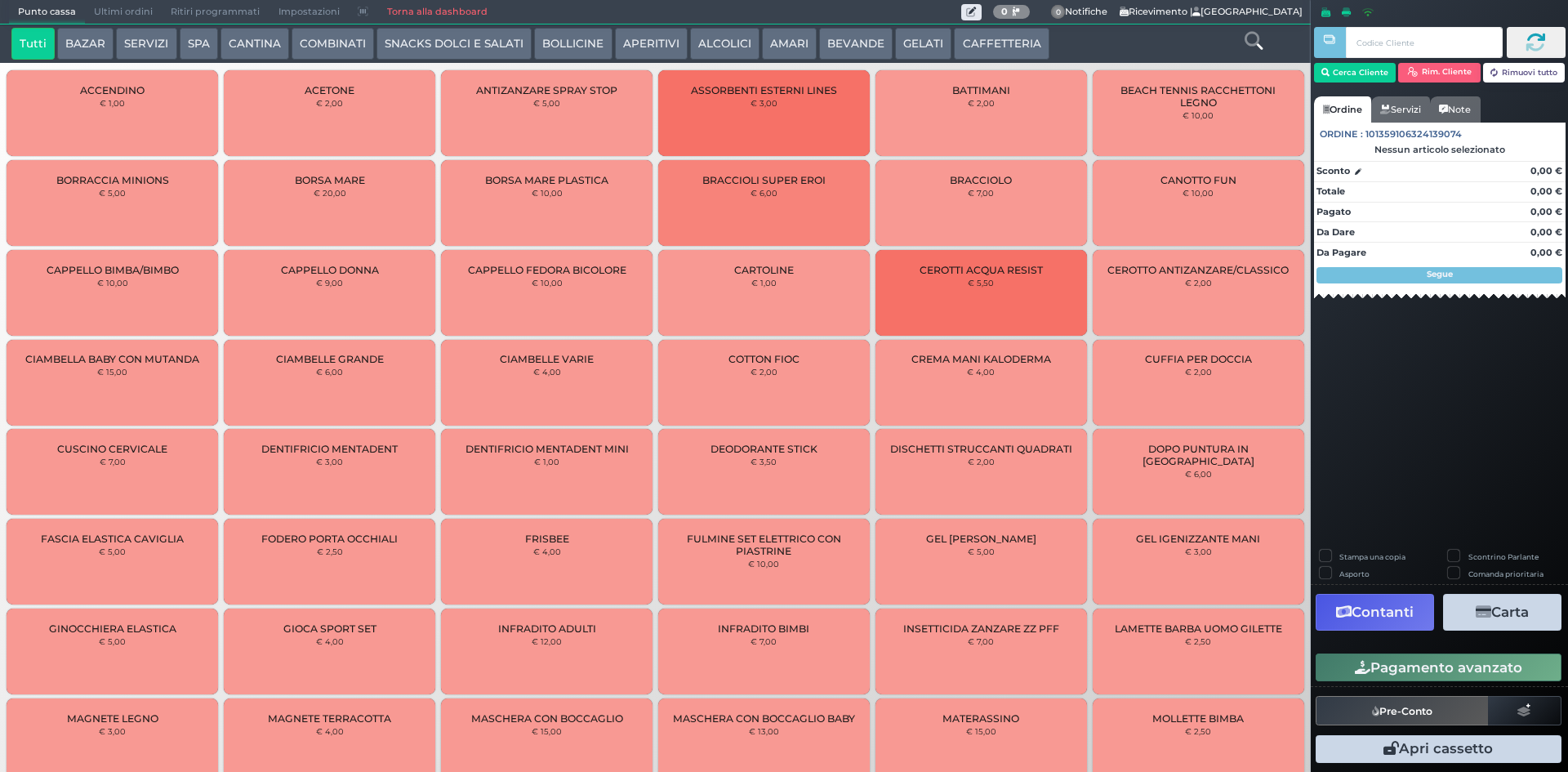
click at [1249, 36] on icon at bounding box center [1254, 41] width 18 height 18
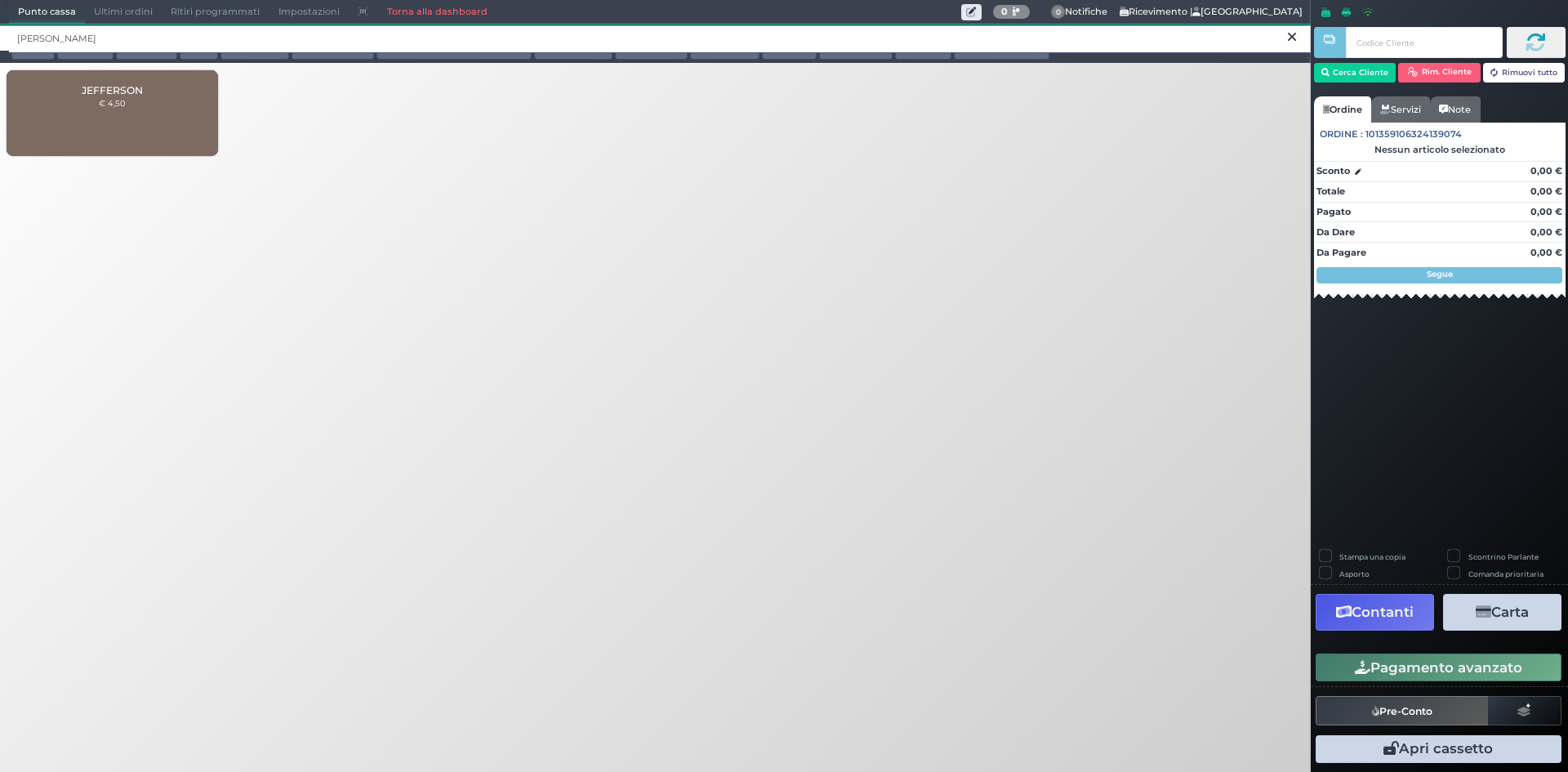
type input "JEFF"
click at [140, 93] on span "JEFFERSON" at bounding box center [112, 90] width 61 height 13
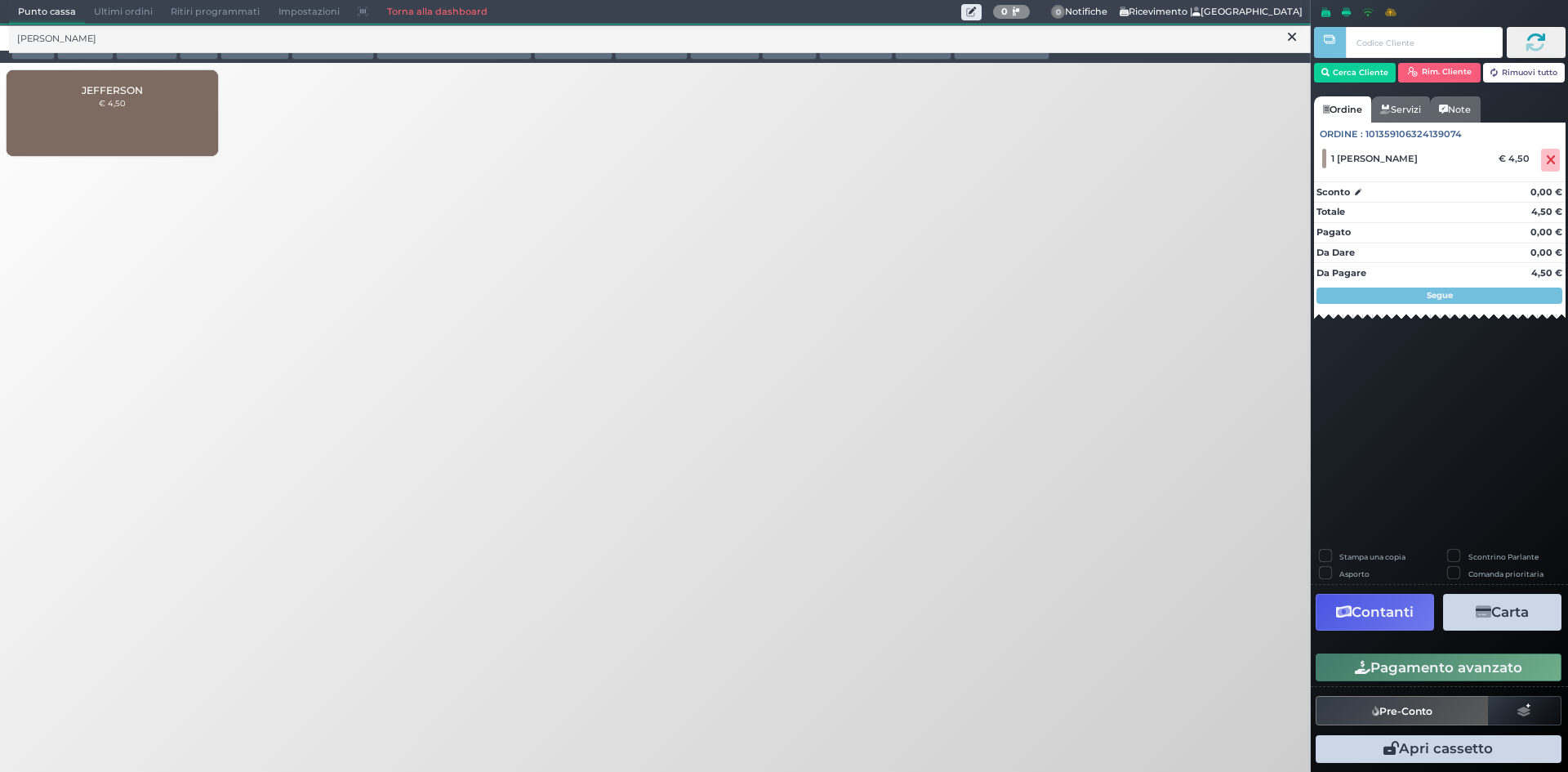
click at [150, 118] on div "JEFFERSON € 4,50" at bounding box center [112, 113] width 211 height 86
click at [1296, 35] on button at bounding box center [1292, 37] width 15 height 18
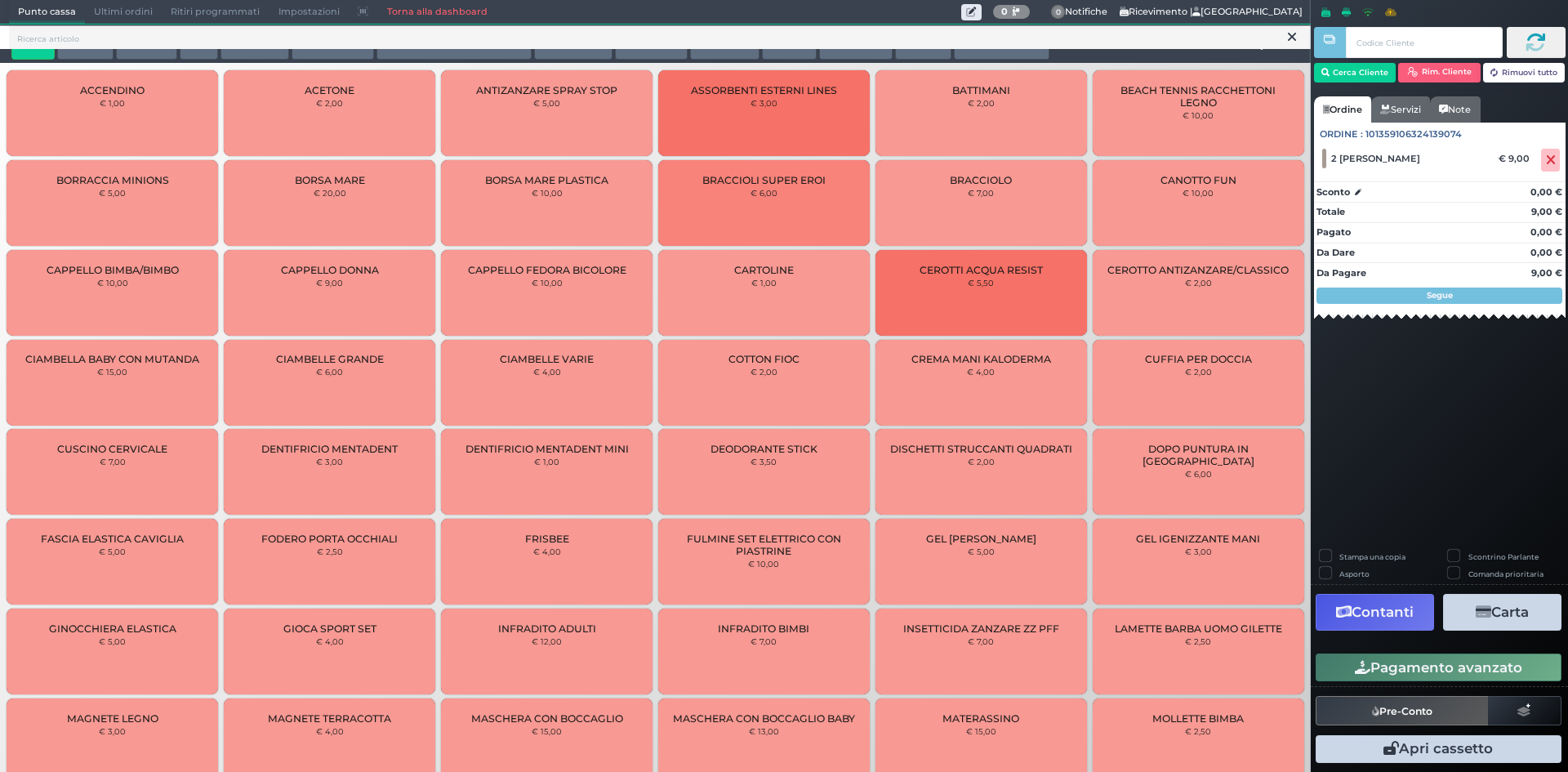
scroll to position [3, 0]
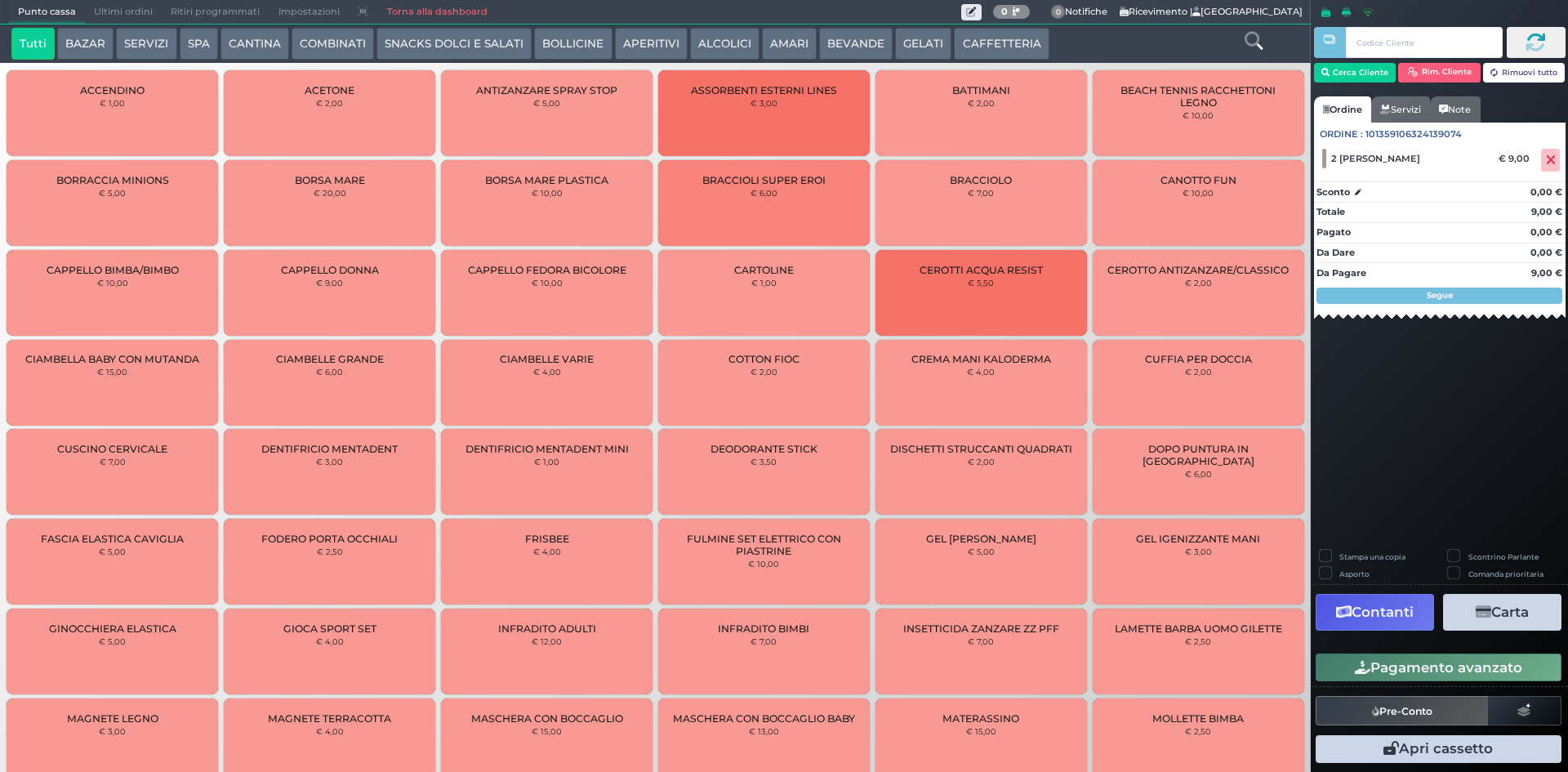
click at [1253, 38] on icon at bounding box center [1254, 41] width 18 height 18
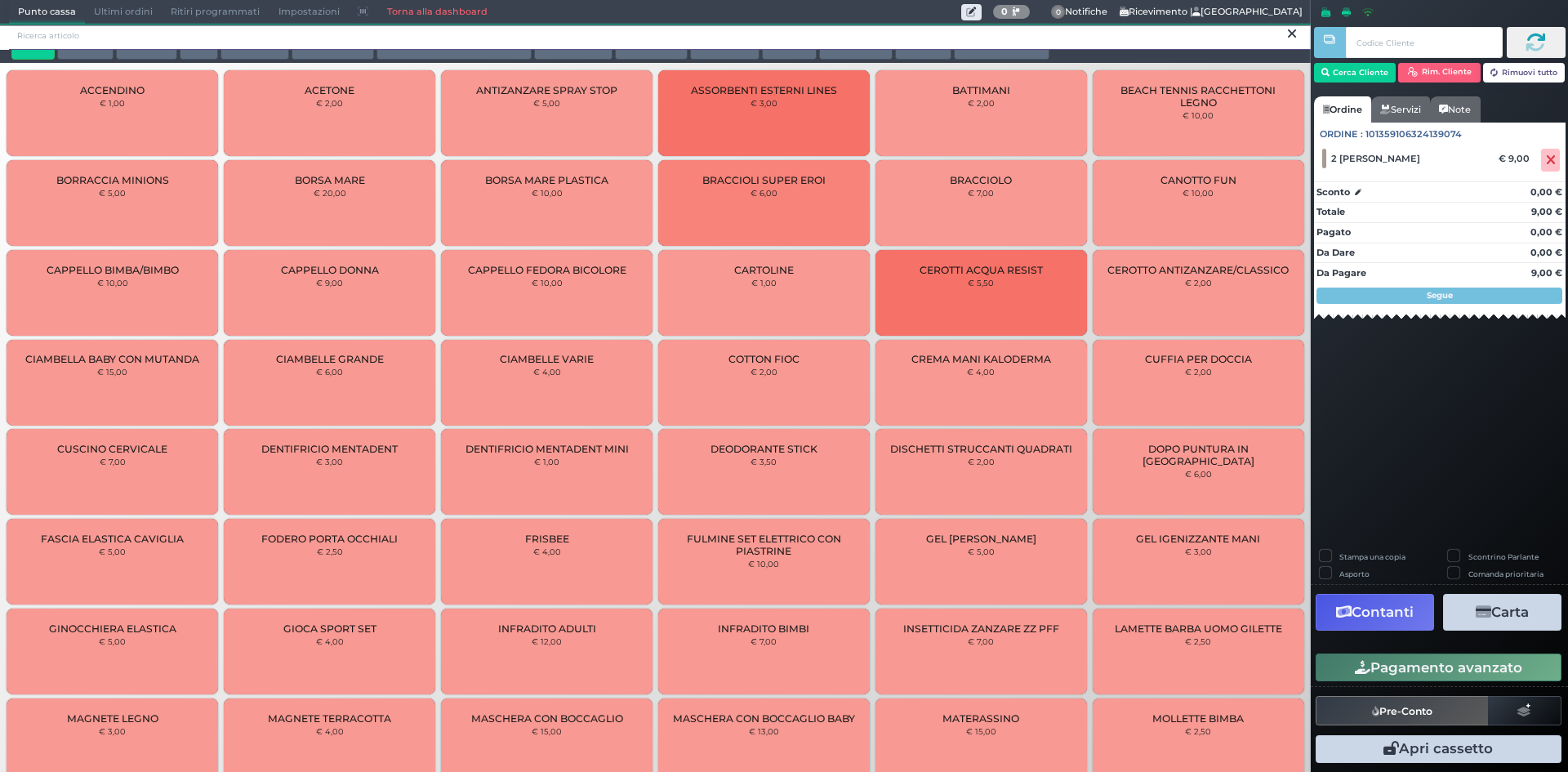
scroll to position [0, 0]
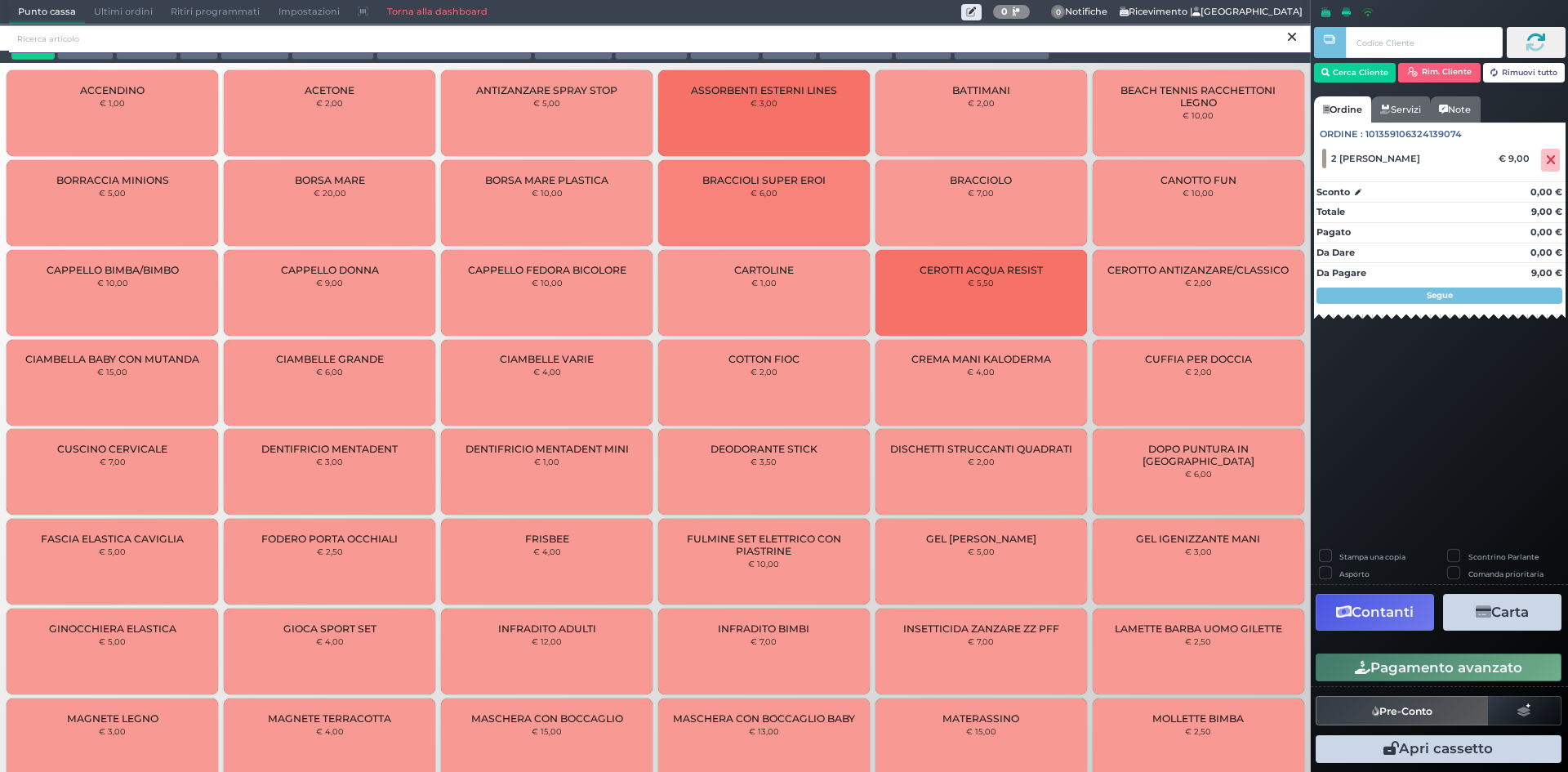
click at [141, 33] on input "search" at bounding box center [660, 38] width 1302 height 28
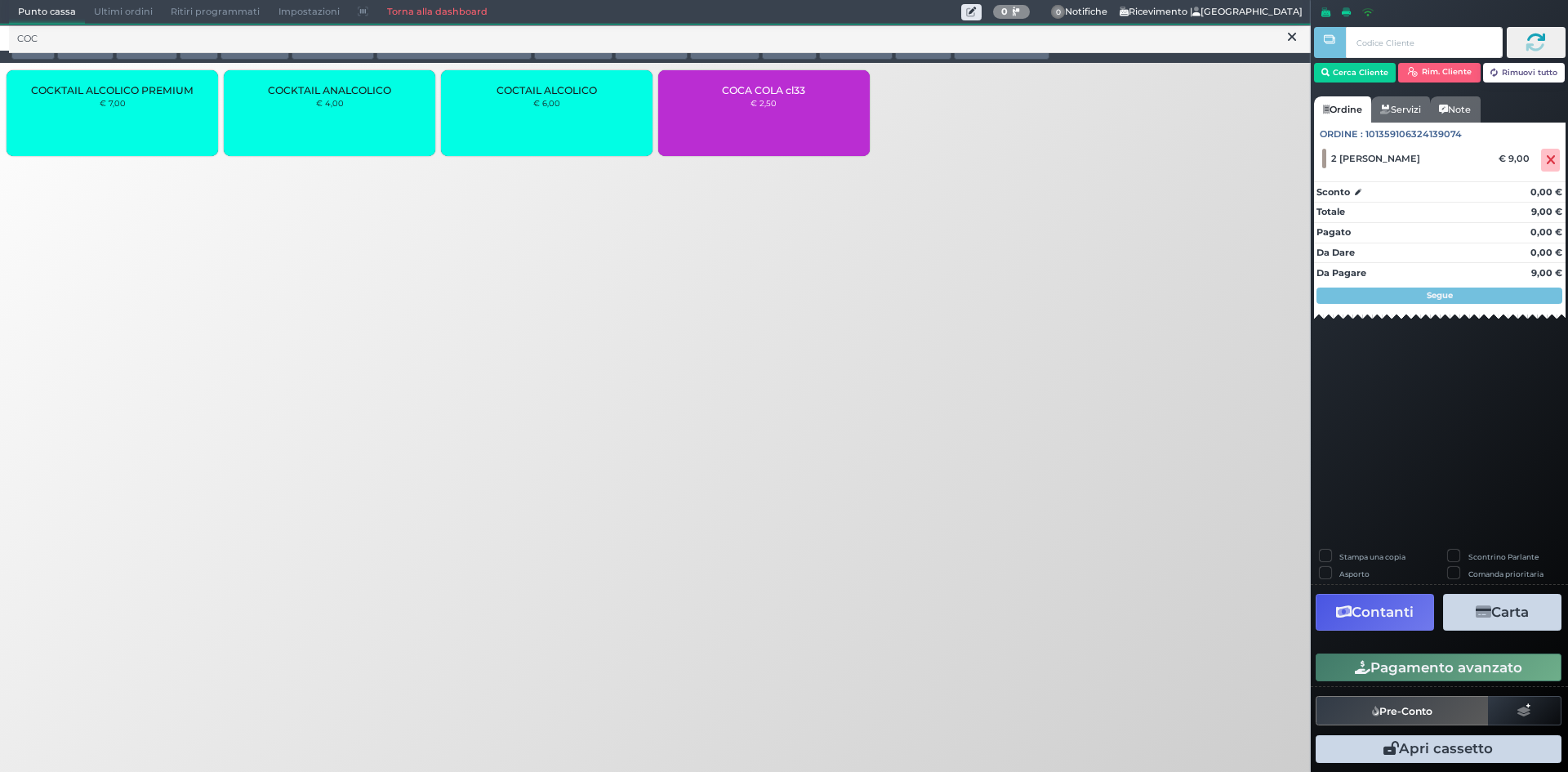
click at [311, 120] on div "COCKTAIL ANALCOLICO € 4,00" at bounding box center [329, 113] width 211 height 86
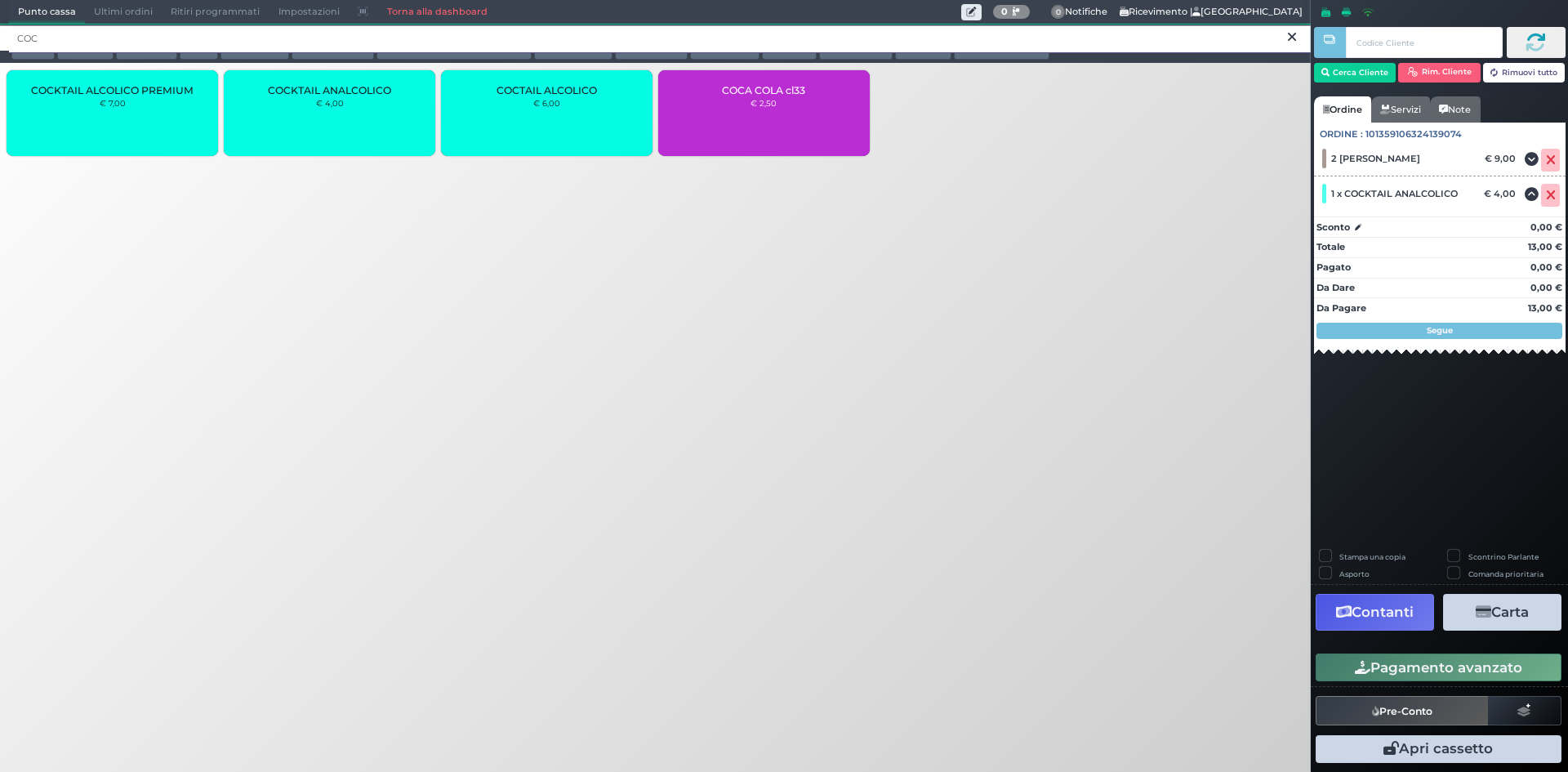
drag, startPoint x: 58, startPoint y: 38, endPoint x: 0, endPoint y: 46, distance: 58.5
click at [0, 46] on div "COC" at bounding box center [655, 37] width 1311 height 26
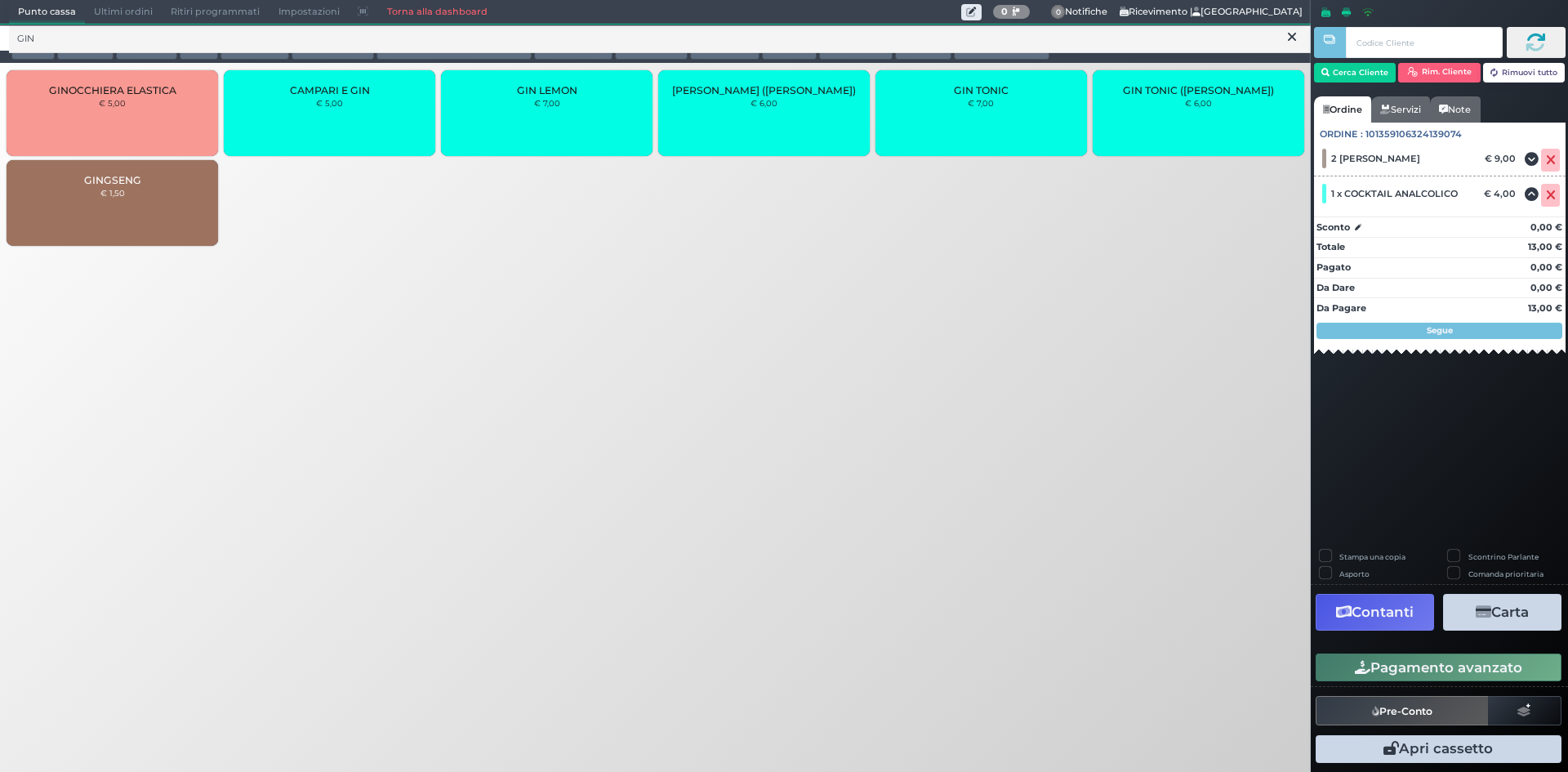
click at [555, 123] on div "GIN LEMON € 7,00" at bounding box center [546, 113] width 211 height 86
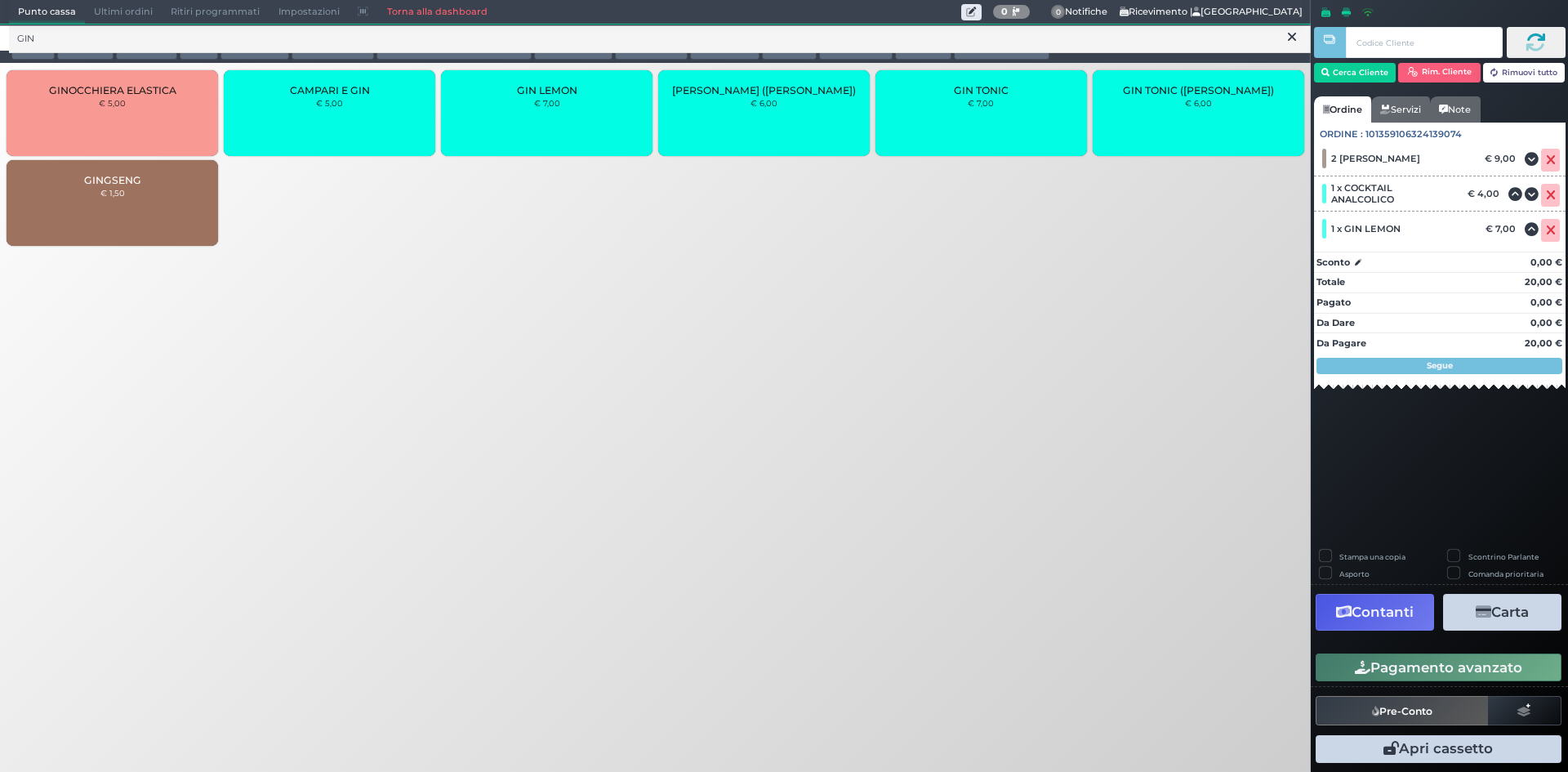
click div "GIN LEMON € 7,00"
drag, startPoint x: 77, startPoint y: 34, endPoint x: 0, endPoint y: 32, distance: 77.0
click div "GIN"
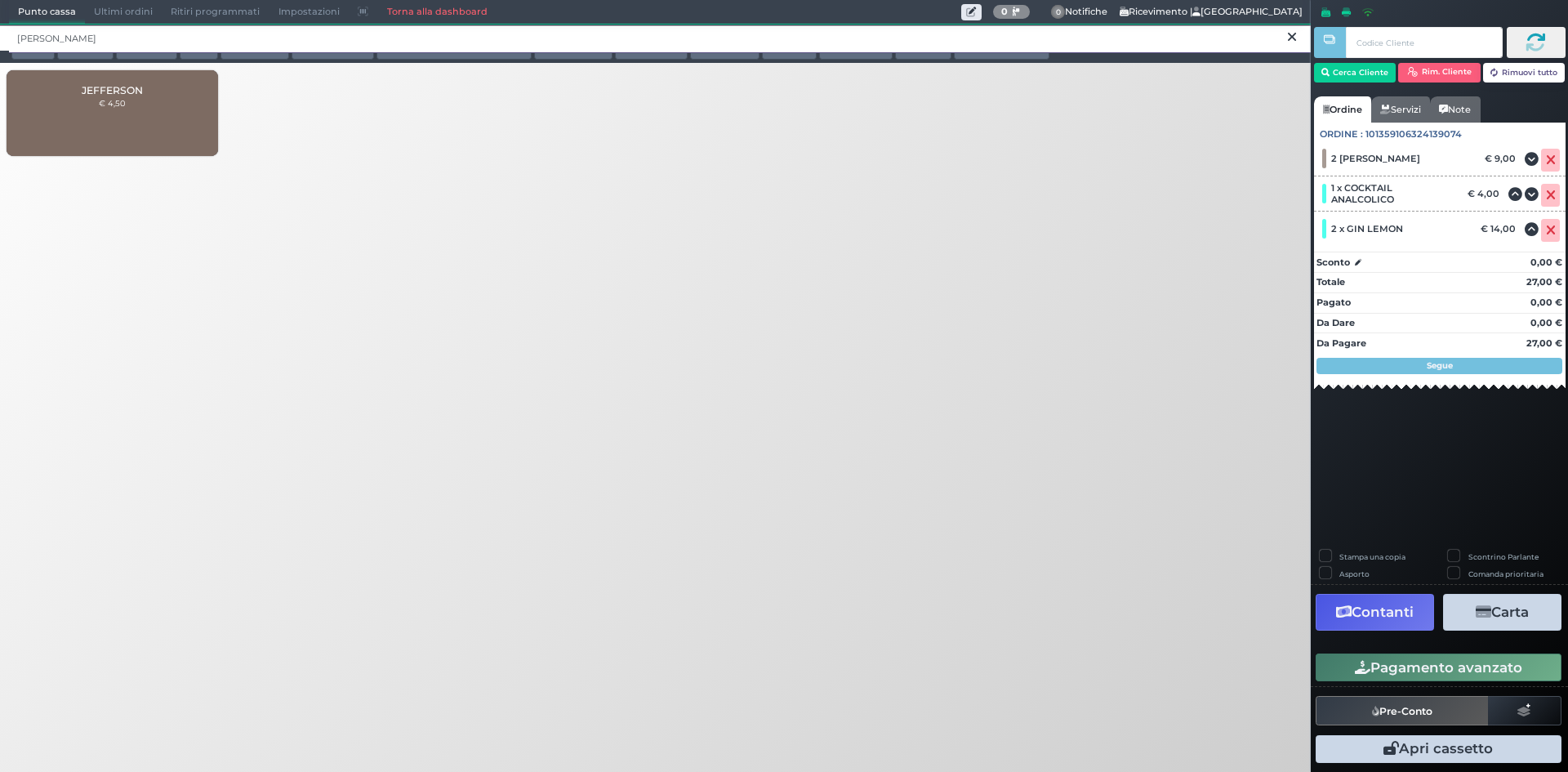
type input "JEFF"
click div "JEFFERSON € 4,50"
click div "Stampa una copia"
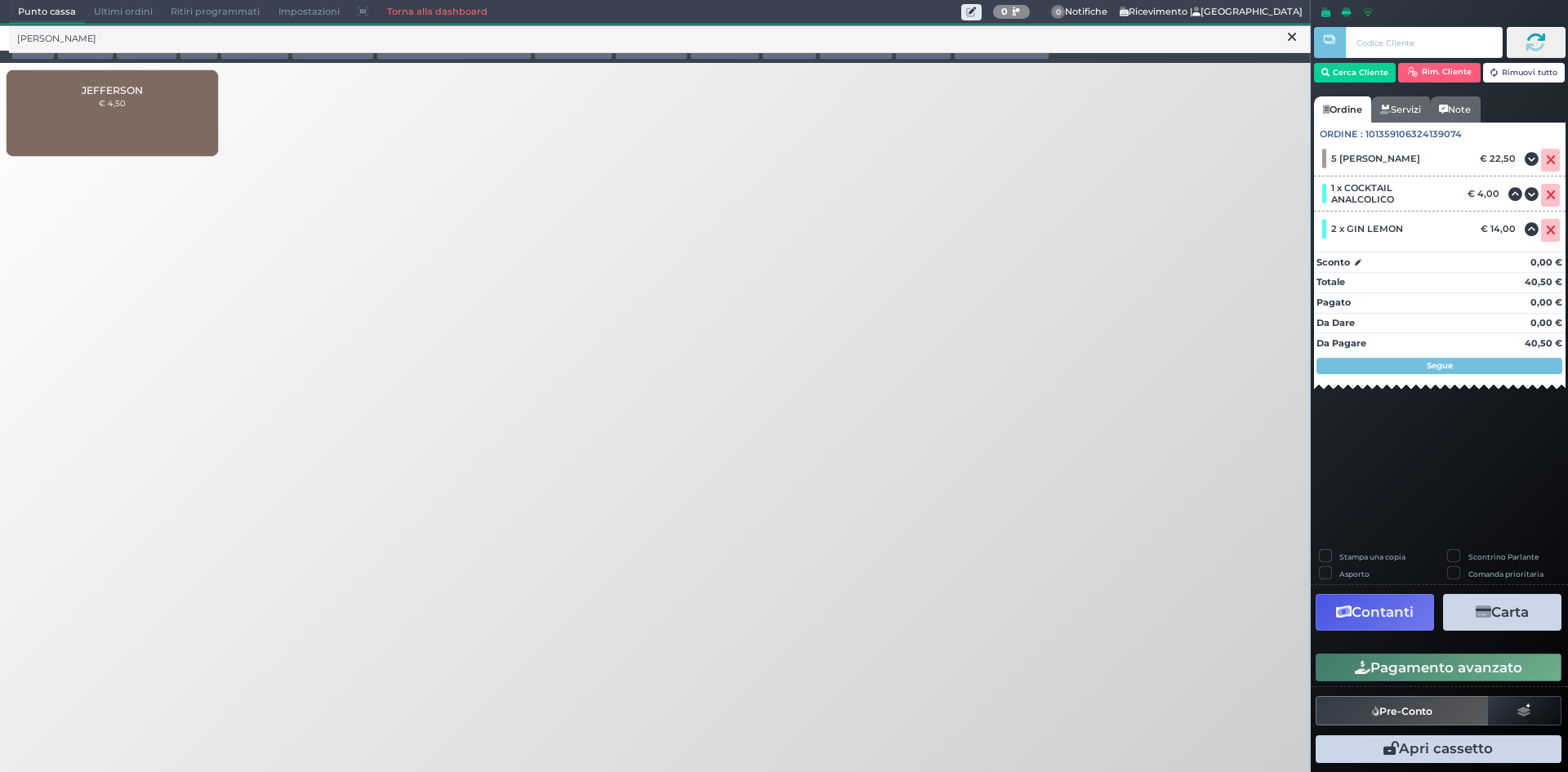
click label "Stampa una copia"
click input "Stampa una copia"
checkbox input "true"
click button "Carta"
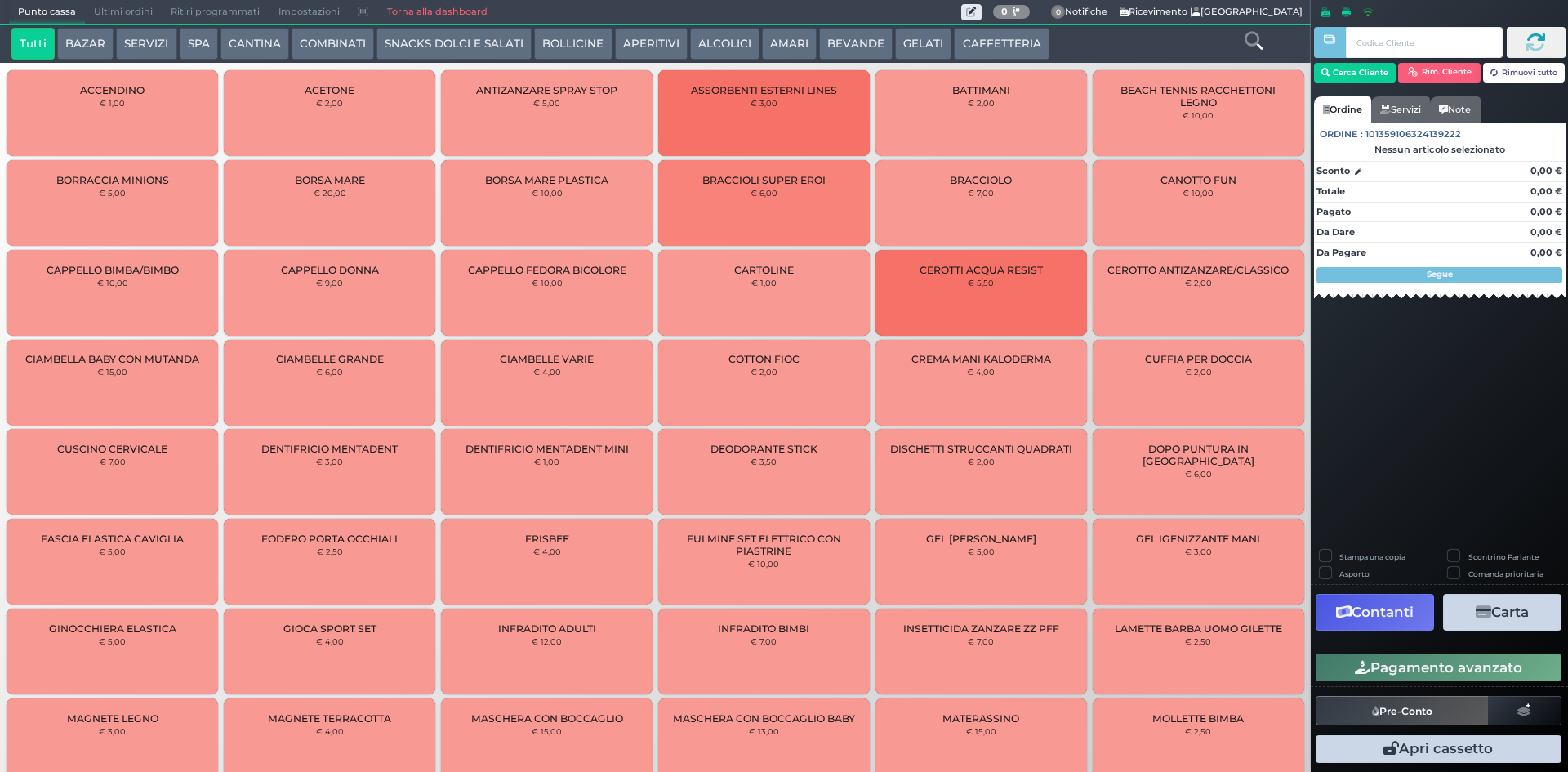
click at [119, 9] on span "Ultimi ordini" at bounding box center [123, 12] width 77 height 22
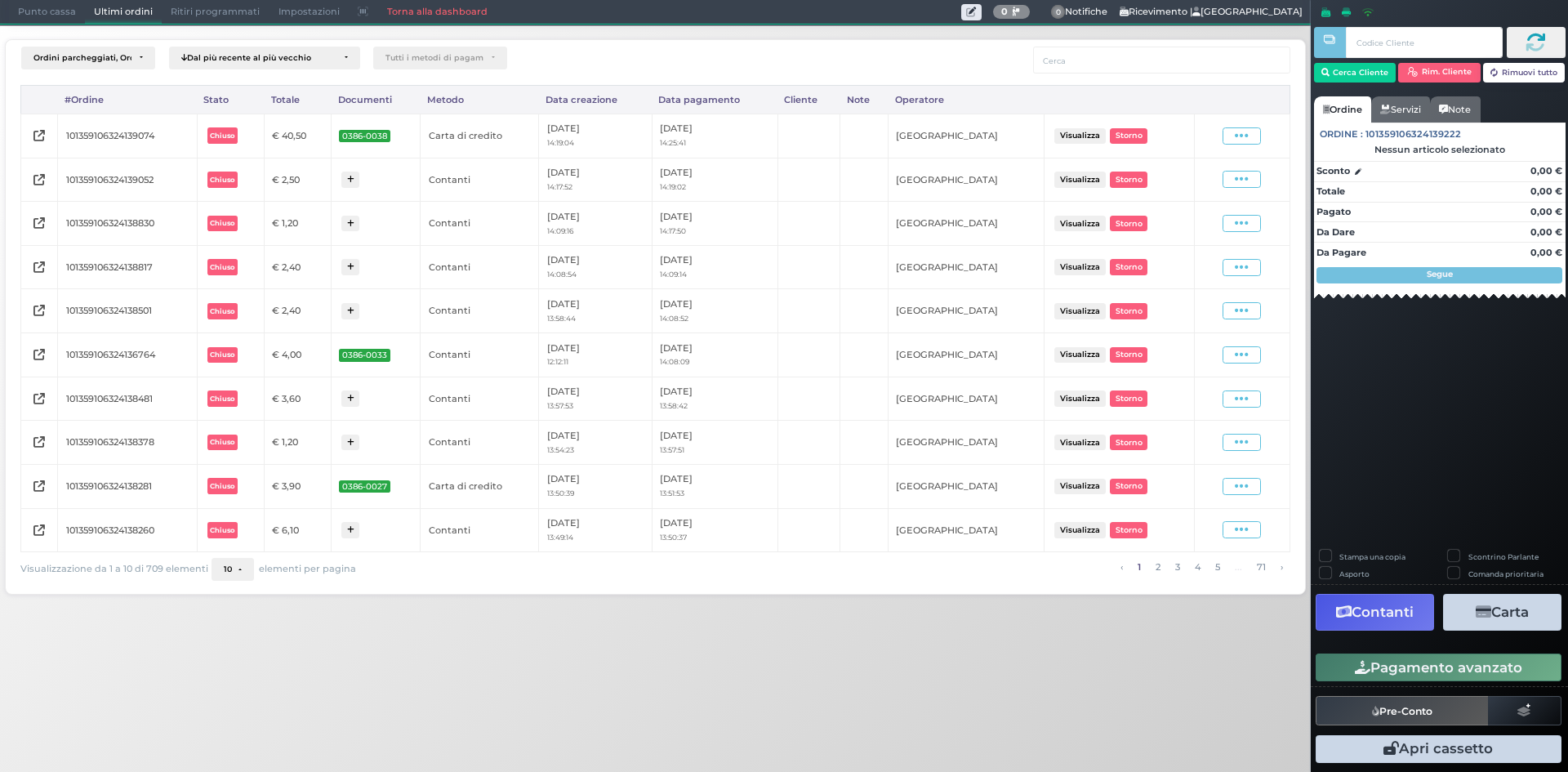
click at [51, 6] on span "Punto cassa" at bounding box center [47, 12] width 76 height 22
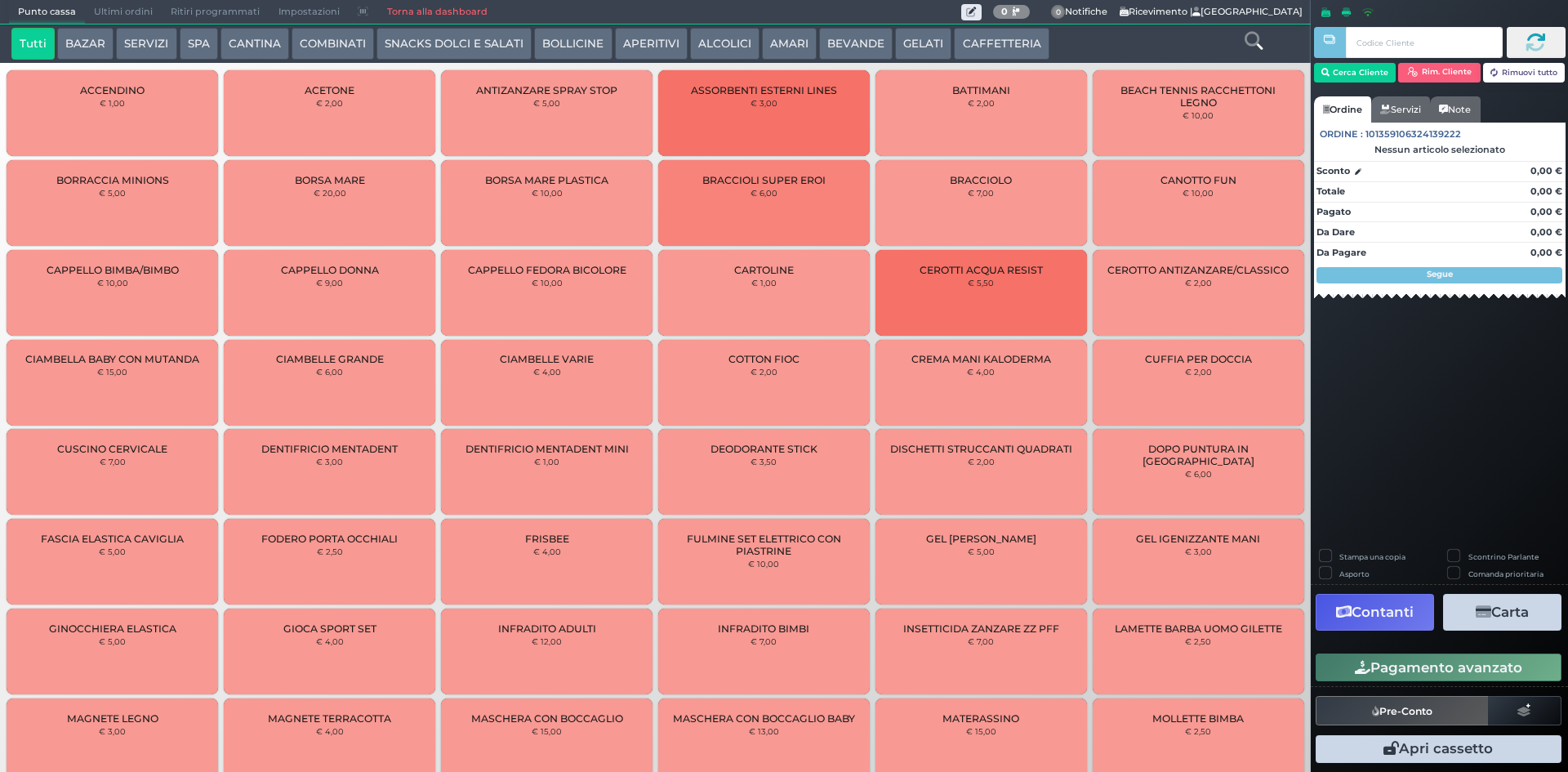
click at [983, 34] on button "CAFFETTERIA" at bounding box center [1001, 45] width 94 height 33
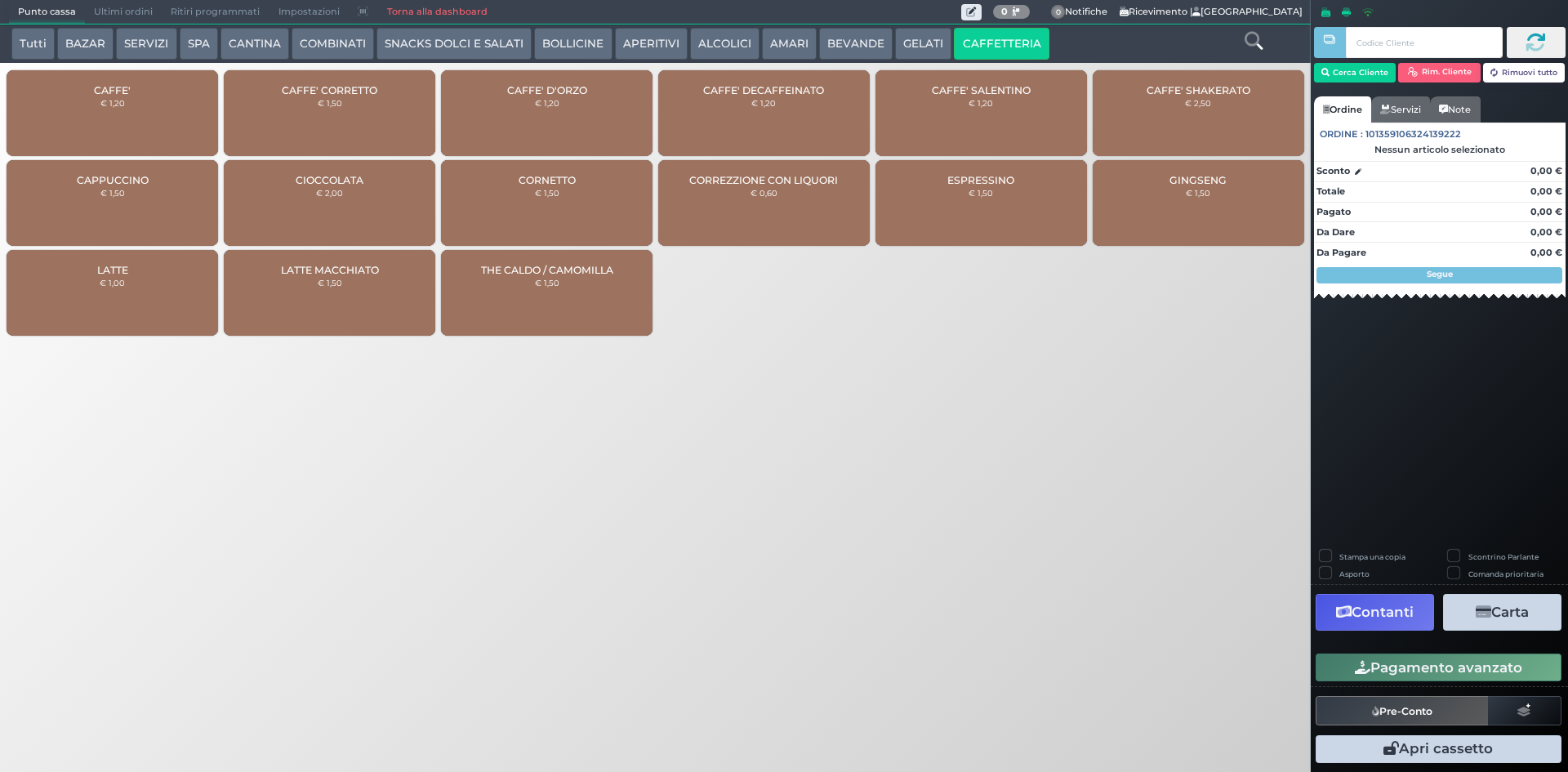
click at [145, 84] on div "CAFFE' € 1,20" at bounding box center [112, 113] width 211 height 86
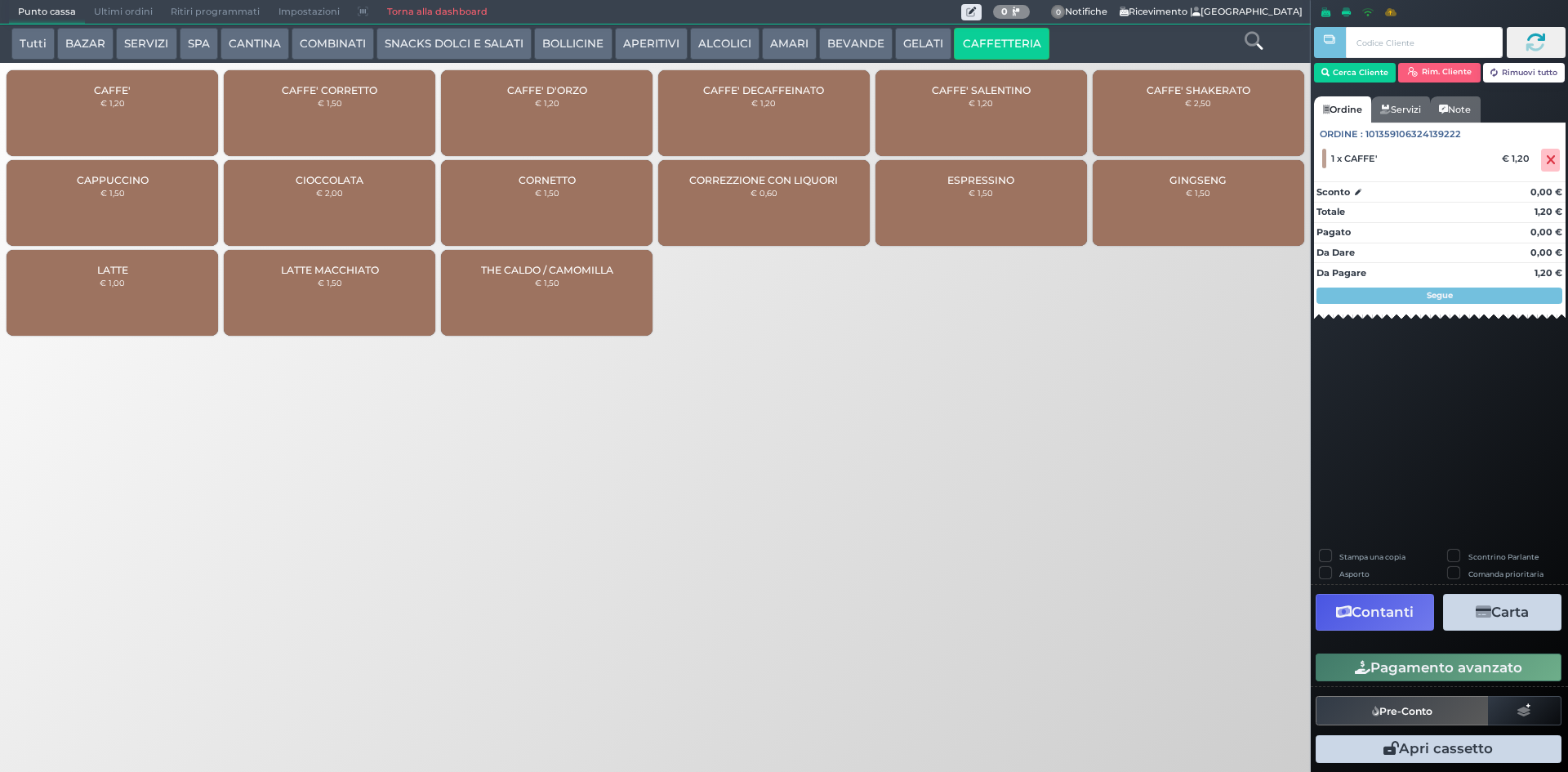
click at [131, 107] on div "CAFFE' € 1,20" at bounding box center [112, 113] width 211 height 86
click at [1431, 666] on button "Pagamento avanzato" at bounding box center [1439, 667] width 246 height 28
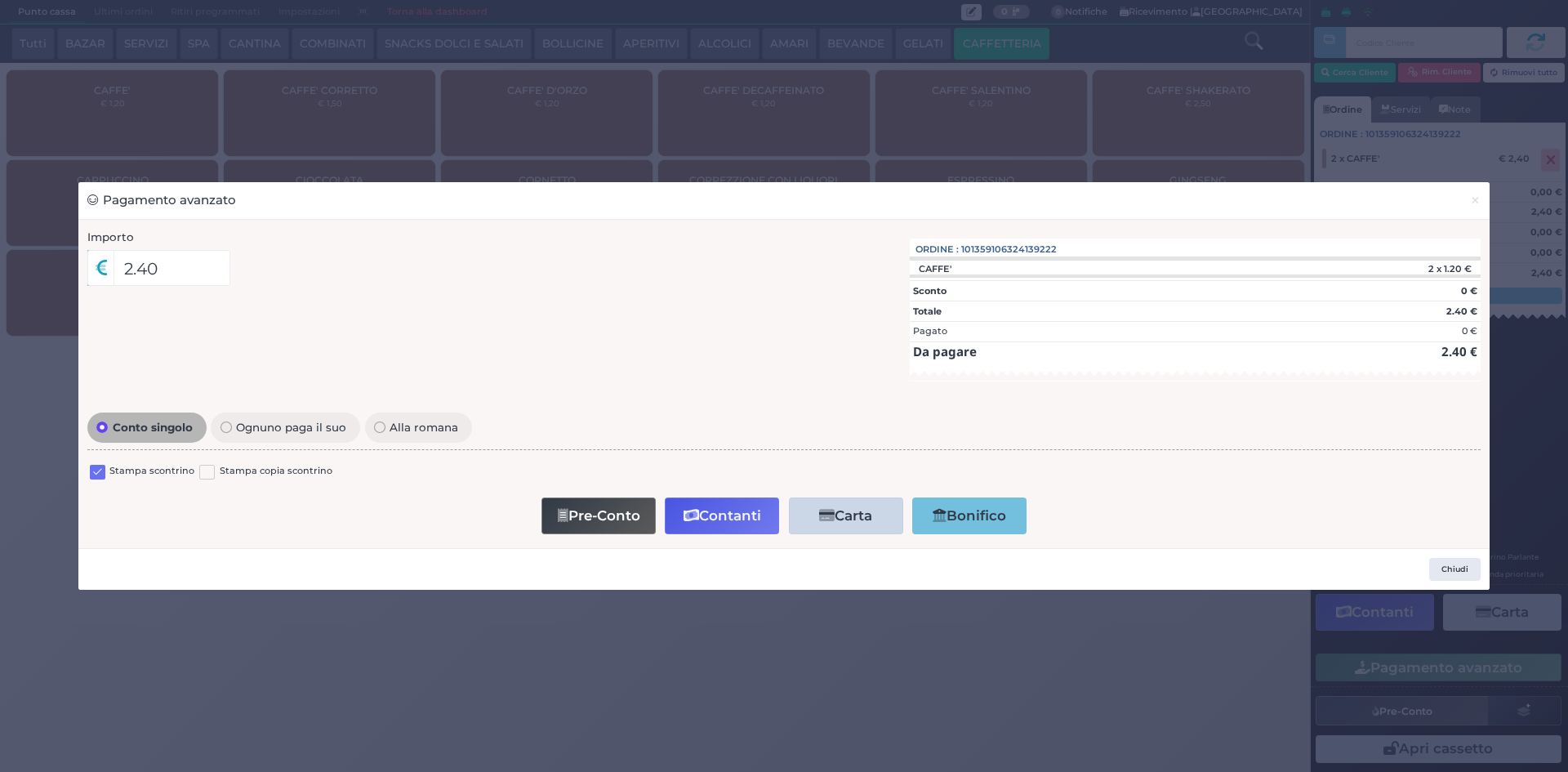
click at [93, 472] on label at bounding box center [97, 473] width 16 height 16
click at [0, 0] on input "checkbox" at bounding box center [0, 0] width 0 height 0
click at [740, 513] on button "Contanti" at bounding box center [721, 516] width 114 height 37
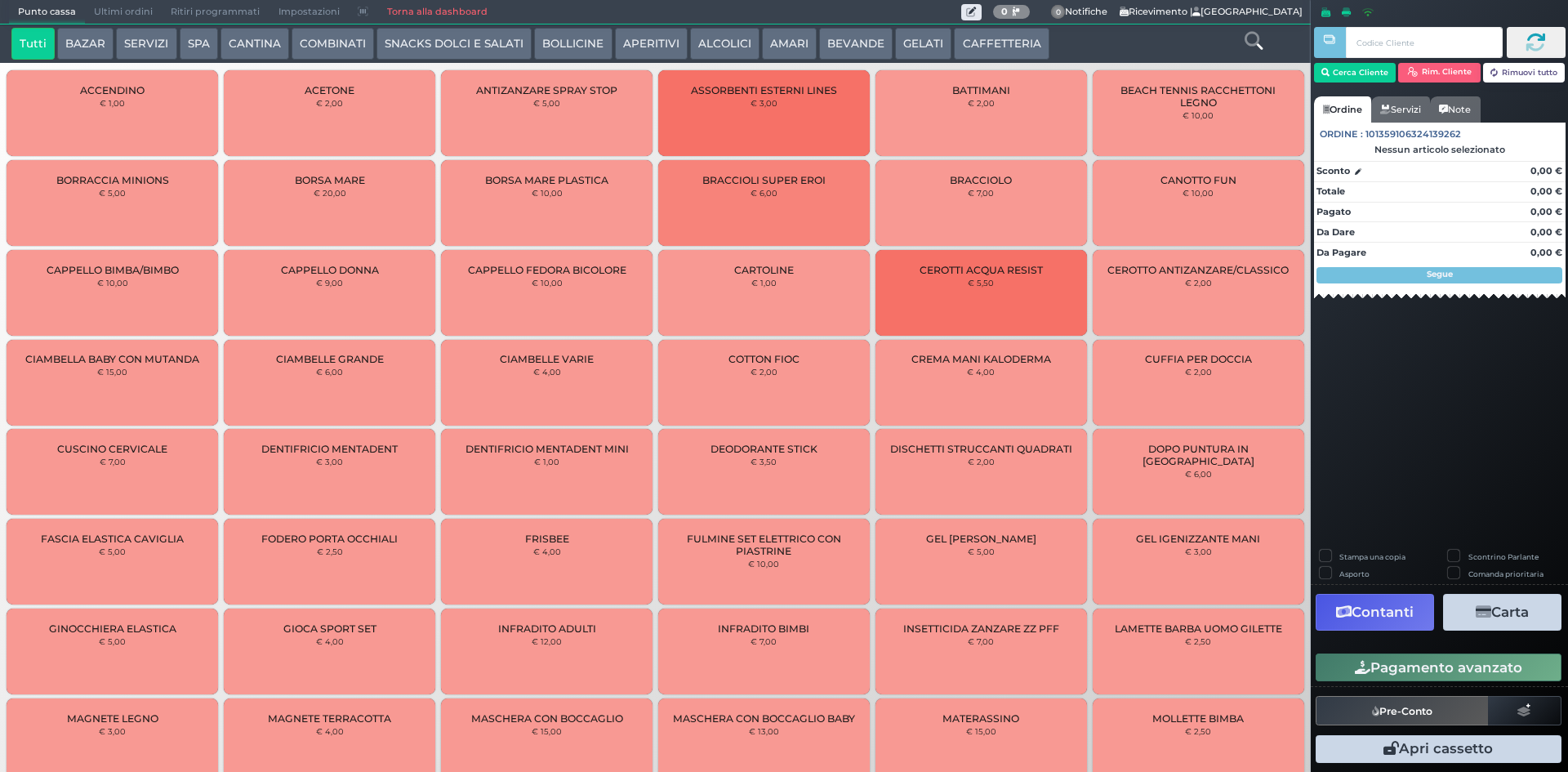
drag, startPoint x: 116, startPoint y: 9, endPoint x: 132, endPoint y: 4, distance: 16.8
click at [116, 9] on span "Ultimi ordini" at bounding box center [123, 12] width 77 height 22
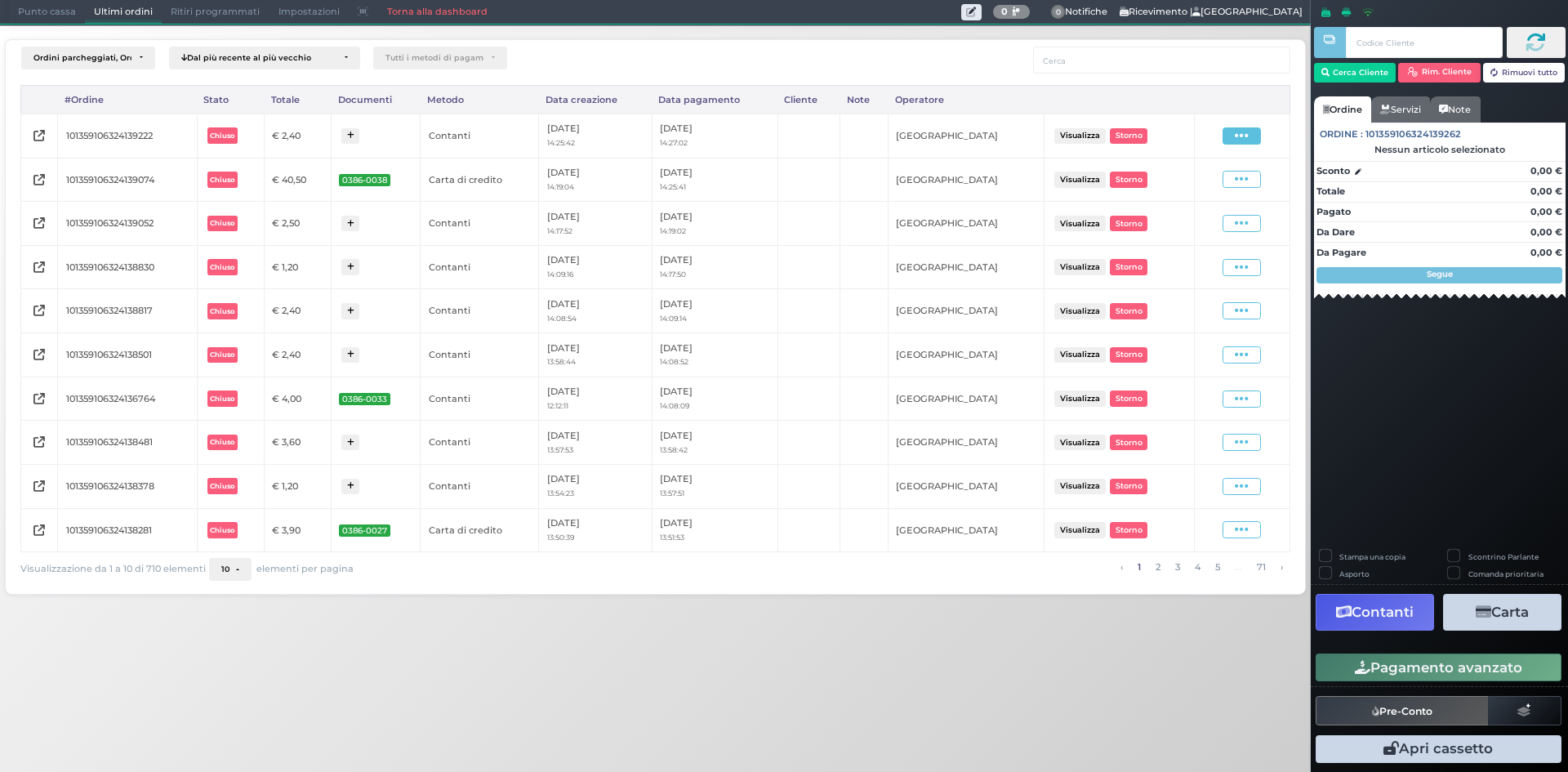
click at [1237, 136] on icon at bounding box center [1242, 136] width 14 height 16
click at [1211, 182] on span "Ristampa Pre-Conto" at bounding box center [1204, 183] width 67 height 28
click at [40, 10] on span "Punto cassa" at bounding box center [47, 12] width 76 height 22
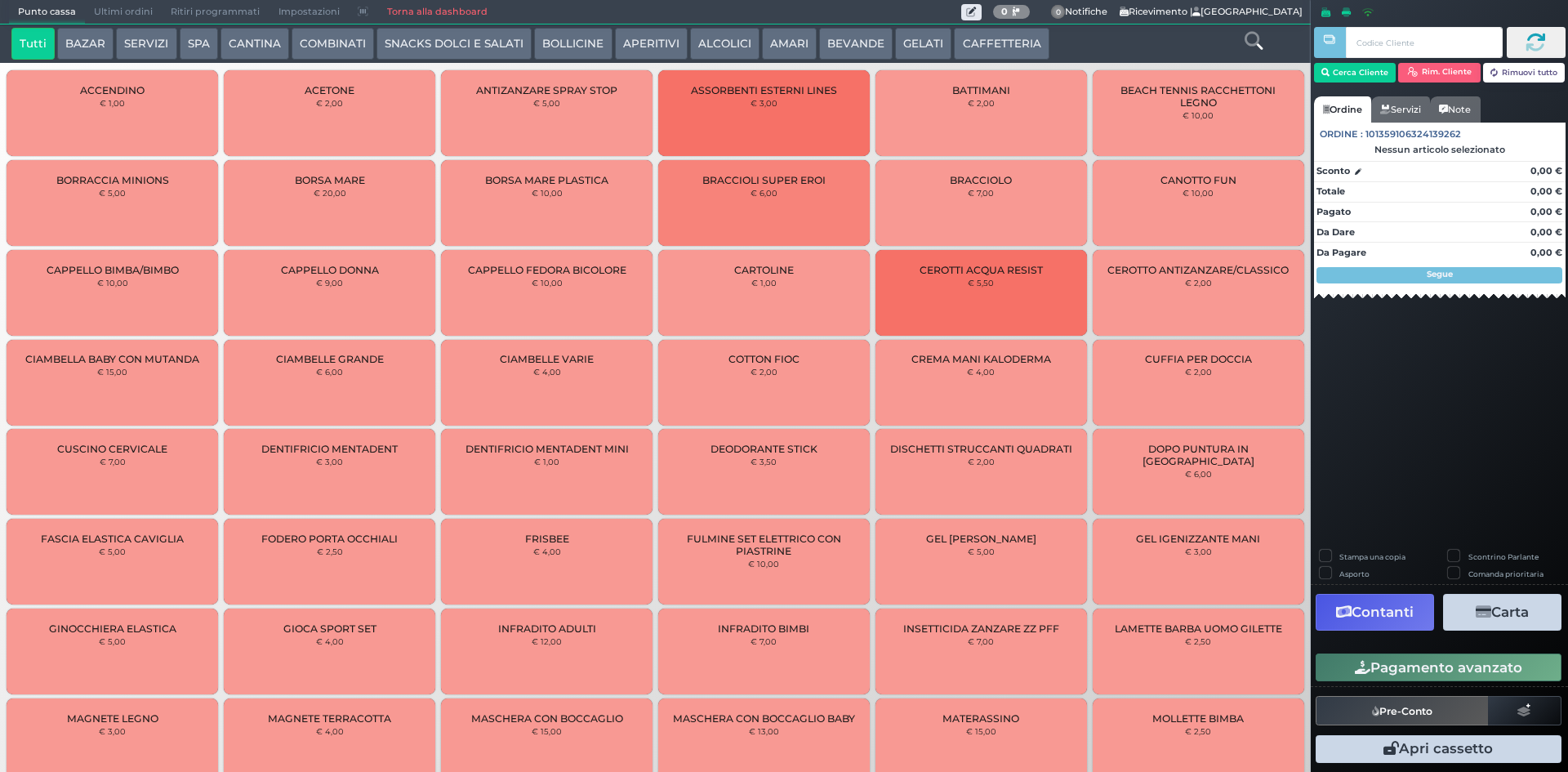
click at [967, 40] on button "CAFFETTERIA" at bounding box center [1001, 45] width 94 height 33
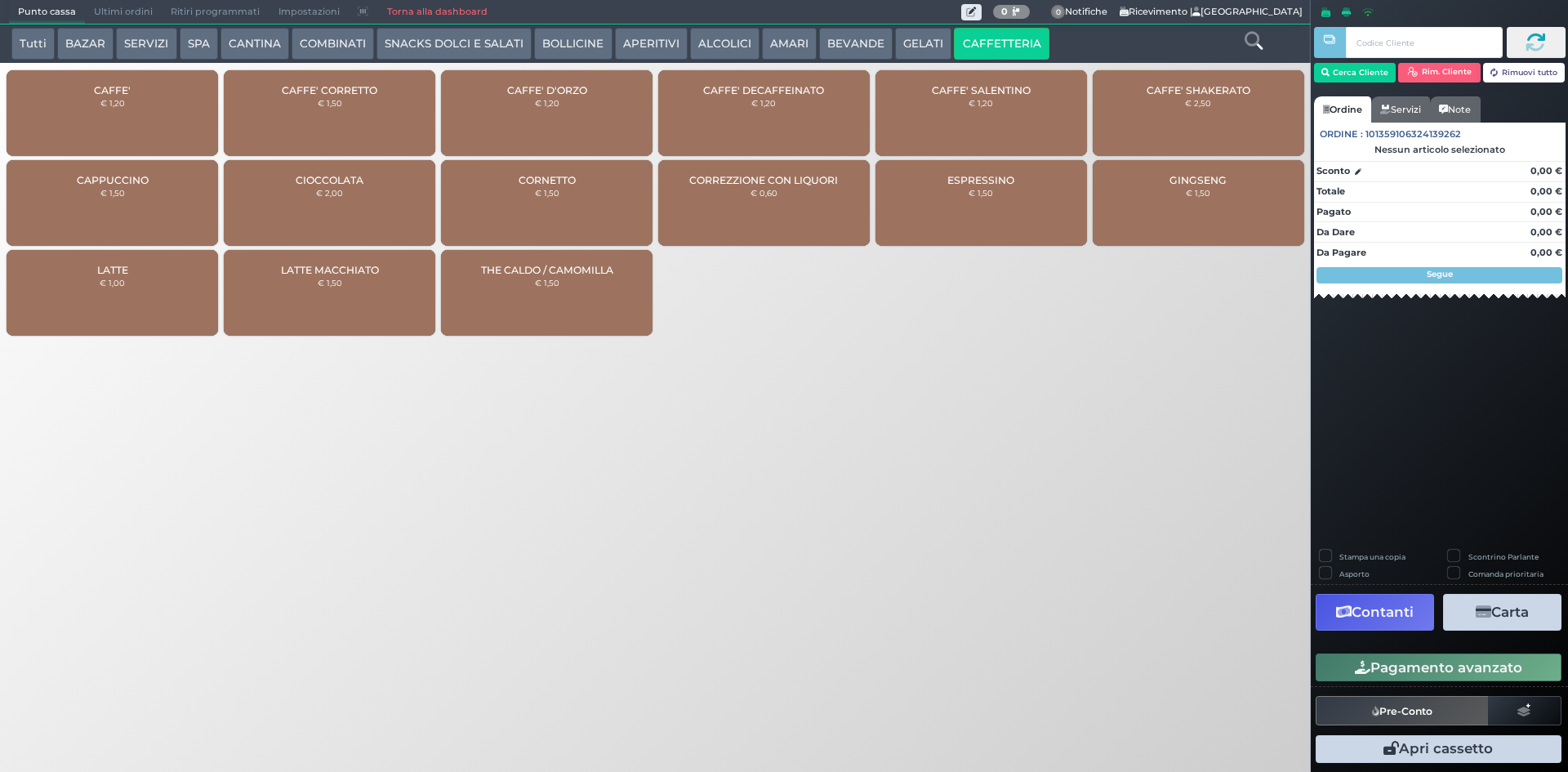
click at [138, 114] on div "CAFFE' € 1,20" at bounding box center [112, 113] width 211 height 86
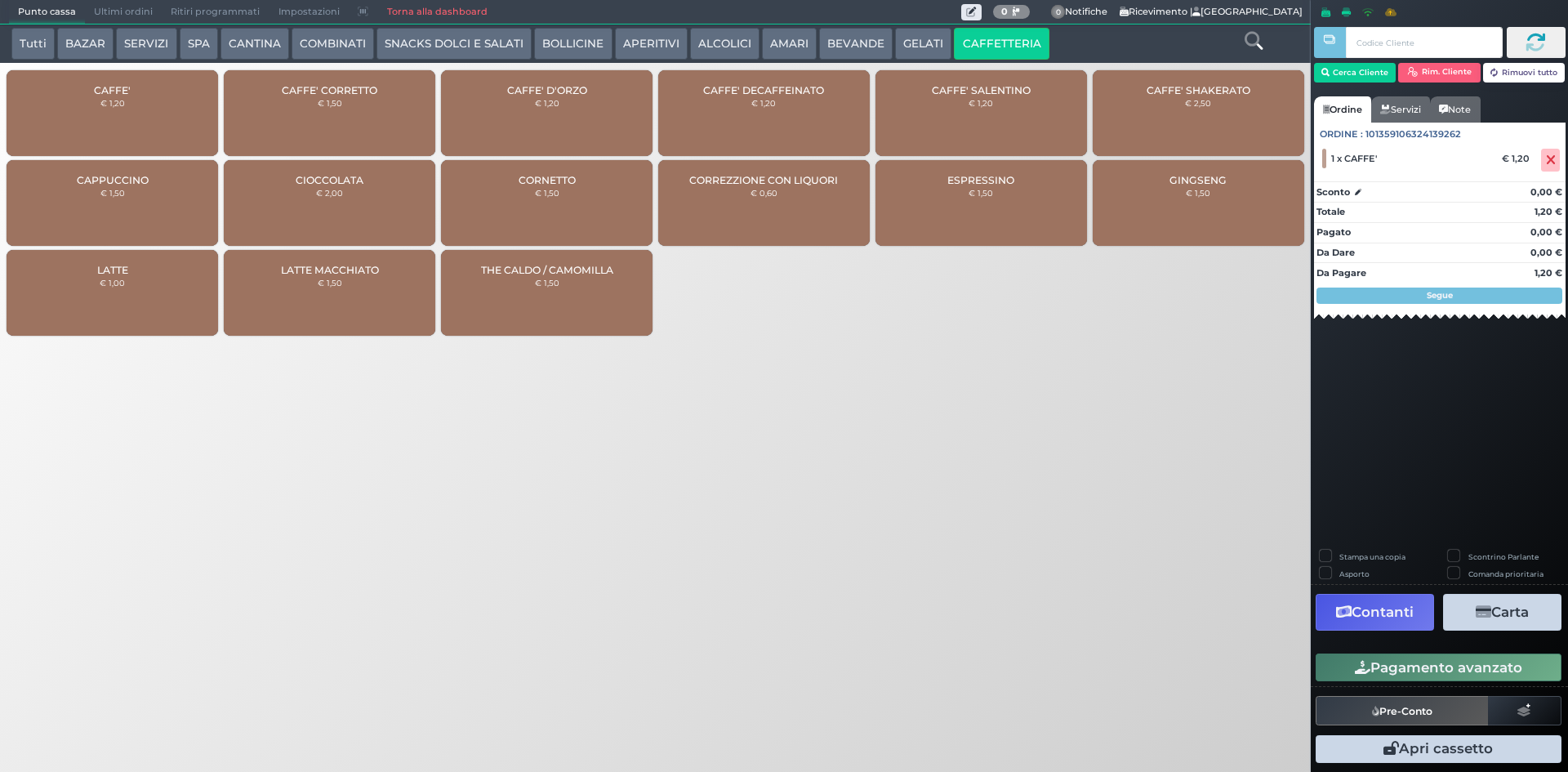
click at [140, 114] on div "CAFFE' € 1,20" at bounding box center [112, 113] width 211 height 86
click at [141, 113] on div "CAFFE' € 1,20" at bounding box center [112, 113] width 211 height 86
click at [938, 541] on div "Punto cassa [GEOGRAPHIC_DATA] Ultimi ordini Delivery Ritiri programmati Imposta…" at bounding box center [784, 386] width 1568 height 772
click at [1461, 669] on button "Pagamento avanzato" at bounding box center [1439, 667] width 246 height 28
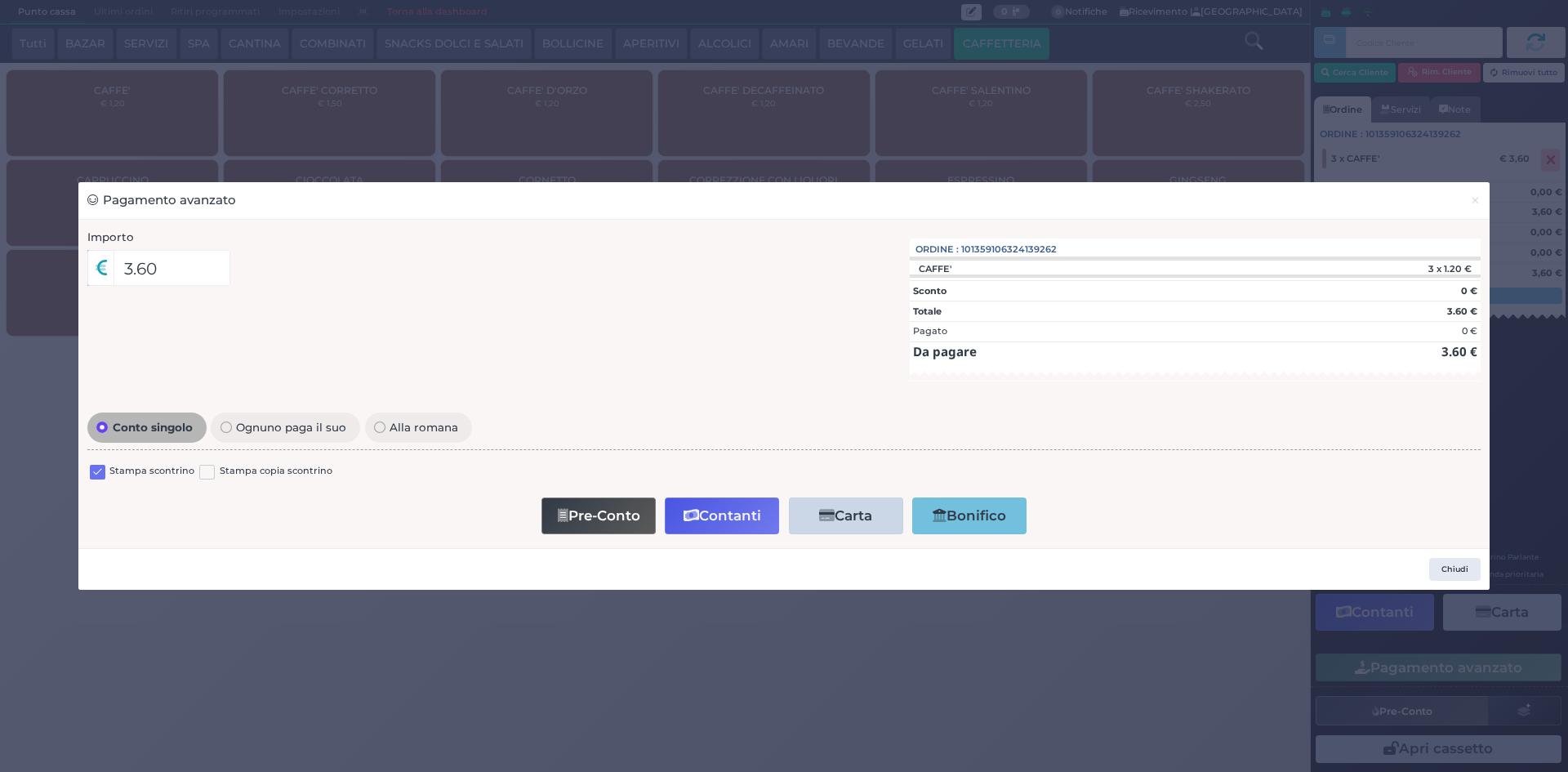
click at [96, 470] on label at bounding box center [97, 473] width 16 height 16
click at [0, 0] on input "checkbox" at bounding box center [0, 0] width 0 height 0
click at [739, 509] on button "Contanti" at bounding box center [721, 516] width 114 height 37
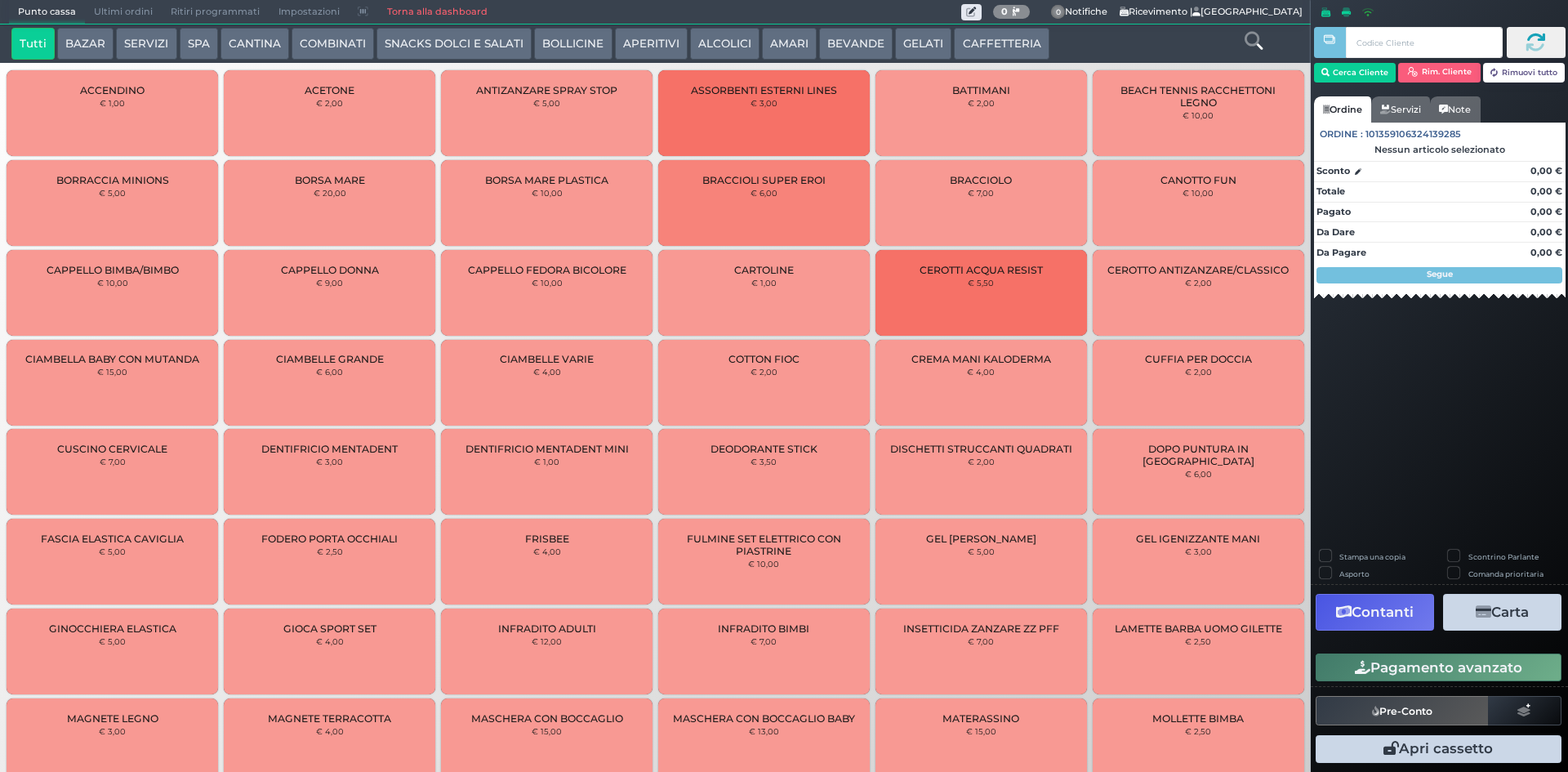
drag, startPoint x: 93, startPoint y: 12, endPoint x: 424, endPoint y: 8, distance: 331.0
click at [94, 11] on span "Ultimi ordini" at bounding box center [123, 12] width 77 height 22
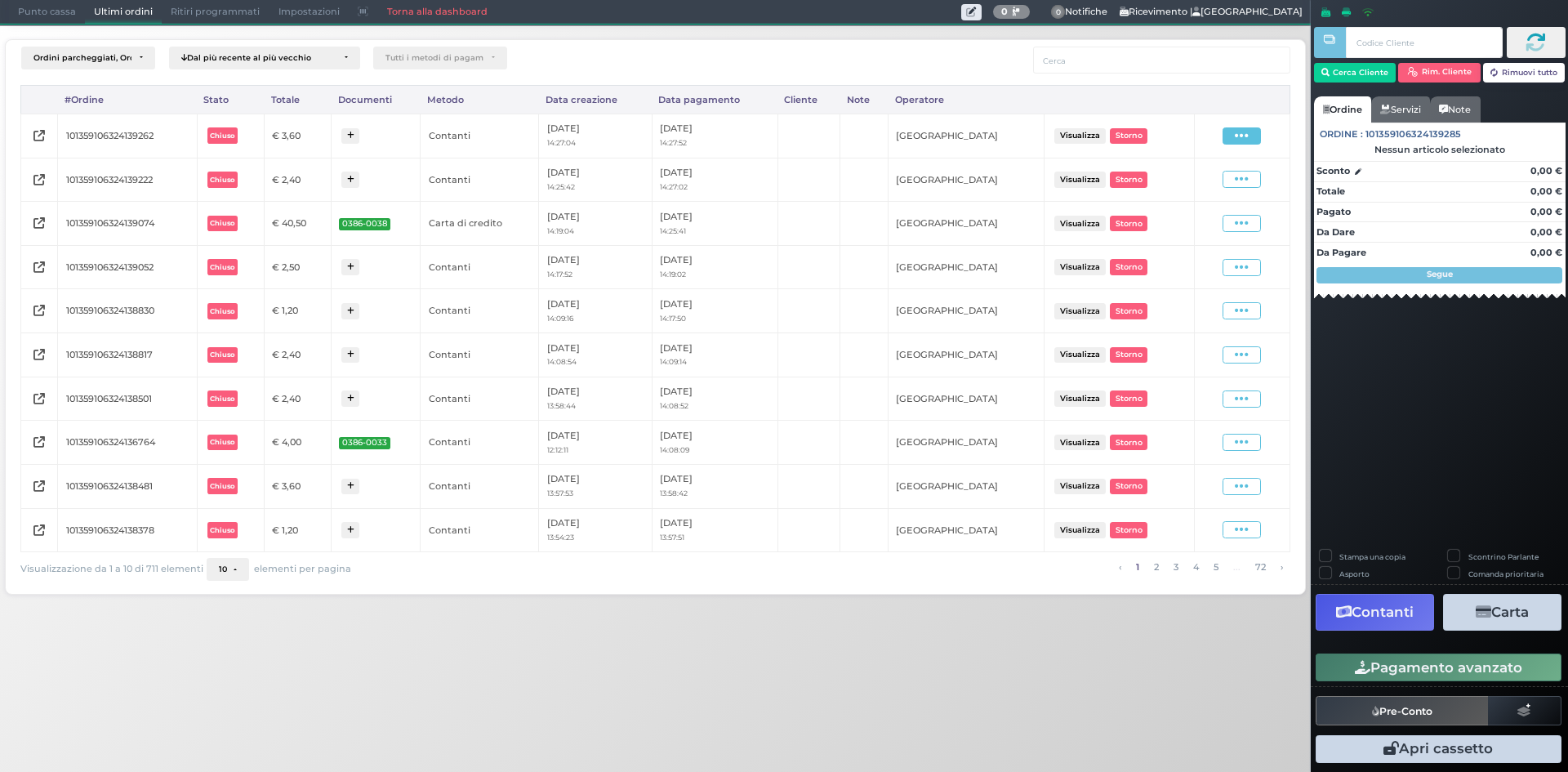
click at [1249, 140] on icon at bounding box center [1242, 136] width 14 height 16
click at [1194, 180] on span "Ristampa Pre-Conto" at bounding box center [1204, 183] width 67 height 28
click at [42, 15] on span "Punto cassa" at bounding box center [47, 12] width 76 height 22
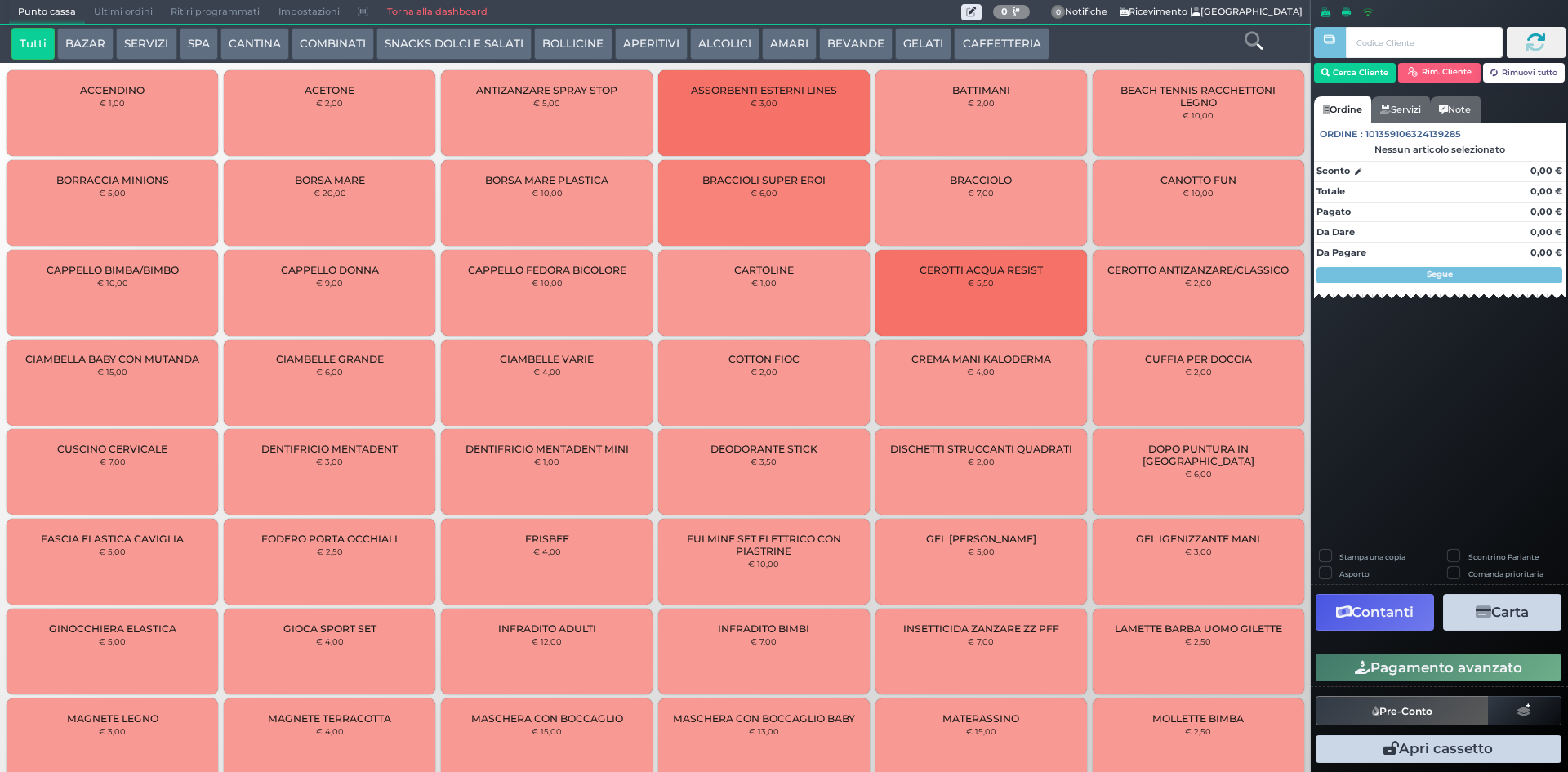
click at [1001, 47] on button "CAFFETTERIA" at bounding box center [1001, 45] width 94 height 33
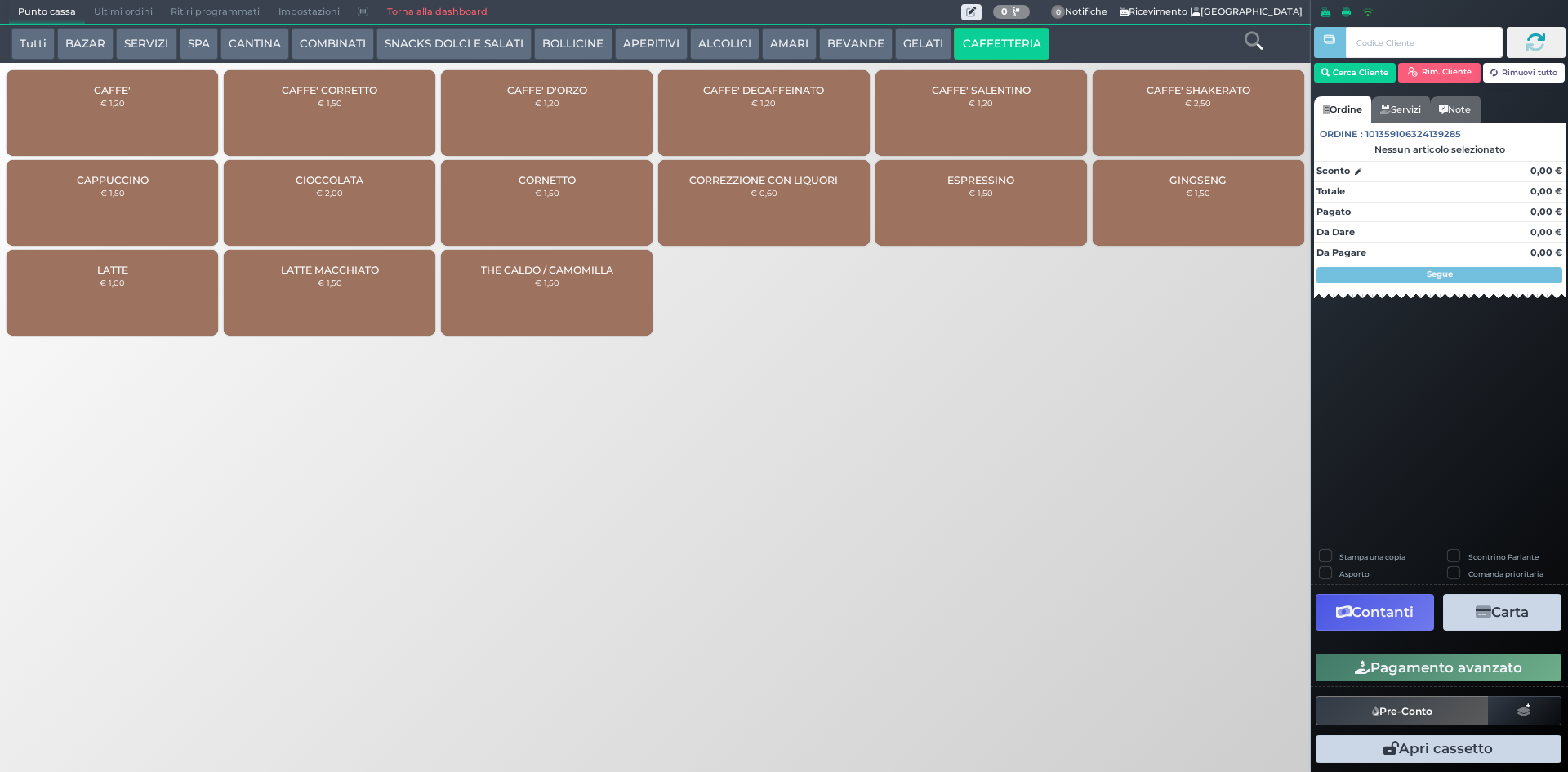
click at [141, 125] on div "CAFFE' € 1,20" at bounding box center [112, 113] width 211 height 86
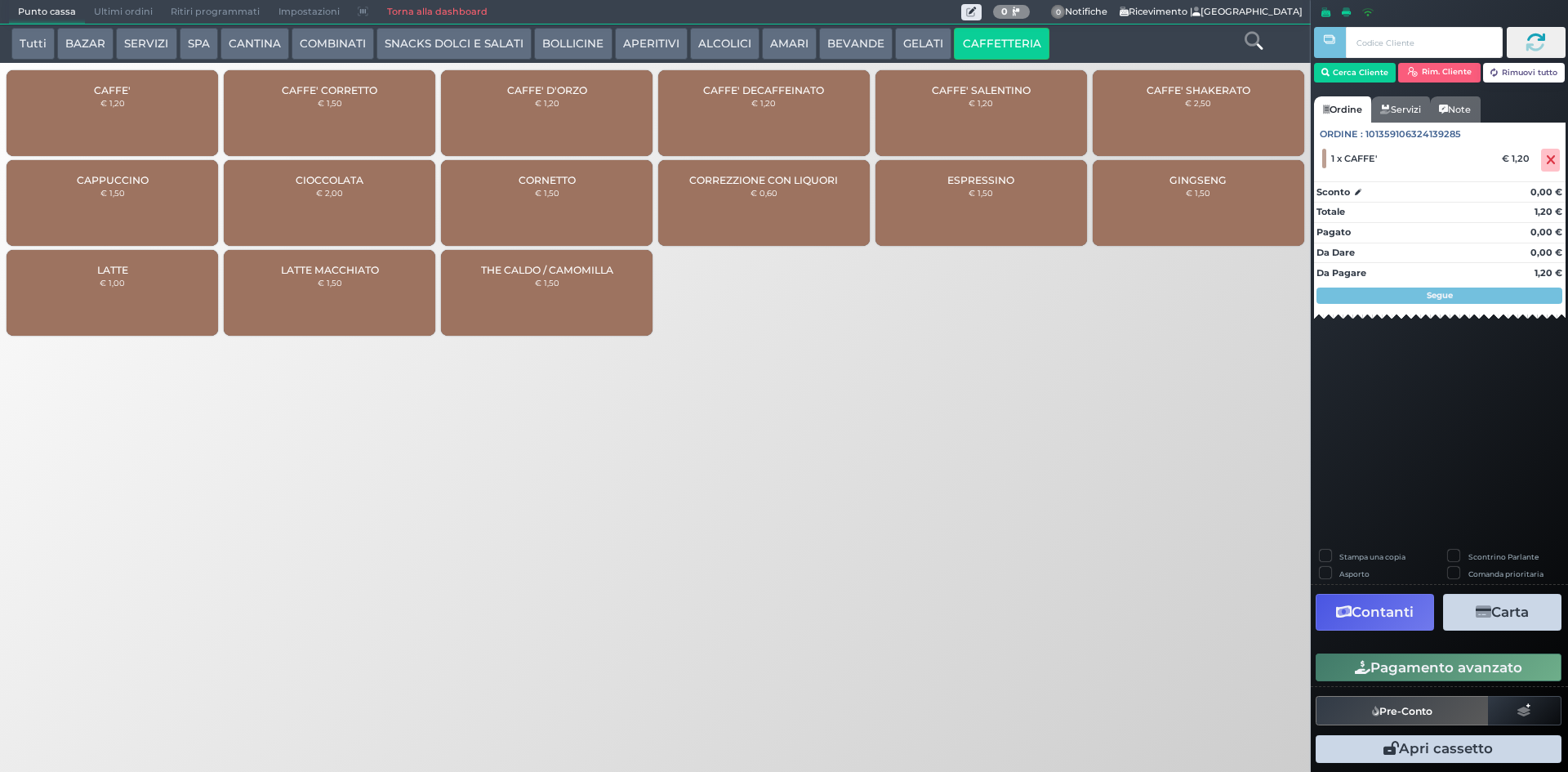
click at [1419, 673] on button "Pagamento avanzato" at bounding box center [1439, 667] width 246 height 28
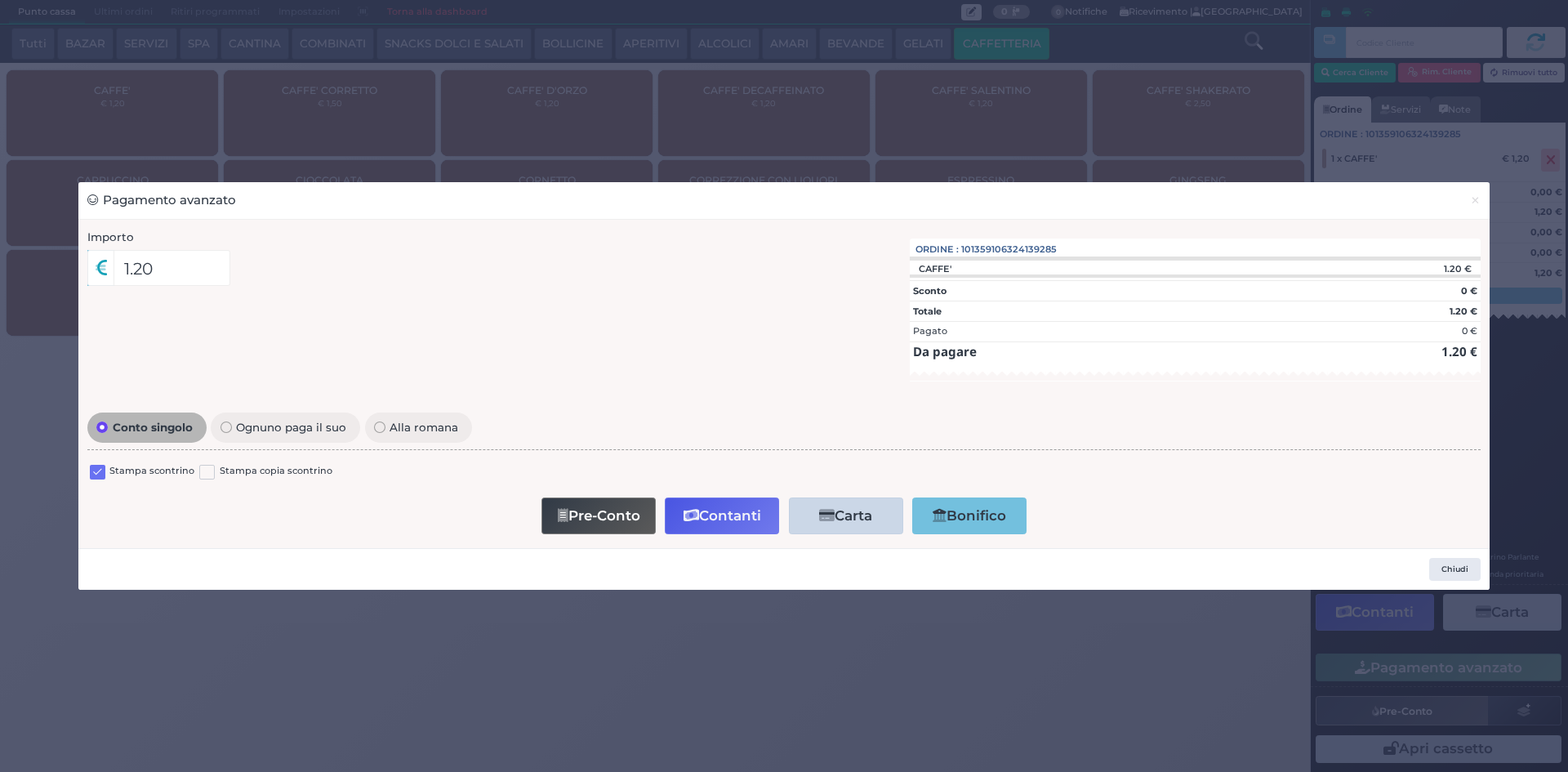
click at [94, 472] on label at bounding box center [97, 473] width 16 height 16
click at [0, 0] on input "checkbox" at bounding box center [0, 0] width 0 height 0
click at [752, 532] on button "Contanti" at bounding box center [721, 516] width 114 height 37
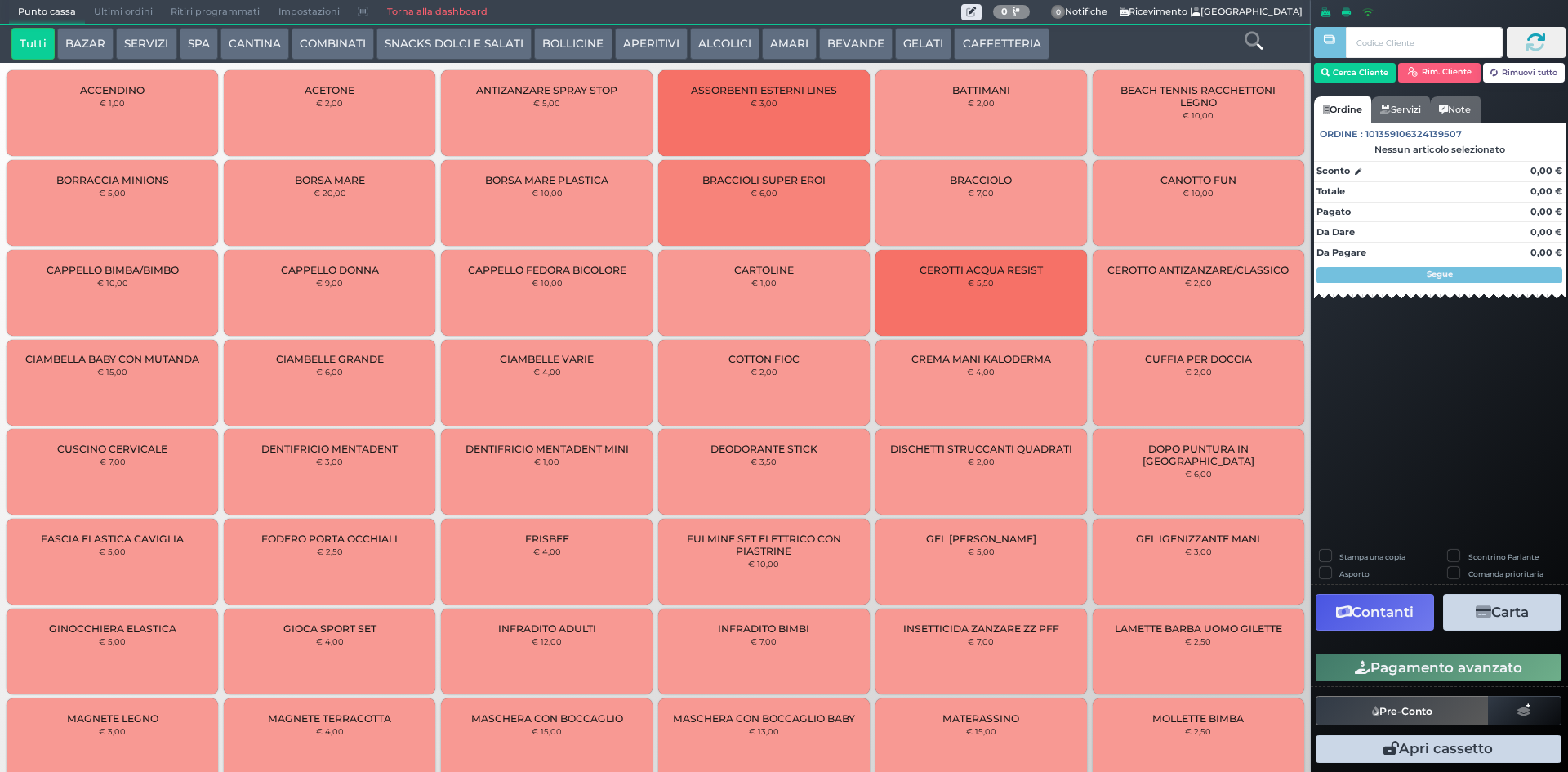
drag, startPoint x: 997, startPoint y: 42, endPoint x: 745, endPoint y: 41, distance: 252.0
click at [995, 41] on button "CAFFETTERIA" at bounding box center [1001, 45] width 94 height 33
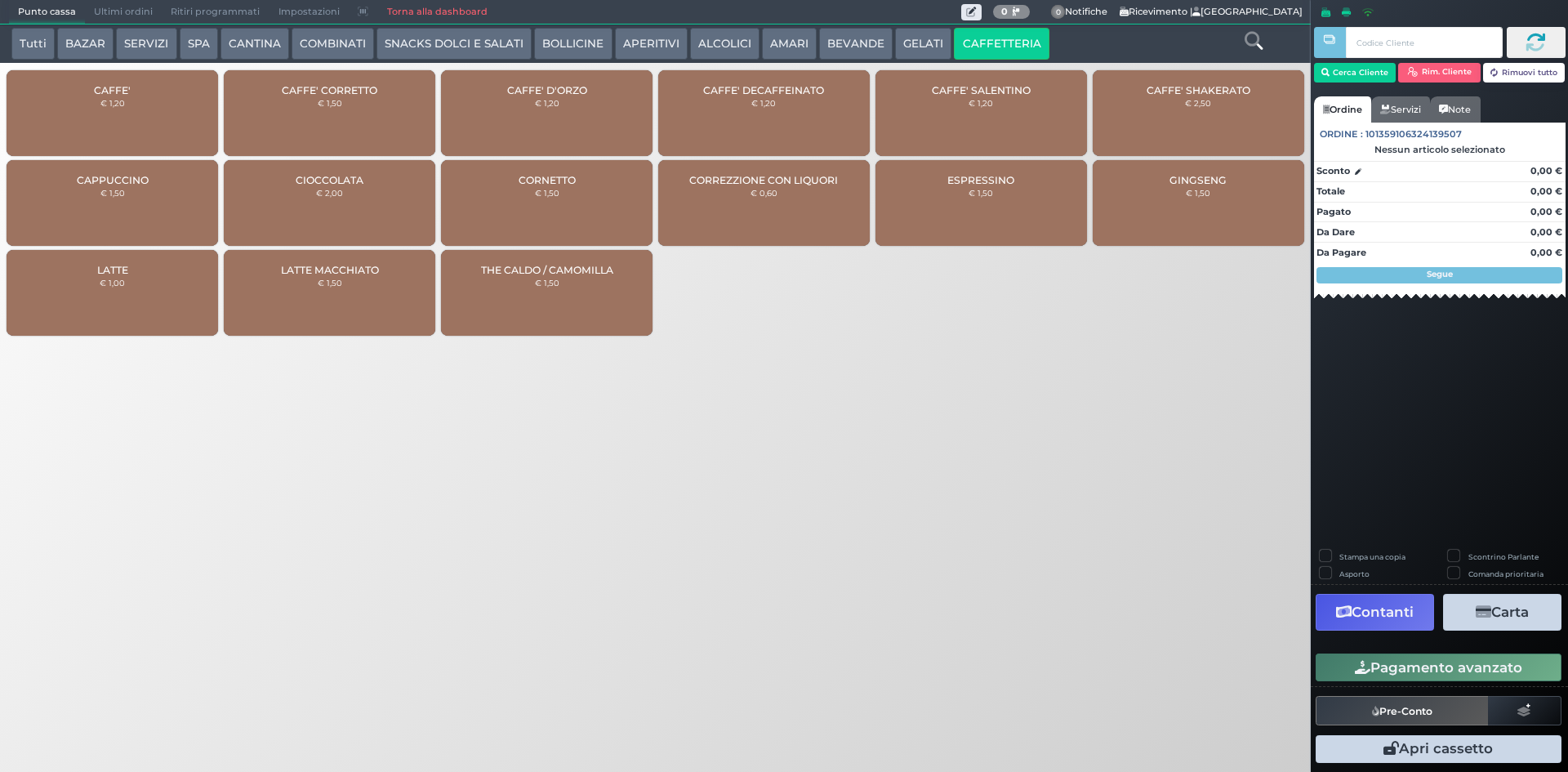
drag, startPoint x: 54, startPoint y: 92, endPoint x: 103, endPoint y: 104, distance: 50.4
click at [55, 92] on div "CAFFE' € 1,20" at bounding box center [112, 113] width 211 height 86
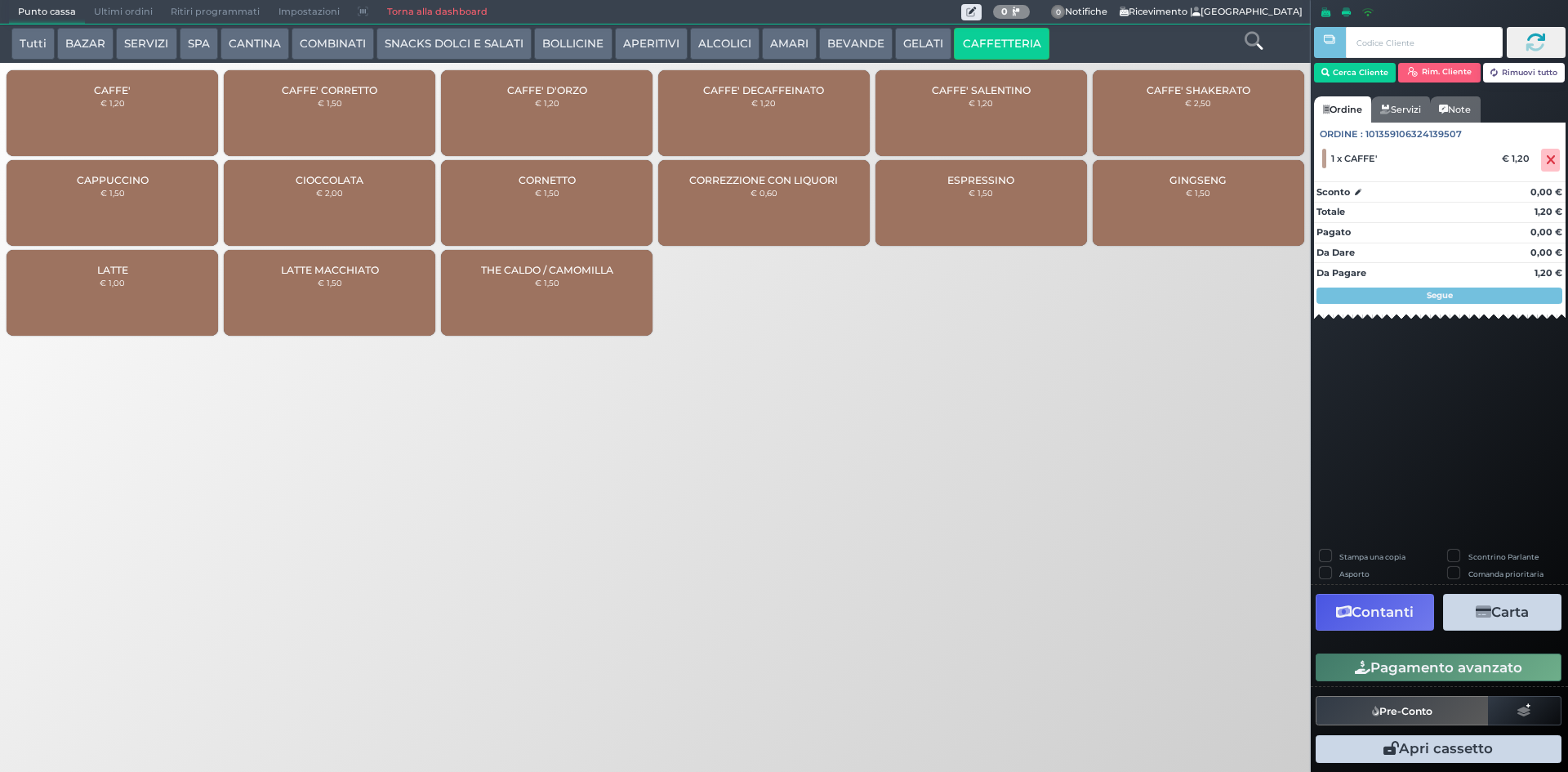
drag, startPoint x: 1354, startPoint y: 682, endPoint x: 1356, endPoint y: 673, distance: 9.2
click at [1356, 673] on div "Pagamento avanzato" at bounding box center [1440, 668] width 257 height 37
click at [1355, 673] on icon "button" at bounding box center [1363, 668] width 16 height 14
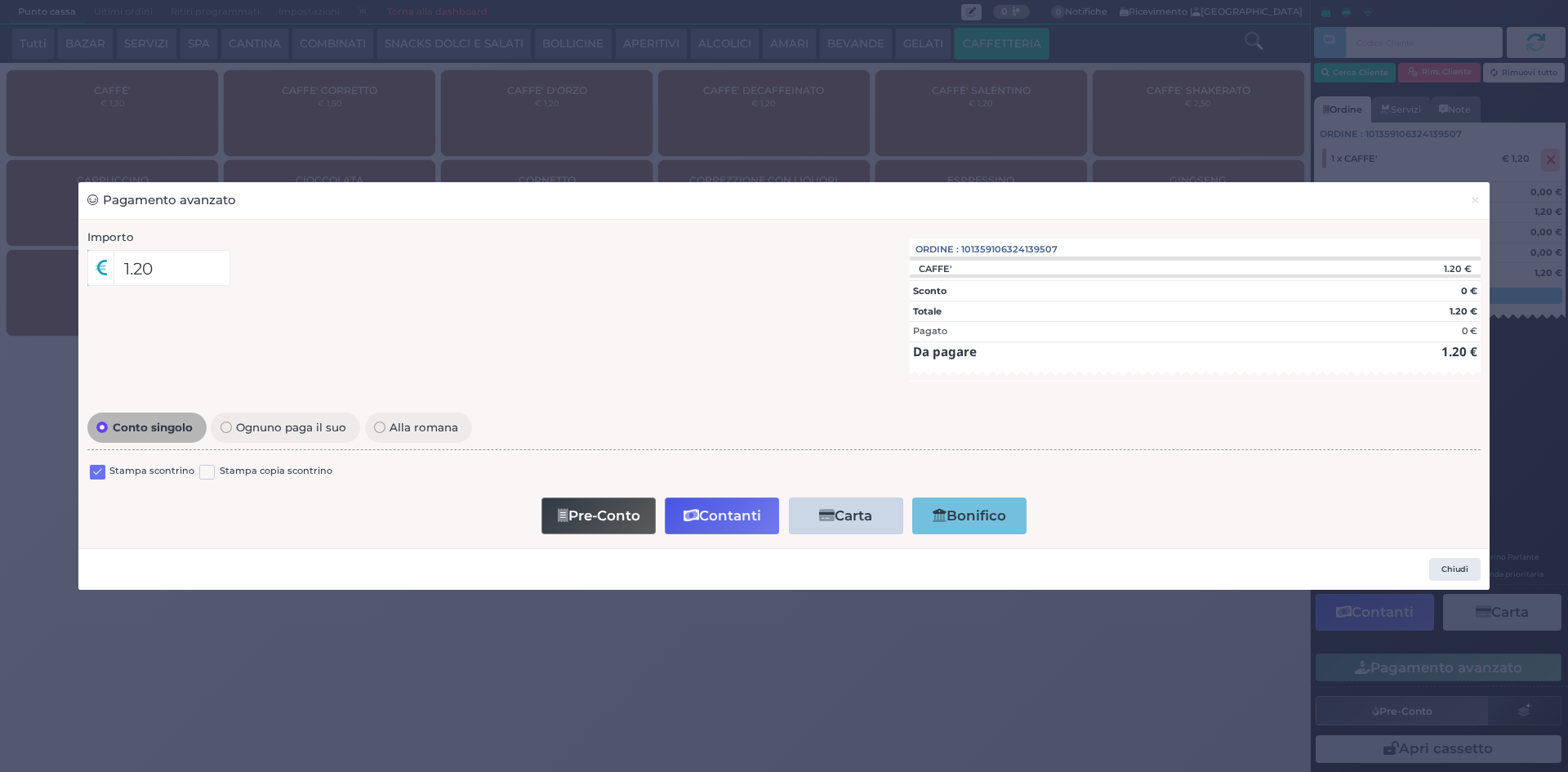
click at [104, 465] on div "Stampa scontrino" at bounding box center [141, 474] width 104 height 19
click at [104, 469] on label at bounding box center [97, 473] width 16 height 16
click at [0, 0] on input "checkbox" at bounding box center [0, 0] width 0 height 0
click at [701, 505] on button "Contanti" at bounding box center [721, 516] width 114 height 37
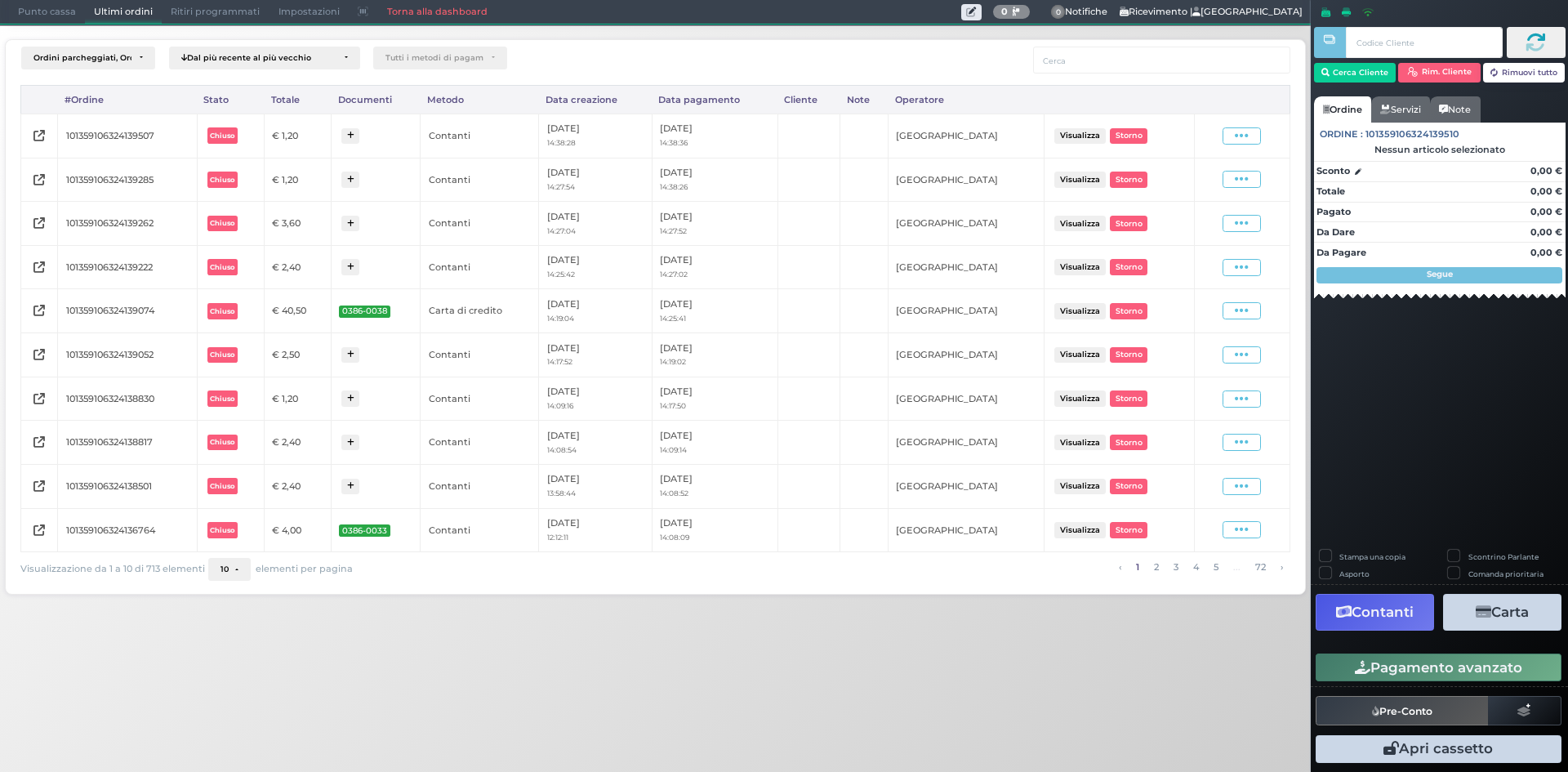
drag, startPoint x: 1274, startPoint y: 147, endPoint x: 1262, endPoint y: 145, distance: 12.2
click at [1271, 145] on td "Visualizza Ristampa Pre-Conto [GEOGRAPHIC_DATA]" at bounding box center [1242, 135] width 94 height 44
click at [1252, 134] on span at bounding box center [1241, 136] width 38 height 18
drag, startPoint x: 1203, startPoint y: 182, endPoint x: 1242, endPoint y: 156, distance: 46.9
click at [1206, 179] on span "Ristampa Pre-Conto" at bounding box center [1204, 183] width 67 height 28
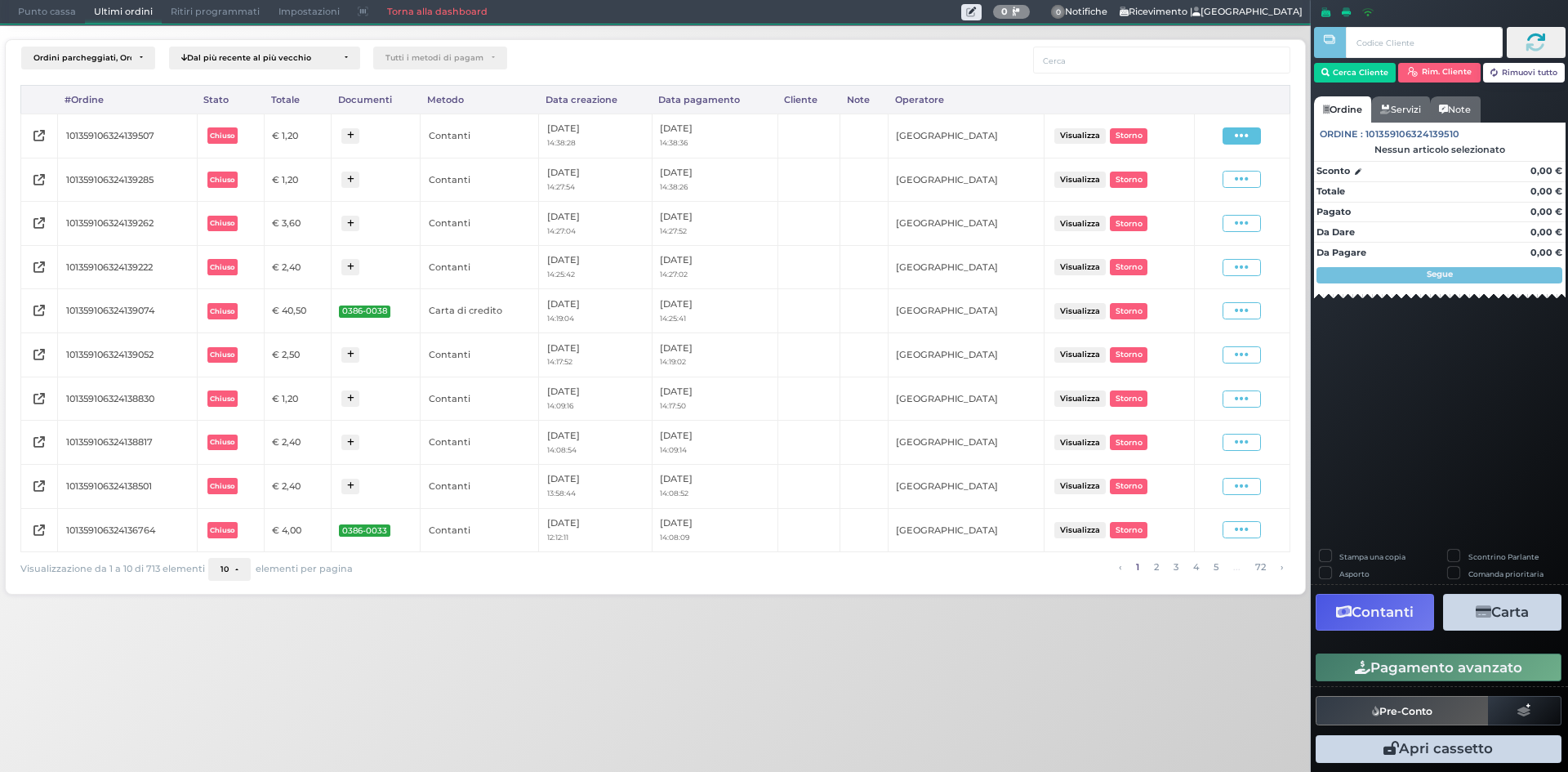
click at [1244, 133] on icon at bounding box center [1242, 136] width 14 height 16
click at [1222, 175] on span "Ristampa Pre-Conto" at bounding box center [1204, 183] width 67 height 28
click at [1233, 130] on span at bounding box center [1241, 136] width 38 height 18
click at [1209, 194] on span "Ristampa Pre-Conto" at bounding box center [1204, 183] width 67 height 28
click at [1232, 536] on span at bounding box center [1241, 530] width 38 height 18
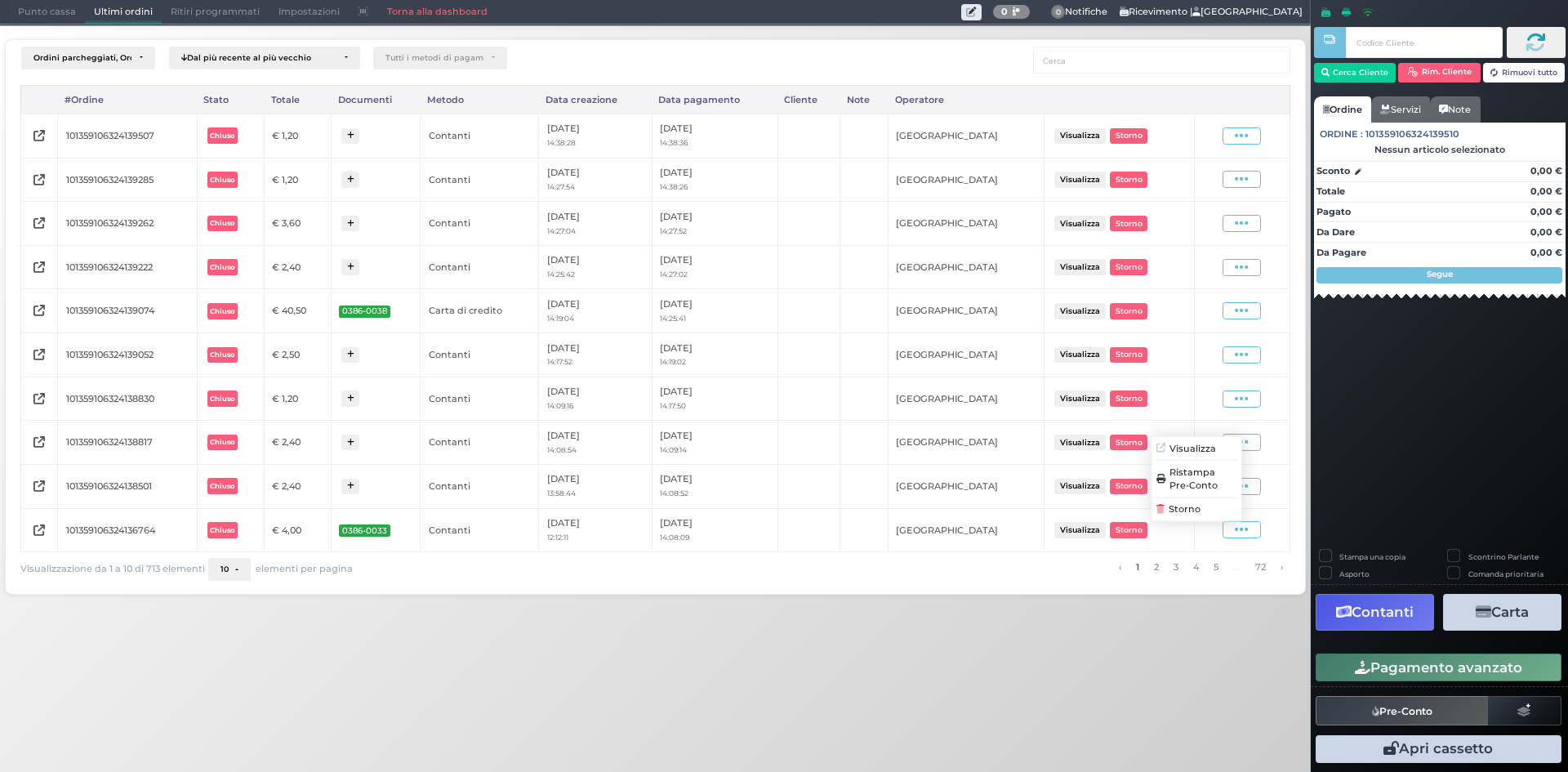
click at [1211, 450] on span "Visualizza" at bounding box center [1193, 448] width 47 height 14
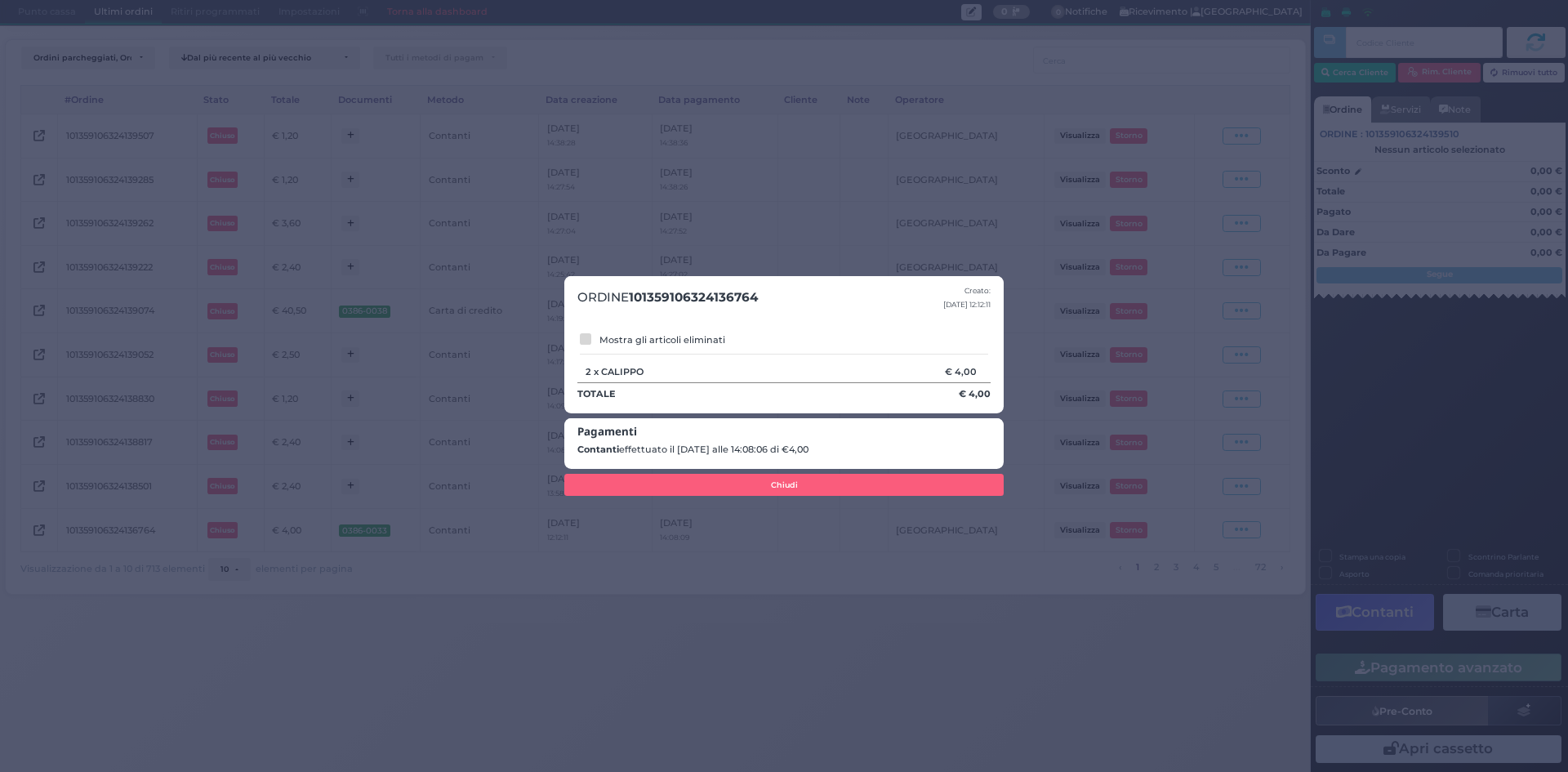
click at [1038, 352] on div "ORDINE 101359106324136764 Creato: [DATE] 12:12:11 Mostra gli articoli eliminati…" at bounding box center [784, 386] width 1568 height 772
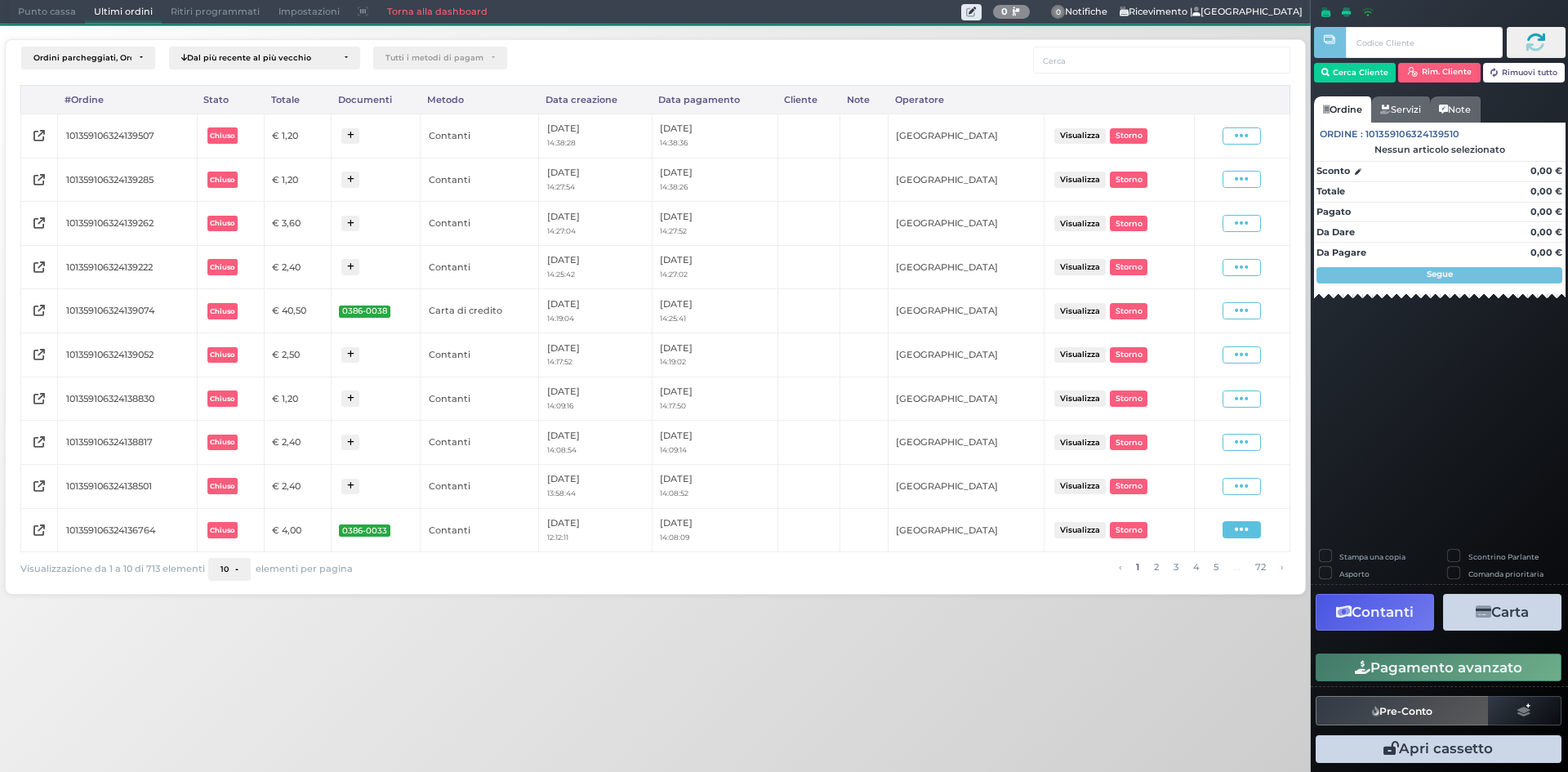
click at [1249, 525] on icon at bounding box center [1242, 530] width 14 height 16
click at [1195, 483] on span "Ristampa Pre-Conto" at bounding box center [1204, 479] width 67 height 28
click at [390, 535] on span "0386-0033" at bounding box center [364, 531] width 52 height 13
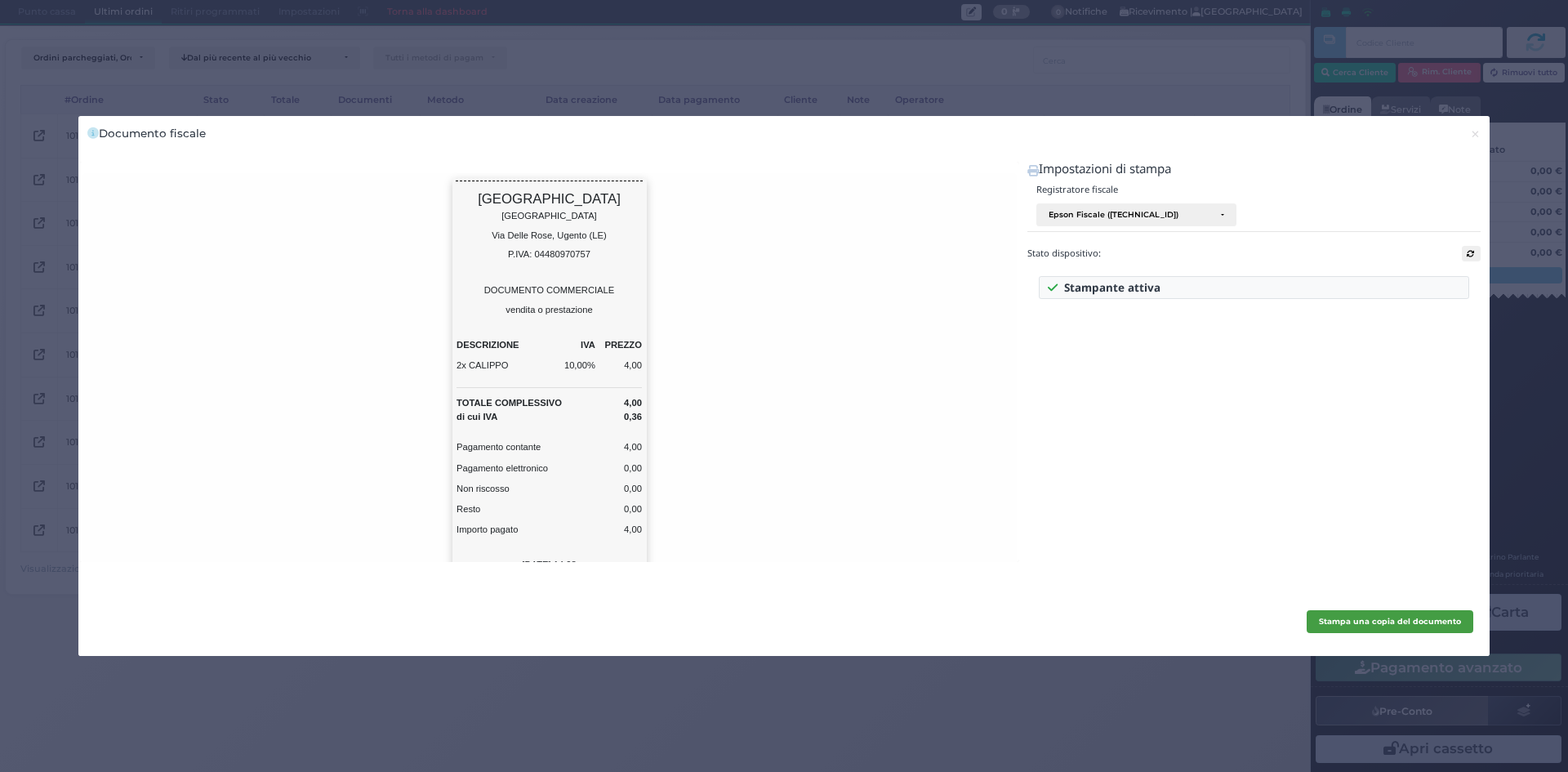
click at [1443, 627] on button "Stampa una copia del documento" at bounding box center [1390, 621] width 166 height 22
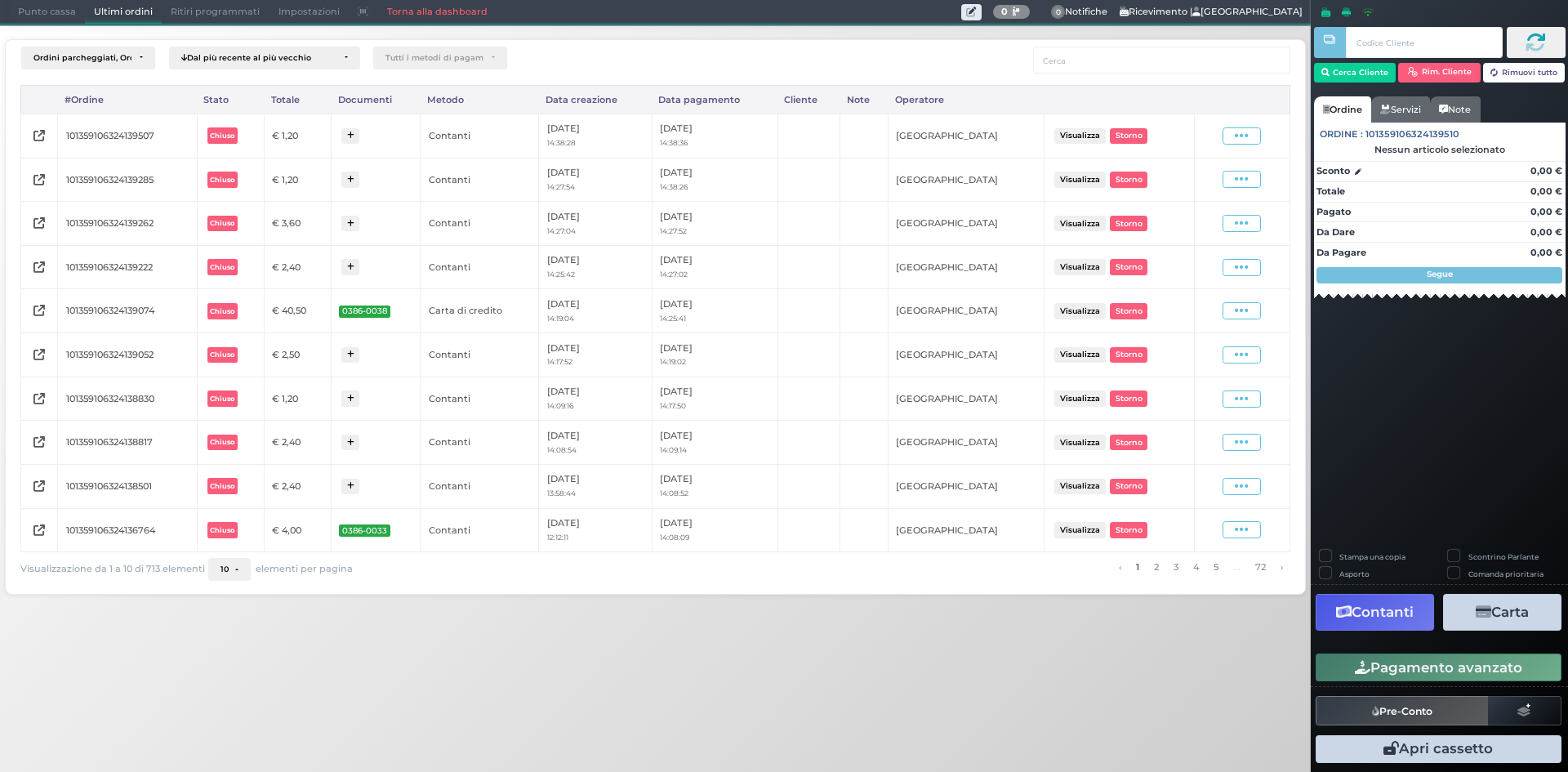
click at [33, 13] on span "Punto cassa" at bounding box center [47, 12] width 76 height 22
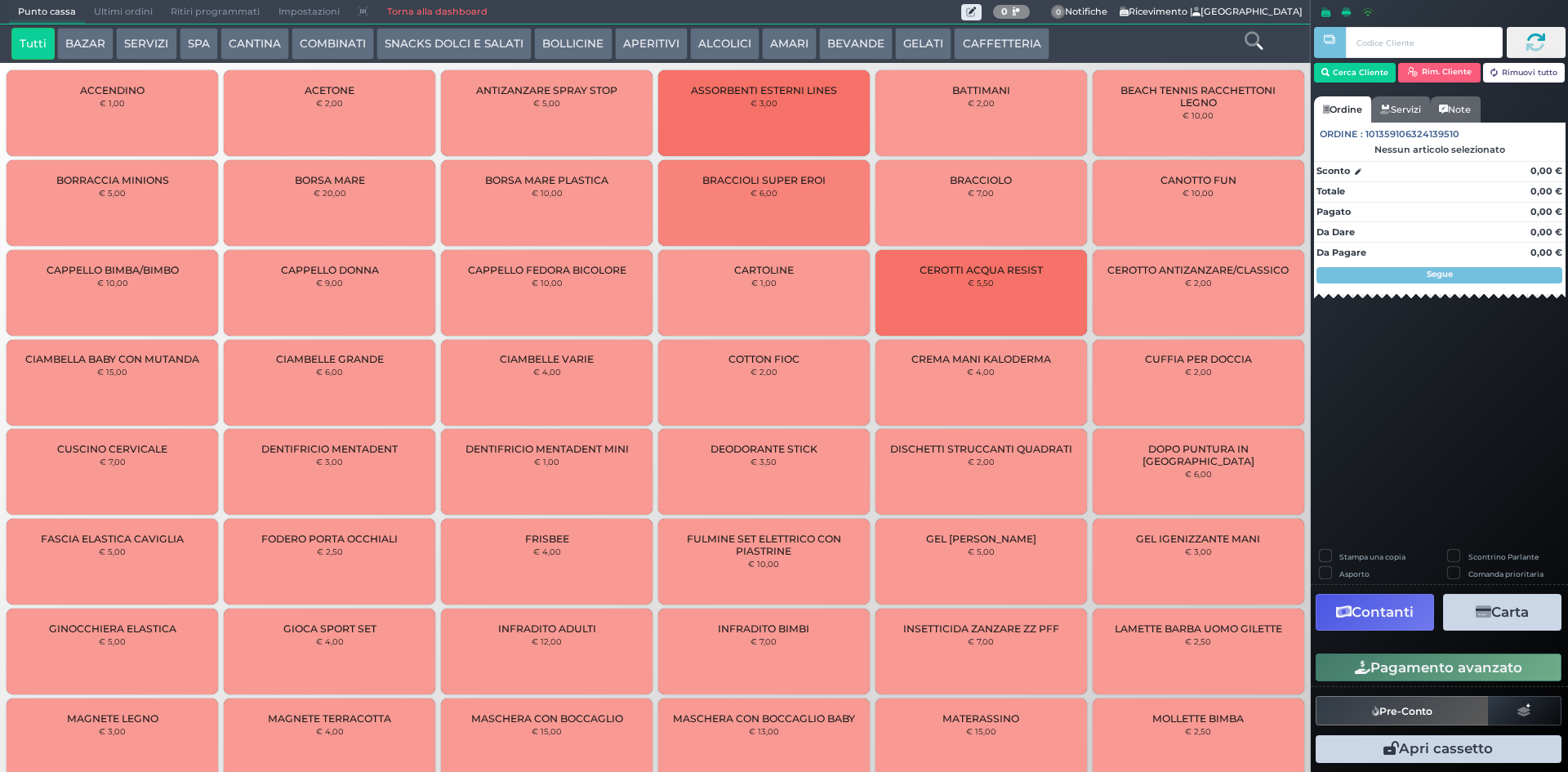
click at [994, 49] on button "CAFFETTERIA" at bounding box center [1001, 45] width 94 height 33
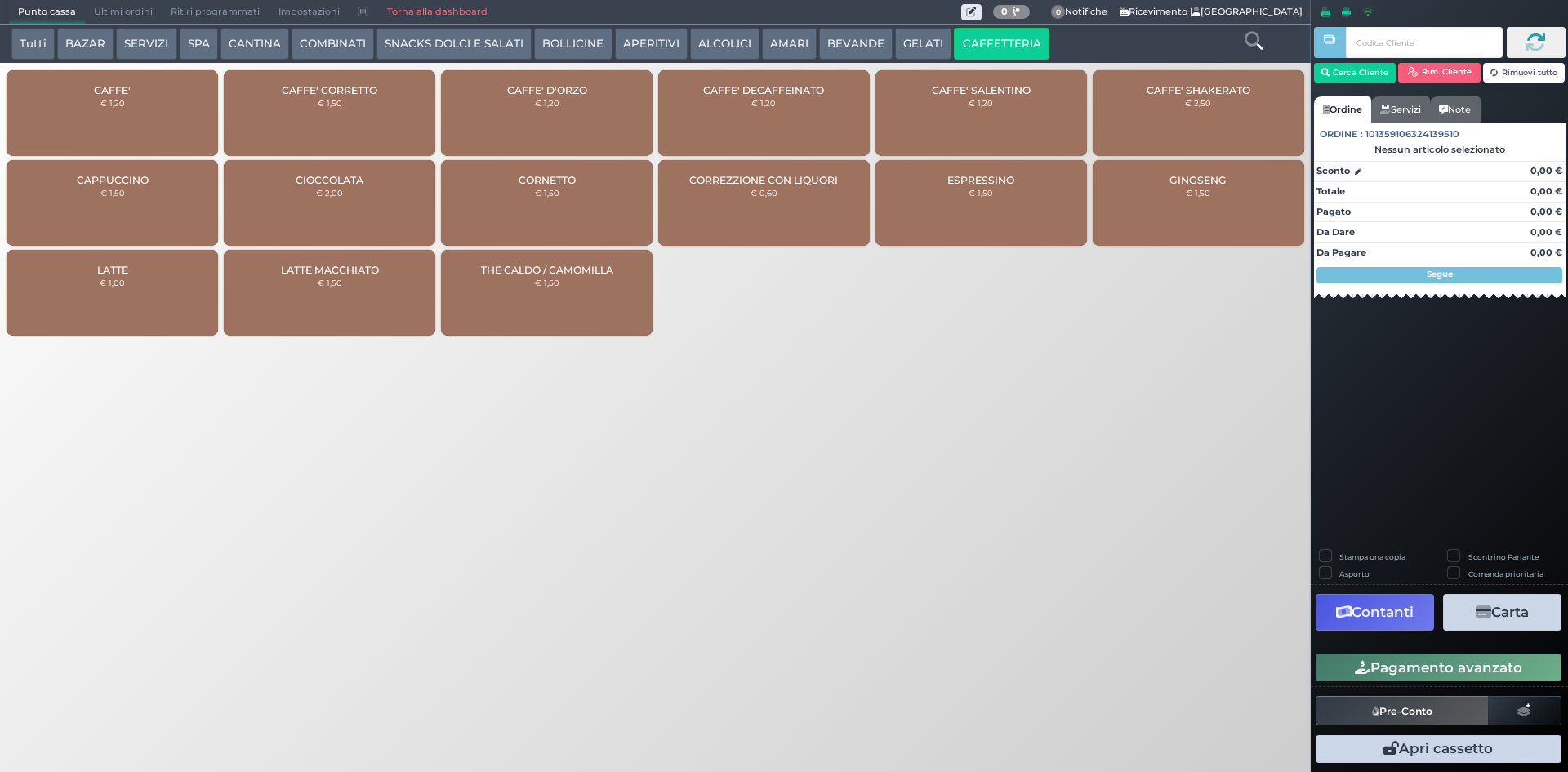
click at [175, 117] on div "CAFFE' € 1,20" at bounding box center [112, 113] width 211 height 86
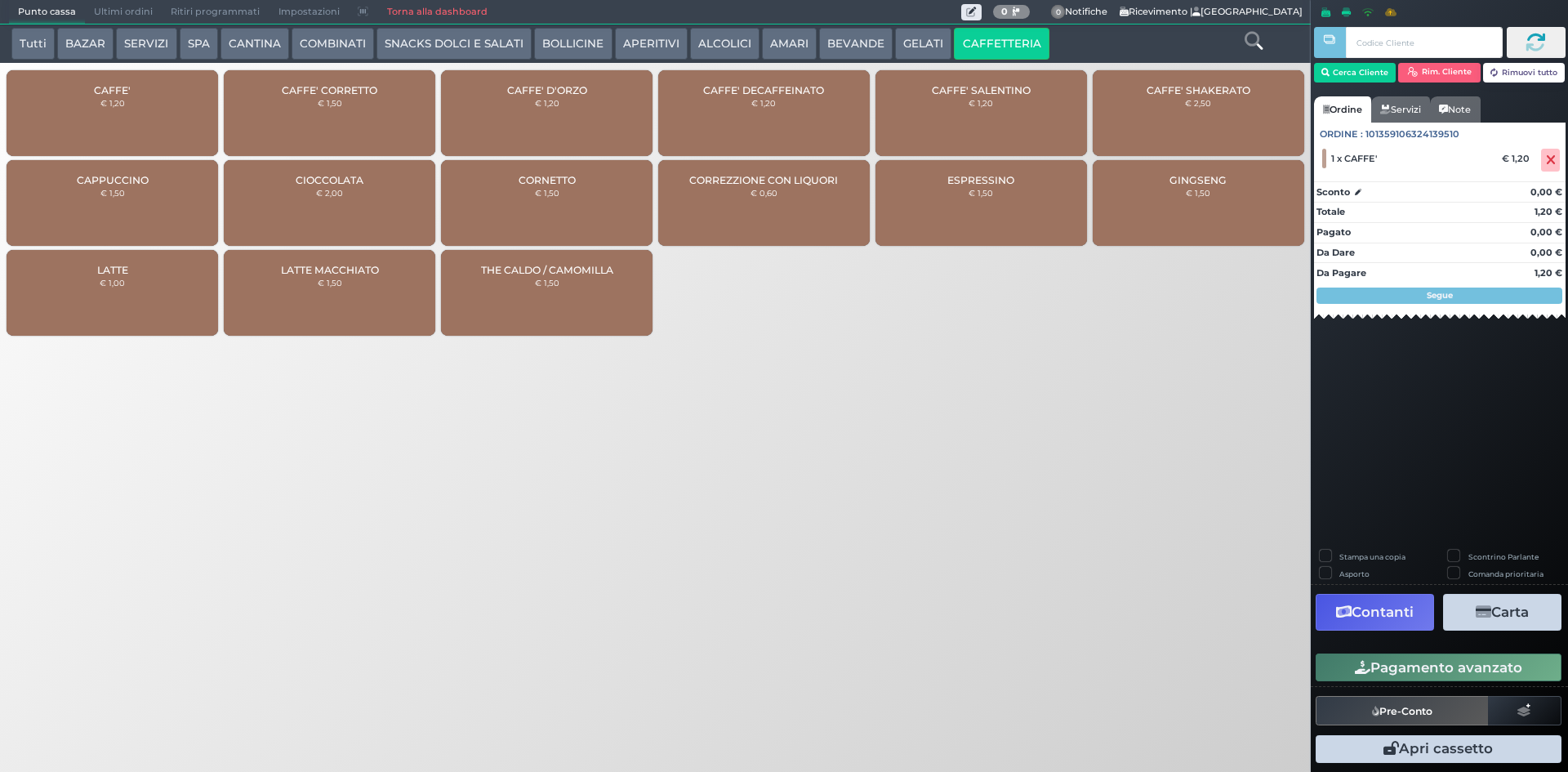
click at [844, 38] on button "BEVANDE" at bounding box center [857, 45] width 74 height 33
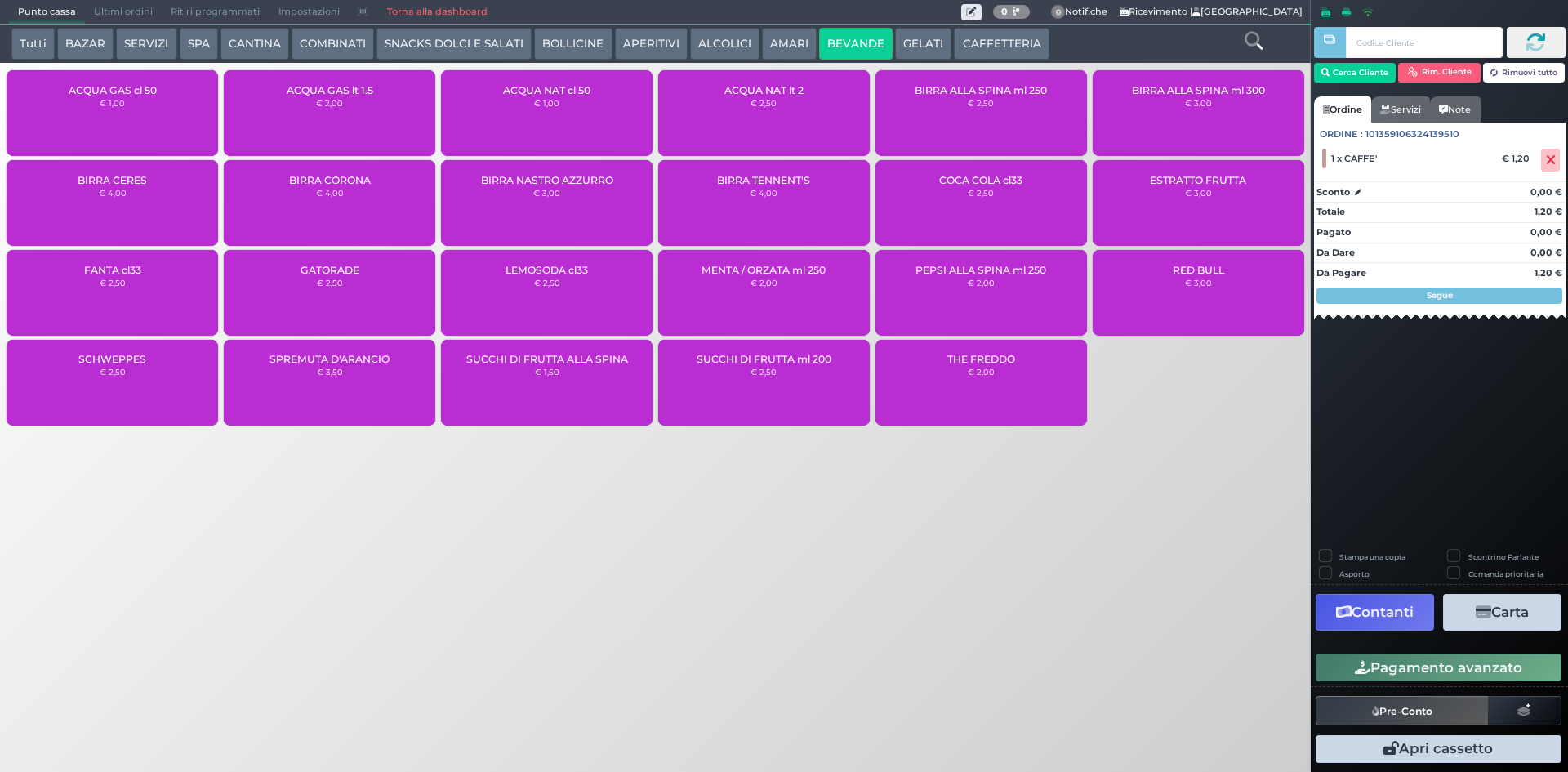
click at [530, 118] on div "ACQUA NAT cl 50 € 1,00" at bounding box center [546, 113] width 211 height 86
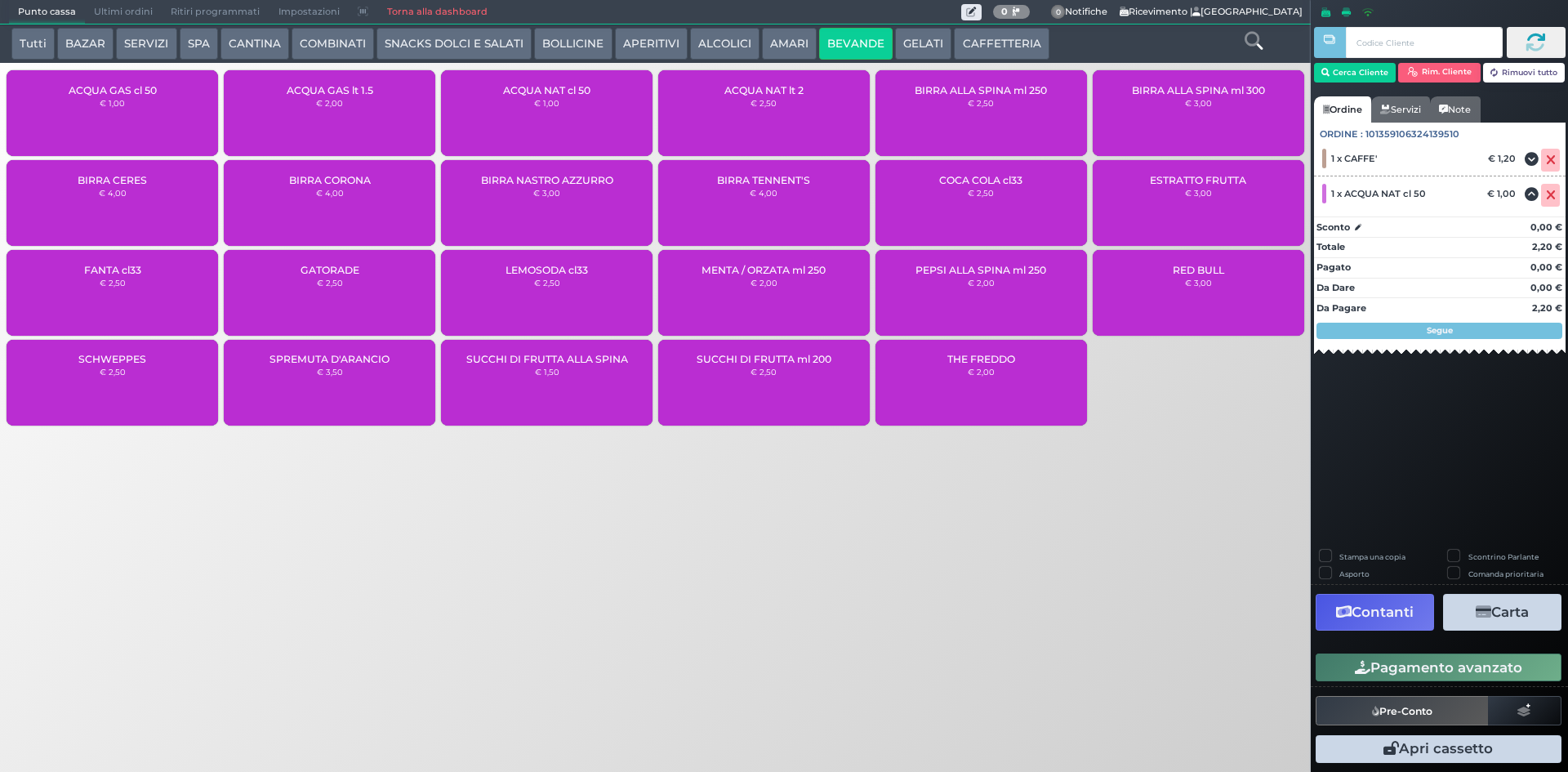
click at [1422, 671] on button "Pagamento avanzato" at bounding box center [1439, 667] width 246 height 28
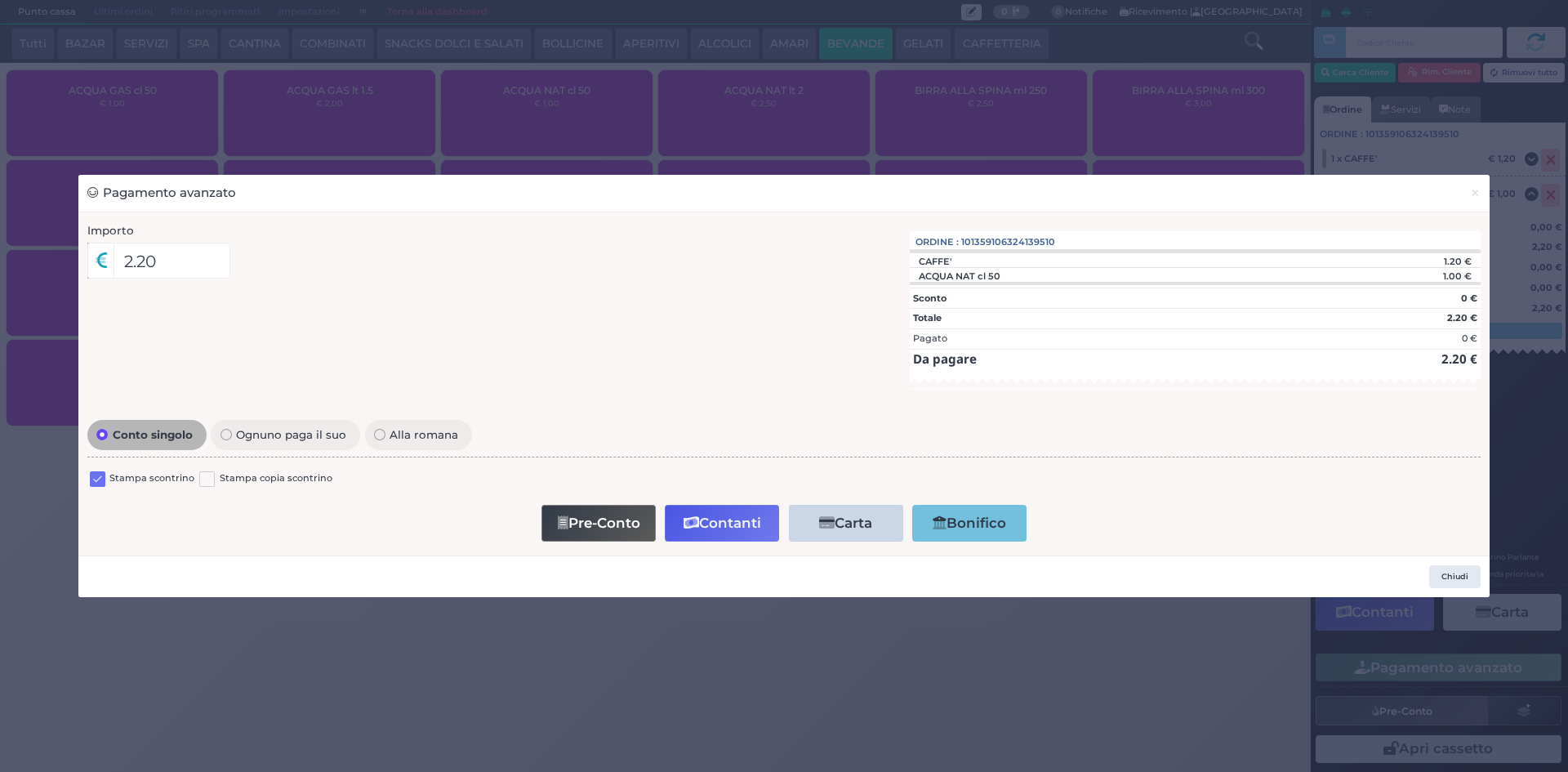
click at [99, 477] on label at bounding box center [97, 479] width 16 height 16
click at [0, 0] on input "checkbox" at bounding box center [0, 0] width 0 height 0
click at [699, 525] on button "Contanti" at bounding box center [721, 524] width 114 height 37
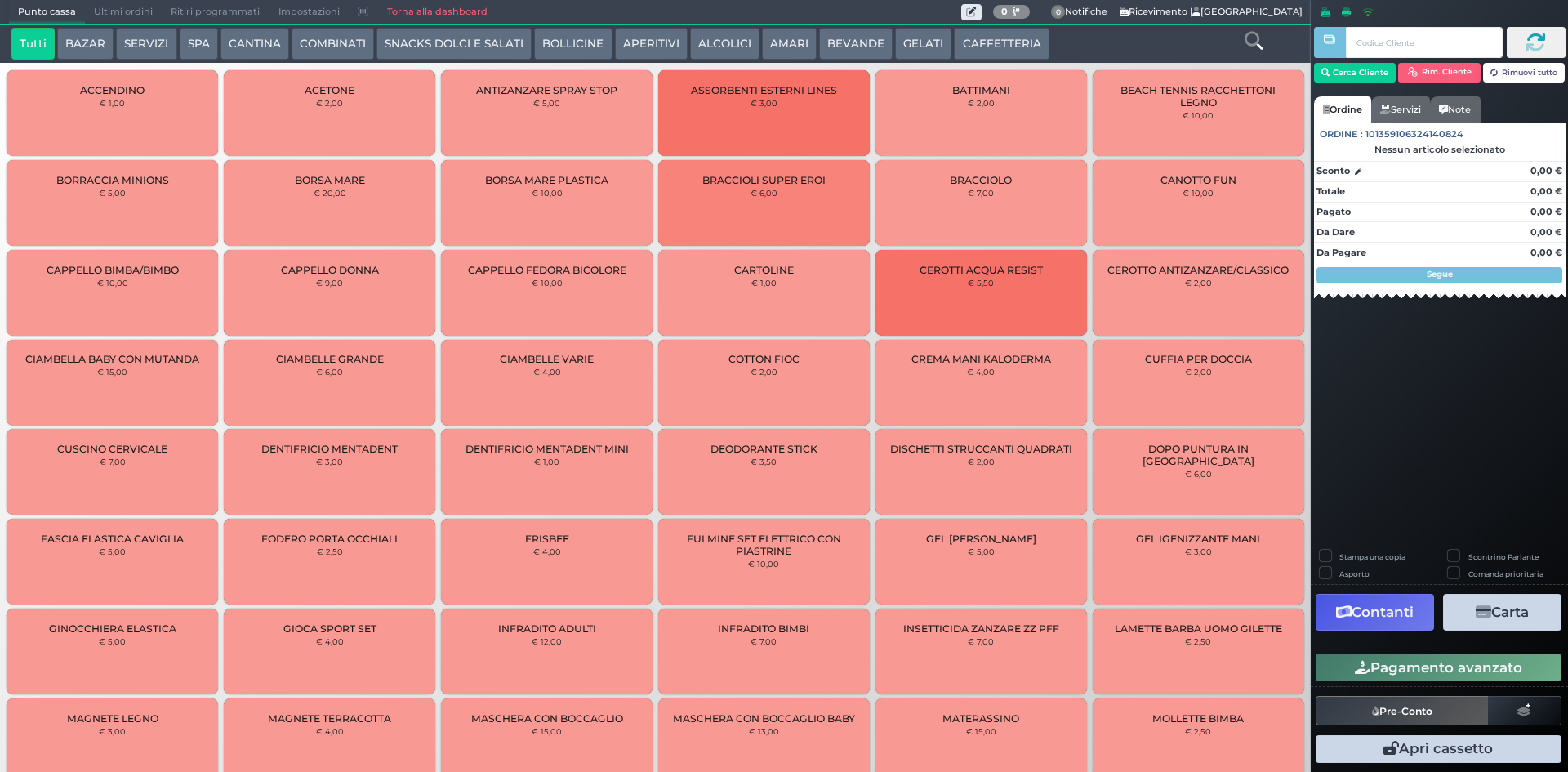
click at [1258, 43] on icon at bounding box center [1254, 41] width 18 height 18
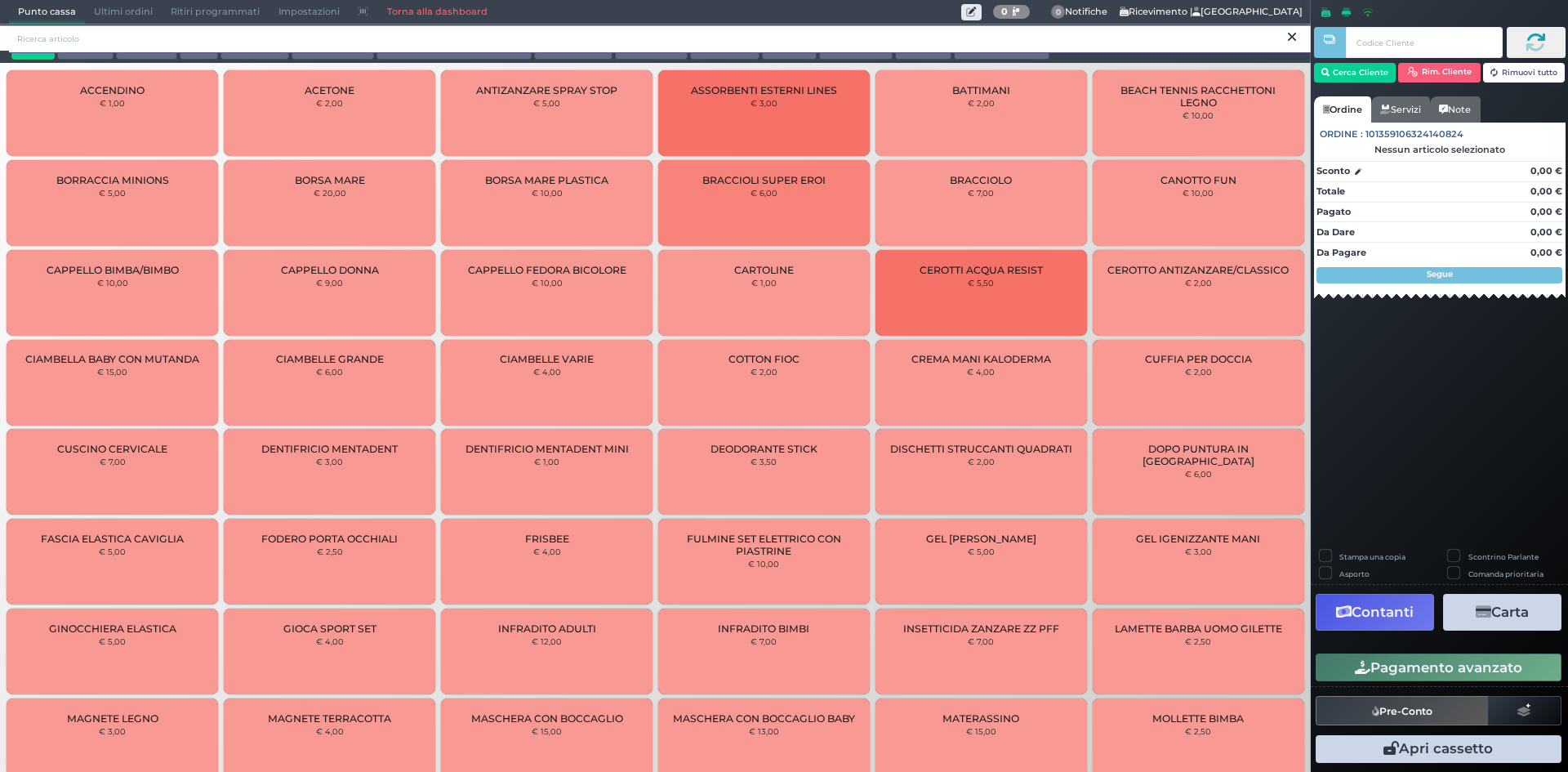
click at [837, 30] on input "search" at bounding box center [660, 38] width 1302 height 28
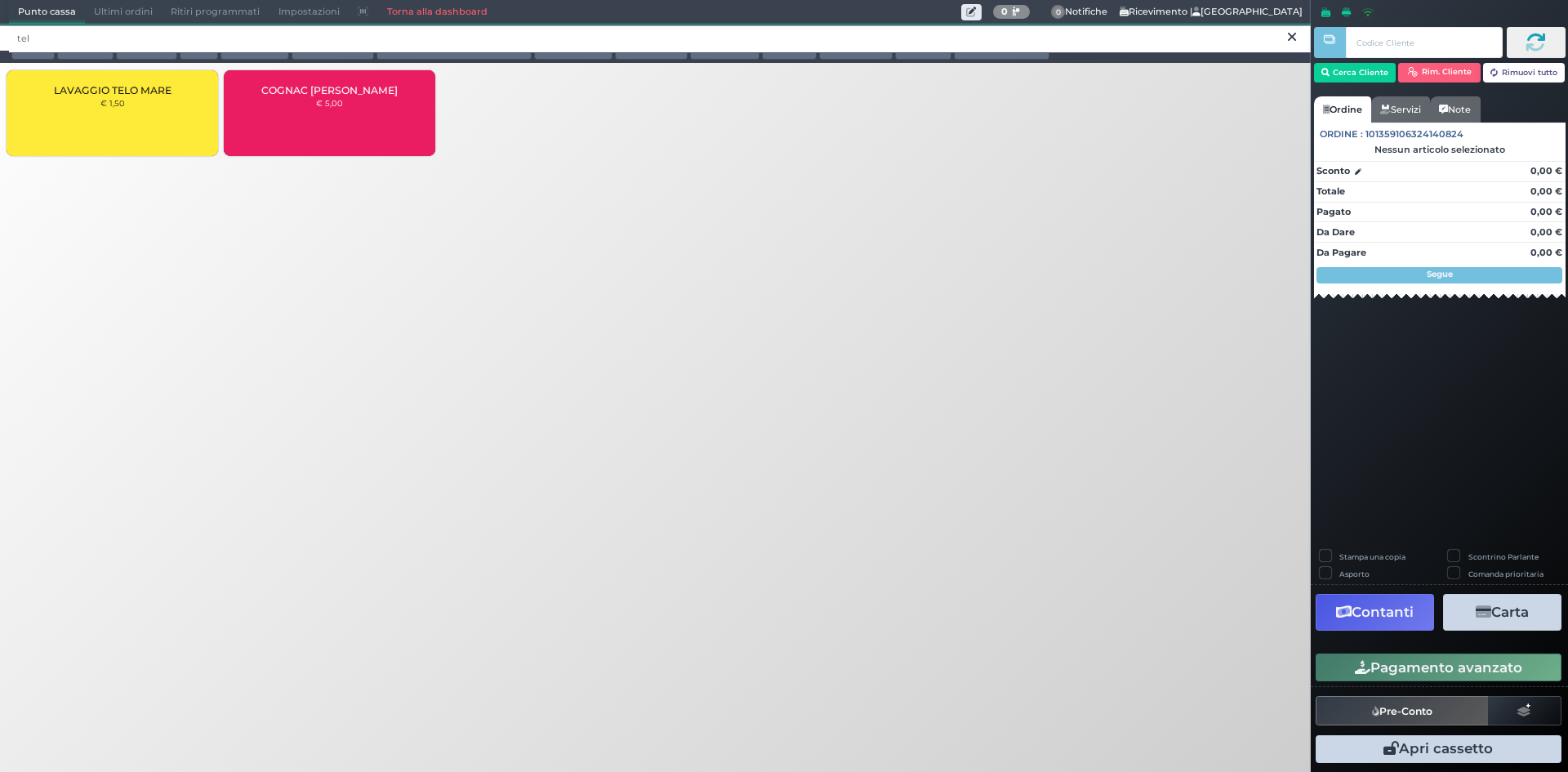
type input "tel"
click at [120, 124] on div "LAVAGGIO TELO MARE € 1,50" at bounding box center [112, 113] width 211 height 86
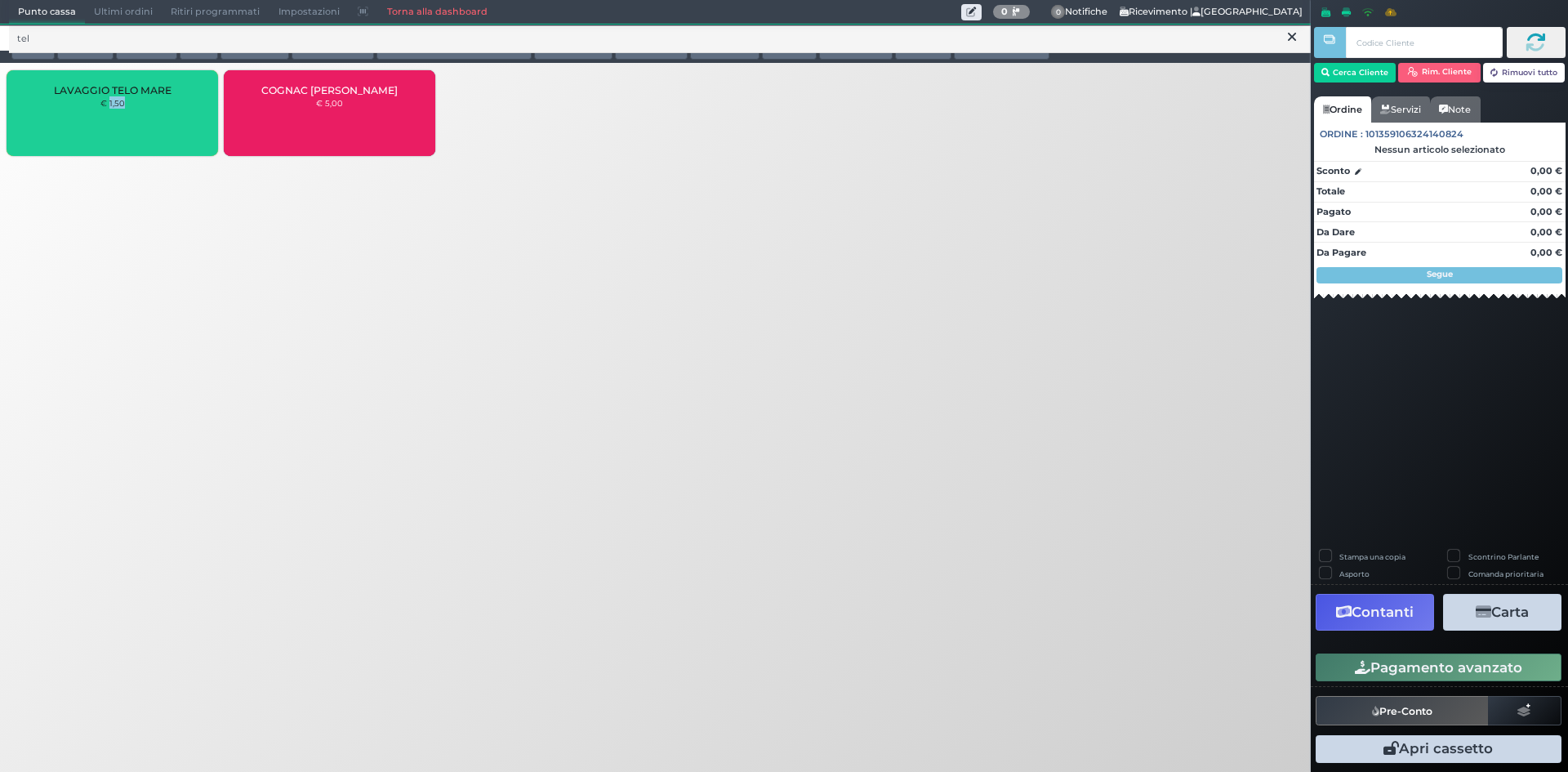
click at [120, 123] on div "LAVAGGIO TELO MARE € 1,50" at bounding box center [112, 113] width 211 height 86
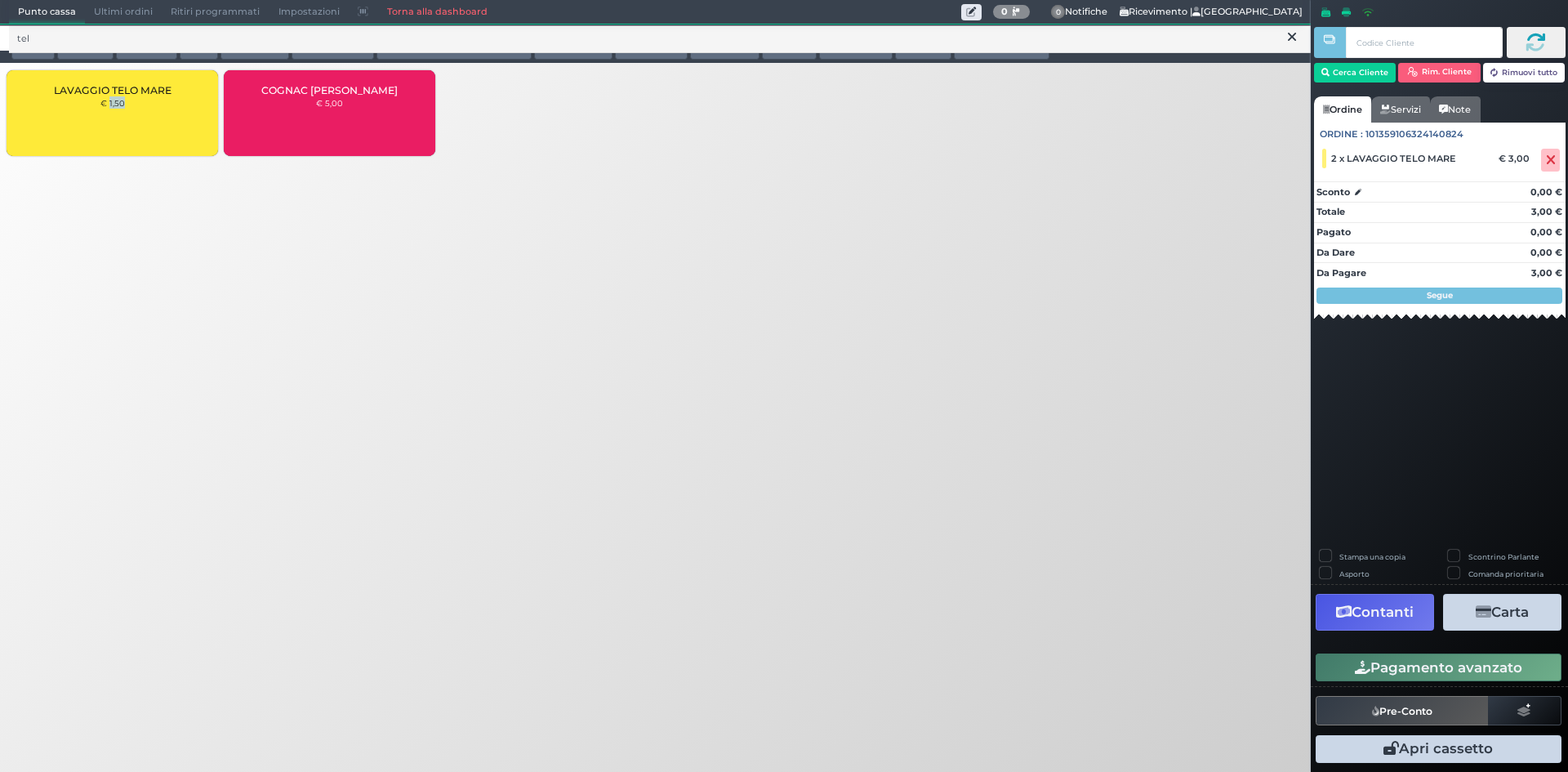
click at [1475, 665] on button "Pagamento avanzato" at bounding box center [1439, 667] width 246 height 28
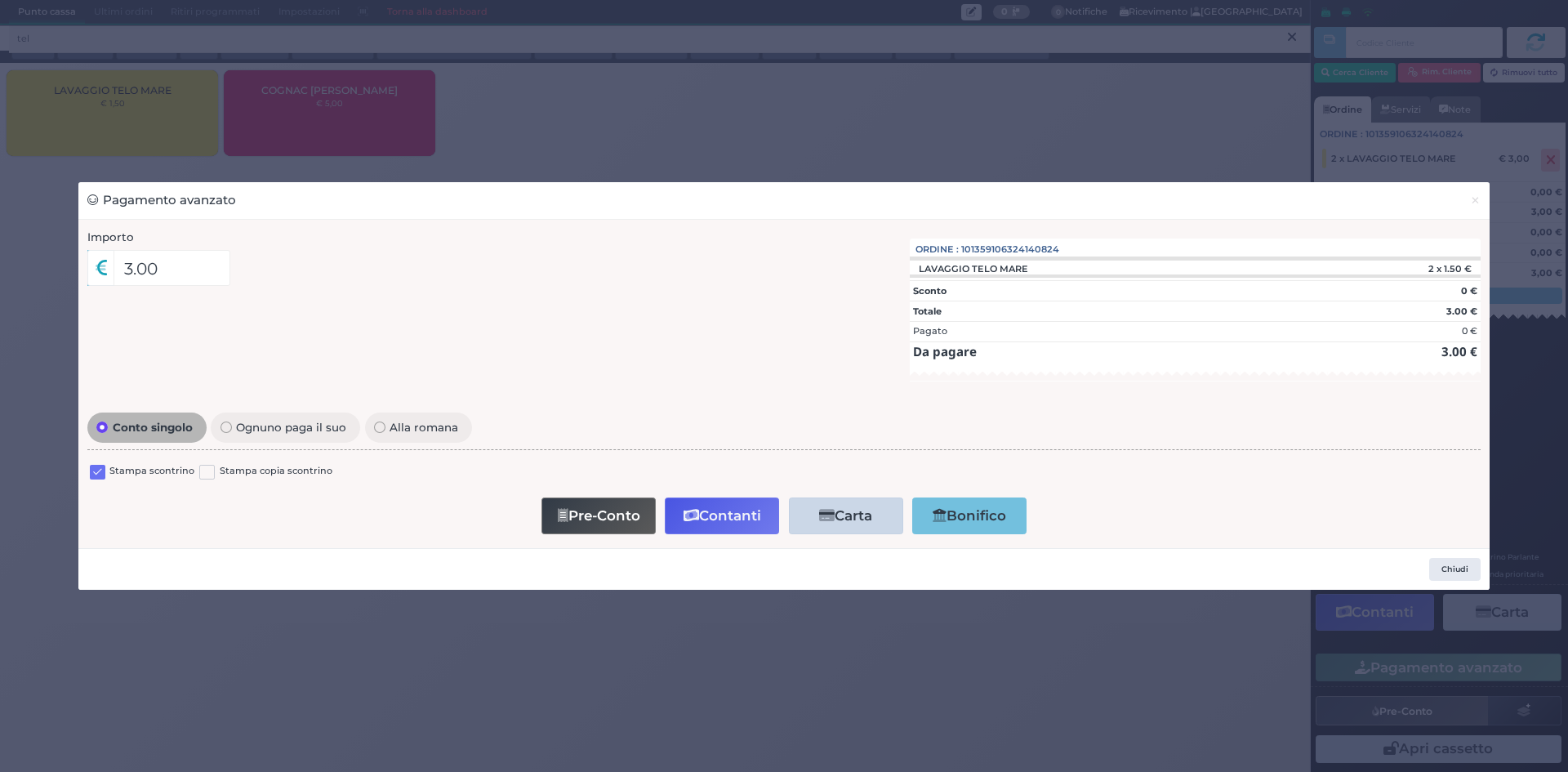
click at [94, 471] on label at bounding box center [97, 473] width 16 height 16
click at [0, 0] on input "checkbox" at bounding box center [0, 0] width 0 height 0
click at [730, 520] on button "Contanti" at bounding box center [721, 516] width 114 height 37
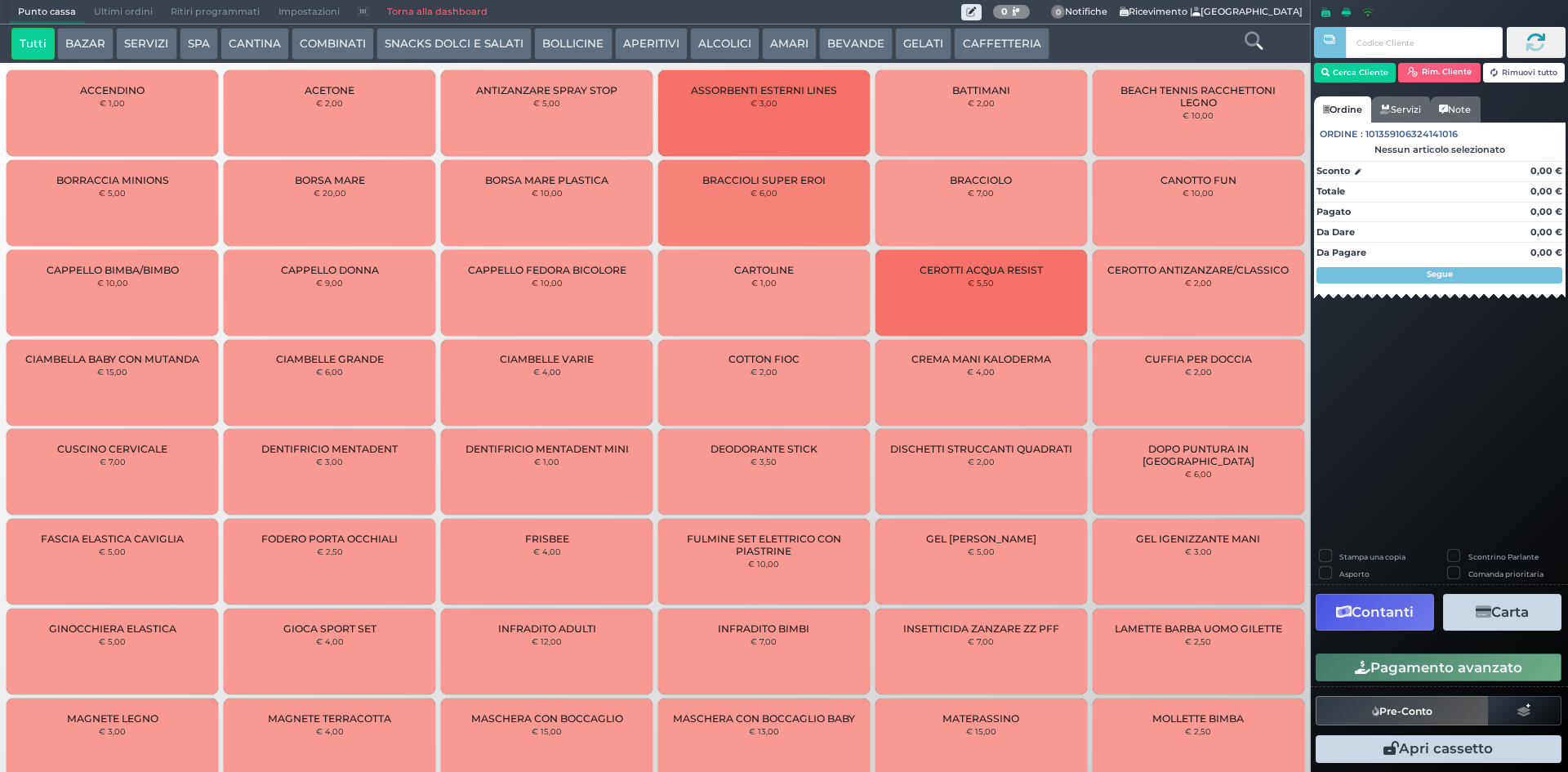
click at [918, 46] on button "GELATI" at bounding box center [924, 45] width 56 height 33
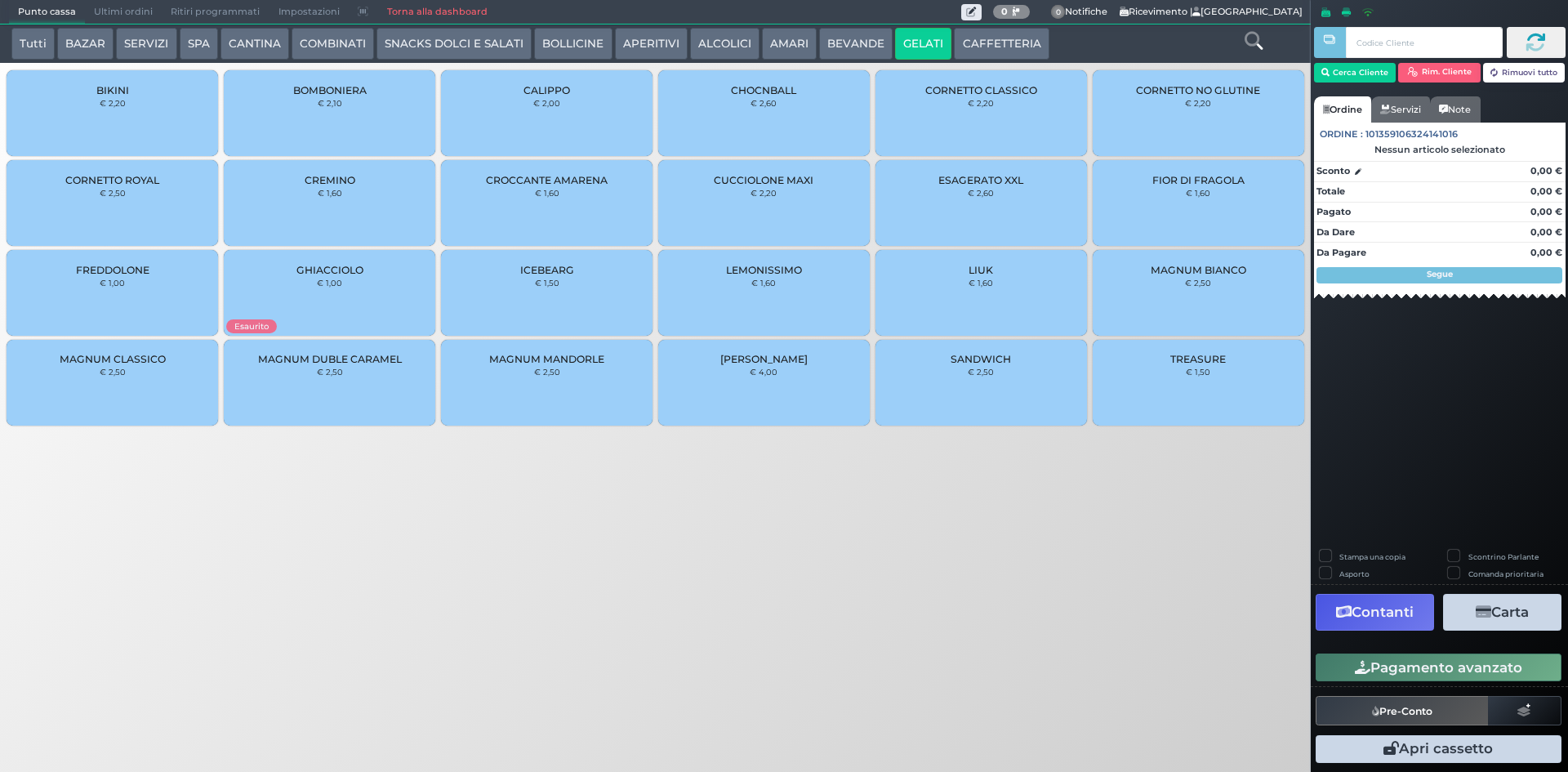
click at [729, 217] on div "CUCCIOLONE MAXI € 2,20" at bounding box center [763, 202] width 211 height 86
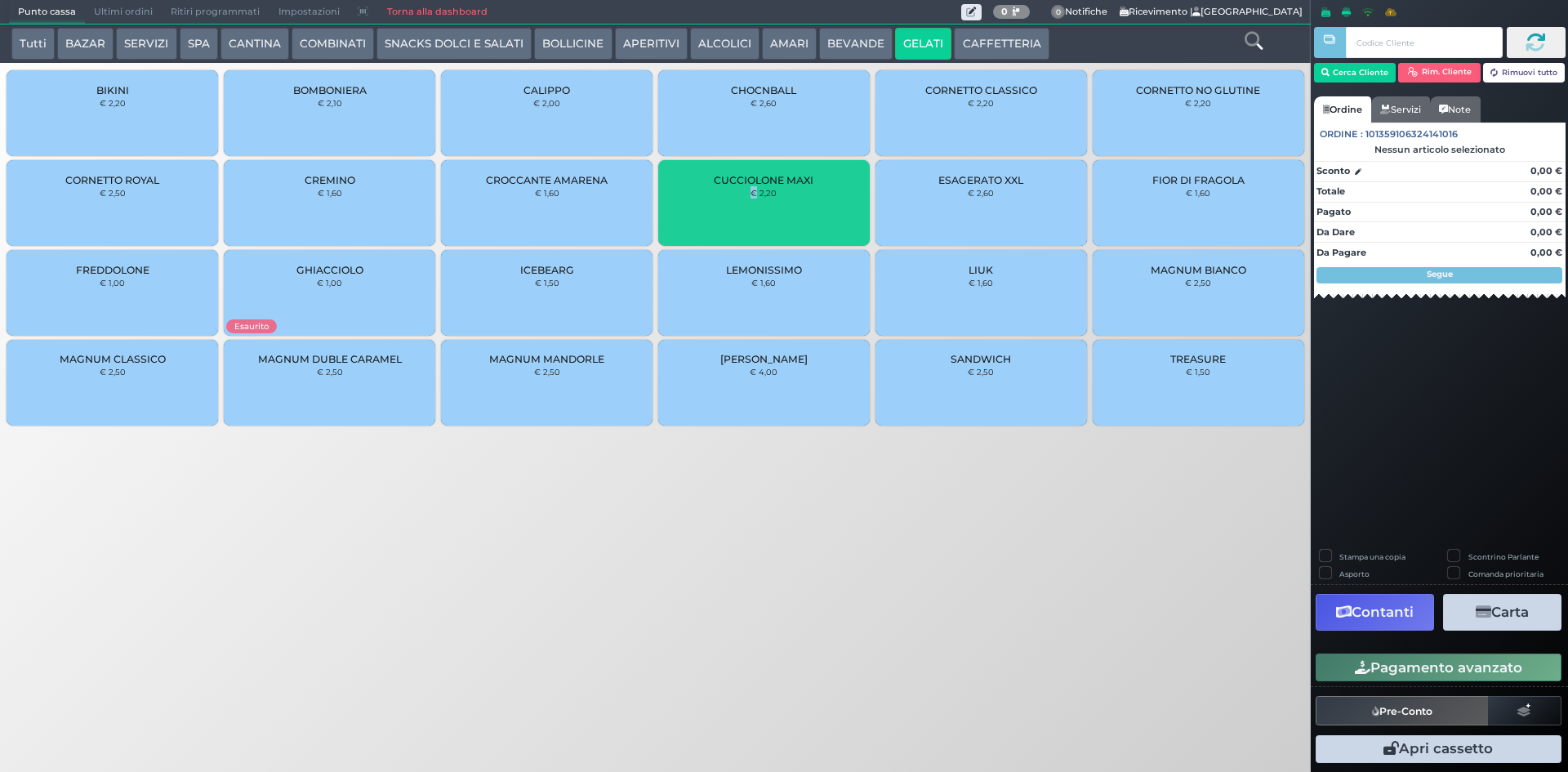
click at [729, 217] on div "CUCCIOLONE MAXI € 2,20" at bounding box center [763, 202] width 211 height 86
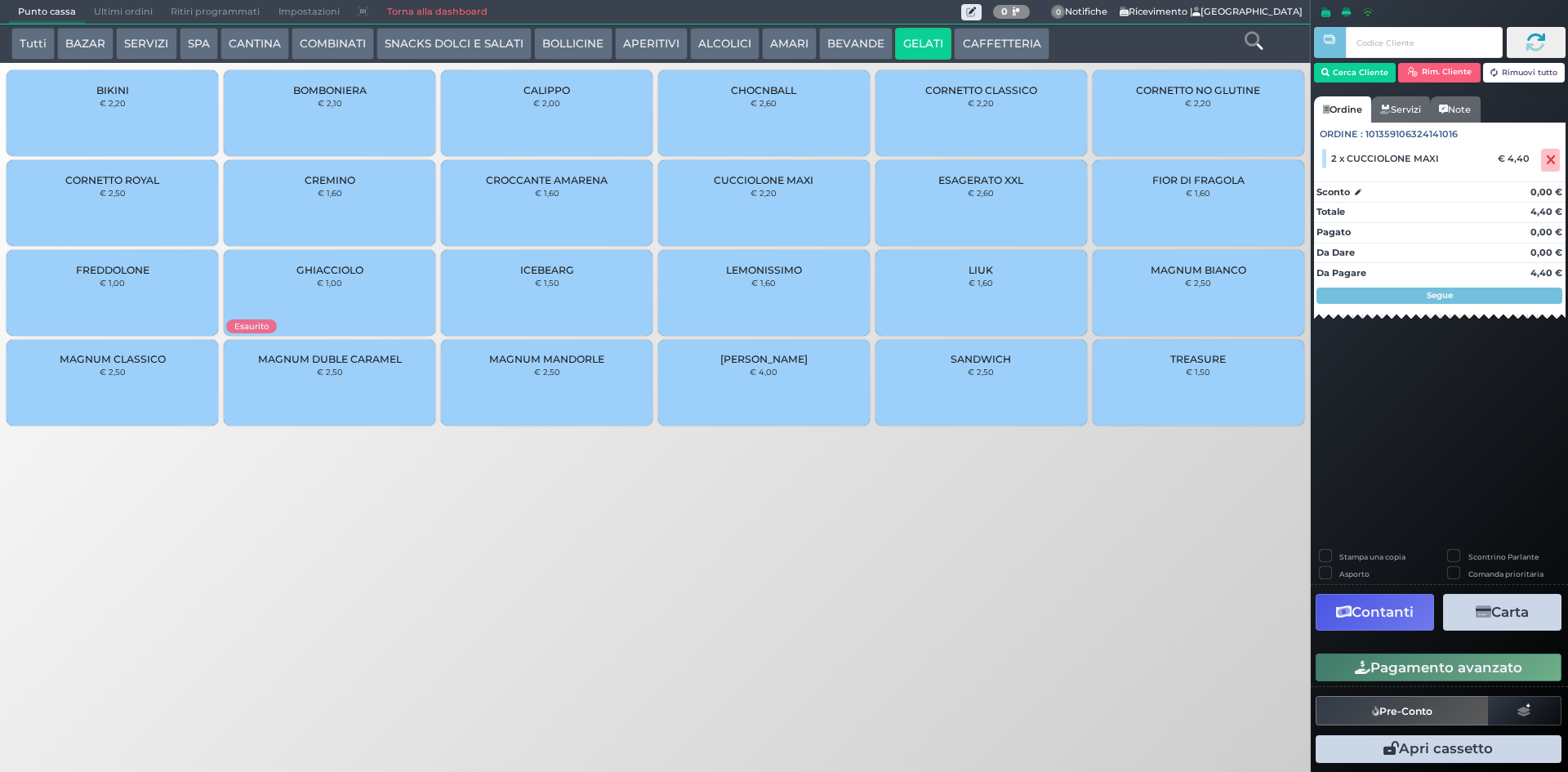
click at [165, 109] on div "BIKINI € 2,20" at bounding box center [112, 113] width 211 height 86
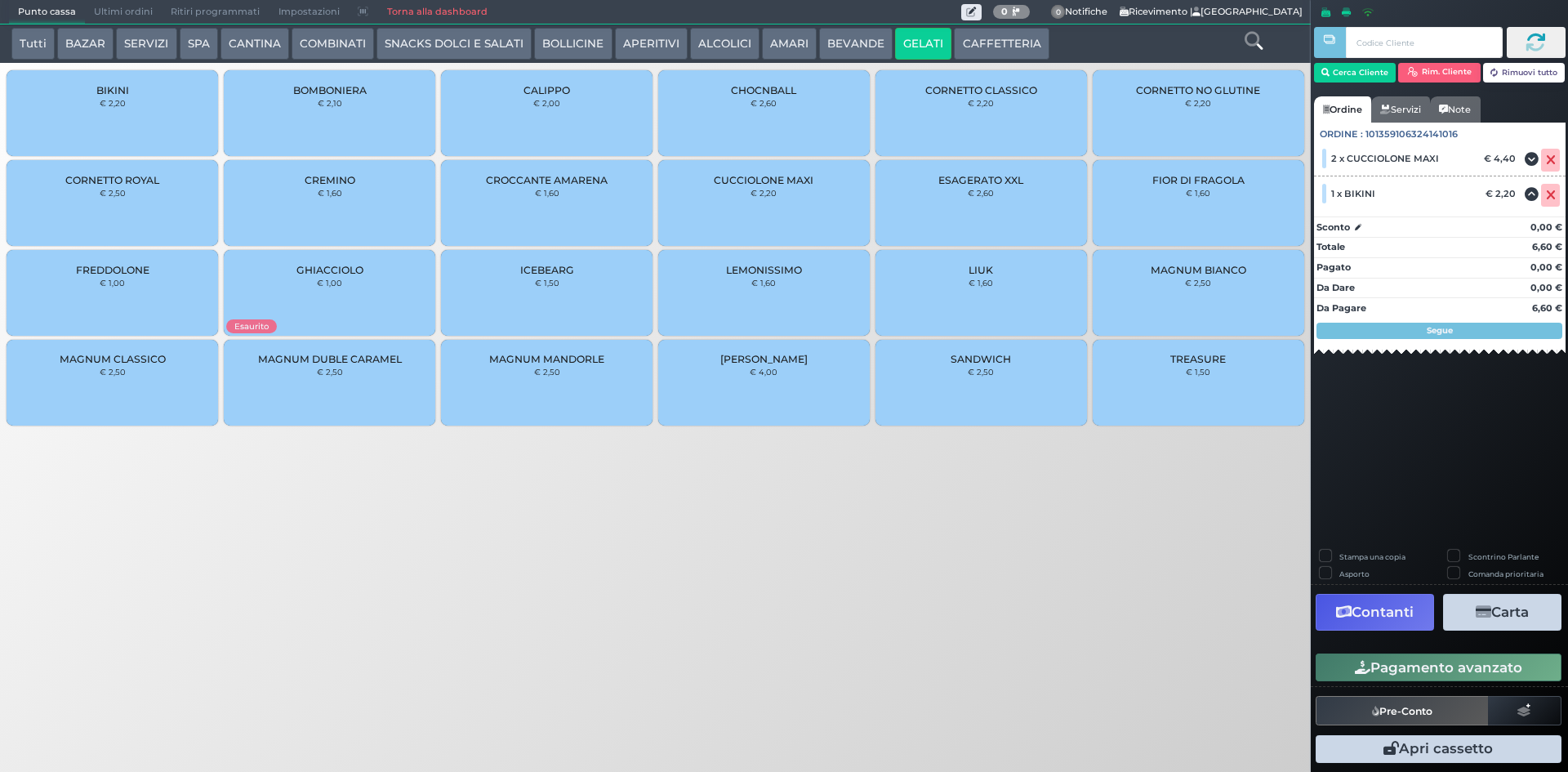
click at [1034, 121] on div "CORNETTO CLASSICO € 2,20" at bounding box center [981, 113] width 211 height 86
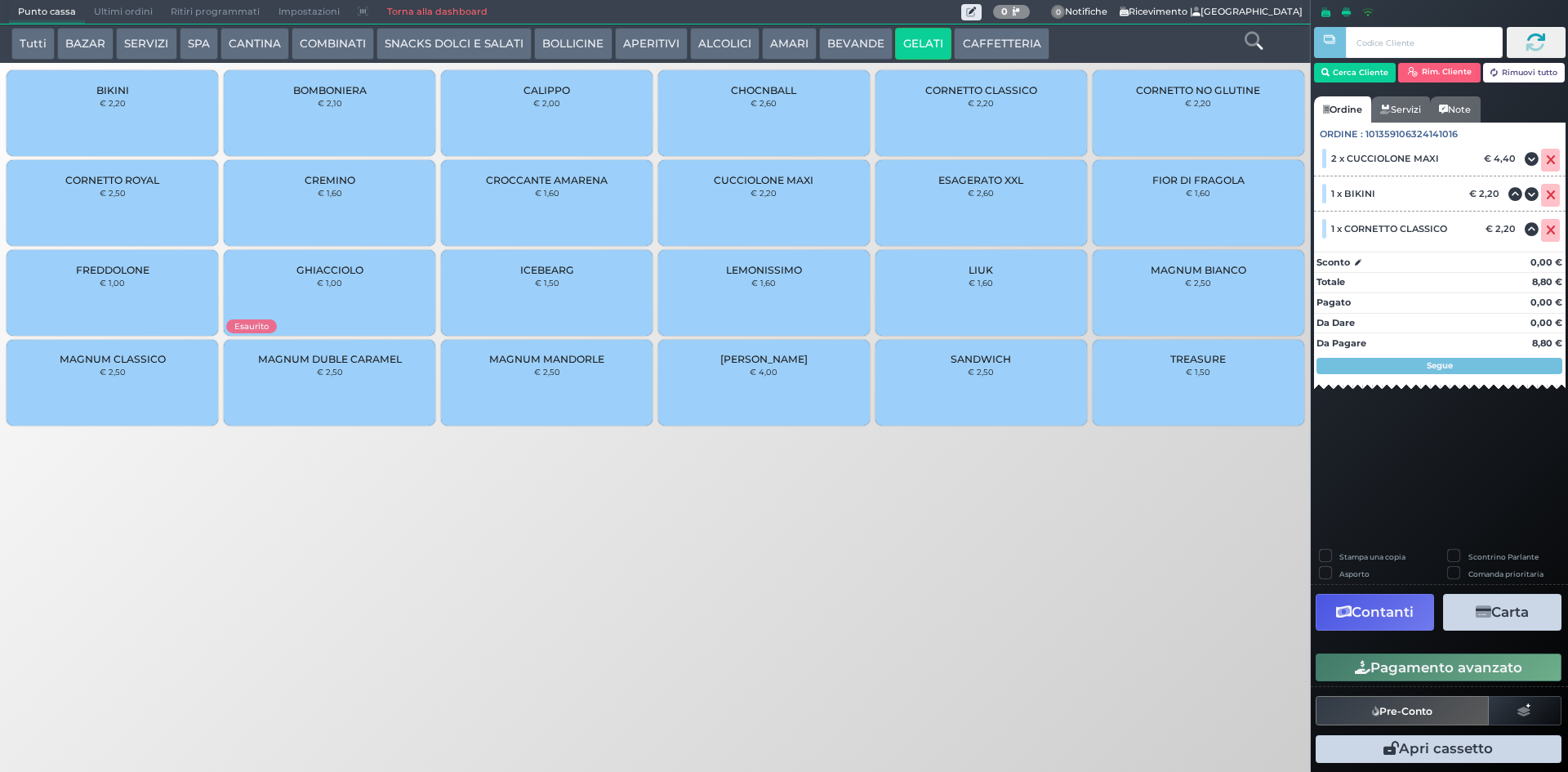
click at [1388, 710] on button "Pre-Conto" at bounding box center [1403, 711] width 173 height 29
click at [1384, 477] on div "Cerca Cliente [GEOGRAPHIC_DATA]. Cliente Rimuovi tutto Ordine Servizi Note Ordi…" at bounding box center [1440, 386] width 257 height 772
